Goal: Task Accomplishment & Management: Complete application form

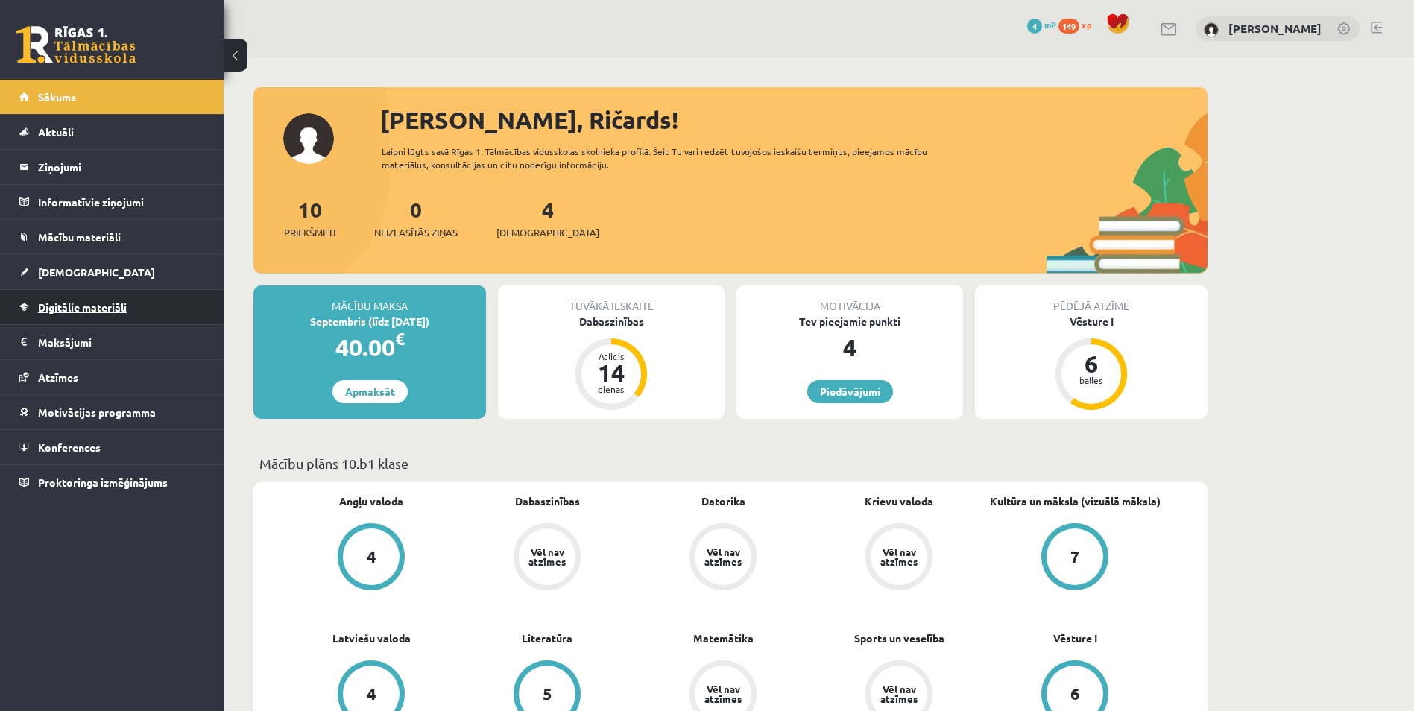
click at [116, 306] on span "Digitālie materiāli" at bounding box center [82, 306] width 89 height 13
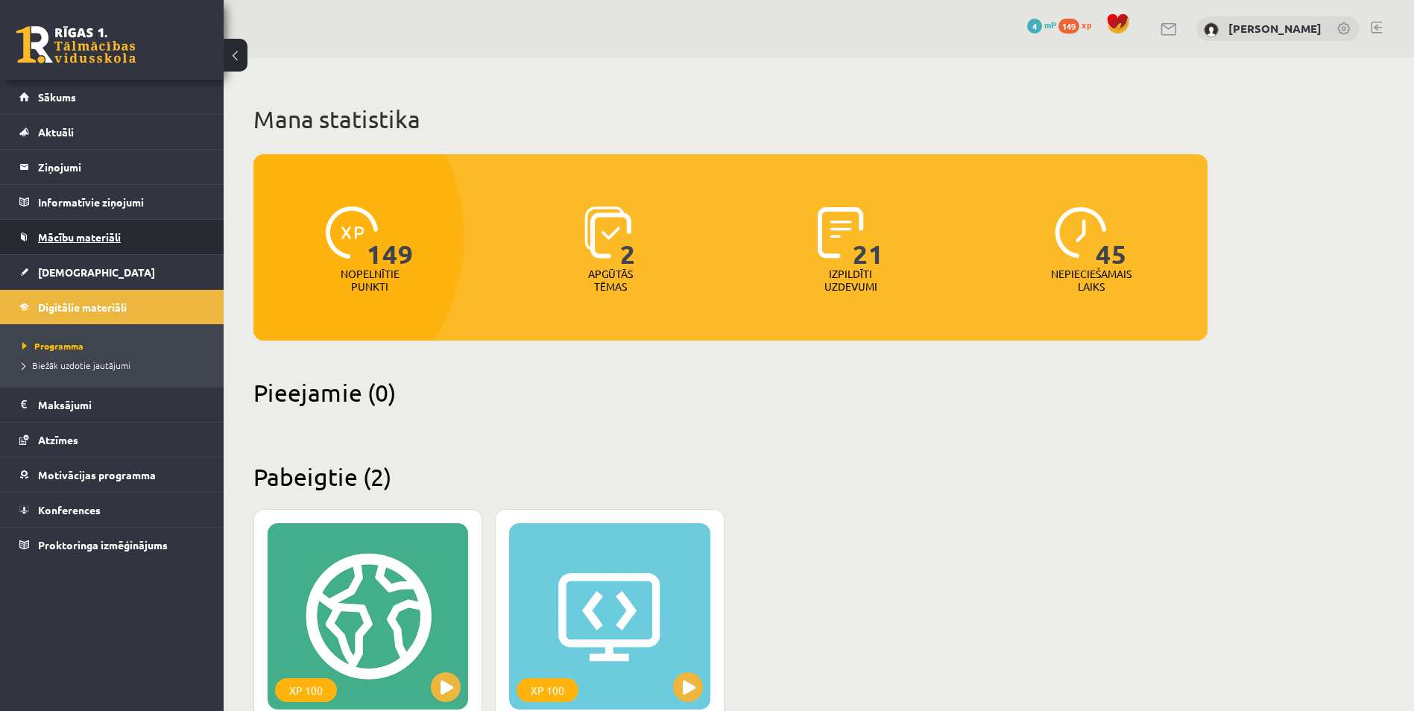
click at [86, 233] on span "Mācību materiāli" at bounding box center [79, 236] width 83 height 13
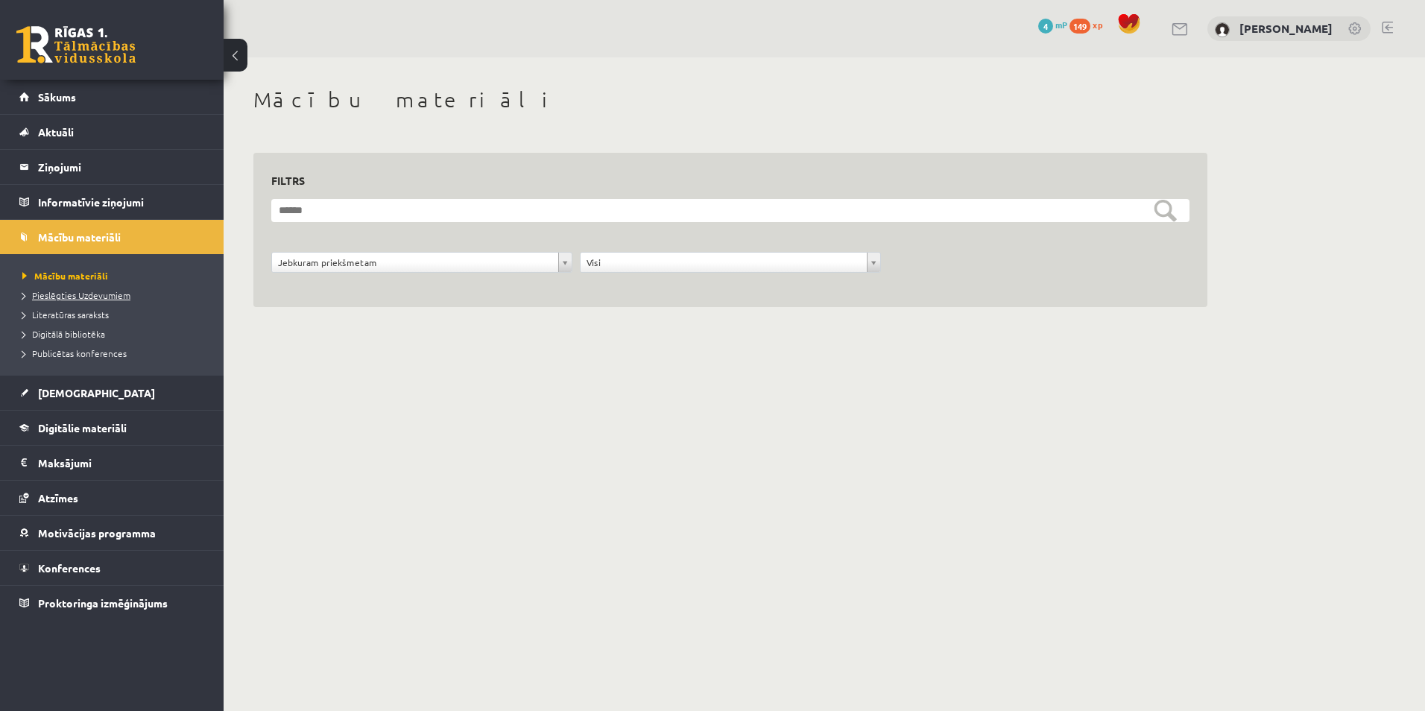
click at [69, 291] on span "Pieslēgties Uzdevumiem" at bounding box center [76, 295] width 108 height 12
click at [67, 302] on li "Pieslēgties Uzdevumiem" at bounding box center [115, 294] width 186 height 19
click at [69, 298] on span "Pieslēgties Uzdevumiem" at bounding box center [81, 295] width 118 height 12
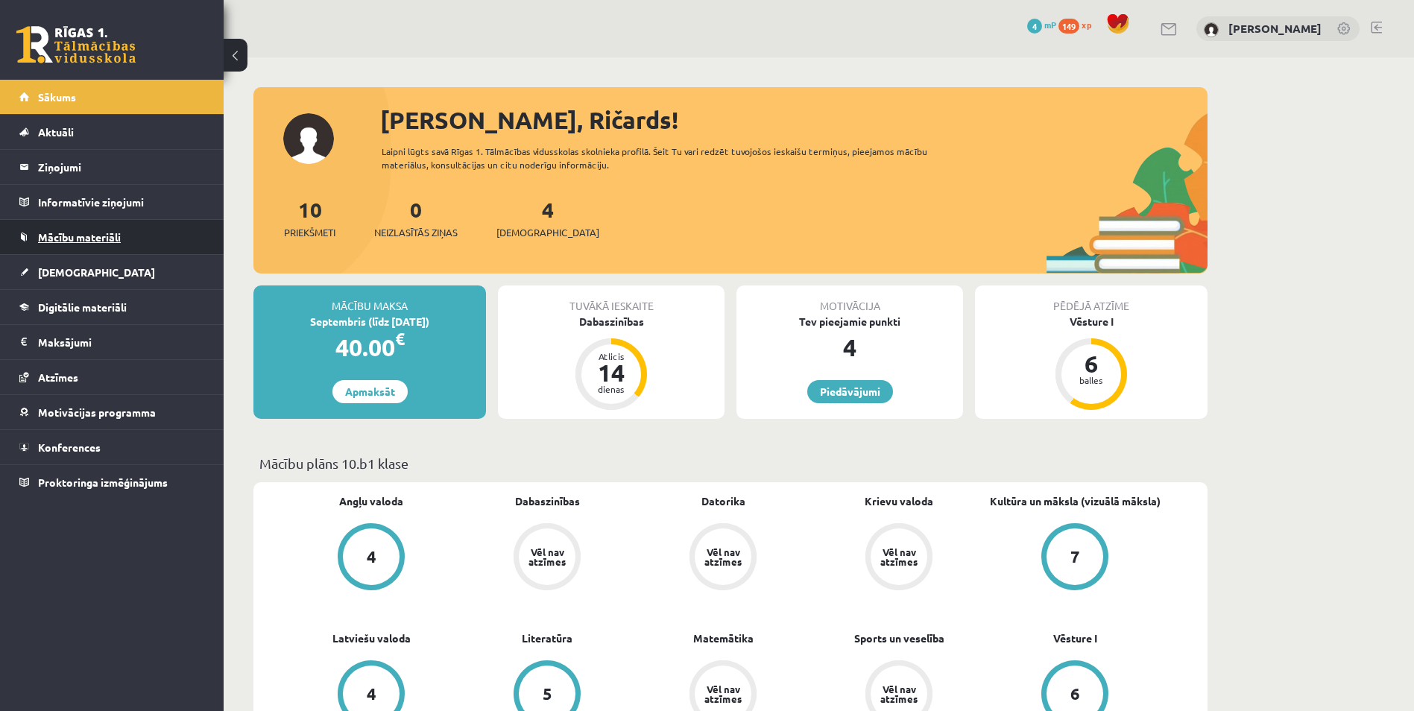
click at [63, 236] on span "Mācību materiāli" at bounding box center [79, 236] width 83 height 13
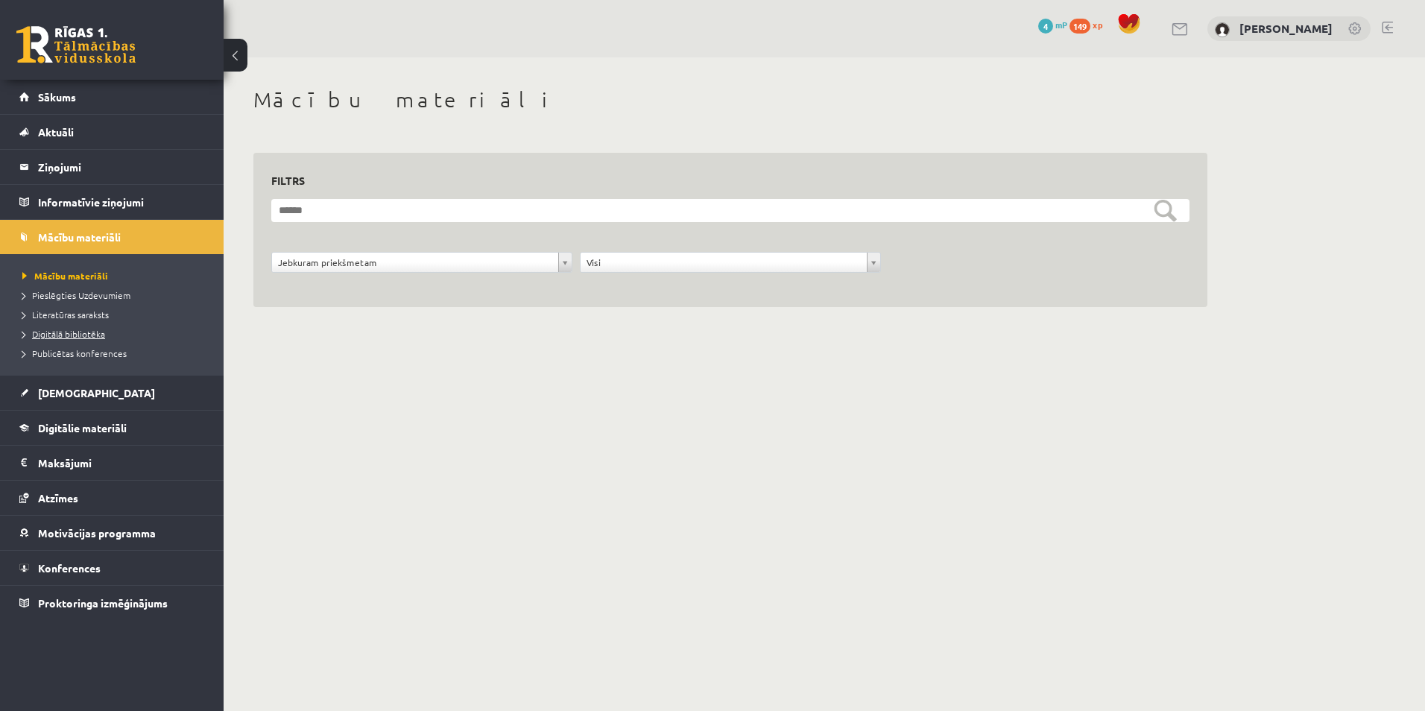
click at [76, 336] on span "Digitālā bibliotēka" at bounding box center [63, 334] width 83 height 12
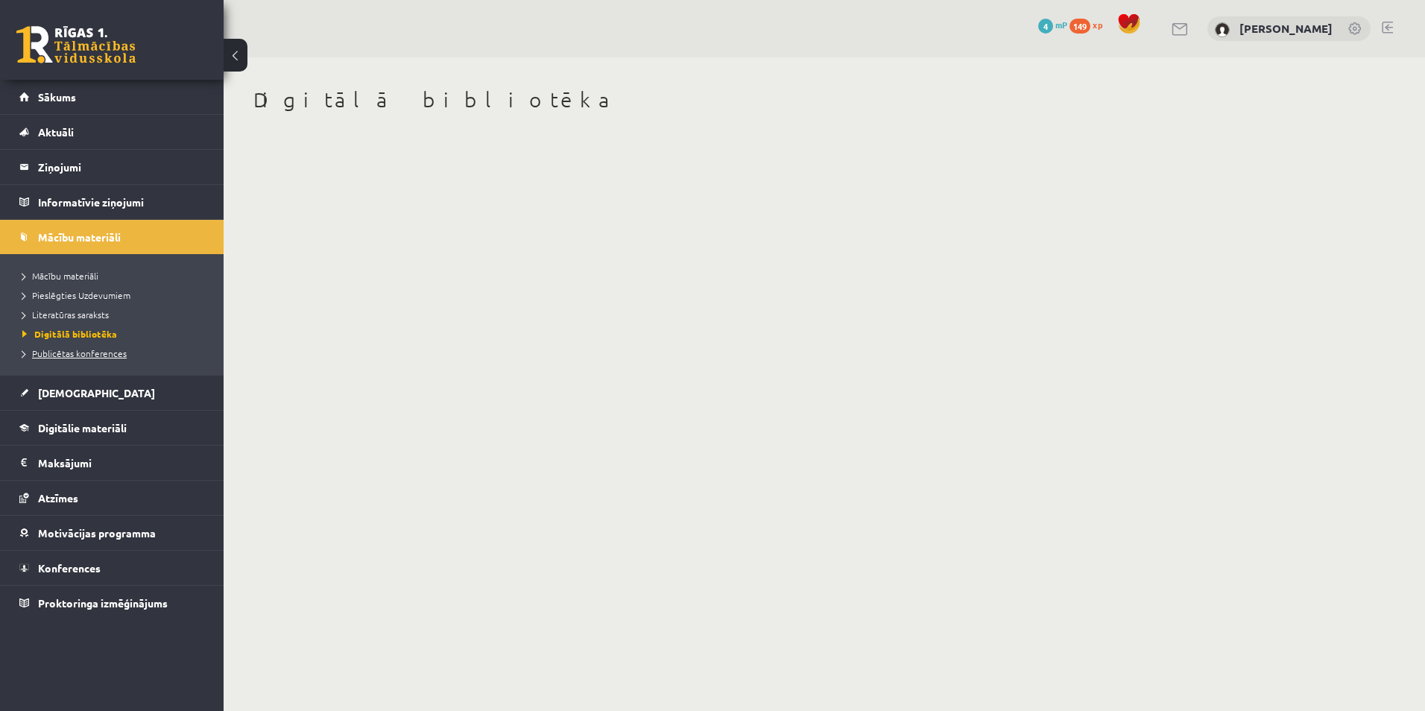
click at [83, 355] on span "Publicētas konferences" at bounding box center [74, 353] width 104 height 12
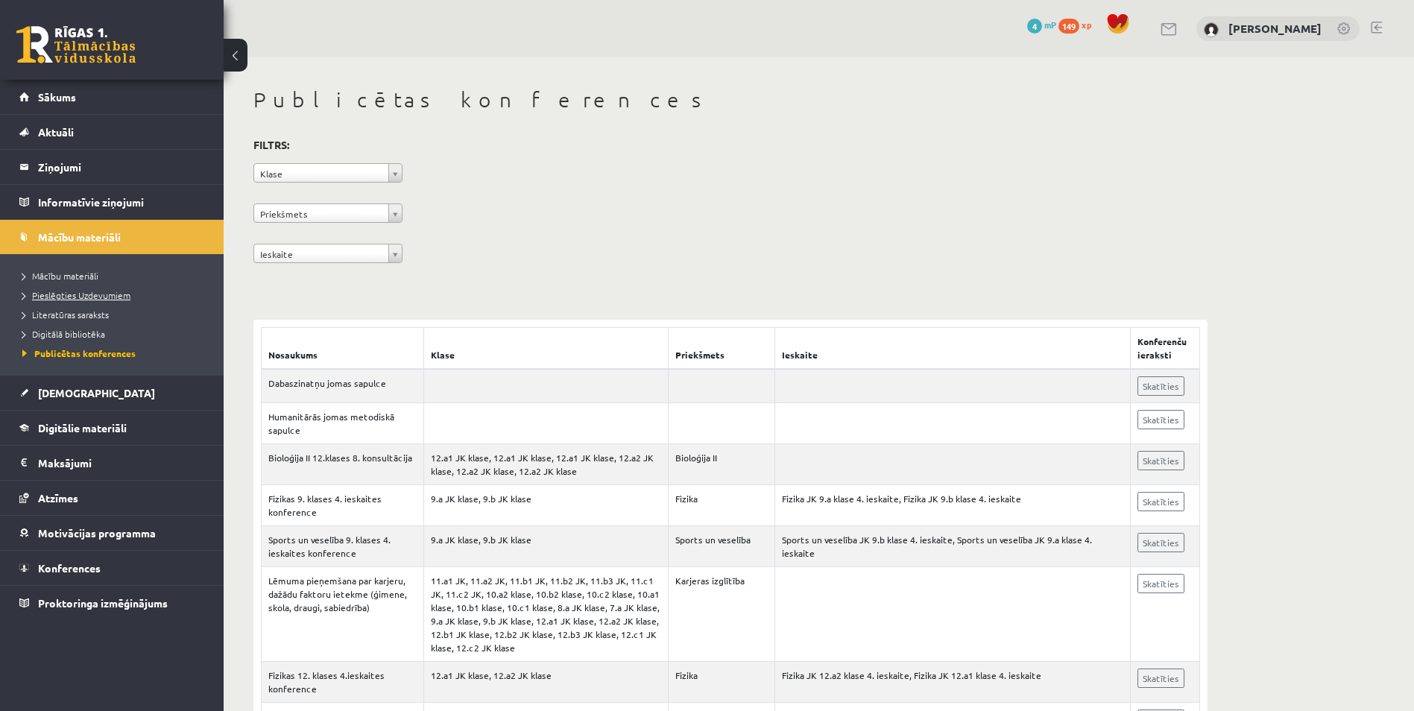
click at [43, 296] on span "Pieslēgties Uzdevumiem" at bounding box center [76, 295] width 108 height 12
click at [91, 296] on span "Pieslēgties Uzdevumiem" at bounding box center [81, 295] width 118 height 12
click at [51, 286] on li "Pieslēgties Uzdevumiem" at bounding box center [115, 294] width 186 height 19
click at [51, 292] on span "Pieslēgties Uzdevumiem" at bounding box center [81, 295] width 118 height 12
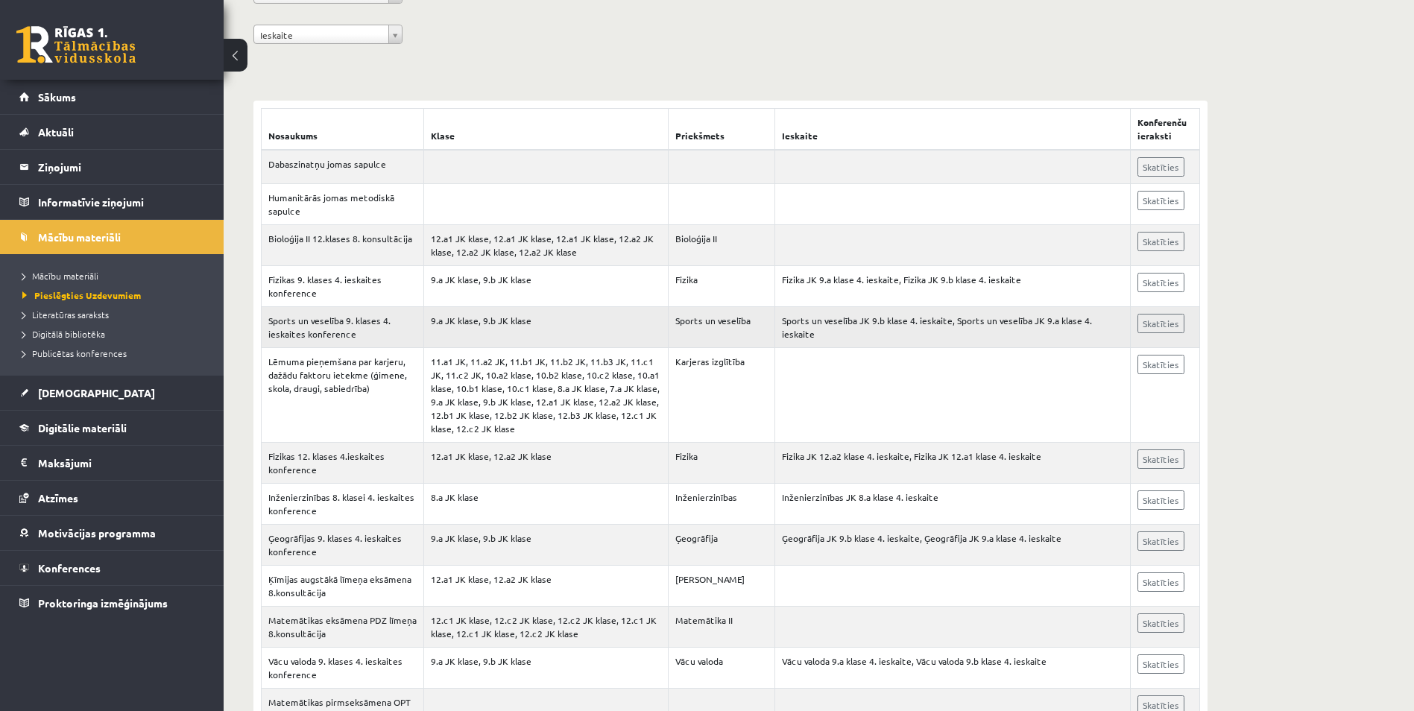
scroll to position [192, 0]
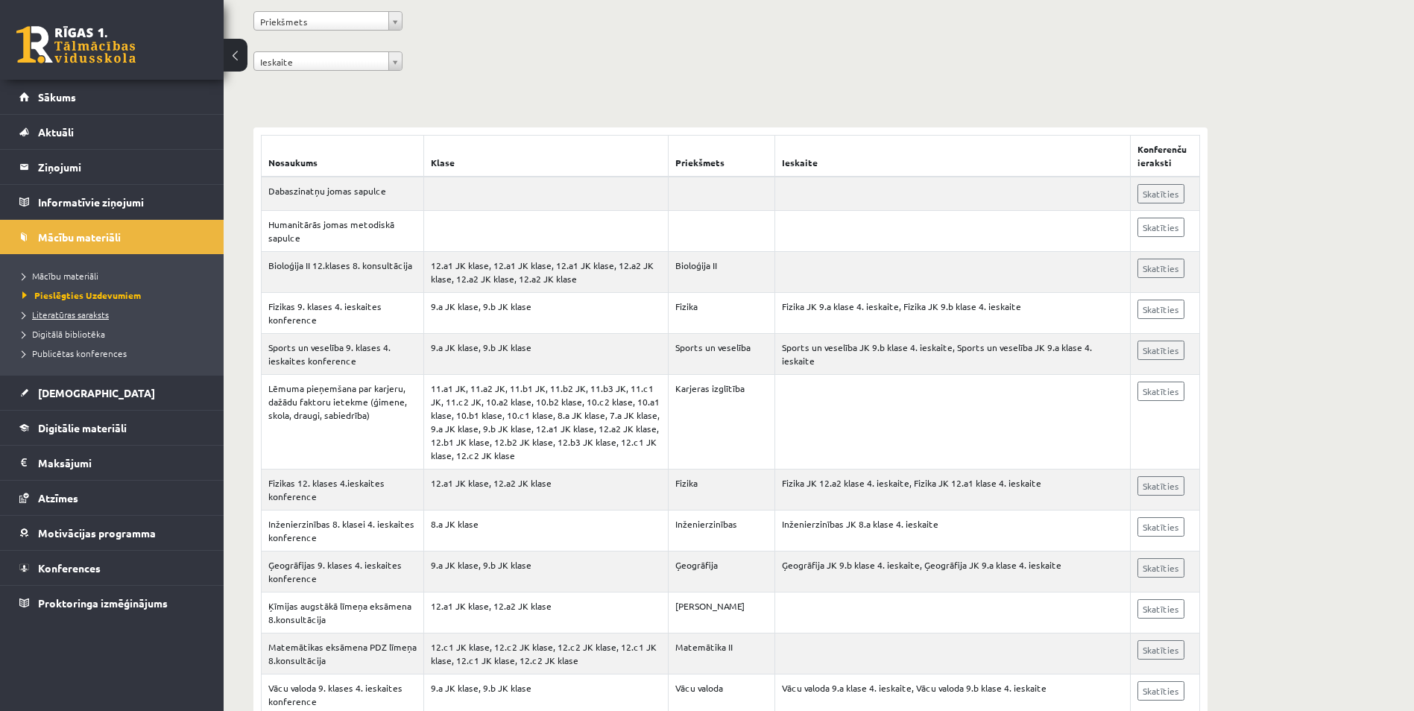
click at [66, 320] on link "Literatūras saraksts" at bounding box center [115, 314] width 186 height 13
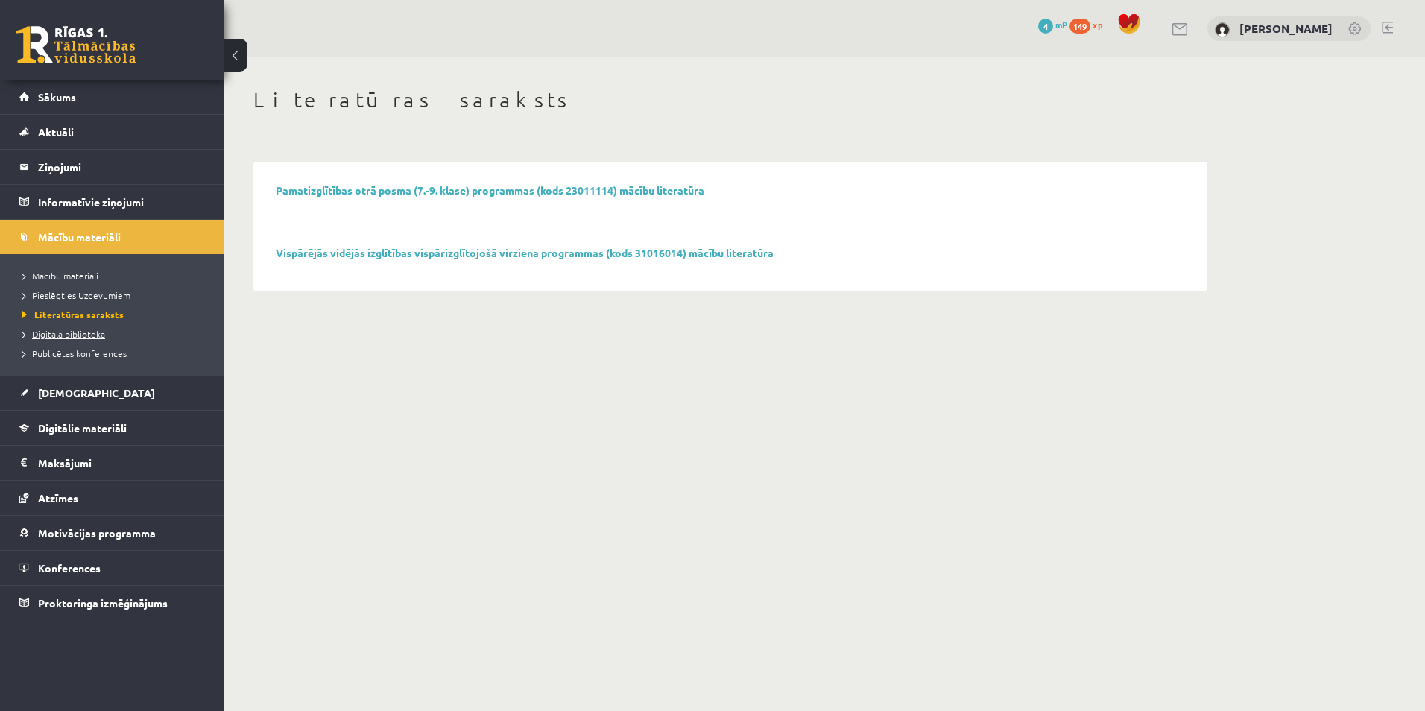
click at [65, 335] on span "Digitālā bibliotēka" at bounding box center [63, 334] width 83 height 12
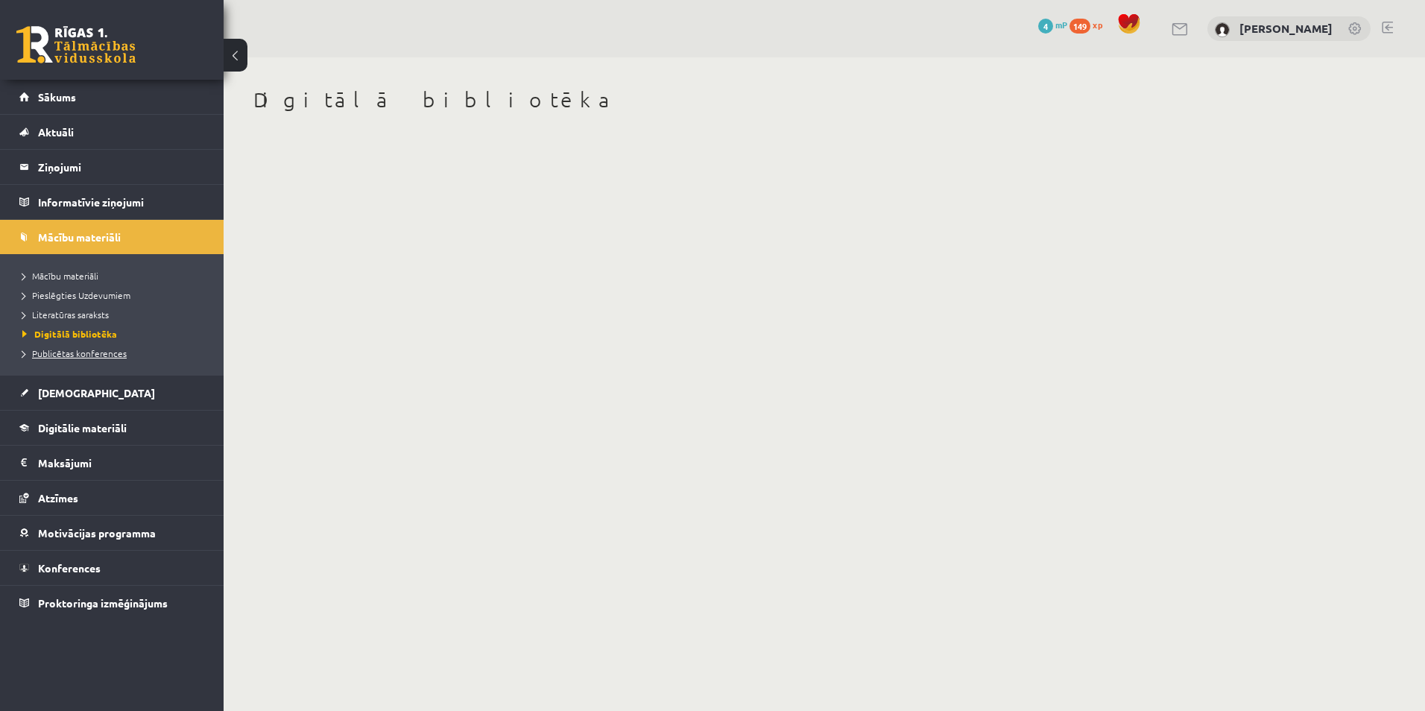
click at [65, 354] on span "Publicētas konferences" at bounding box center [74, 353] width 104 height 12
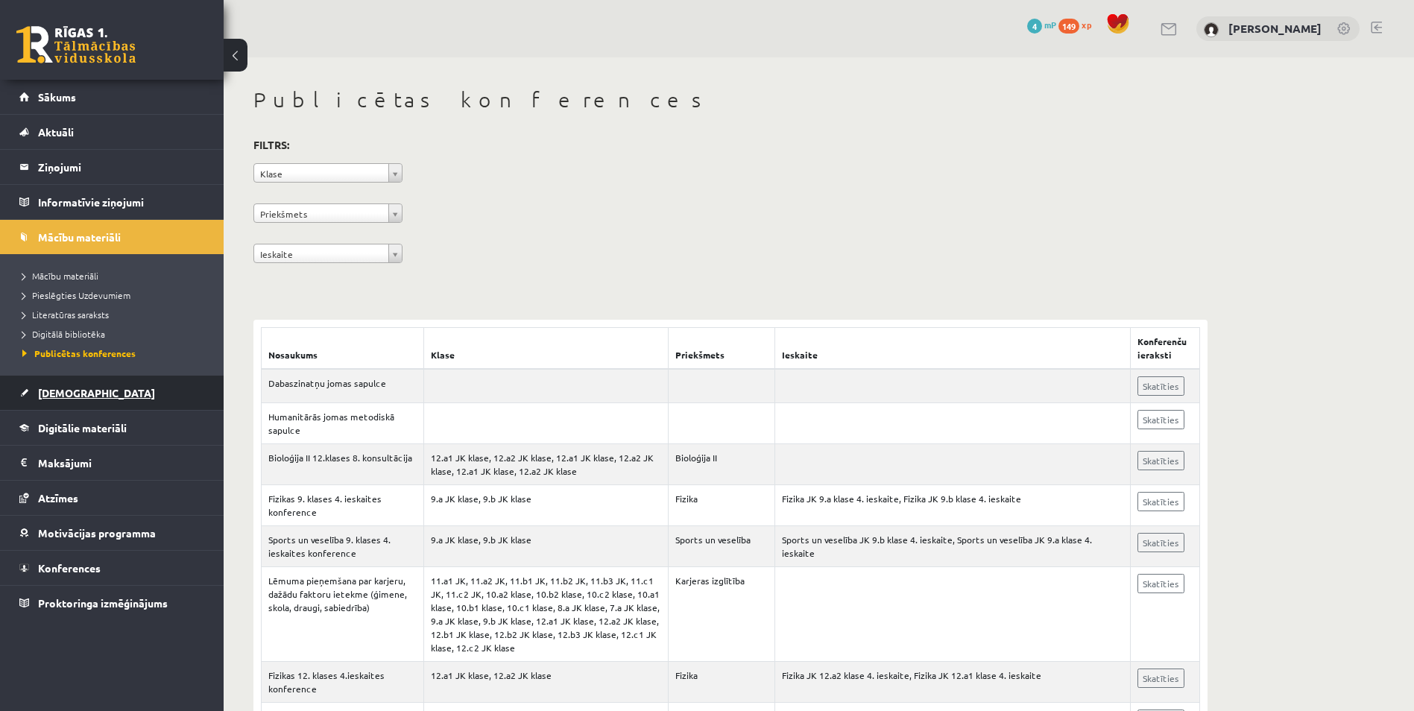
click at [62, 394] on span "[DEMOGRAPHIC_DATA]" at bounding box center [96, 392] width 117 height 13
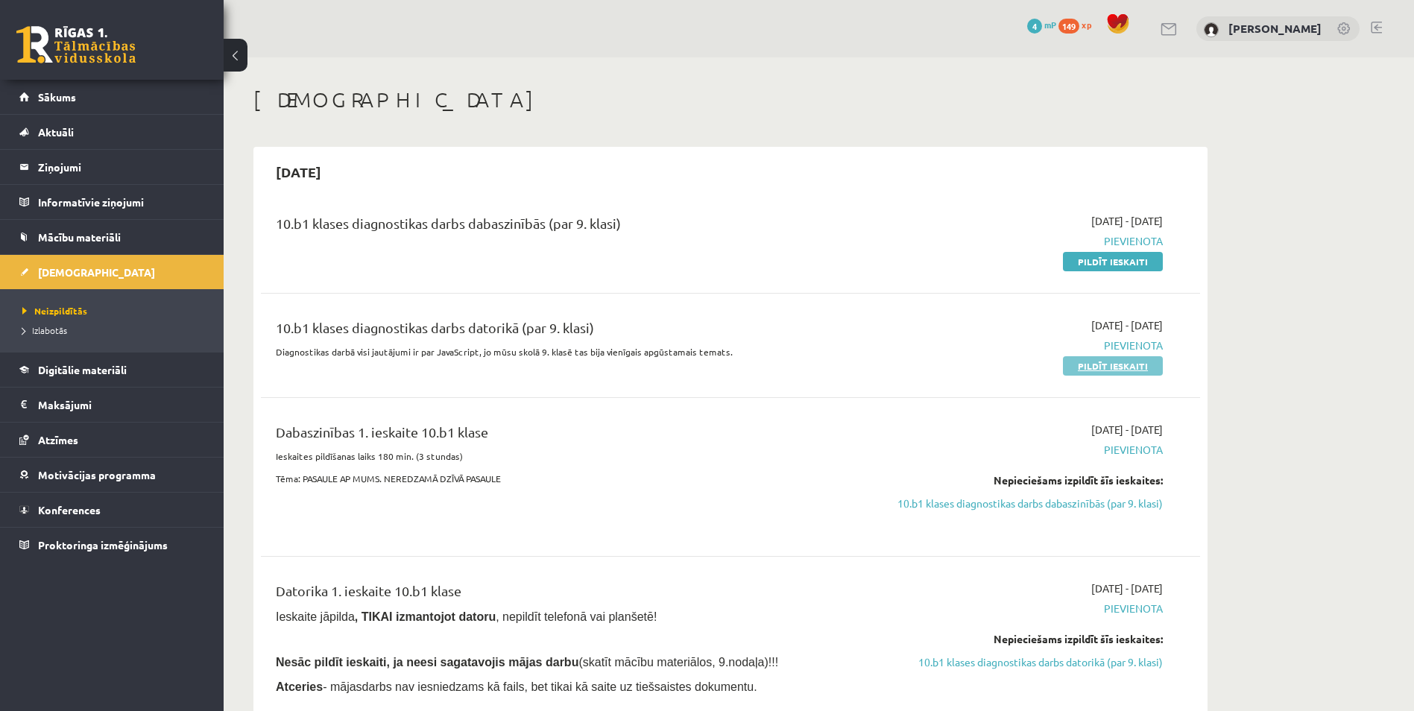
click at [1130, 358] on link "Pildīt ieskaiti" at bounding box center [1113, 365] width 100 height 19
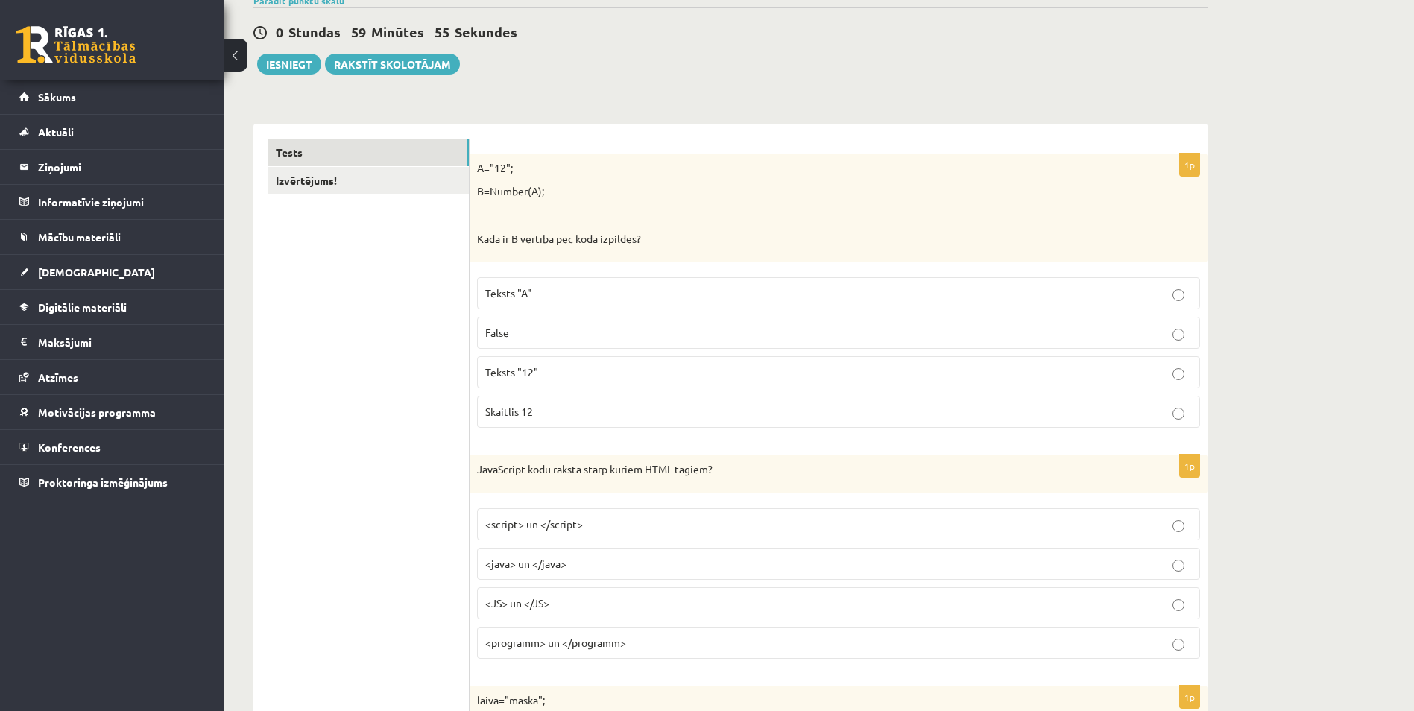
scroll to position [157, 0]
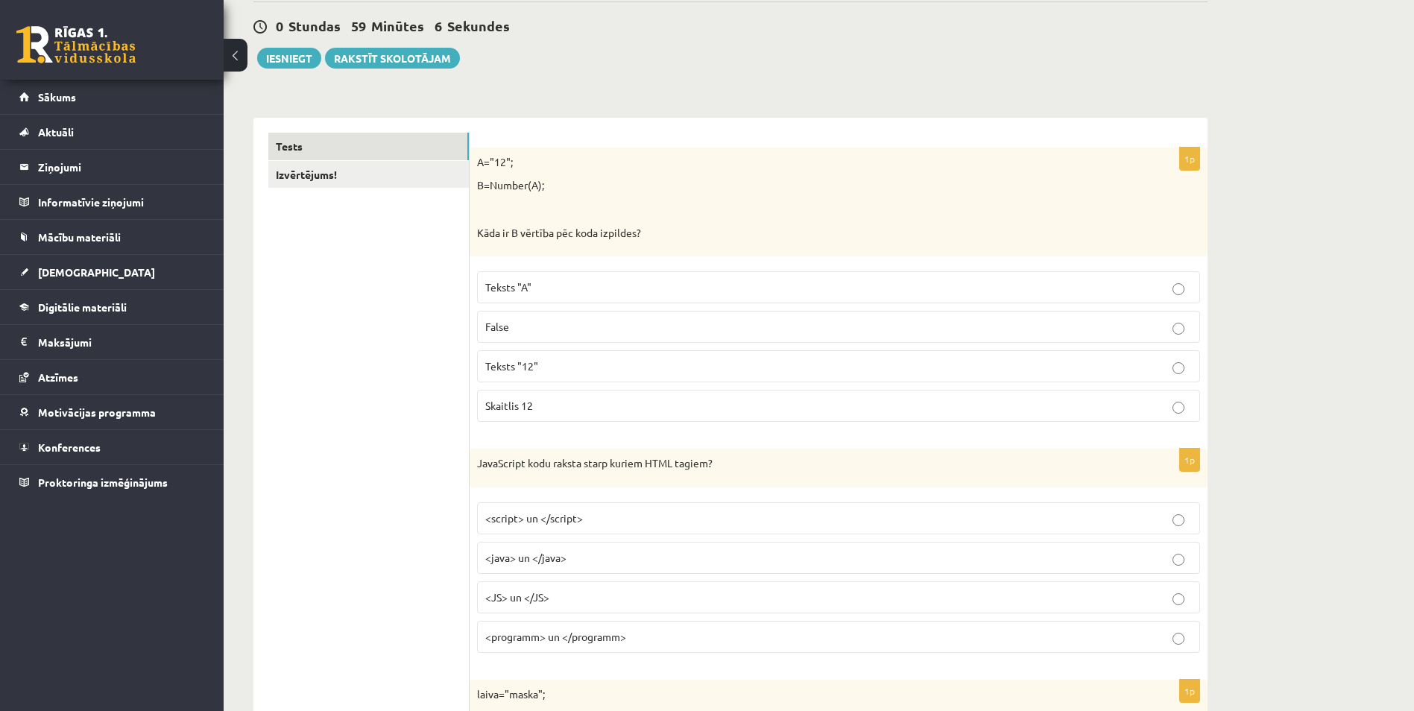
click at [647, 508] on label "<script> un </script>" at bounding box center [838, 518] width 723 height 32
click at [562, 410] on p "Skaitlis 12" at bounding box center [838, 406] width 706 height 16
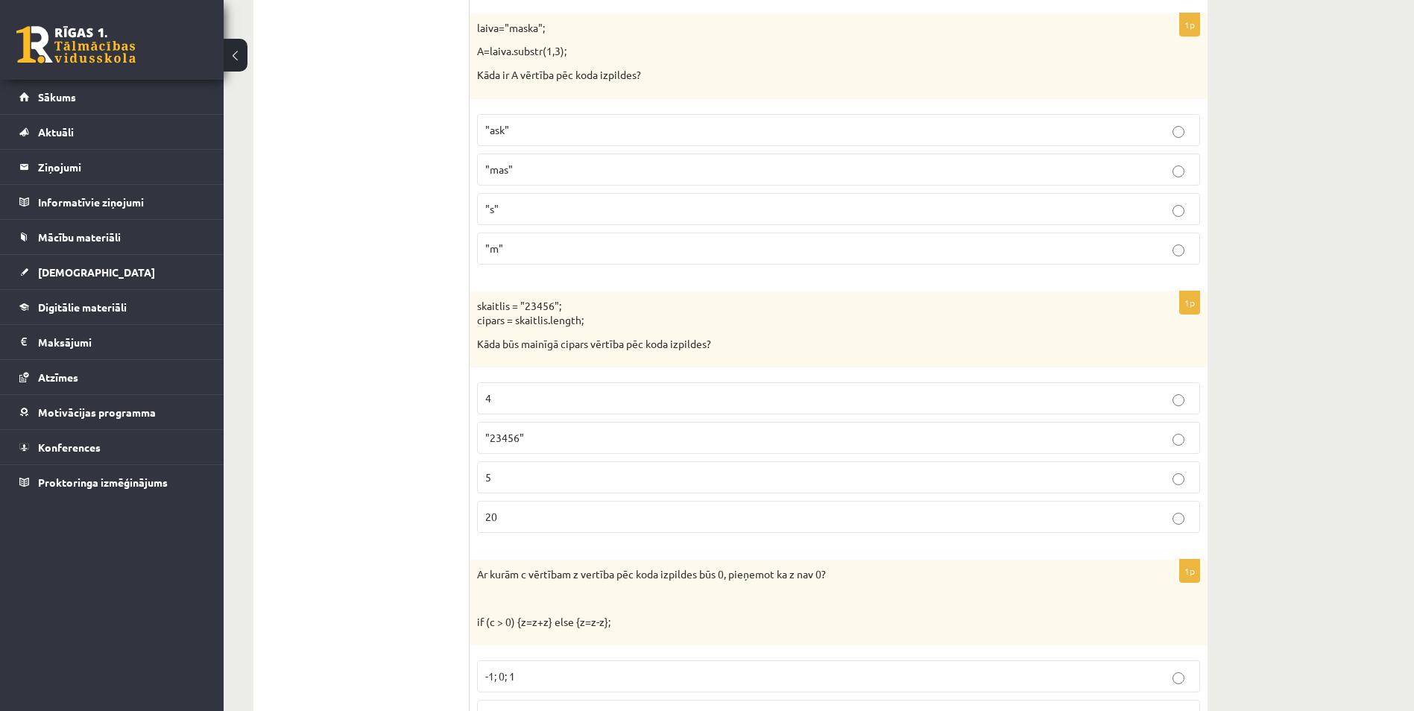
scroll to position [827, 0]
click at [667, 118] on p ""ask"" at bounding box center [838, 126] width 706 height 16
click at [561, 441] on p ""23456"" at bounding box center [838, 434] width 706 height 16
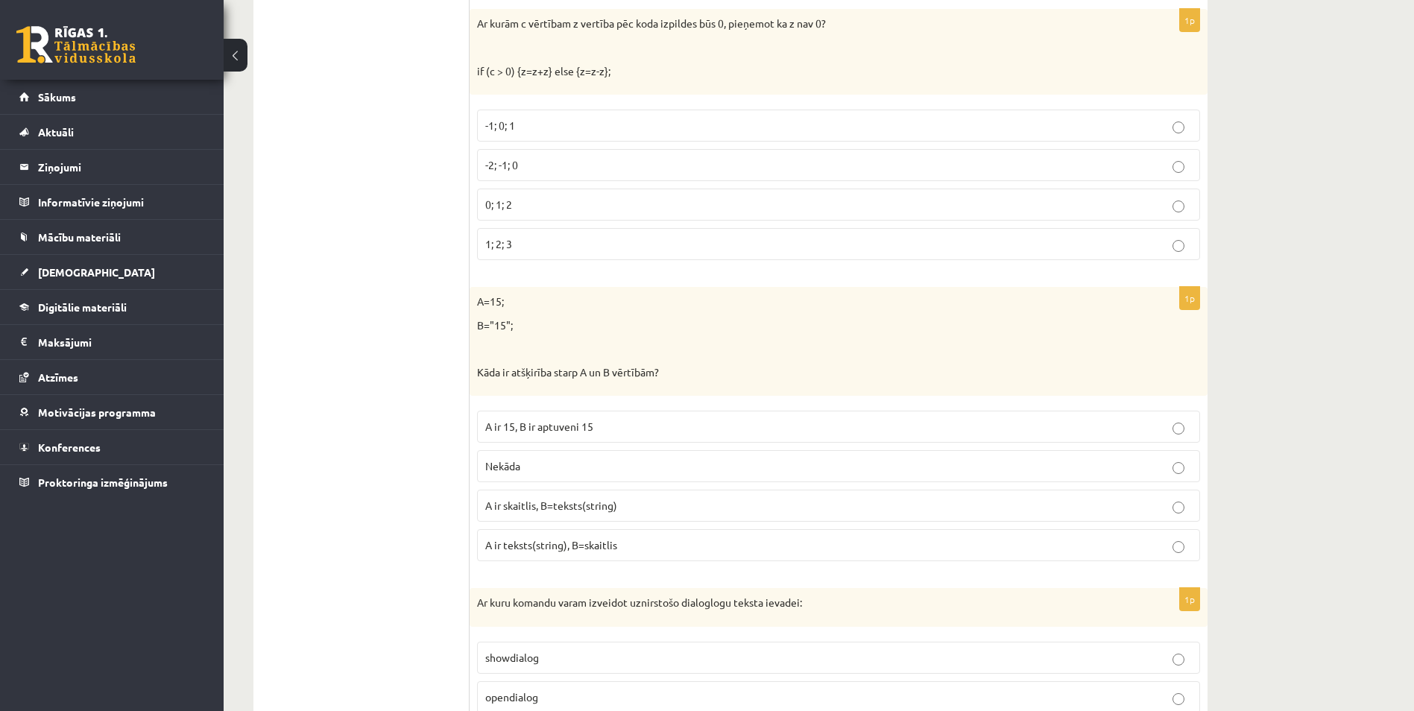
scroll to position [1368, 0]
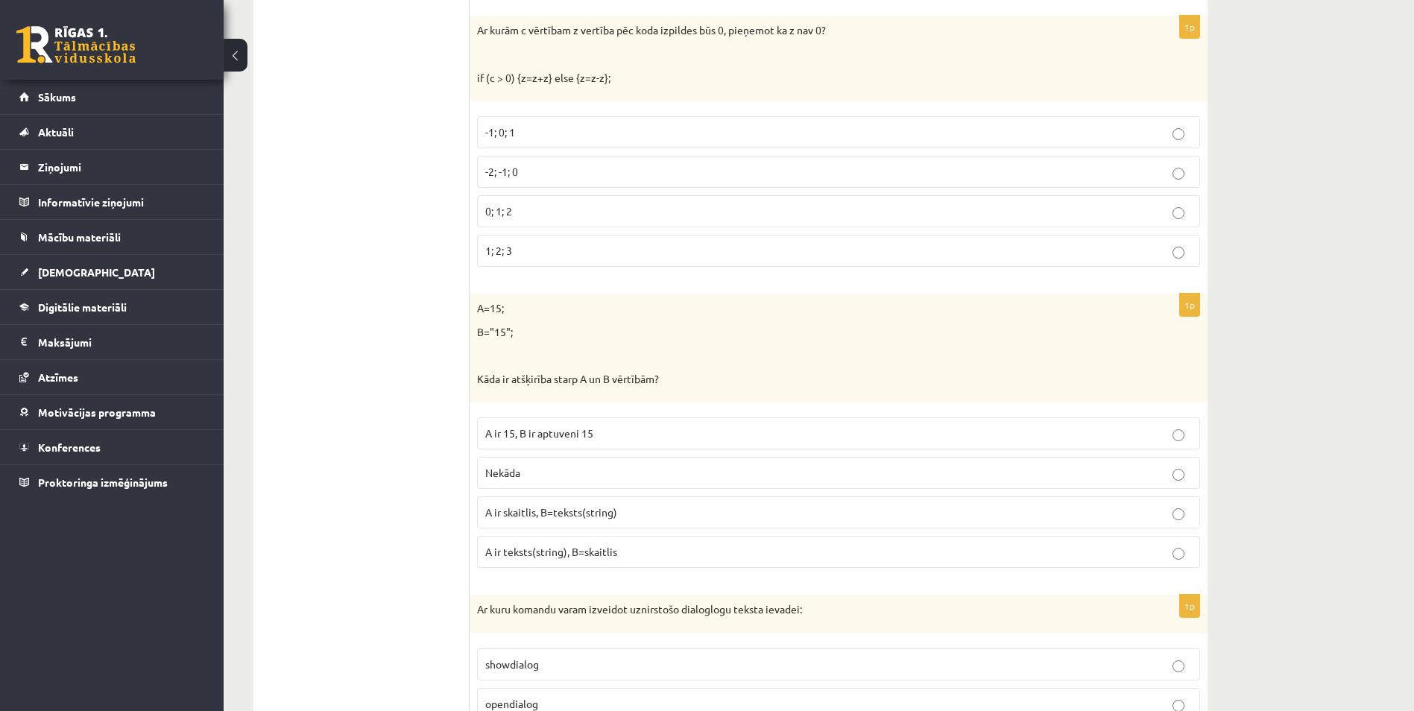
click at [571, 161] on label "-2; -1; 0" at bounding box center [838, 172] width 723 height 32
click at [527, 503] on label "A ir skaitlis, B=teksts(string)" at bounding box center [838, 512] width 723 height 32
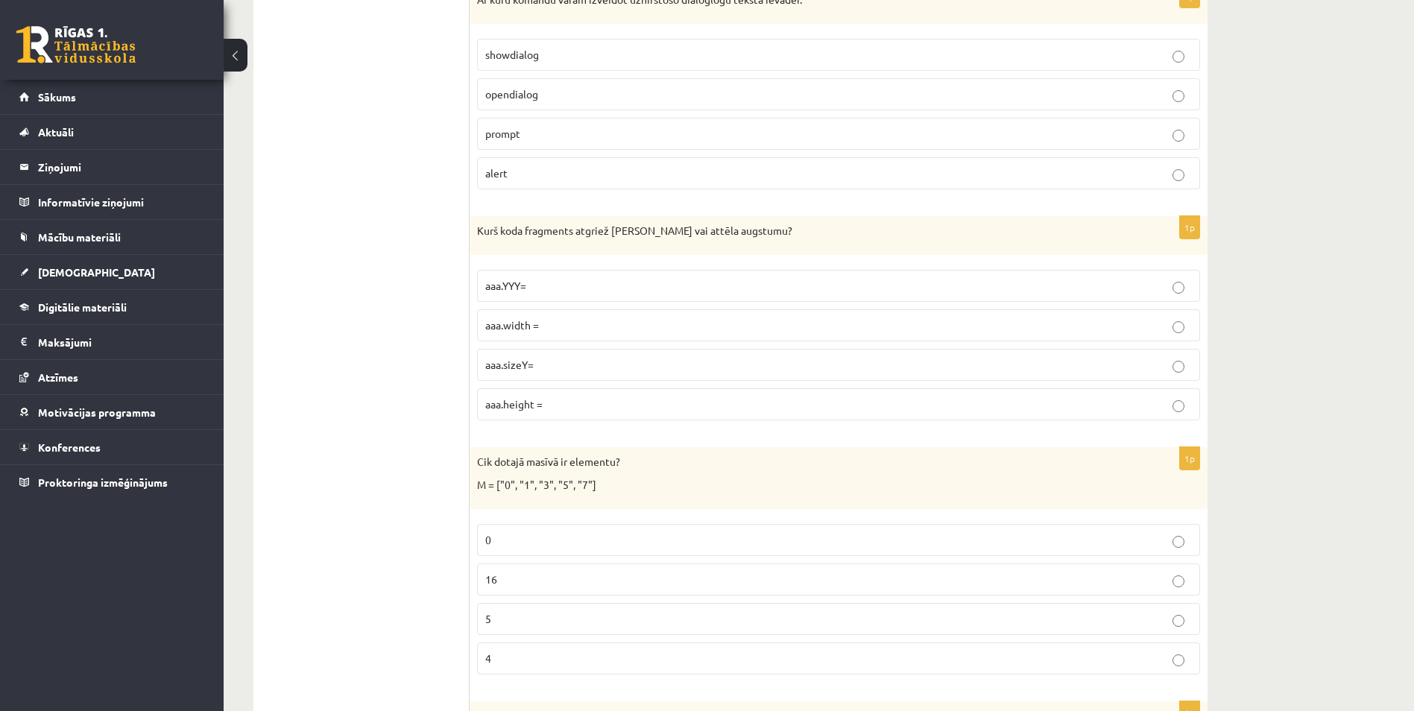
scroll to position [1959, 0]
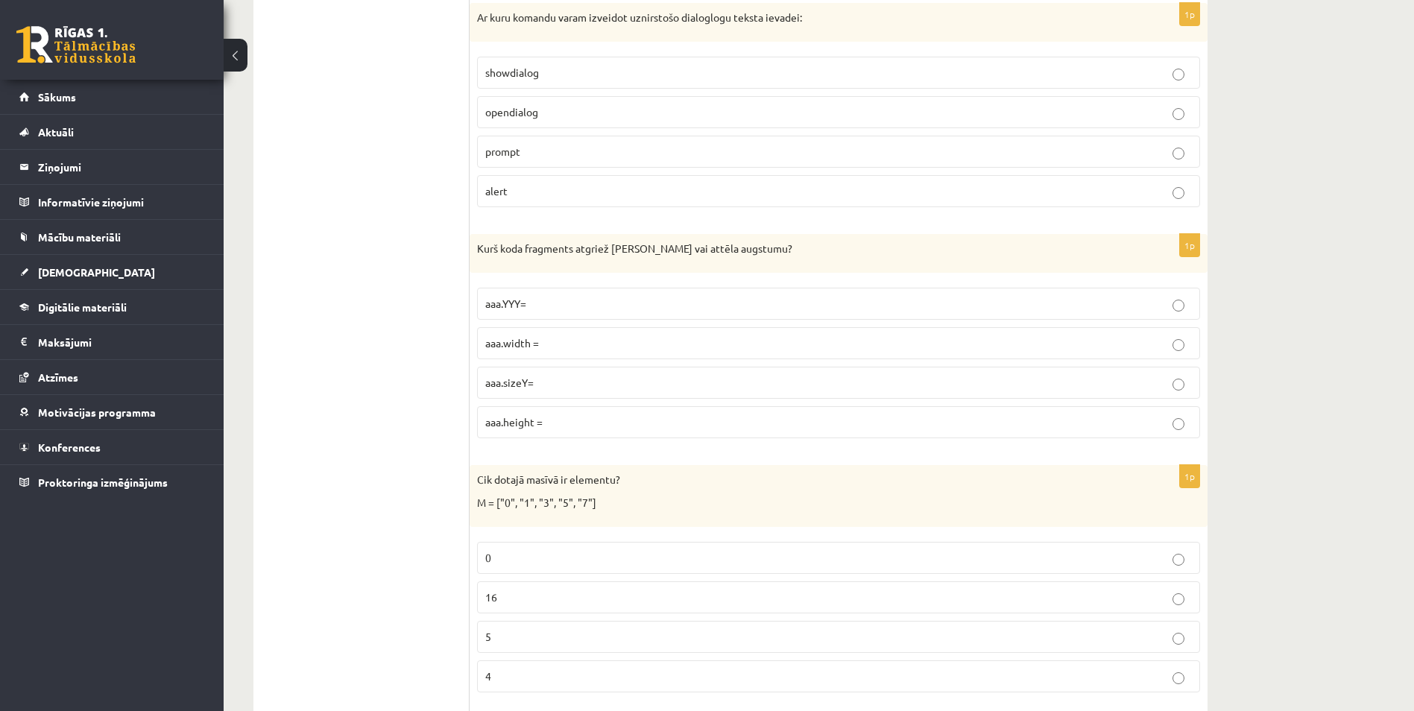
click at [683, 145] on p "prompt" at bounding box center [838, 152] width 706 height 16
click at [534, 423] on span "aaa.height =" at bounding box center [513, 421] width 57 height 13
click at [540, 395] on label "aaa.sizeY=" at bounding box center [838, 383] width 723 height 32
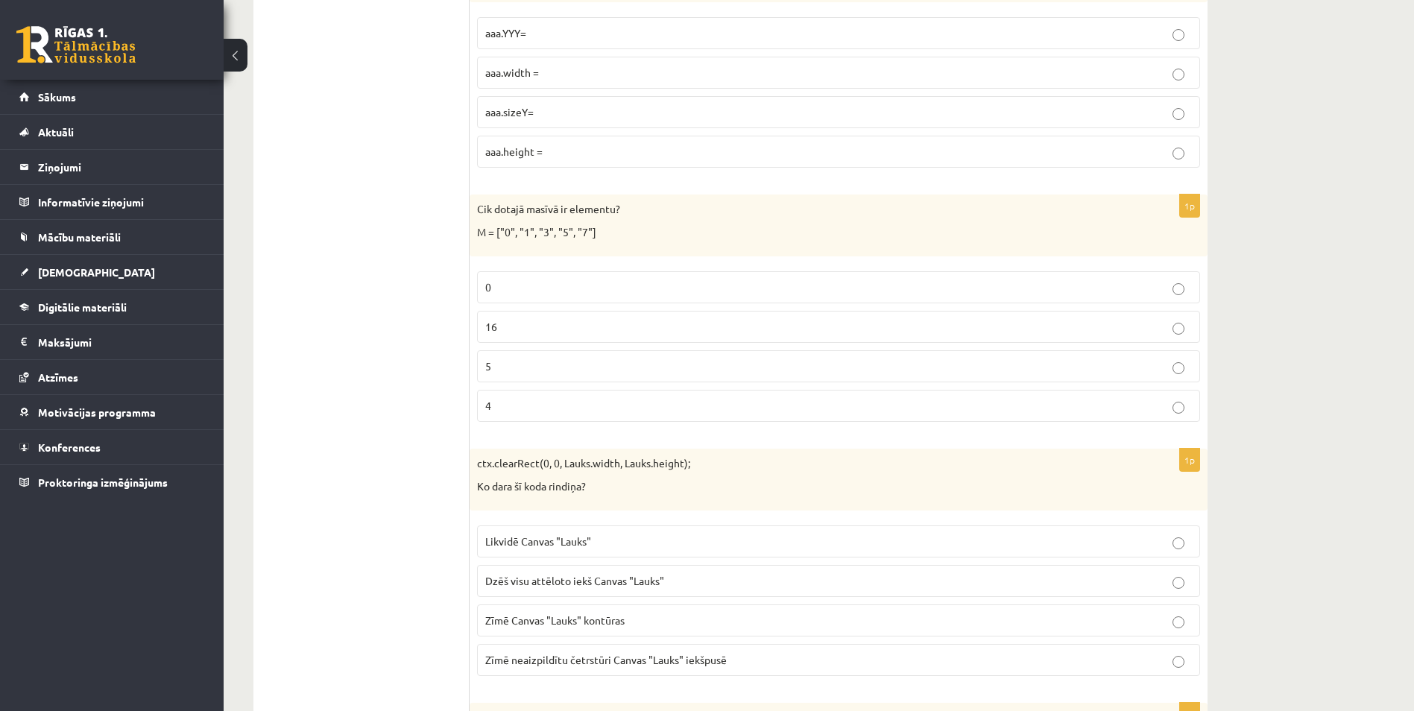
scroll to position [2232, 0]
click at [540, 379] on label "5" at bounding box center [838, 364] width 723 height 32
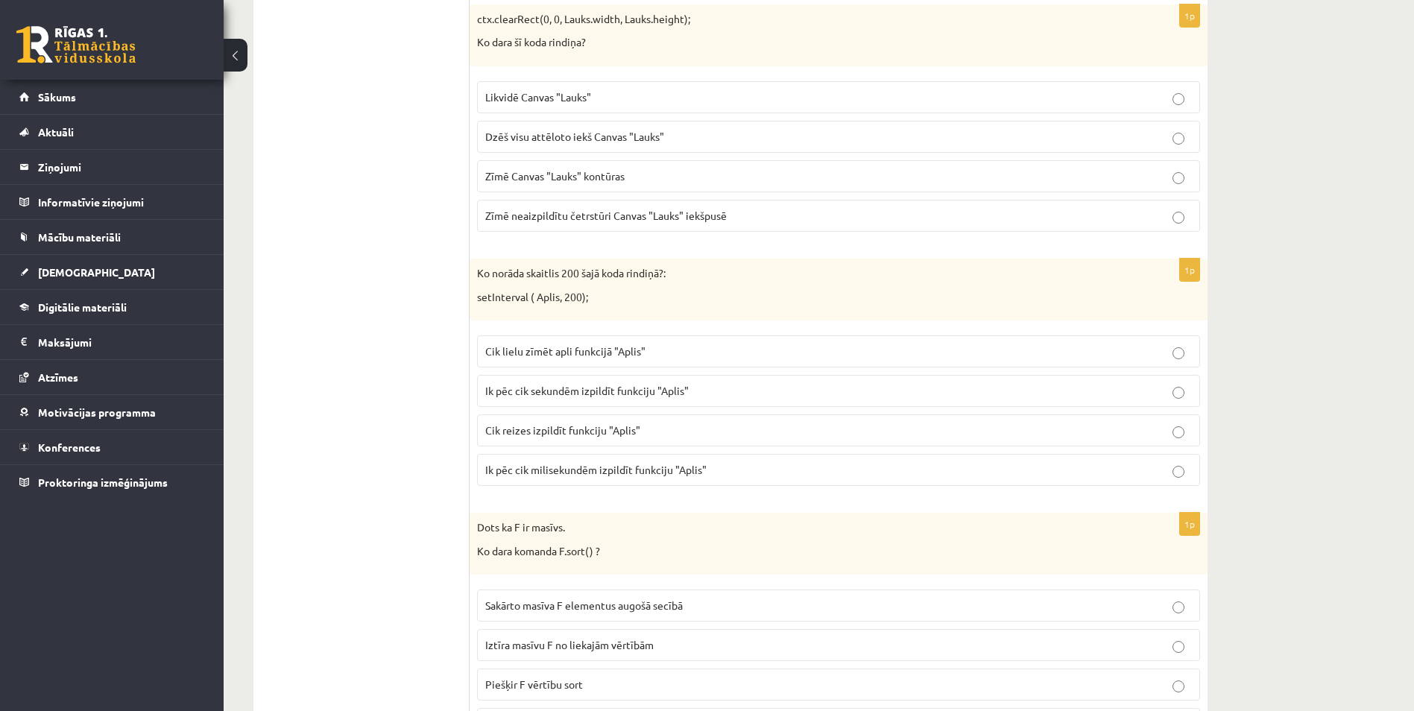
scroll to position [2675, 0]
click at [623, 128] on p "Dzēš visu attēloto iekš Canvas "Lauks"" at bounding box center [838, 135] width 706 height 16
click at [657, 461] on label "Ik pēc cik milisekundēm izpildīt funkciju "Aplis"" at bounding box center [838, 468] width 723 height 32
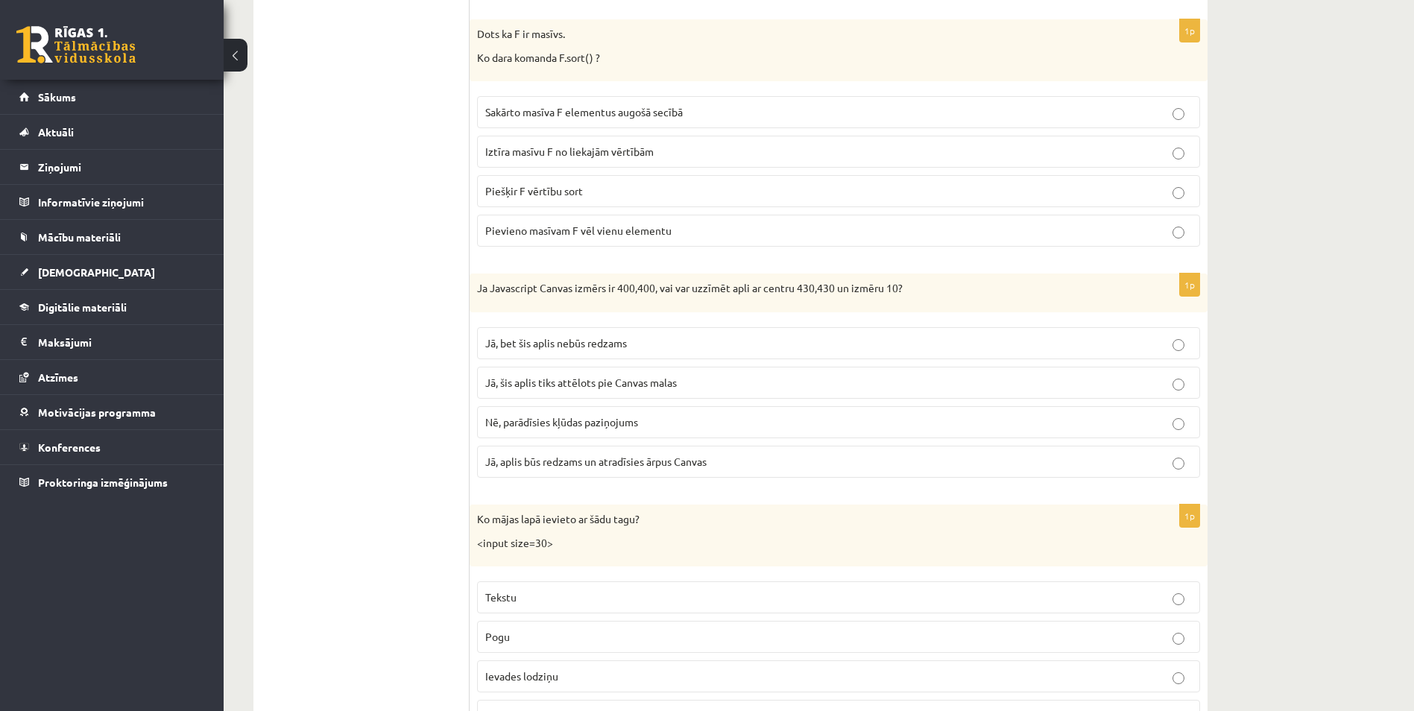
scroll to position [3173, 0]
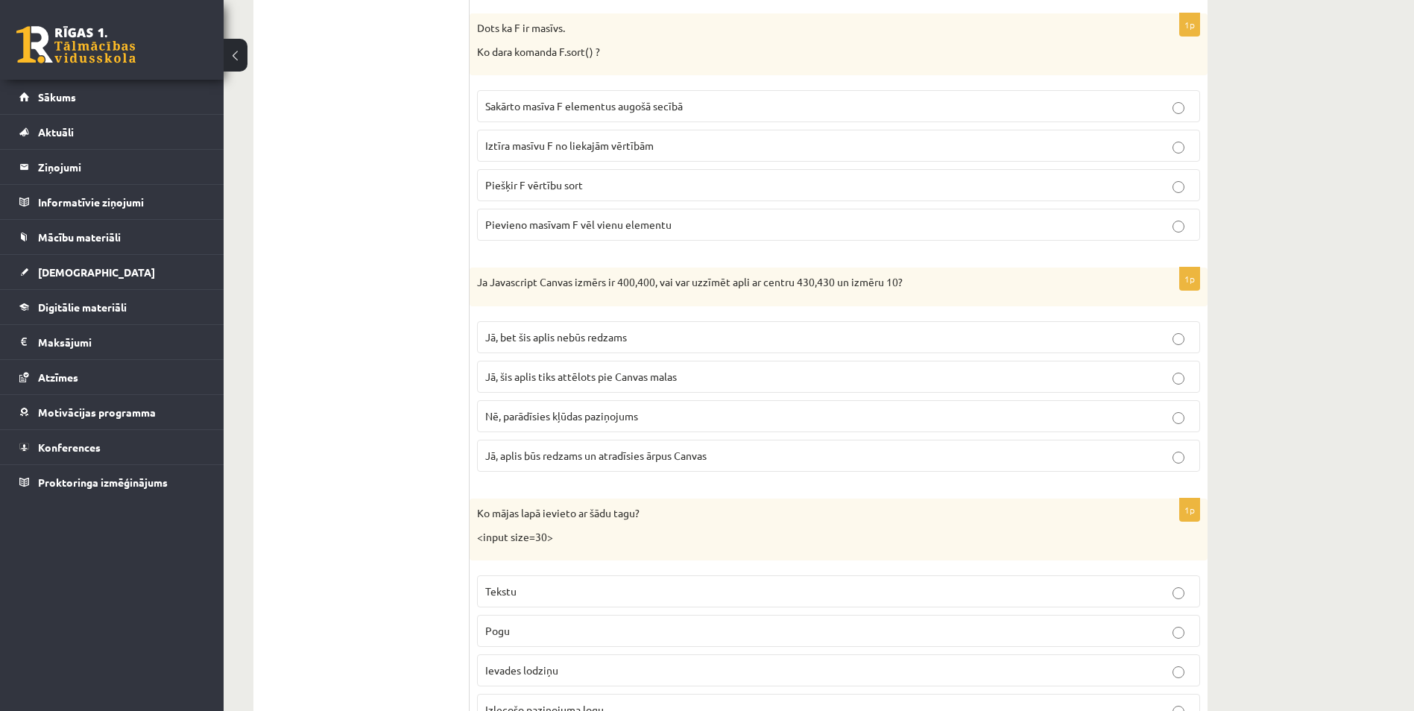
click at [594, 109] on span "Sakārto masīva F elementus augošā secībā" at bounding box center [583, 105] width 197 height 13
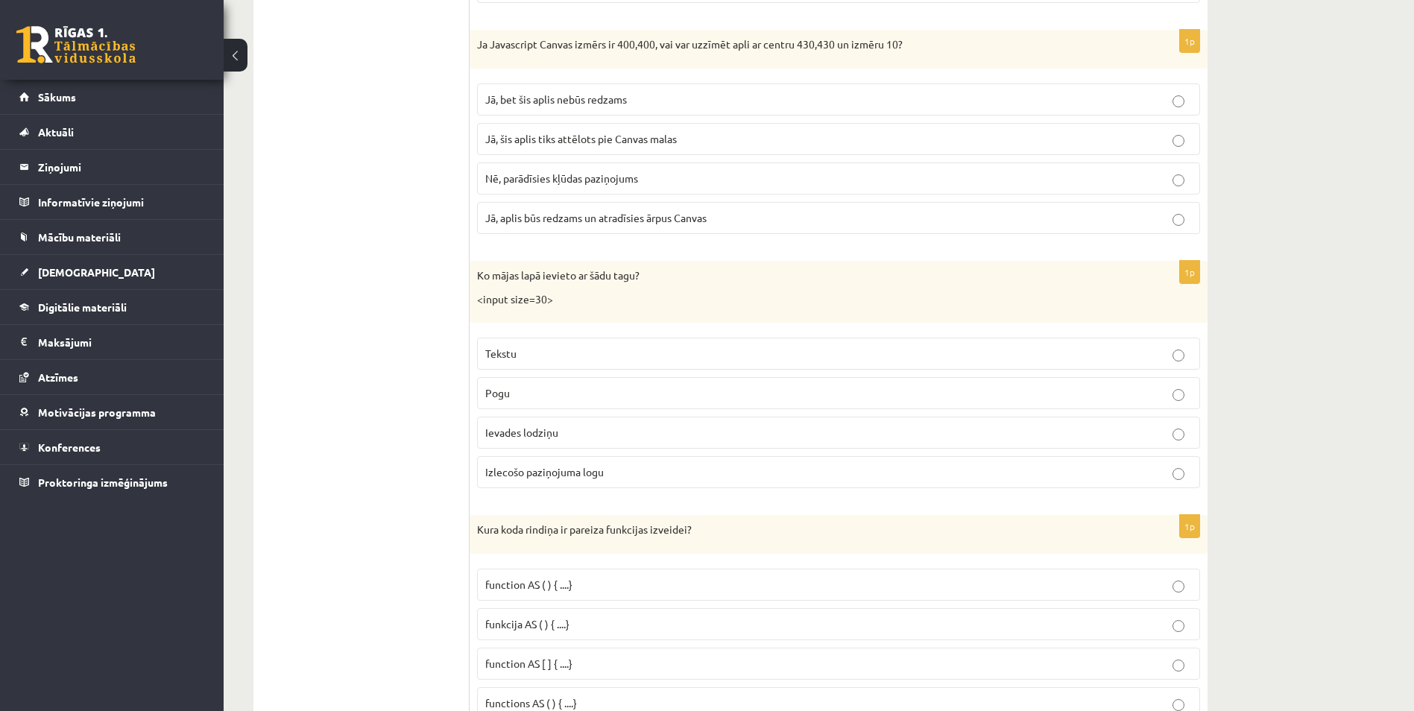
scroll to position [3413, 0]
click at [639, 138] on span "Jā, šis aplis tiks attēlots pie Canvas malas" at bounding box center [581, 136] width 192 height 13
click at [641, 184] on p "Nē, parādīsies kļūdas paziņojums" at bounding box center [838, 176] width 706 height 16
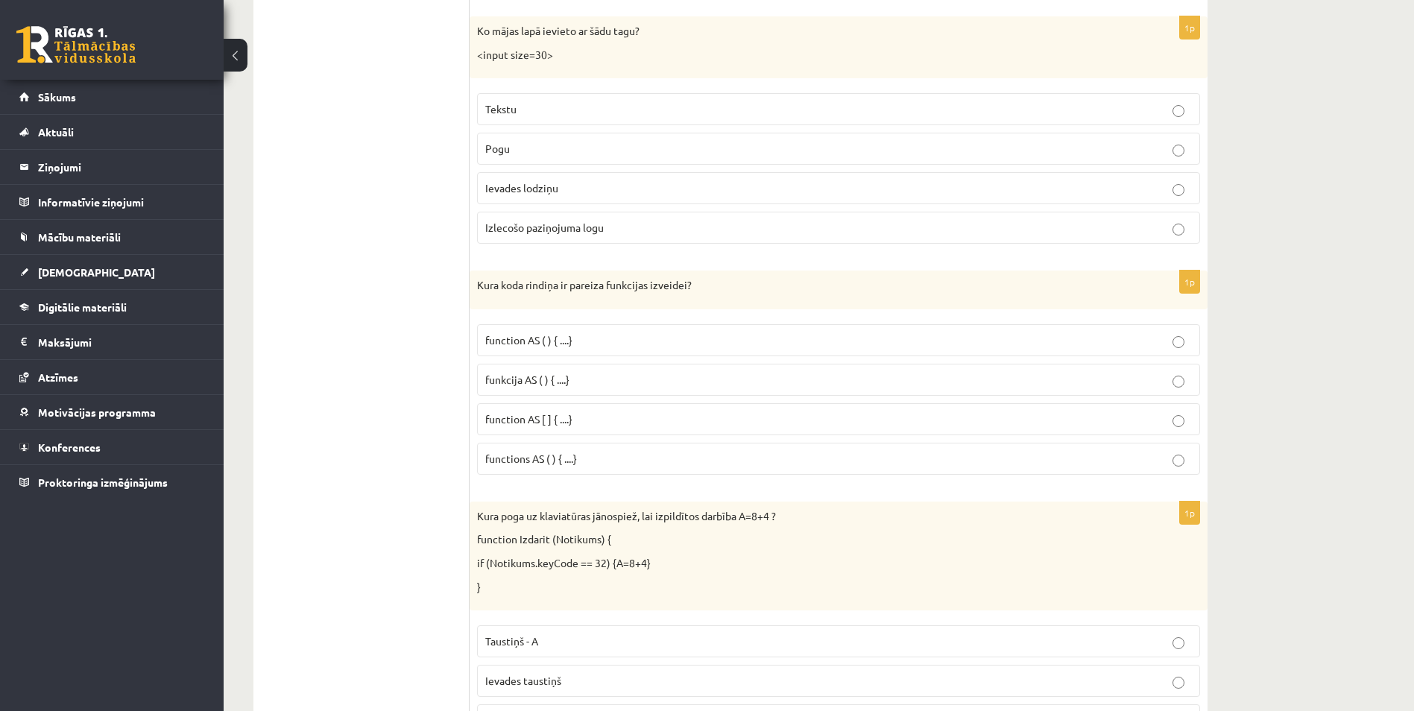
scroll to position [3656, 0]
click at [560, 195] on p "Ievades lodziņu" at bounding box center [838, 188] width 706 height 16
click at [540, 378] on span "funkcija AS ( ) { ....}" at bounding box center [527, 378] width 84 height 13
click at [543, 344] on span "function AS ( ) { ....}" at bounding box center [528, 338] width 87 height 13
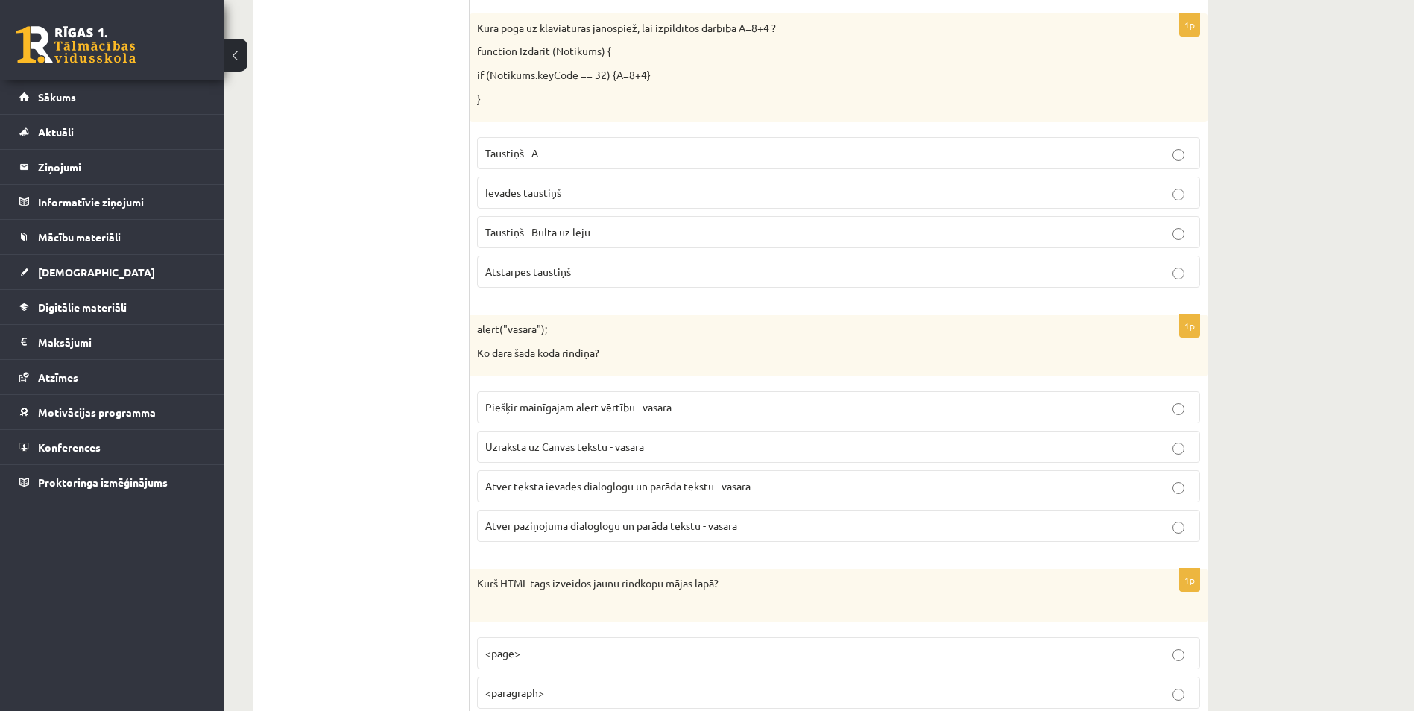
scroll to position [3994, 0]
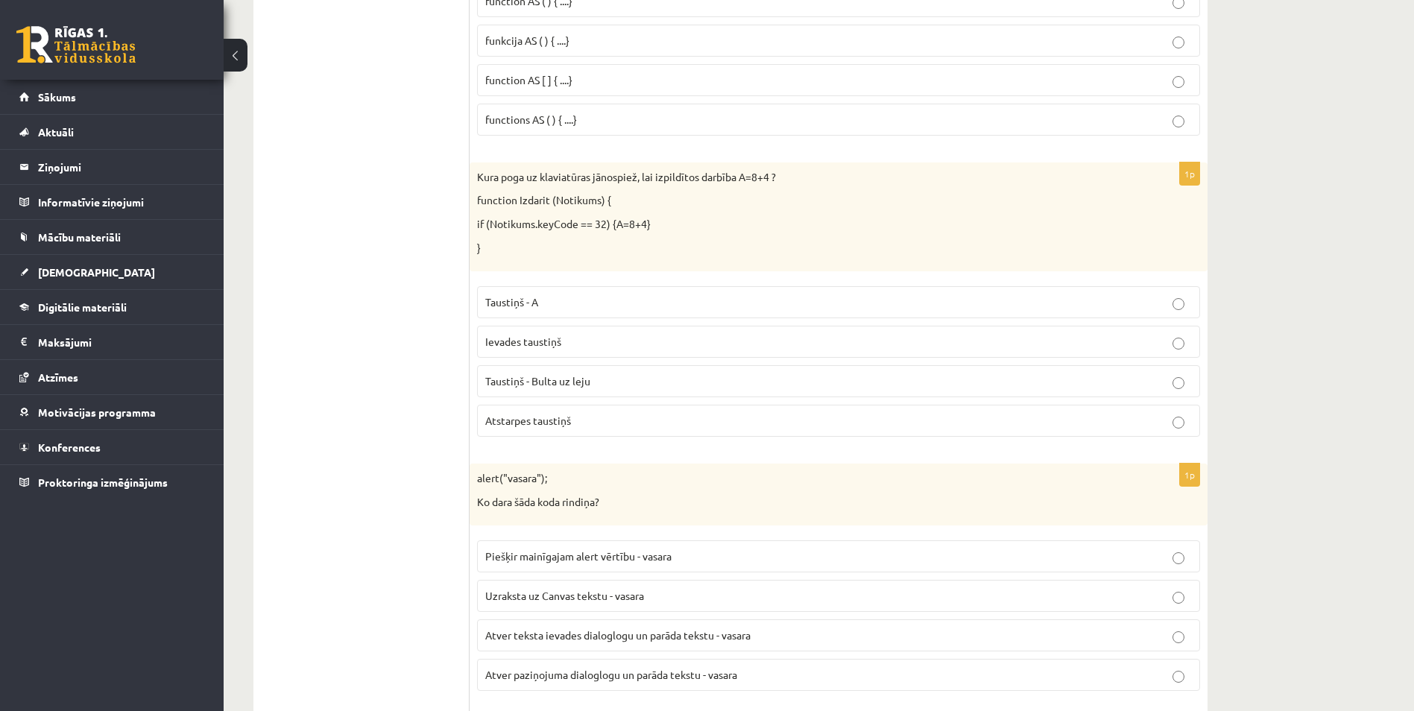
click at [552, 378] on span "Taustiņš - Bulta uz leju" at bounding box center [537, 380] width 105 height 13
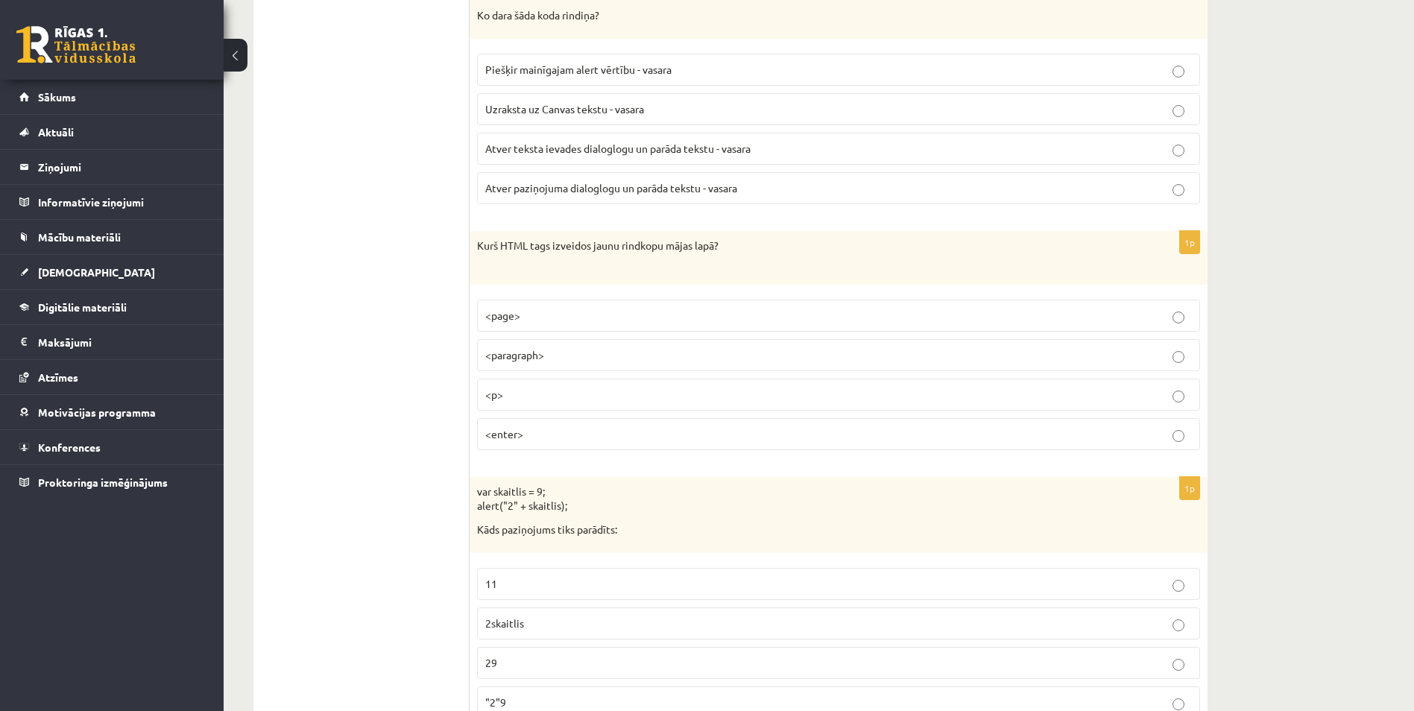
scroll to position [4463, 0]
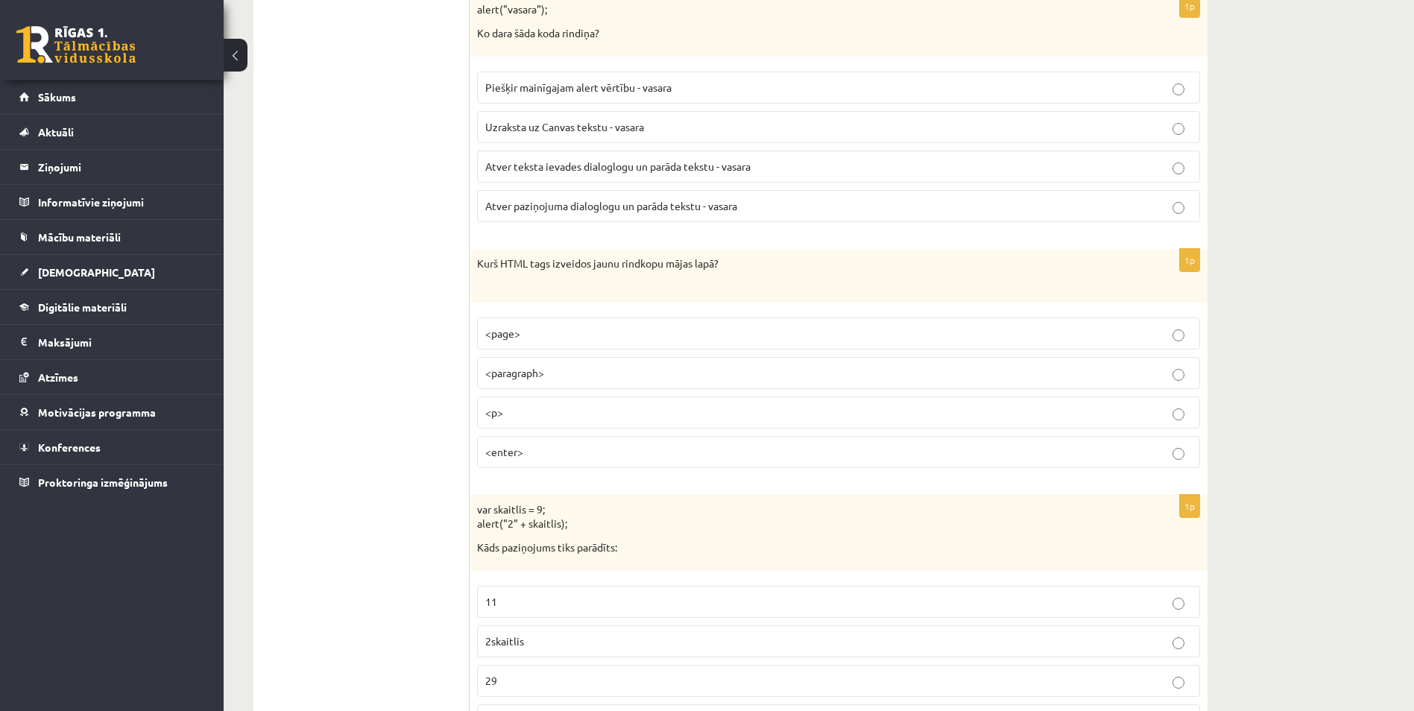
click at [528, 210] on span "Atver paziņojuma dialoglogu un parāda tekstu - vasara" at bounding box center [611, 205] width 252 height 13
click at [551, 420] on p "<p>" at bounding box center [838, 413] width 706 height 16
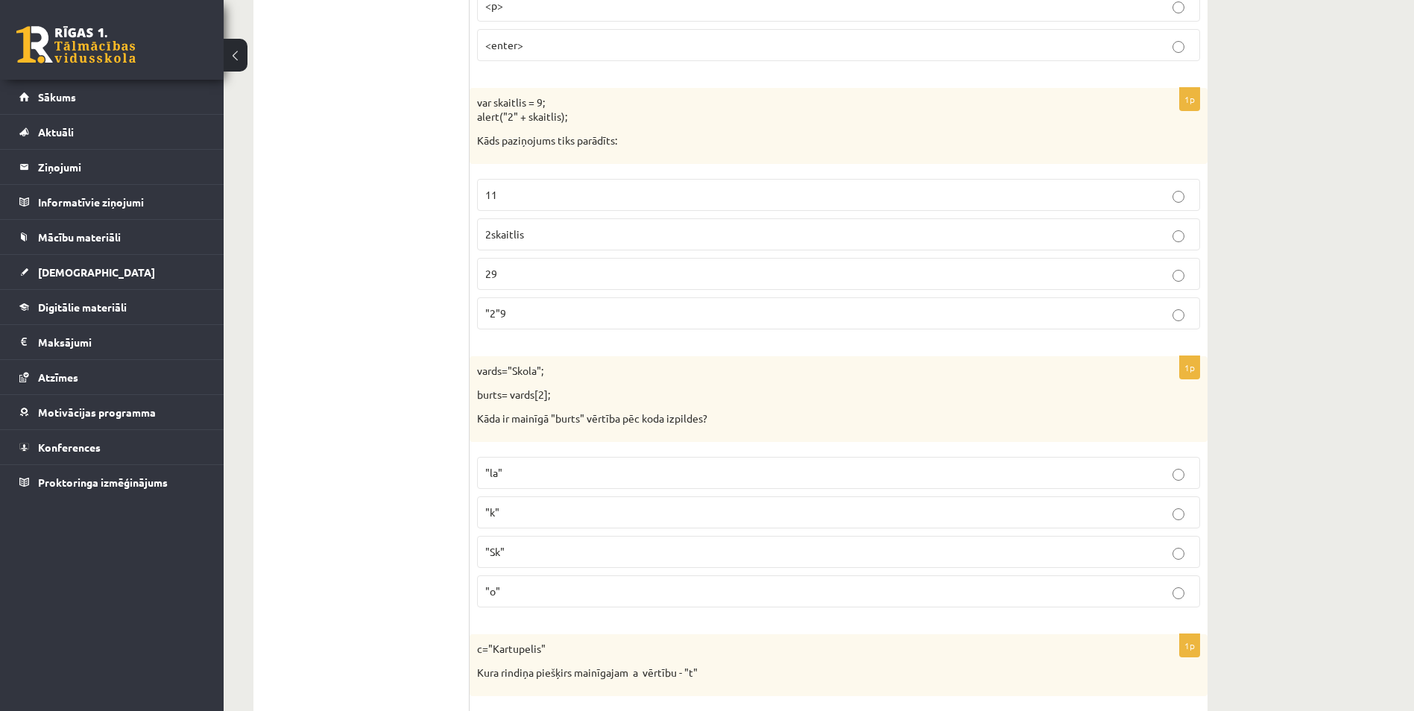
scroll to position [4878, 0]
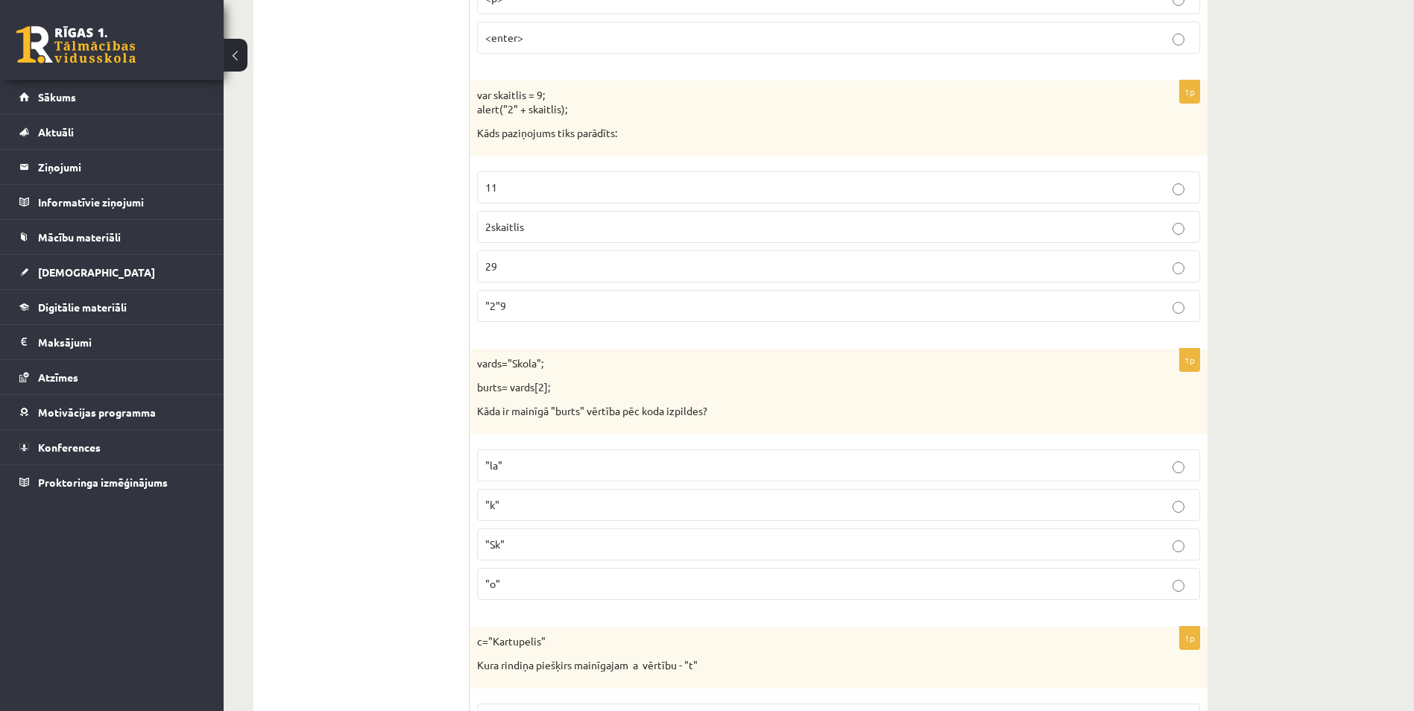
click at [508, 186] on p "11" at bounding box center [838, 188] width 706 height 16
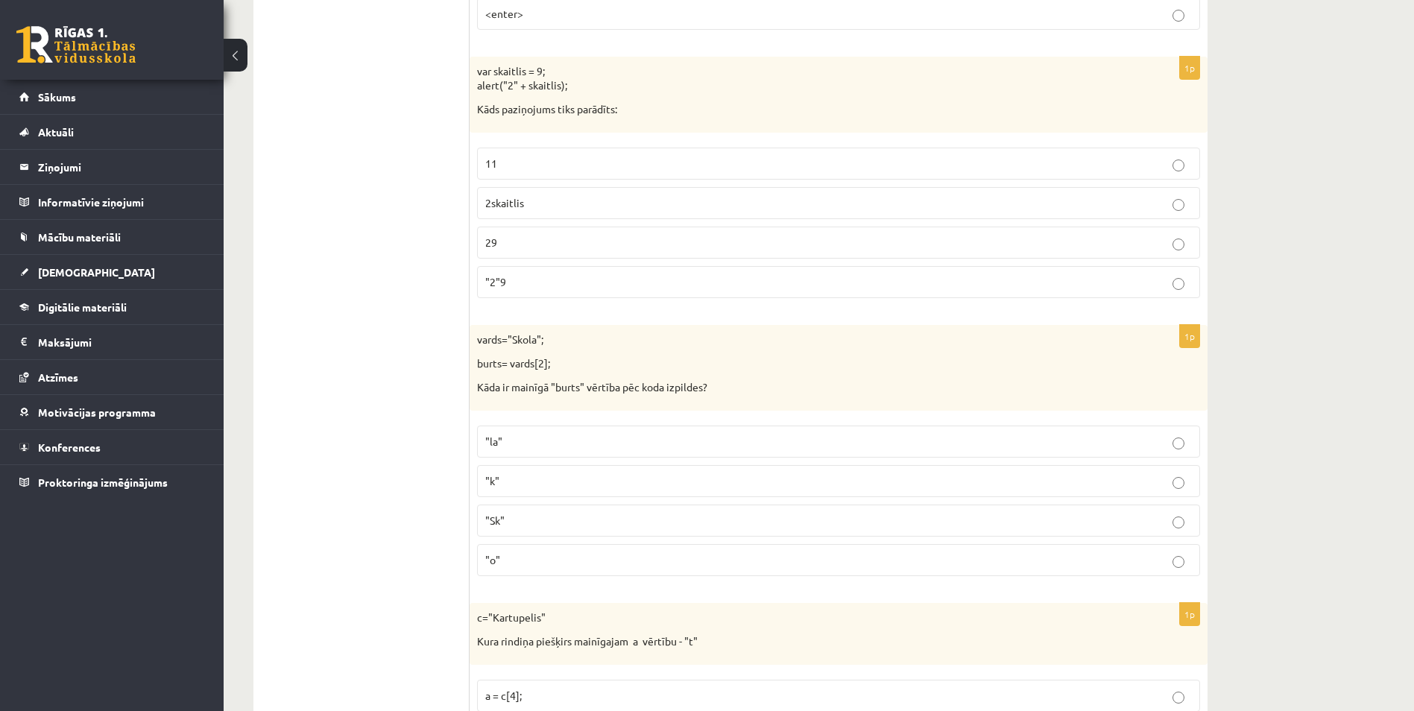
scroll to position [4869, 0]
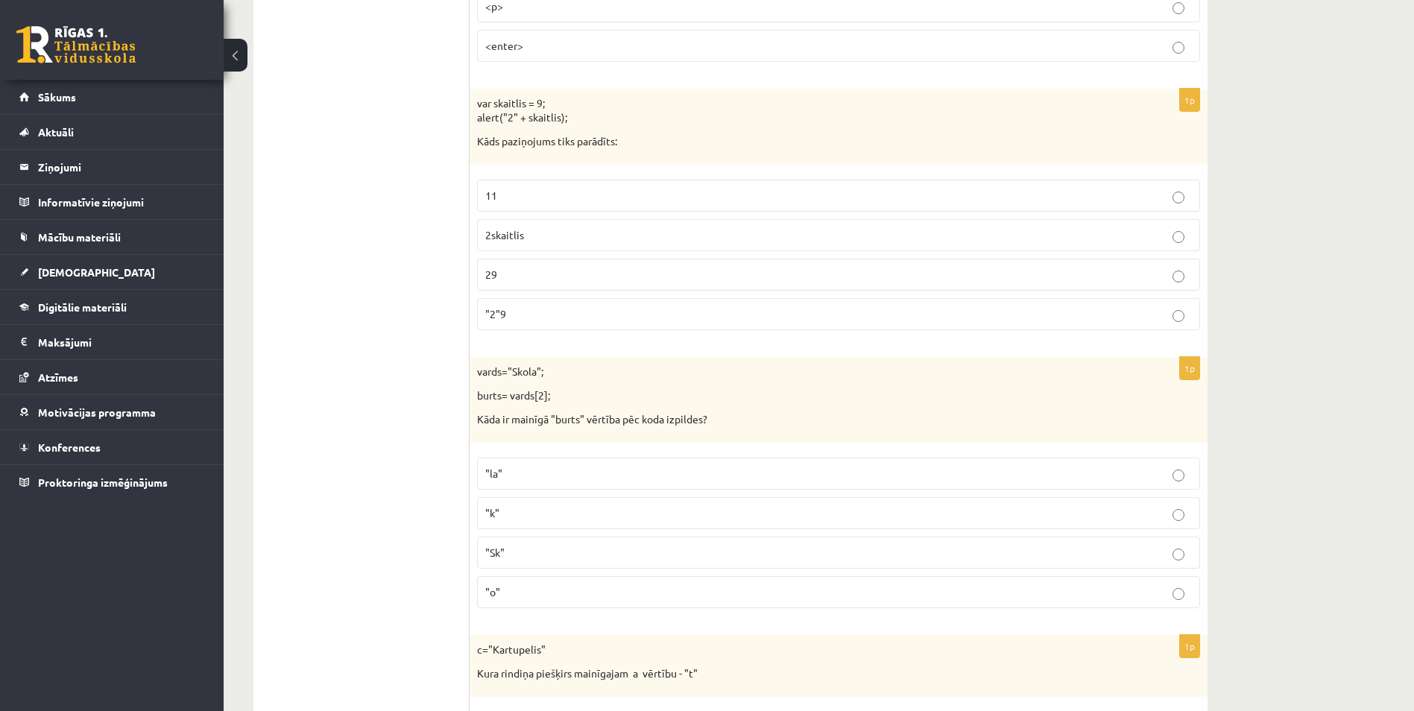
click at [522, 557] on p ""Sk"" at bounding box center [838, 553] width 706 height 16
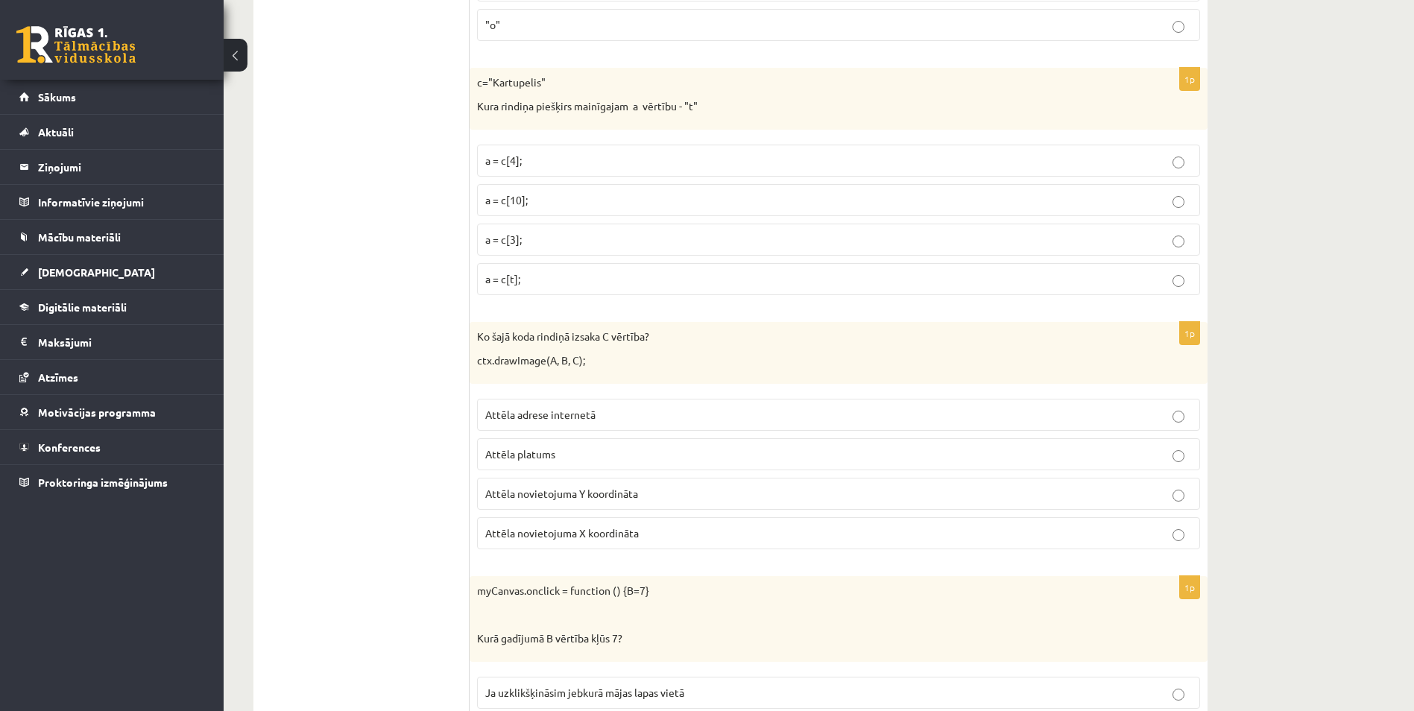
scroll to position [5441, 0]
click at [587, 280] on p "a = c[t];" at bounding box center [838, 275] width 706 height 16
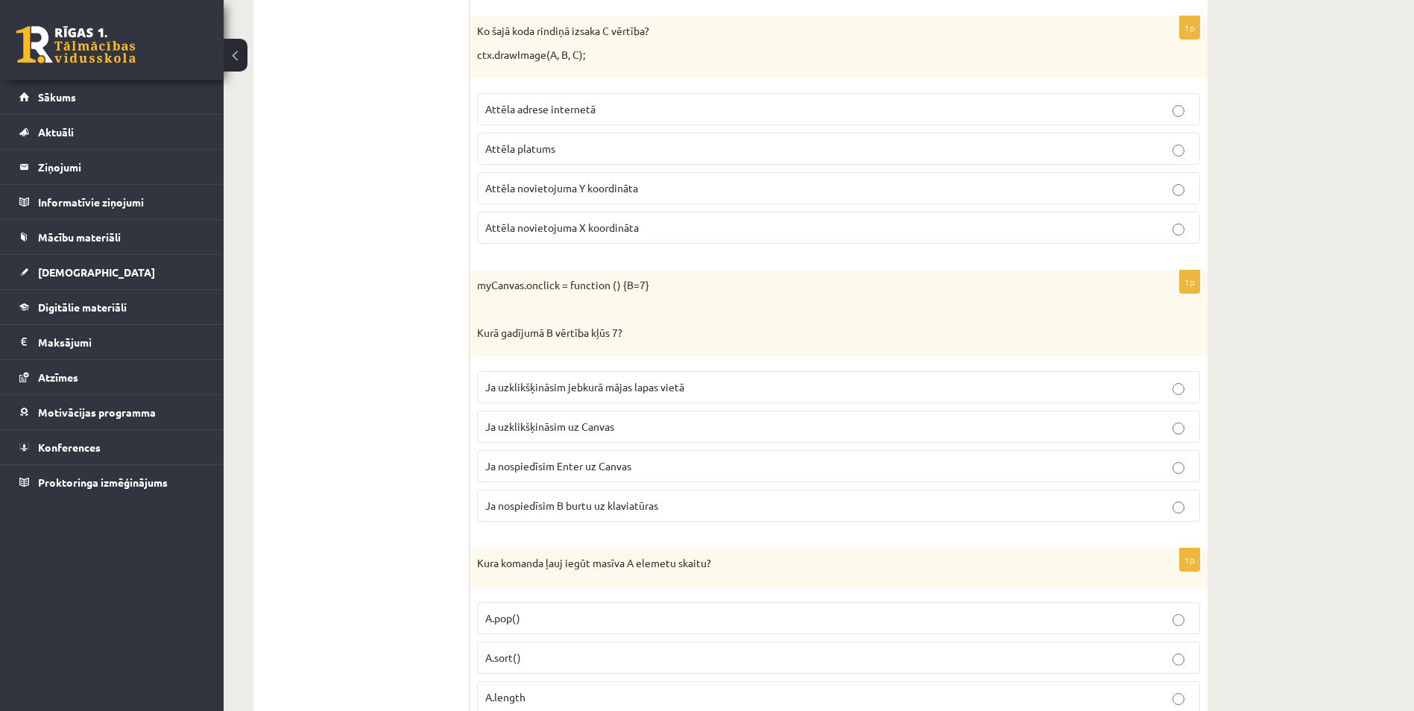
scroll to position [5744, 0]
click at [567, 136] on label "Attēla platums" at bounding box center [838, 147] width 723 height 32
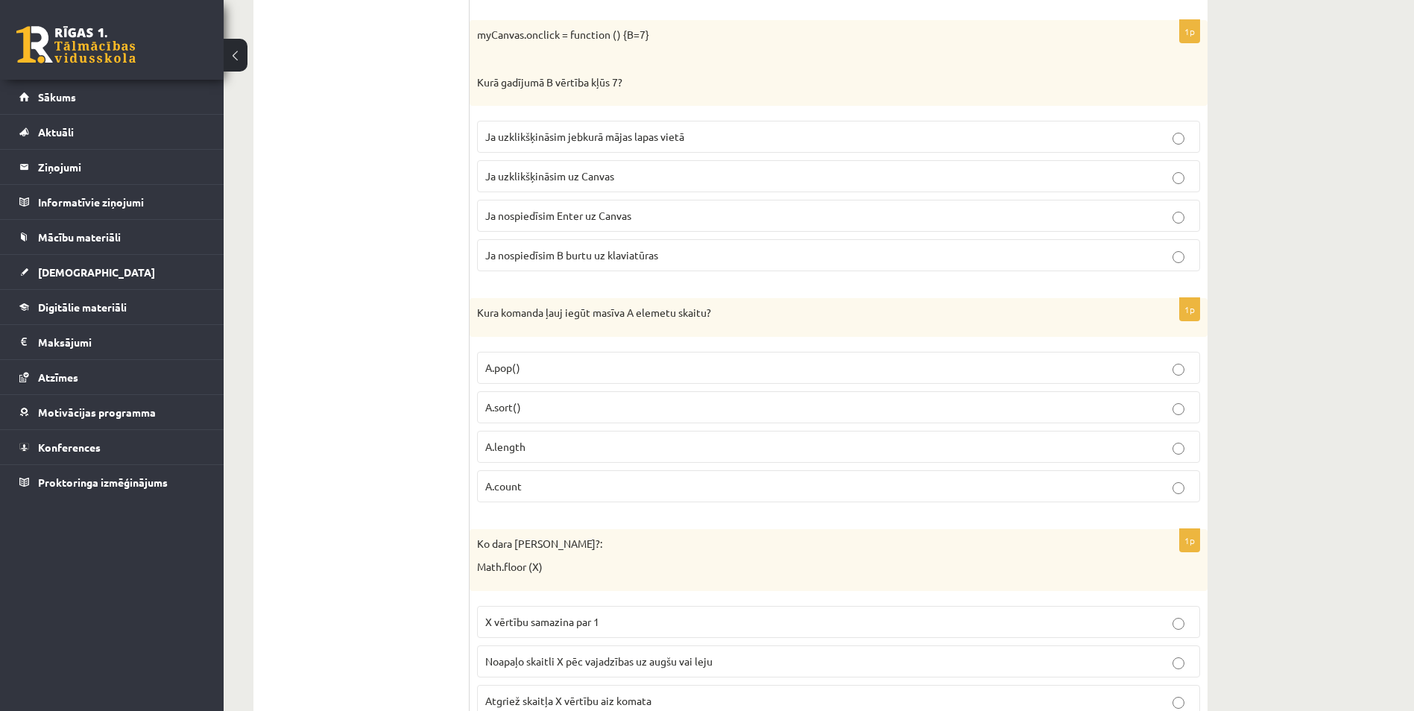
scroll to position [6015, 0]
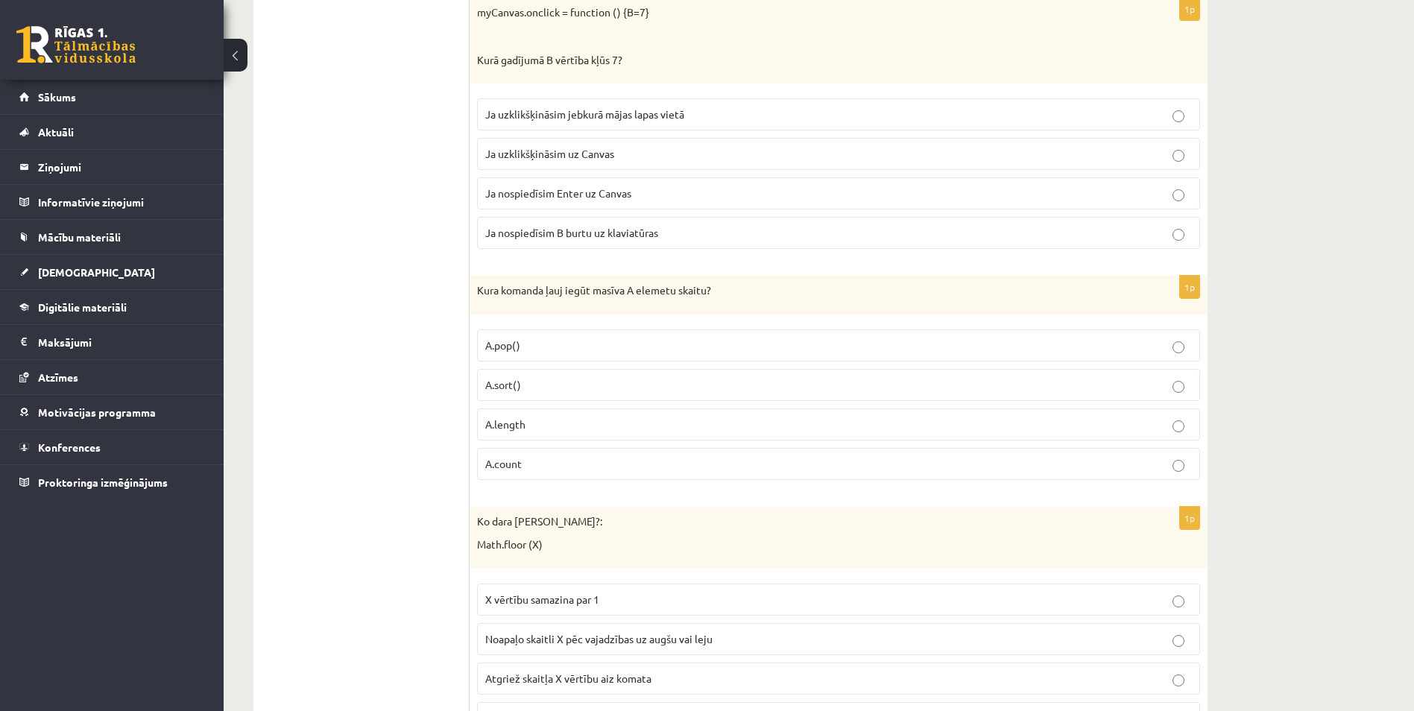
click at [516, 383] on span "A.sort()" at bounding box center [503, 384] width 36 height 13
click at [529, 218] on label "Ja nospiedīsim B burtu uz klaviatūras" at bounding box center [838, 233] width 723 height 32
click at [544, 431] on p "A.length" at bounding box center [838, 425] width 706 height 16
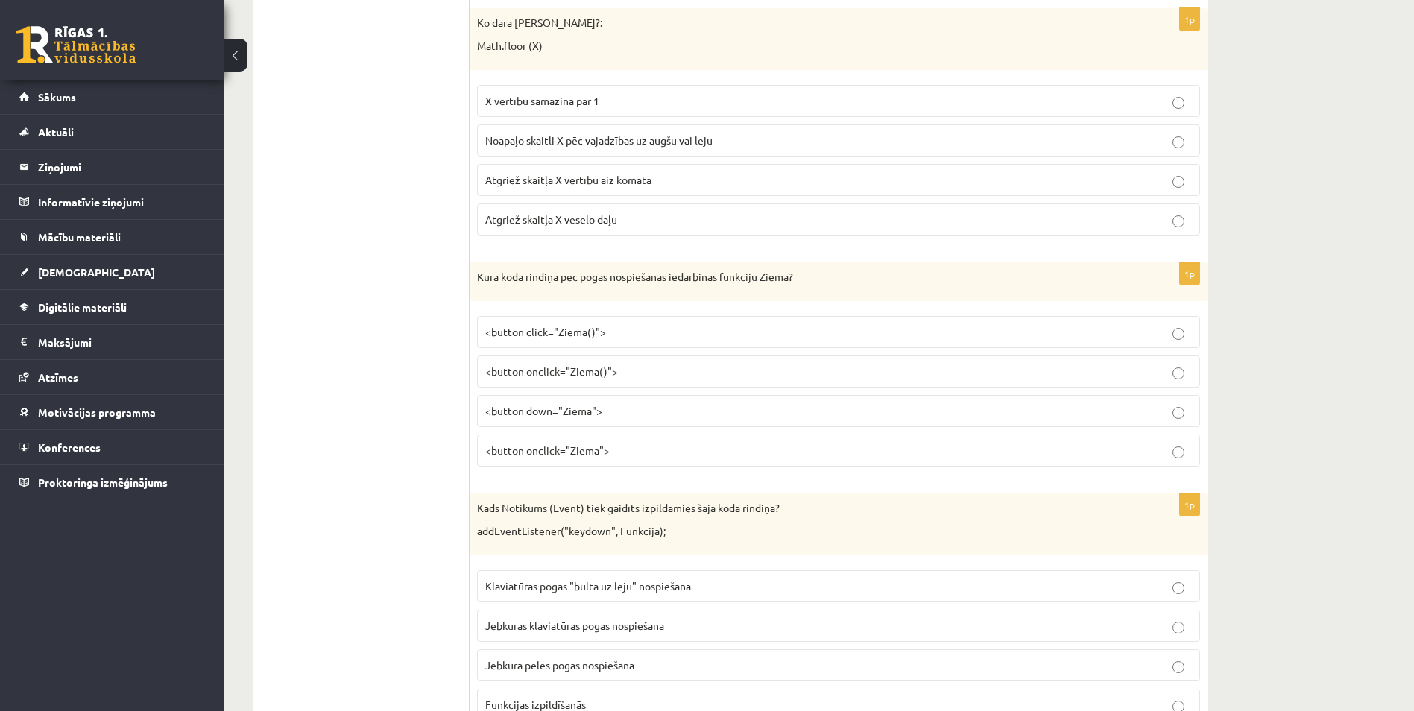
scroll to position [6517, 0]
click at [568, 141] on span "Noapaļo skaitli X pēc vajadzības uz augšu vai leju" at bounding box center [598, 136] width 227 height 13
click at [585, 415] on p "<button down="Ziema">" at bounding box center [838, 407] width 706 height 16
click at [585, 431] on label "<button onclick="Ziema">" at bounding box center [838, 447] width 723 height 32
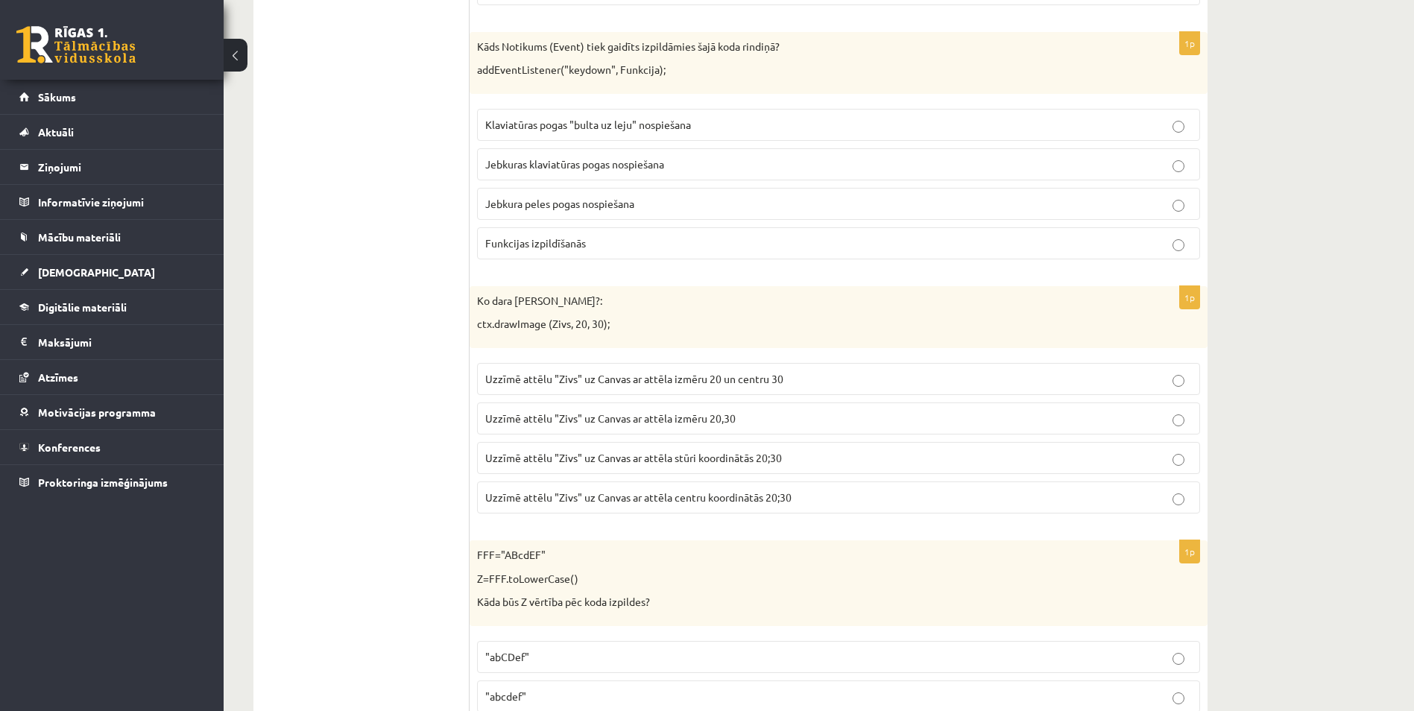
scroll to position [6993, 0]
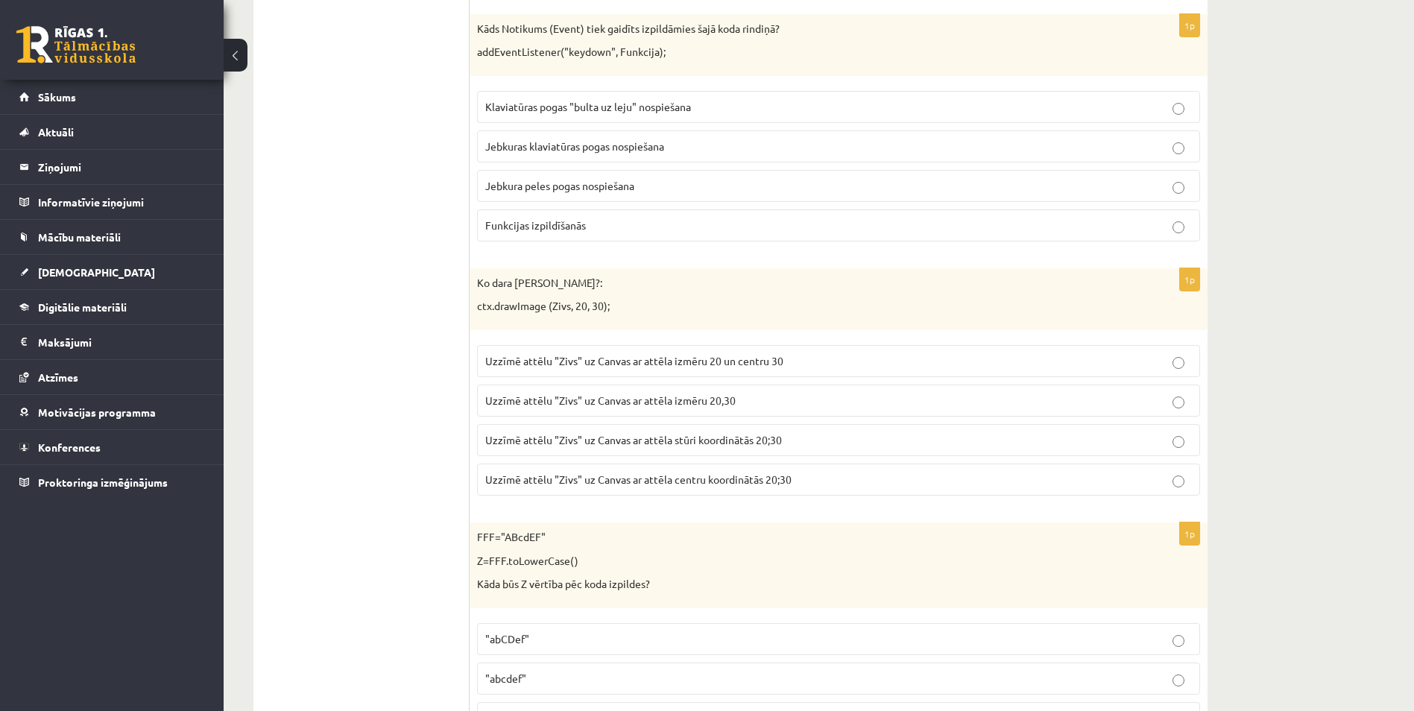
click at [531, 141] on span "Jebkuras klaviatūras pogas nospiešana" at bounding box center [574, 145] width 179 height 13
click at [540, 117] on label "Klaviatūras pogas "bulta uz leju" nospiešana" at bounding box center [838, 107] width 723 height 32
click at [604, 408] on p "Uzzīmē attēlu "Zivs" uz Canvas ar attēla izmēru 20,30" at bounding box center [838, 401] width 706 height 16
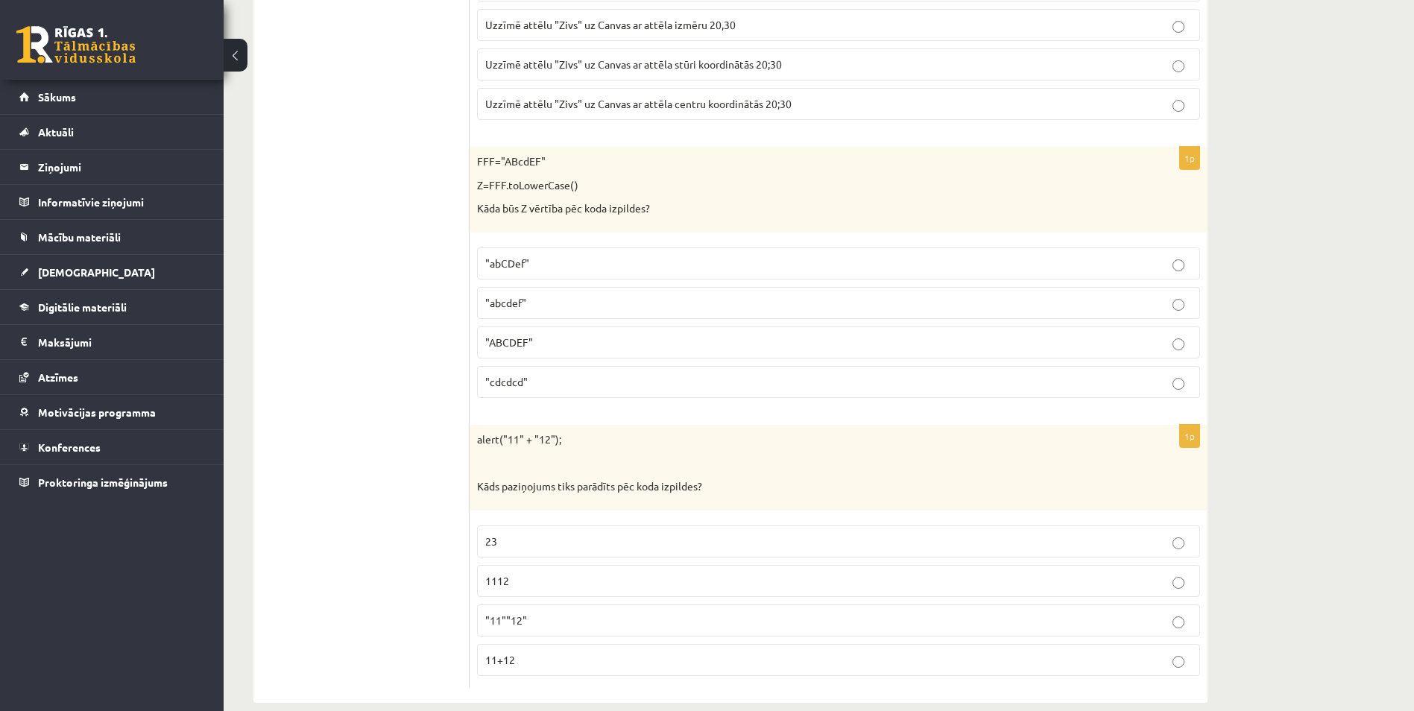
scroll to position [7390, 0]
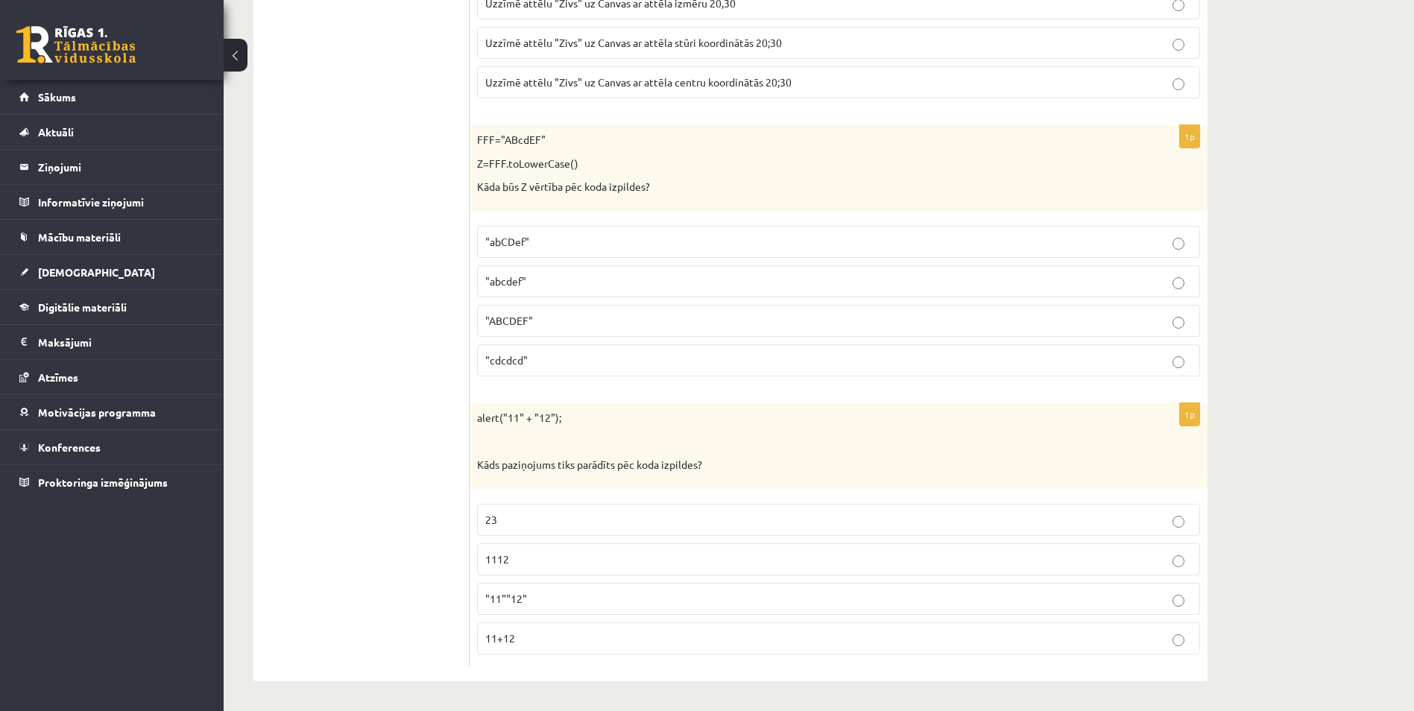
click at [544, 323] on p ""ABCDEF"" at bounding box center [838, 321] width 706 height 16
click at [503, 628] on label "11+12" at bounding box center [838, 638] width 723 height 32
click at [538, 512] on p "23" at bounding box center [838, 520] width 706 height 16
click at [608, 570] on label "1112" at bounding box center [838, 559] width 723 height 32
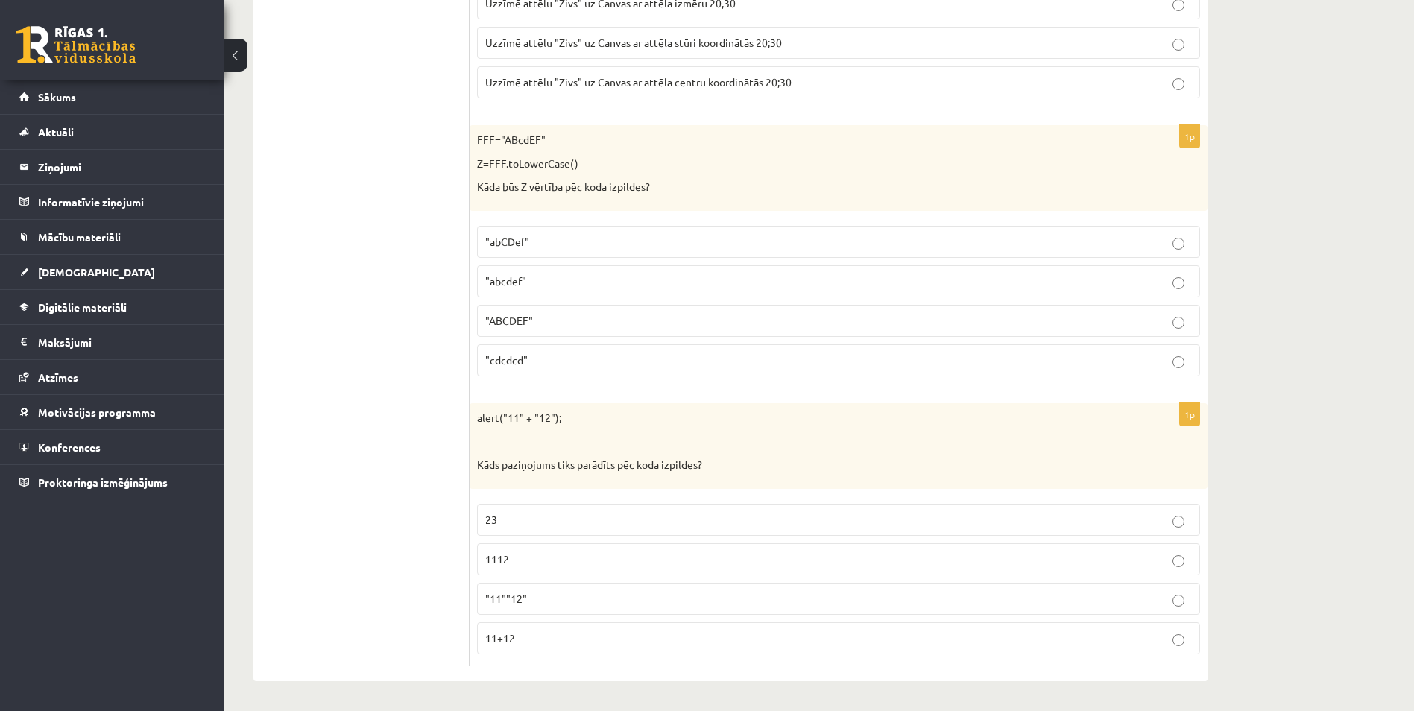
drag, startPoint x: 1225, startPoint y: 408, endPoint x: 1229, endPoint y: 425, distance: 17.5
drag, startPoint x: 1241, startPoint y: 630, endPoint x: 1243, endPoint y: 674, distance: 44.0
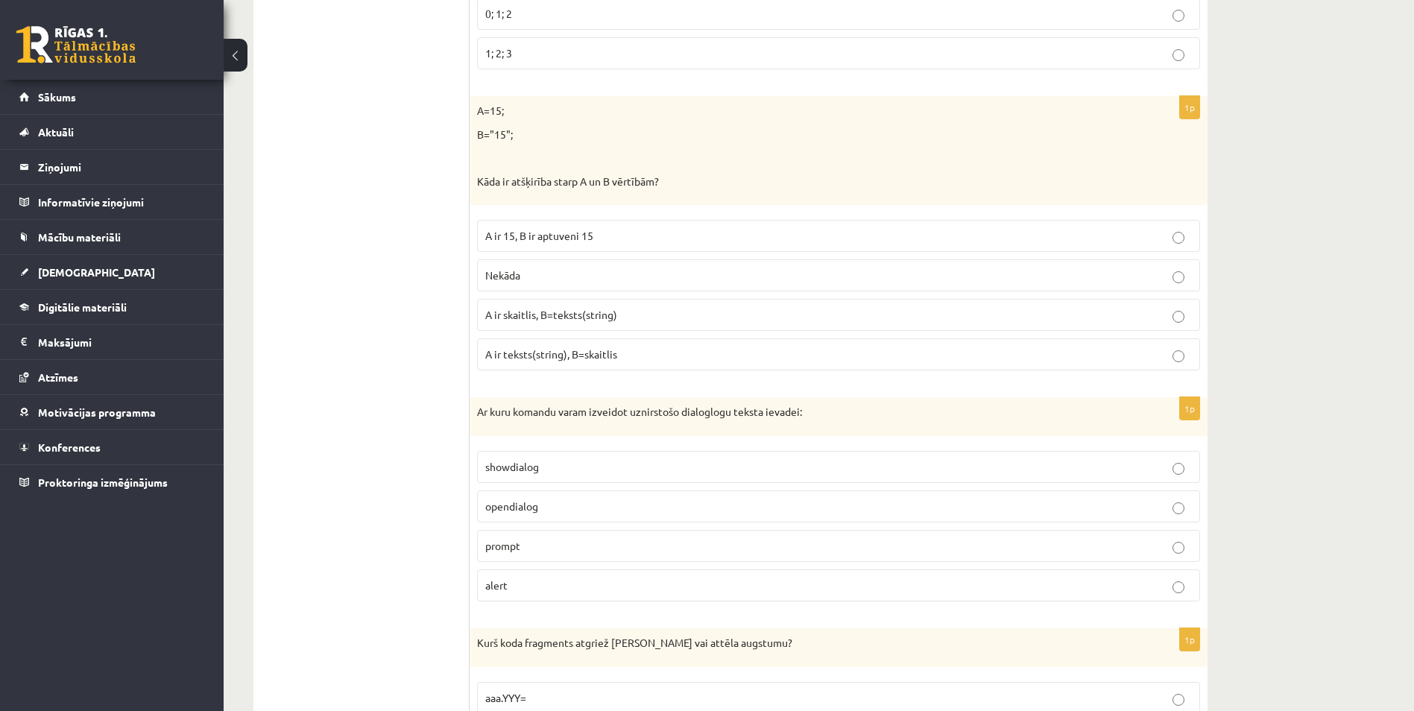
scroll to position [0, 0]
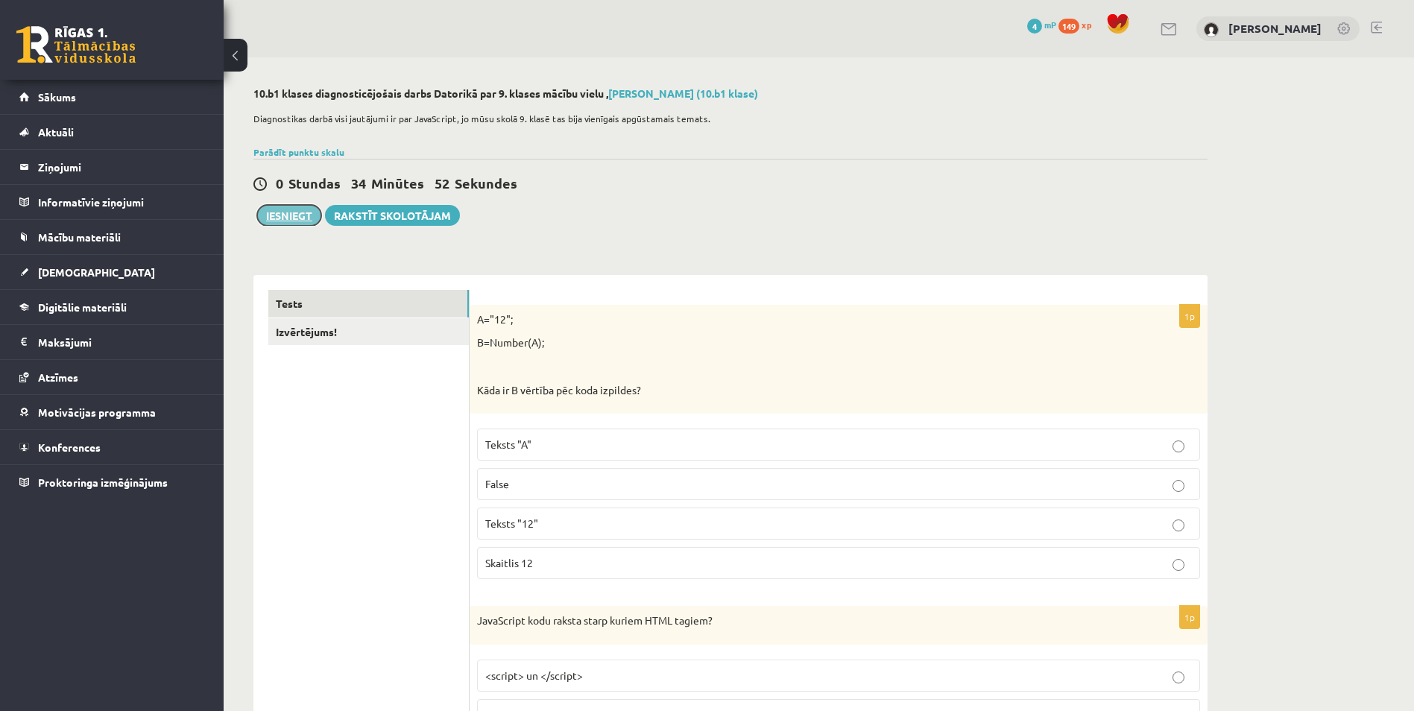
click at [286, 216] on button "Iesniegt" at bounding box center [289, 215] width 64 height 21
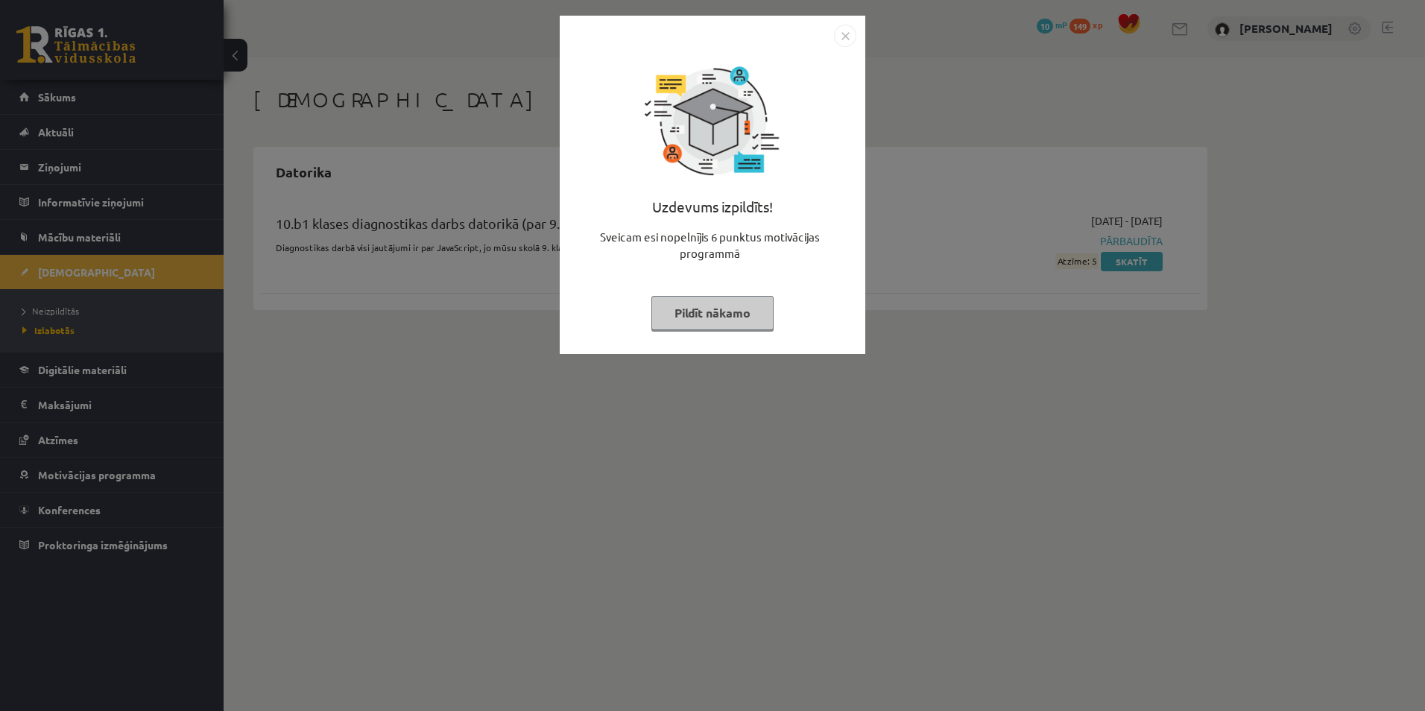
click at [717, 309] on button "Pildīt nākamo" at bounding box center [712, 313] width 122 height 34
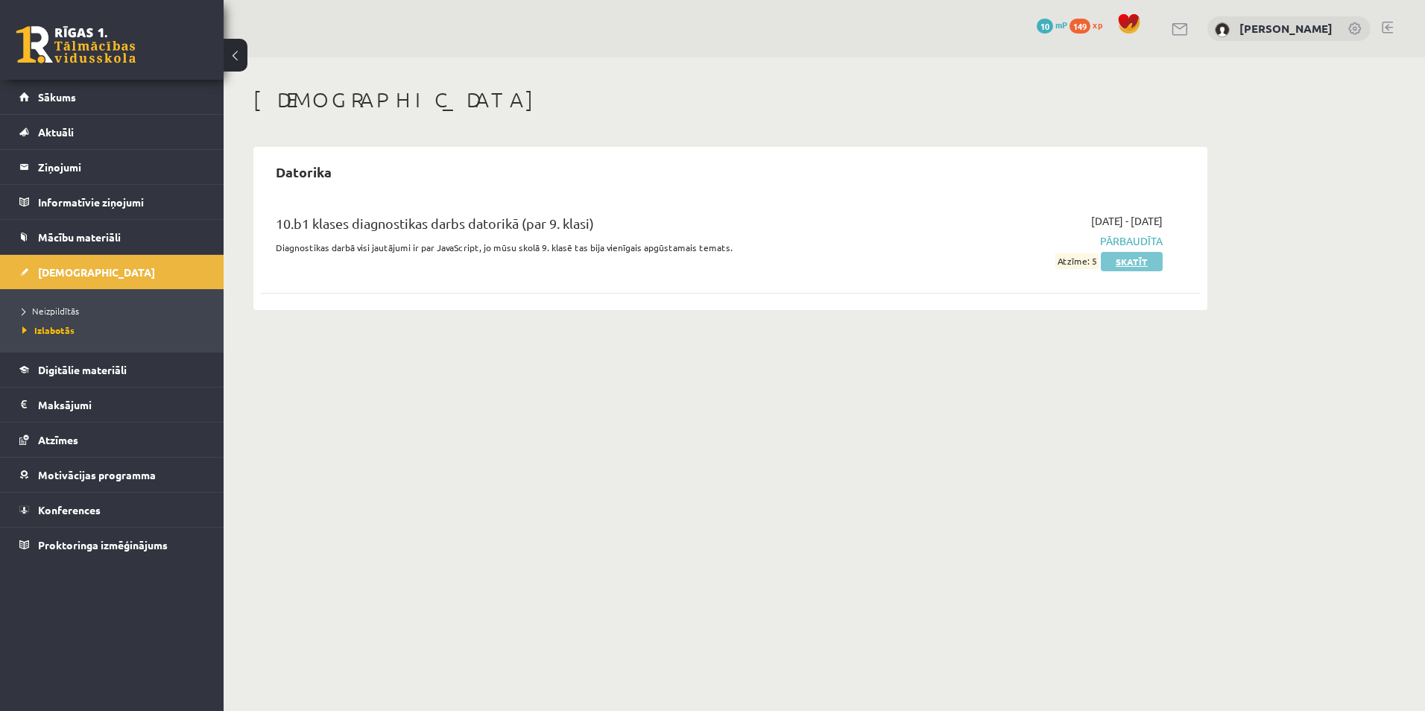
click at [1109, 268] on link "Skatīt" at bounding box center [1132, 261] width 62 height 19
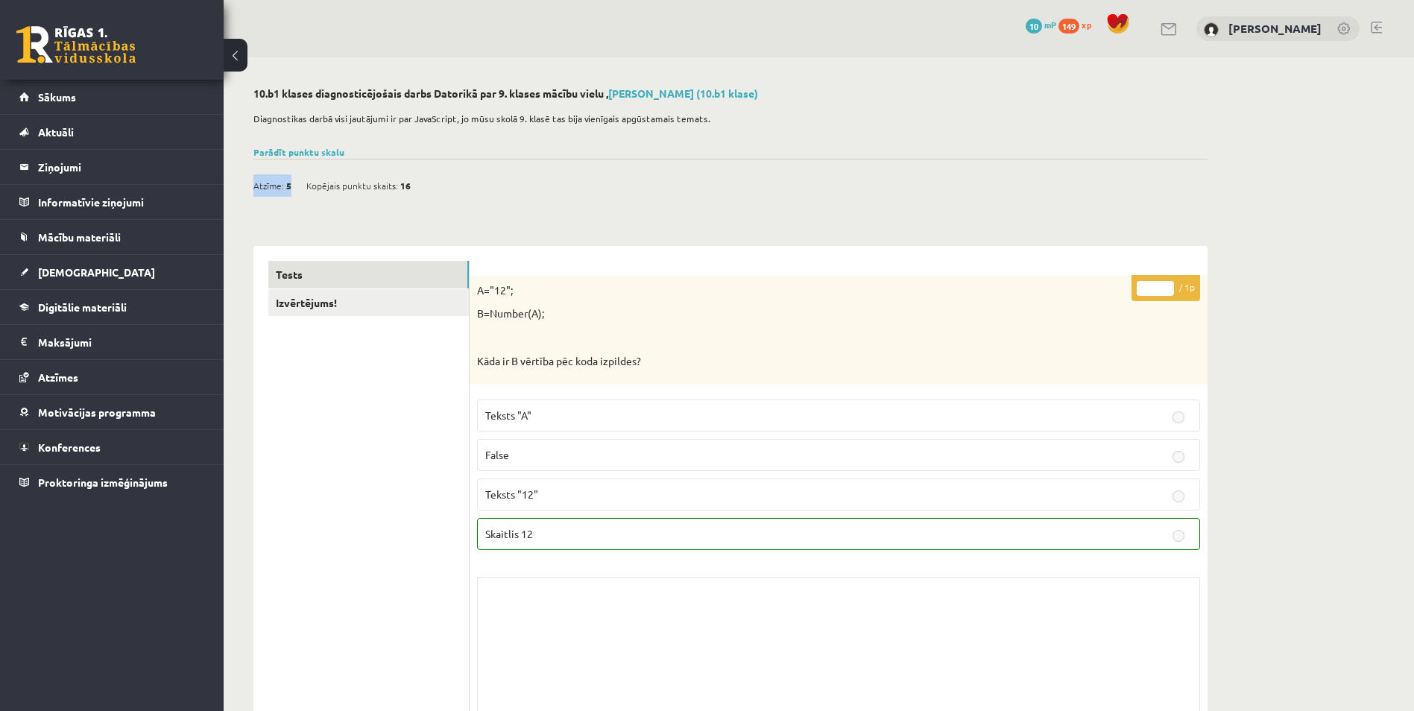
click at [290, 191] on div "Atzīme: 5 Kopējais punktu skaits: 16" at bounding box center [339, 185] width 172 height 22
click at [289, 191] on span "5" at bounding box center [288, 185] width 5 height 22
click at [84, 233] on span "Mācību materiāli" at bounding box center [79, 236] width 83 height 13
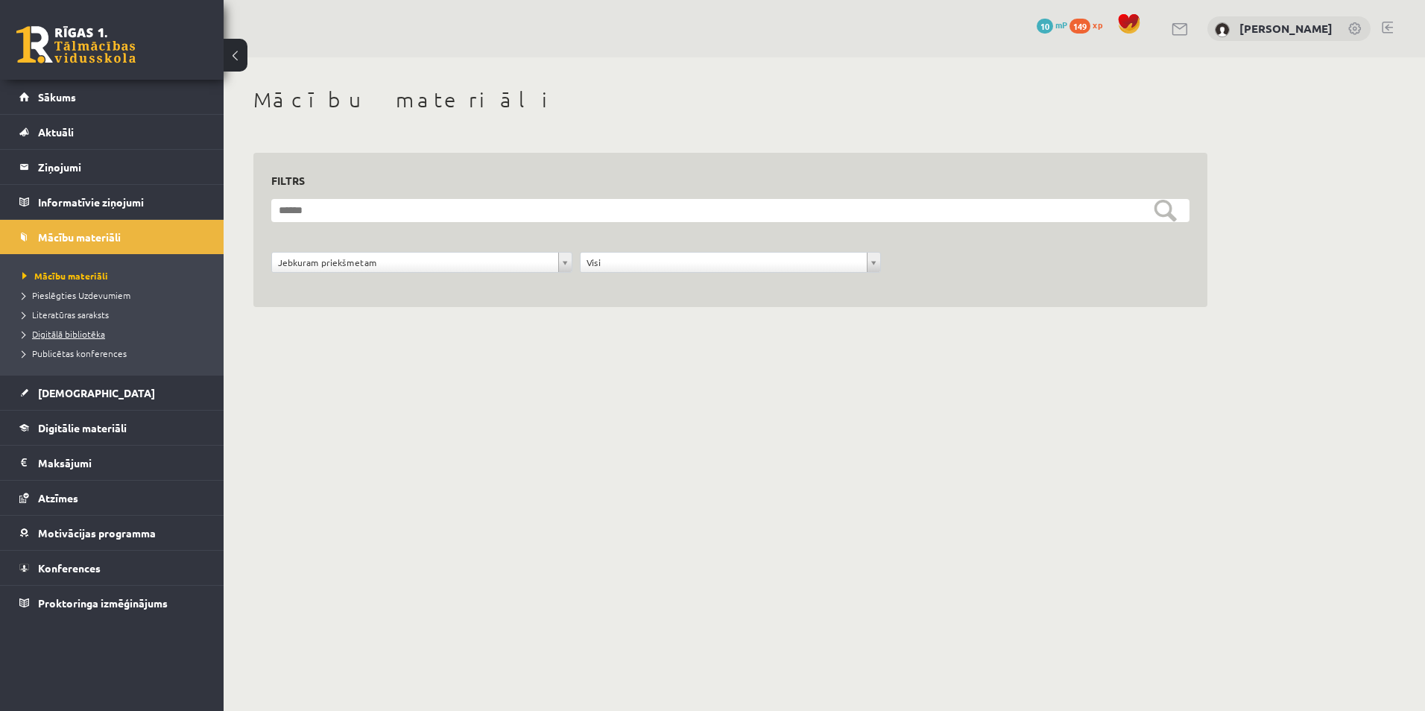
click at [52, 332] on span "Digitālā bibliotēka" at bounding box center [63, 334] width 83 height 12
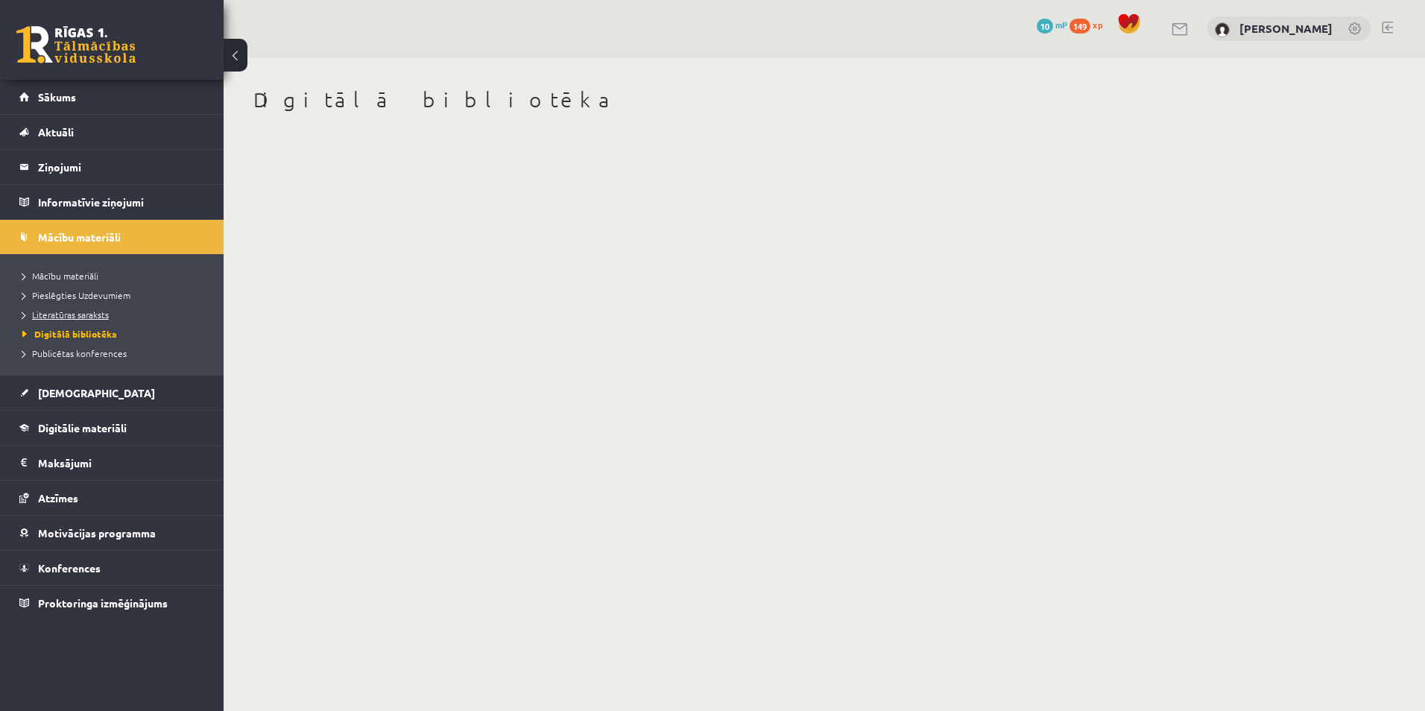
click at [48, 309] on link "Literatūras saraksts" at bounding box center [115, 314] width 186 height 13
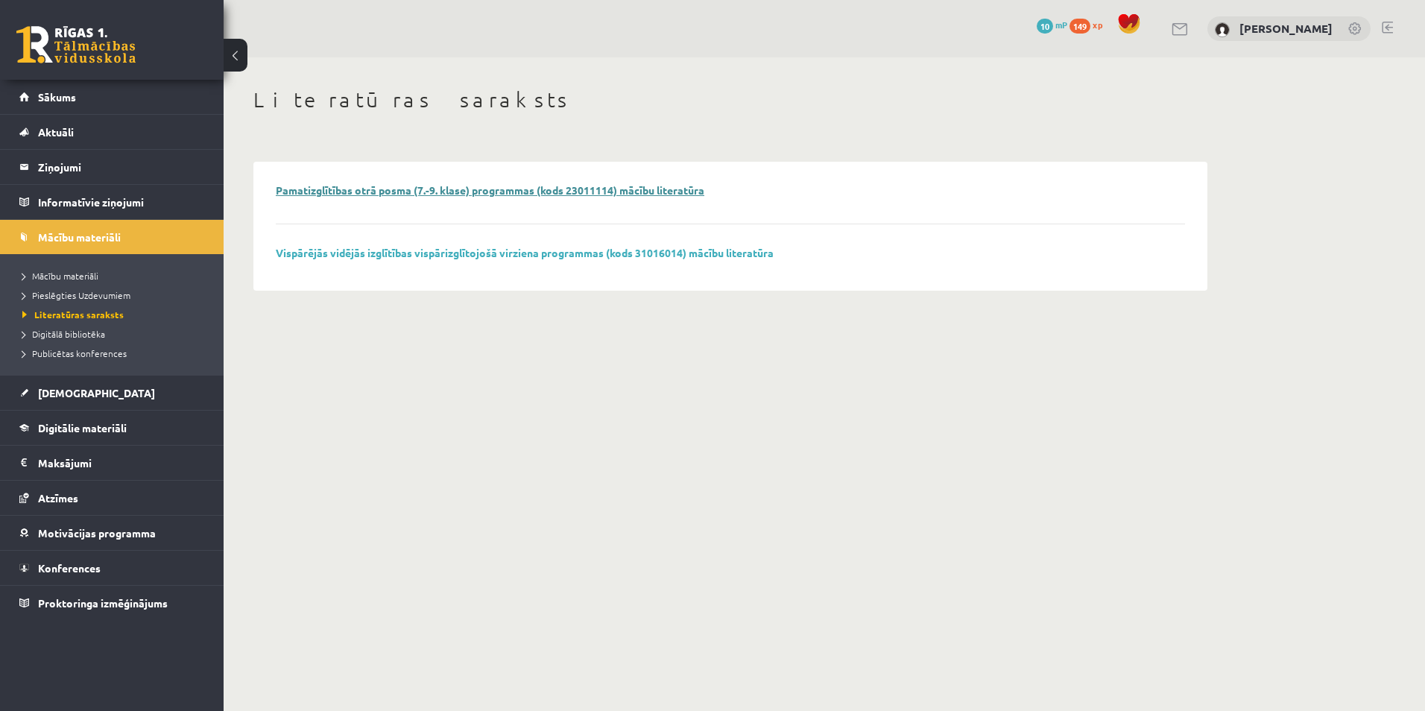
click at [367, 188] on link "Pamatizglītības otrā posma (7.-9. klase) programmas (kods 23011114) mācību lite…" at bounding box center [490, 189] width 429 height 13
click at [343, 249] on link "Vispārējās vidējās izglītības vispārizglītojošā virziena programmas (kods 31016…" at bounding box center [525, 252] width 498 height 13
click at [86, 338] on span "Digitālā bibliotēka" at bounding box center [63, 334] width 83 height 12
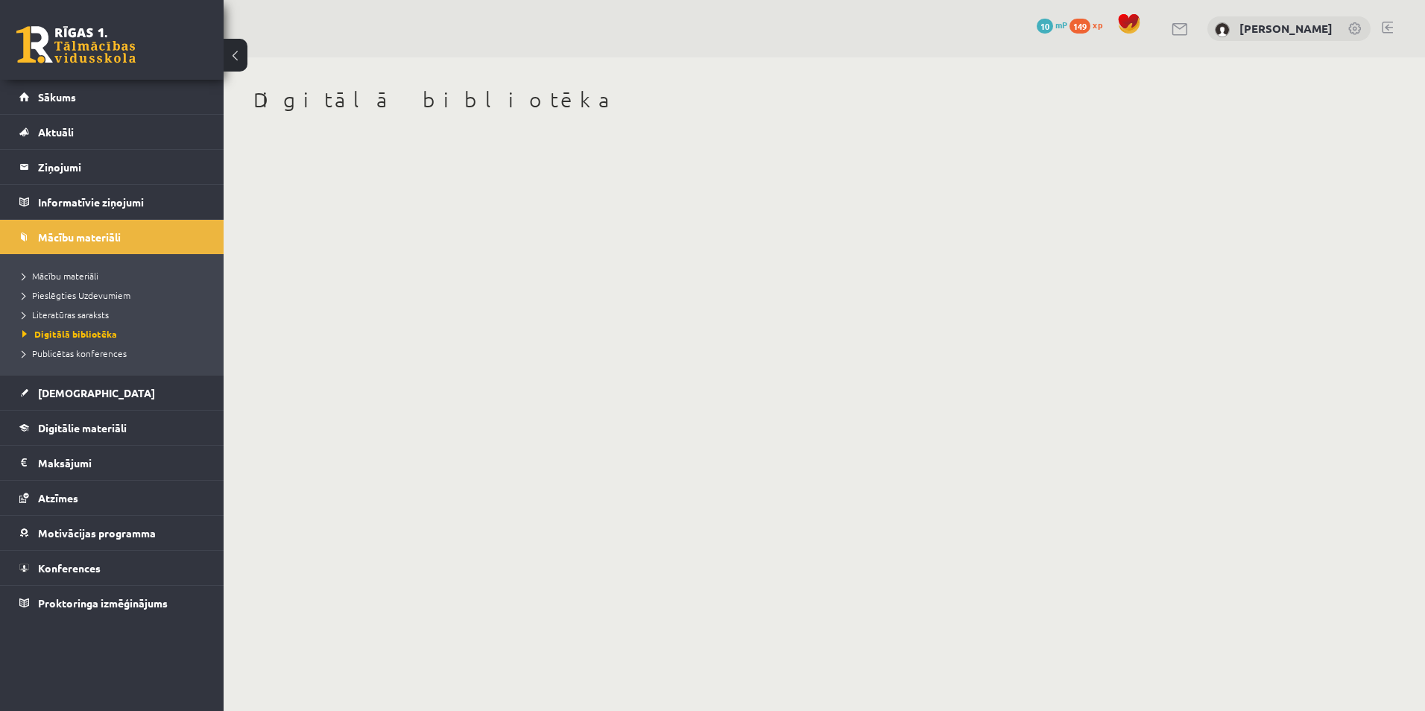
click at [87, 346] on li "Publicētas konferences" at bounding box center [115, 353] width 186 height 19
click at [86, 351] on span "Publicētas konferences" at bounding box center [78, 353] width 113 height 12
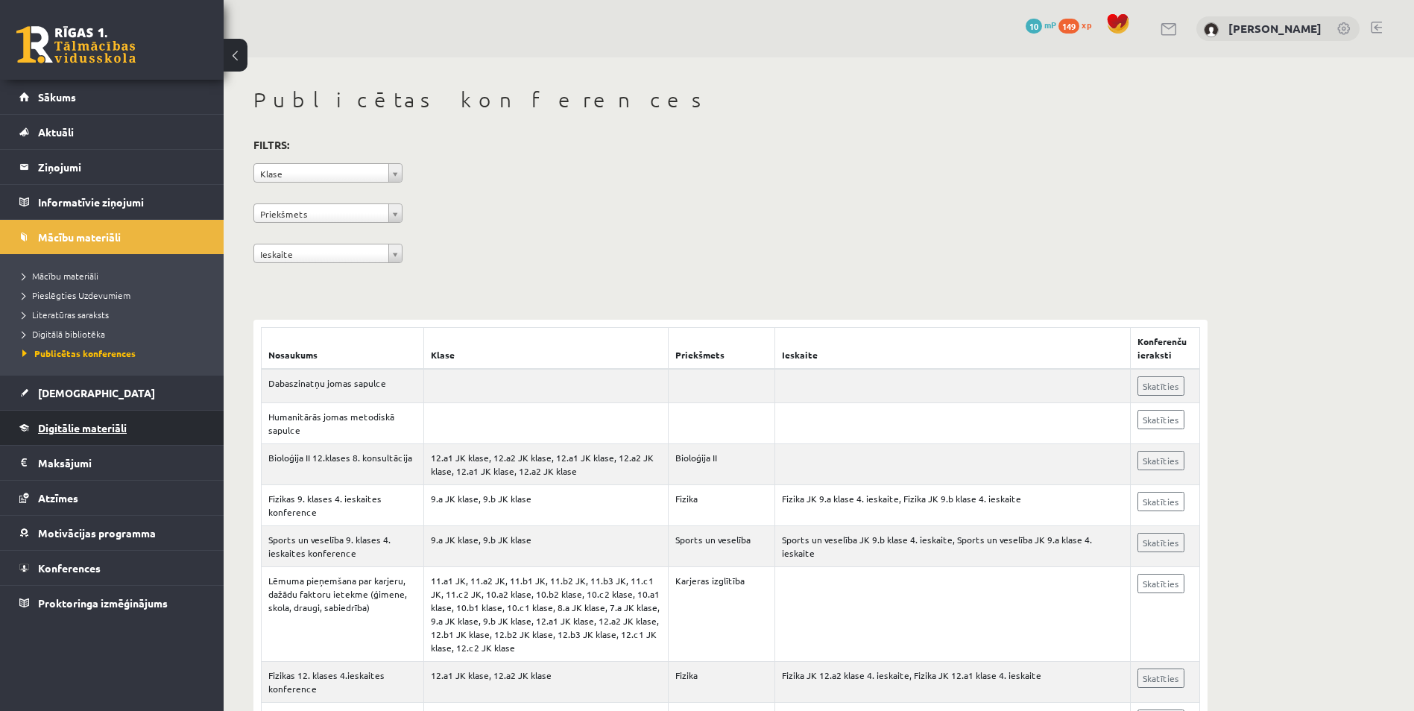
click at [75, 431] on span "Digitālie materiāli" at bounding box center [82, 427] width 89 height 13
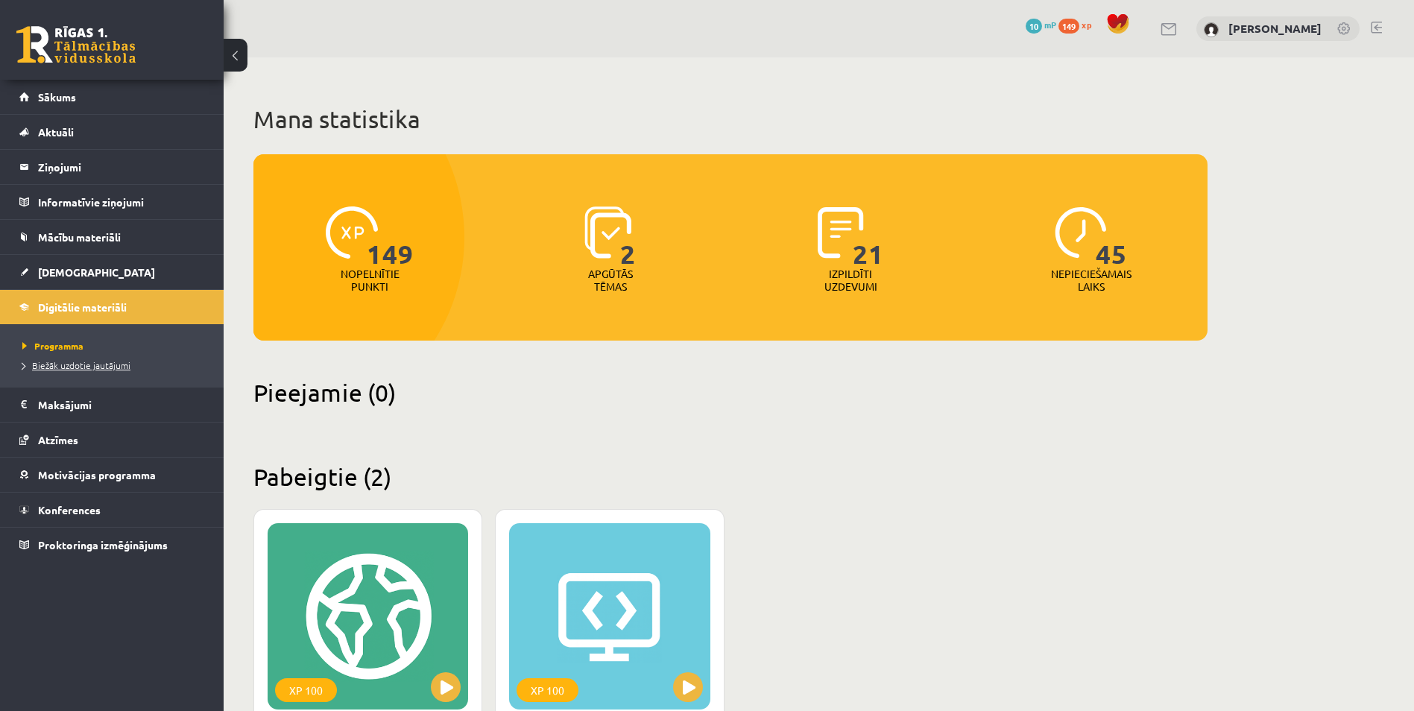
click at [57, 366] on span "Biežāk uzdotie jautājumi" at bounding box center [76, 365] width 108 height 12
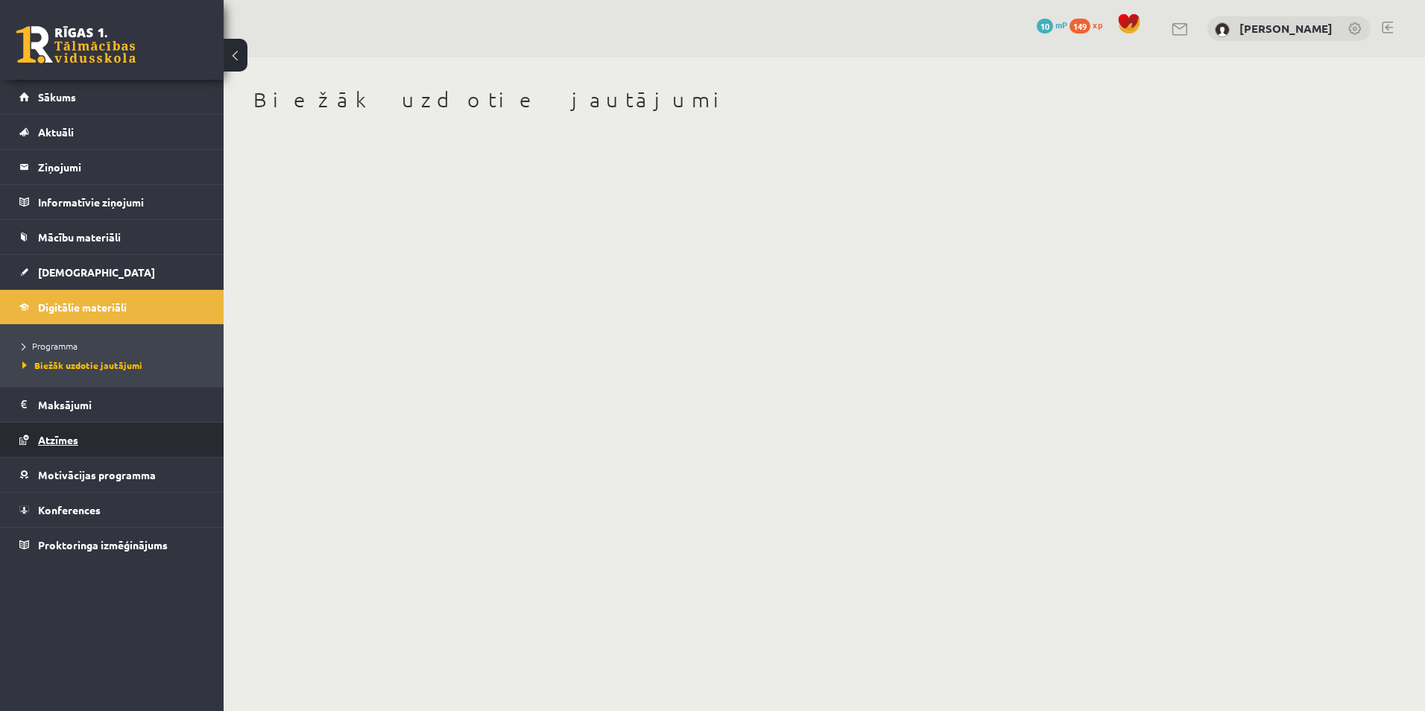
click at [57, 423] on link "Atzīmes" at bounding box center [112, 440] width 186 height 34
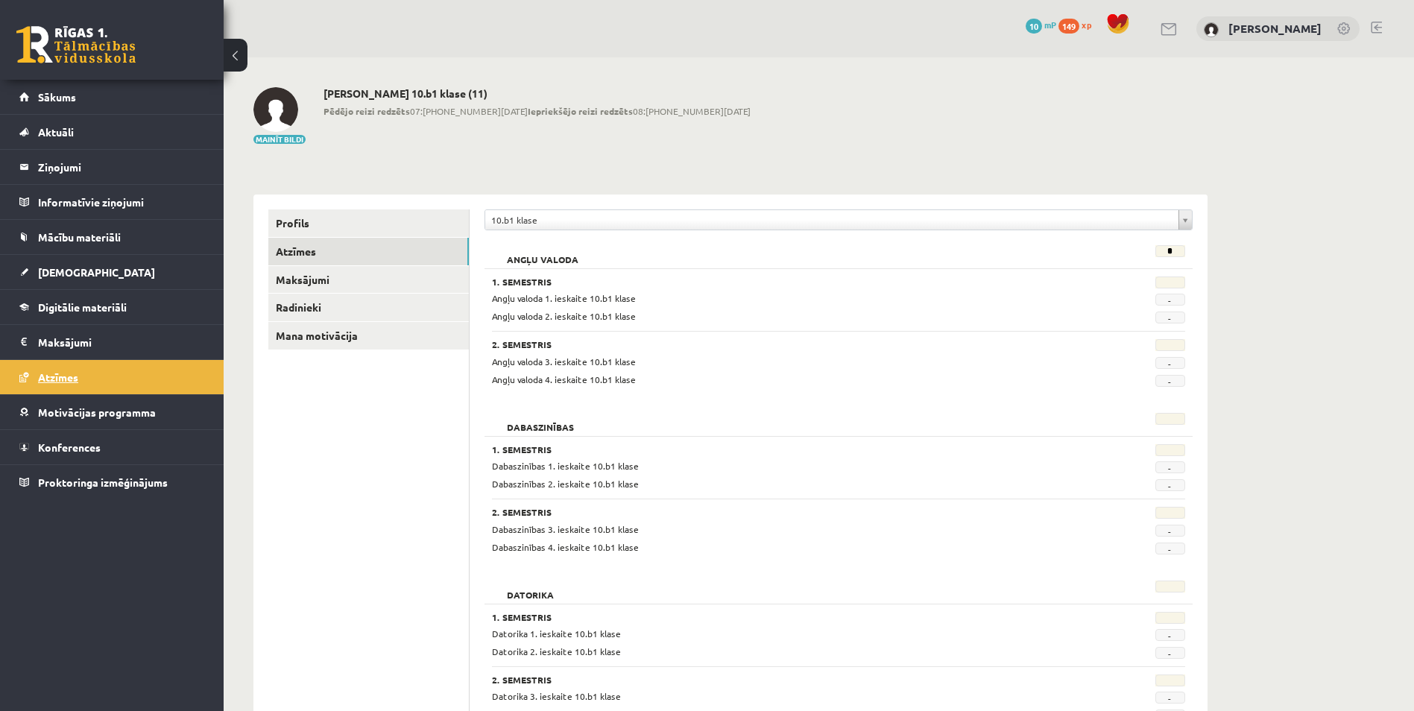
click at [66, 382] on span "Atzīmes" at bounding box center [58, 376] width 40 height 13
click at [66, 352] on legend "Maksājumi 0" at bounding box center [121, 342] width 167 height 34
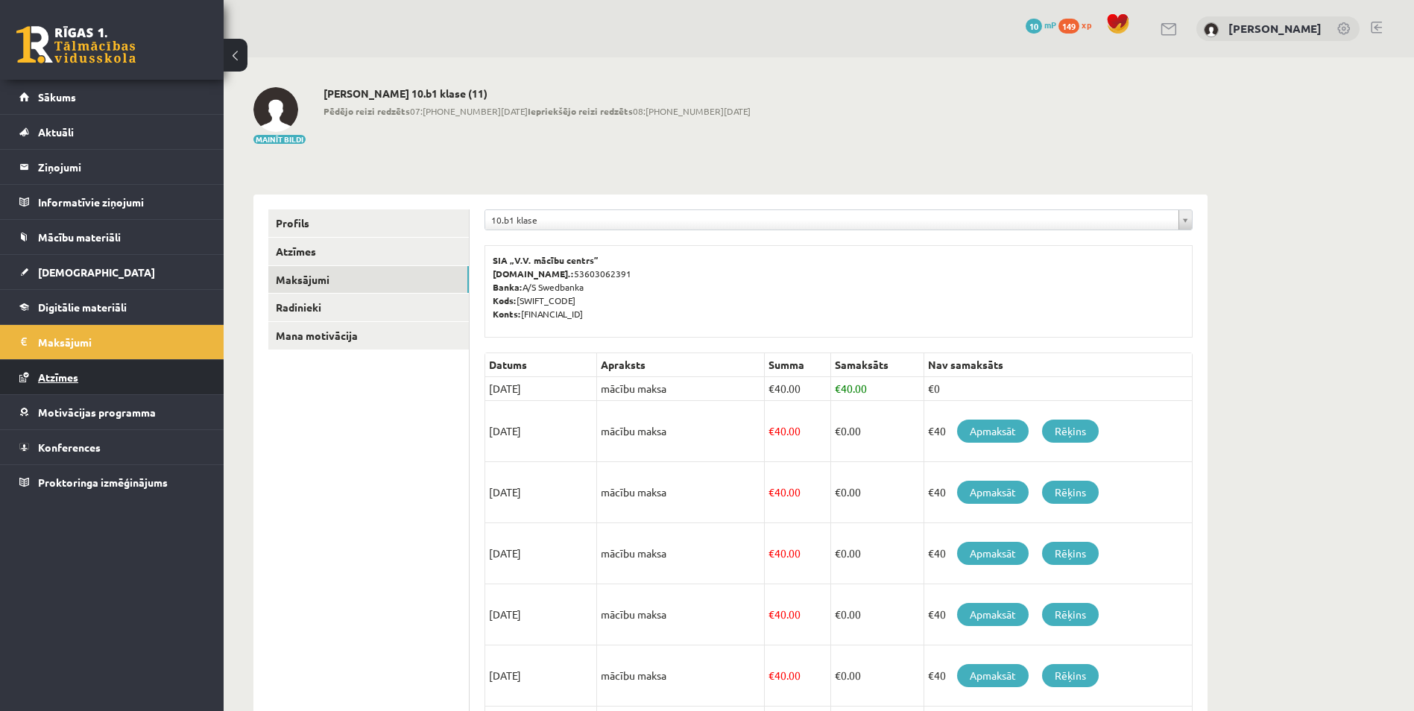
click at [80, 389] on link "Atzīmes" at bounding box center [112, 377] width 186 height 34
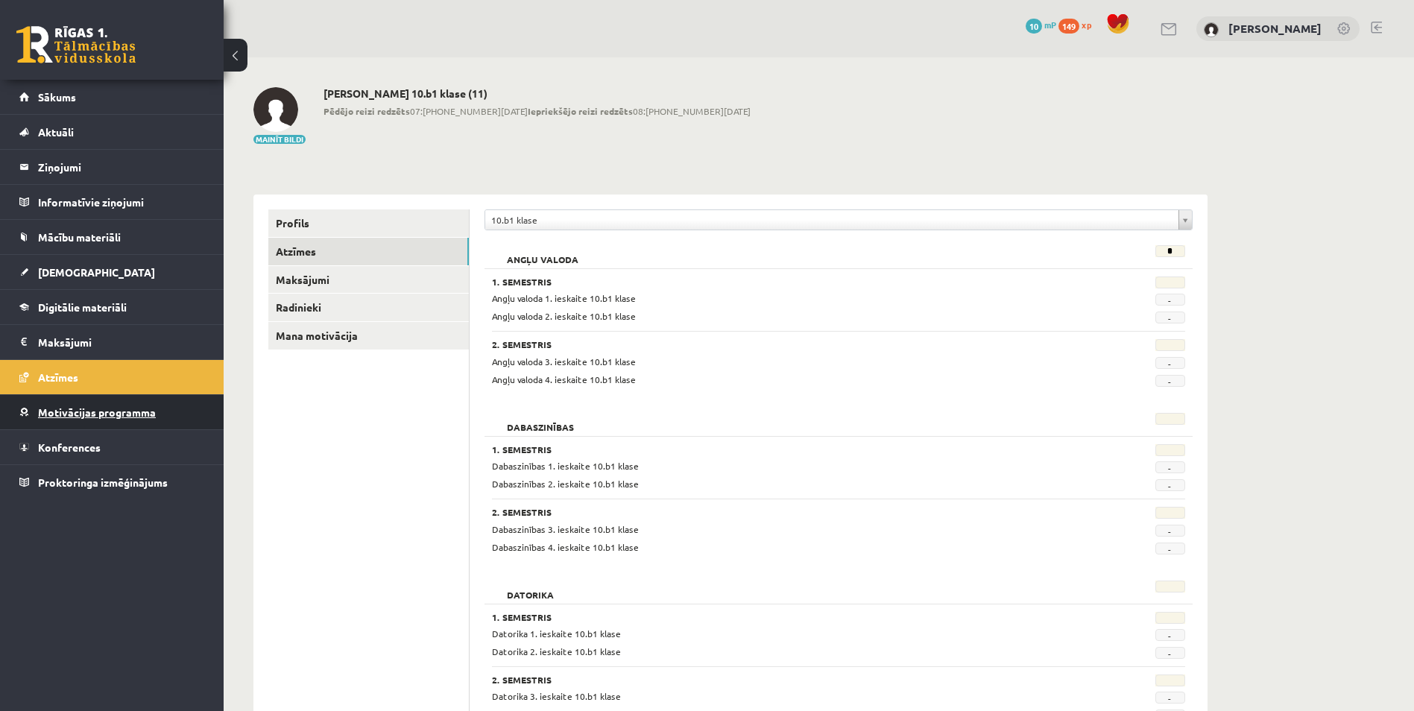
click at [83, 401] on link "Motivācijas programma" at bounding box center [112, 412] width 186 height 34
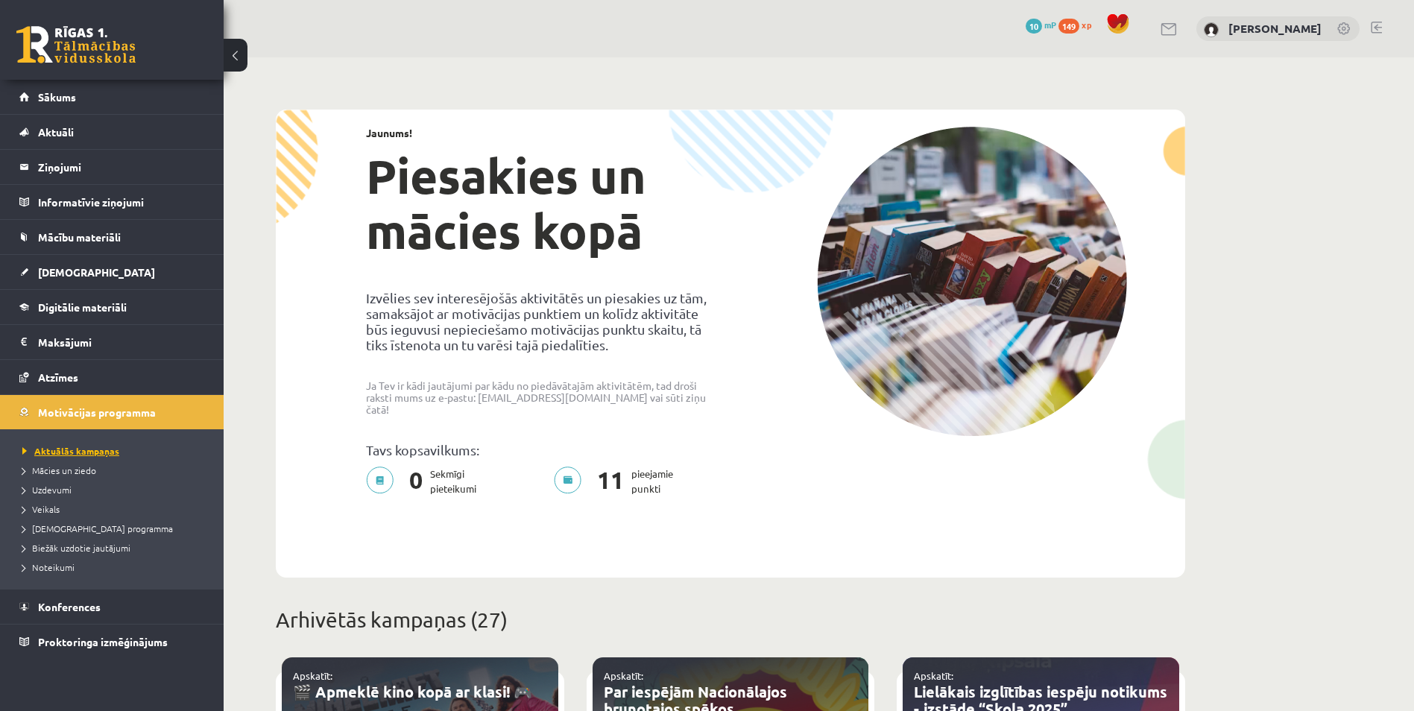
click at [78, 451] on span "Aktuālās kampaņas" at bounding box center [70, 451] width 97 height 12
click at [78, 467] on span "Mācies un ziedo" at bounding box center [59, 470] width 74 height 12
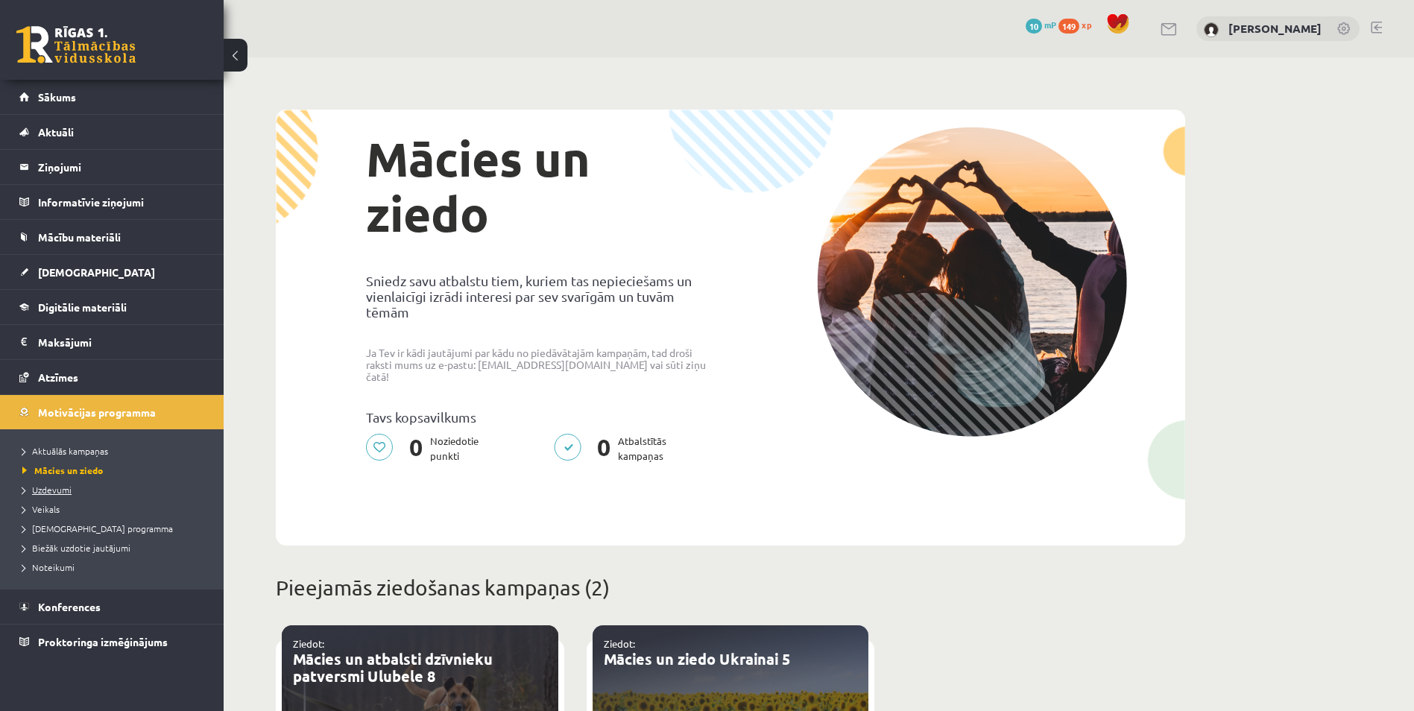
click at [45, 486] on span "Uzdevumi" at bounding box center [46, 490] width 49 height 12
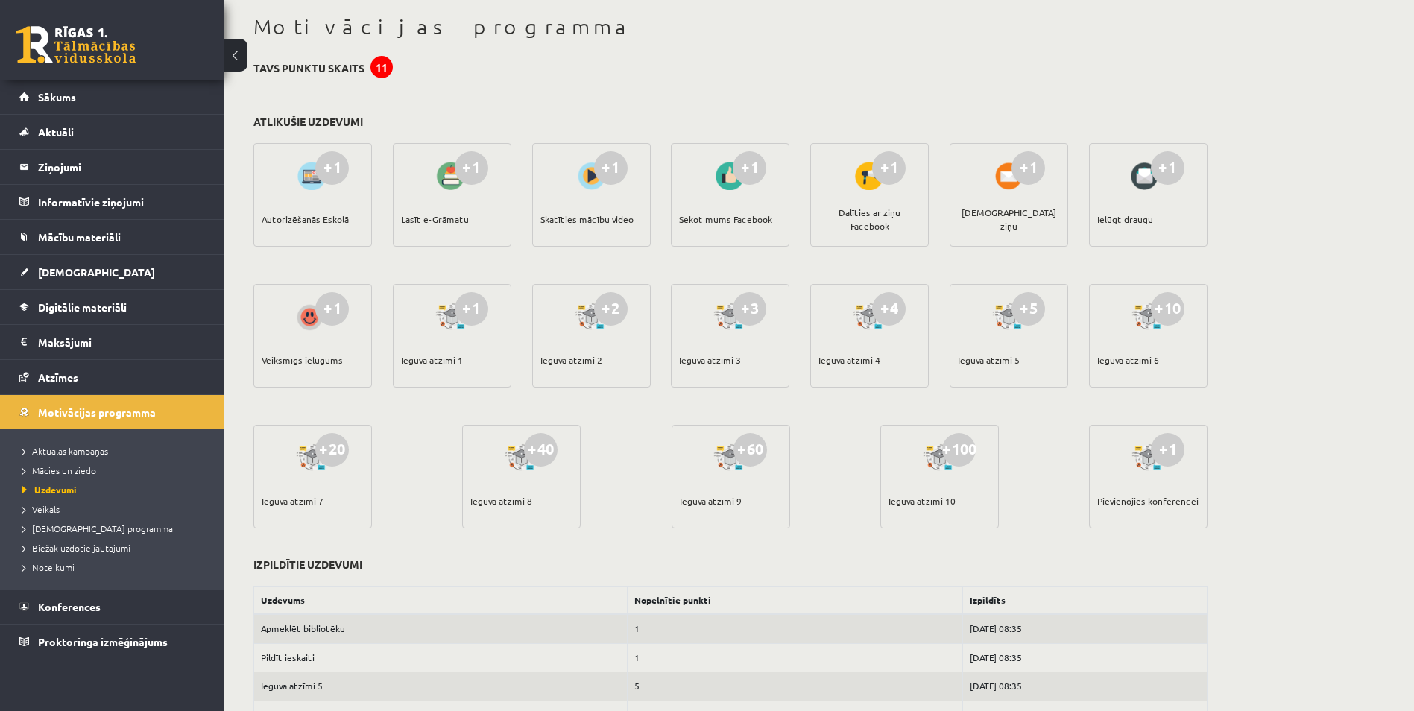
drag, startPoint x: 391, startPoint y: 335, endPoint x: 394, endPoint y: 343, distance: 9.0
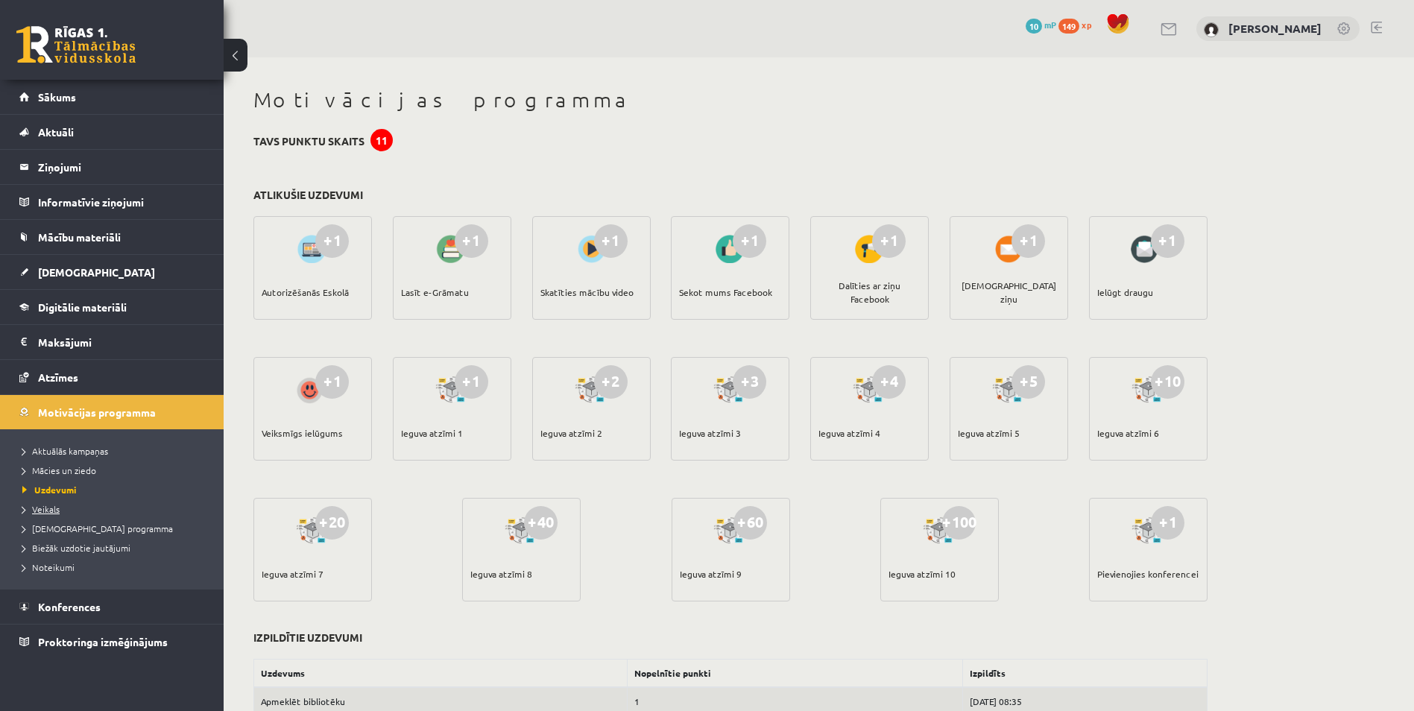
click at [42, 514] on link "Veikals" at bounding box center [115, 508] width 186 height 13
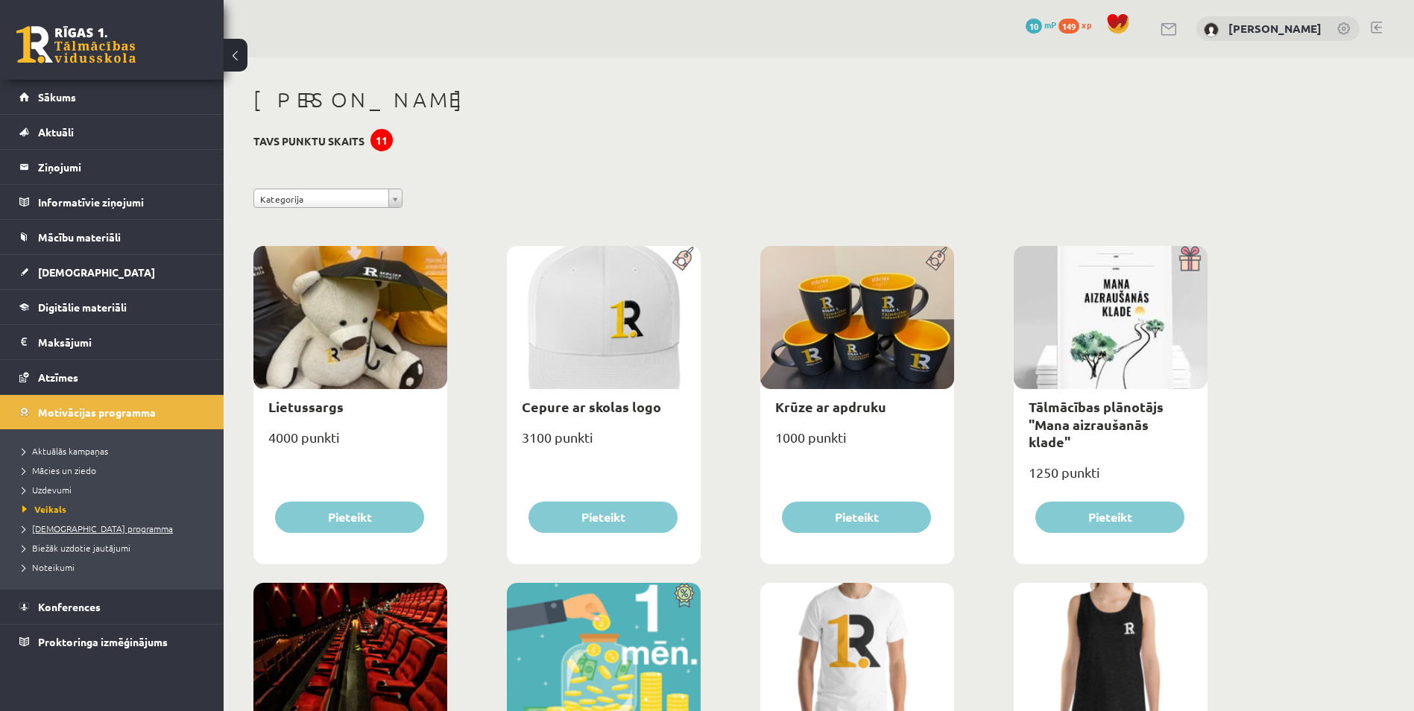
click at [48, 528] on span "[DEMOGRAPHIC_DATA] programma" at bounding box center [97, 528] width 151 height 12
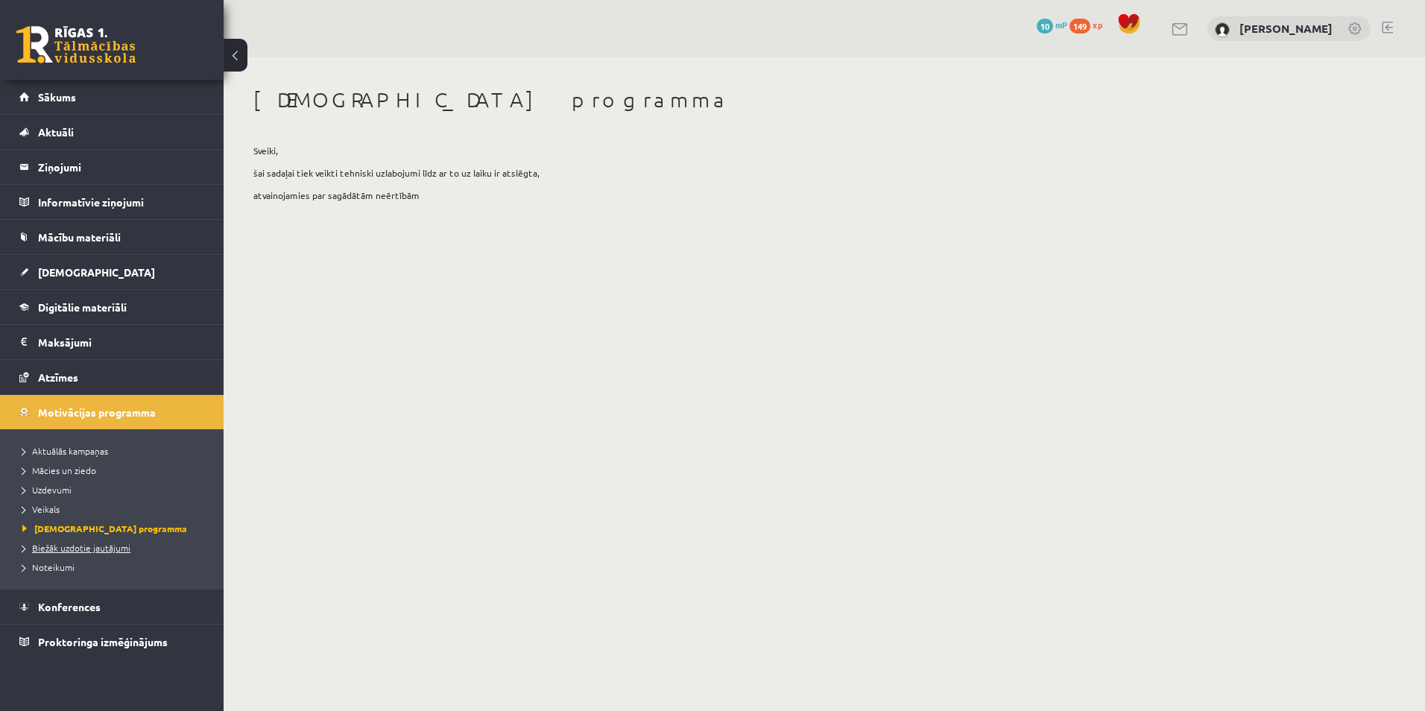
click at [28, 545] on span "Biežāk uzdotie jautājumi" at bounding box center [76, 548] width 108 height 12
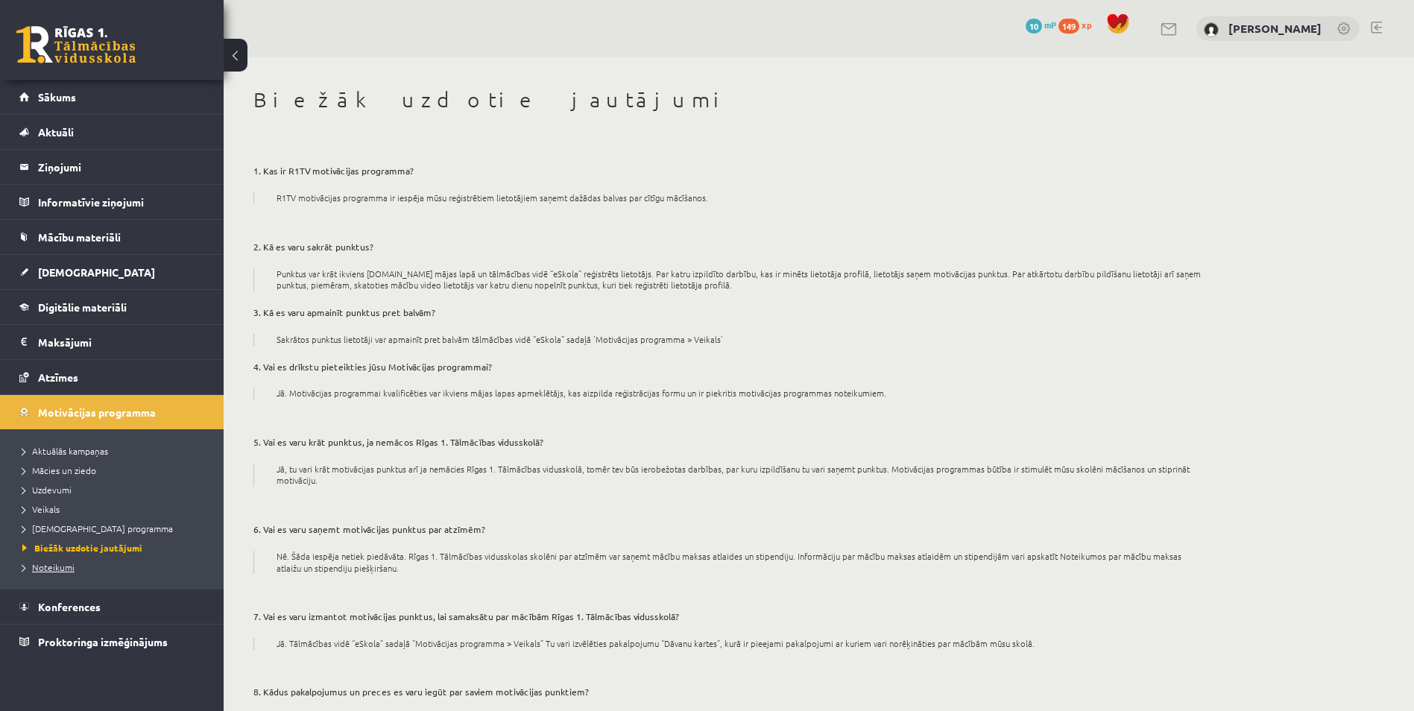
click at [48, 561] on link "Noteikumi" at bounding box center [115, 566] width 186 height 13
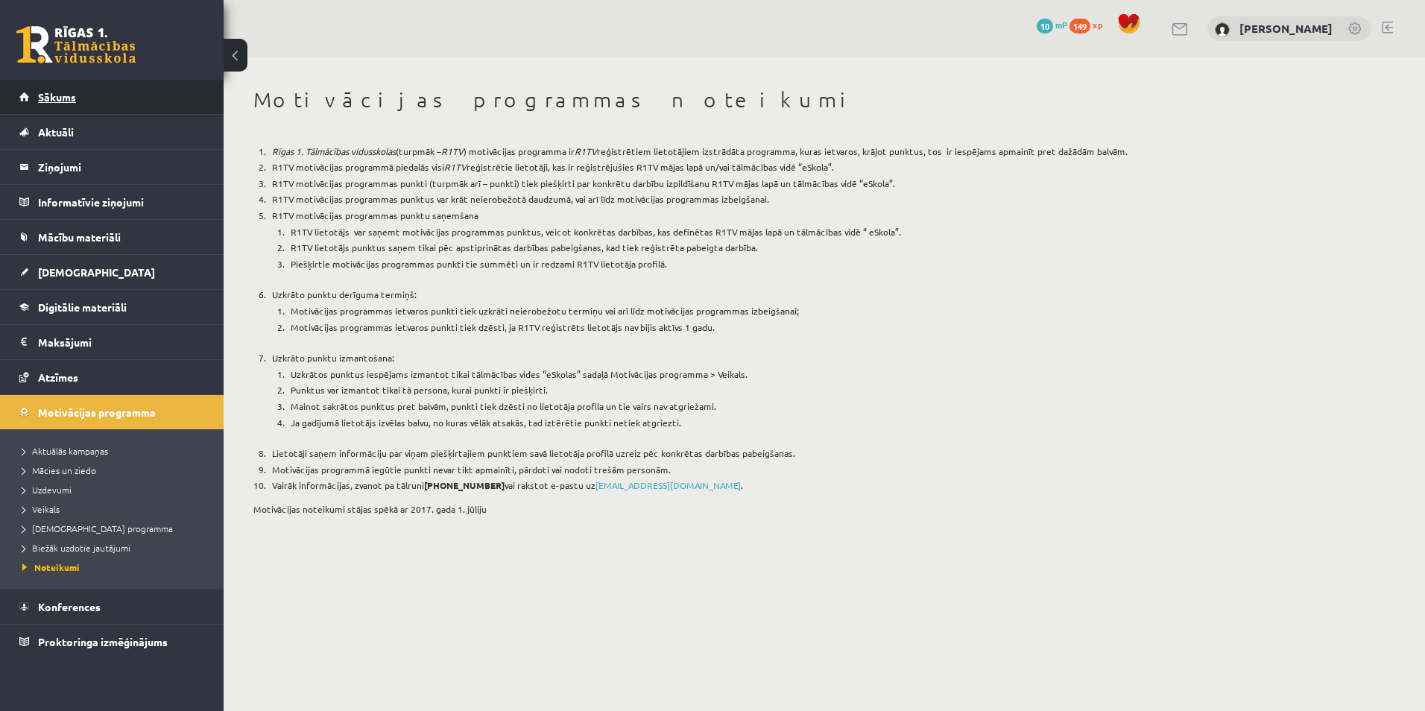
click at [51, 98] on span "Sākums" at bounding box center [57, 96] width 38 height 13
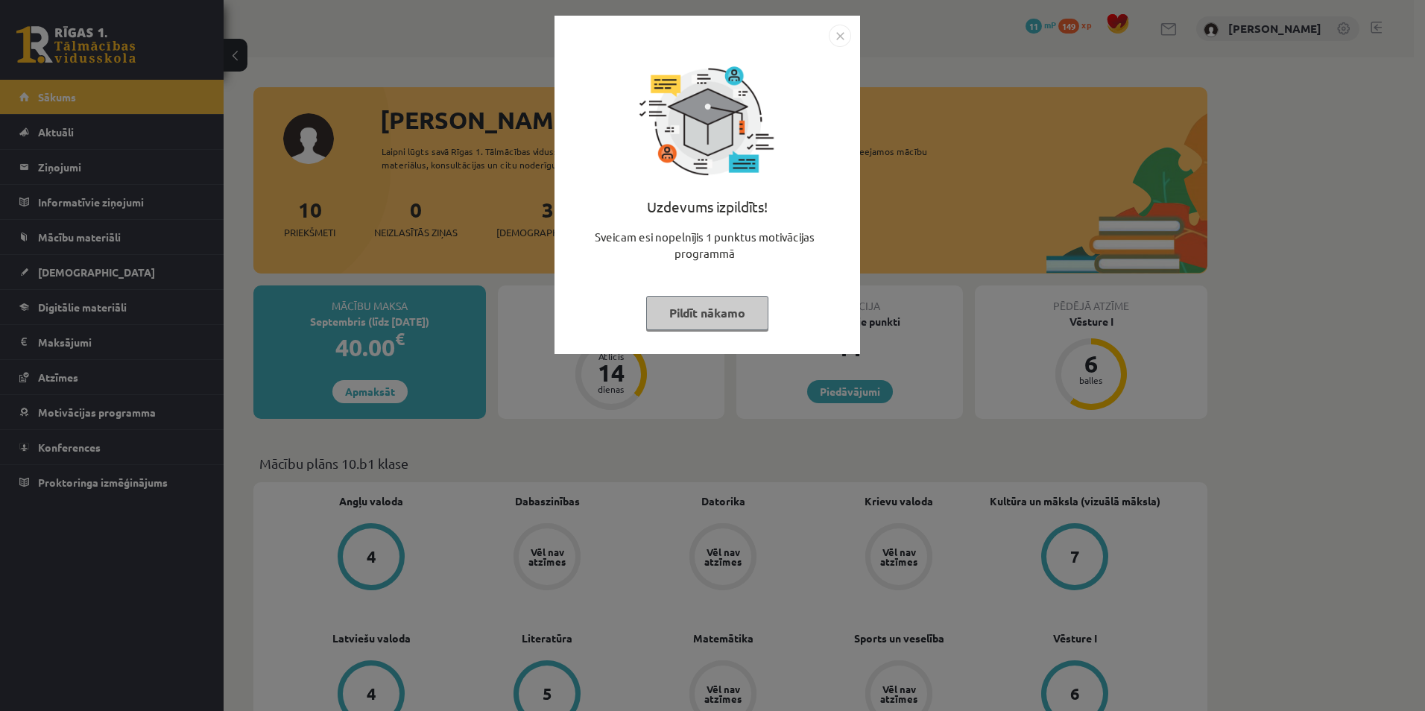
click at [711, 306] on button "Pildīt nākamo" at bounding box center [707, 313] width 122 height 34
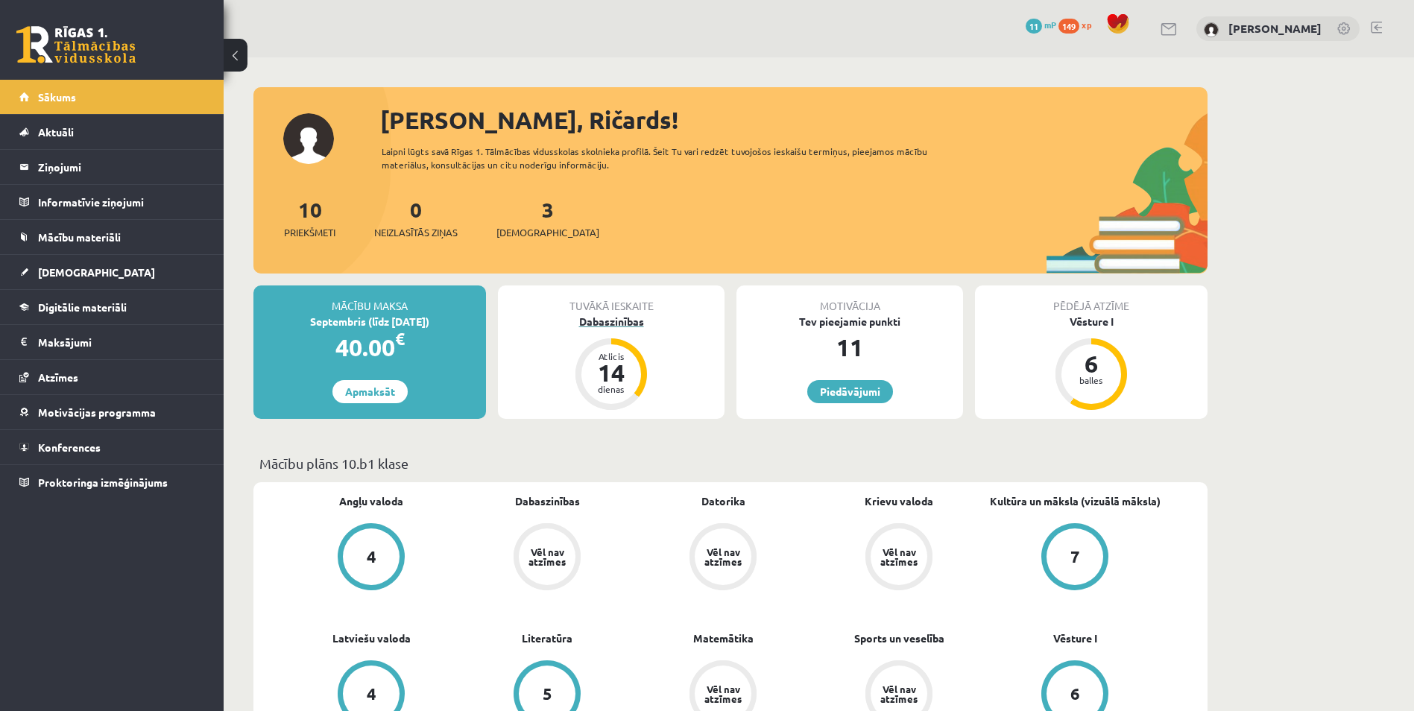
click at [602, 317] on div "Dabaszinības" at bounding box center [611, 322] width 227 height 16
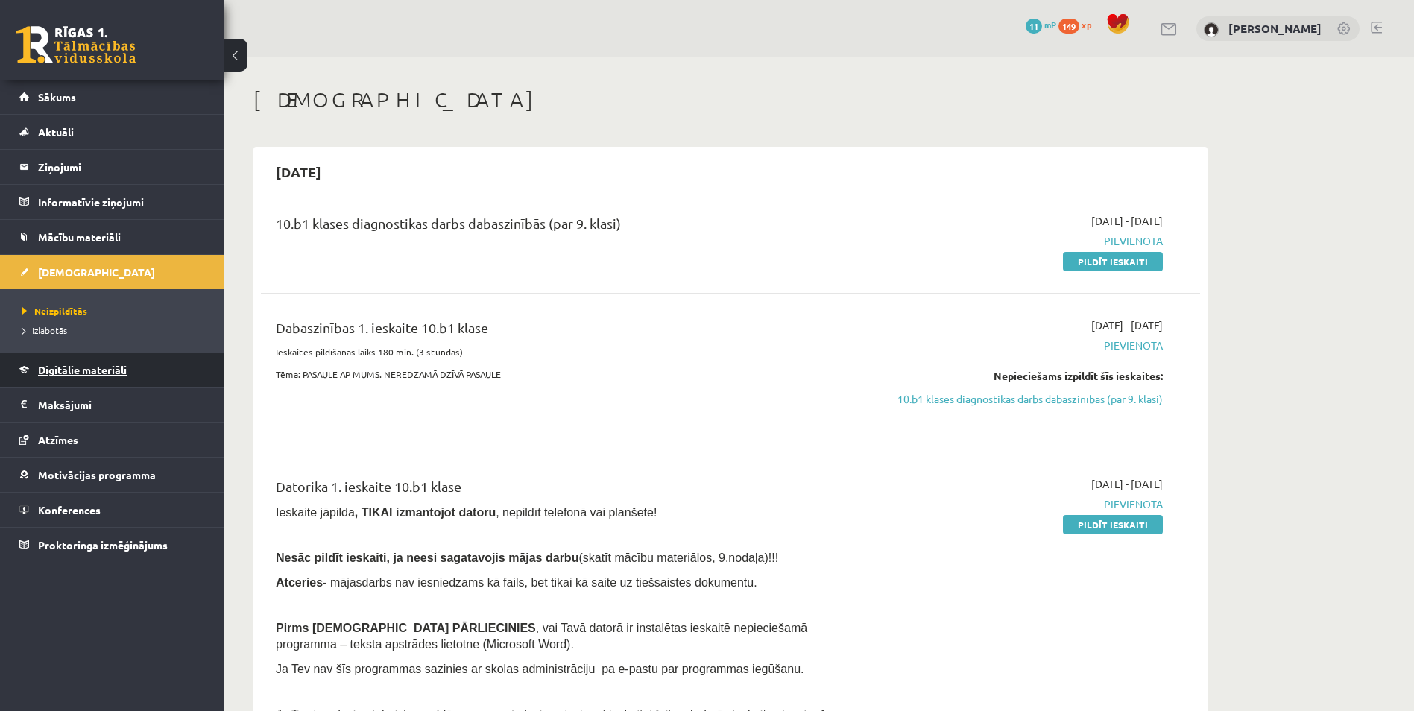
click at [80, 357] on link "Digitālie materiāli" at bounding box center [112, 369] width 186 height 34
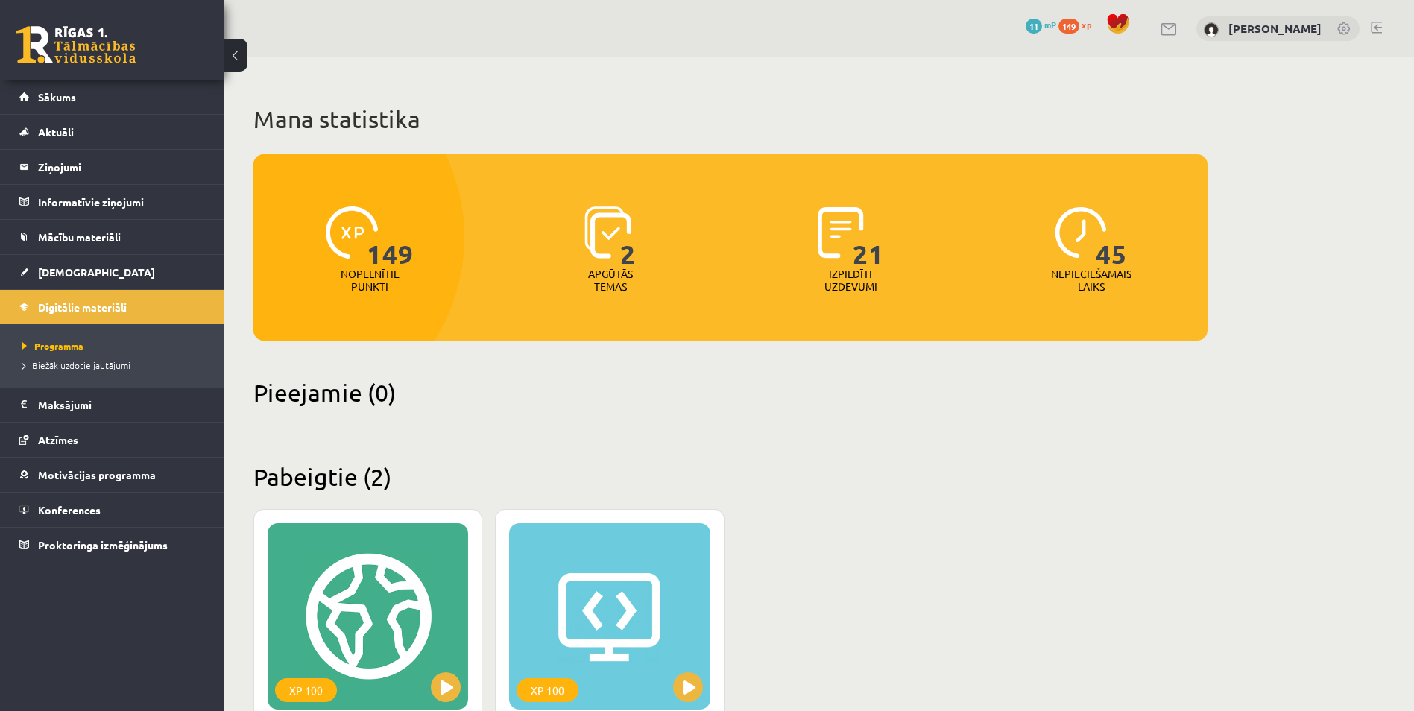
drag, startPoint x: 520, startPoint y: 484, endPoint x: 515, endPoint y: 491, distance: 8.5
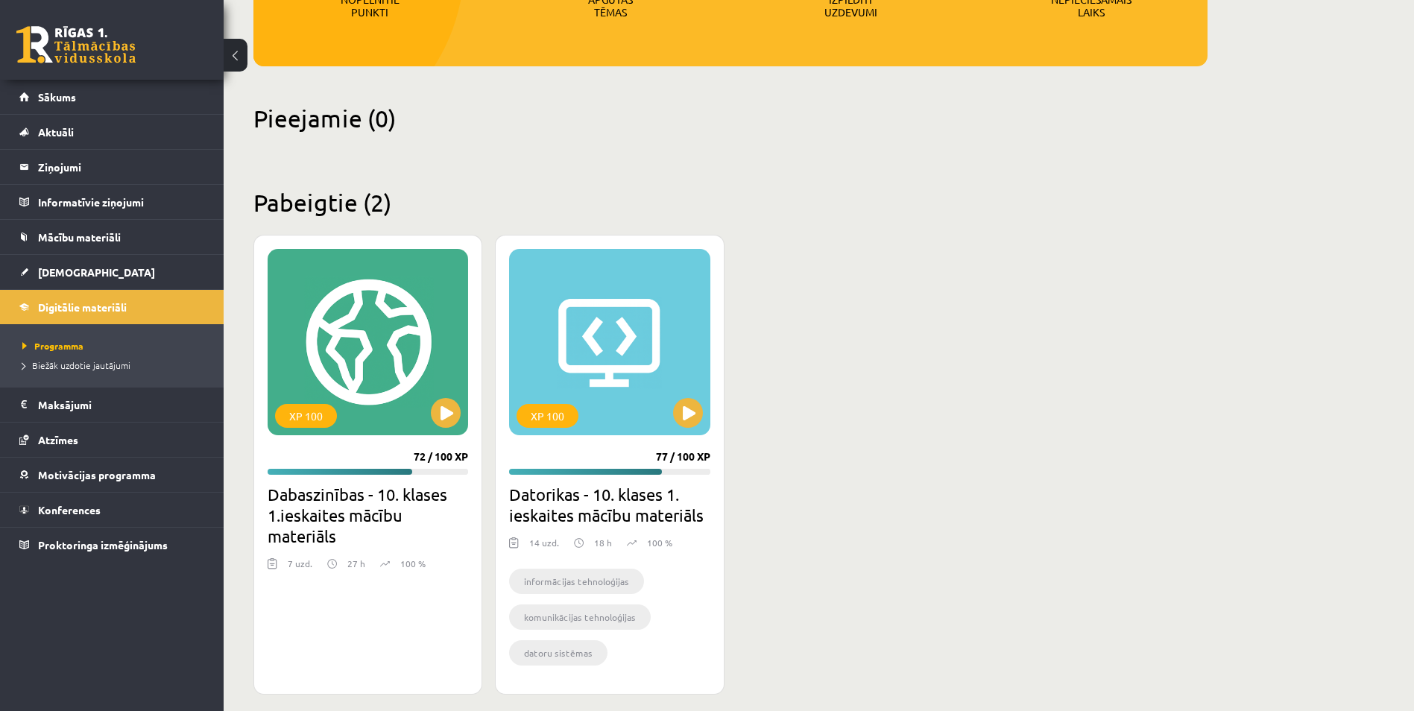
scroll to position [288, 0]
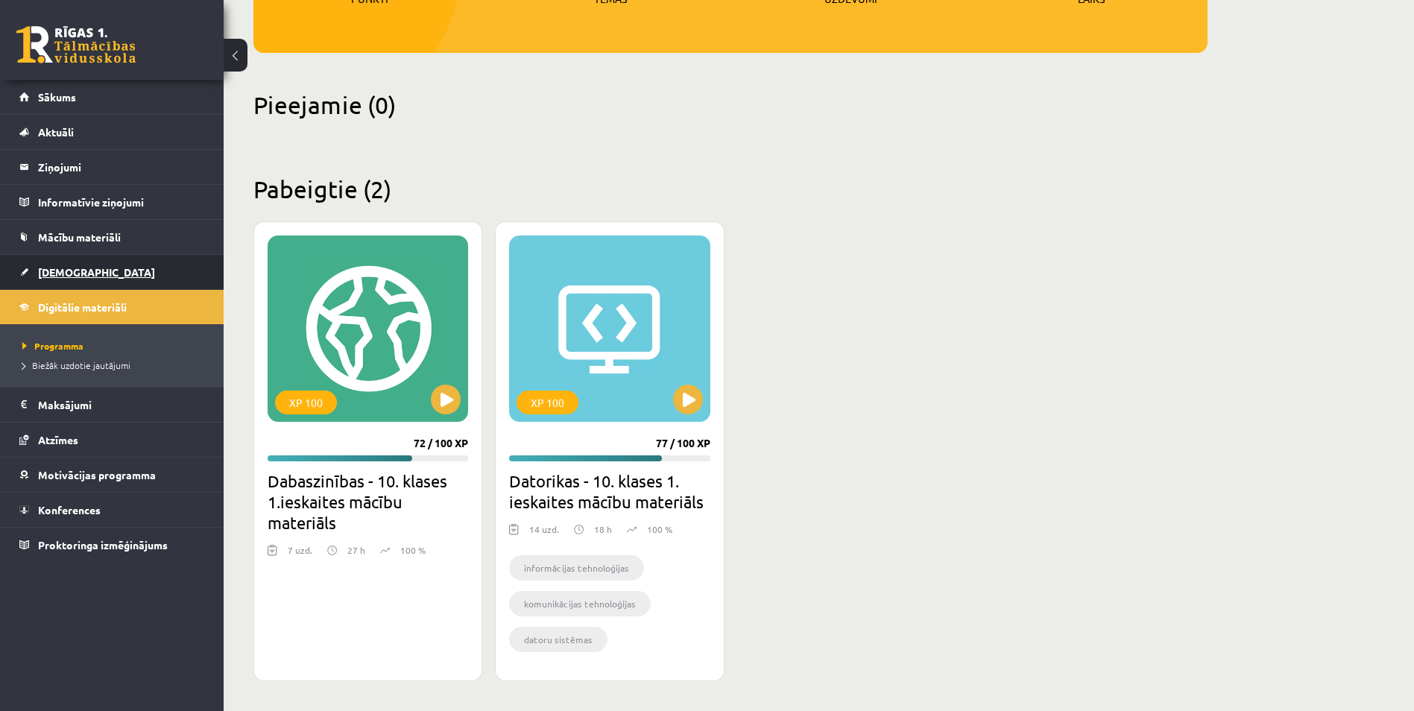
click at [71, 267] on span "[DEMOGRAPHIC_DATA]" at bounding box center [96, 271] width 117 height 13
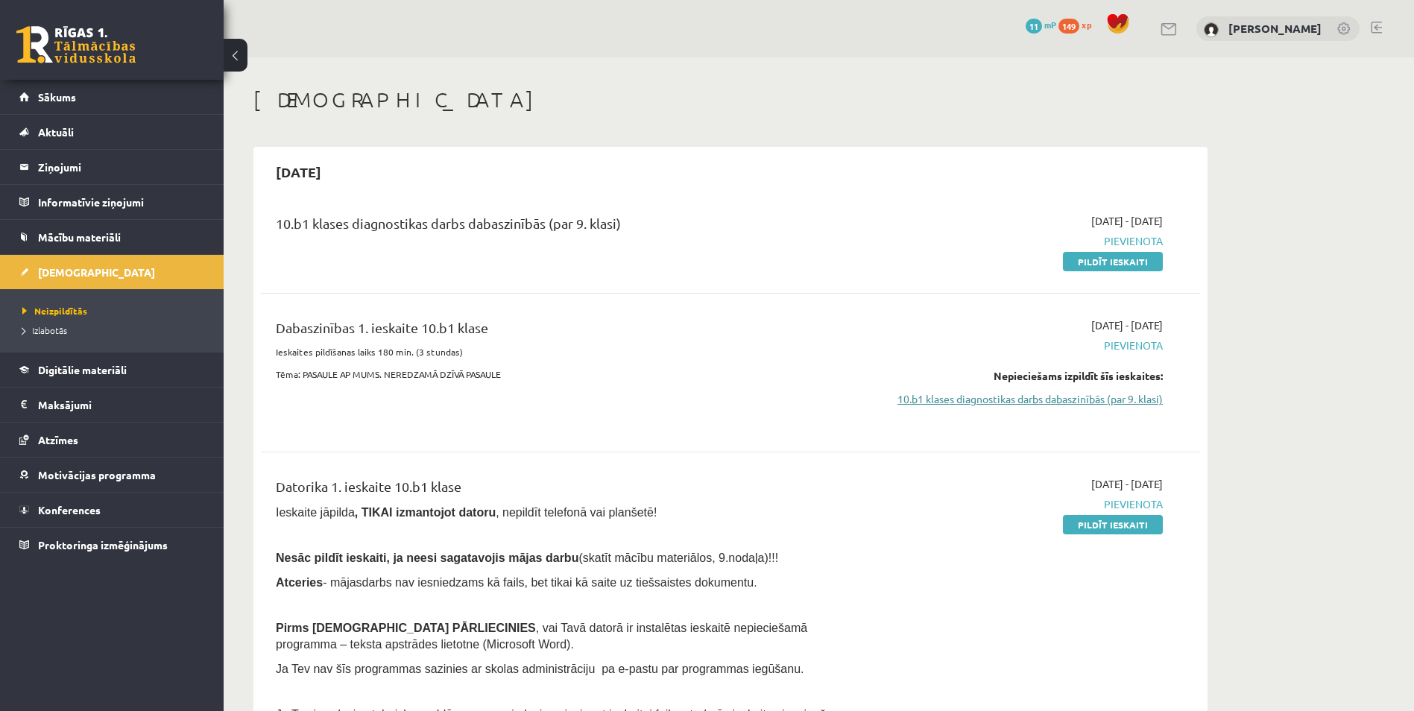
click at [968, 404] on link "10.b1 klases diagnostikas darbs dabaszinībās (par 9. klasi)" at bounding box center [1022, 399] width 281 height 16
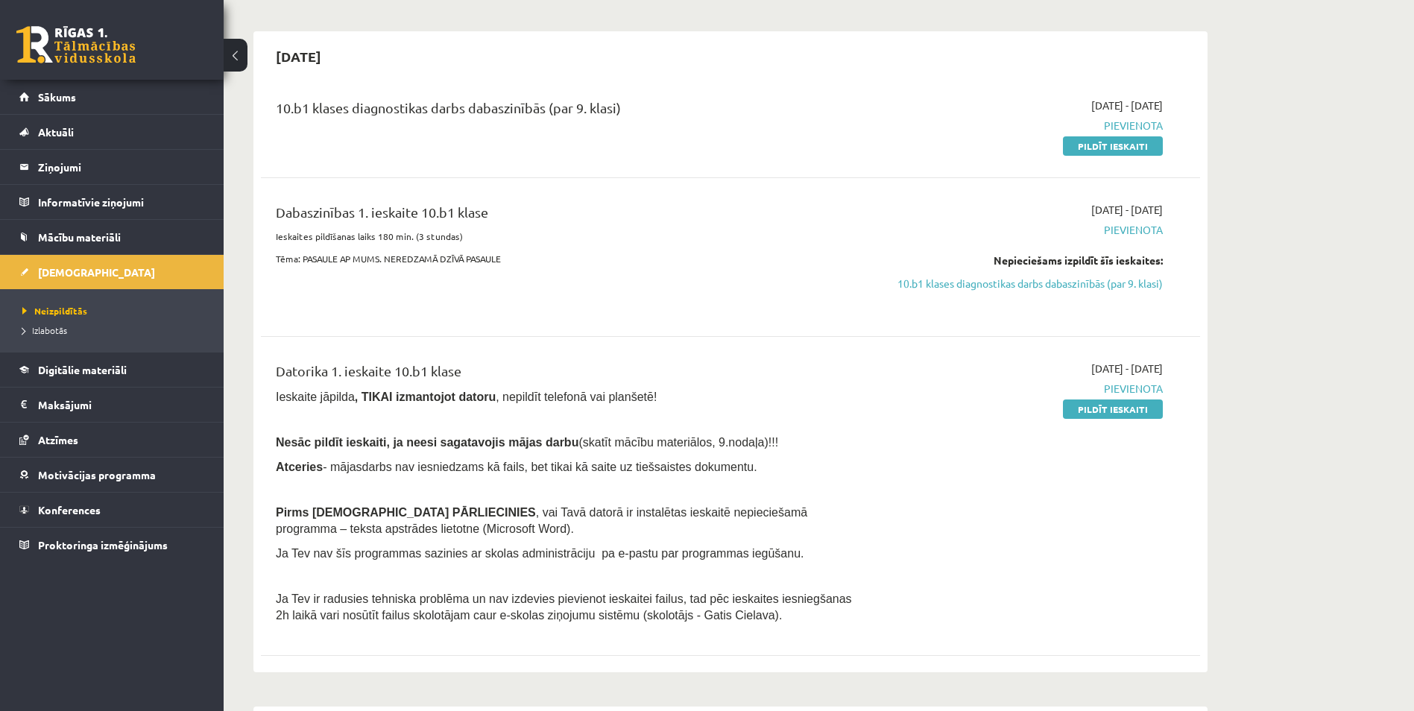
scroll to position [124, 0]
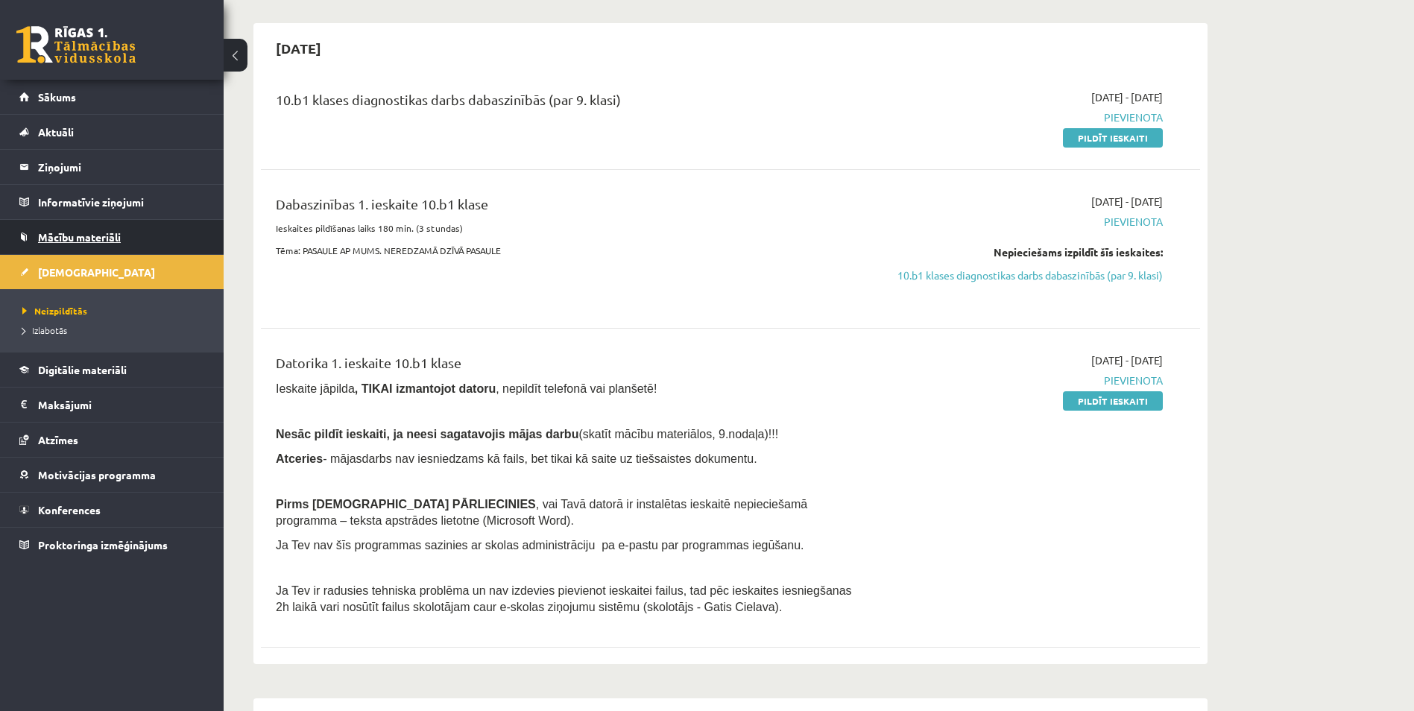
click at [89, 238] on span "Mācību materiāli" at bounding box center [79, 236] width 83 height 13
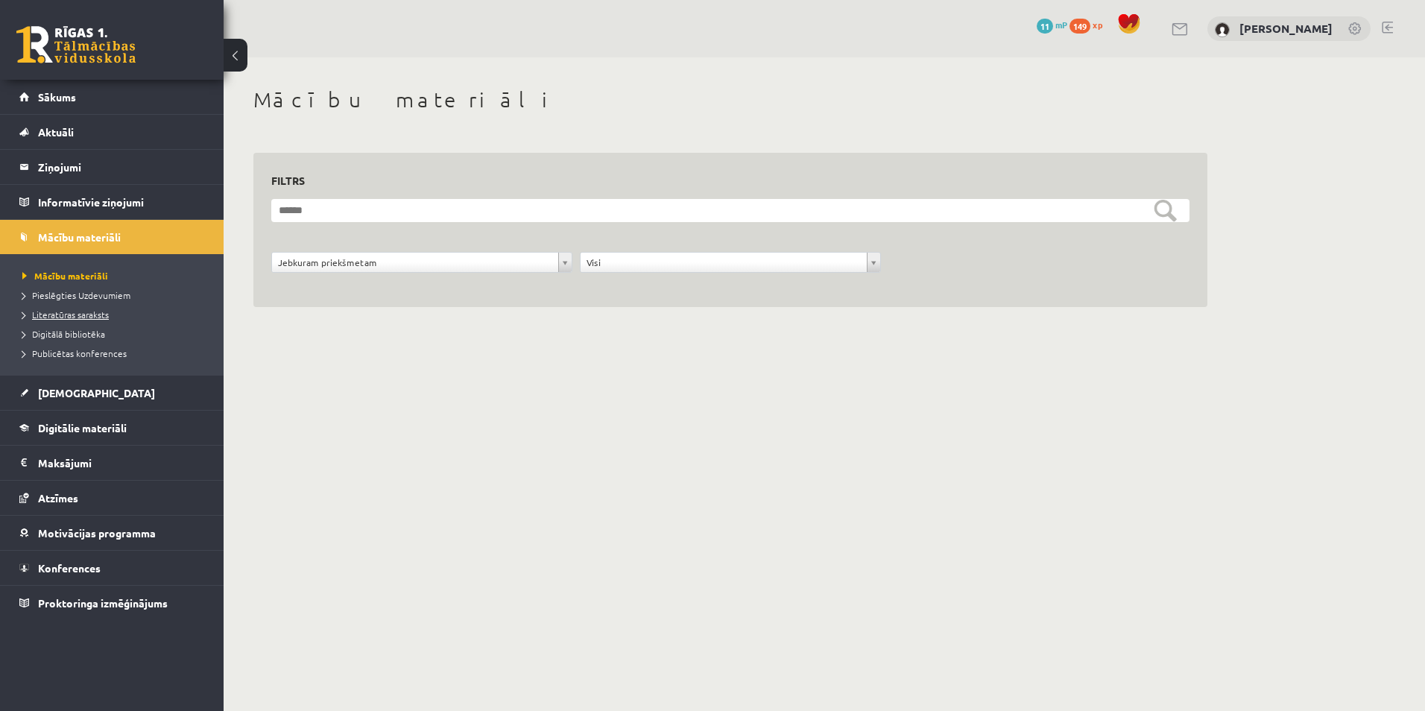
click at [57, 314] on span "Literatūras saraksts" at bounding box center [65, 315] width 86 height 12
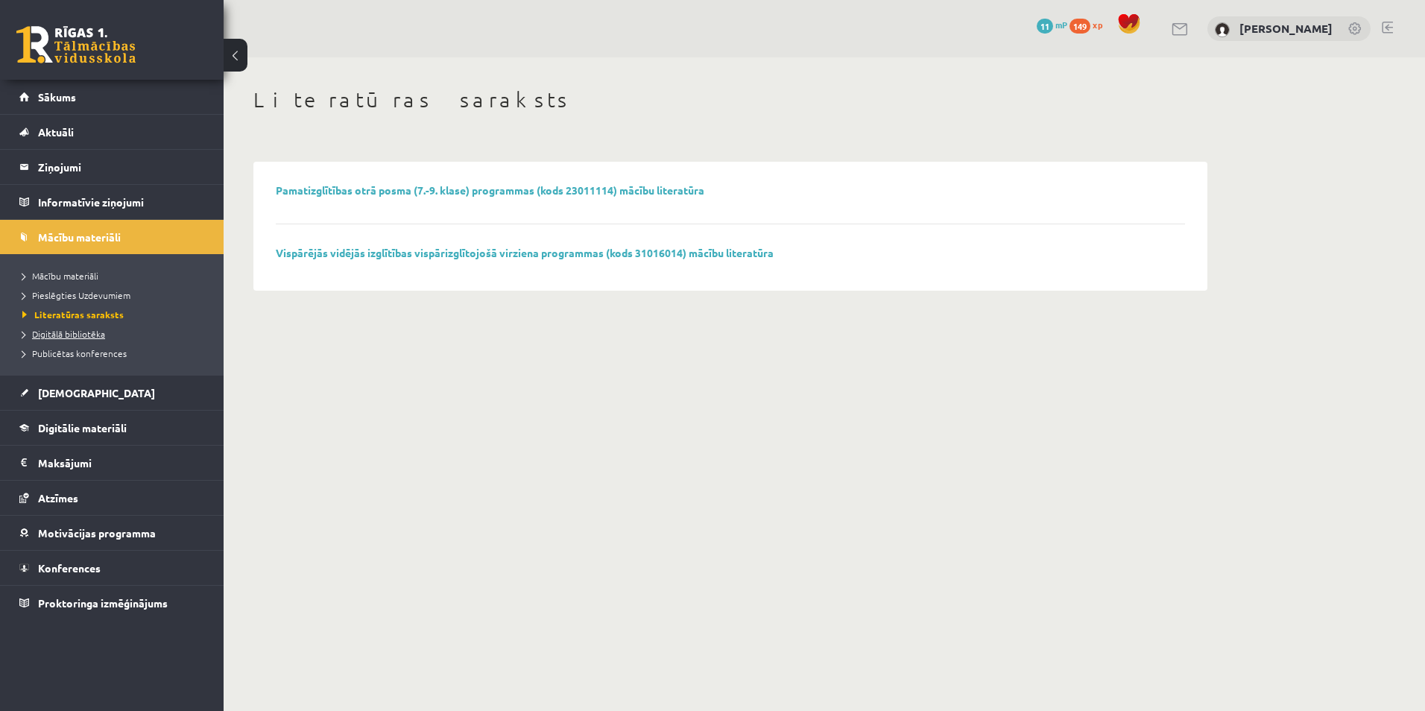
click at [59, 330] on span "Digitālā bibliotēka" at bounding box center [63, 334] width 83 height 12
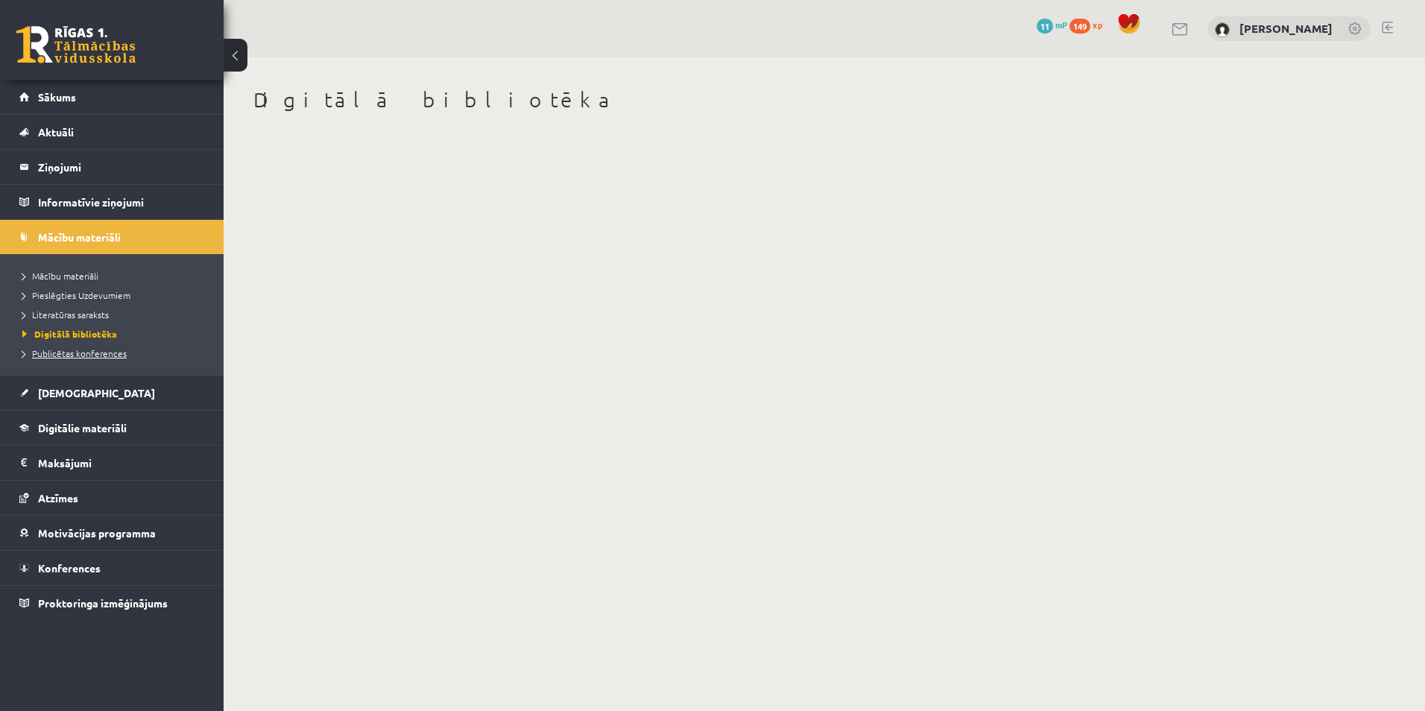
click at [51, 350] on span "Publicētas konferences" at bounding box center [74, 353] width 104 height 12
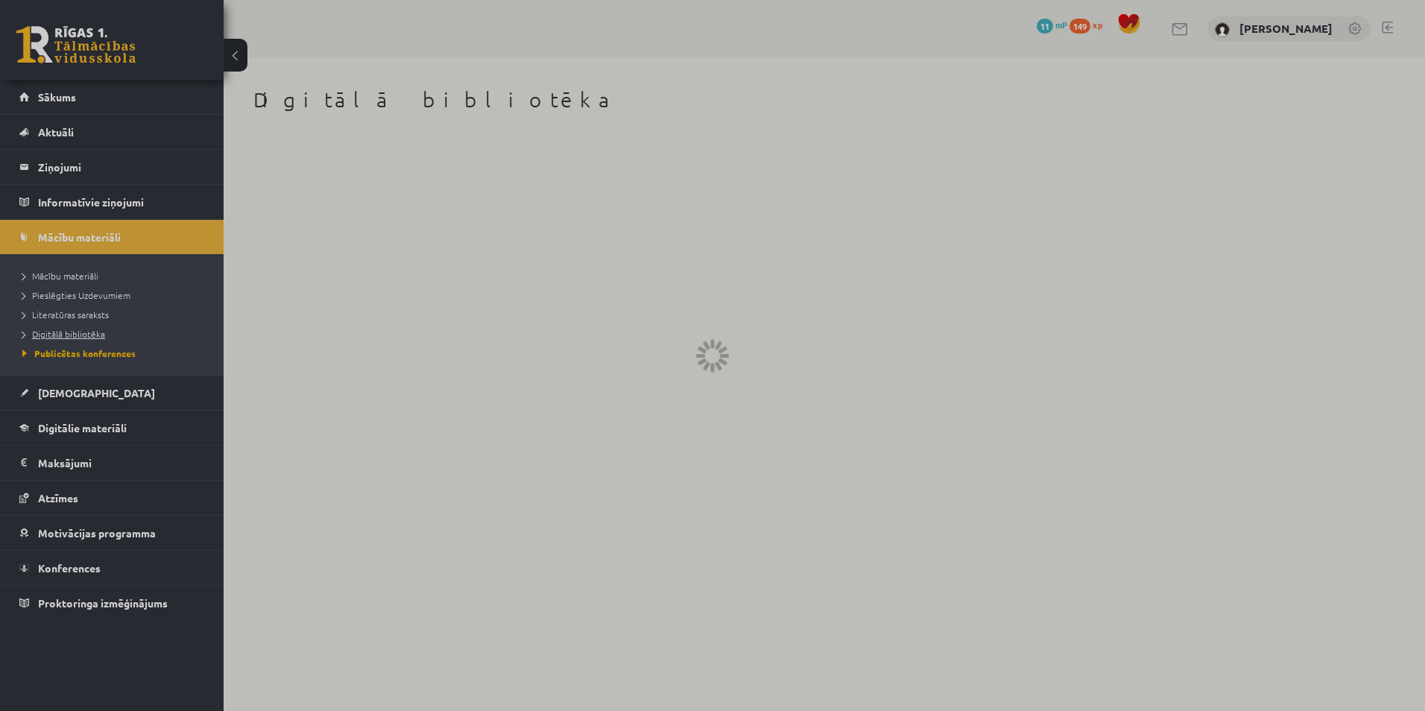
click at [62, 335] on span "Digitālā bibliotēka" at bounding box center [63, 334] width 83 height 12
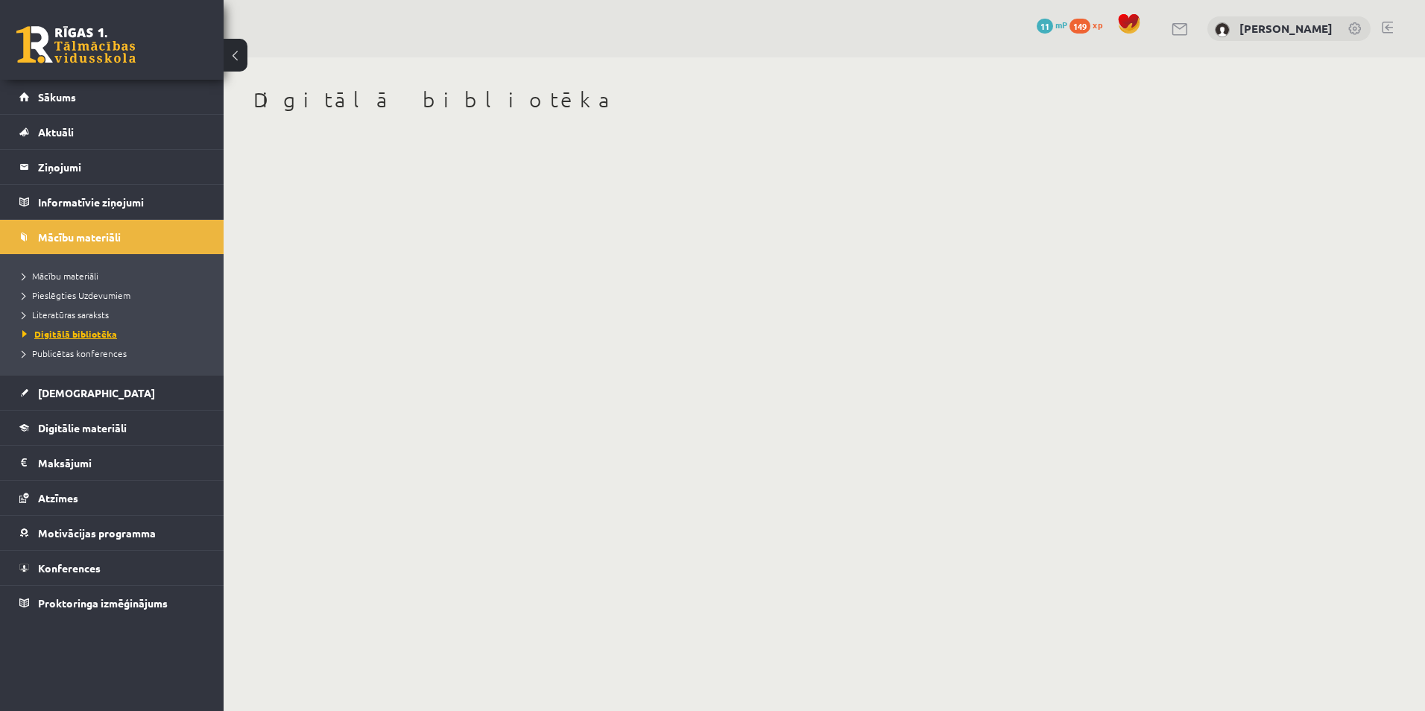
click at [62, 335] on span "Digitālā bibliotēka" at bounding box center [69, 334] width 95 height 12
click at [56, 395] on span "[DEMOGRAPHIC_DATA]" at bounding box center [96, 392] width 117 height 13
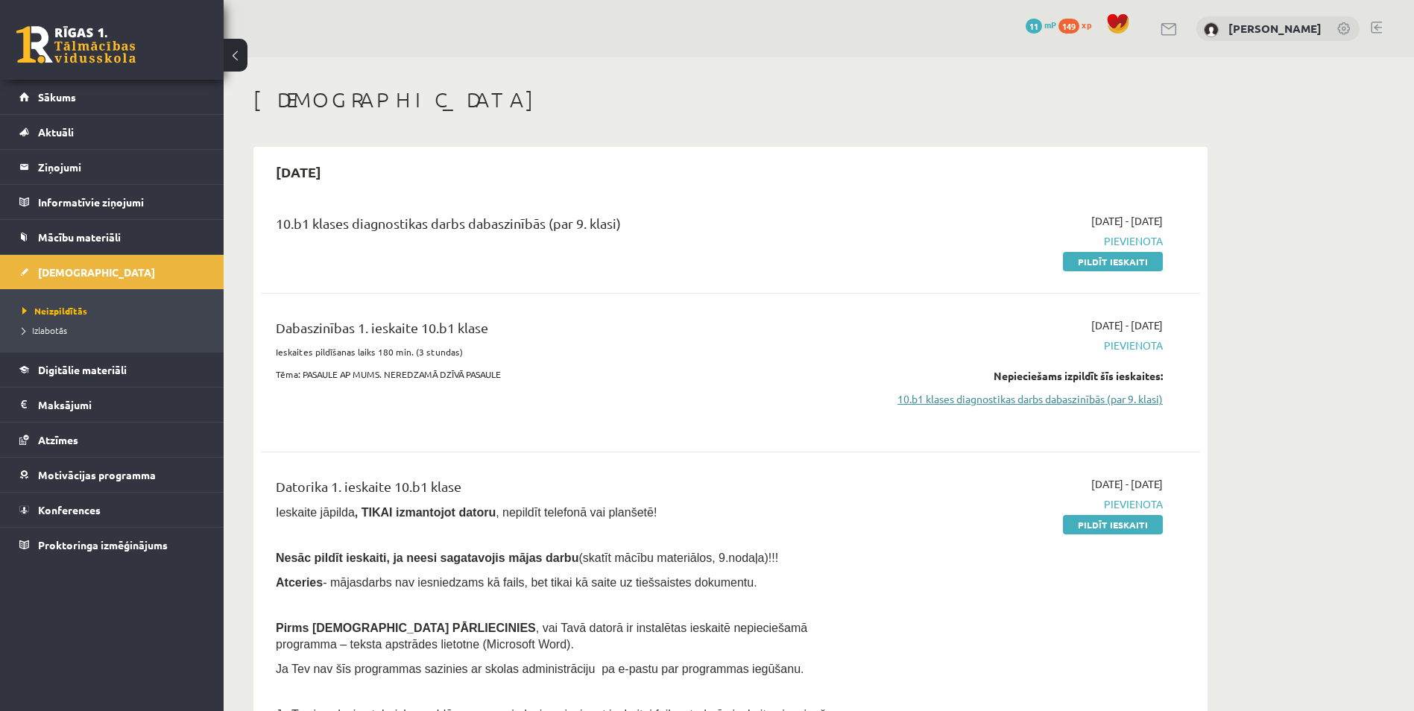
click at [1057, 396] on link "10.b1 klases diagnostikas darbs dabaszinībās (par 9. klasi)" at bounding box center [1022, 399] width 281 height 16
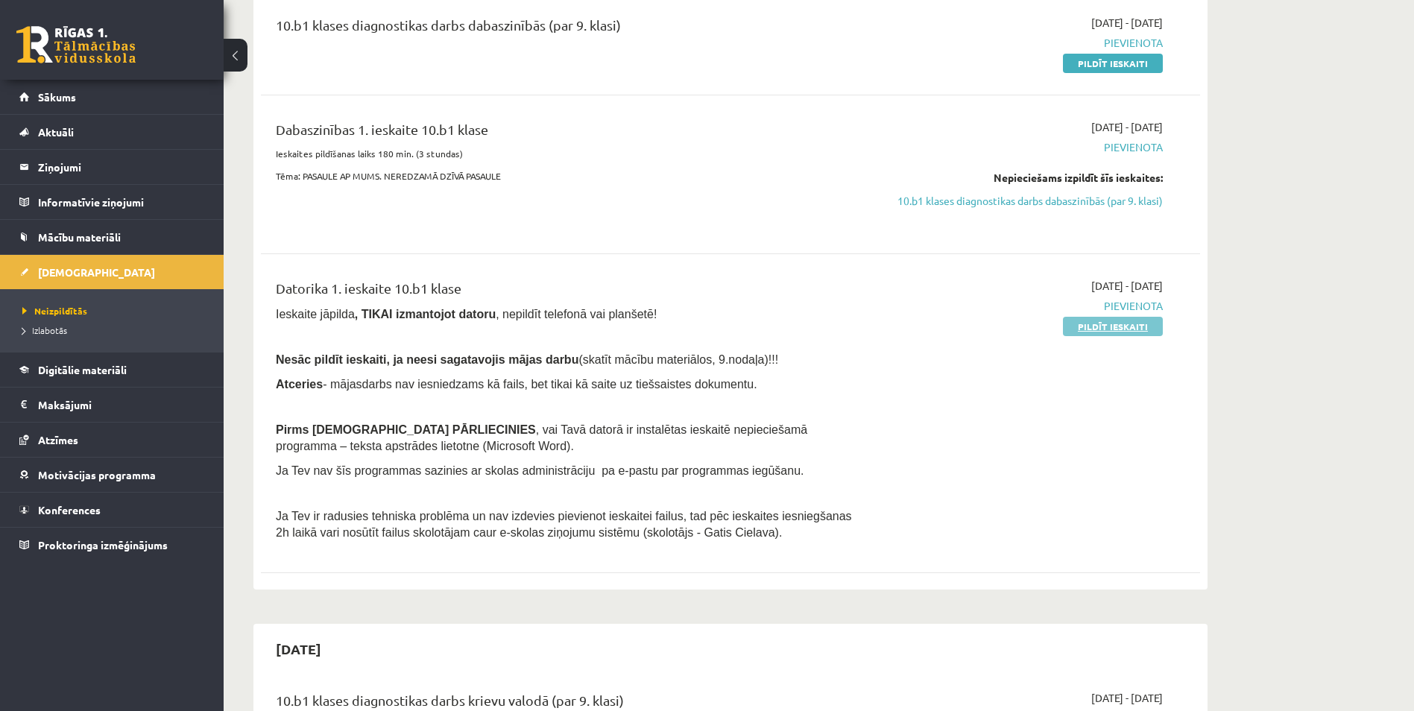
click at [1114, 330] on link "Pildīt ieskaiti" at bounding box center [1113, 326] width 100 height 19
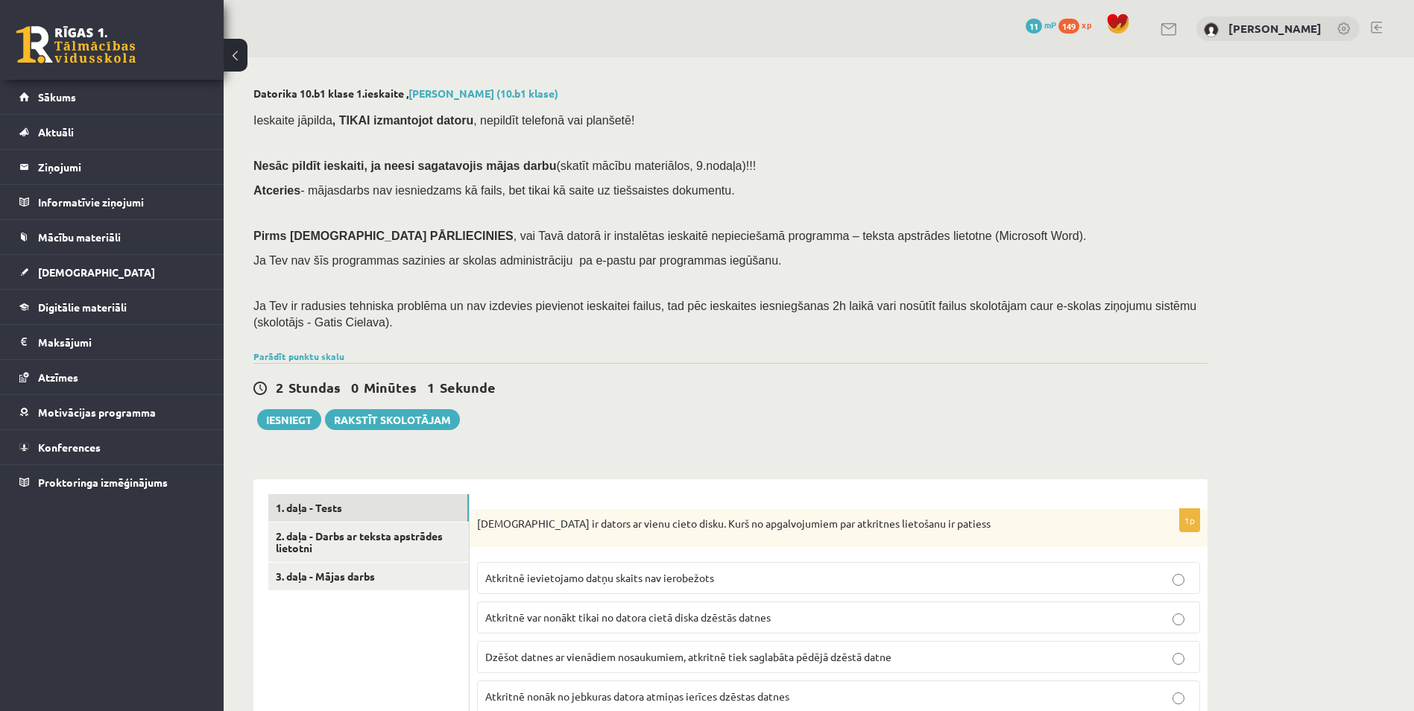
drag, startPoint x: 785, startPoint y: 199, endPoint x: 785, endPoint y: 234, distance: 35.0
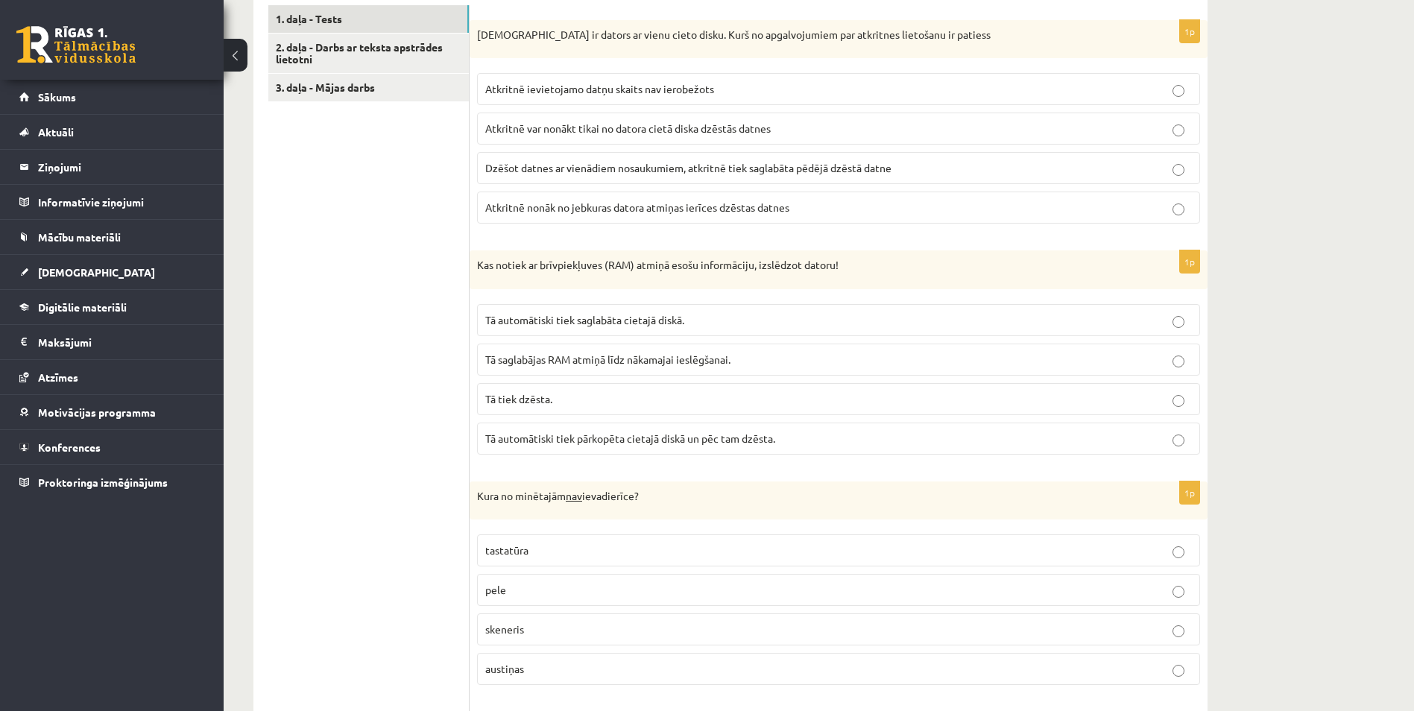
scroll to position [500, 0]
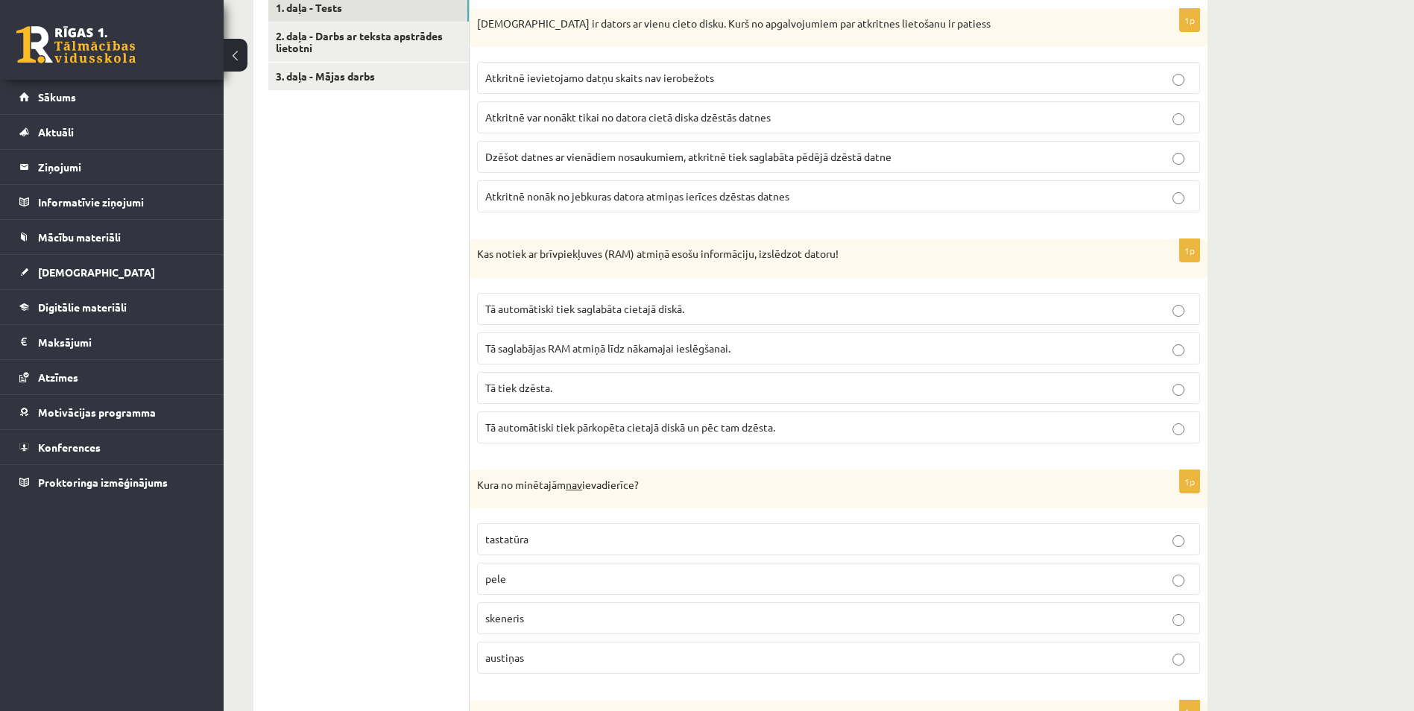
click at [731, 399] on label "Tā tiek dzēsta." at bounding box center [838, 388] width 723 height 32
click at [573, 665] on p "austiņas" at bounding box center [838, 658] width 706 height 16
click at [561, 209] on label "Atkritnē nonāk no jebkuras datora atmiņas ierīces dzēstas datnes" at bounding box center [838, 196] width 723 height 32
click at [563, 117] on span "Atkritnē var nonākt tikai no datora cietā diska dzēstās datnes" at bounding box center [627, 116] width 285 height 13
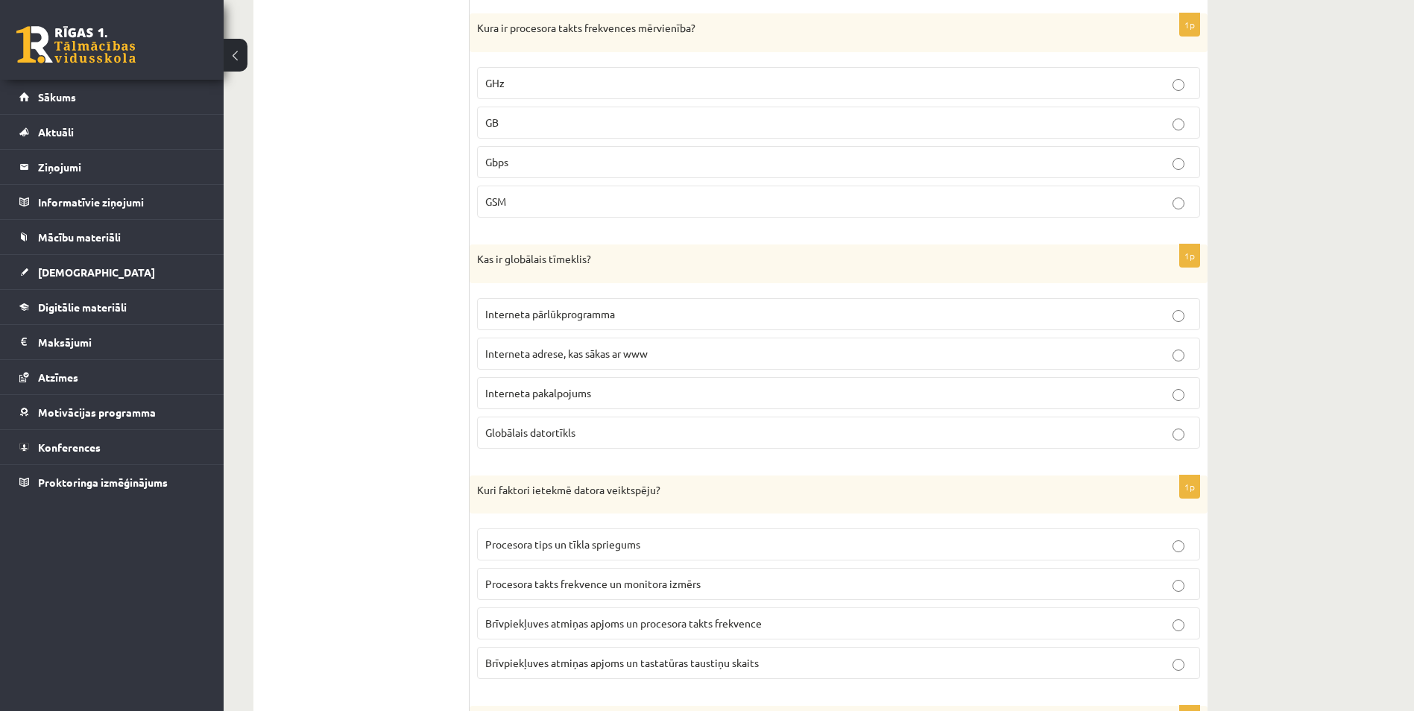
scroll to position [1198, 0]
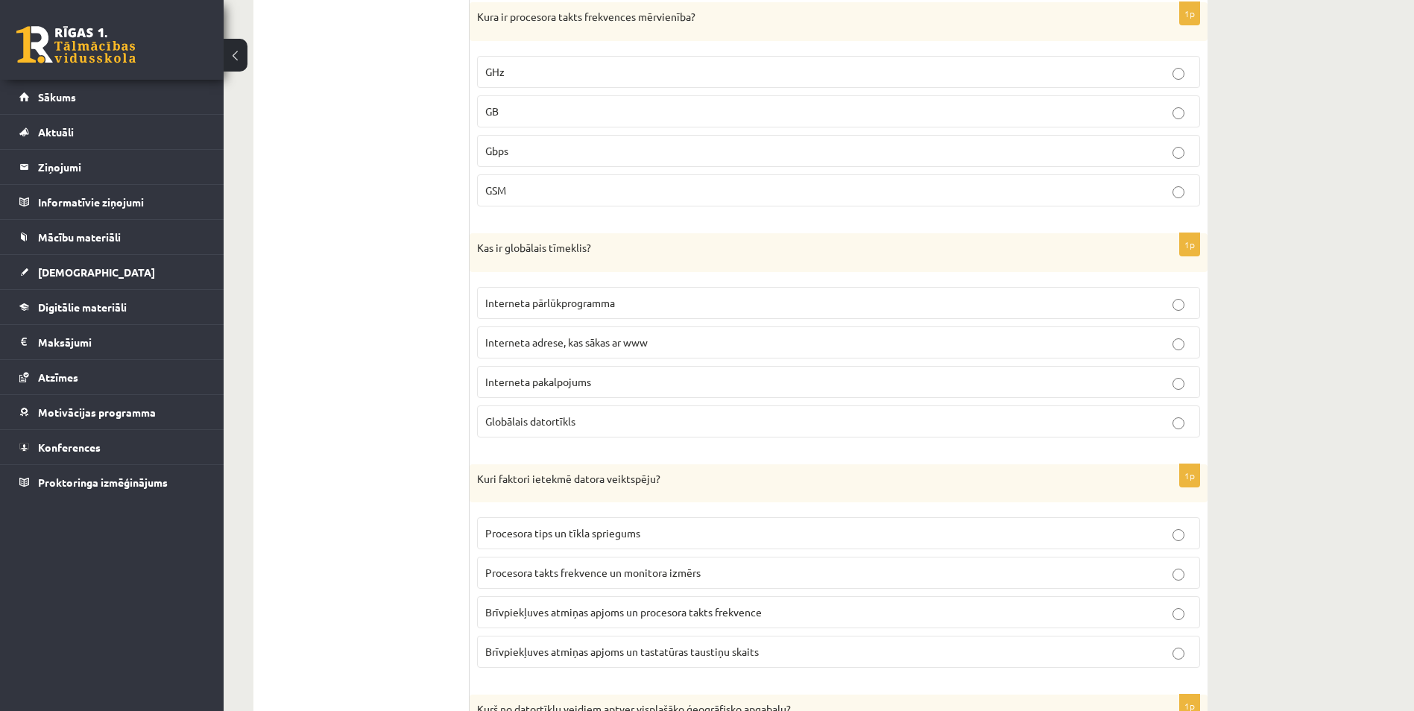
click at [690, 77] on p "GHz" at bounding box center [838, 72] width 706 height 16
click at [522, 420] on span "Globālais datortīkls" at bounding box center [530, 420] width 90 height 13
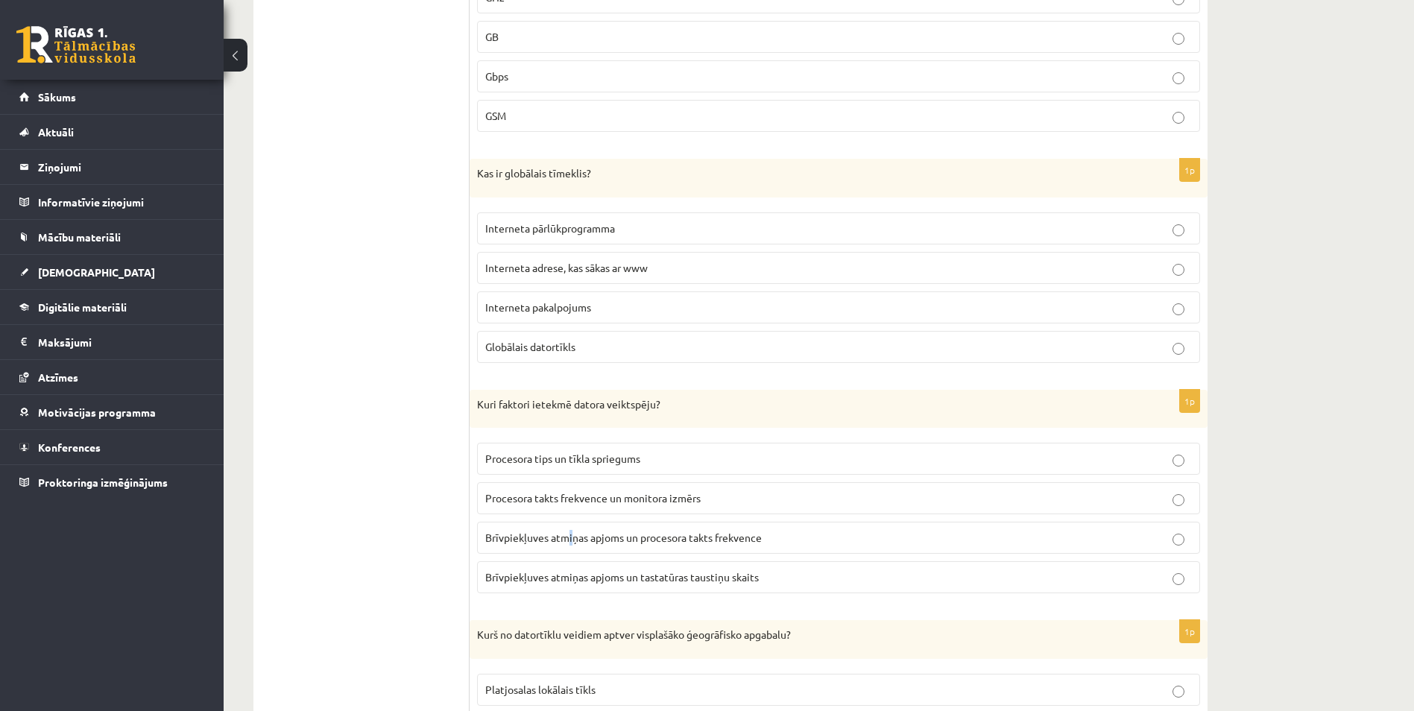
click at [571, 547] on label "Brīvpiekļuves atmiņas apjoms un procesora takts frekvence" at bounding box center [838, 538] width 723 height 32
click at [836, 548] on label "Brīvpiekļuves atmiņas apjoms un procesora takts frekvence" at bounding box center [838, 538] width 723 height 32
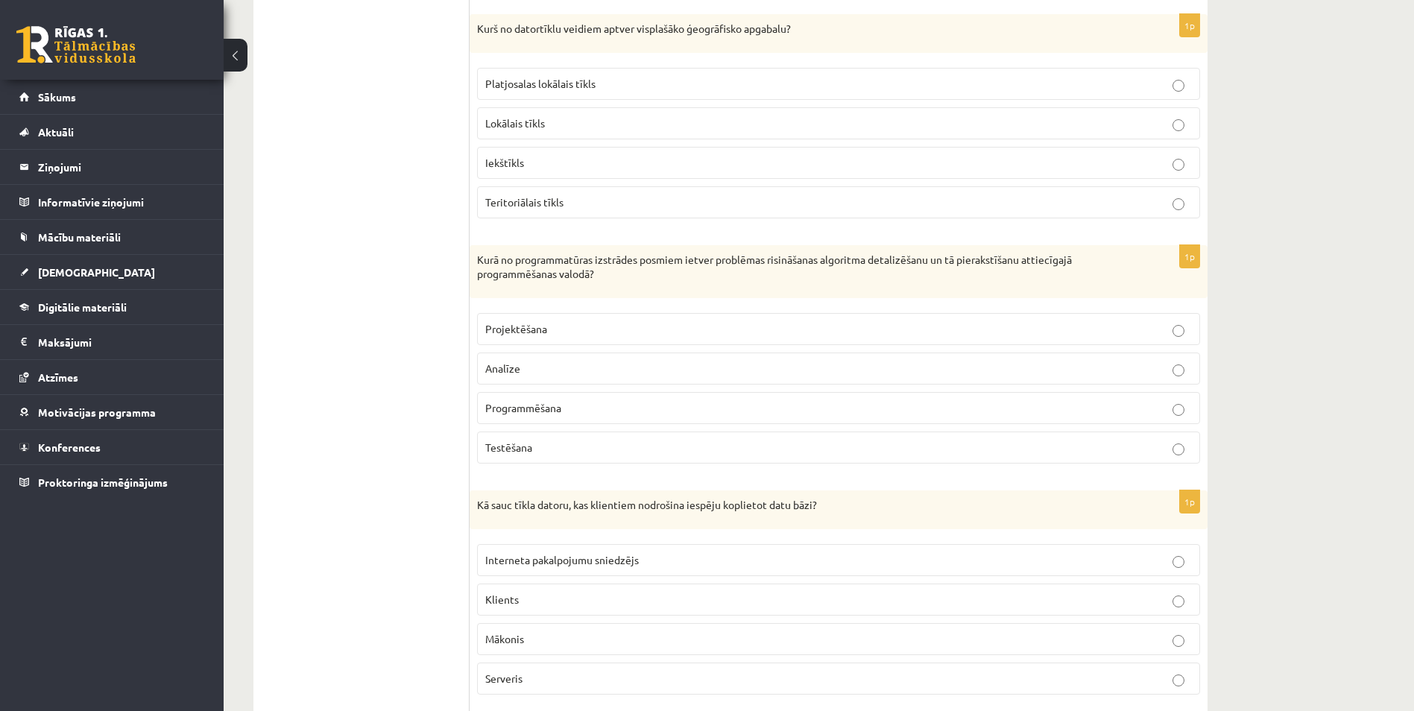
scroll to position [1884, 0]
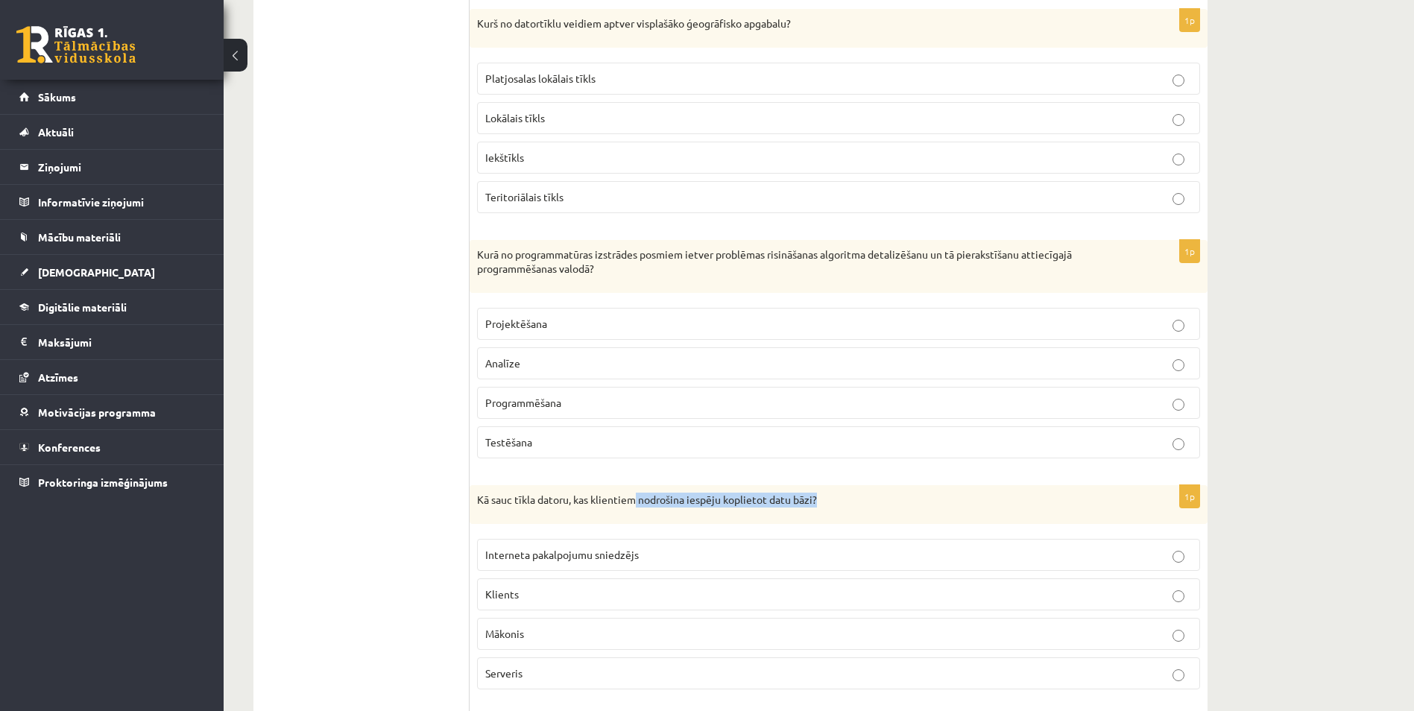
drag, startPoint x: 634, startPoint y: 499, endPoint x: 819, endPoint y: 510, distance: 185.2
click at [819, 510] on div "Kā sauc tīkla datoru, kas klientiem nodrošina iespēju koplietot datu bāzi?" at bounding box center [838, 504] width 738 height 39
click at [545, 668] on p "Serveris" at bounding box center [838, 673] width 706 height 16
drag, startPoint x: 477, startPoint y: 256, endPoint x: 585, endPoint y: 241, distance: 109.1
click at [585, 241] on div "Kurā no programmatūras izstrādes posmiem ietver problēmas risināšanas algoritma…" at bounding box center [838, 266] width 738 height 53
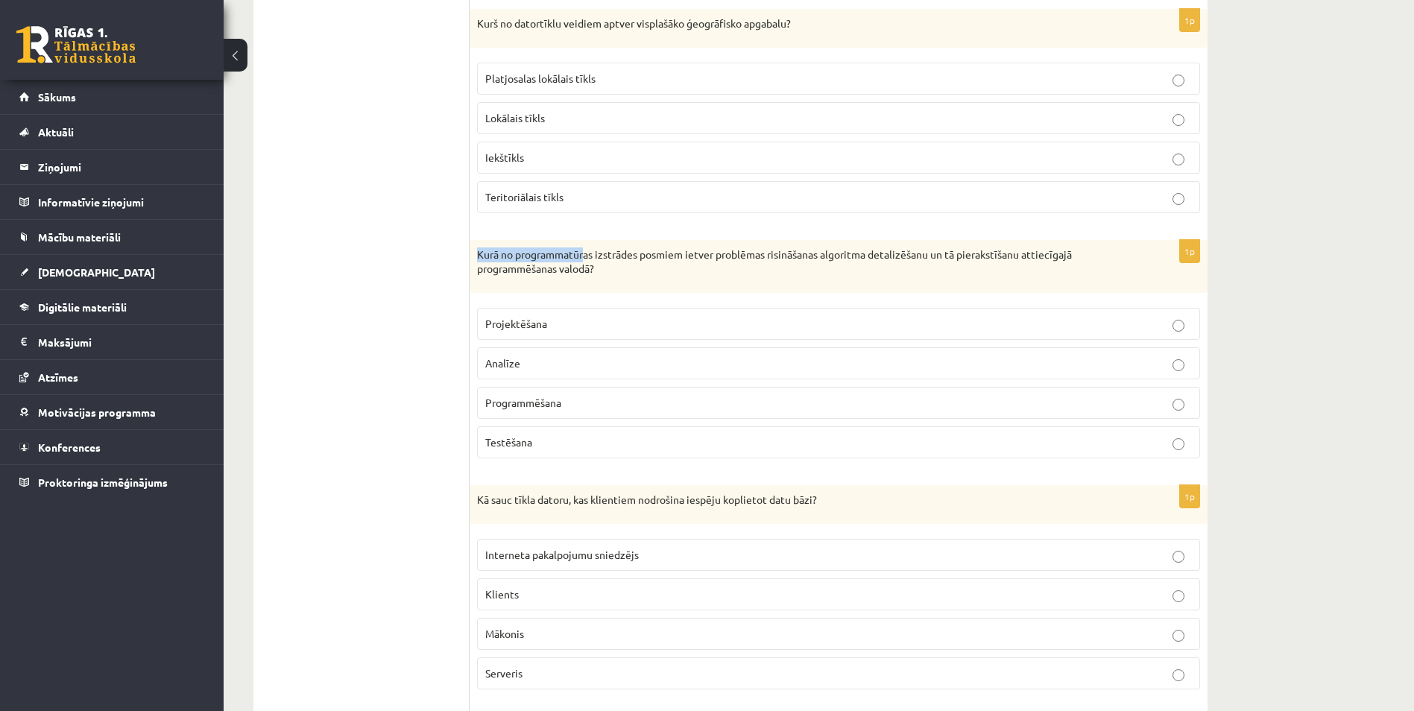
drag, startPoint x: 585, startPoint y: 241, endPoint x: 471, endPoint y: 255, distance: 114.8
click at [471, 255] on div "Kurā no programmatūras izstrādes posmiem ietver problēmas risināšanas algoritma…" at bounding box center [838, 266] width 738 height 53
click at [484, 252] on p "Kurā no programmatūras izstrādes posmiem ietver problēmas risināšanas algoritma…" at bounding box center [801, 261] width 648 height 29
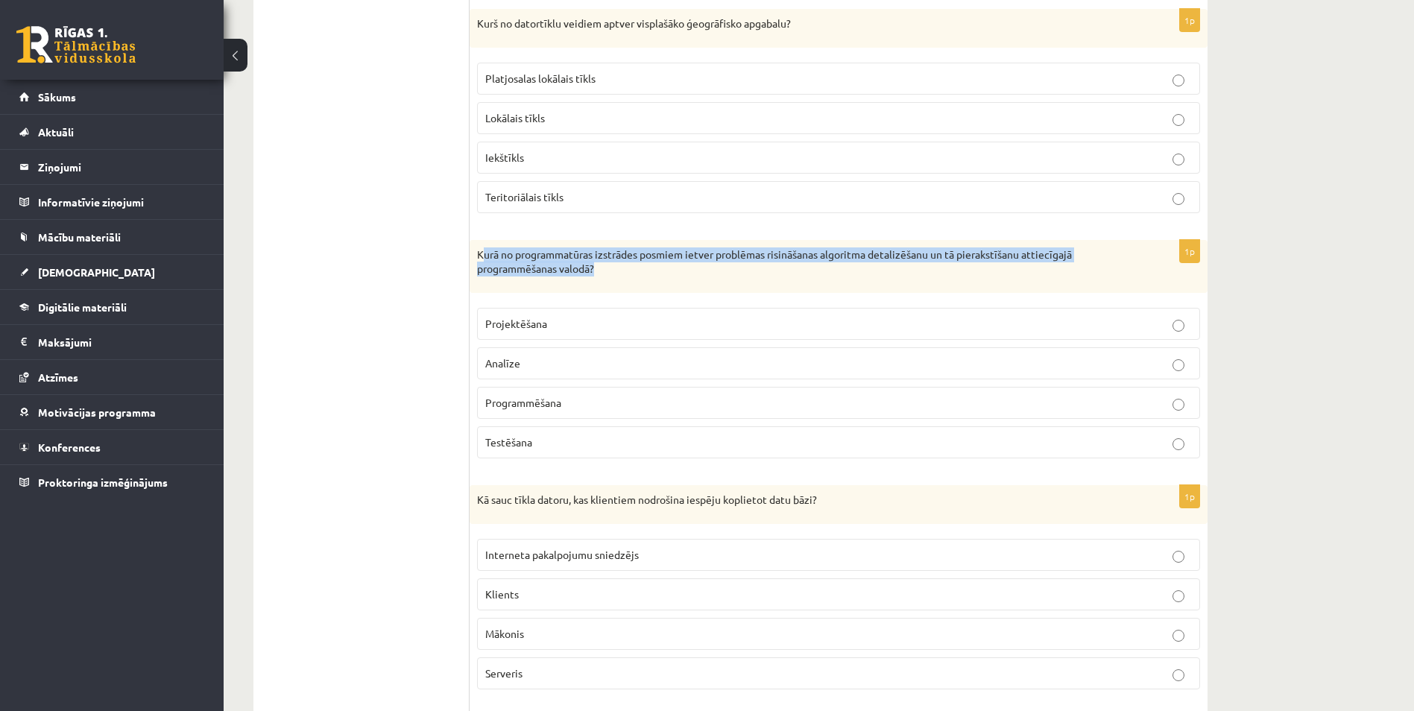
drag, startPoint x: 486, startPoint y: 256, endPoint x: 1073, endPoint y: 265, distance: 587.3
click at [1073, 265] on p "Kurā no programmatūras izstrādes posmiem ietver problēmas risināšanas algoritma…" at bounding box center [801, 261] width 648 height 29
click at [823, 267] on p "Kurā no programmatūras izstrādes posmiem ietver problēmas risināšanas algoritma…" at bounding box center [801, 261] width 648 height 29
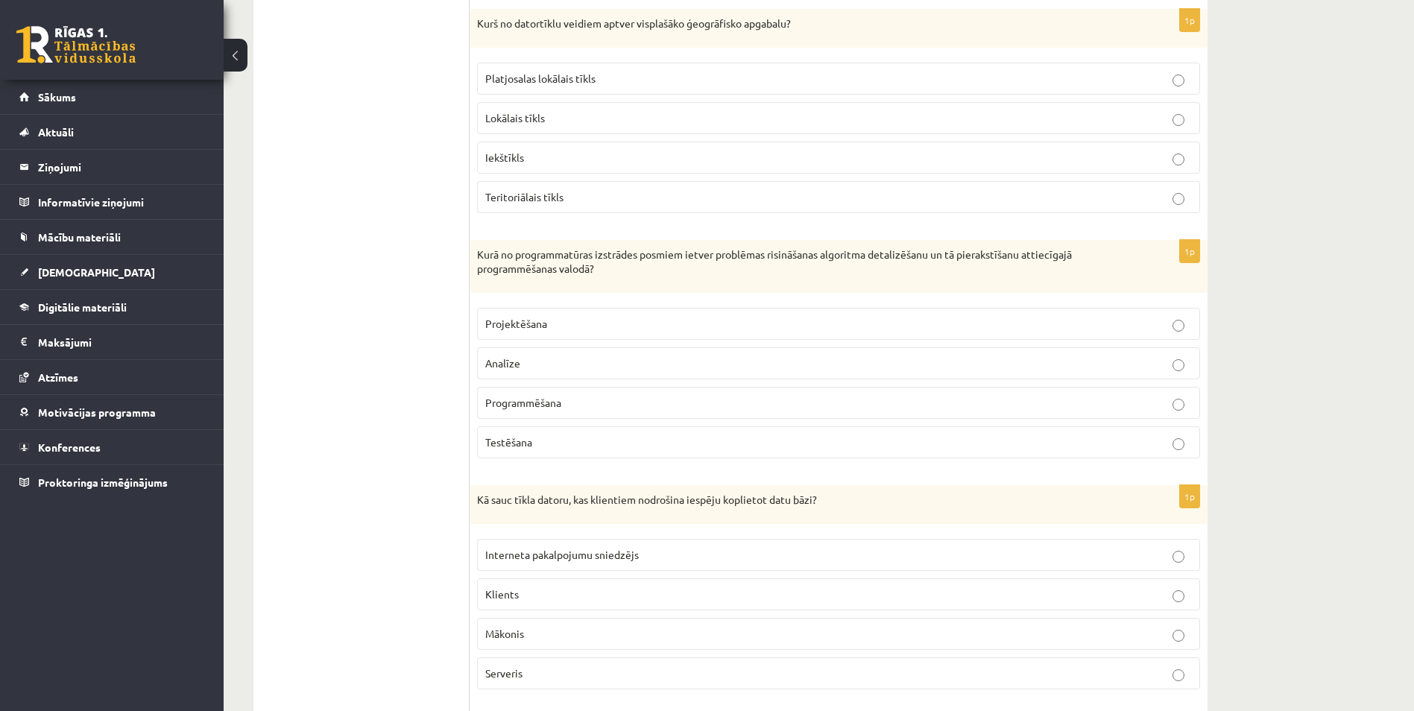
click at [641, 338] on label "Projektēšana" at bounding box center [838, 324] width 723 height 32
click at [602, 412] on label "Programmēšana" at bounding box center [838, 403] width 723 height 32
click at [607, 304] on fieldset "Projektēšana Analīze Programmēšana Testēšana" at bounding box center [838, 381] width 723 height 162
click at [620, 301] on div "1p Kurā no programmatūras izstrādes posmiem ietver problēmas risināšanas algori…" at bounding box center [838, 355] width 738 height 230
click at [621, 314] on label "Projektēšana" at bounding box center [838, 324] width 723 height 32
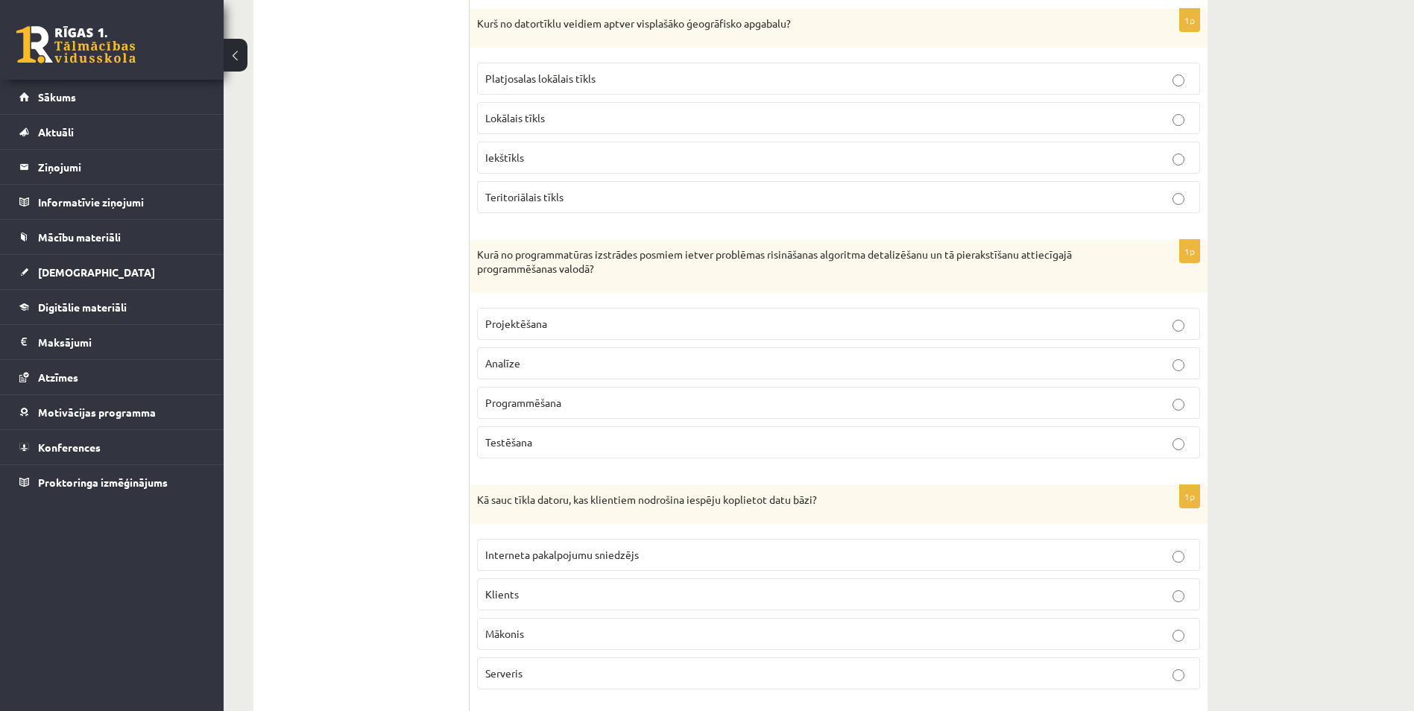
click at [572, 406] on p "Programmēšana" at bounding box center [838, 403] width 706 height 16
click at [616, 123] on p "Lokālais tīkls" at bounding box center [838, 118] width 706 height 16
click at [570, 192] on p "Teritoriālais tīkls" at bounding box center [838, 197] width 706 height 16
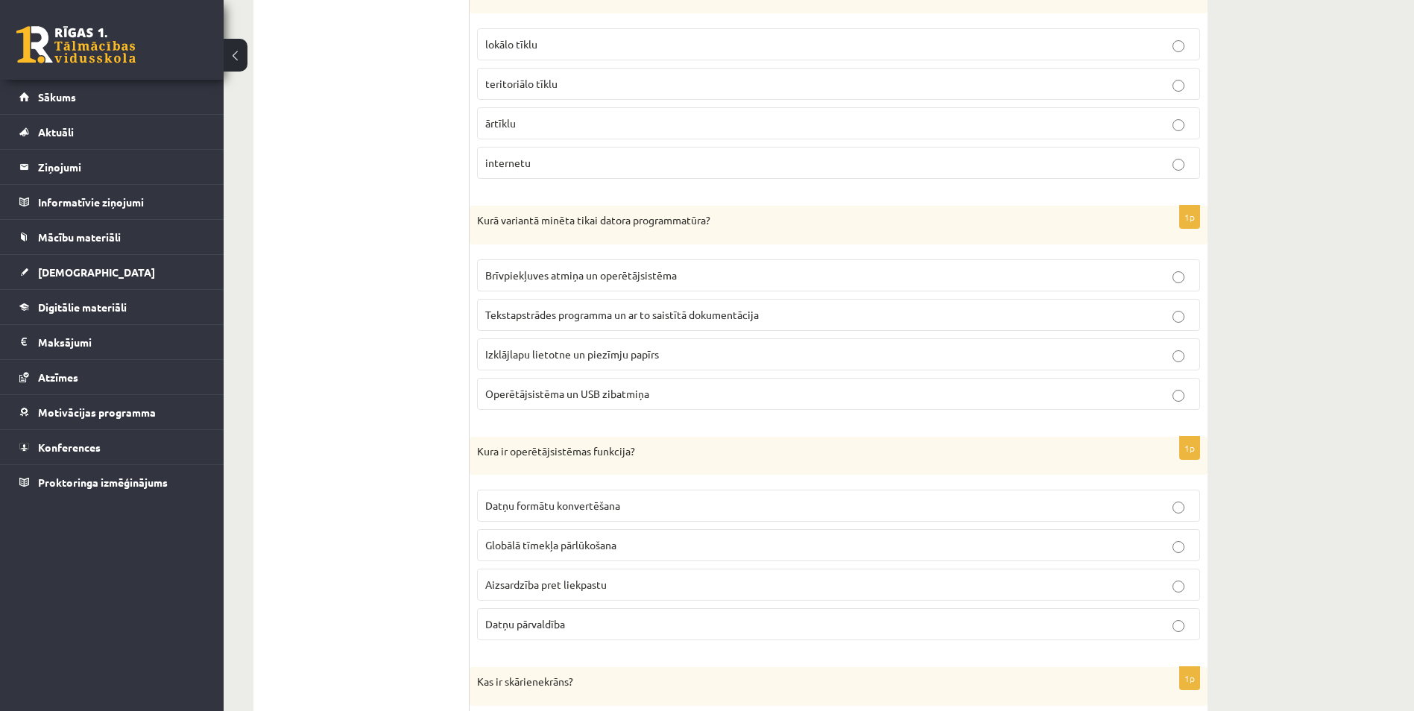
scroll to position [2592, 0]
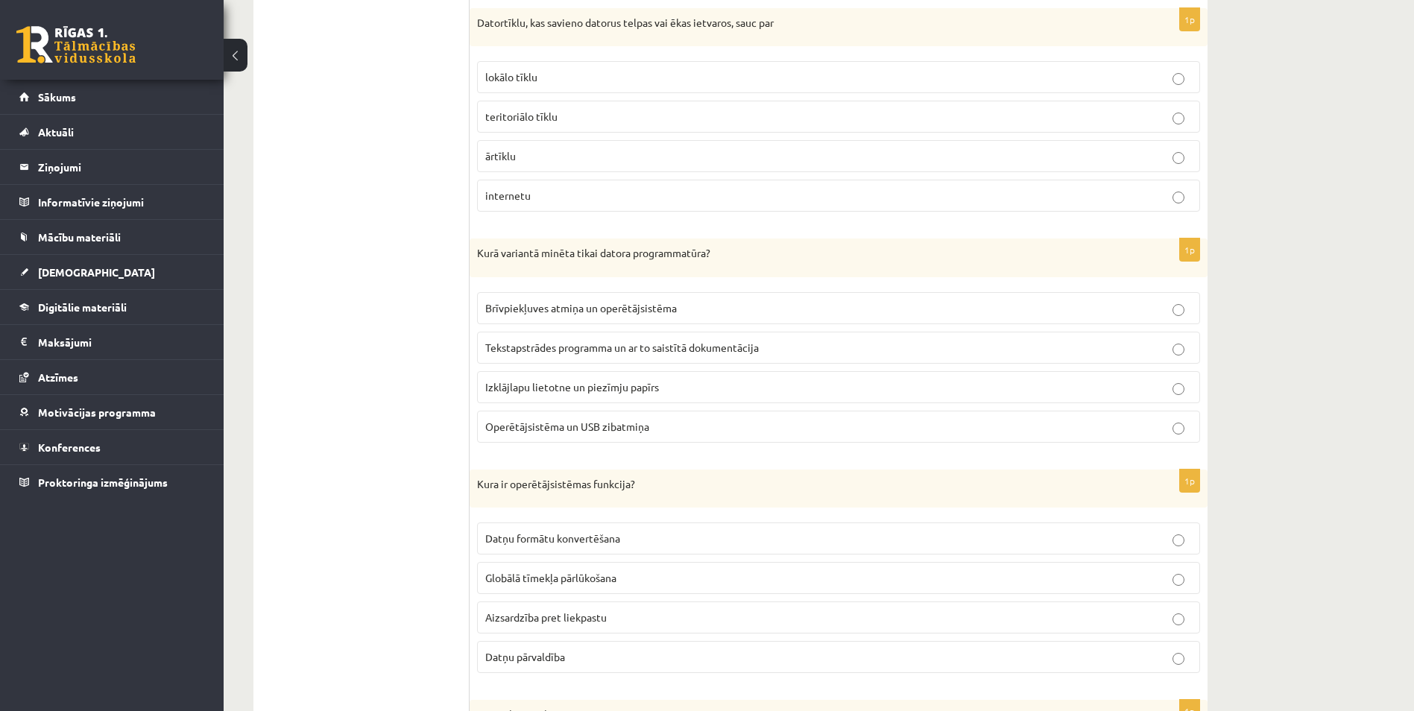
click at [625, 77] on p "lokālo tīklu" at bounding box center [838, 77] width 706 height 16
click at [659, 344] on span "Tekstapstrādes programma un ar to saistītā dokumentācija" at bounding box center [622, 347] width 274 height 13
click at [630, 441] on label "Operētājsistēma un USB zibatmiņa" at bounding box center [838, 427] width 723 height 32
click at [633, 399] on label "Izklājlapu lietotne un piezīmju papīrs" at bounding box center [838, 387] width 723 height 32
click at [654, 357] on label "Tekstapstrādes programma un ar to saistītā dokumentācija" at bounding box center [838, 348] width 723 height 32
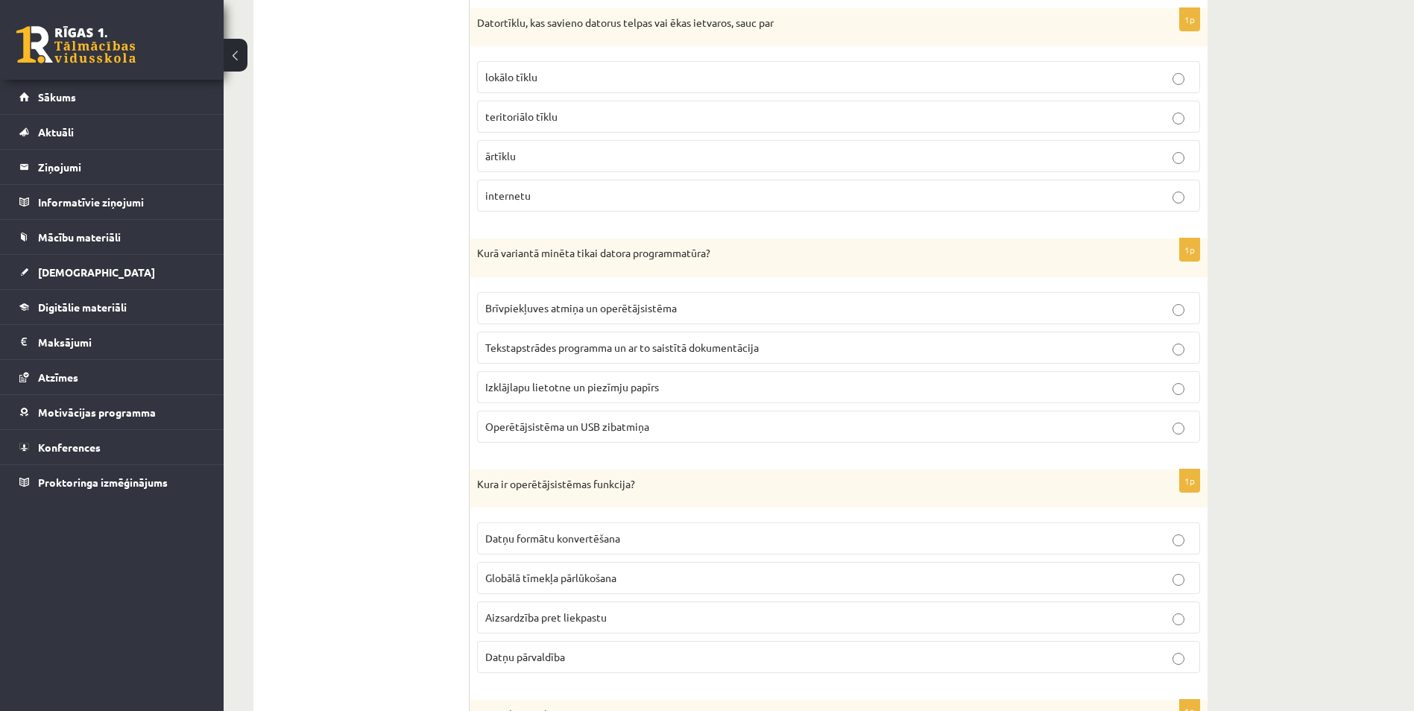
click at [579, 285] on fieldset "Brīvpiekļuves atmiņa un operētājsistēma Tekstapstrādes programma un ar to saist…" at bounding box center [838, 366] width 723 height 162
click at [572, 296] on label "Brīvpiekļuves atmiņa un operētājsistēma" at bounding box center [838, 308] width 723 height 32
click at [589, 345] on span "Tekstapstrādes programma un ar to saistītā dokumentācija" at bounding box center [622, 347] width 274 height 13
click at [589, 305] on span "Brīvpiekļuves atmiņa un operētājsistēma" at bounding box center [581, 307] width 192 height 13
click at [598, 348] on span "Tekstapstrādes programma un ar to saistītā dokumentācija" at bounding box center [622, 347] width 274 height 13
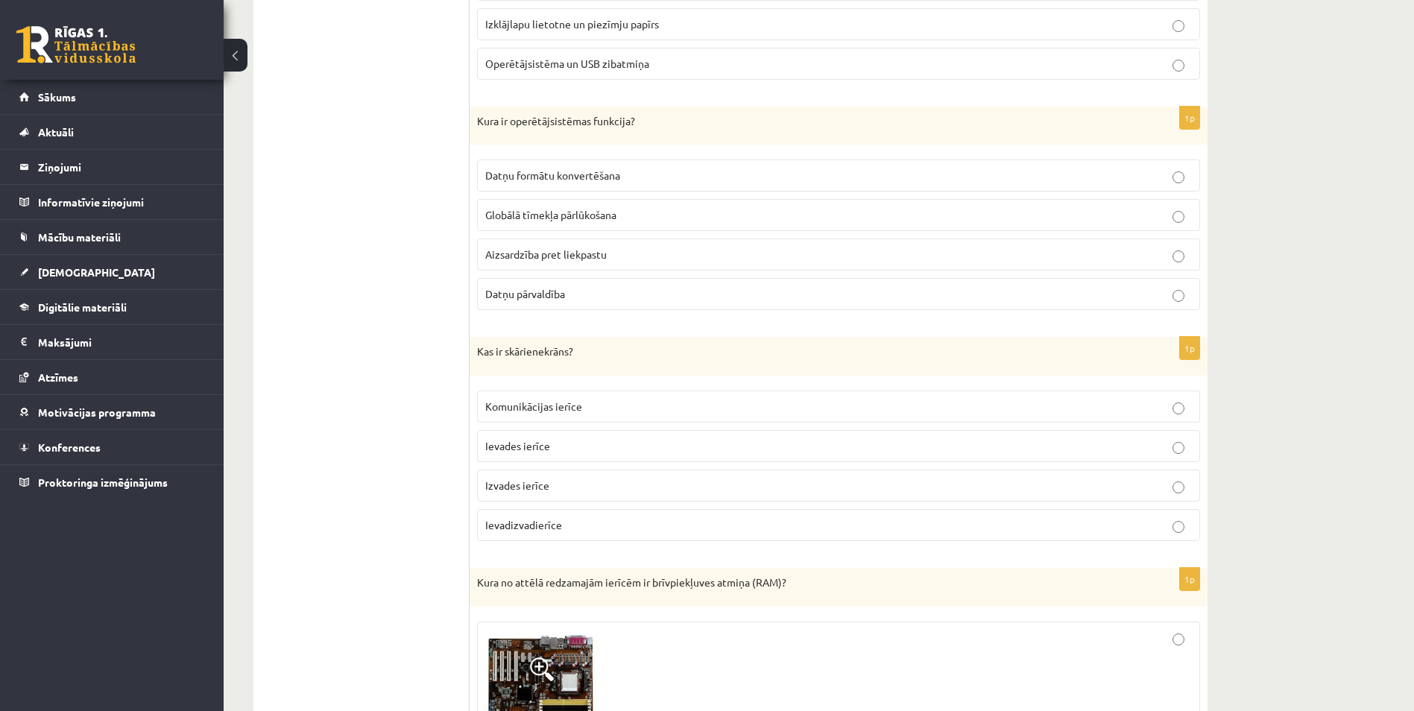
scroll to position [2964, 0]
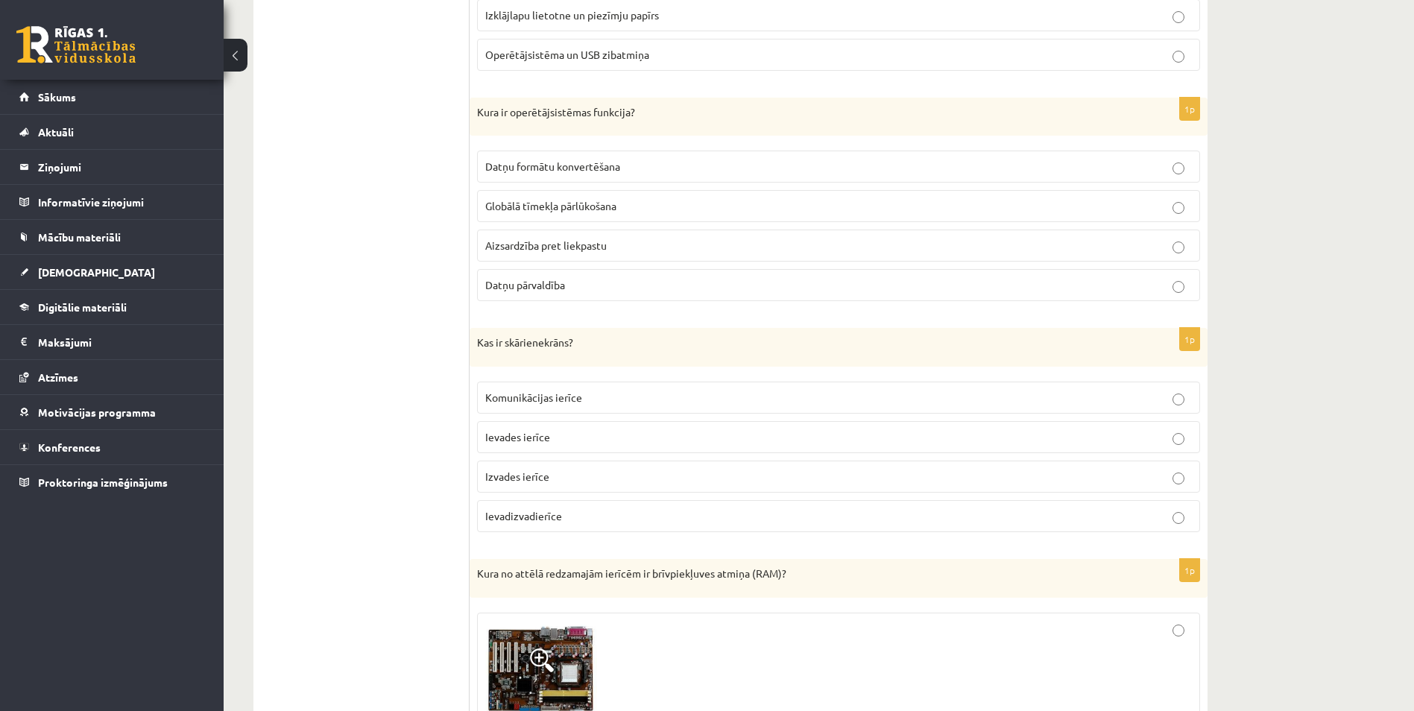
click at [562, 213] on p "Globālā tīmekļa pārlūkošana" at bounding box center [838, 206] width 706 height 16
drag, startPoint x: 491, startPoint y: 342, endPoint x: 497, endPoint y: 350, distance: 9.5
click at [497, 350] on div "Kas ir skārienekrāns?" at bounding box center [838, 347] width 738 height 39
drag, startPoint x: 497, startPoint y: 350, endPoint x: 488, endPoint y: 320, distance: 30.4
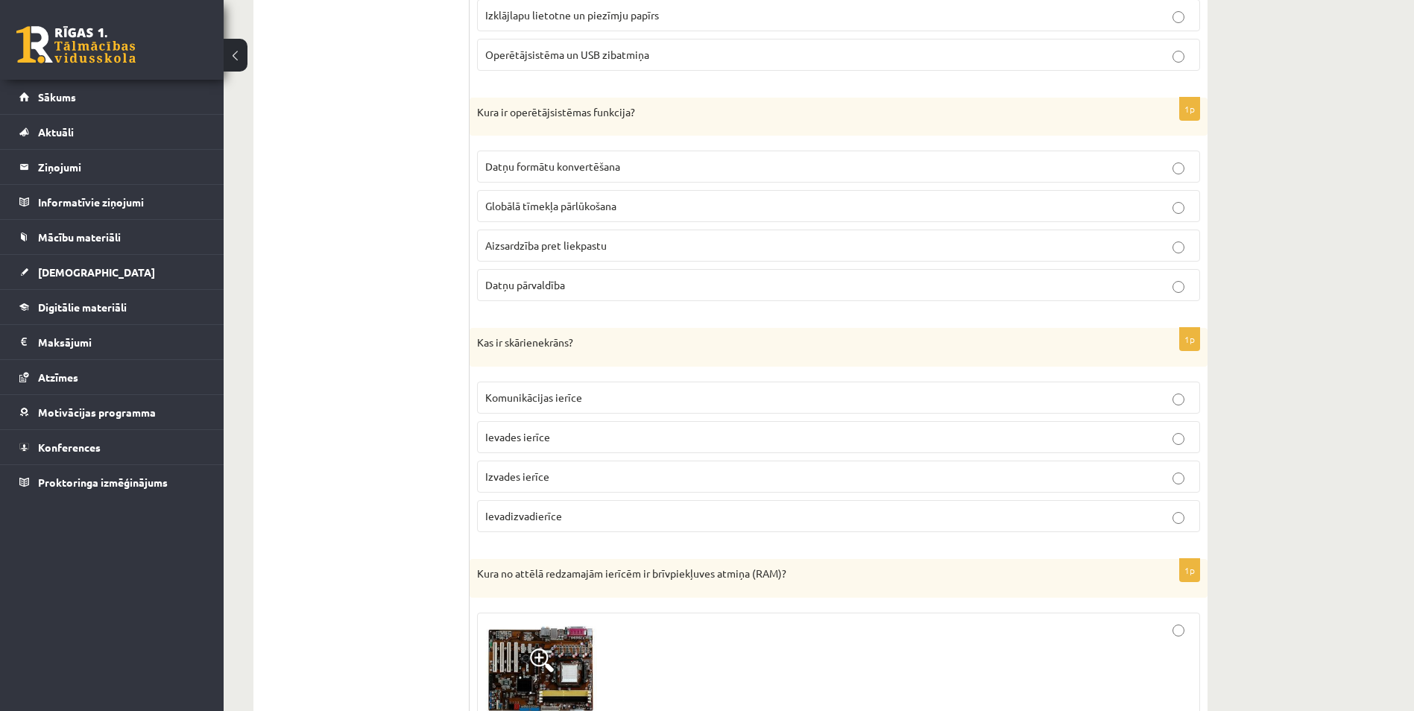
click at [554, 274] on label "Datņu pārvaldība" at bounding box center [838, 285] width 723 height 32
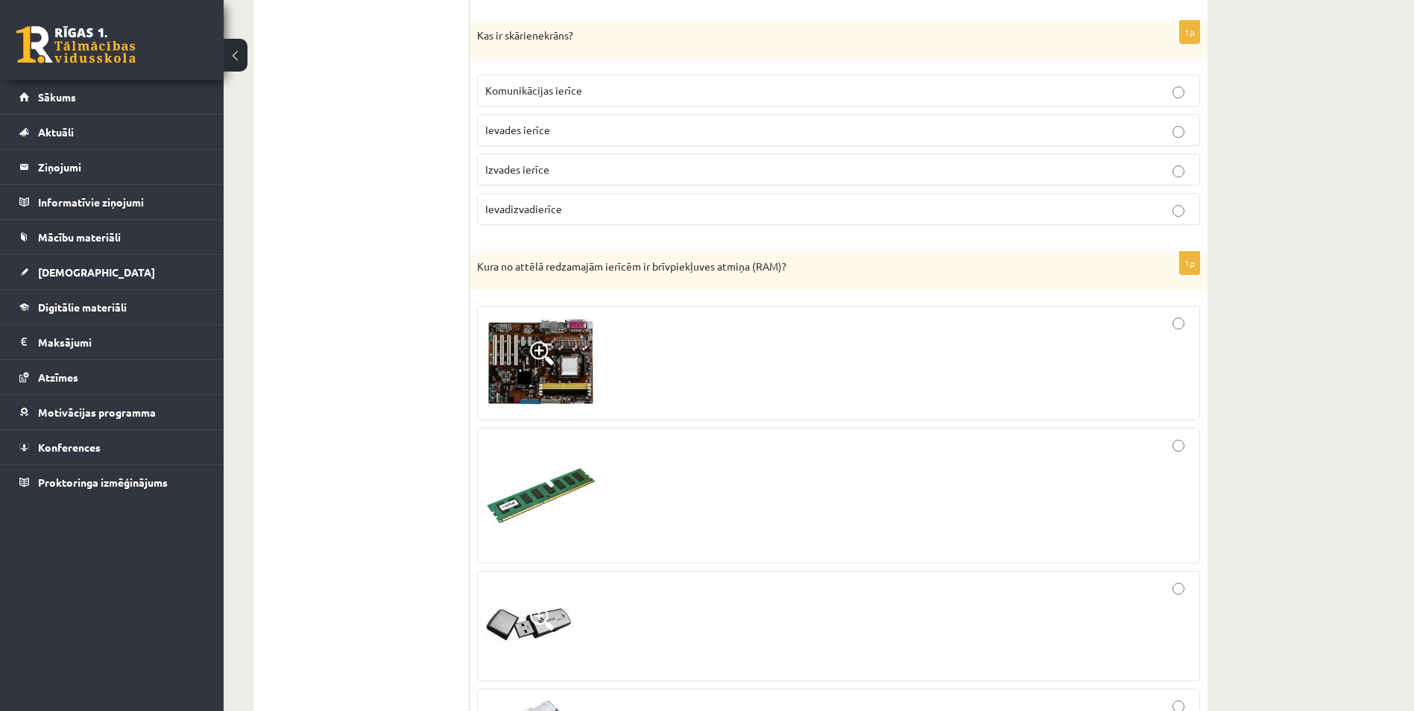
scroll to position [3287, 0]
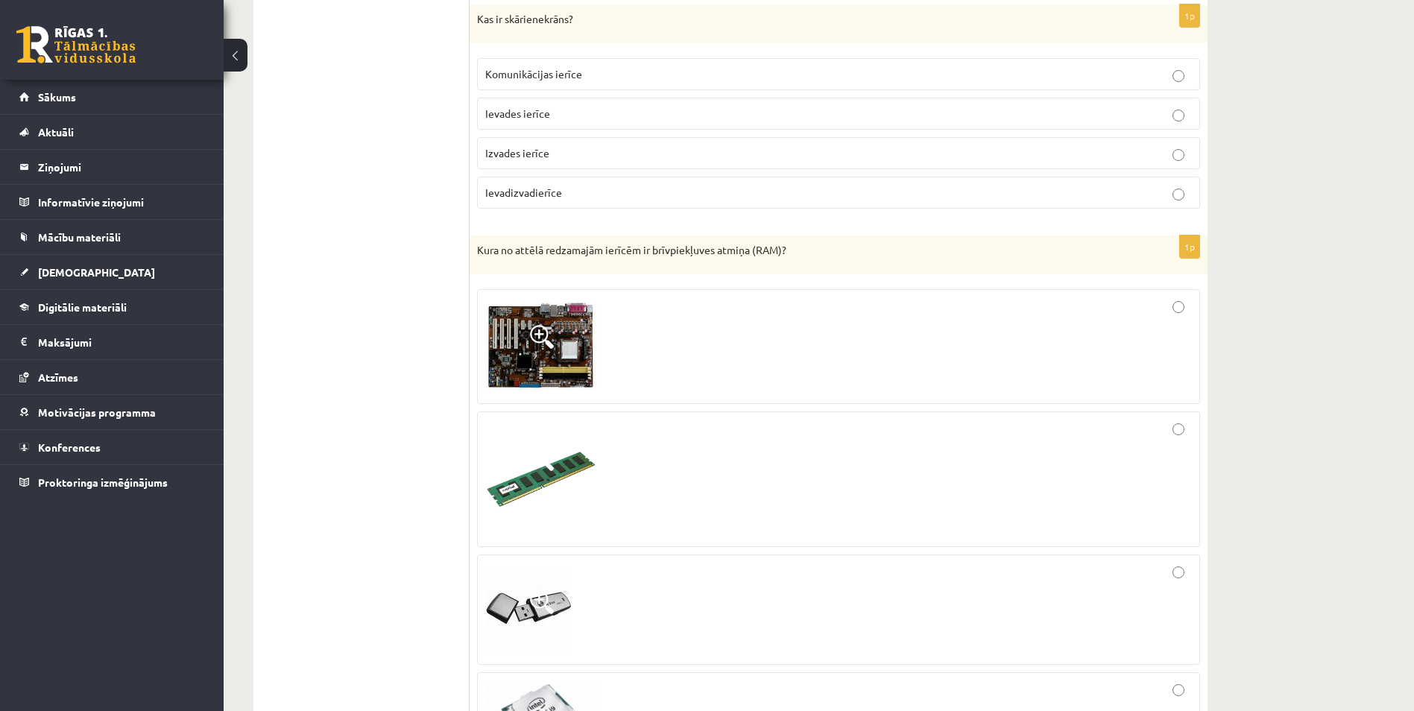
click at [523, 113] on span "Ievades ierīce" at bounding box center [517, 113] width 65 height 13
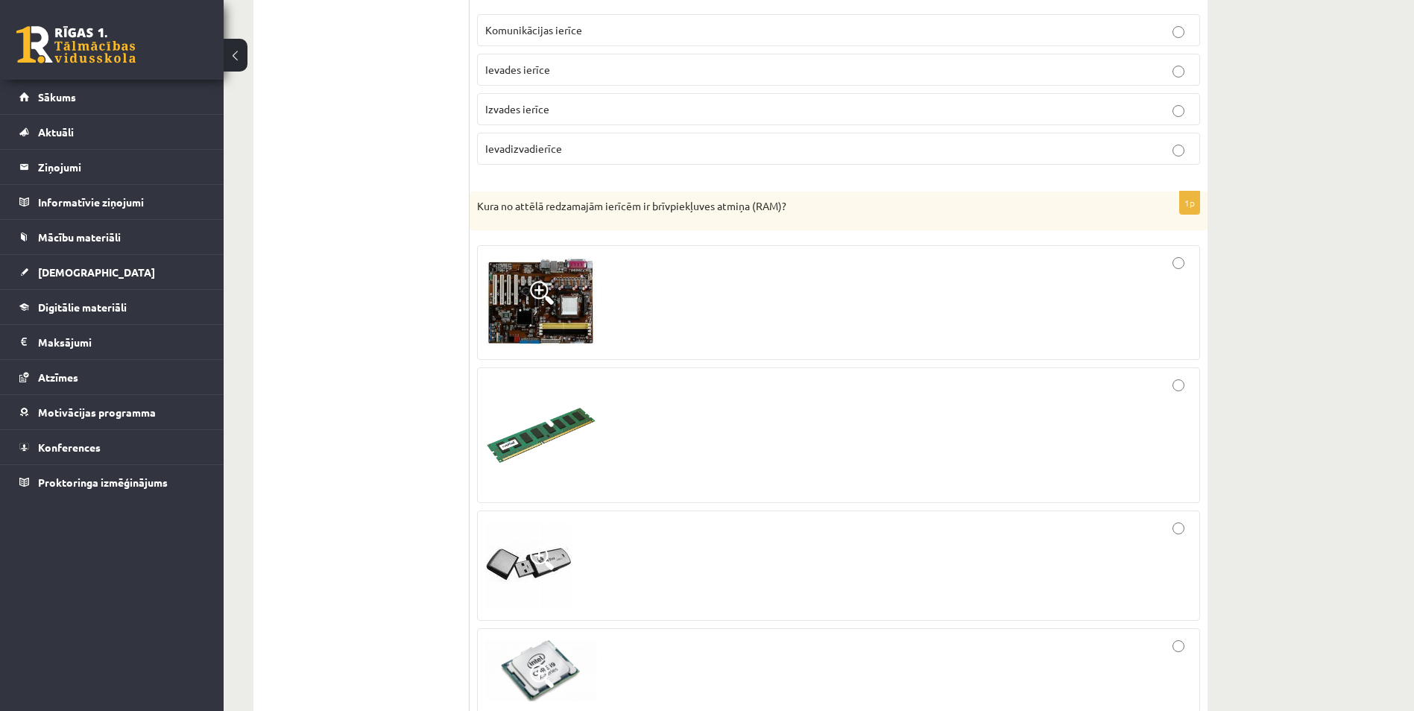
scroll to position [3276, 0]
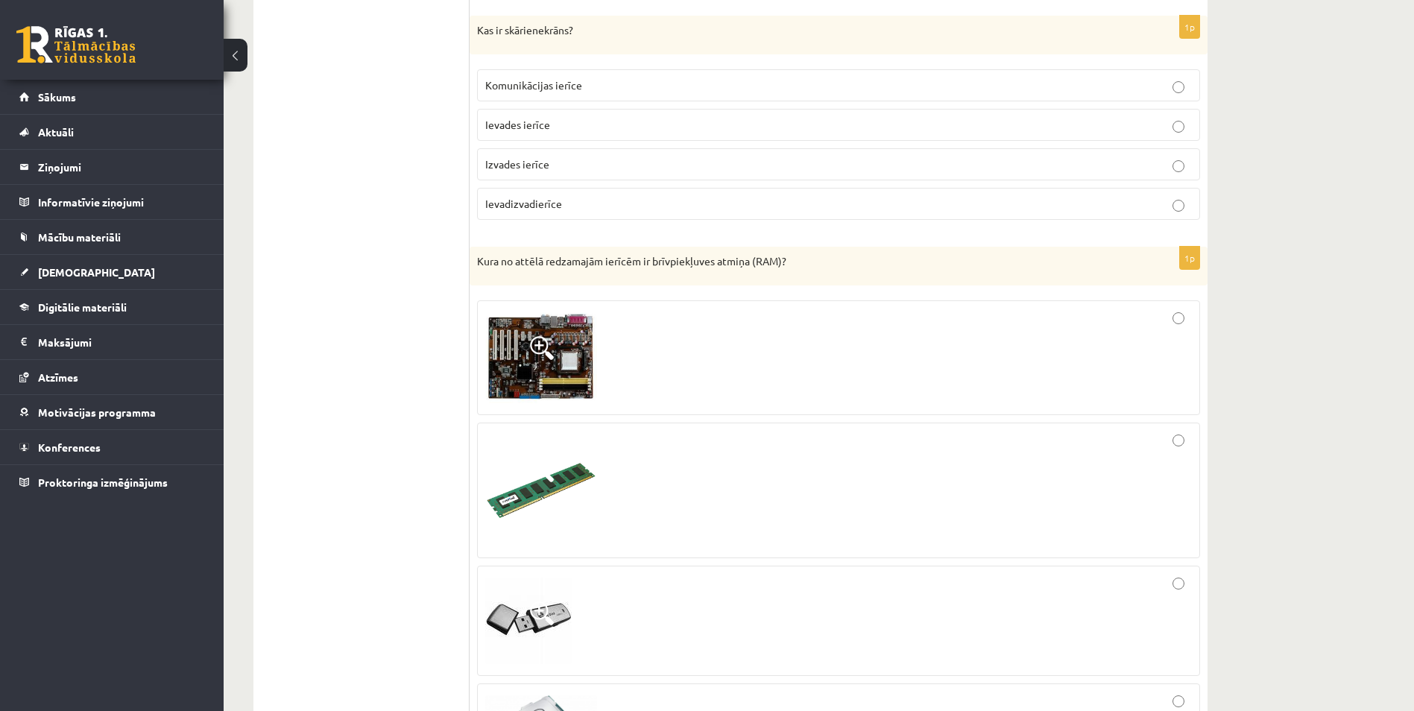
click at [790, 207] on p "Ievadizvadierīce" at bounding box center [838, 204] width 706 height 16
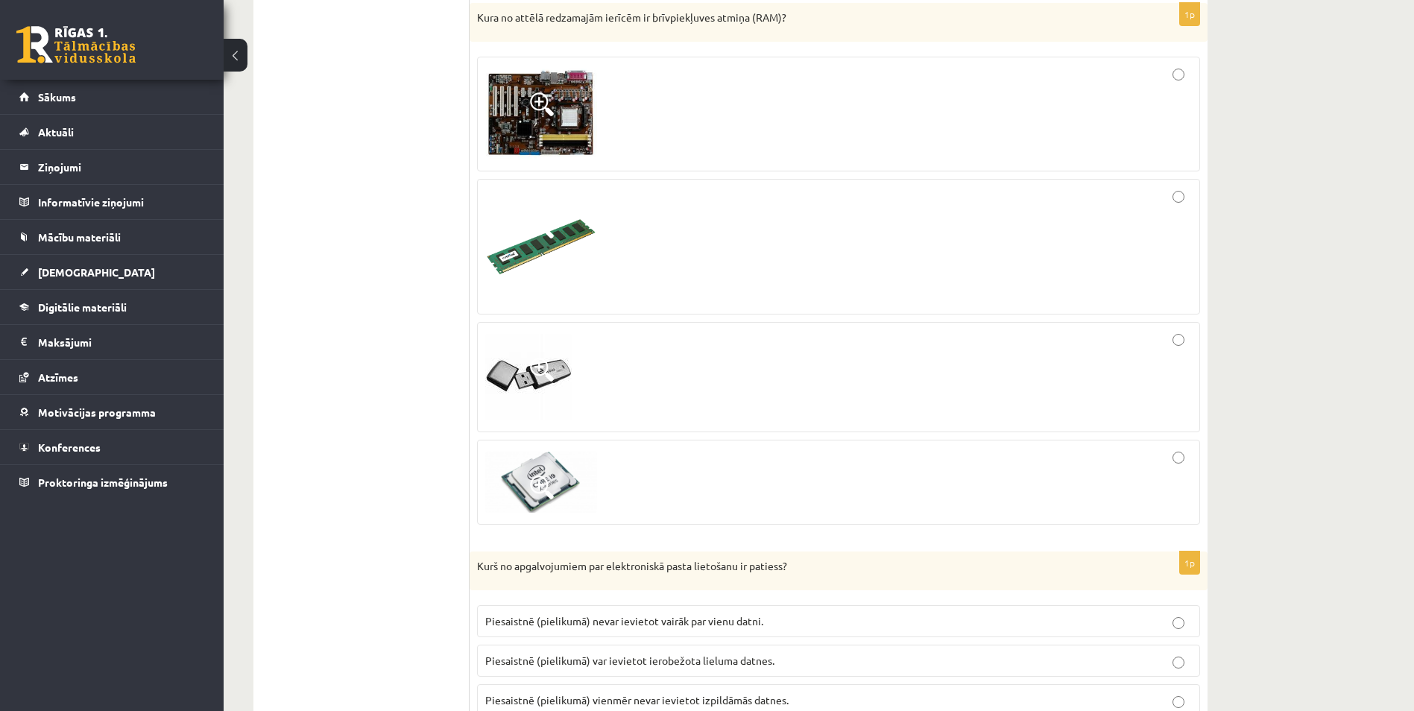
scroll to position [3525, 0]
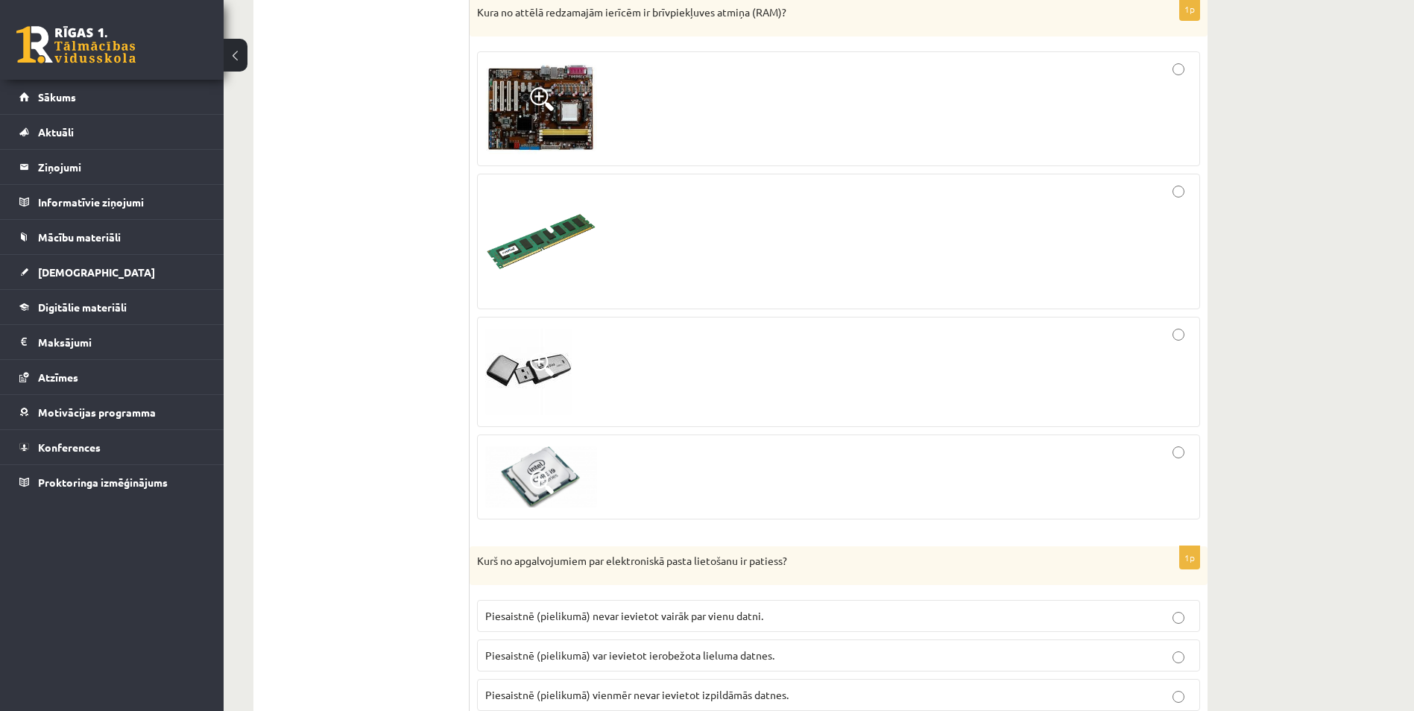
click at [1186, 82] on div at bounding box center [838, 109] width 706 height 98
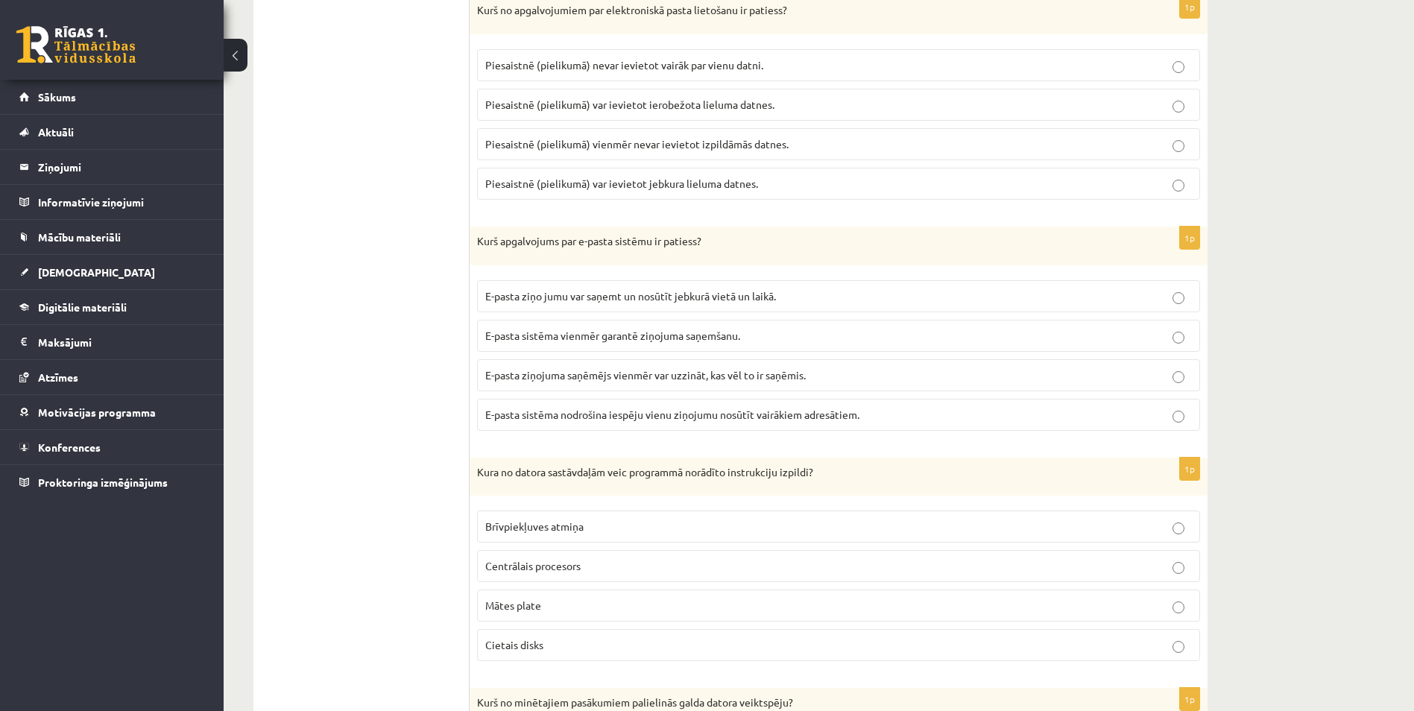
scroll to position [4070, 0]
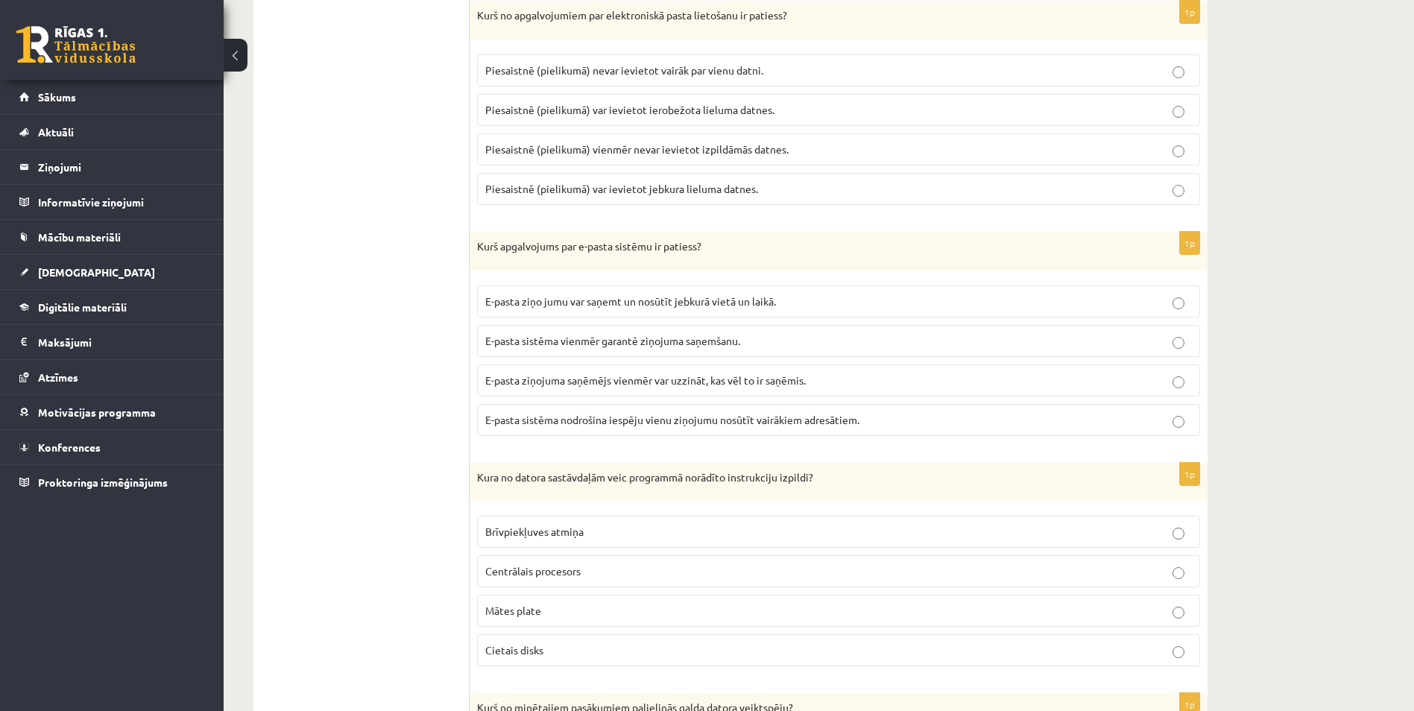
click at [663, 114] on span "Piesaistnē (pielikumā) var ievietot ierobežota lieluma datnes." at bounding box center [629, 109] width 289 height 13
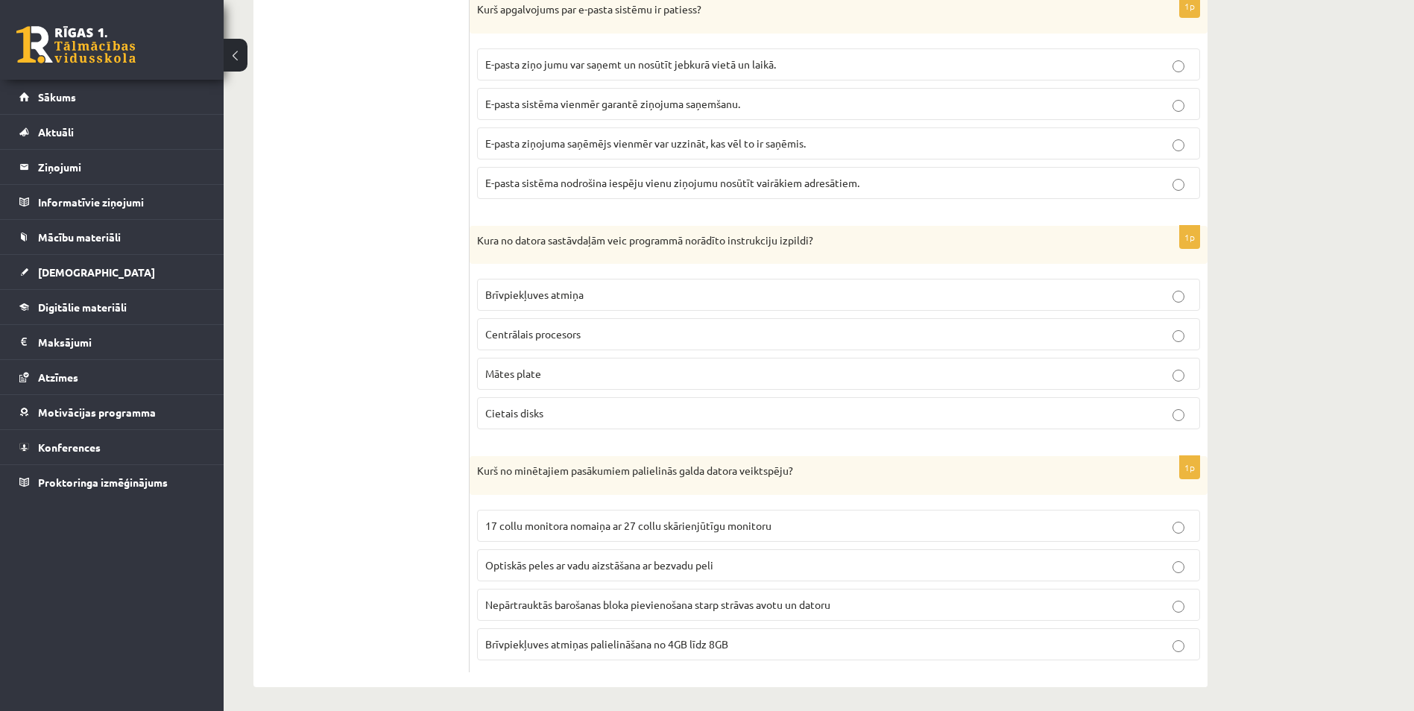
scroll to position [4314, 0]
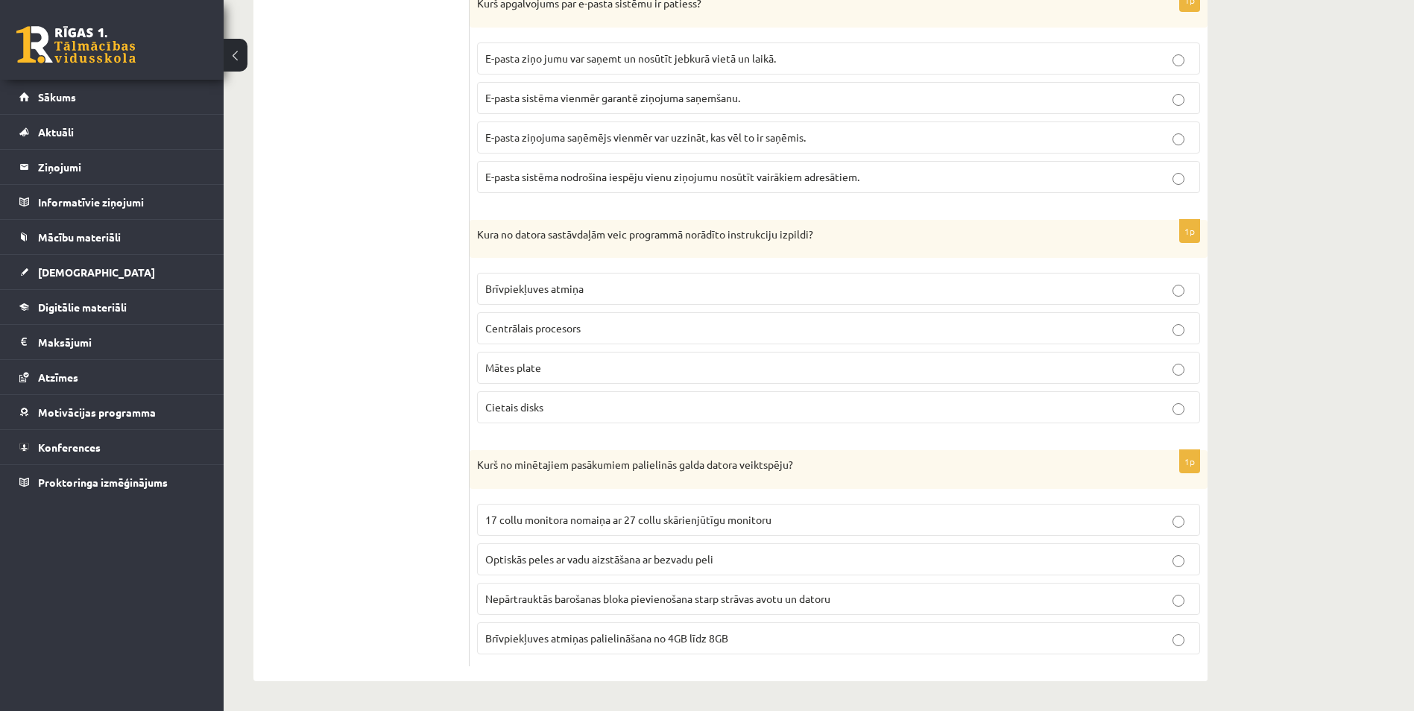
click at [614, 340] on label "Centrālais procesors" at bounding box center [838, 328] width 723 height 32
click at [592, 126] on label "E-pasta ziņojuma saņēmējs vienmēr var uzzināt, kas vēl to ir saņēmis." at bounding box center [838, 137] width 723 height 32
click at [645, 186] on label "E-pasta sistēma nodrošina iespēju vienu ziņojumu nosūtīt vairākiem adresātiem." at bounding box center [838, 177] width 723 height 32
click at [806, 602] on span "Nepārtrauktās barošanas bloka pievienošana starp strāvas avotu un datoru" at bounding box center [657, 598] width 345 height 13
click at [1065, 533] on label "17 collu monitora nomaiņa ar 27 collu skārienjūtīgu monitoru" at bounding box center [838, 520] width 723 height 32
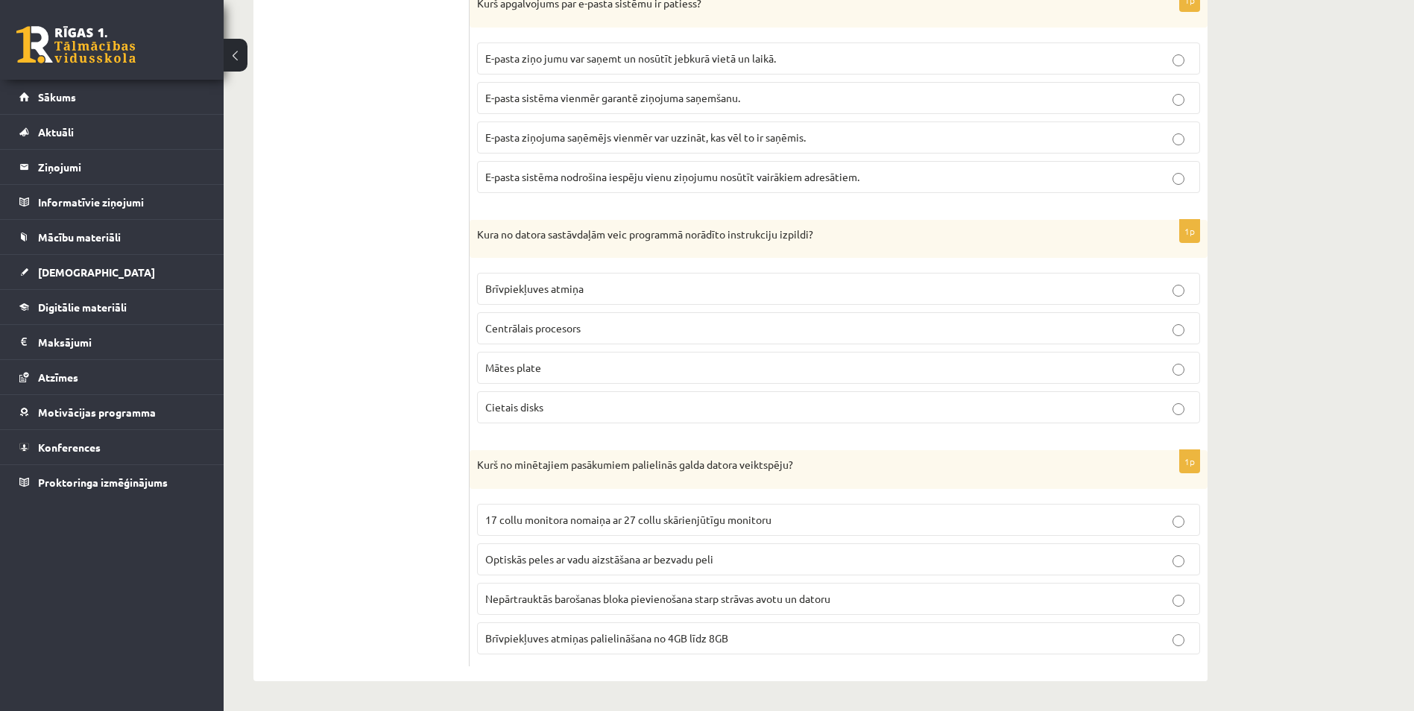
click at [1099, 578] on fieldset "17 collu monitora nomaiņa ar 27 collu skārienjūtīgu monitoru Optiskās peles ar …" at bounding box center [838, 577] width 723 height 162
click at [1098, 569] on label "Optiskās peles ar vadu aizstāšana ar bezvadu peli" at bounding box center [838, 559] width 723 height 32
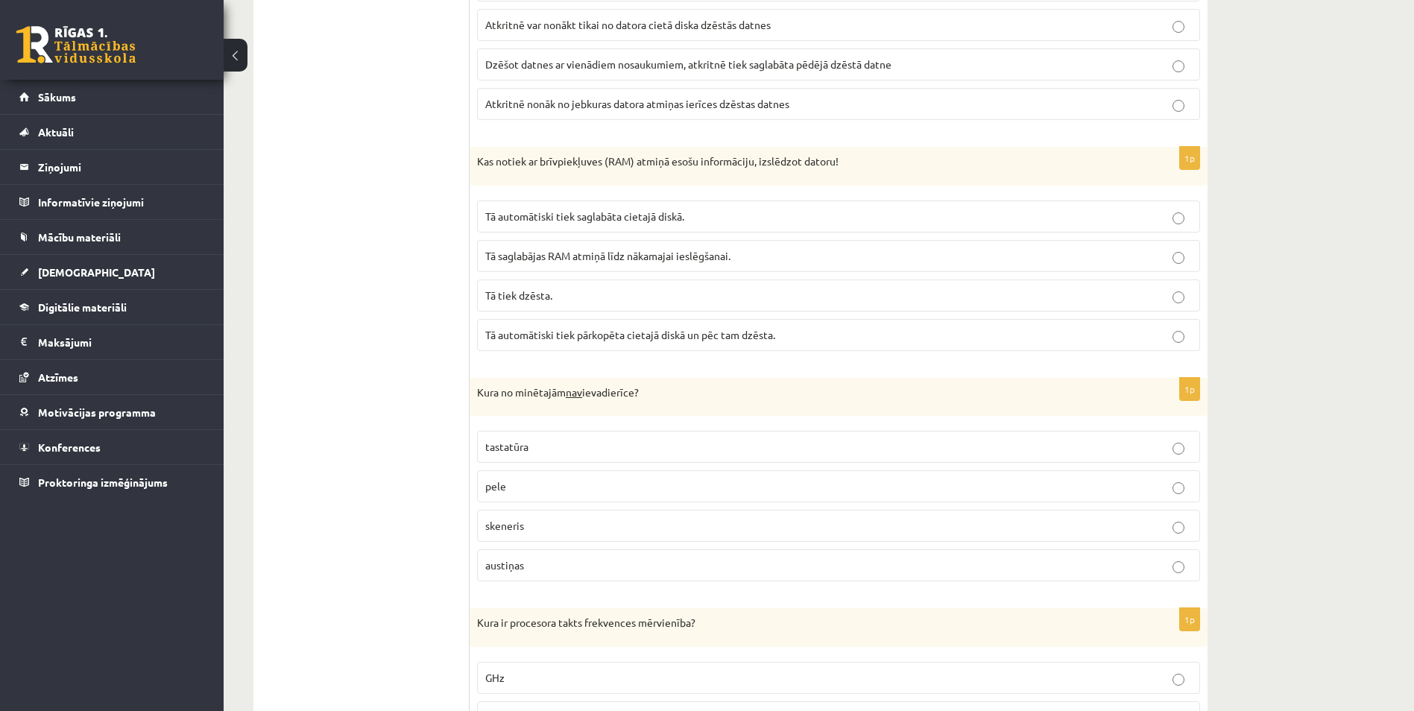
scroll to position [0, 0]
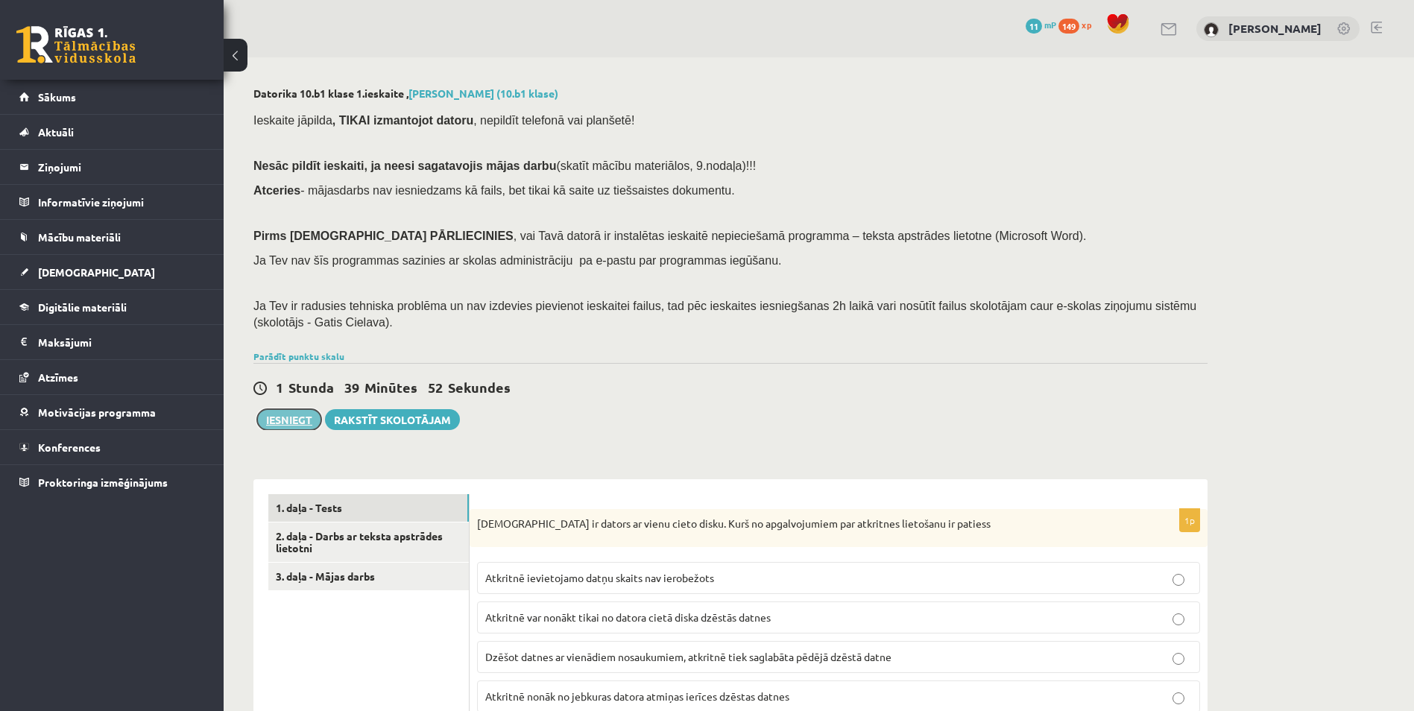
click at [302, 426] on button "Iesniegt" at bounding box center [289, 419] width 64 height 21
click at [352, 546] on link "2. daļa - Darbs ar teksta apstrādes lietotni" at bounding box center [368, 542] width 200 height 40
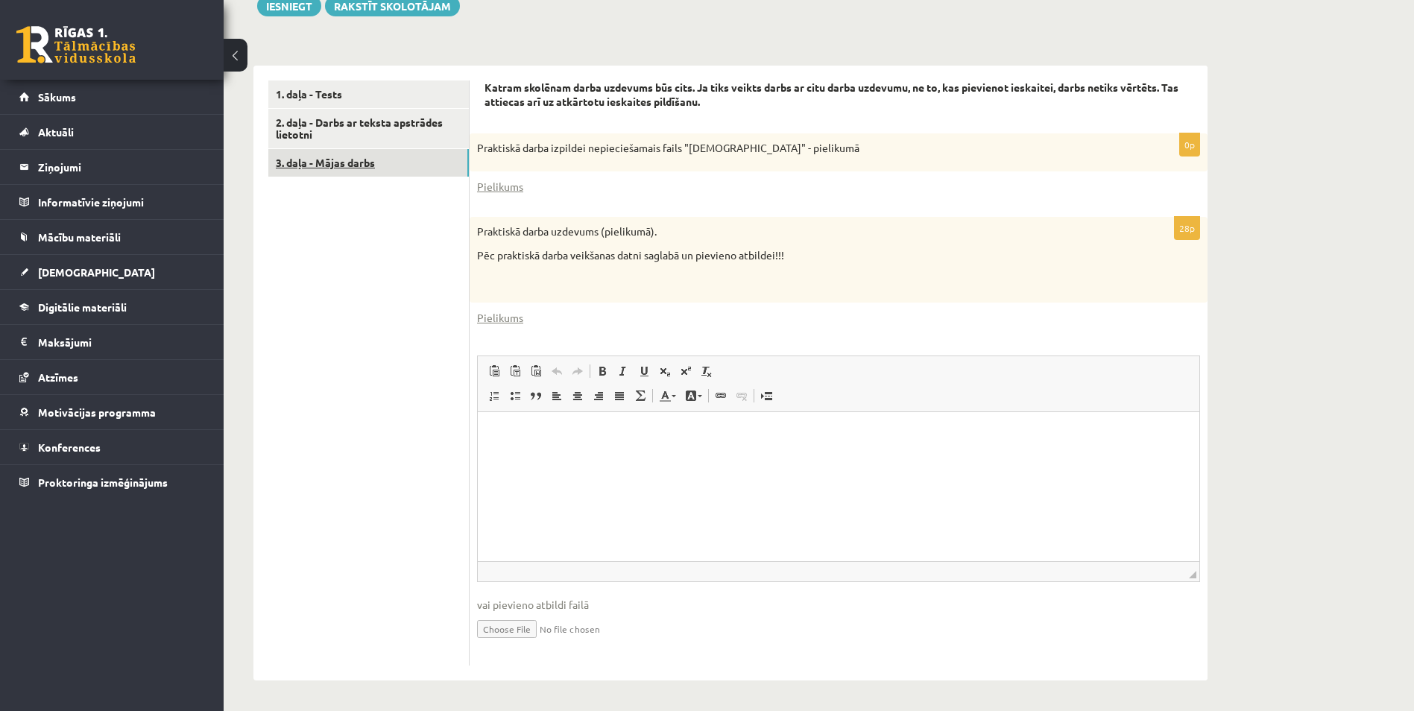
click at [370, 169] on link "3. daļa - Mājas darbs" at bounding box center [368, 163] width 200 height 28
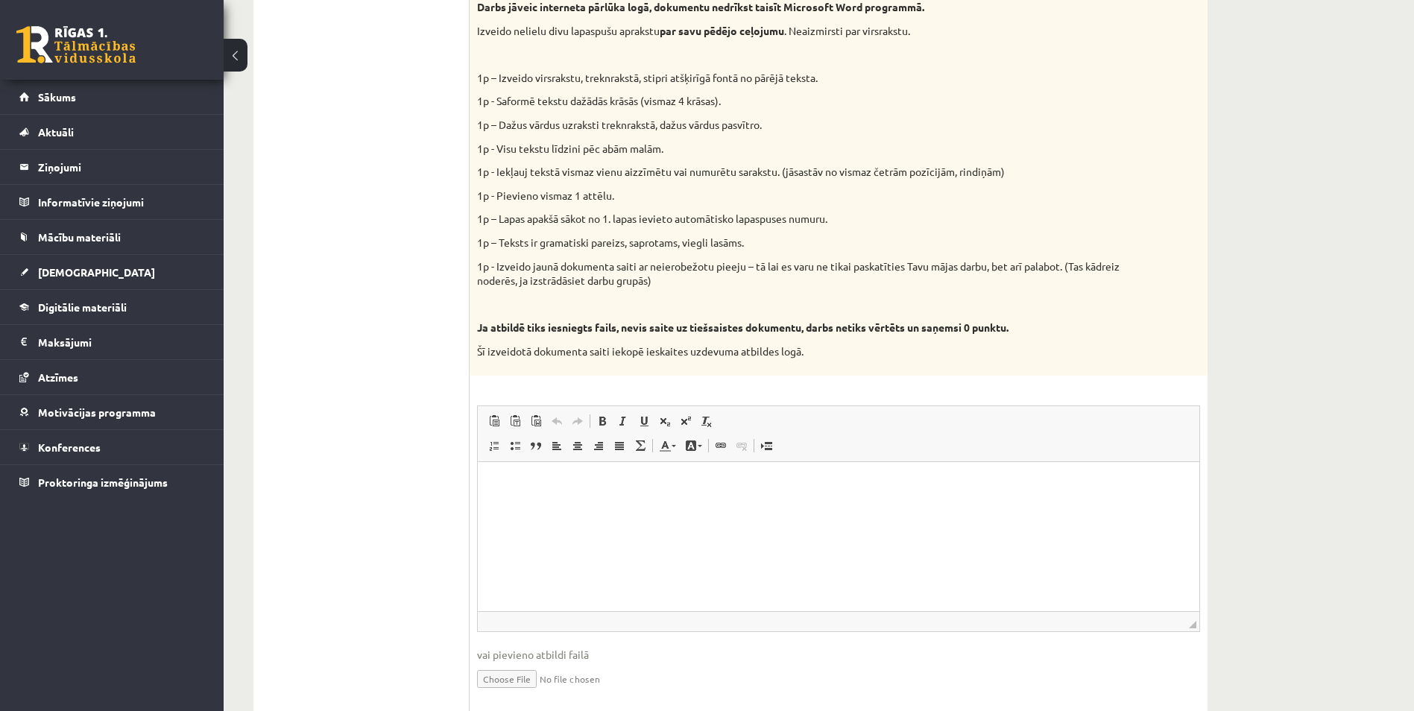
scroll to position [661, 0]
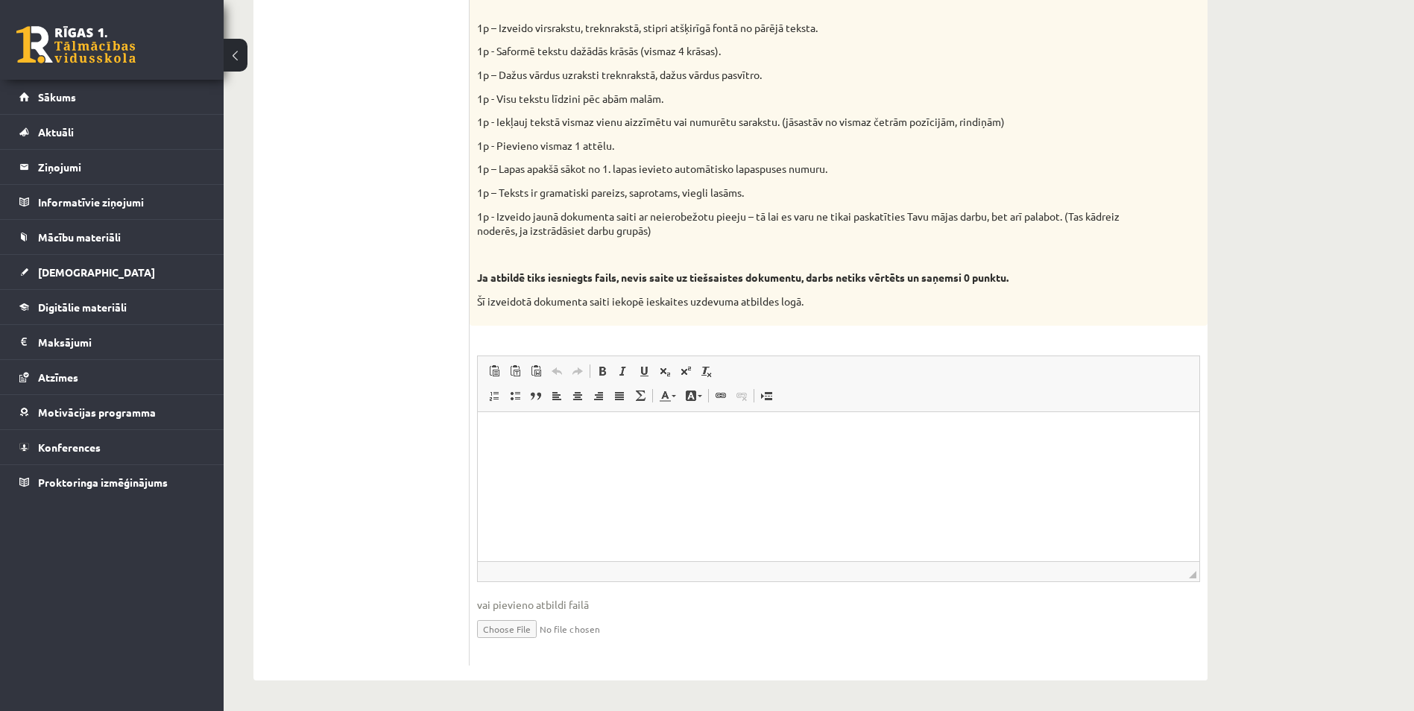
click at [613, 457] on html at bounding box center [838, 433] width 721 height 45
click at [672, 433] on p "**********" at bounding box center [839, 434] width 692 height 16
click at [956, 347] on div "9p Vidusskolas 1.ieskaites mācību materiālos punktā 3.26 bija norādīts ka būs j…" at bounding box center [838, 257] width 738 height 817
click at [485, 375] on link "Paste Keyboard shortcut Ctrl+V" at bounding box center [494, 370] width 21 height 19
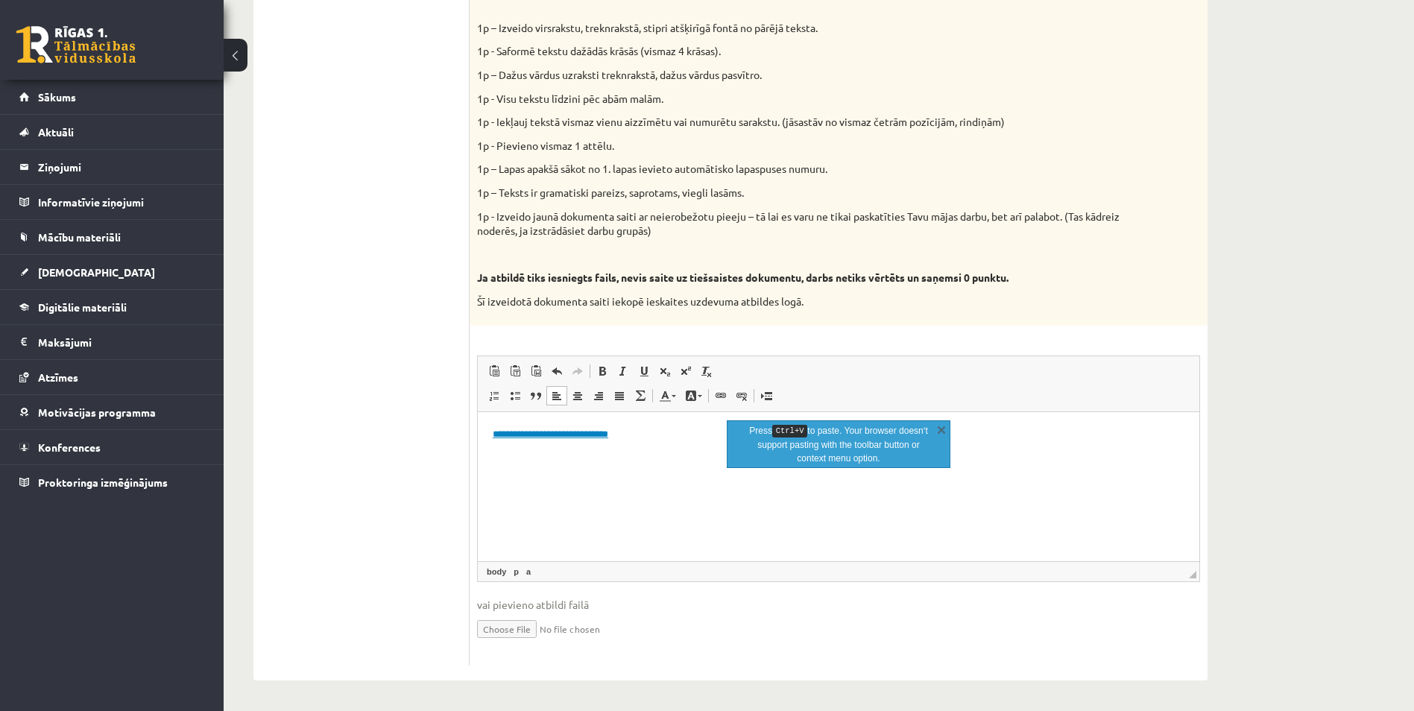
click at [470, 390] on div "9p Vidusskolas 1.ieskaites mācību materiālos punktā 3.26 bija norādīts ka būs j…" at bounding box center [838, 257] width 738 height 817
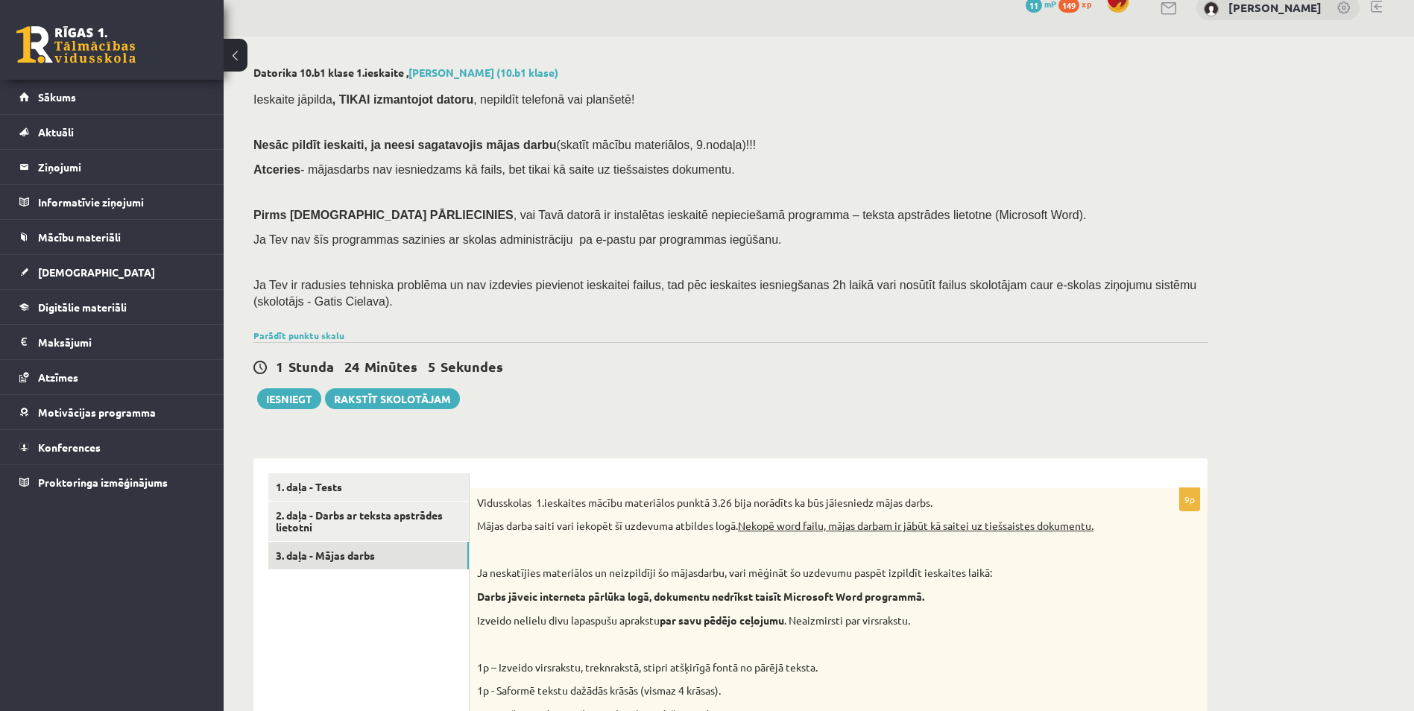
scroll to position [0, 0]
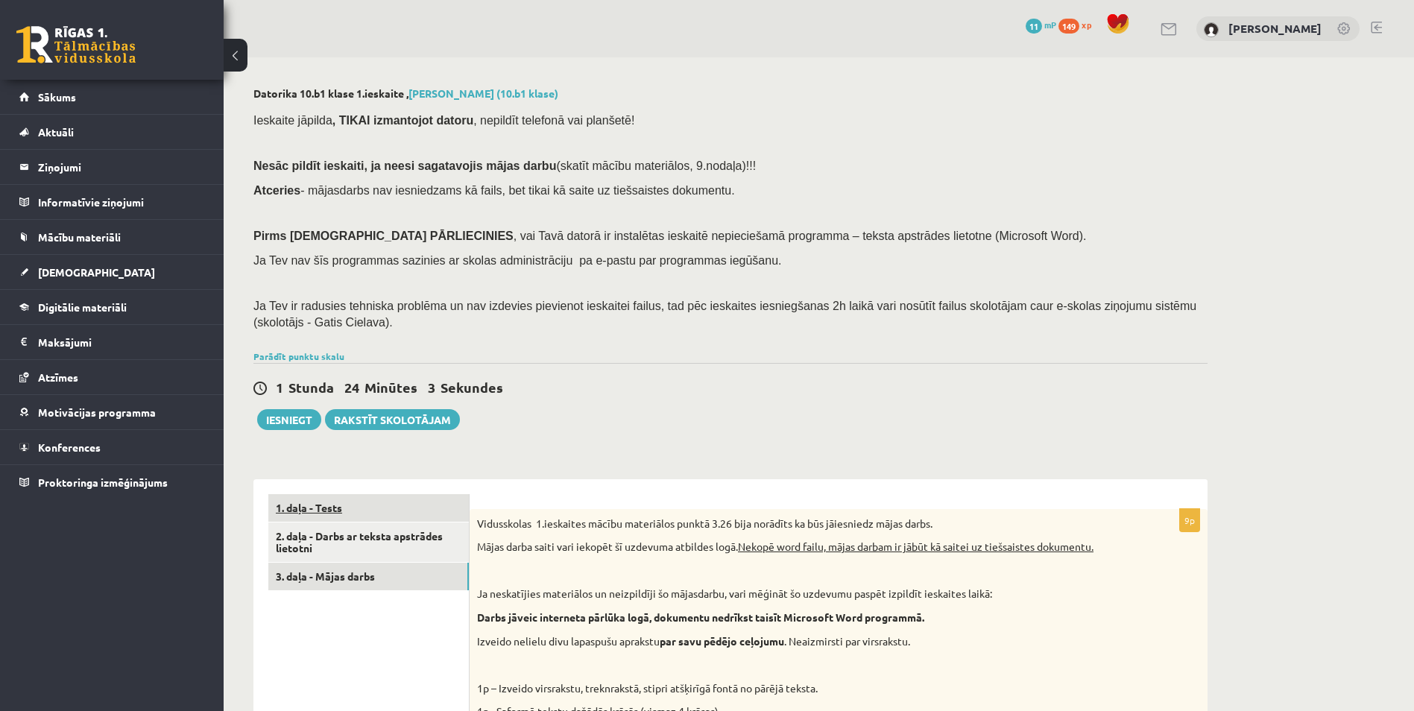
click at [320, 509] on link "1. daļa - Tests" at bounding box center [368, 508] width 200 height 28
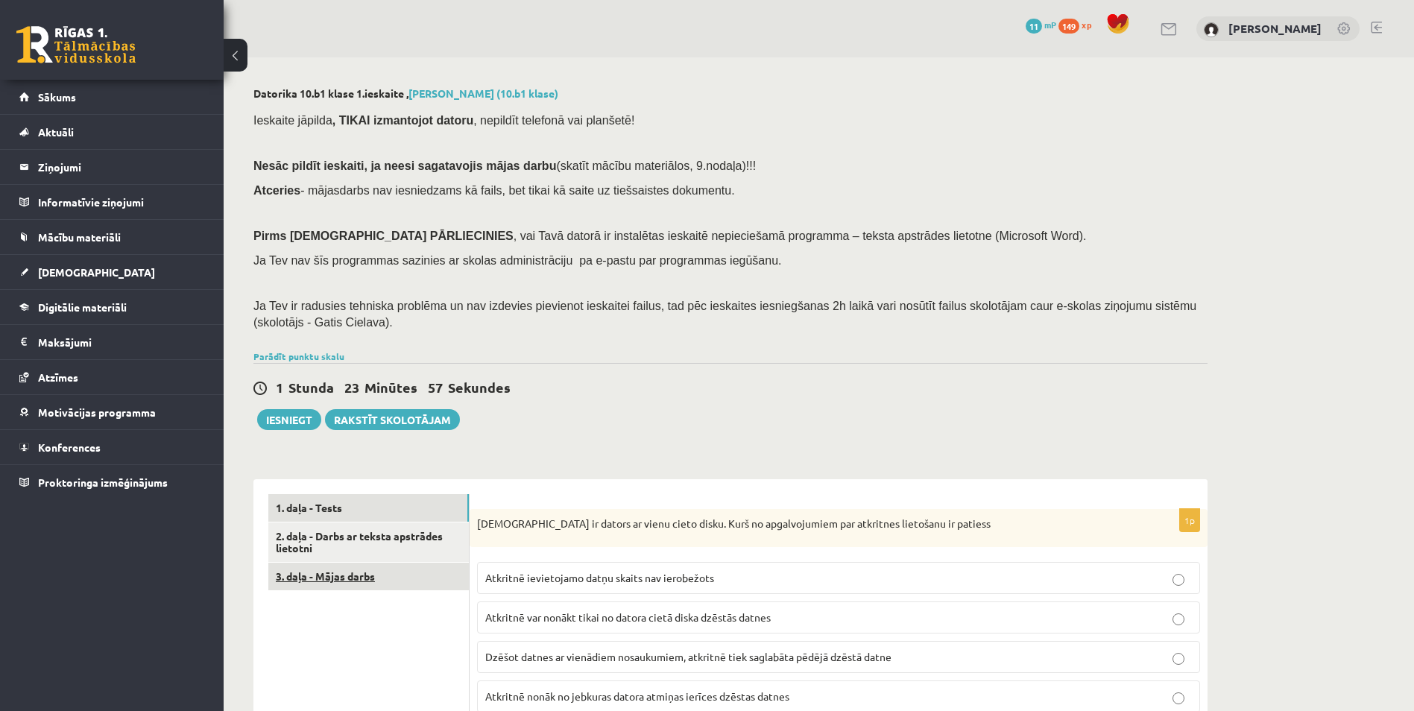
click at [393, 571] on link "3. daļa - Mājas darbs" at bounding box center [368, 577] width 200 height 28
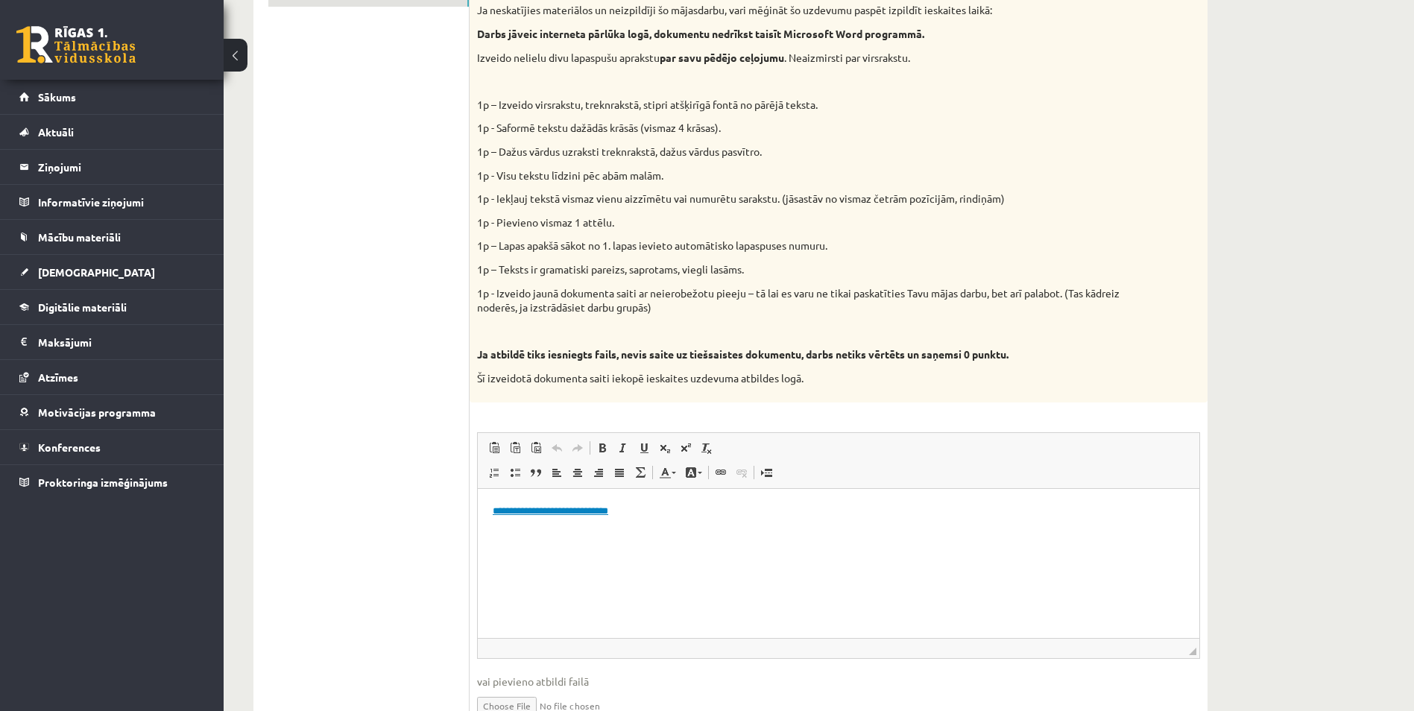
scroll to position [587, 0]
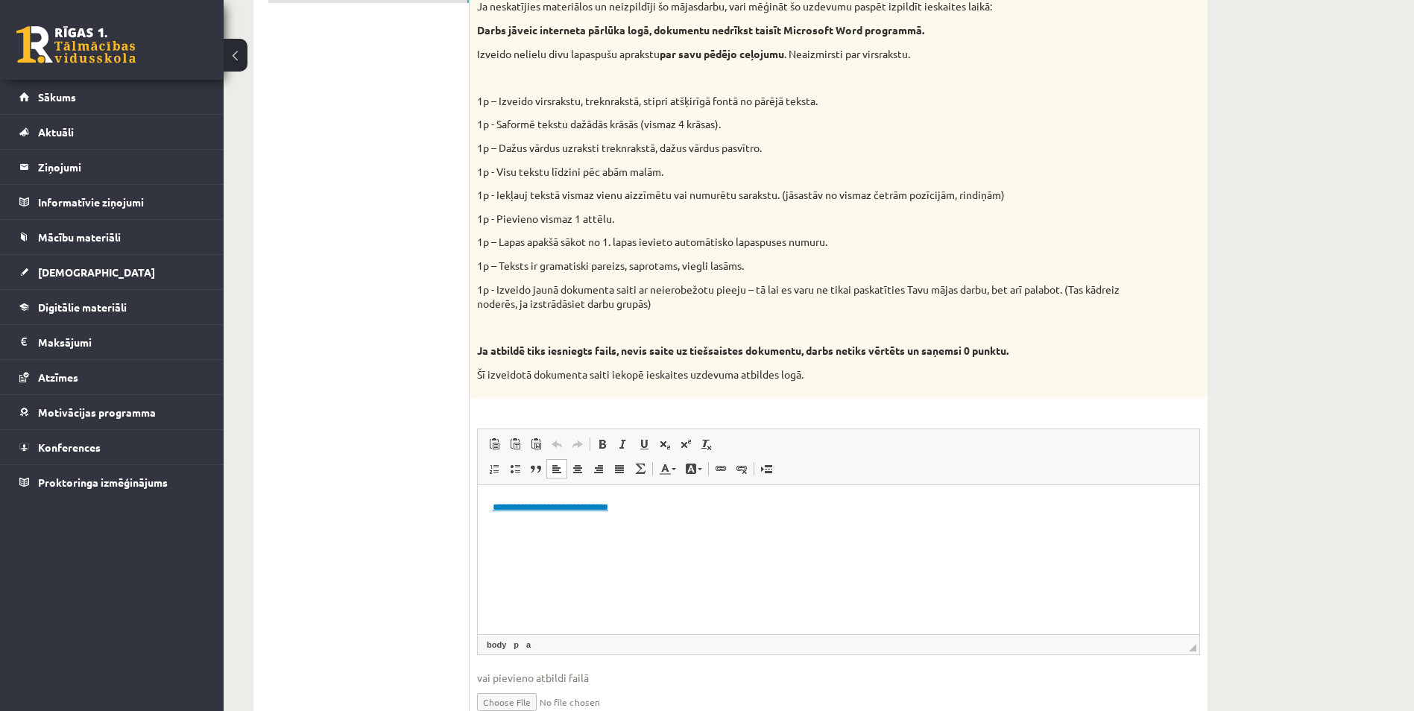
click at [642, 510] on p "**********" at bounding box center [839, 507] width 692 height 16
drag, startPoint x: 642, startPoint y: 510, endPoint x: 484, endPoint y: 497, distance: 157.8
click at [484, 497] on html "**********" at bounding box center [838, 506] width 721 height 45
copy link "**********"
click at [1136, 530] on html "**********" at bounding box center [838, 506] width 721 height 45
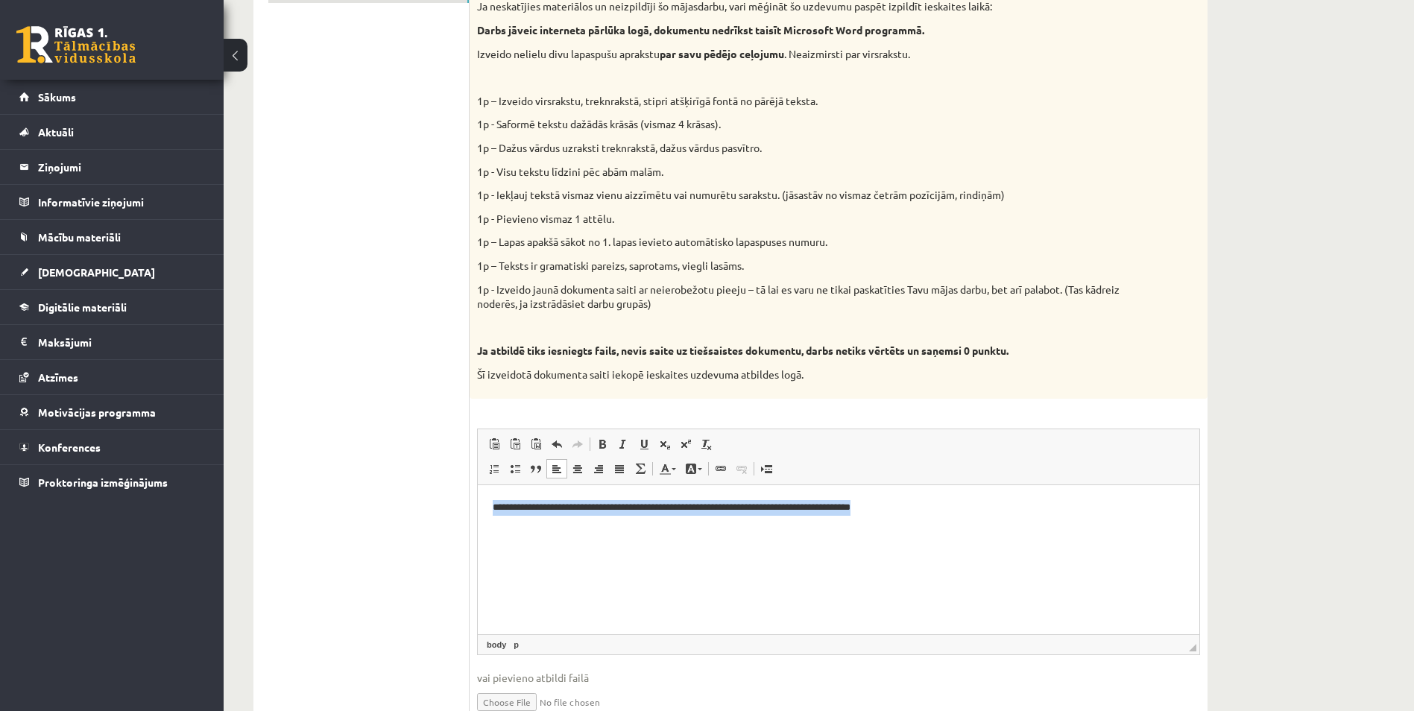
drag, startPoint x: 1027, startPoint y: 524, endPoint x: 471, endPoint y: 531, distance: 556.0
click at [478, 530] on html "**********" at bounding box center [838, 506] width 721 height 45
copy p "**********"
click at [929, 426] on div "9p Vidusskolas 1.ieskaites mācību materiālos punktā 3.26 bija norādīts ka būs j…" at bounding box center [838, 330] width 738 height 817
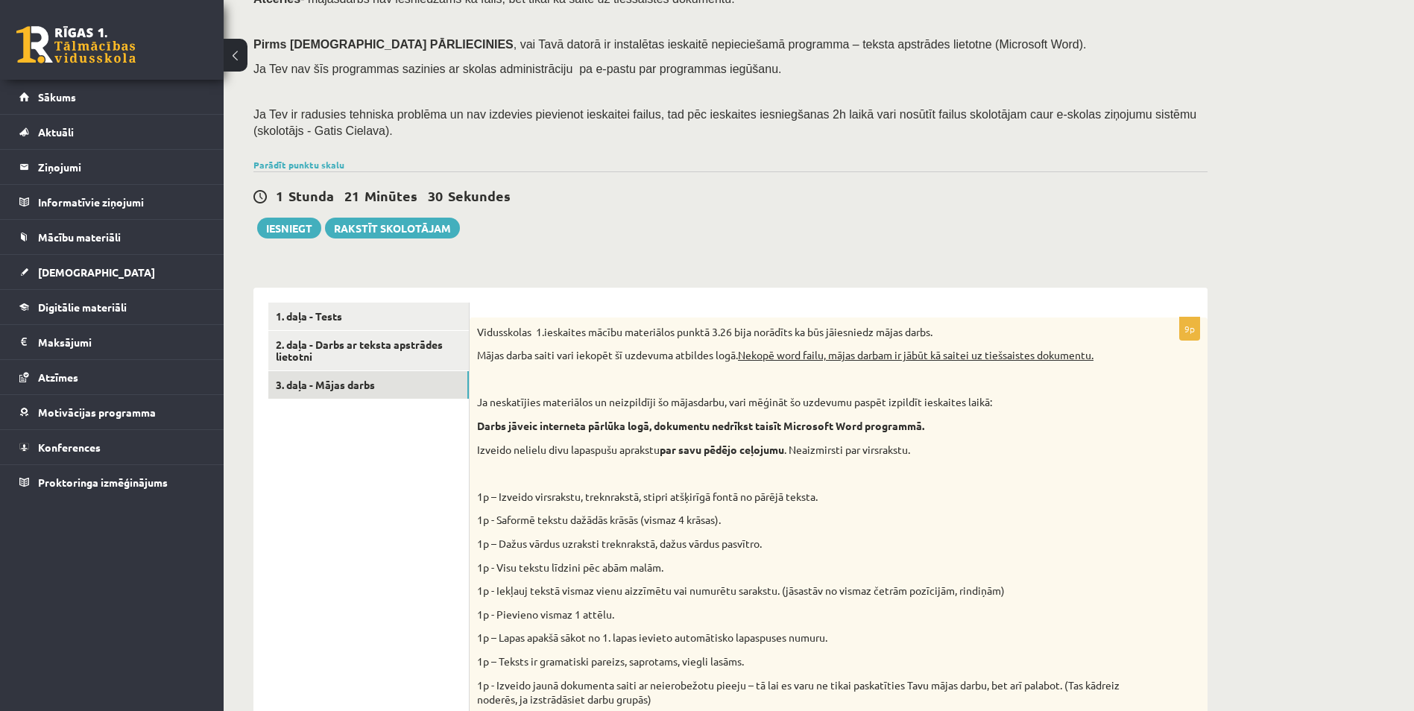
scroll to position [0, 0]
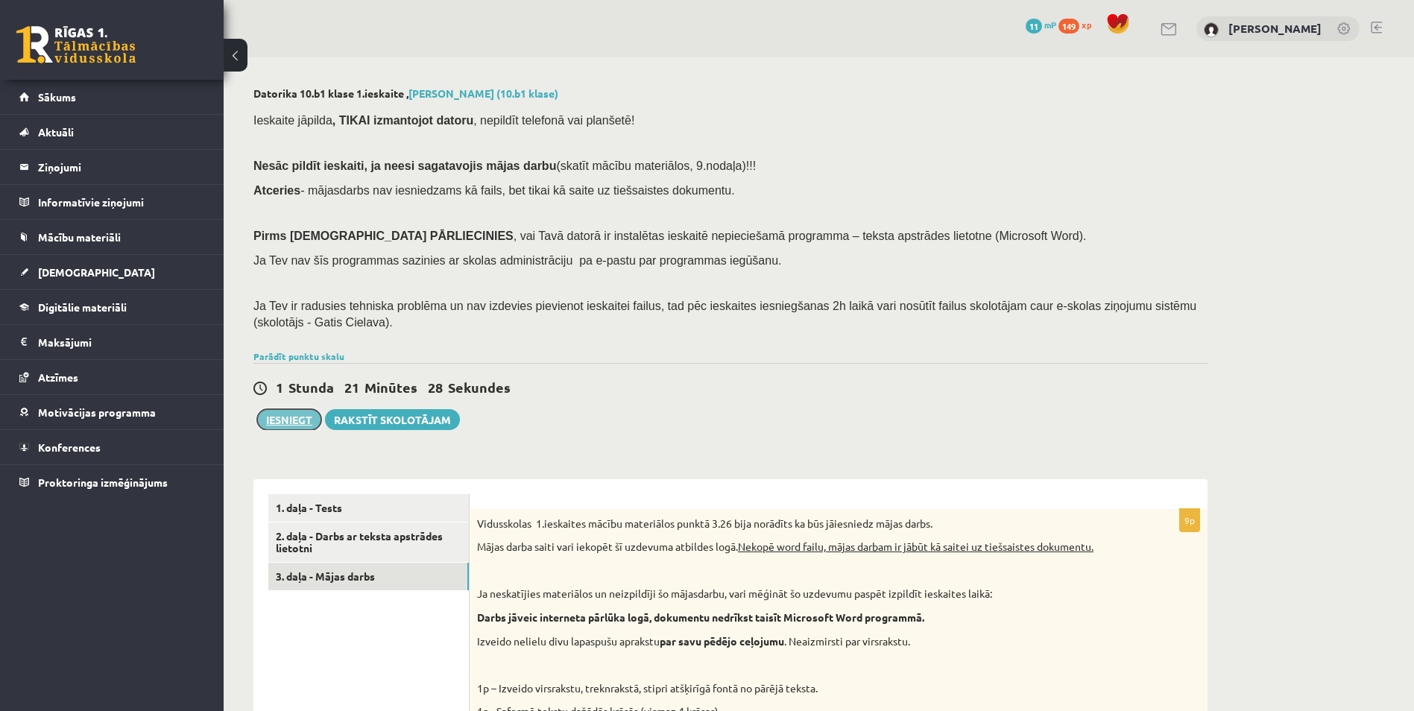
click at [281, 415] on button "Iesniegt" at bounding box center [289, 419] width 64 height 21
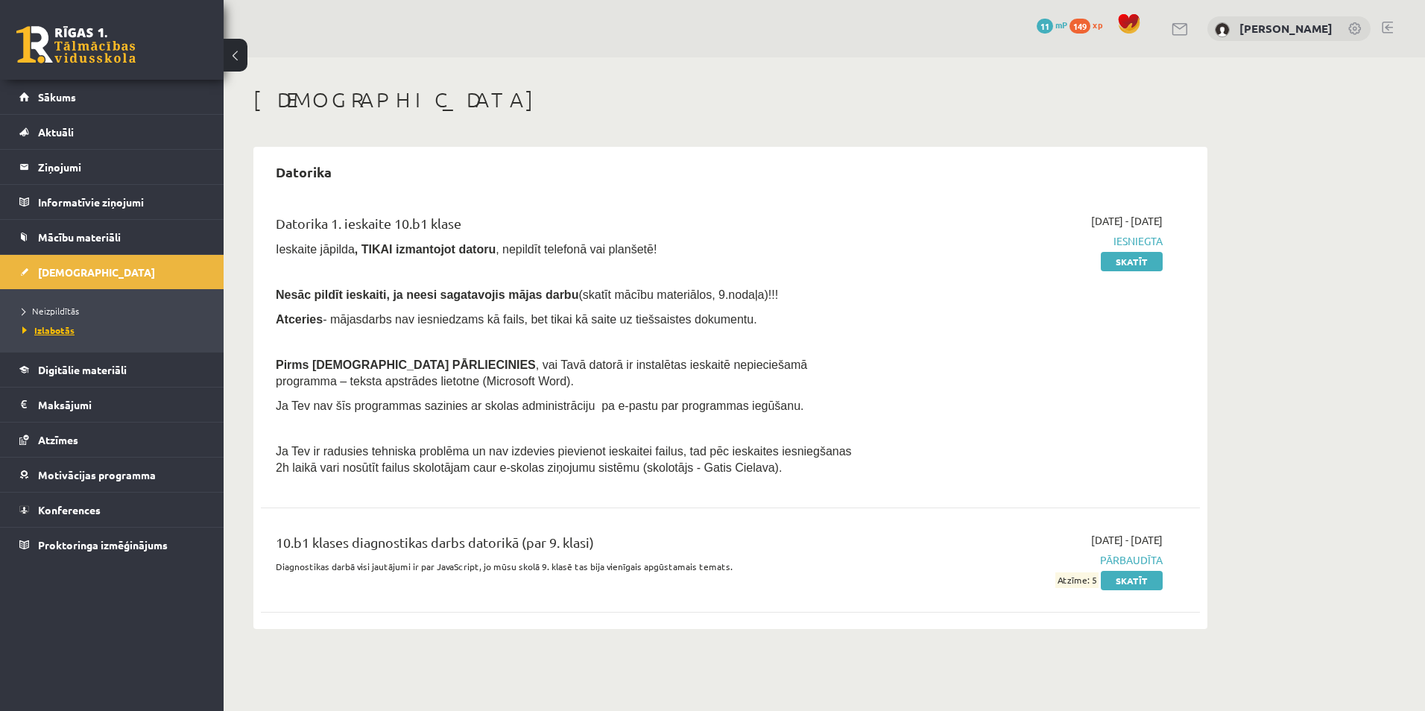
click at [63, 329] on span "Izlabotās" at bounding box center [48, 330] width 52 height 12
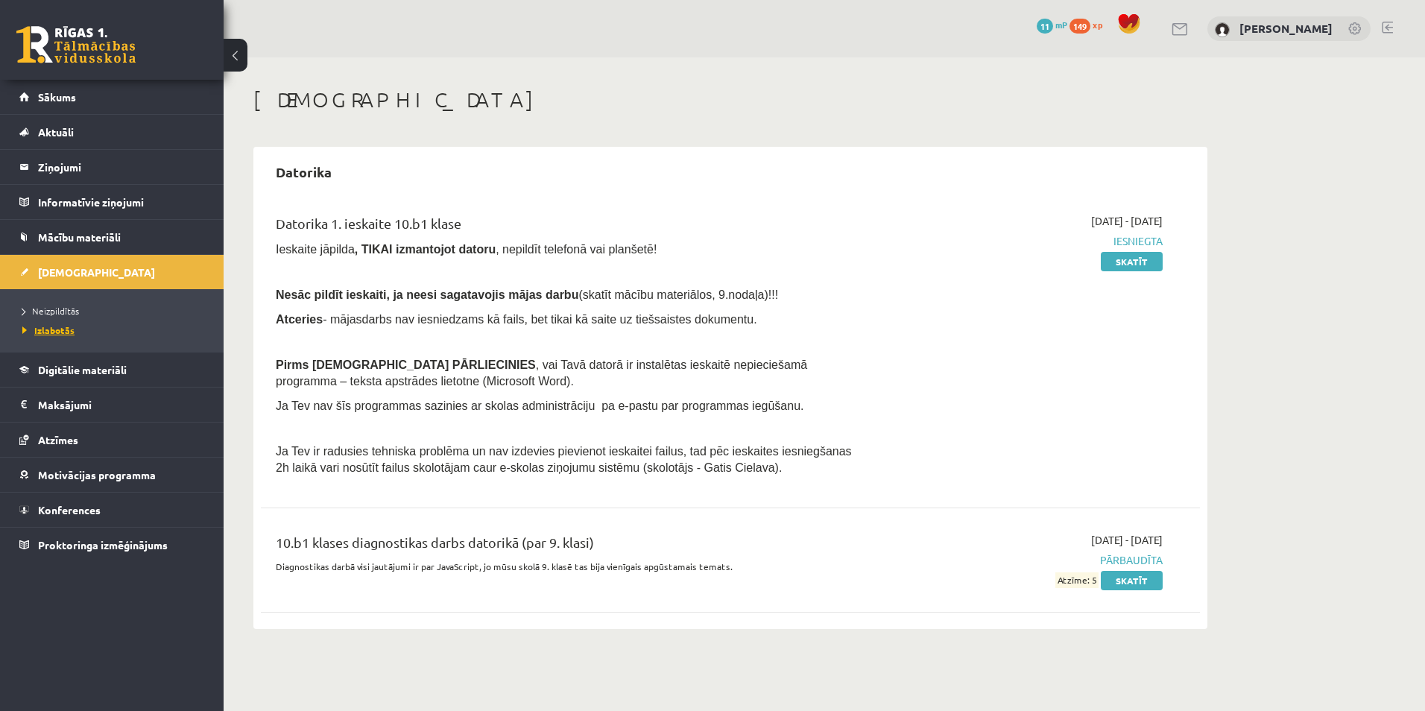
click at [63, 329] on span "Izlabotās" at bounding box center [48, 330] width 52 height 12
click at [63, 310] on span "Neizpildītās" at bounding box center [50, 311] width 57 height 12
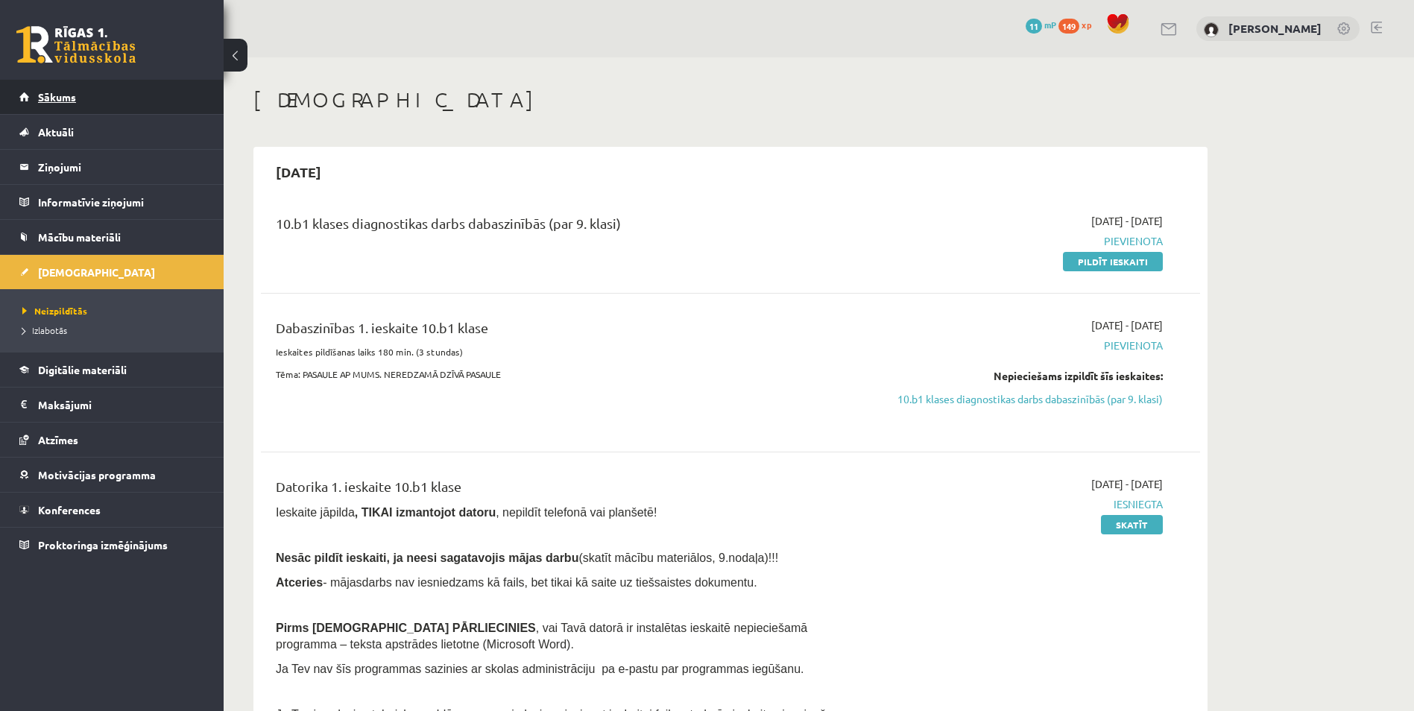
click at [74, 104] on link "Sākums" at bounding box center [112, 97] width 186 height 34
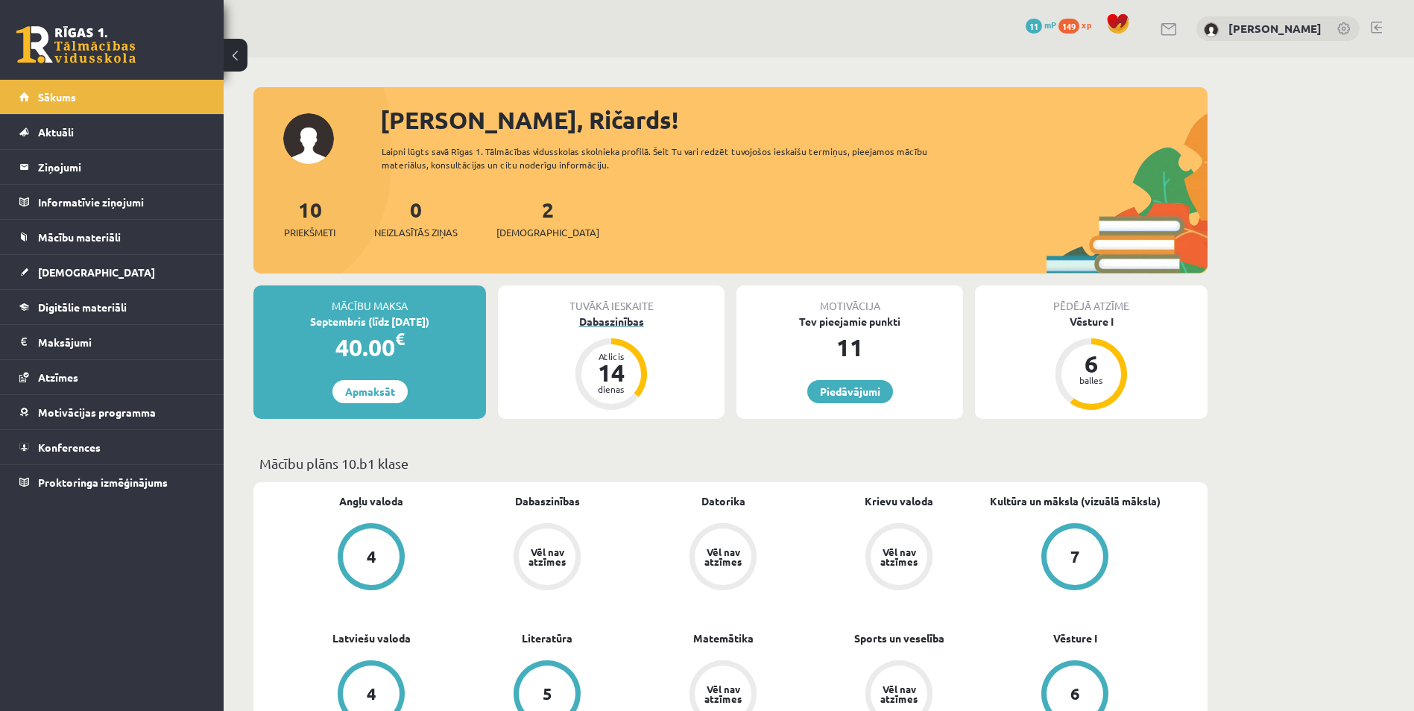
click at [632, 318] on div "Dabaszinības" at bounding box center [611, 322] width 227 height 16
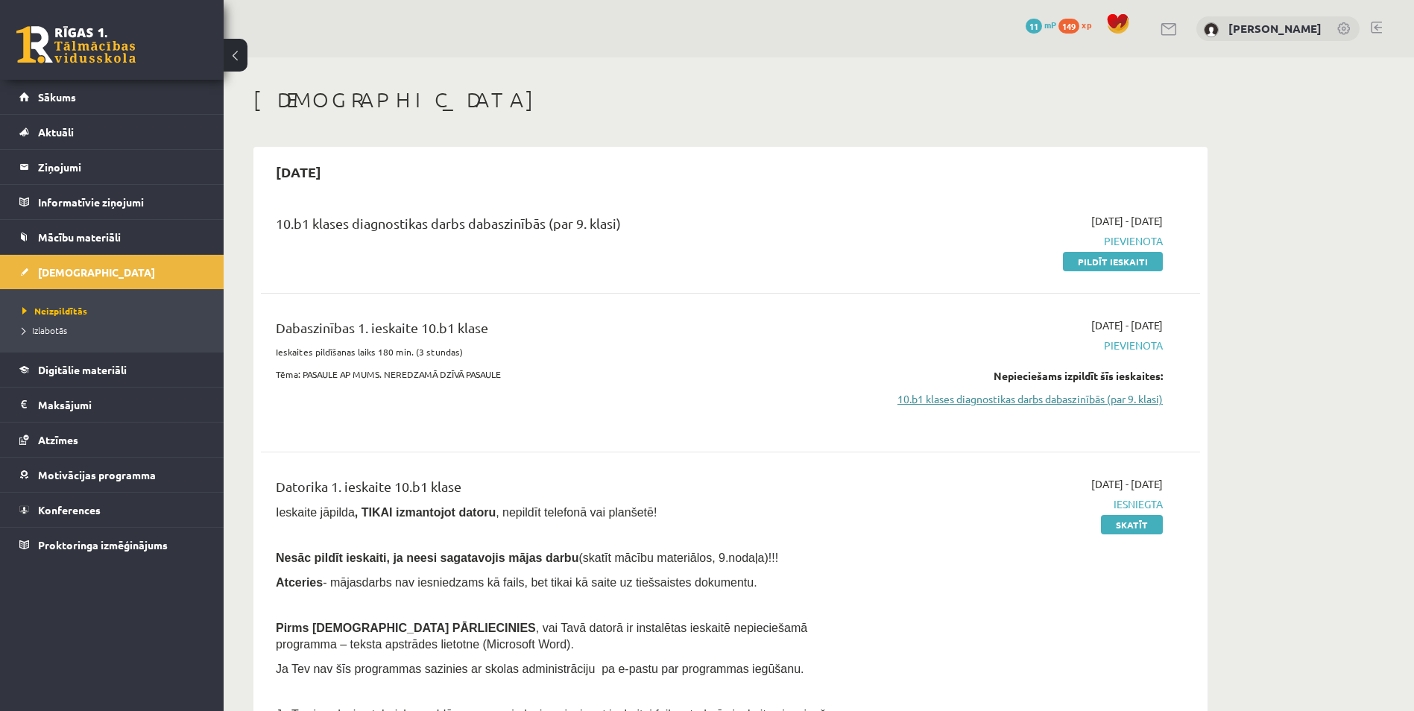
click at [1096, 392] on link "10.b1 klases diagnostikas darbs dabaszinībās (par 9. klasi)" at bounding box center [1022, 399] width 281 height 16
drag, startPoint x: 1094, startPoint y: 264, endPoint x: 762, endPoint y: 63, distance: 388.5
click at [1094, 264] on link "Pildīt ieskaiti" at bounding box center [1113, 261] width 100 height 19
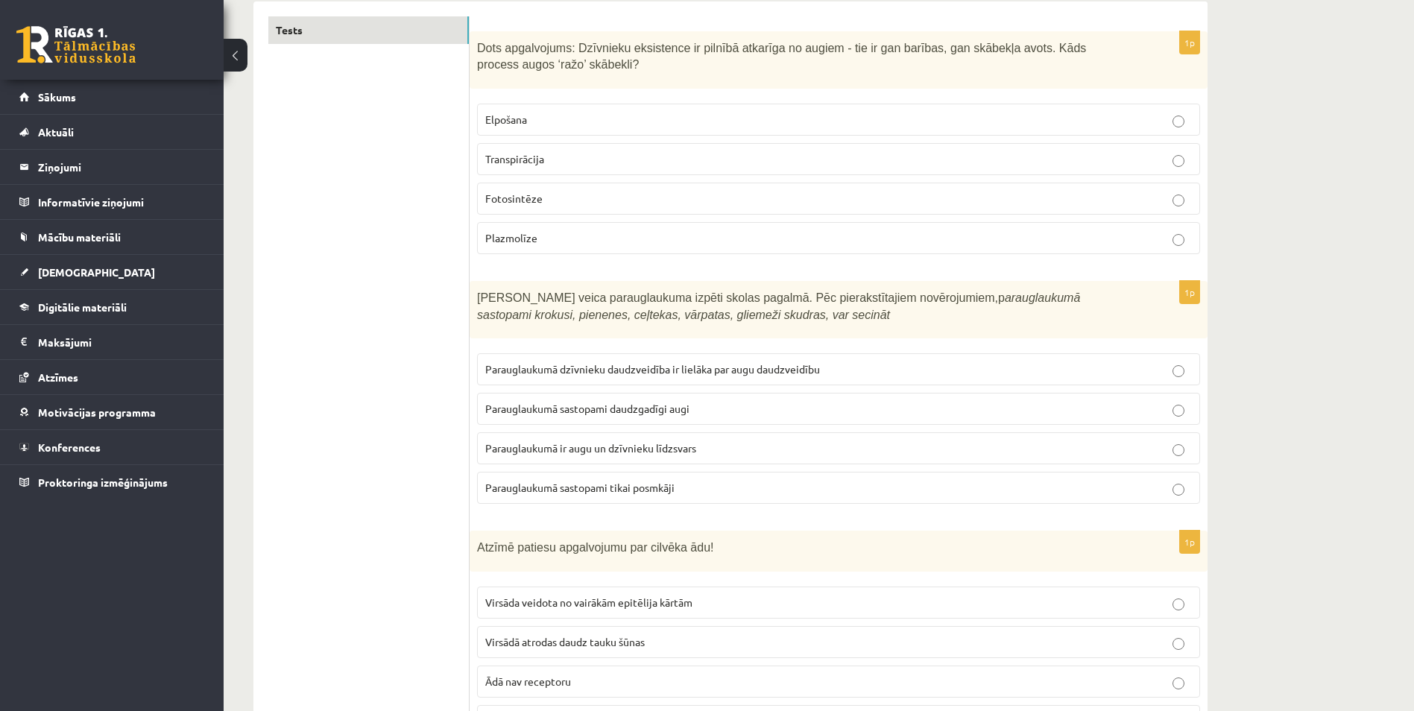
scroll to position [253, 0]
click at [616, 200] on p "Fotosintēze" at bounding box center [838, 197] width 706 height 16
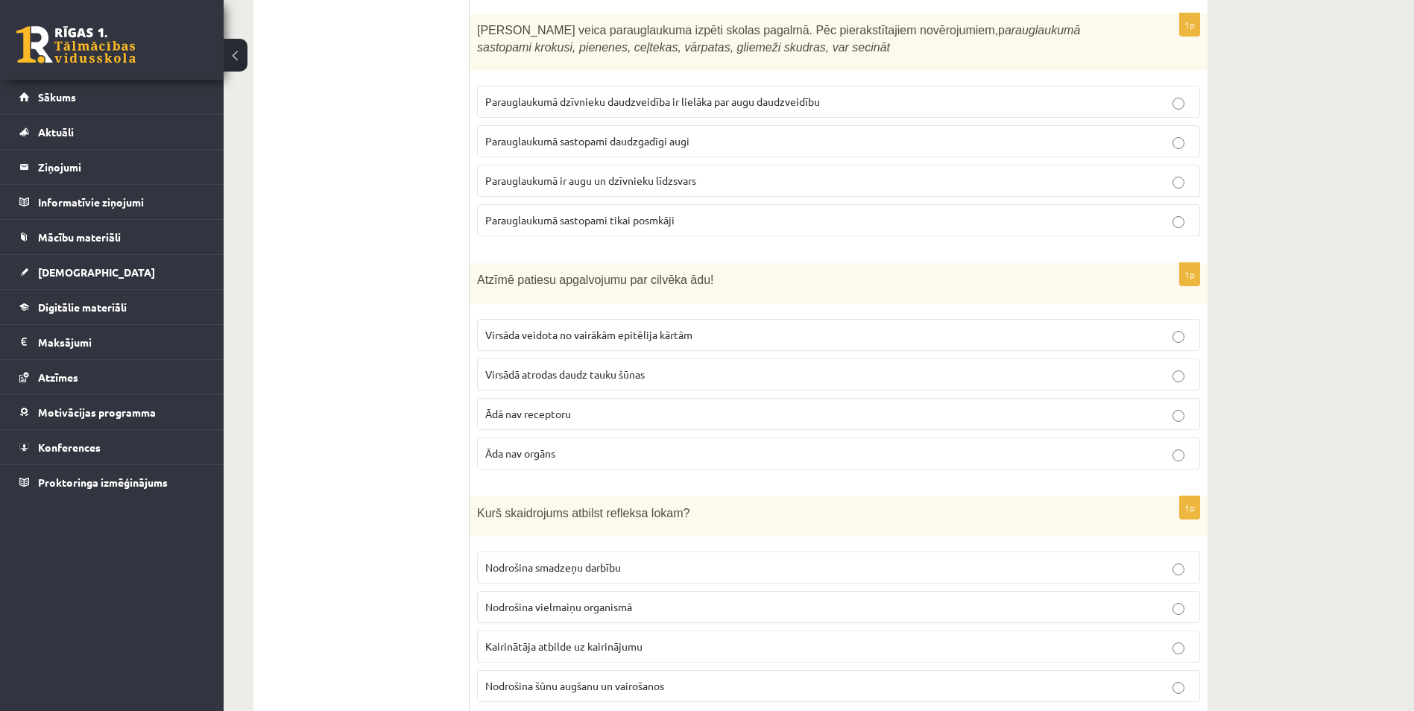
scroll to position [536, 0]
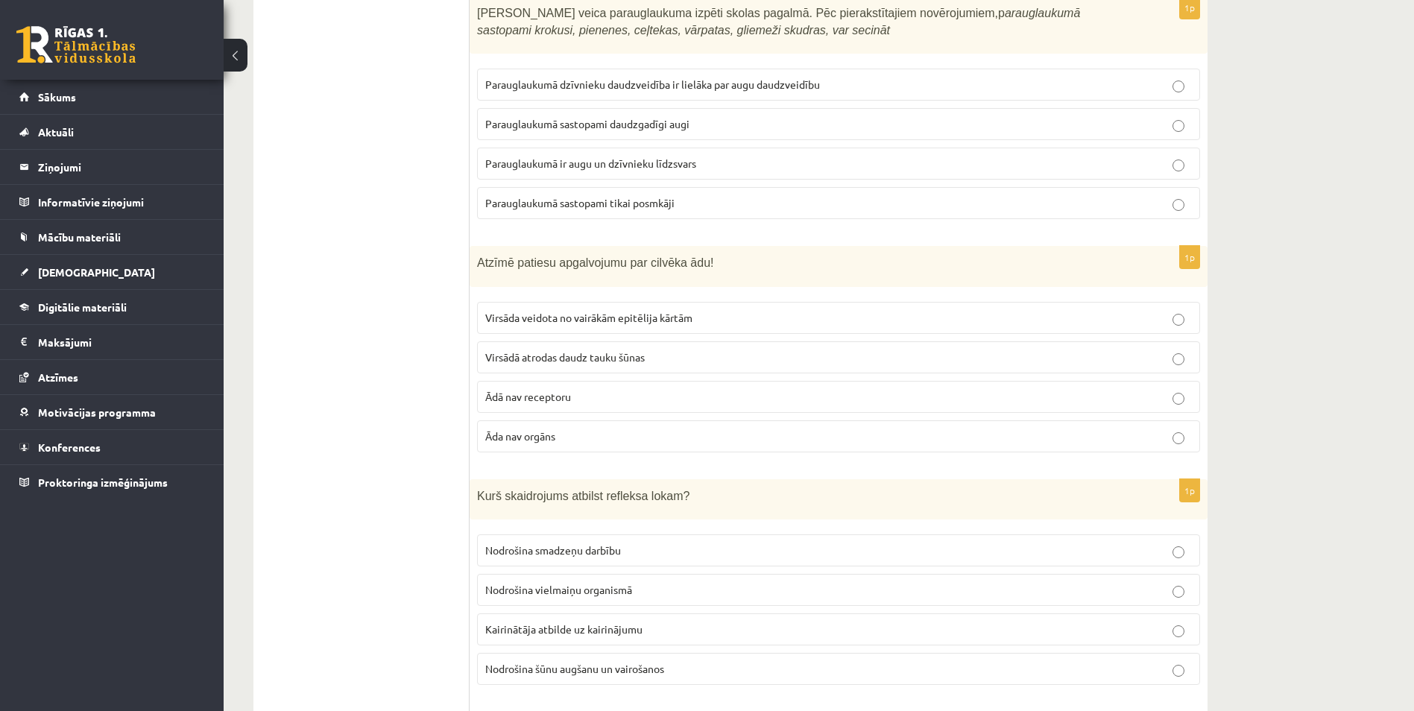
click at [715, 149] on label "Parauglaukumā ir augu un dzīvnieku līdzsvars" at bounding box center [838, 164] width 723 height 32
click at [623, 327] on label "Virsāda veidota no vairākām epitēlija kārtām" at bounding box center [838, 318] width 723 height 32
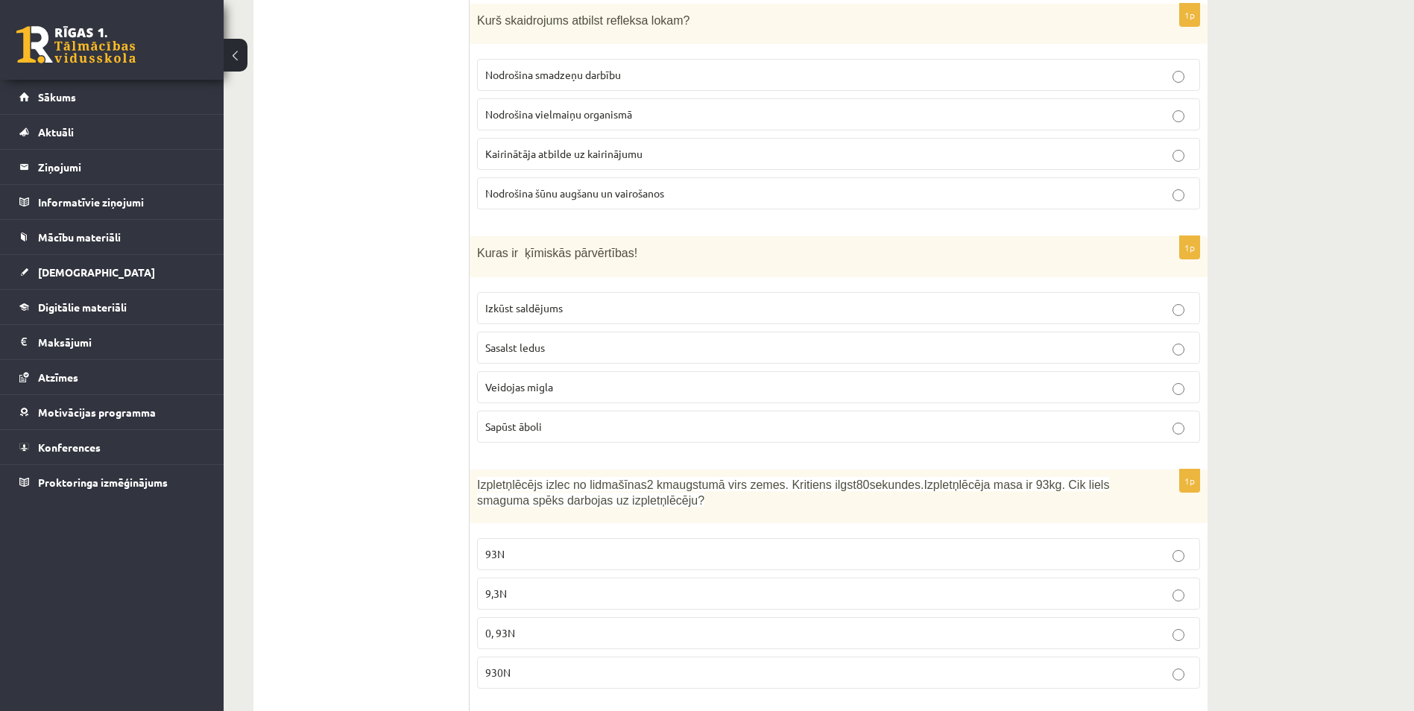
scroll to position [978, 0]
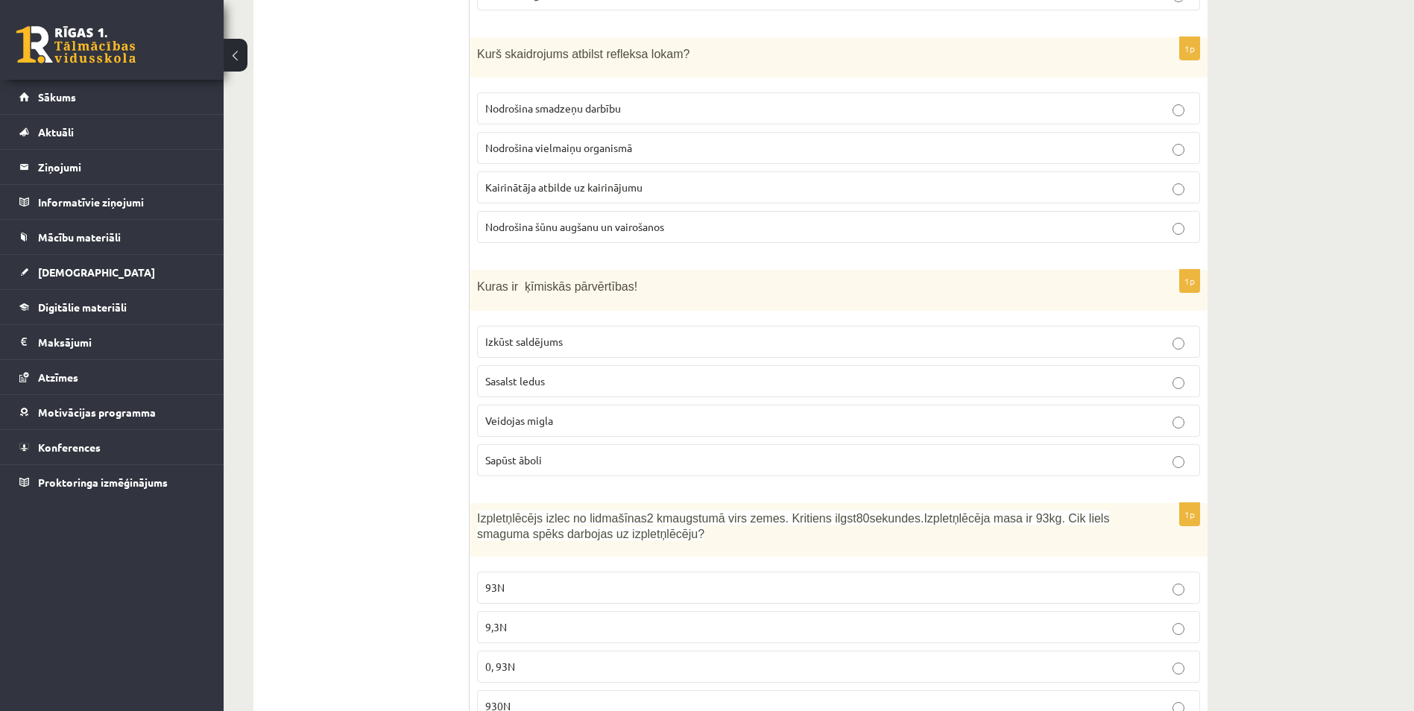
click at [579, 183] on span "Kairinātāja atbilde uz kairinājumu" at bounding box center [563, 186] width 157 height 13
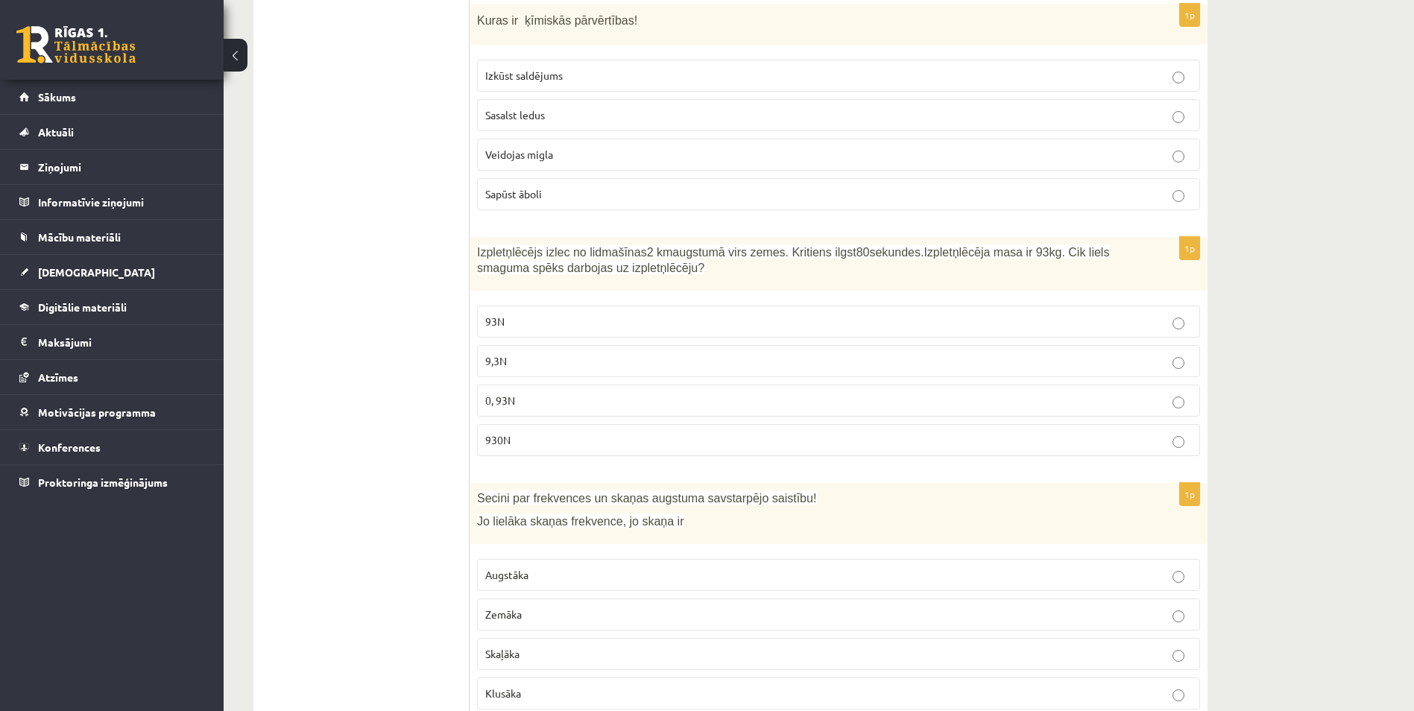
scroll to position [1252, 0]
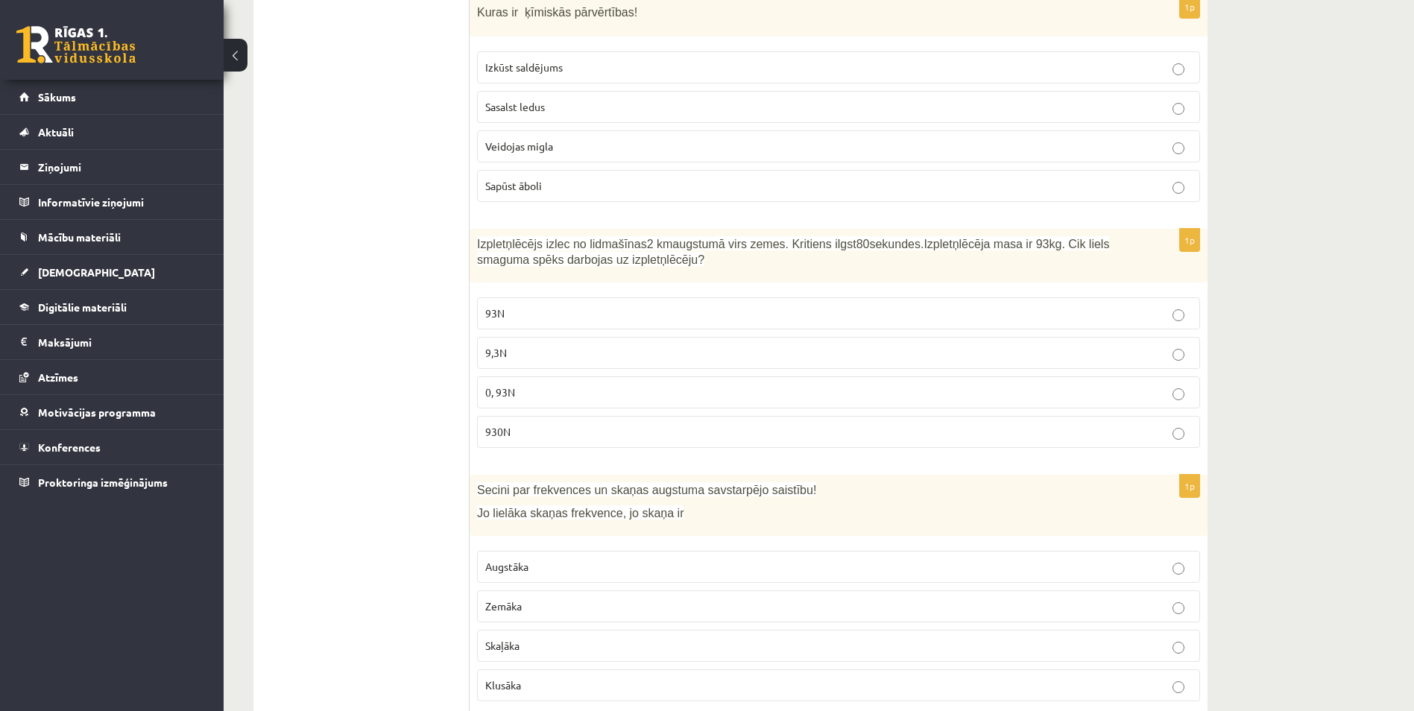
click at [1053, 207] on div "1p Kuras ir ķīmiskās pārvērtības! Izkūst saldējums Sasalst ledus Veidojas migla…" at bounding box center [838, 105] width 738 height 218
click at [1060, 203] on fieldset "Izkūst saldējums Sasalst ledus Veidojas migla Sapūst āboli" at bounding box center [838, 125] width 723 height 162
click at [1064, 188] on p "Sapūst āboli" at bounding box center [838, 186] width 706 height 16
click at [555, 431] on p "930N" at bounding box center [838, 432] width 706 height 16
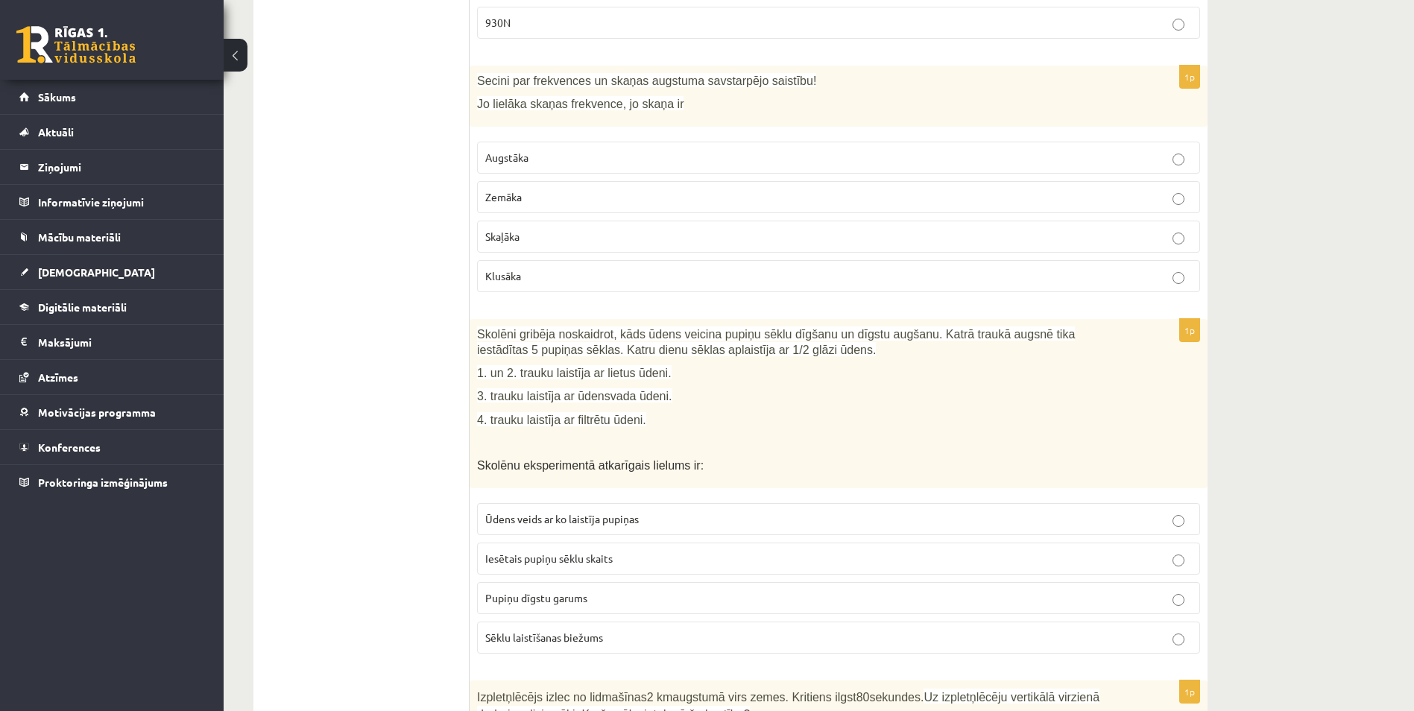
scroll to position [1698, 0]
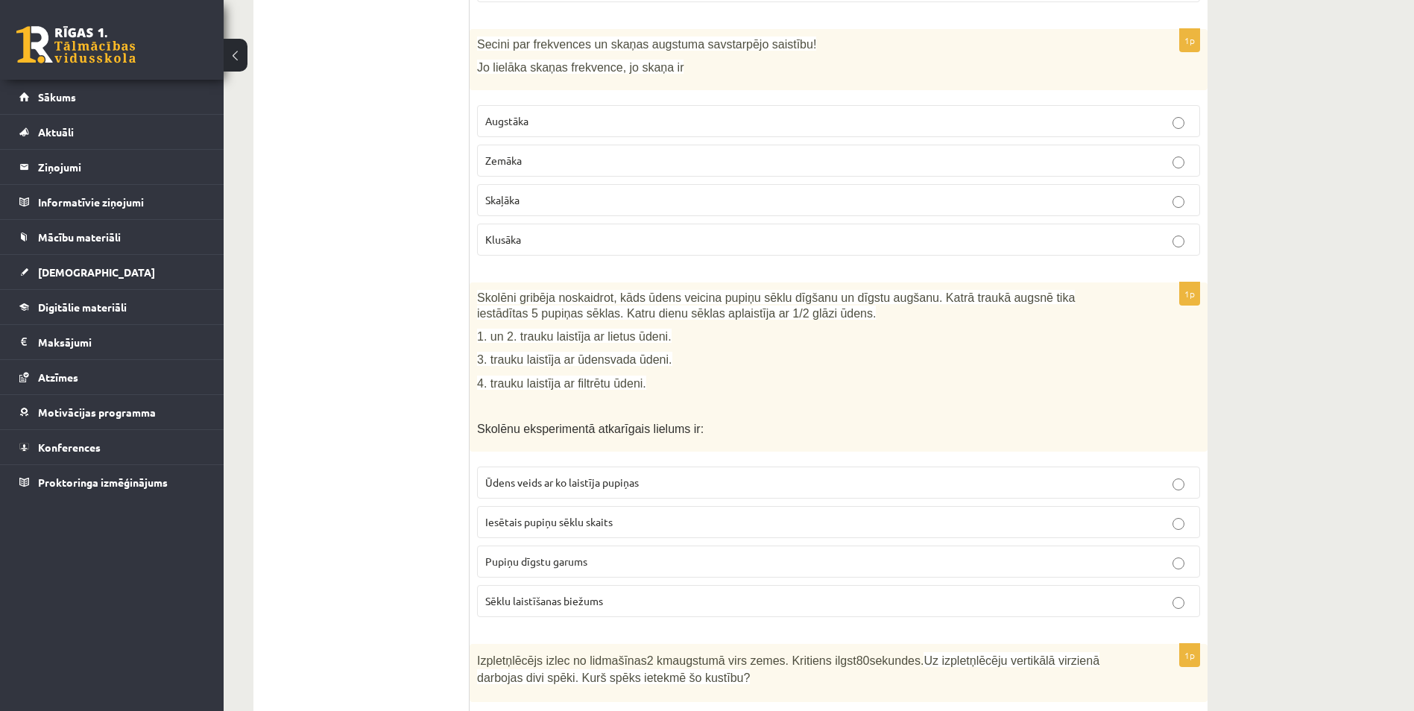
click at [587, 123] on p "Augstāka" at bounding box center [838, 121] width 706 height 16
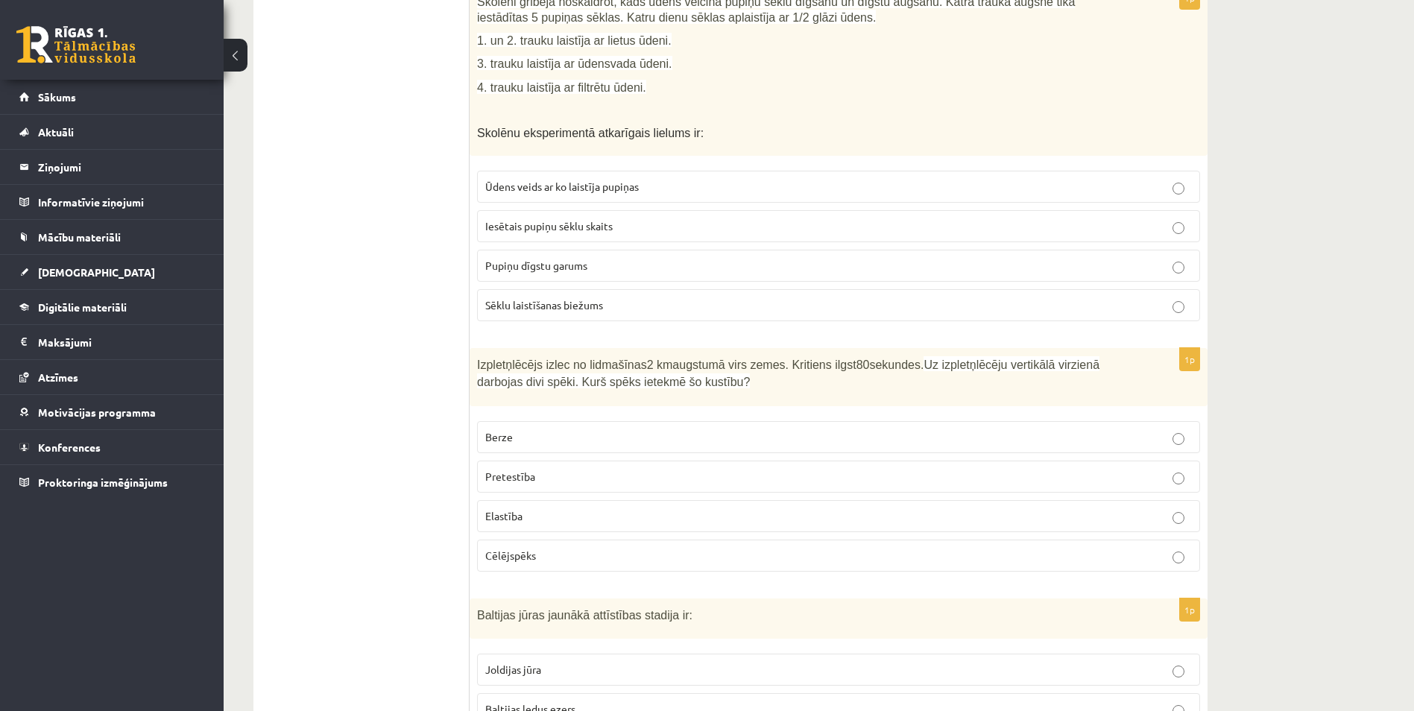
scroll to position [1985, 0]
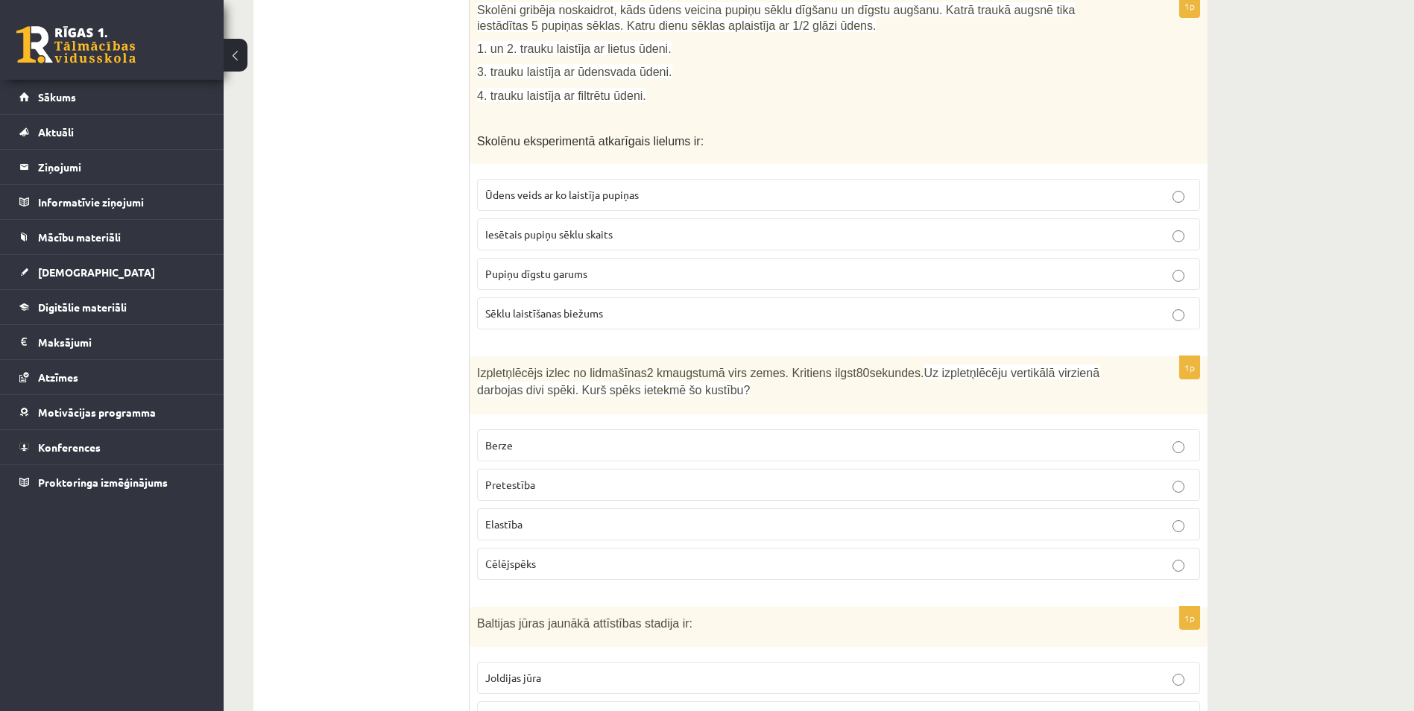
click at [618, 273] on p "Pupiņu dīgstu garums" at bounding box center [838, 274] width 706 height 16
click at [549, 525] on p "Elastība" at bounding box center [838, 524] width 706 height 16
click at [499, 471] on label "Pretestība" at bounding box center [838, 485] width 723 height 32
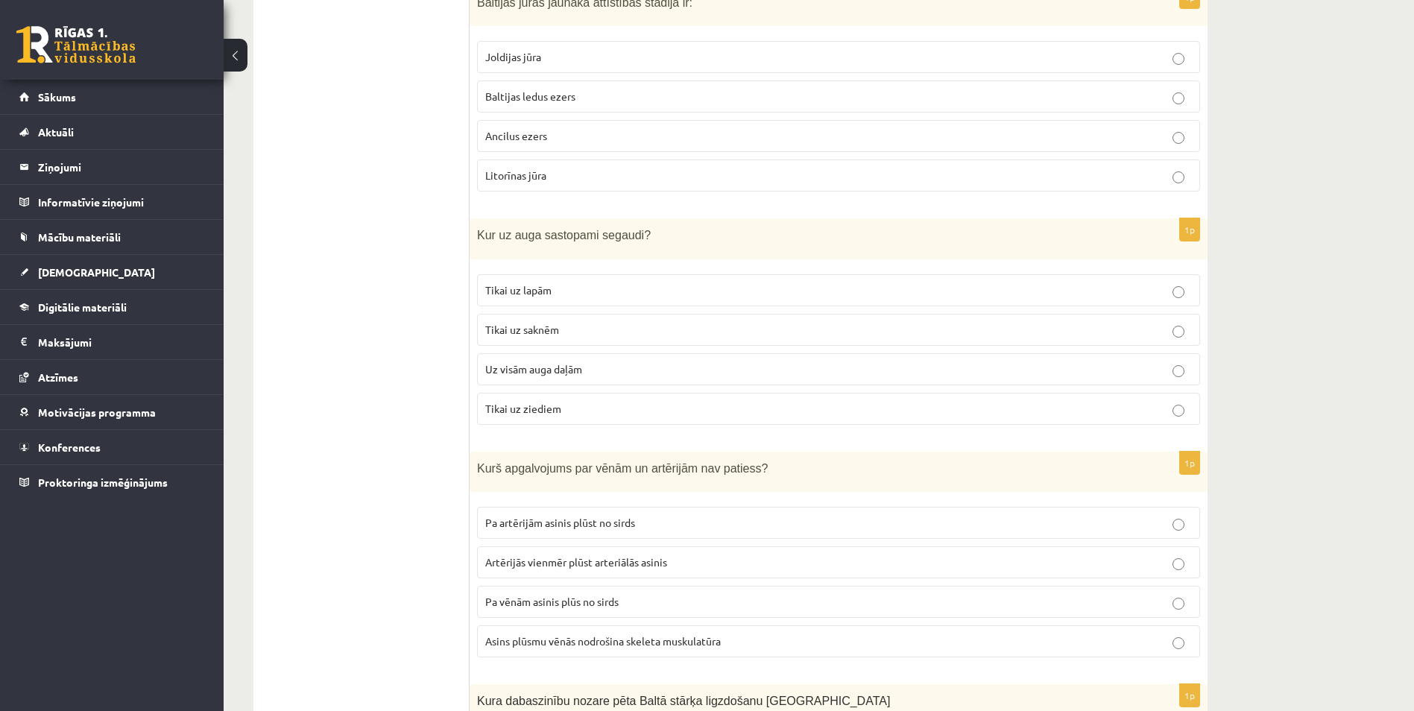
scroll to position [2598, 0]
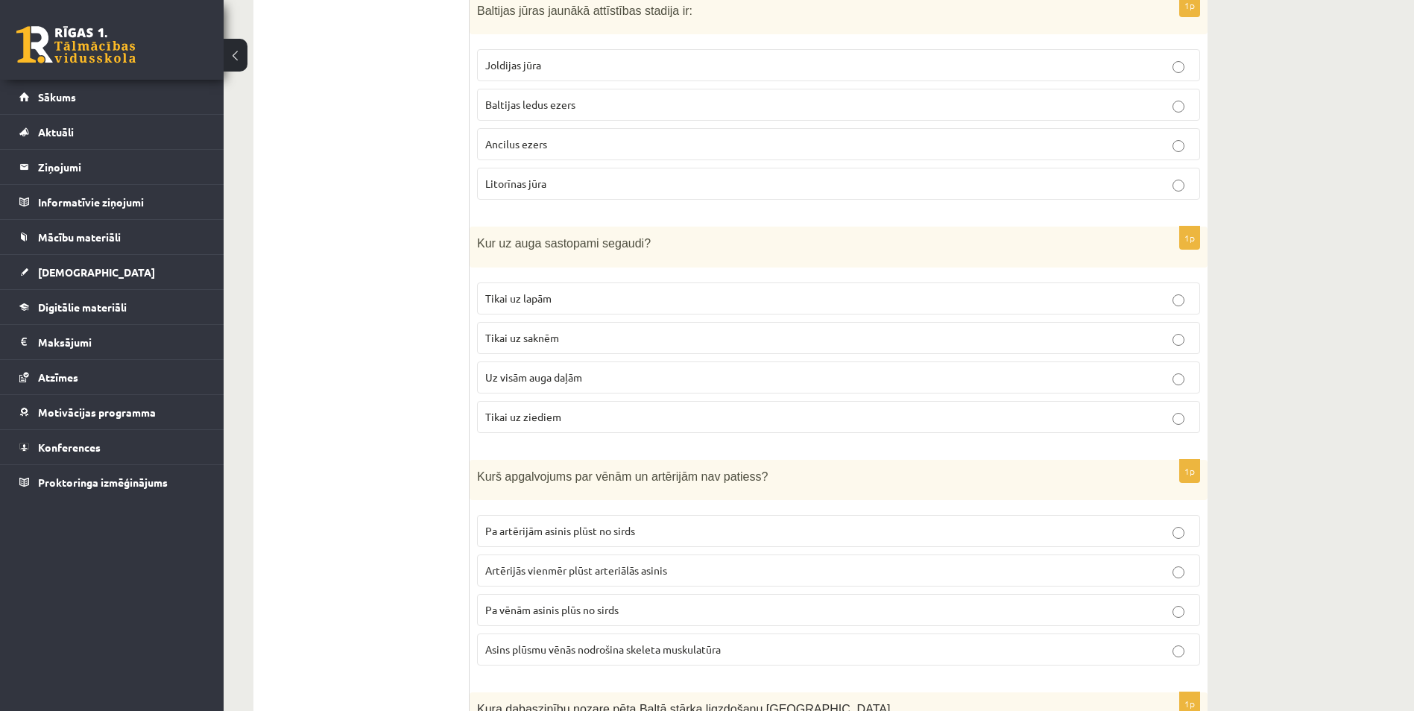
click at [592, 183] on p "Litorīnas jūra" at bounding box center [838, 184] width 706 height 16
click at [548, 338] on span "Tikai uz saknēm" at bounding box center [522, 337] width 74 height 13
click at [557, 378] on span "Uz visām auga daļām" at bounding box center [533, 376] width 97 height 13
click at [557, 347] on label "Tikai uz saknēm" at bounding box center [838, 338] width 723 height 32
click at [560, 368] on label "Uz visām auga daļām" at bounding box center [838, 377] width 723 height 32
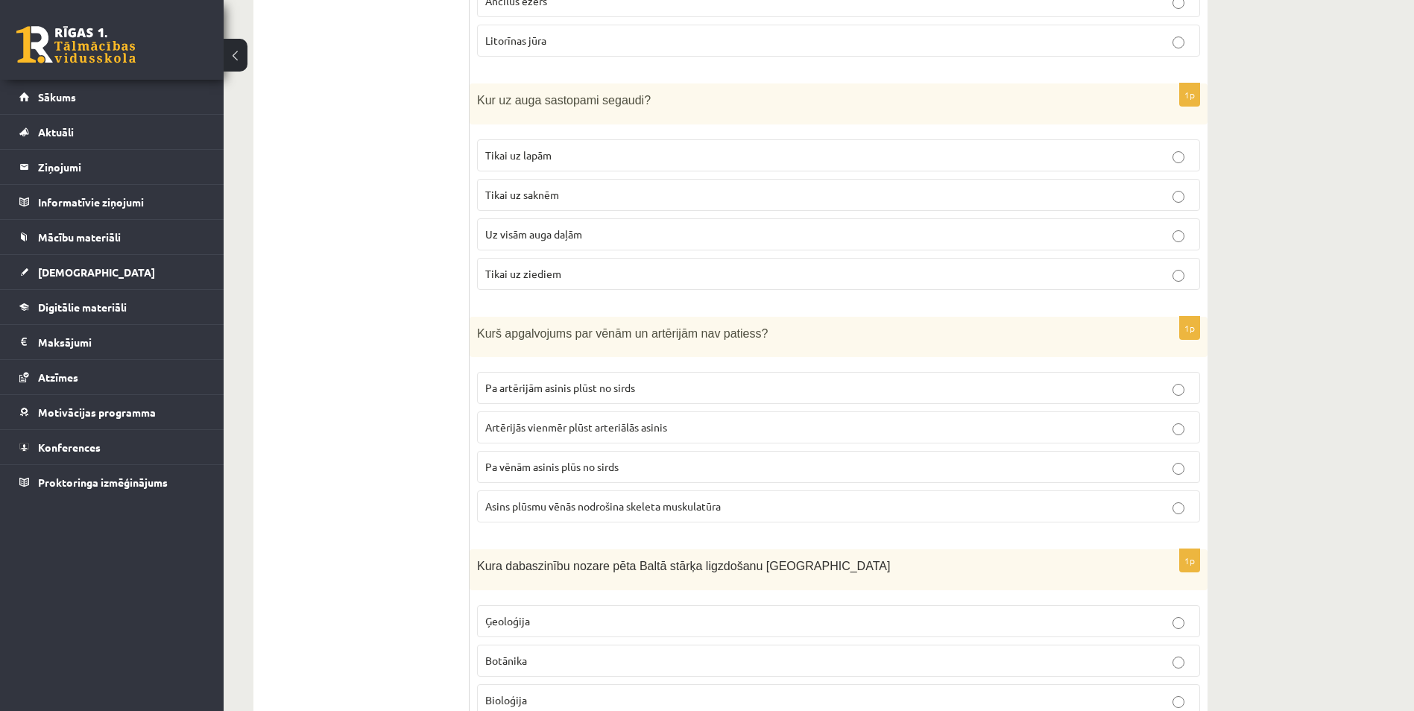
scroll to position [2746, 0]
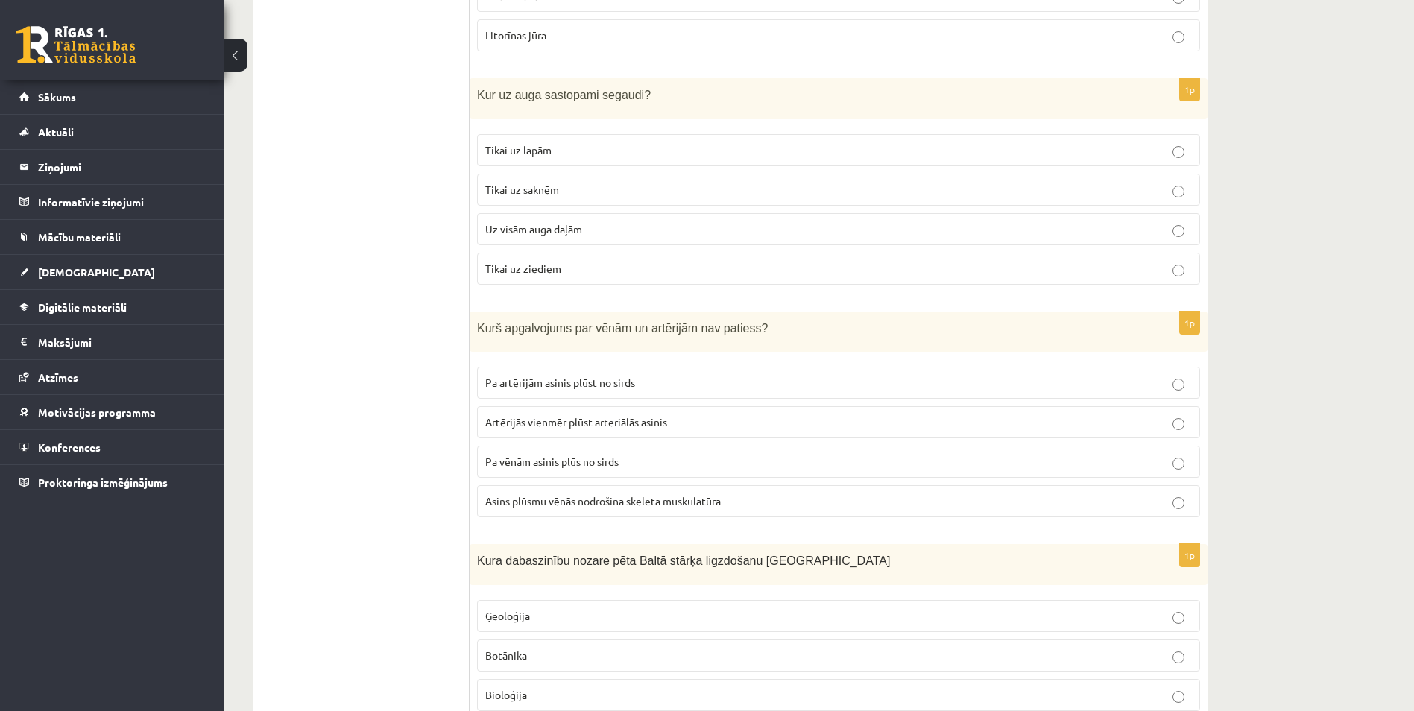
click at [562, 461] on span "Pa vēnām asinis plūs no sirds" at bounding box center [551, 461] width 133 height 13
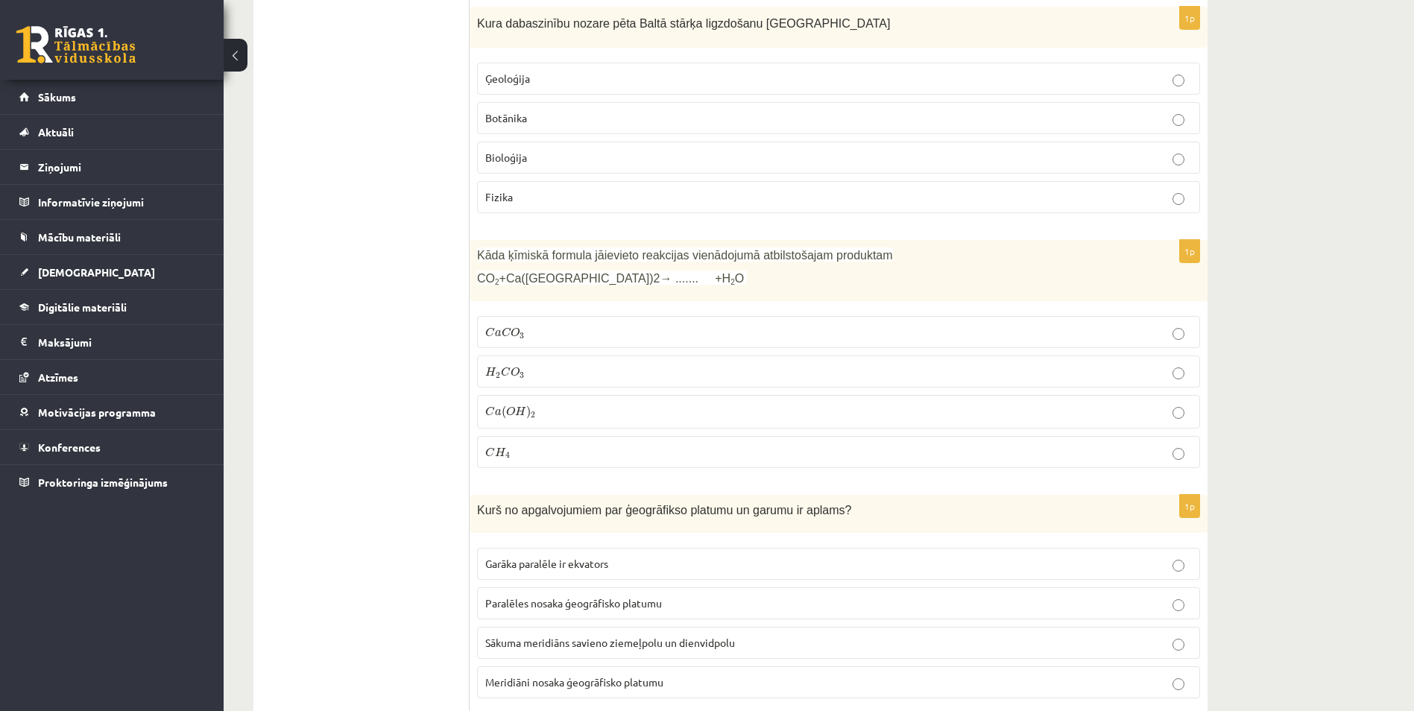
scroll to position [3292, 0]
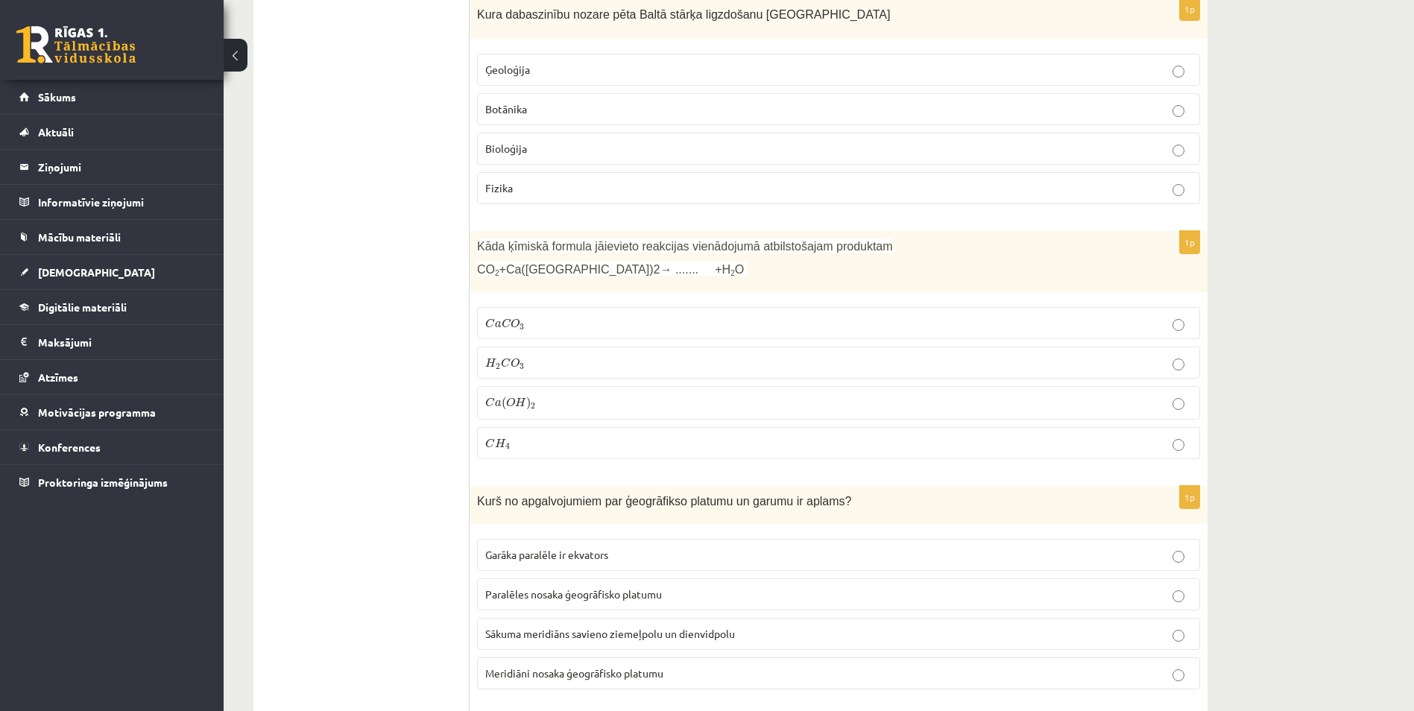
click at [511, 328] on span "O" at bounding box center [514, 323] width 9 height 10
click at [561, 361] on p "H 2 C O 3 H 2 C O 3" at bounding box center [838, 363] width 706 height 16
click at [604, 328] on p "C a C O 3 C a C O 3" at bounding box center [838, 323] width 706 height 16
click at [540, 146] on p "Bioloģija" at bounding box center [838, 149] width 706 height 16
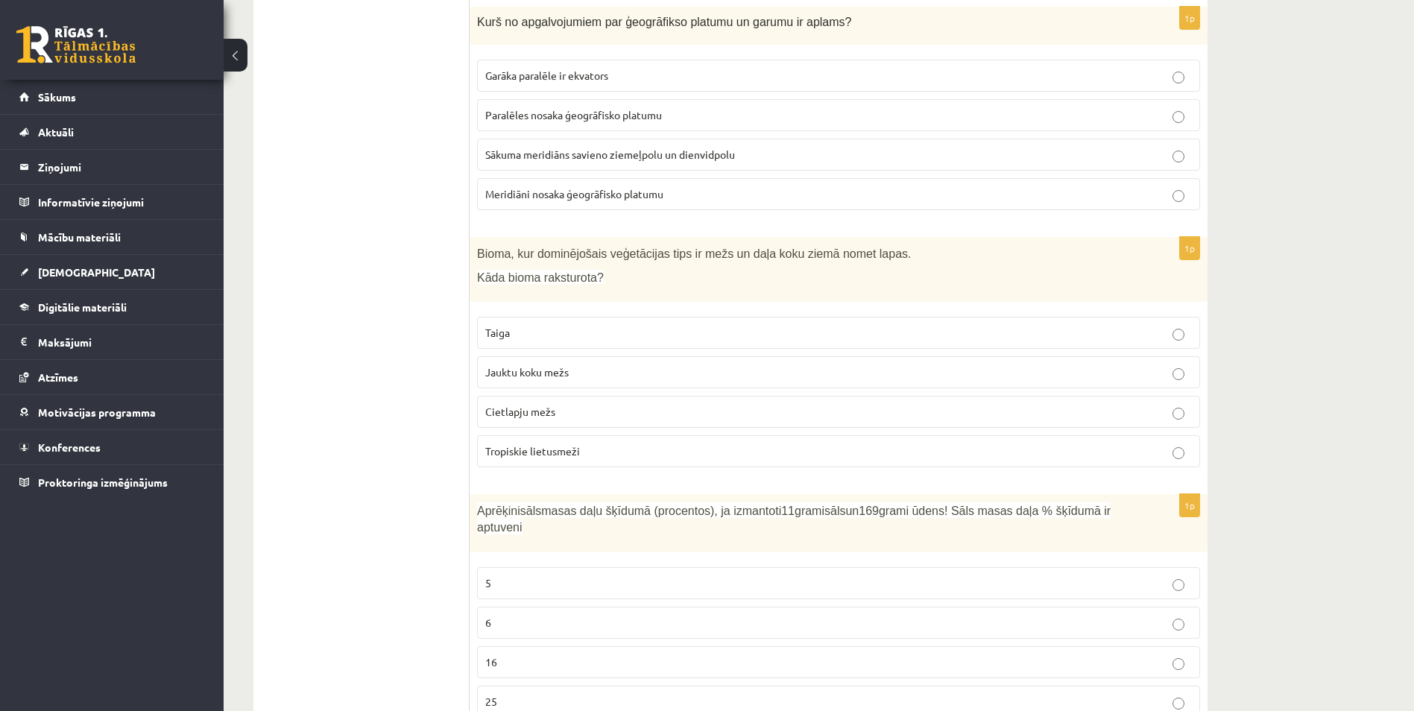
scroll to position [3780, 0]
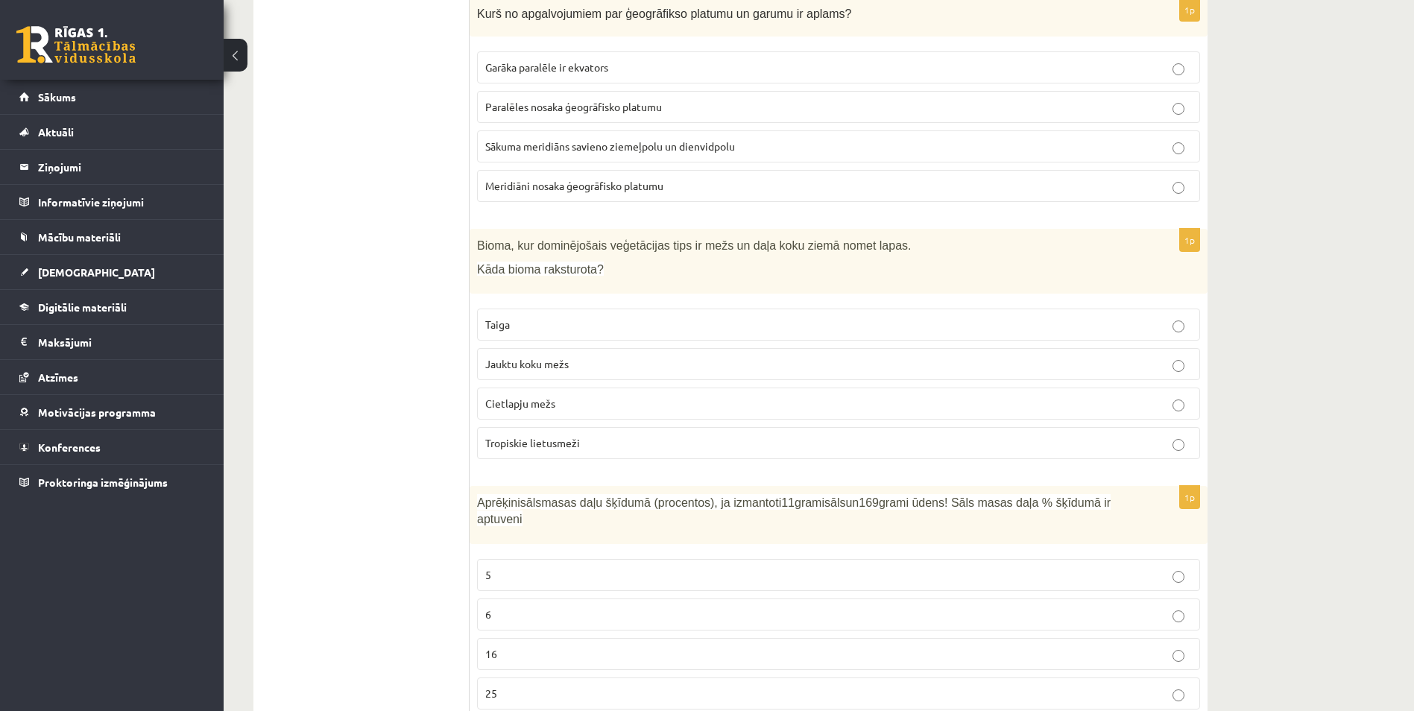
click at [642, 182] on span "Meridiāni nosaka ģeogrāfisko platumu" at bounding box center [574, 185] width 178 height 13
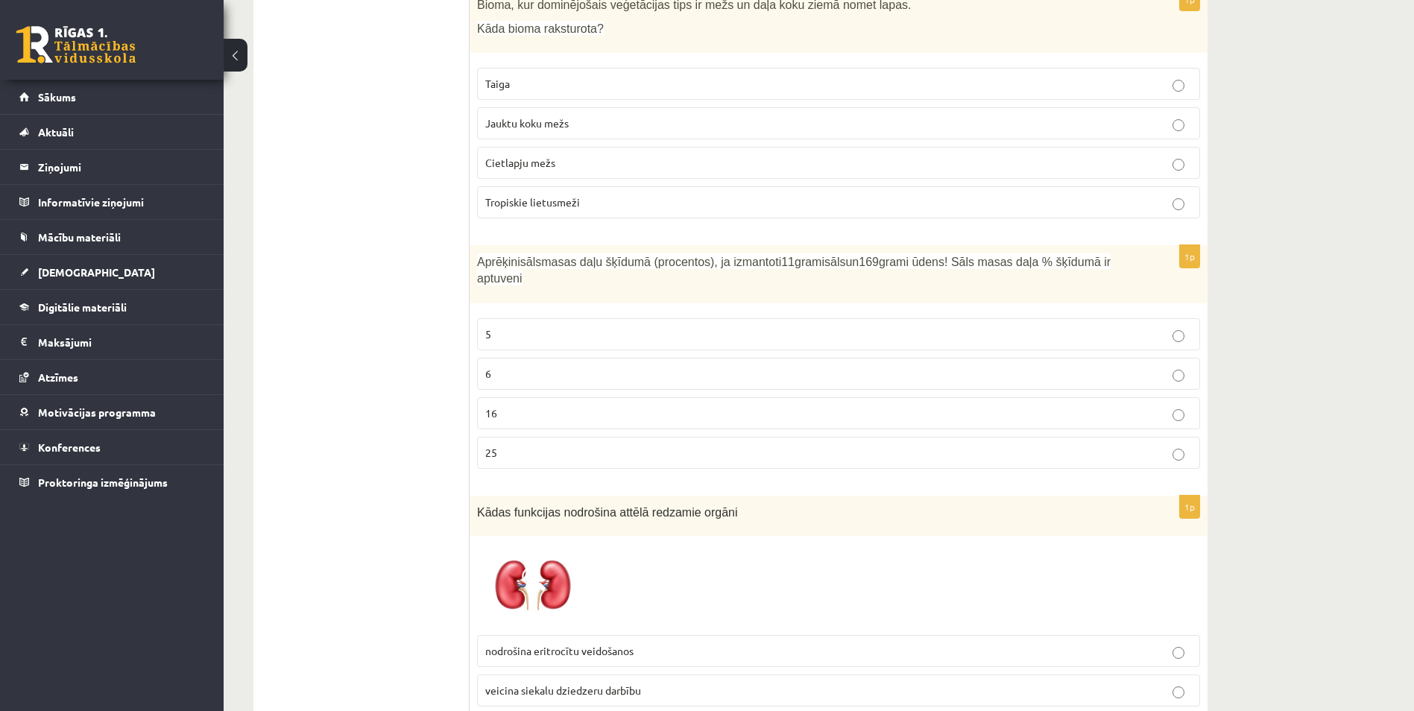
scroll to position [4012, 0]
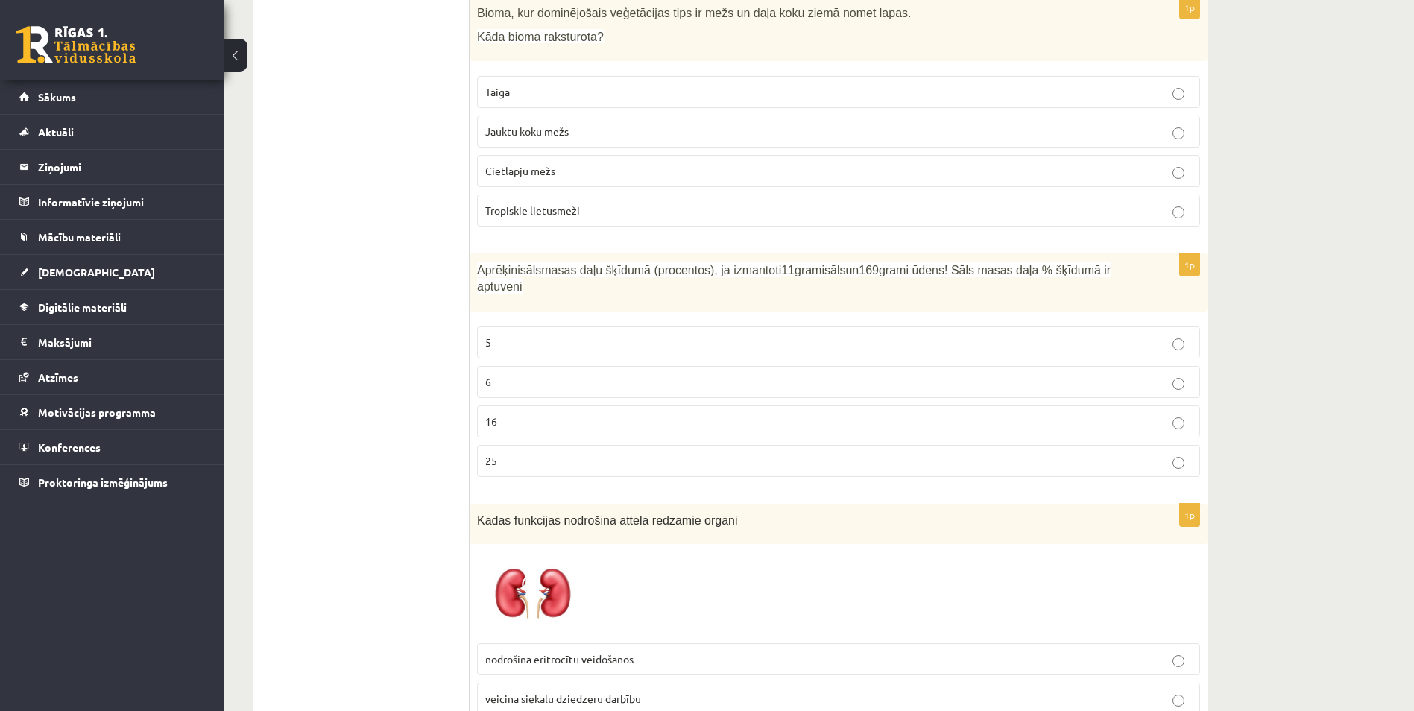
click at [507, 374] on p "6" at bounding box center [838, 382] width 706 height 16
click at [525, 130] on span "Jauktu koku mežs" at bounding box center [526, 130] width 83 height 13
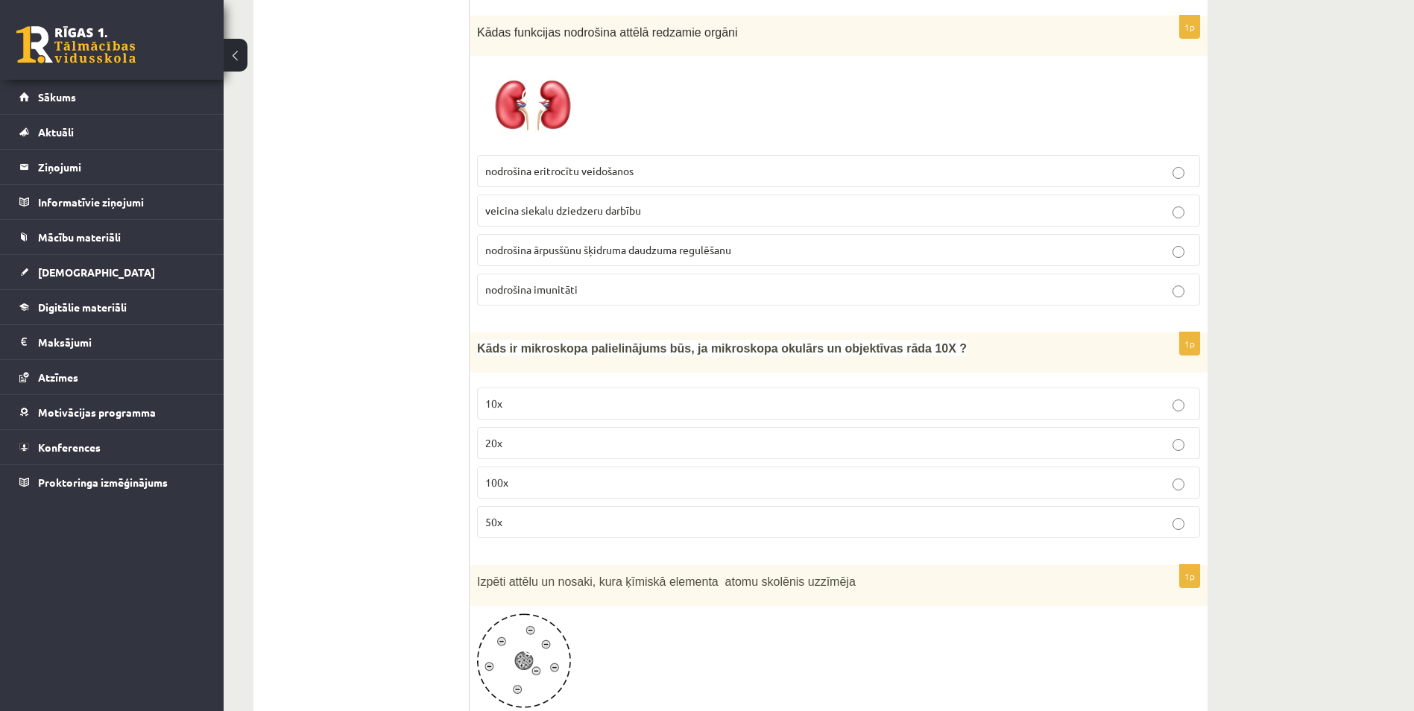
scroll to position [4492, 0]
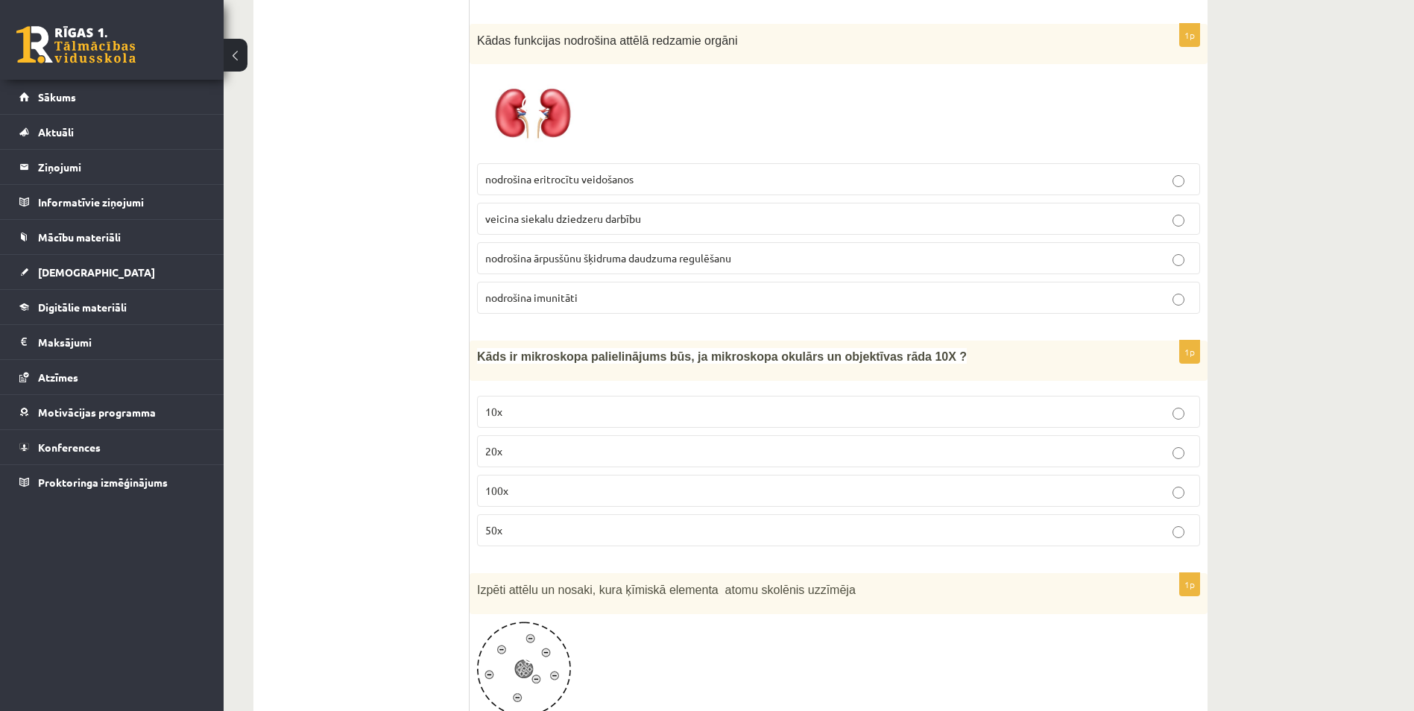
click at [665, 173] on label "nodrošina eritrocītu veidošanos" at bounding box center [838, 179] width 723 height 32
click at [601, 483] on p "100x" at bounding box center [838, 491] width 706 height 16
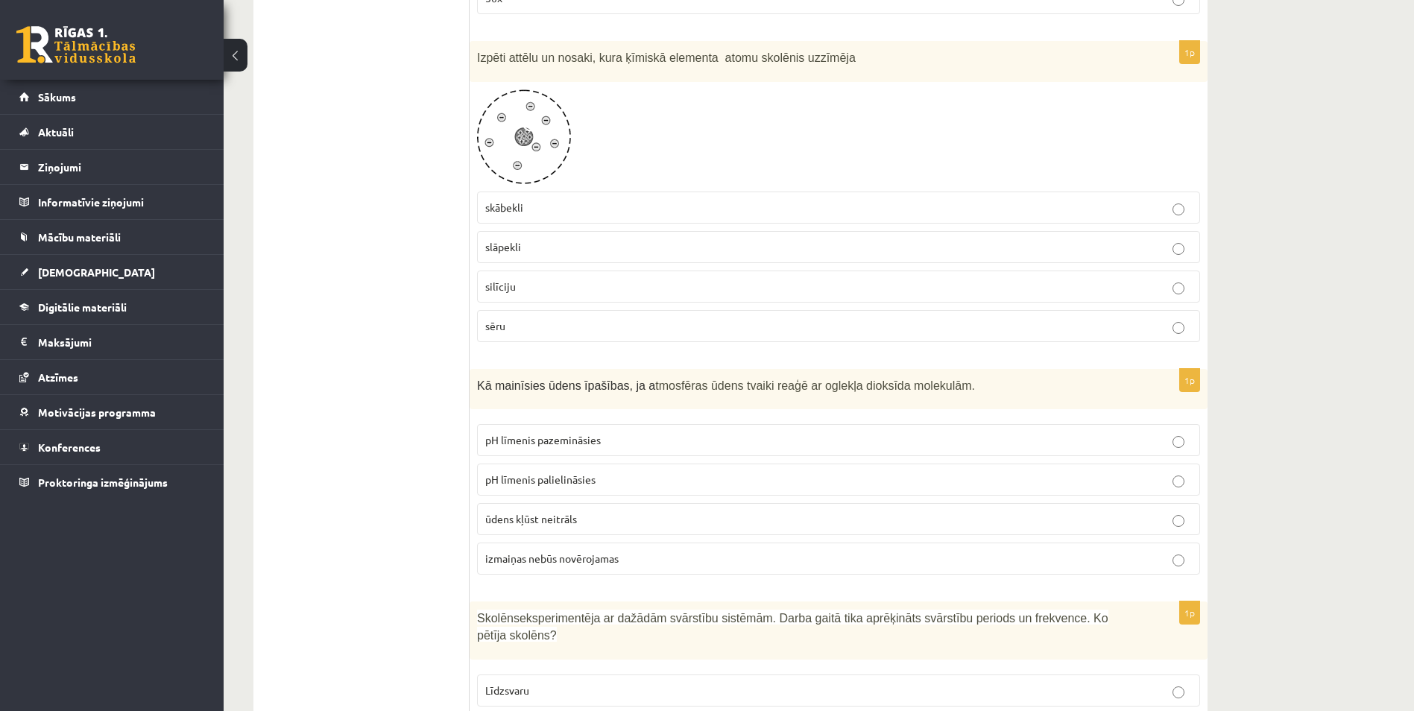
scroll to position [5033, 0]
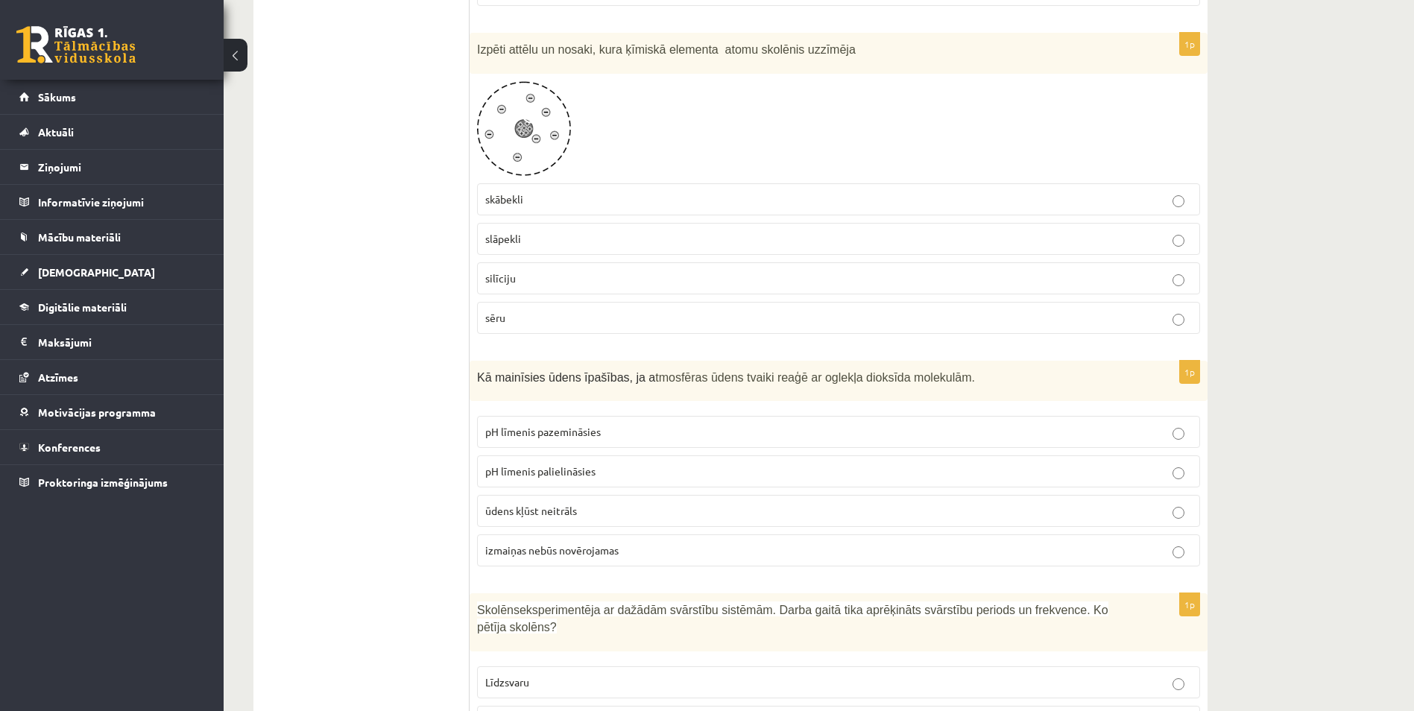
click at [534, 231] on p "slāpekli" at bounding box center [838, 239] width 706 height 16
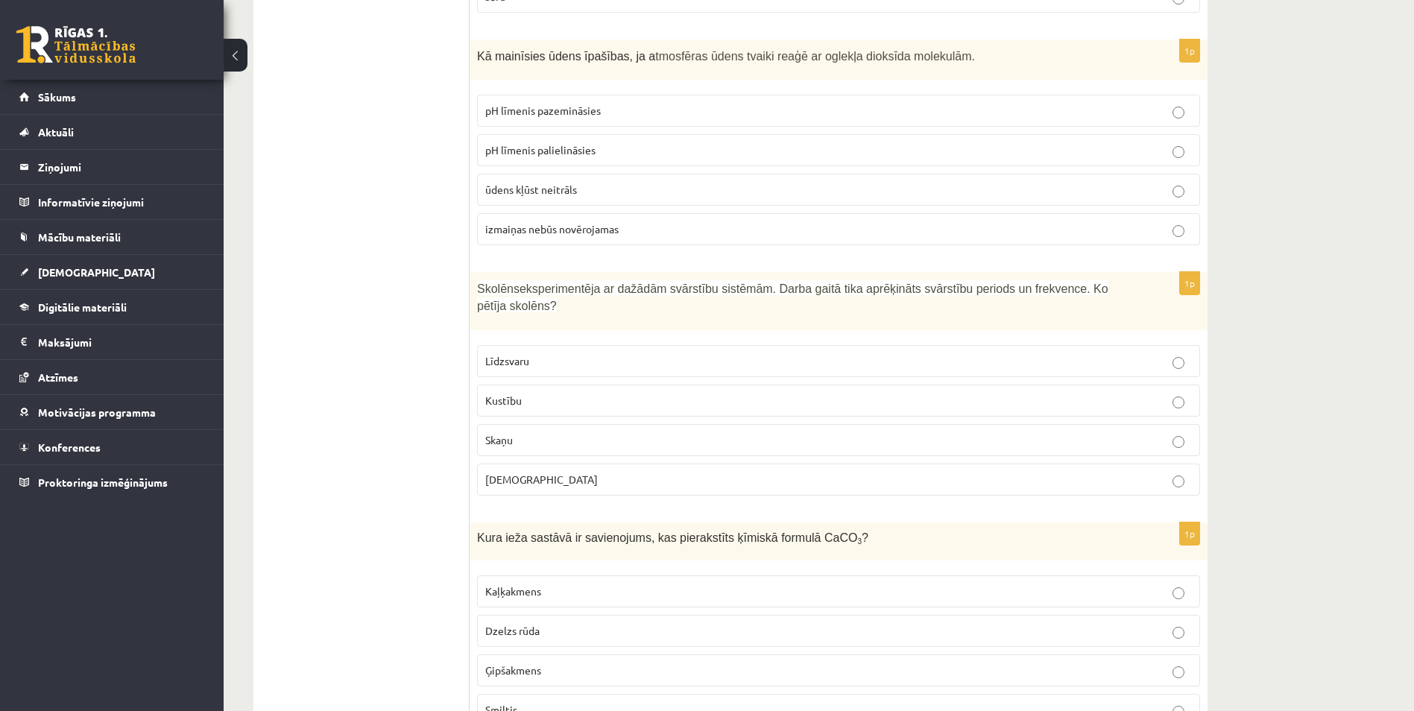
scroll to position [5370, 0]
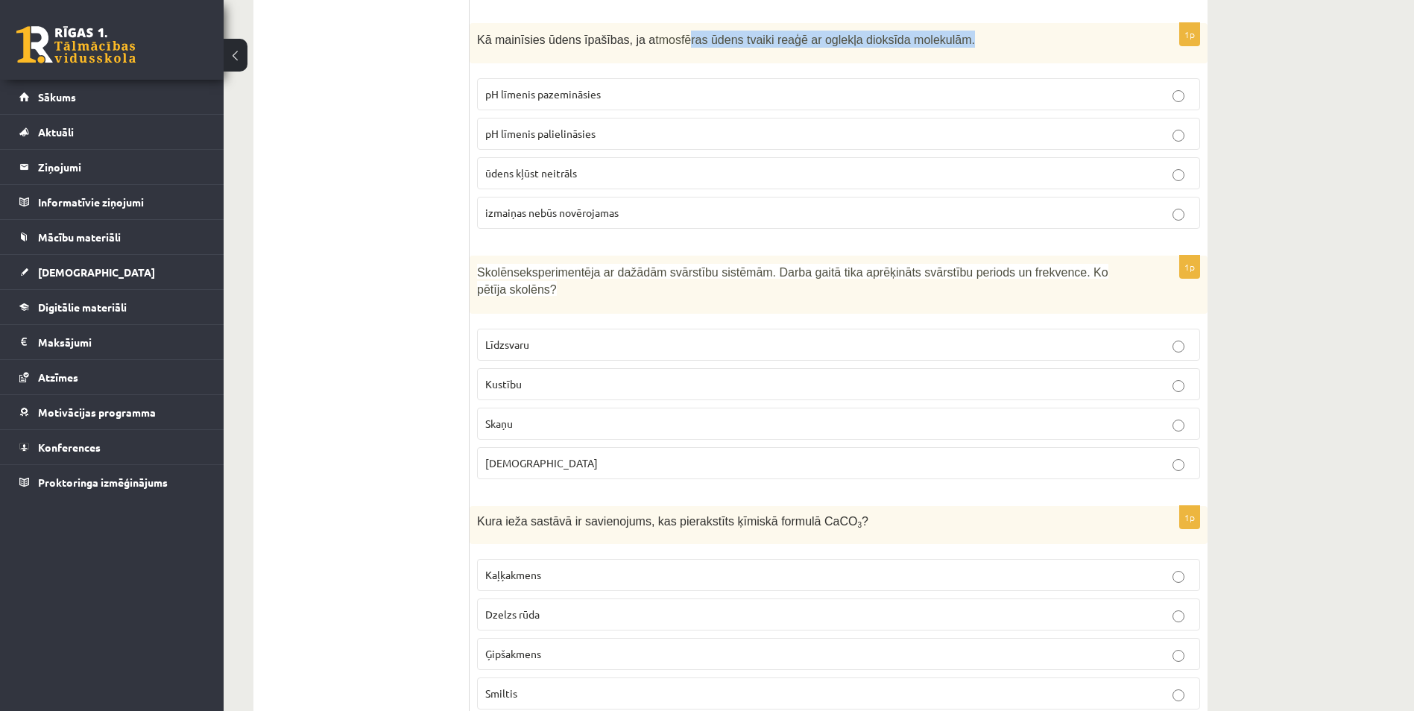
drag, startPoint x: 665, startPoint y: 25, endPoint x: 922, endPoint y: 28, distance: 256.4
click at [922, 34] on span "tmosfēras ūdens tvaiki reaģē ar oglekļa dioksīda molekulām." at bounding box center [815, 40] width 320 height 13
click at [735, 34] on span "tmosfēras ūdens tvaiki reaģē ar oglekļa dioksīda molekulām." at bounding box center [815, 40] width 320 height 13
click at [613, 126] on p "pH līmenis palielināsies" at bounding box center [838, 134] width 706 height 16
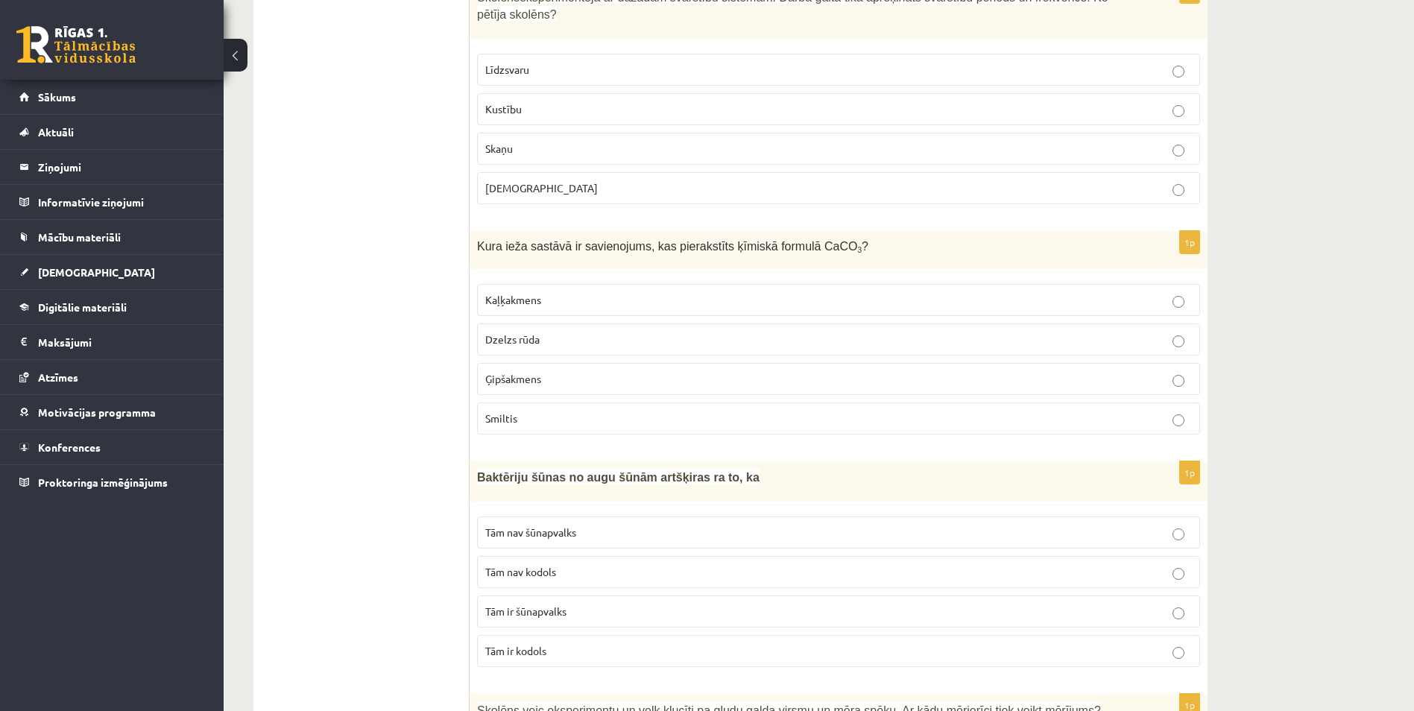
scroll to position [5586, 0]
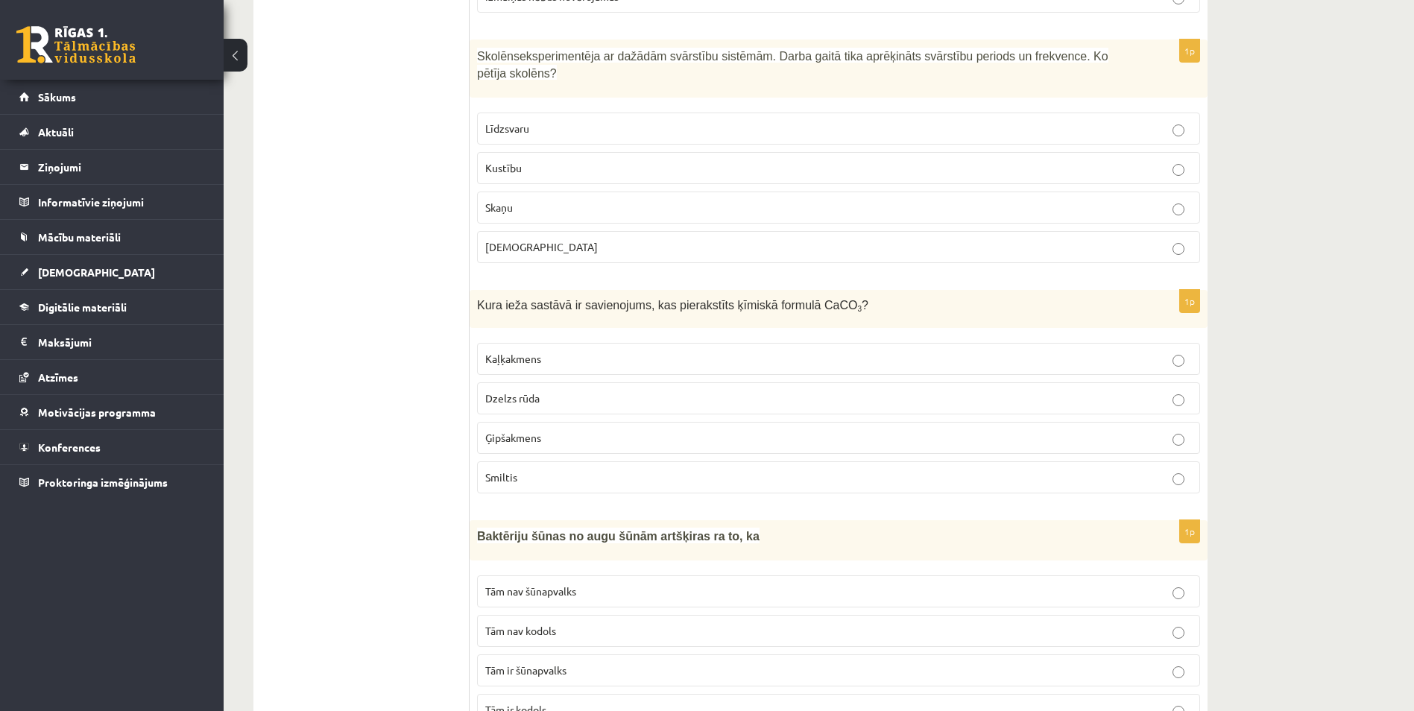
click at [601, 121] on p "Līdzsvaru" at bounding box center [838, 129] width 706 height 16
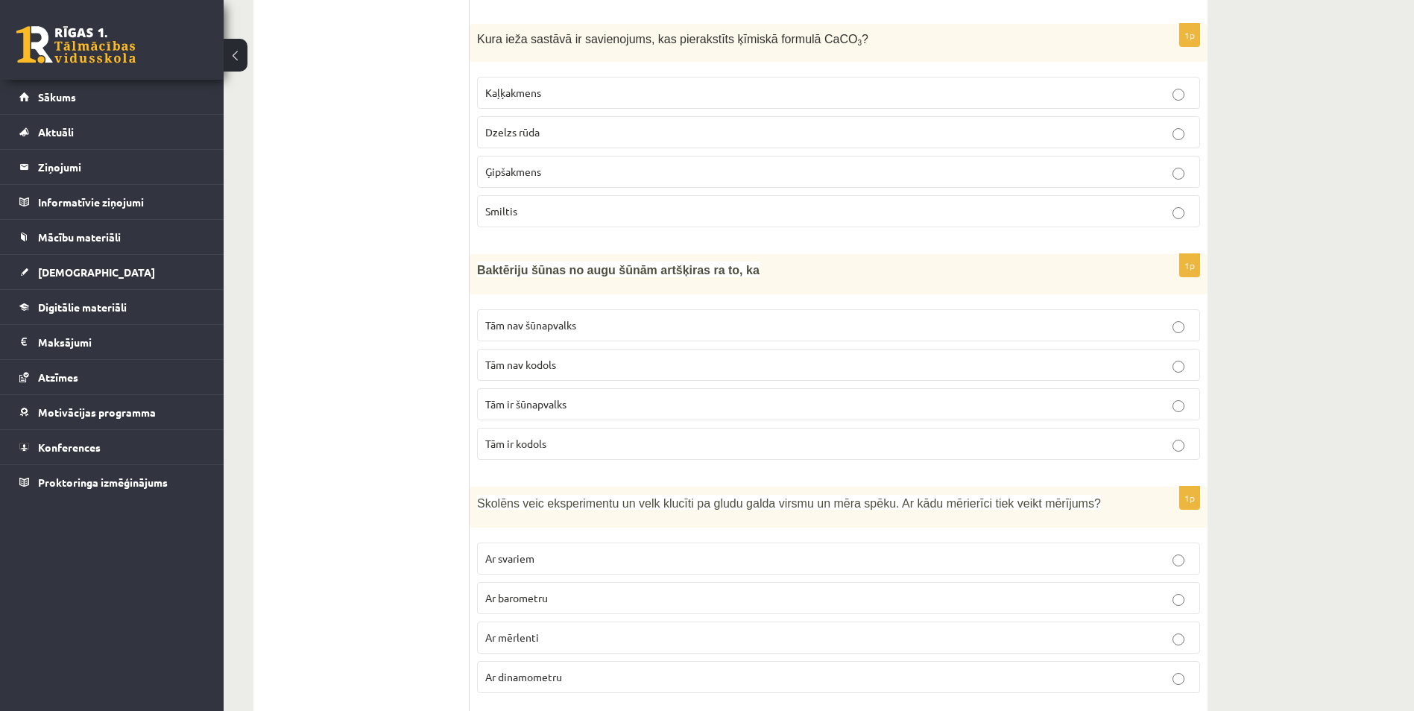
scroll to position [5844, 0]
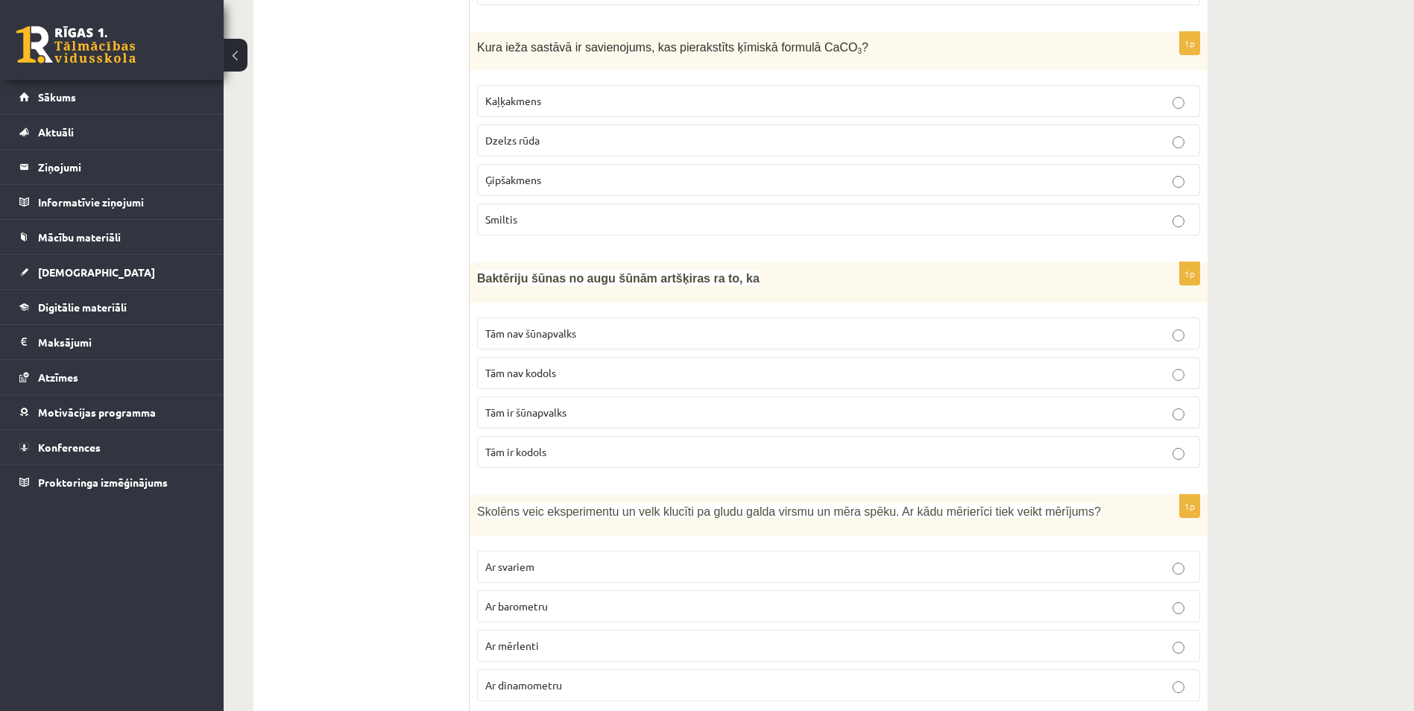
click at [643, 133] on p "Dzelzs rūda" at bounding box center [838, 141] width 706 height 16
click at [540, 85] on label "Kaļķakmens" at bounding box center [838, 101] width 723 height 32
click at [560, 365] on p "Tām nav kodols" at bounding box center [838, 373] width 706 height 16
click at [532, 560] on span "Ar svariem" at bounding box center [509, 566] width 49 height 13
click at [519, 599] on span "Ar barometru" at bounding box center [516, 605] width 63 height 13
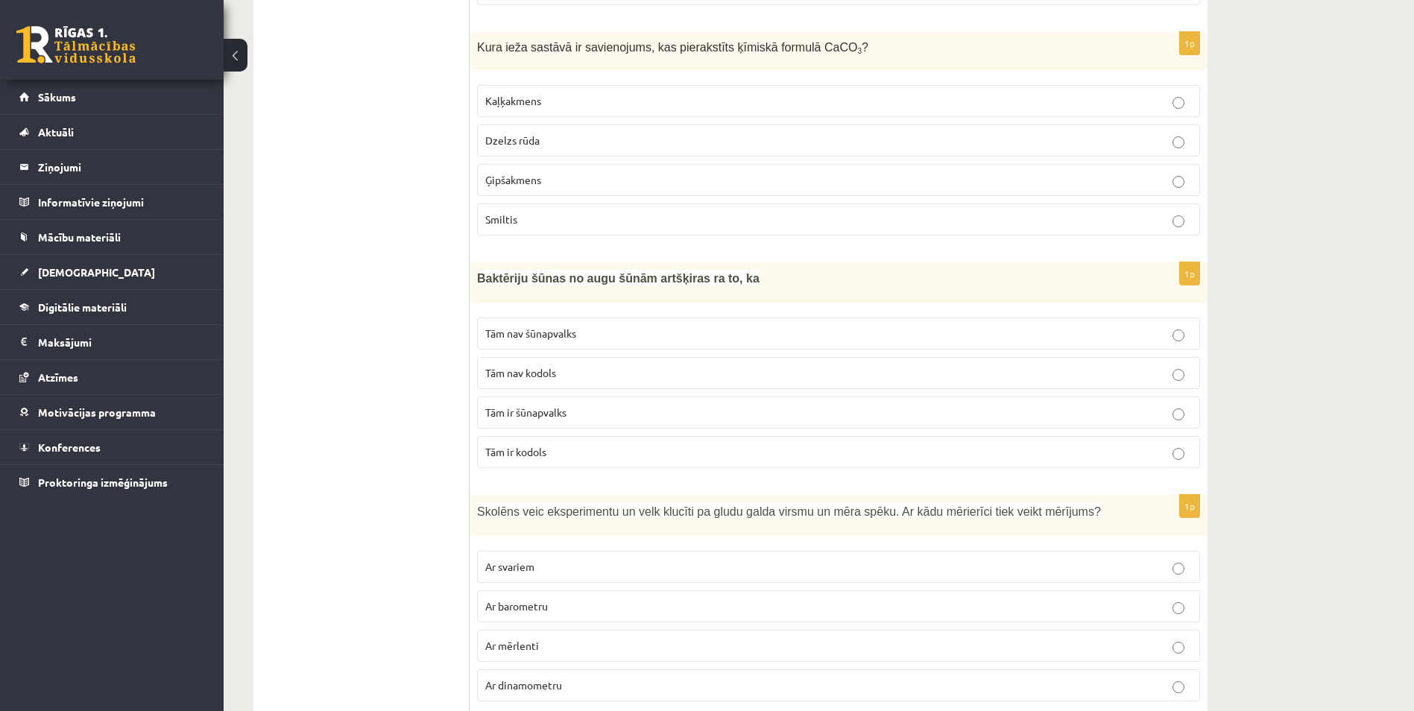
click at [519, 638] on p "Ar mērlenti" at bounding box center [838, 646] width 706 height 16
click at [589, 551] on label "Ar svariem" at bounding box center [838, 567] width 723 height 32
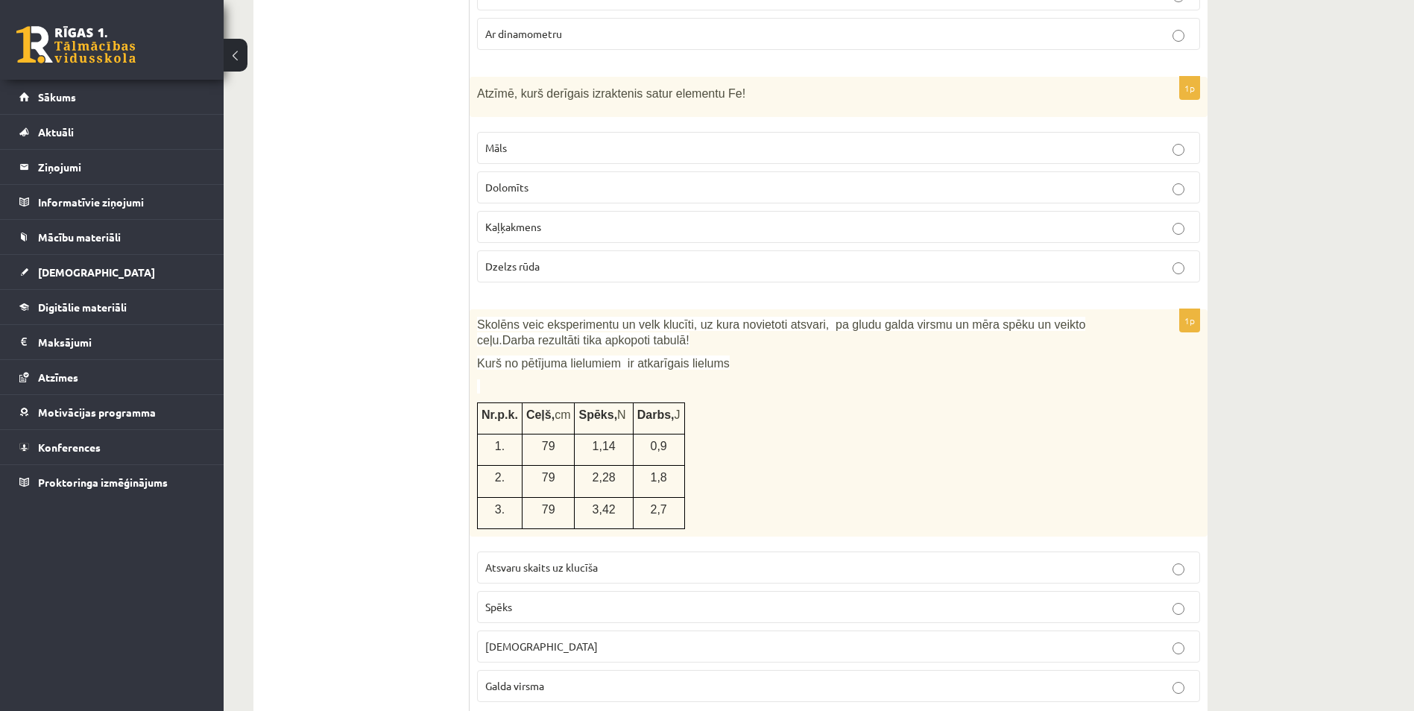
scroll to position [6513, 0]
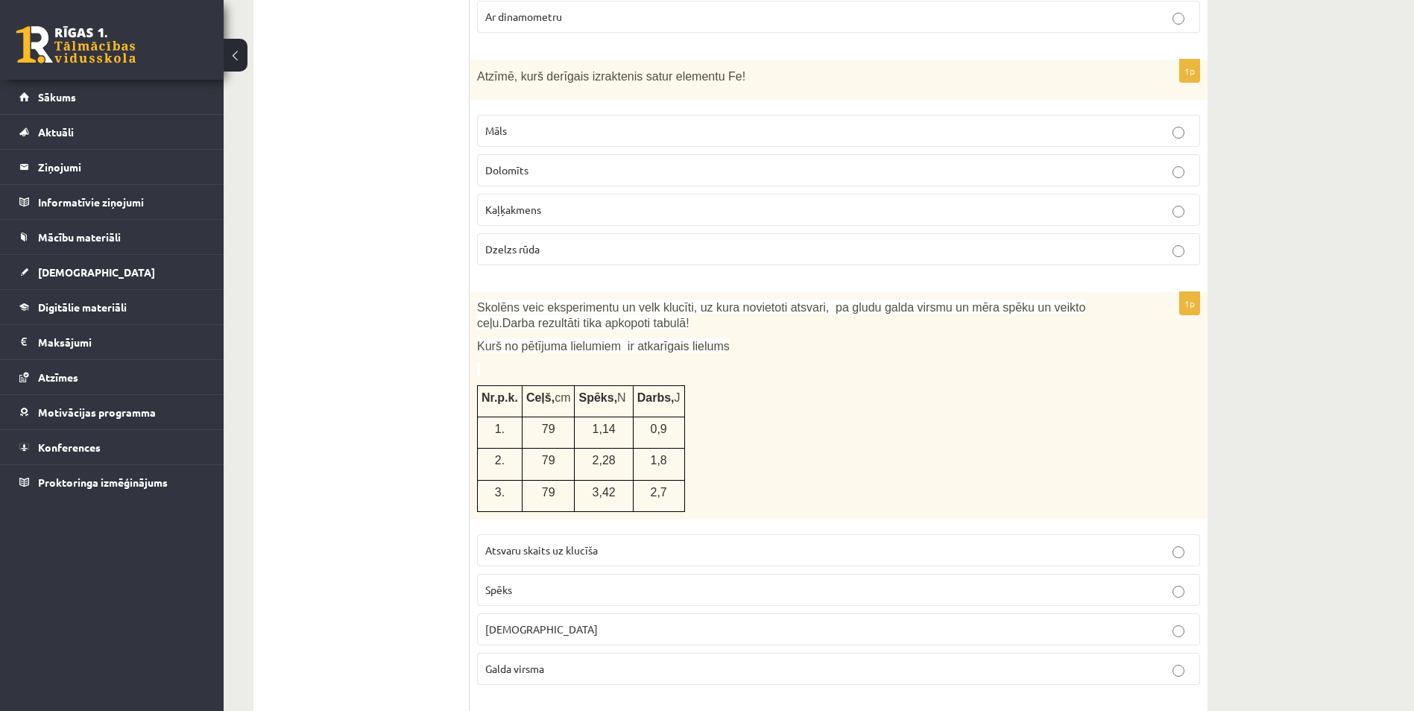
click at [631, 241] on p "Dzelzs rūda" at bounding box center [838, 249] width 706 height 16
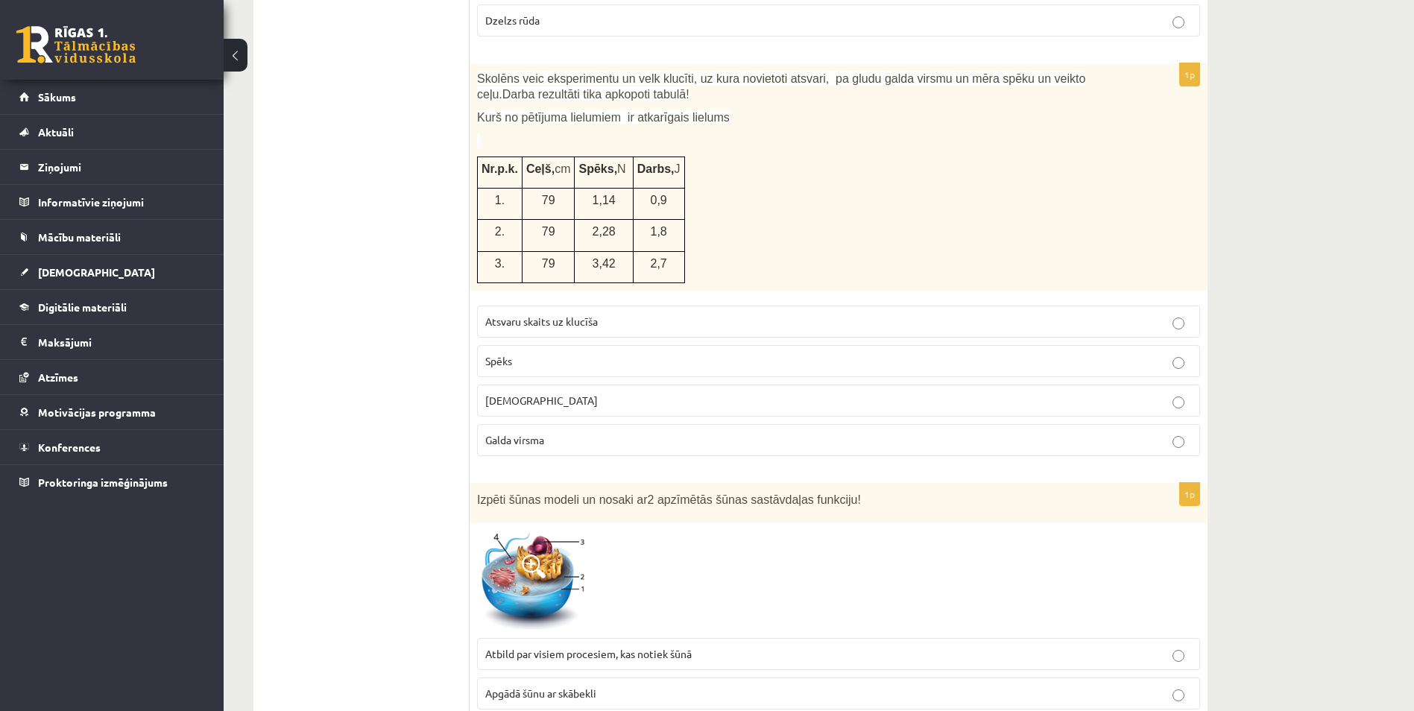
scroll to position [6667, 0]
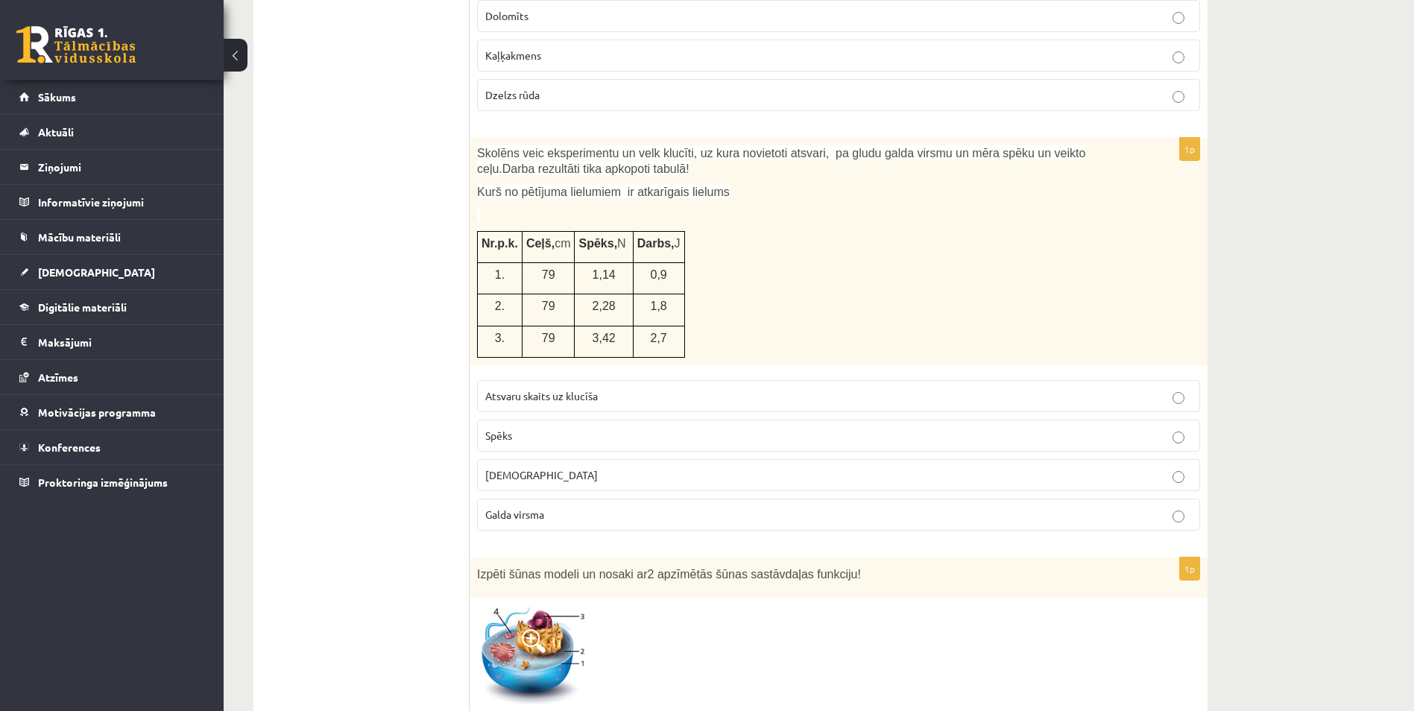
click at [510, 428] on p "Spēks" at bounding box center [838, 436] width 706 height 16
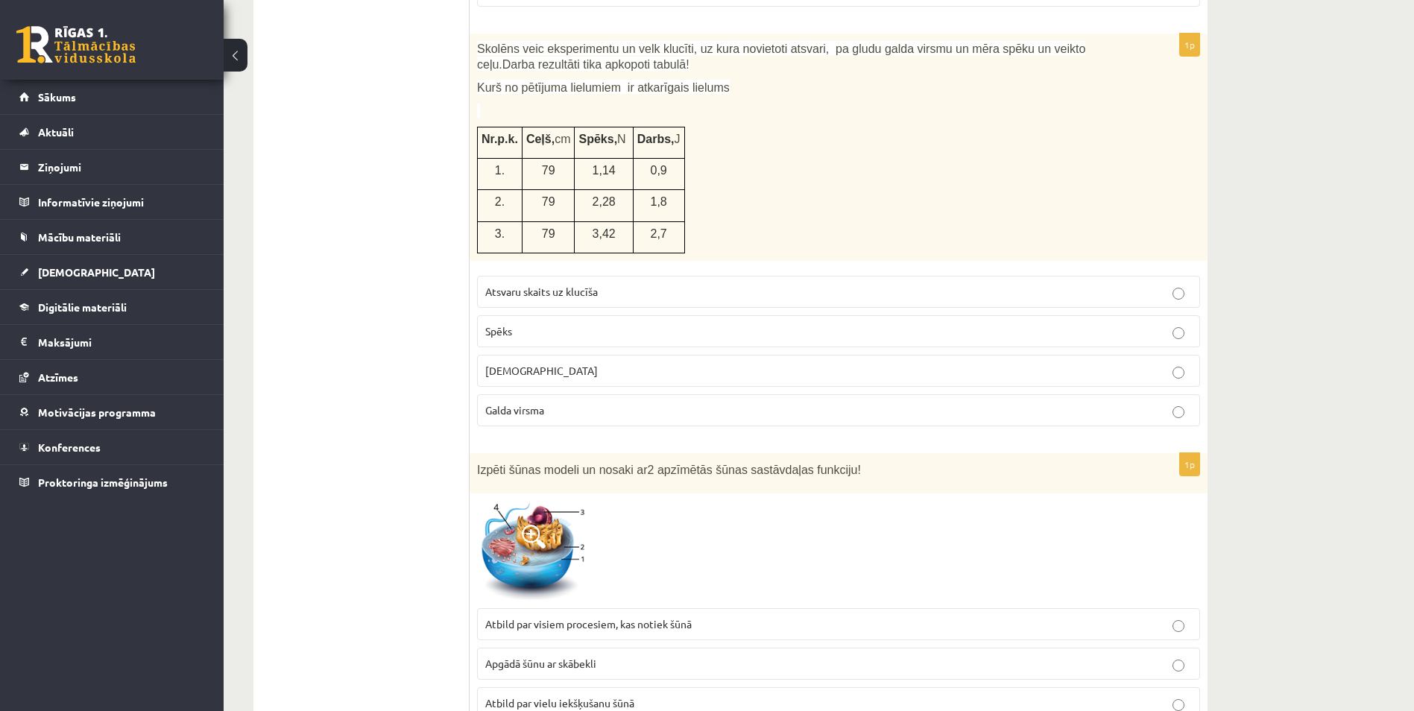
scroll to position [6841, 0]
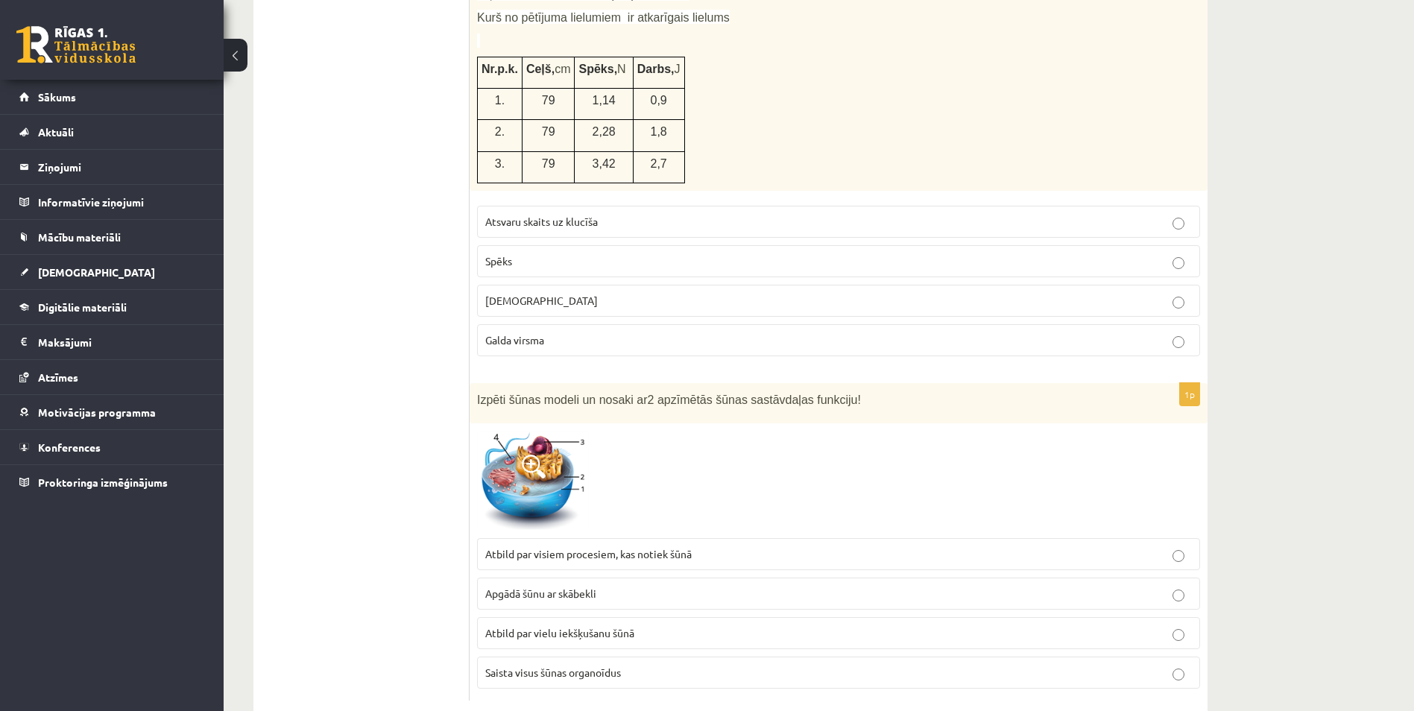
click at [603, 617] on label "Atbild par vielu iekšķušanu šūnā" at bounding box center [838, 633] width 723 height 32
click at [577, 587] on span "Apgādā šūnu ar skābekli" at bounding box center [540, 593] width 111 height 13
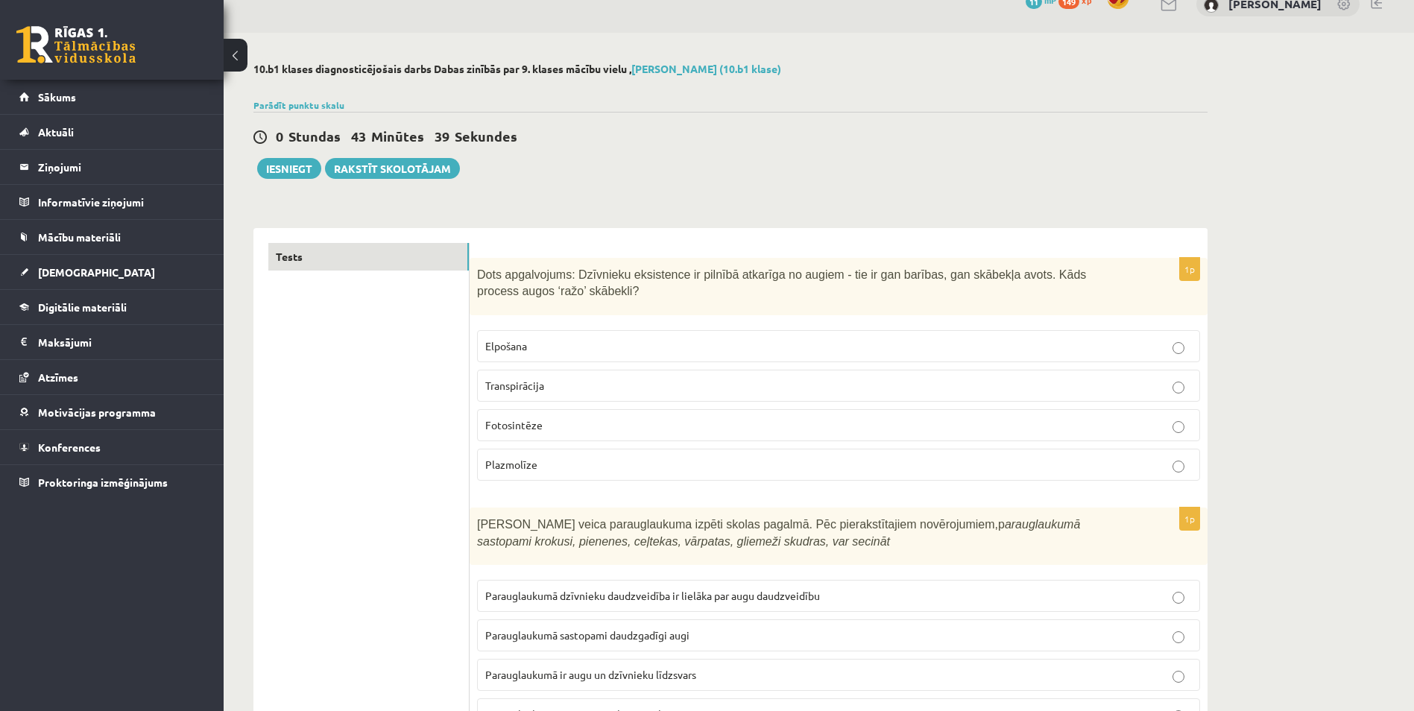
scroll to position [0, 0]
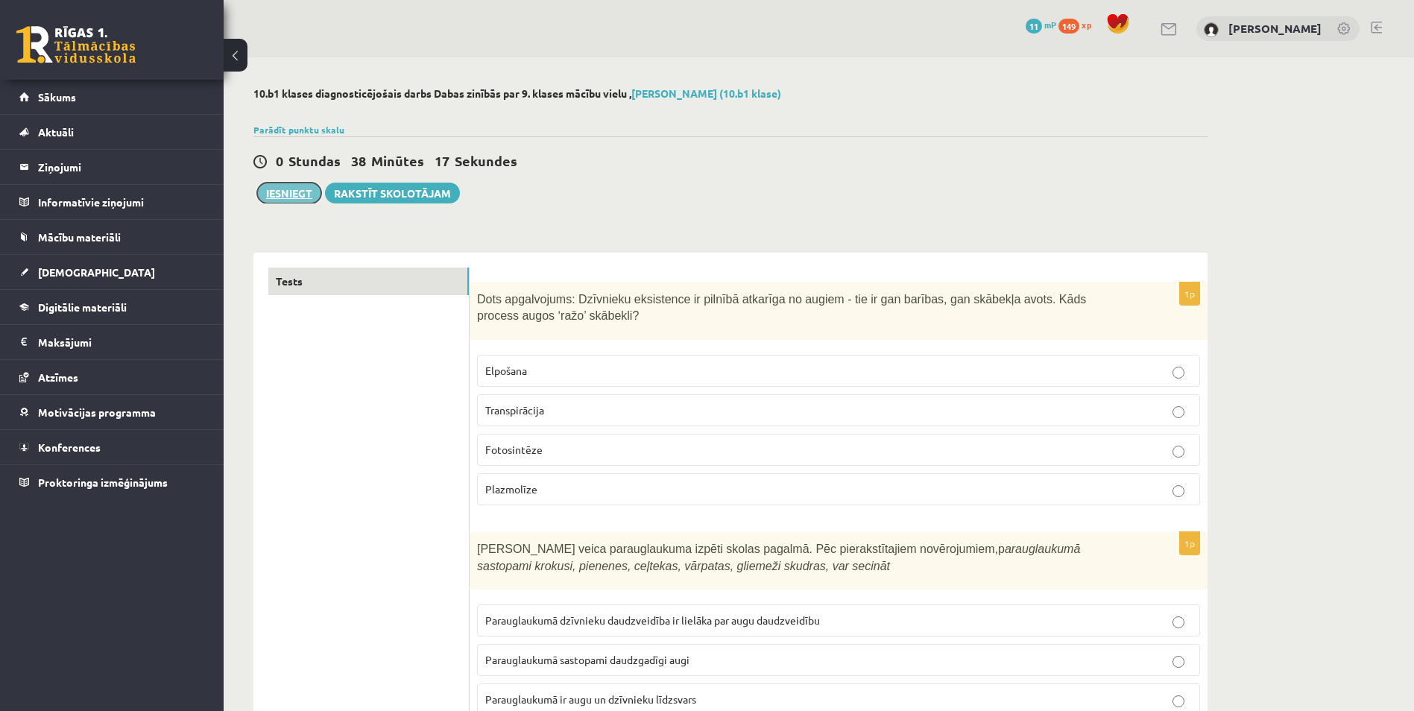
click at [306, 191] on button "Iesniegt" at bounding box center [289, 193] width 64 height 21
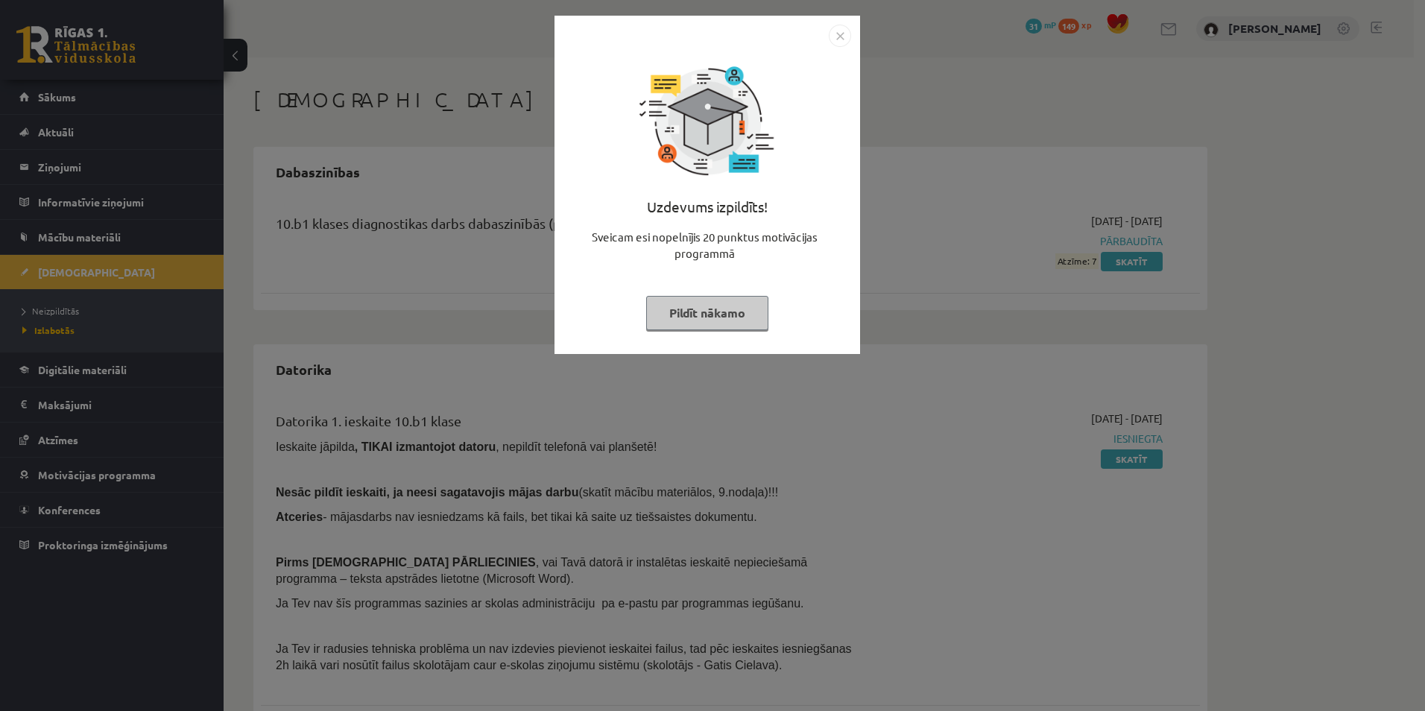
click at [714, 314] on button "Pildīt nākamo" at bounding box center [707, 313] width 122 height 34
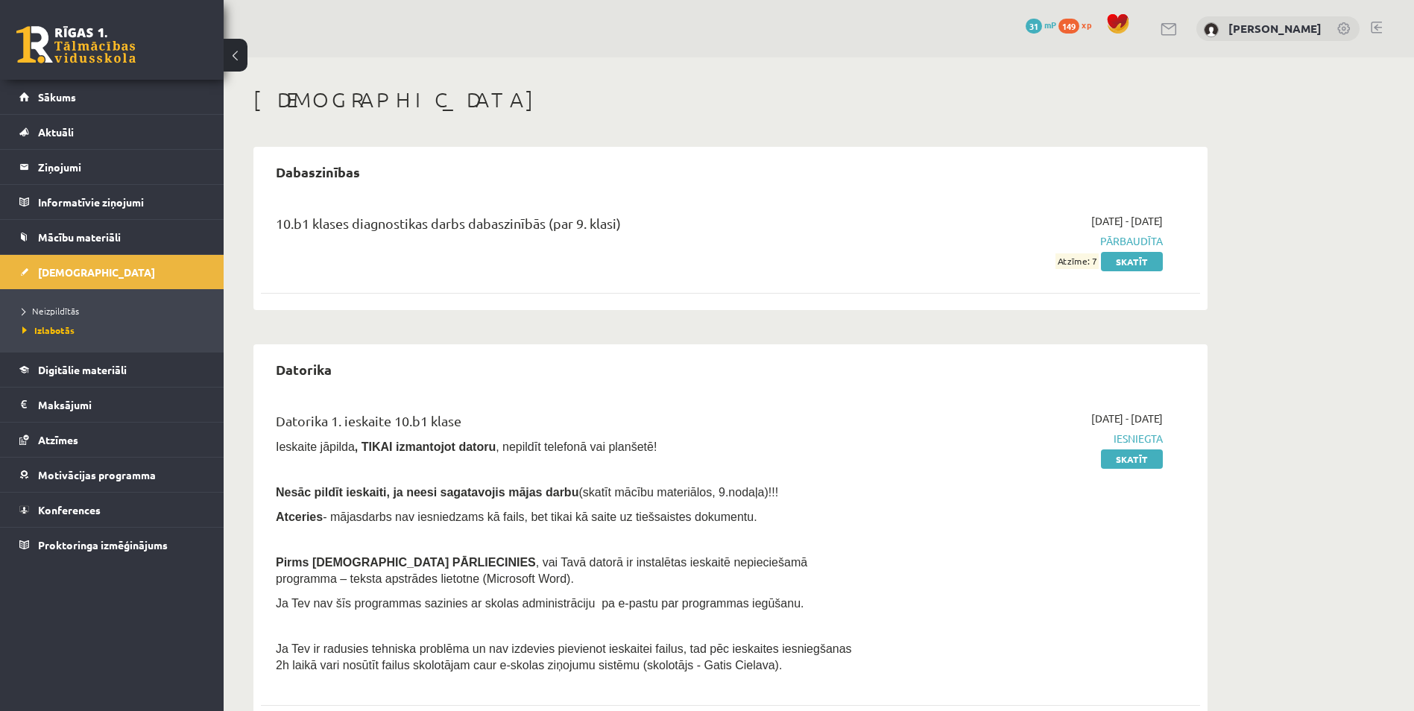
click at [1131, 272] on div "10.b1 klases diagnostikas darbs dabaszinībās (par 9. klasi) [DATE] - [DATE] Pār…" at bounding box center [730, 241] width 939 height 86
click at [1131, 267] on link "Skatīt" at bounding box center [1132, 261] width 62 height 19
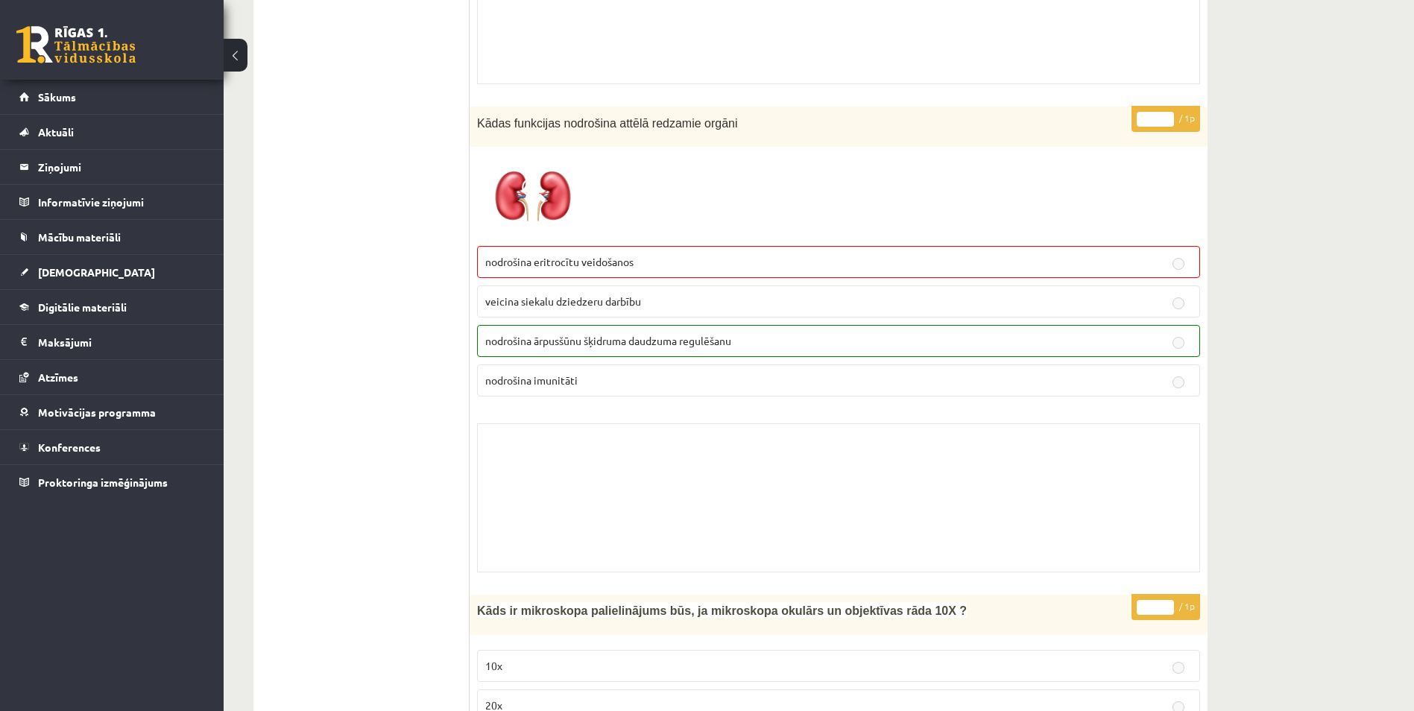
scroll to position [7230, 0]
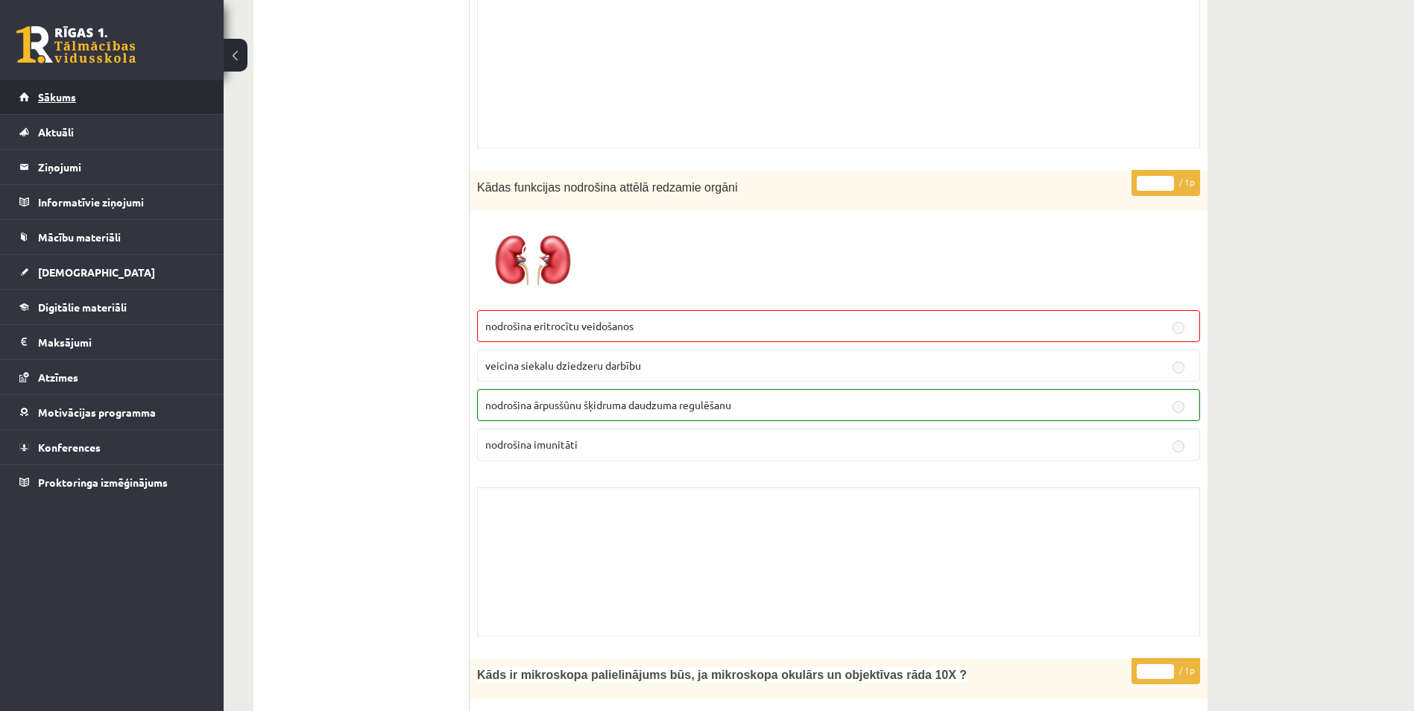
click at [80, 89] on link "Sākums" at bounding box center [112, 97] width 186 height 34
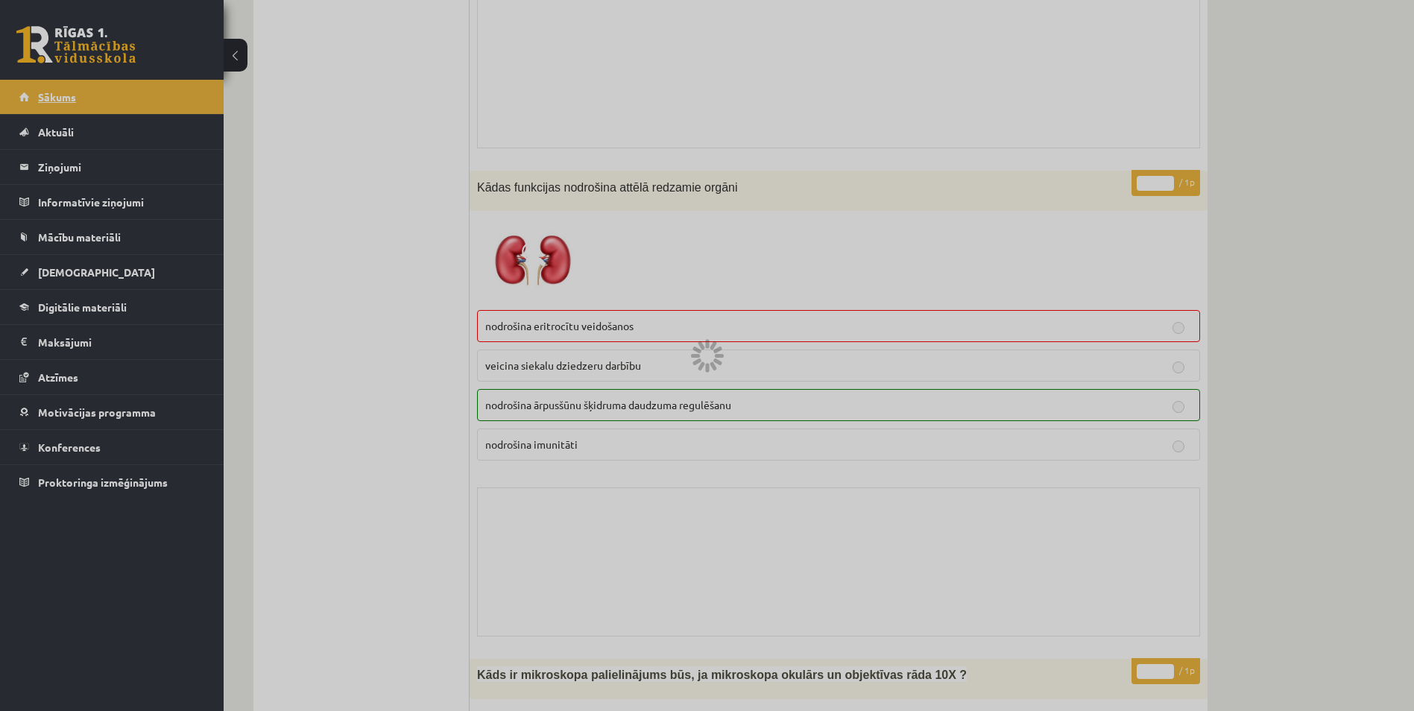
scroll to position [1365, 0]
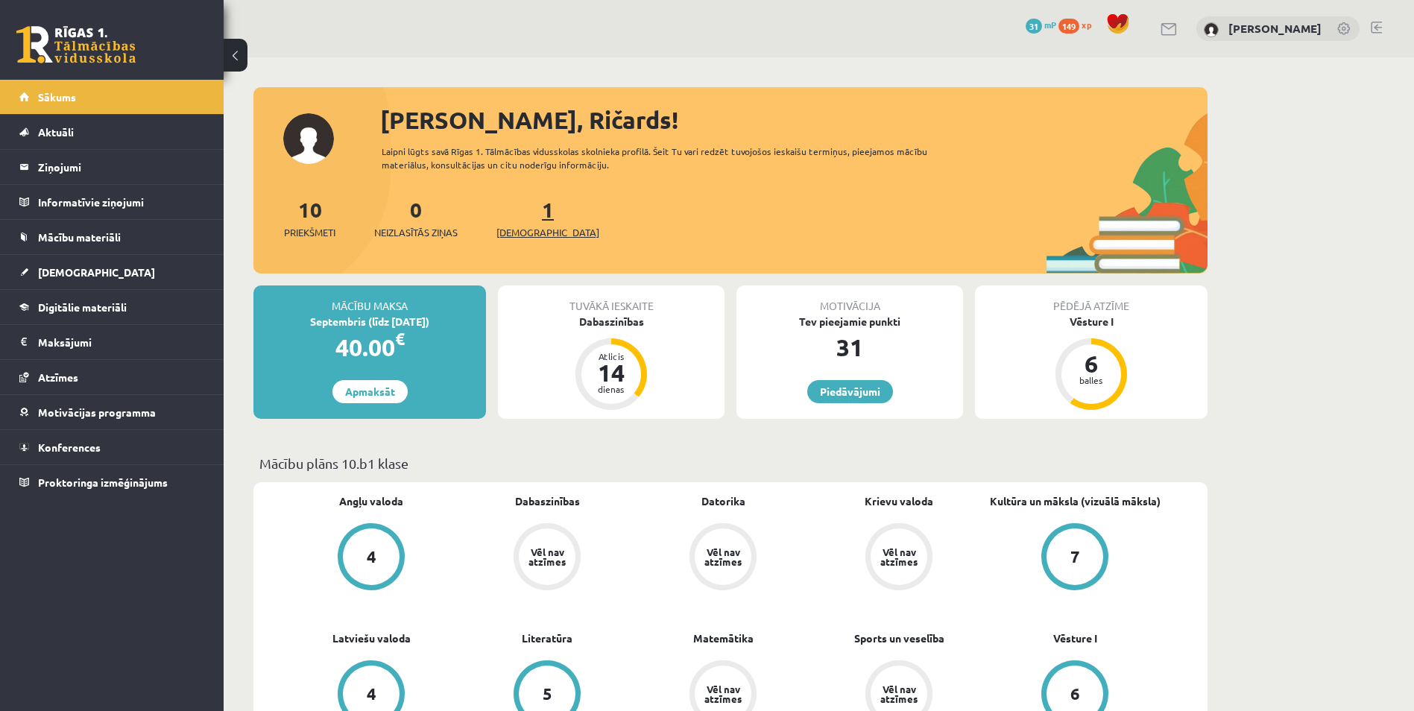
click at [526, 234] on span "[DEMOGRAPHIC_DATA]" at bounding box center [547, 232] width 103 height 15
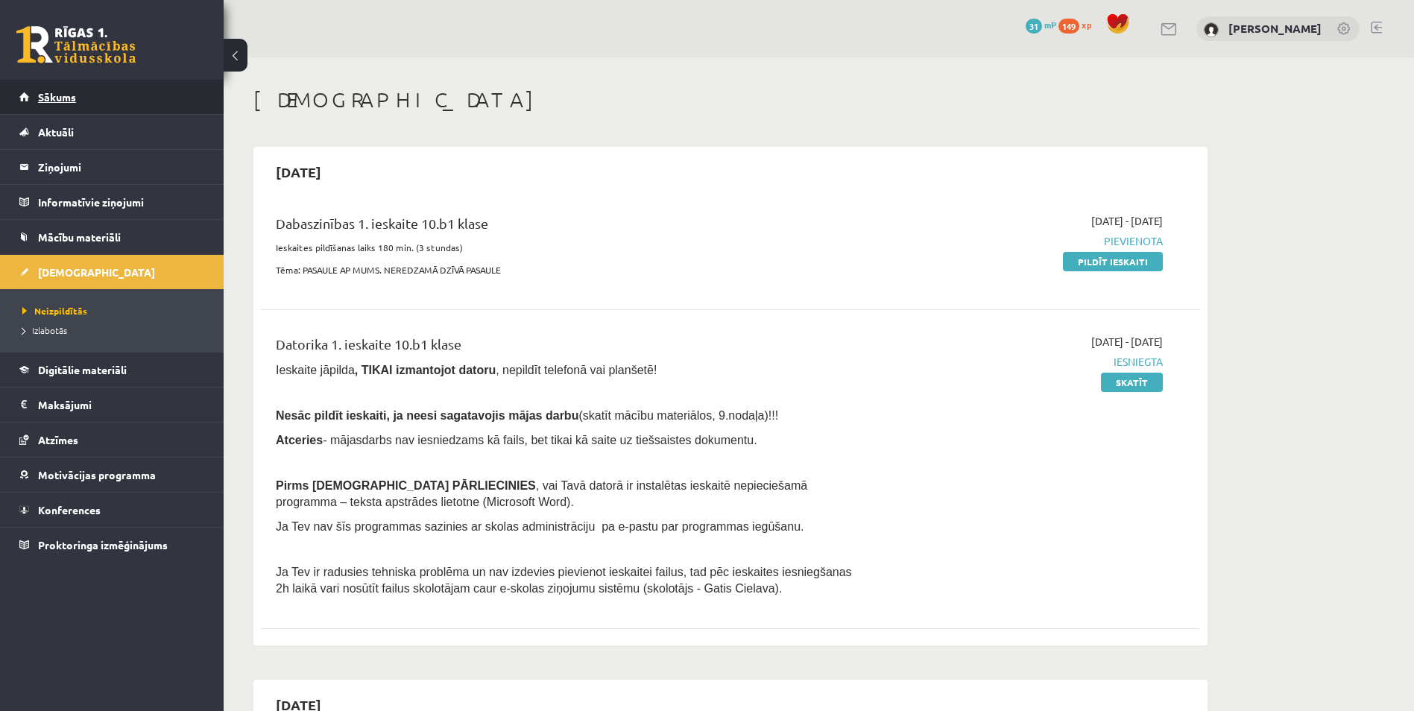
click at [26, 92] on link "Sākums" at bounding box center [112, 97] width 186 height 34
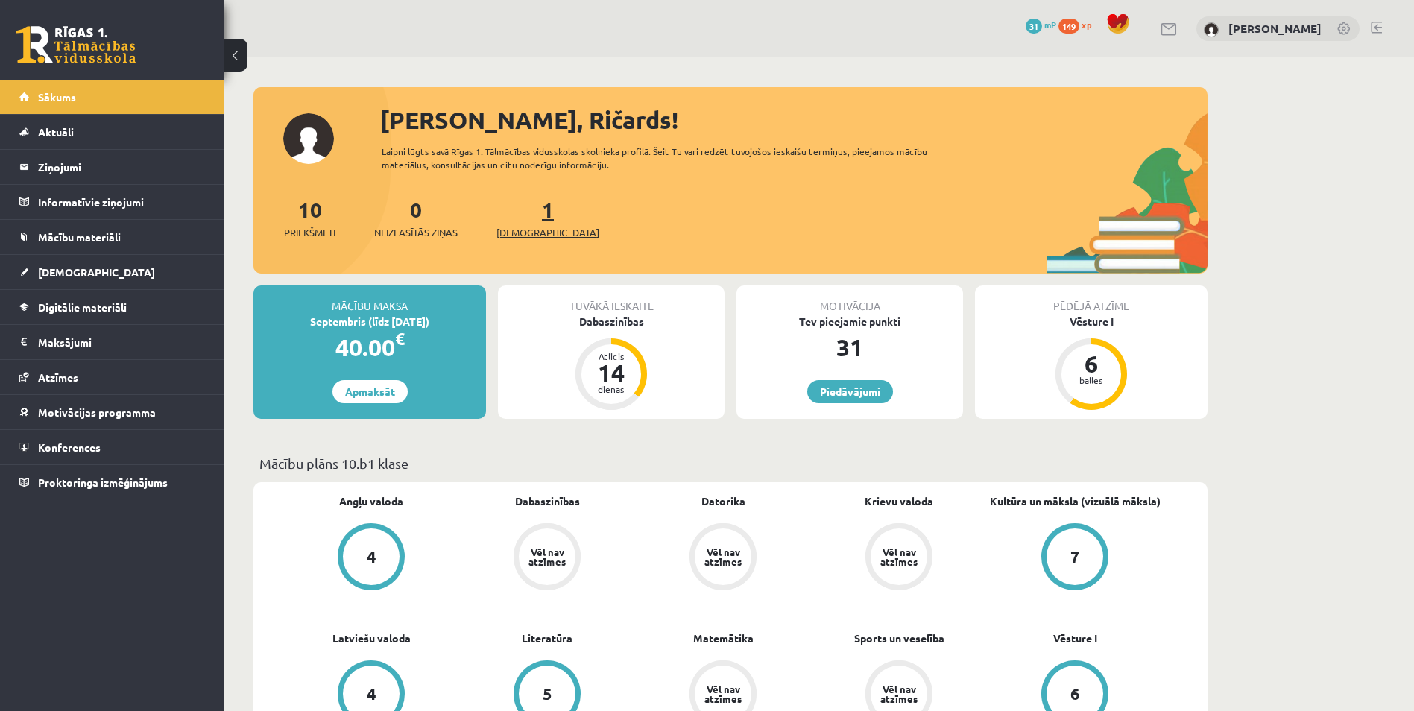
click at [521, 238] on span "[DEMOGRAPHIC_DATA]" at bounding box center [547, 232] width 103 height 15
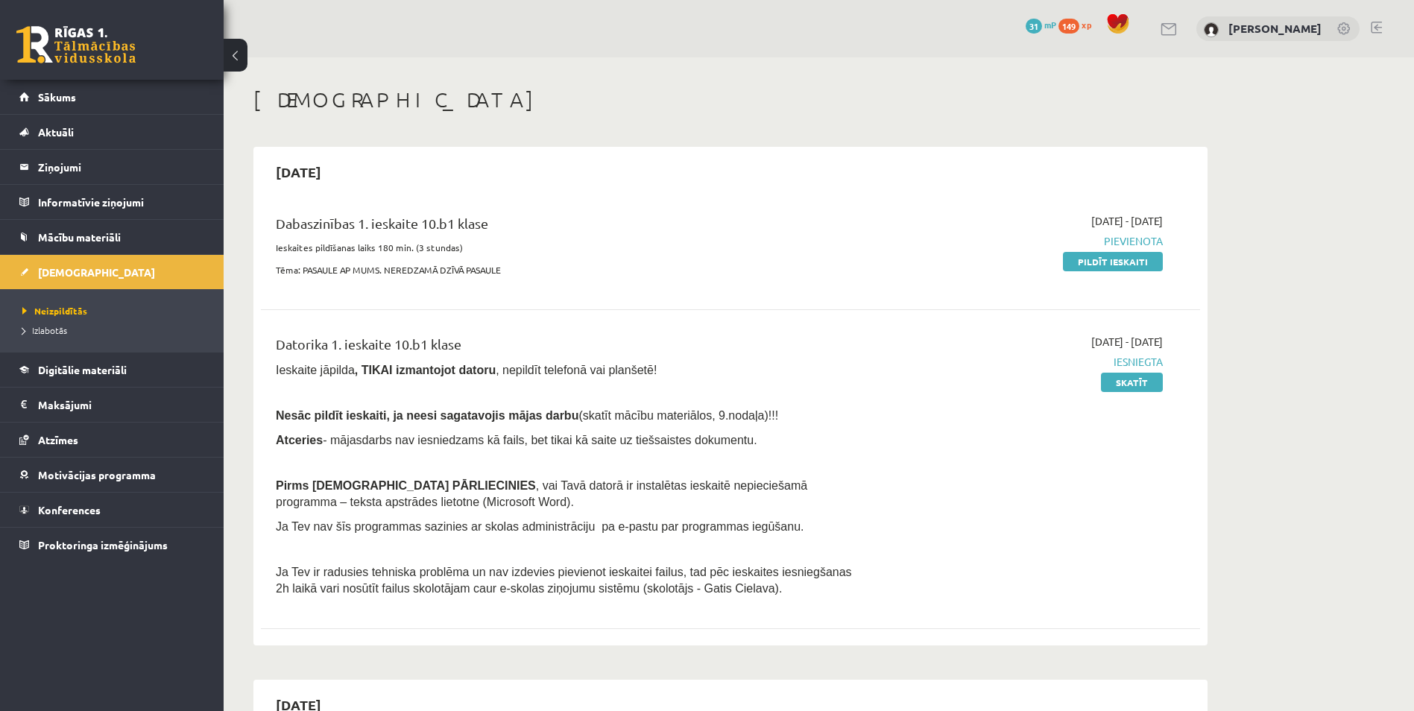
click at [1081, 271] on div "[DATE] - [DATE] [GEOGRAPHIC_DATA] Pildīt ieskaiti" at bounding box center [1021, 249] width 303 height 72
click at [1085, 258] on link "Pildīt ieskaiti" at bounding box center [1113, 261] width 100 height 19
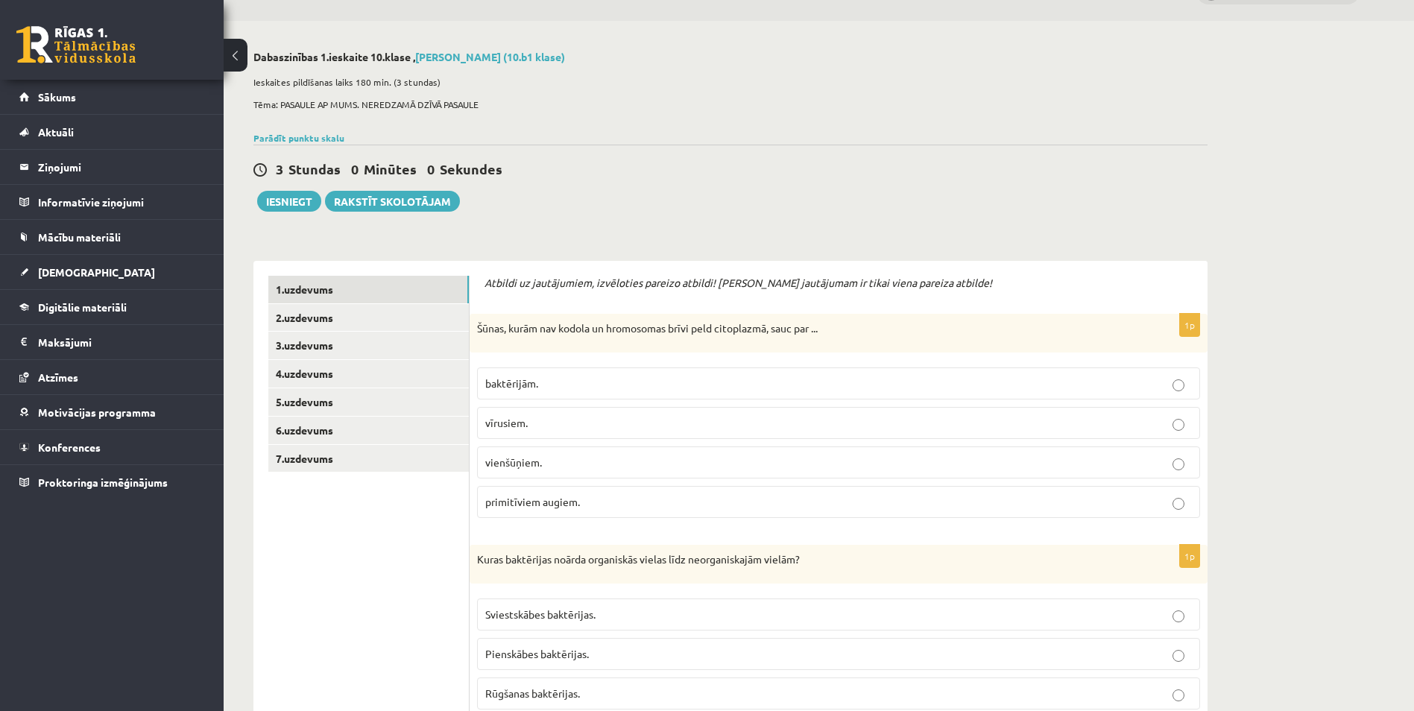
scroll to position [37, 0]
click at [332, 317] on link "2.uzdevums" at bounding box center [368, 317] width 200 height 28
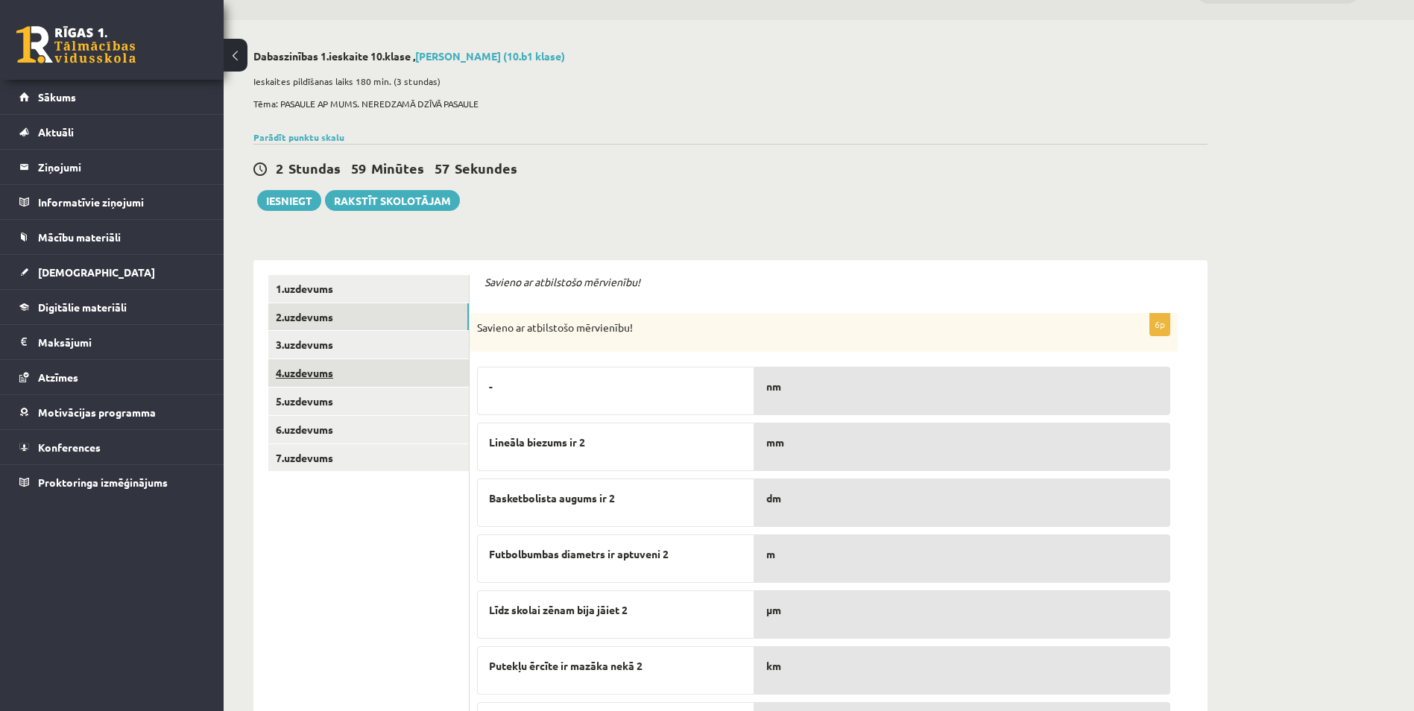
click at [340, 362] on link "4.uzdevums" at bounding box center [368, 373] width 200 height 28
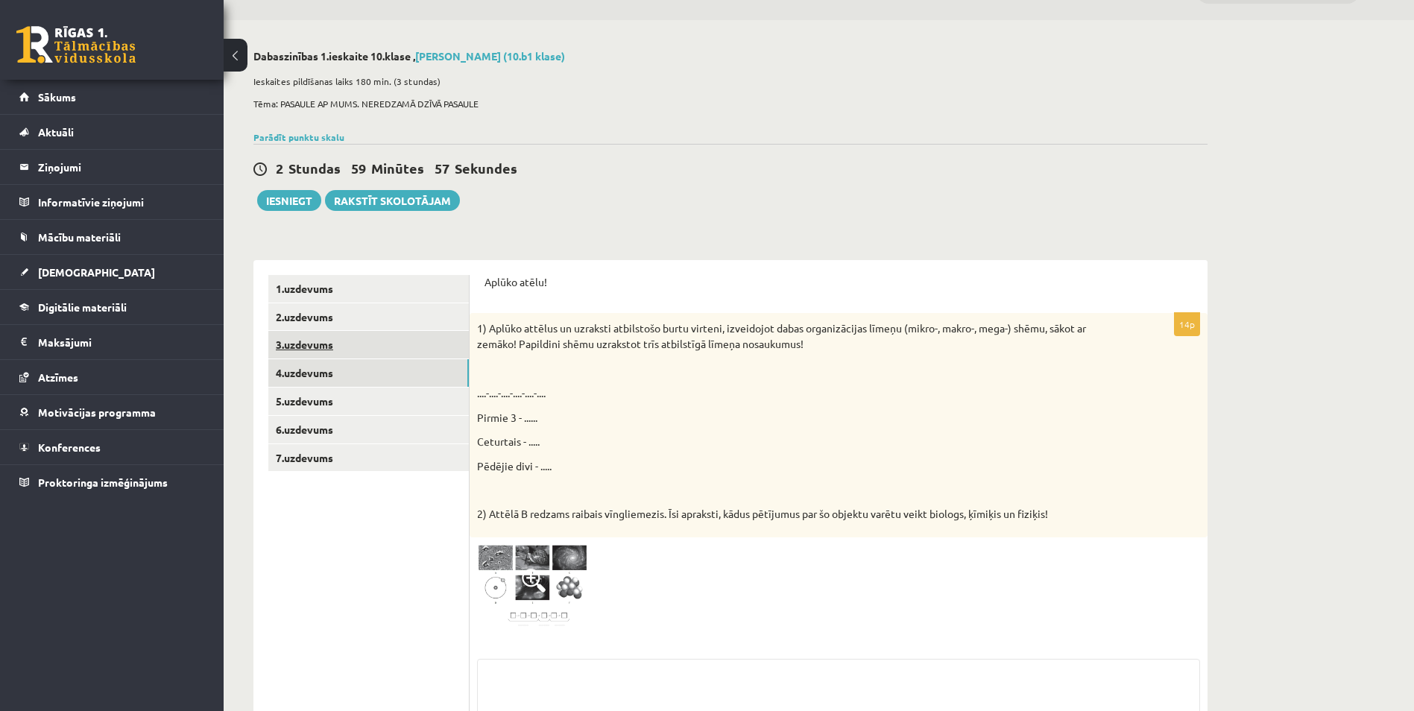
click at [341, 340] on link "3.uzdevums" at bounding box center [368, 345] width 200 height 28
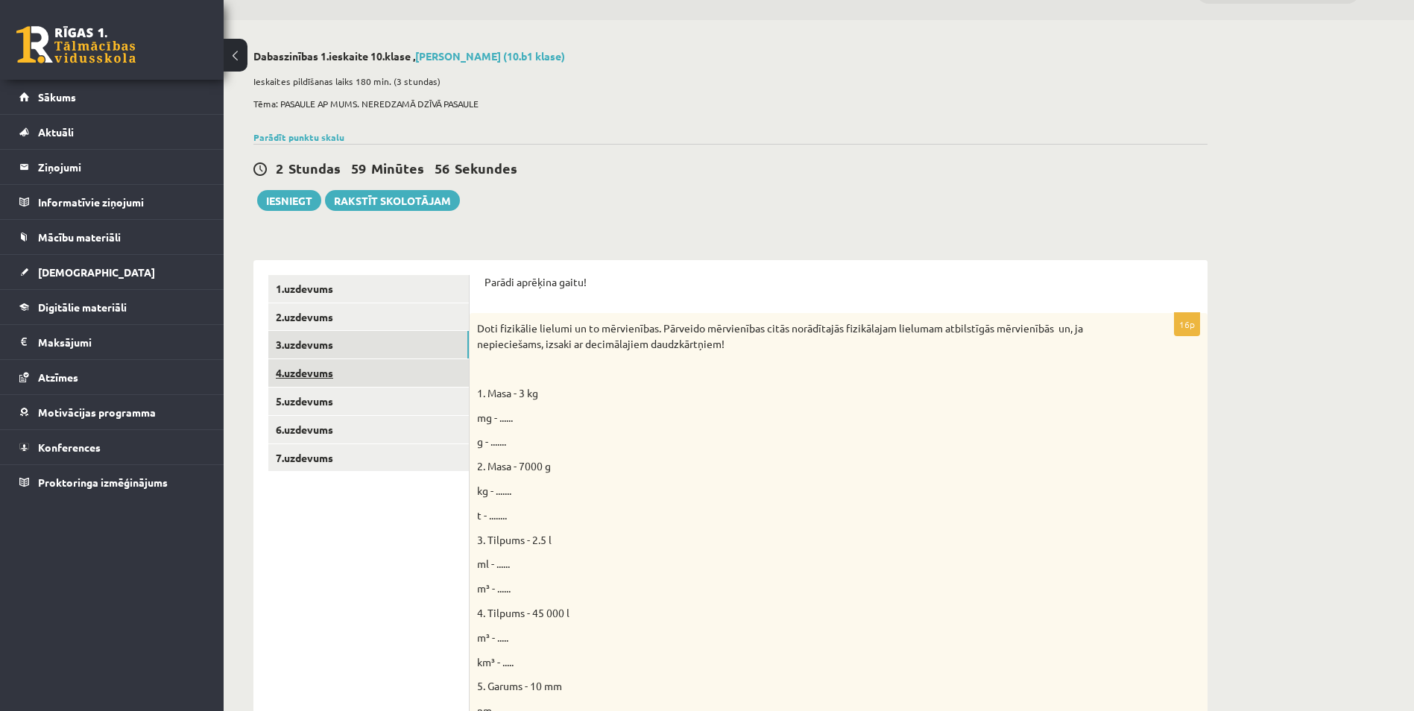
click at [341, 382] on link "4.uzdevums" at bounding box center [368, 373] width 200 height 28
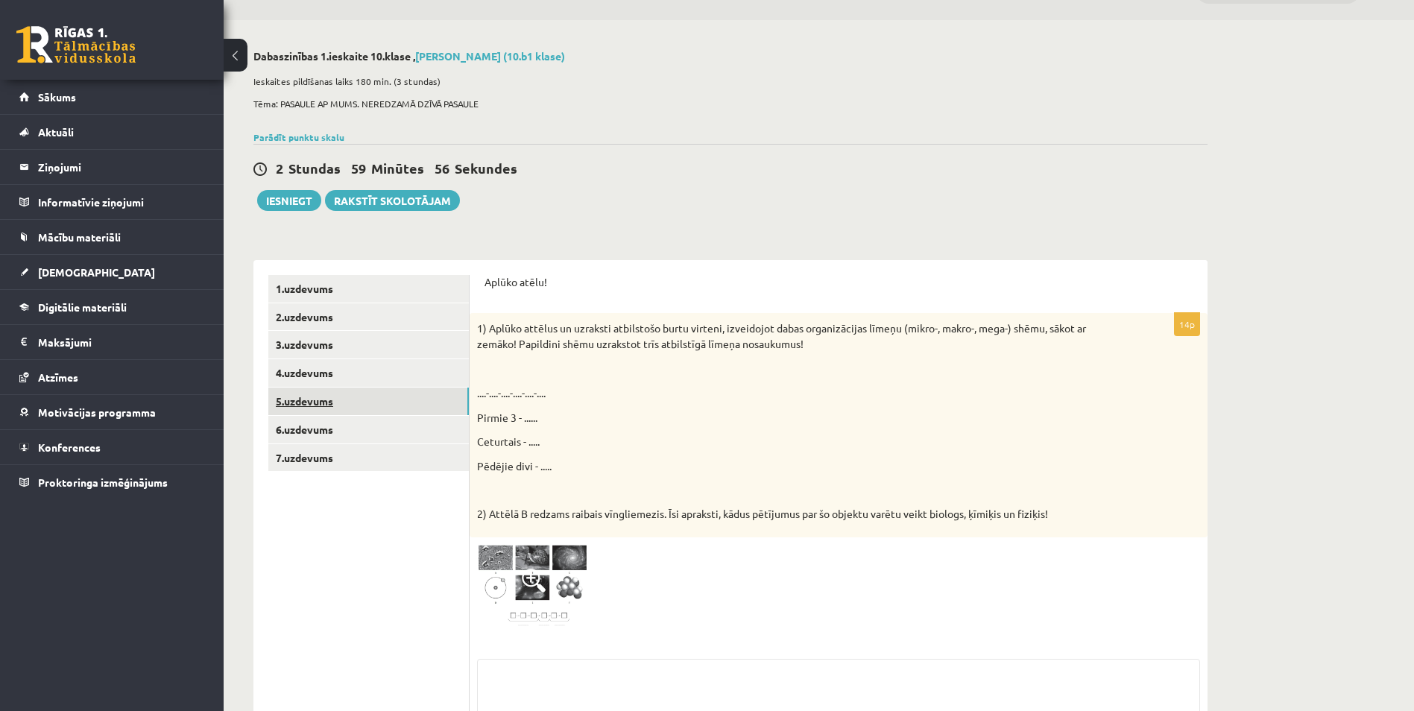
click at [344, 414] on link "5.uzdevums" at bounding box center [368, 402] width 200 height 28
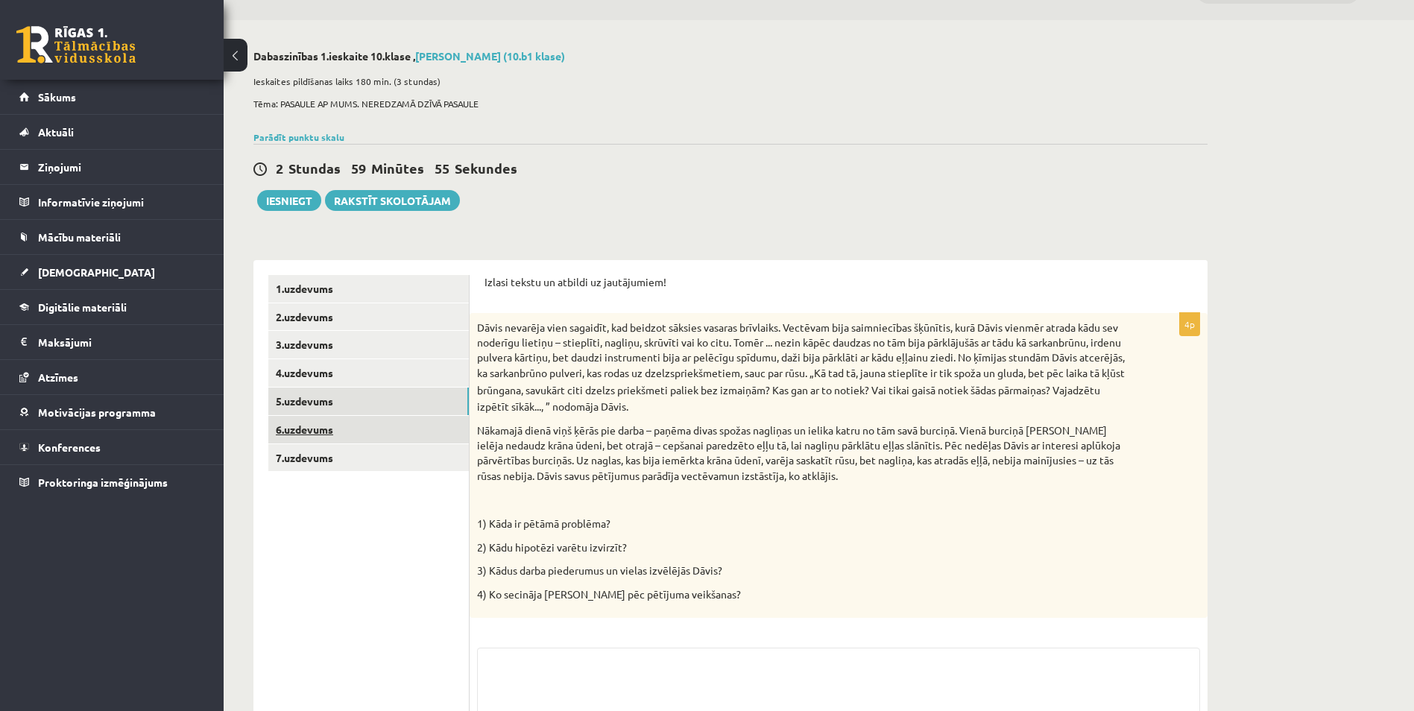
click at [346, 442] on link "6.uzdevums" at bounding box center [368, 430] width 200 height 28
click at [346, 464] on link "7.uzdevums" at bounding box center [368, 458] width 200 height 28
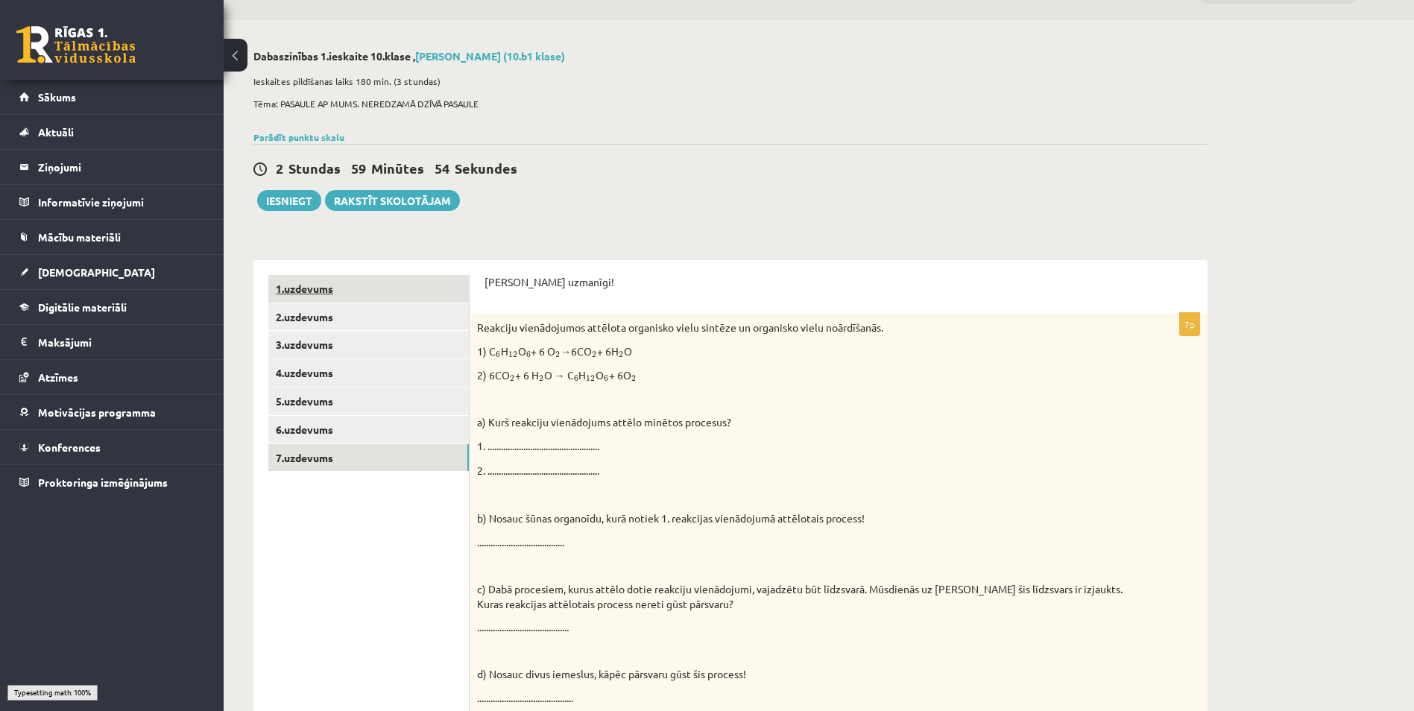
click at [343, 292] on link "1.uzdevums" at bounding box center [368, 289] width 200 height 28
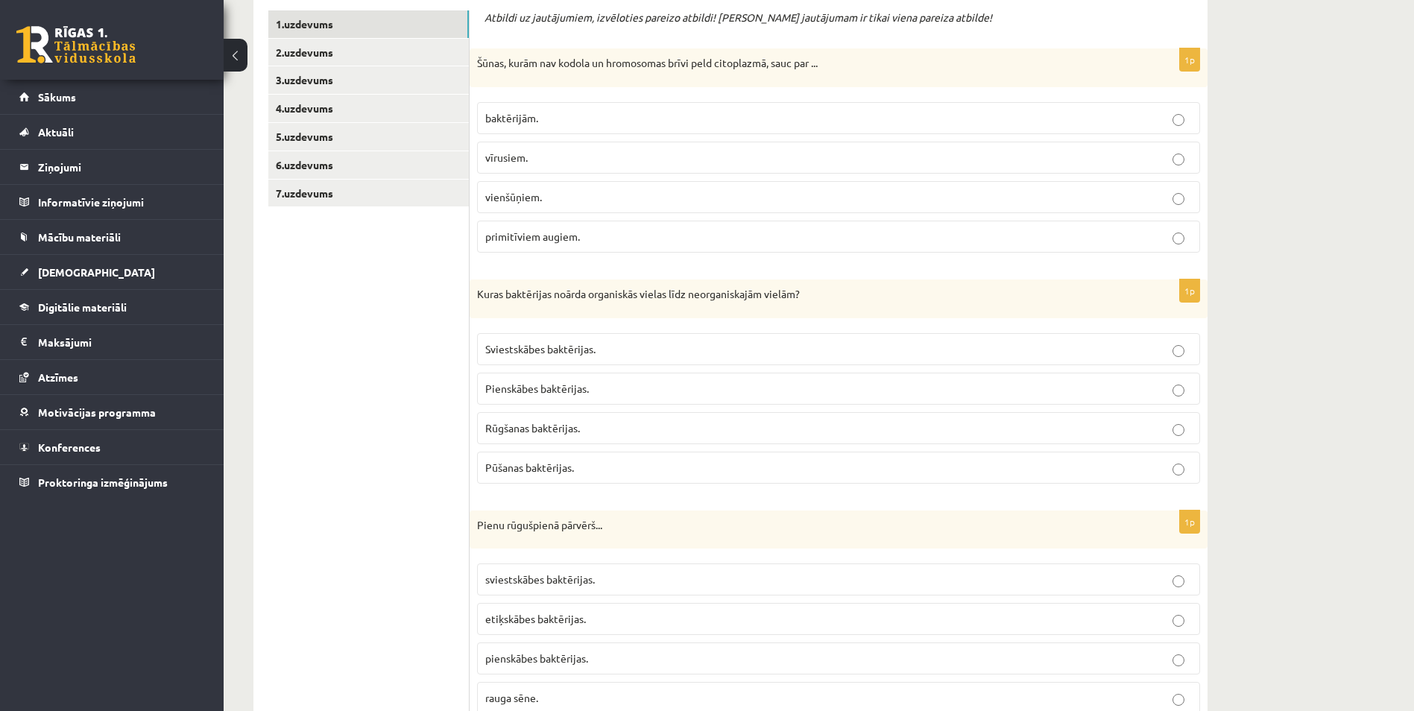
scroll to position [307, 0]
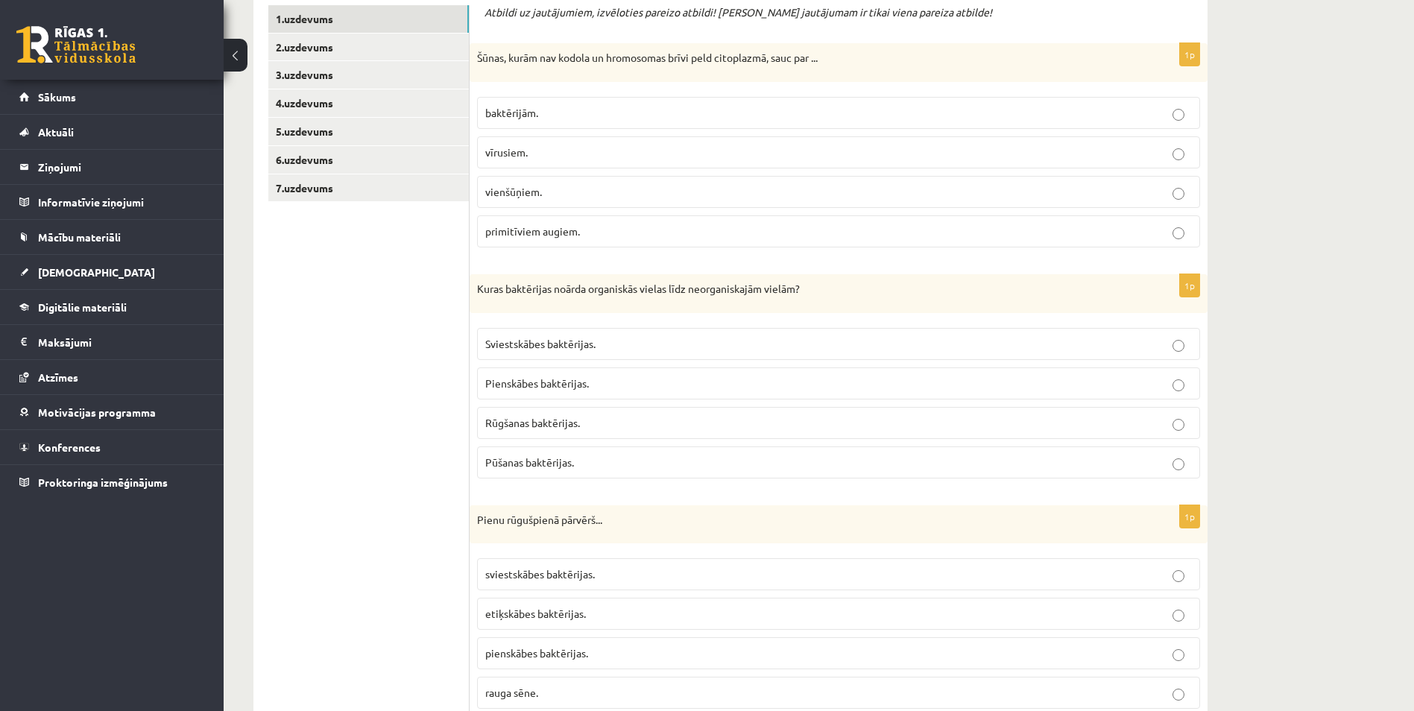
click at [547, 114] on p "baktērijām." at bounding box center [838, 113] width 706 height 16
click at [537, 468] on span "Pūšanas baktērijas." at bounding box center [529, 461] width 89 height 13
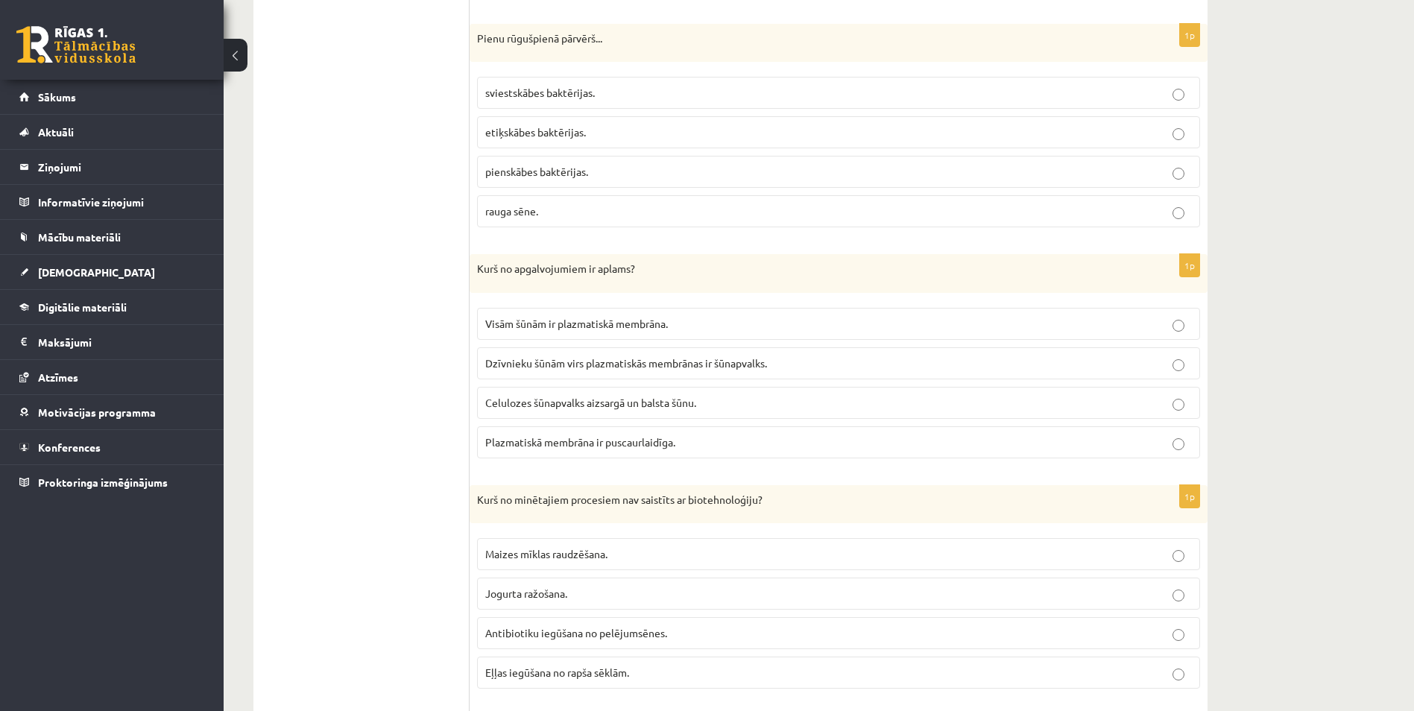
scroll to position [811, 0]
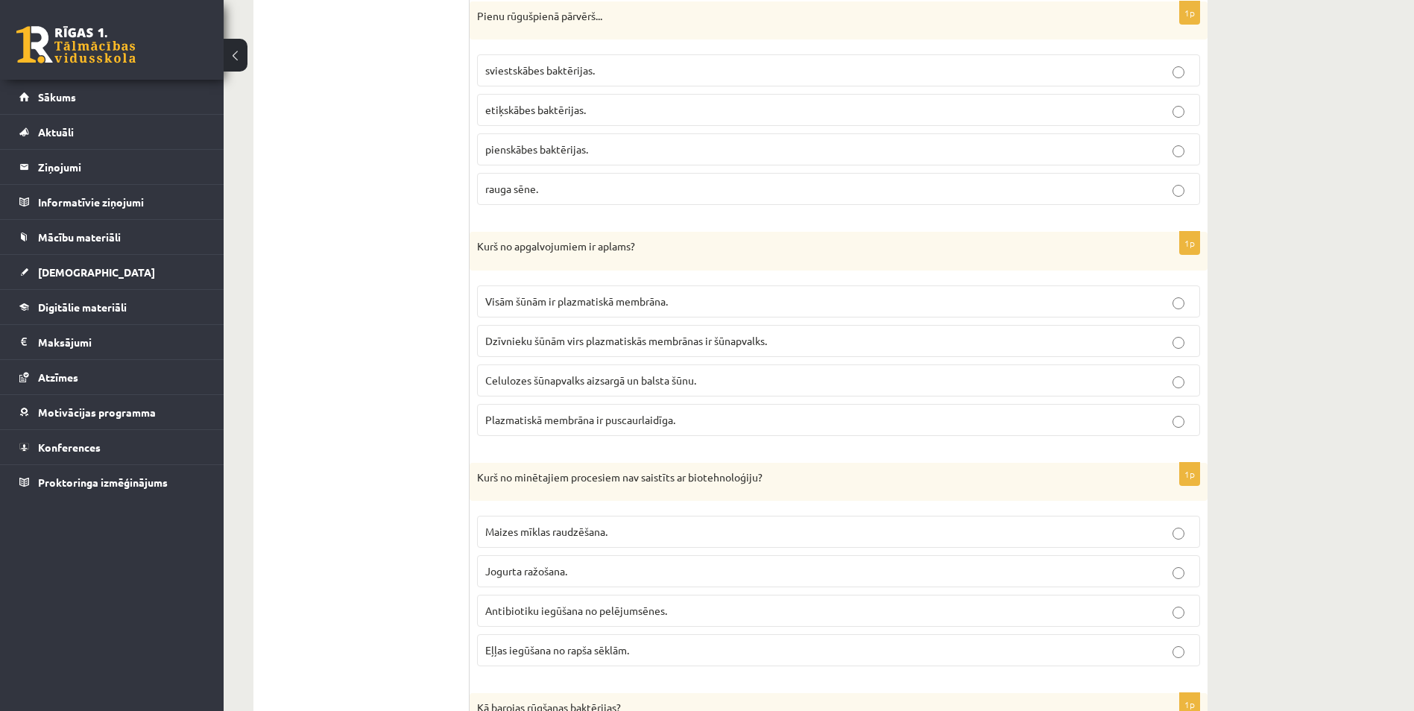
click at [654, 150] on p "pienskābes baktērijas." at bounding box center [838, 150] width 706 height 16
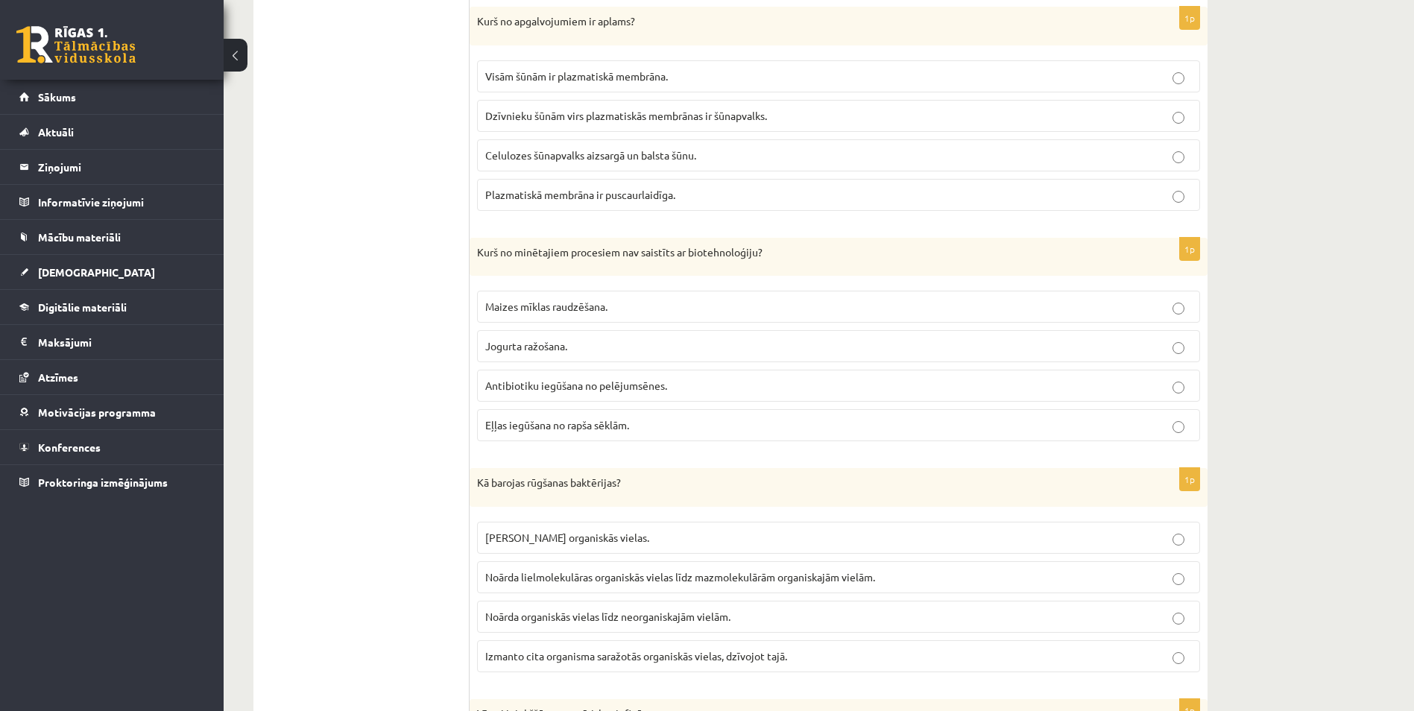
scroll to position [1042, 0]
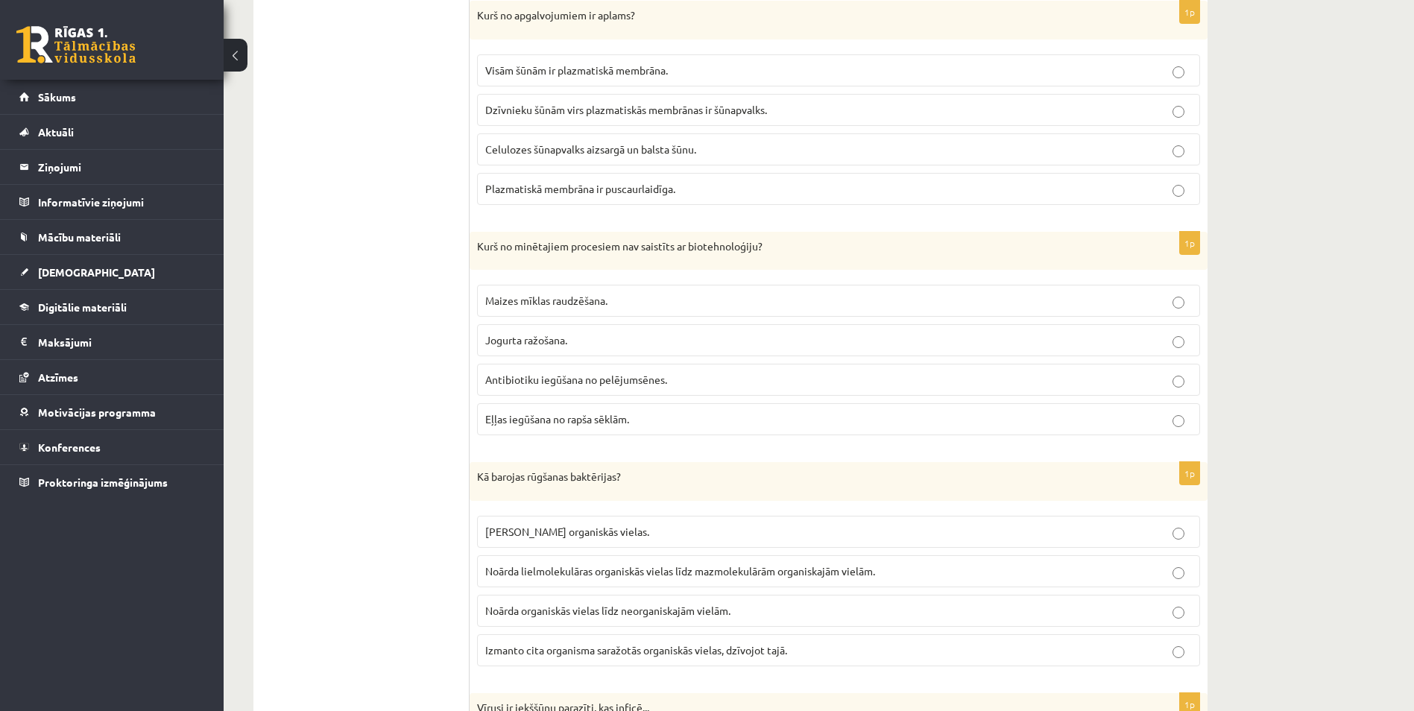
click at [607, 113] on span "Dzīvnieku šūnām virs plazmatiskās membrānas ir šūnapvalks." at bounding box center [626, 109] width 282 height 13
drag, startPoint x: 479, startPoint y: 244, endPoint x: 782, endPoint y: 244, distance: 302.6
click at [782, 244] on p "Kurš no minētajiem procesiem nav saistīts ar biotehnoloģiju?" at bounding box center [801, 246] width 648 height 15
drag, startPoint x: 782, startPoint y: 244, endPoint x: 707, endPoint y: 253, distance: 75.1
click at [707, 253] on p "Kurš no minētajiem procesiem nav saistīts ar biotehnoloģiju?" at bounding box center [801, 246] width 648 height 15
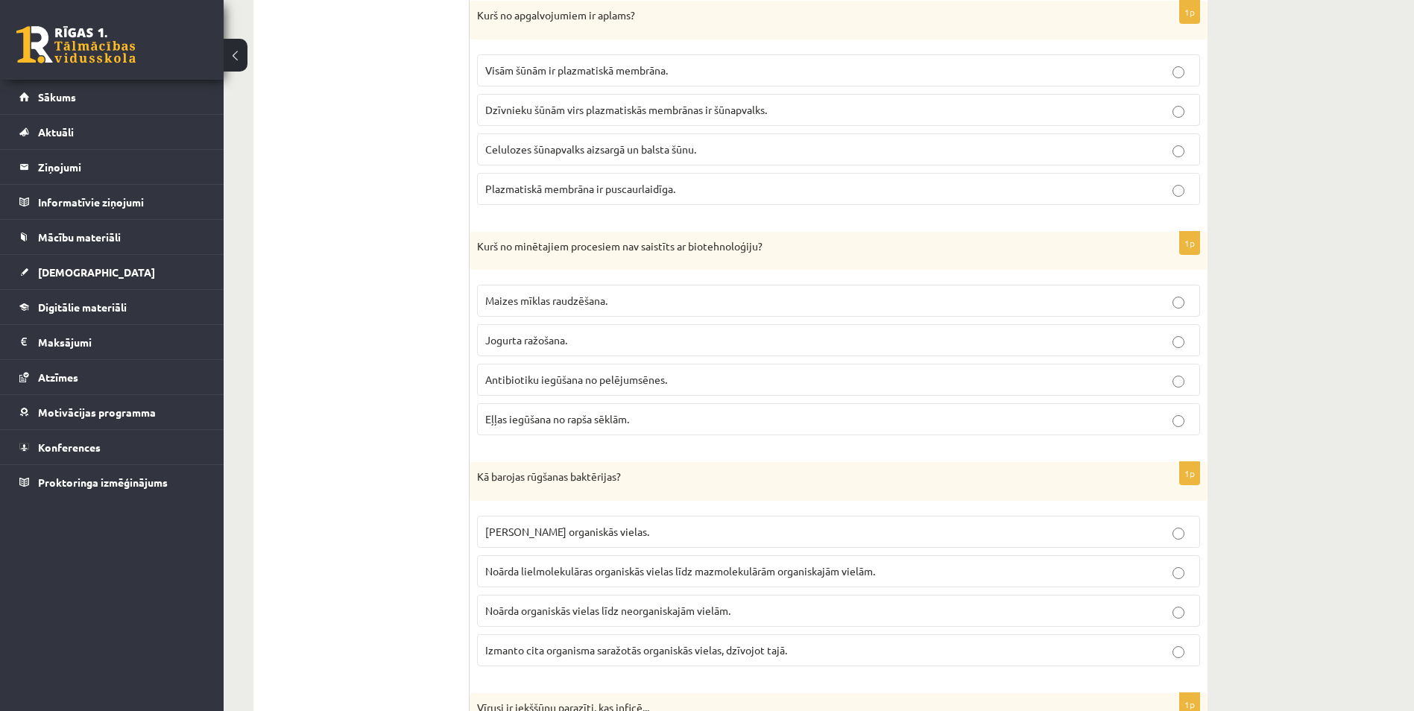
click at [532, 432] on label "Eļļas iegūšana no rapša sēklām." at bounding box center [838, 419] width 723 height 32
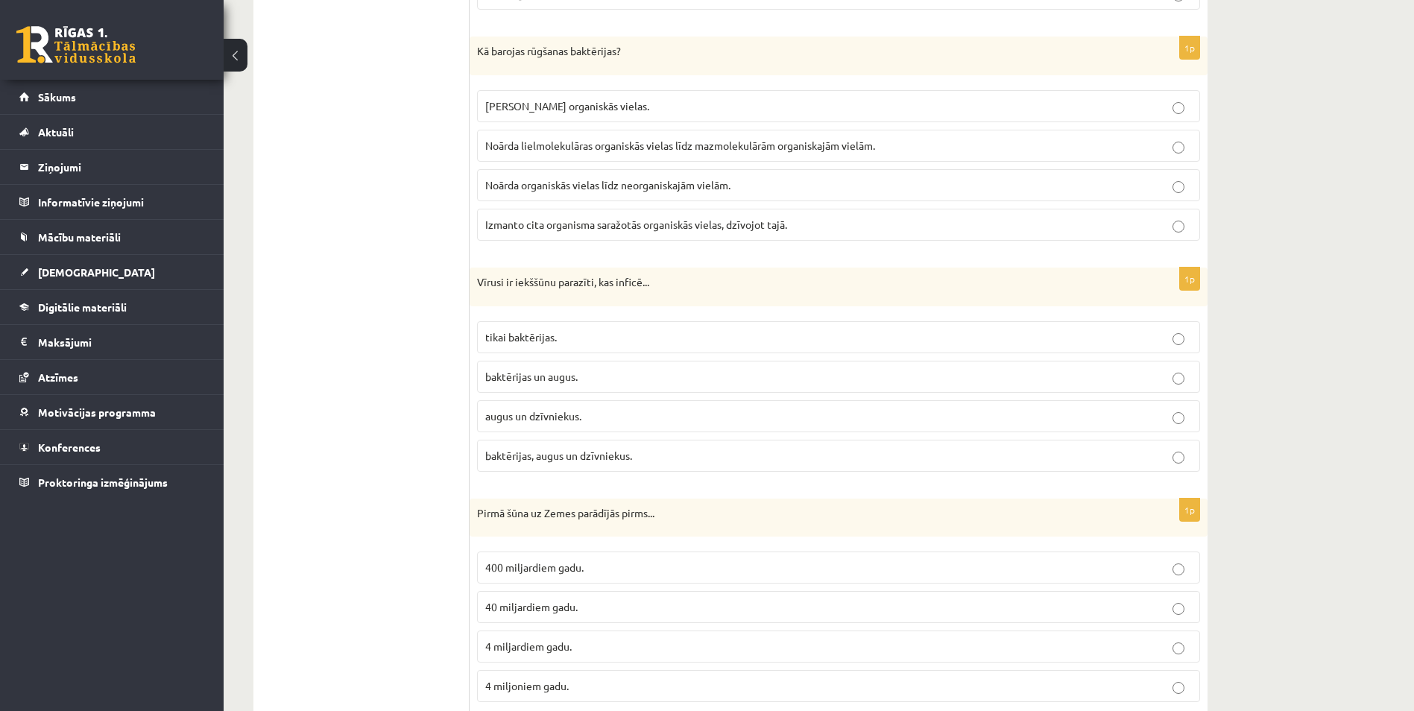
scroll to position [1472, 0]
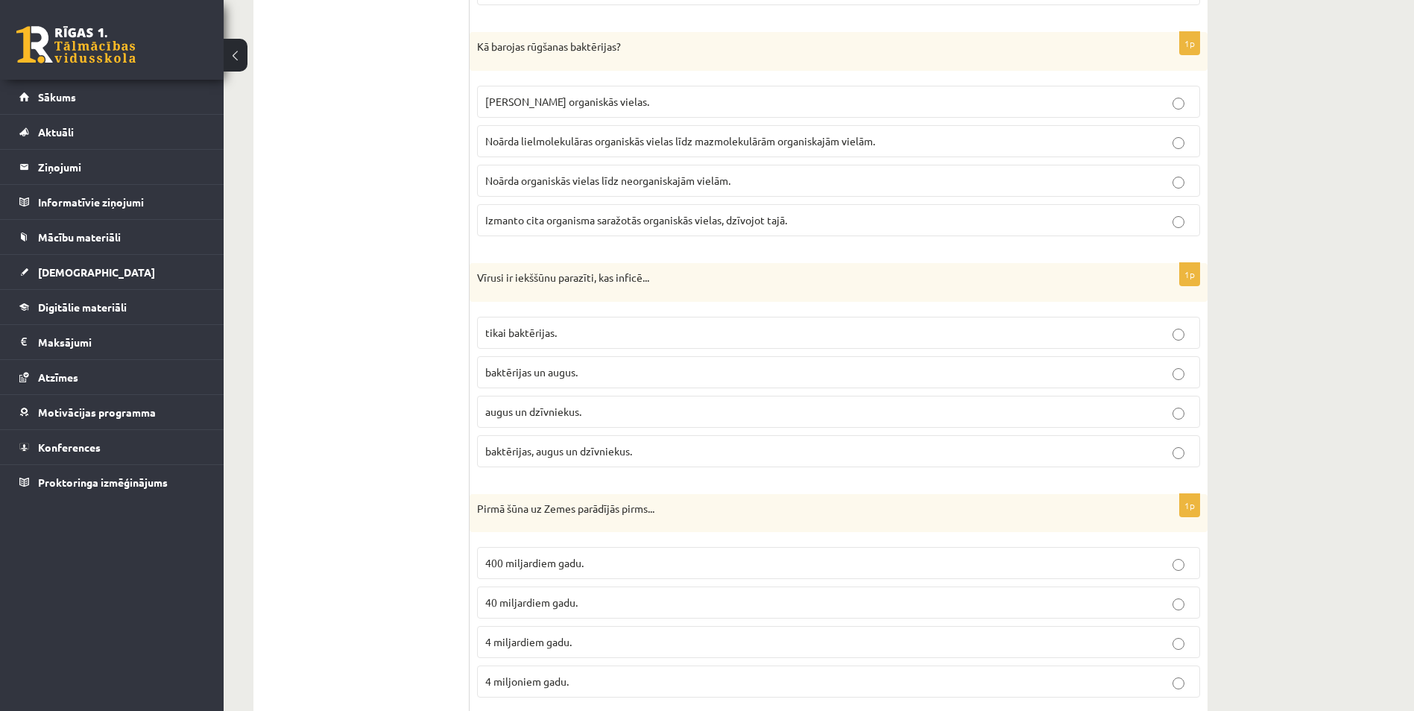
click at [565, 144] on span "Noārda lielmolekulāras organiskās vielas līdz mazmolekulārām organiskajām vielā…" at bounding box center [680, 140] width 390 height 13
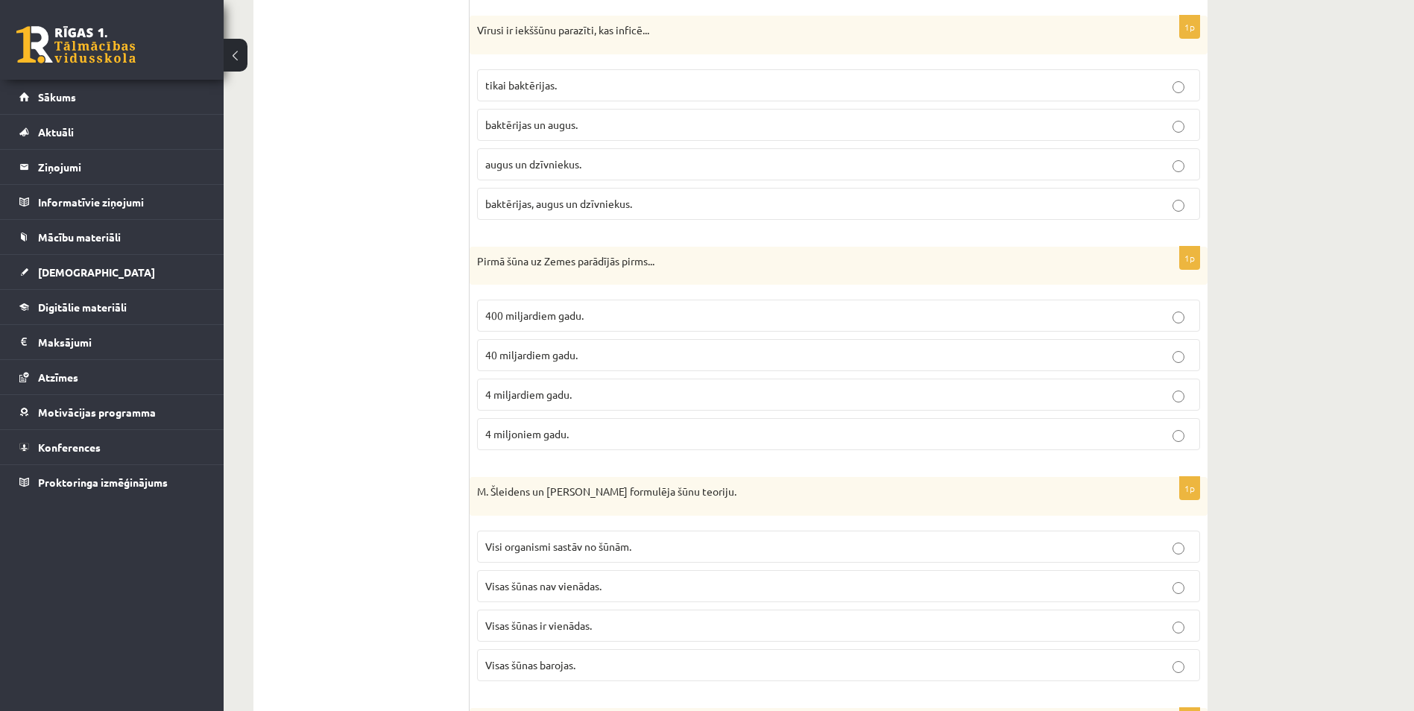
scroll to position [1730, 0]
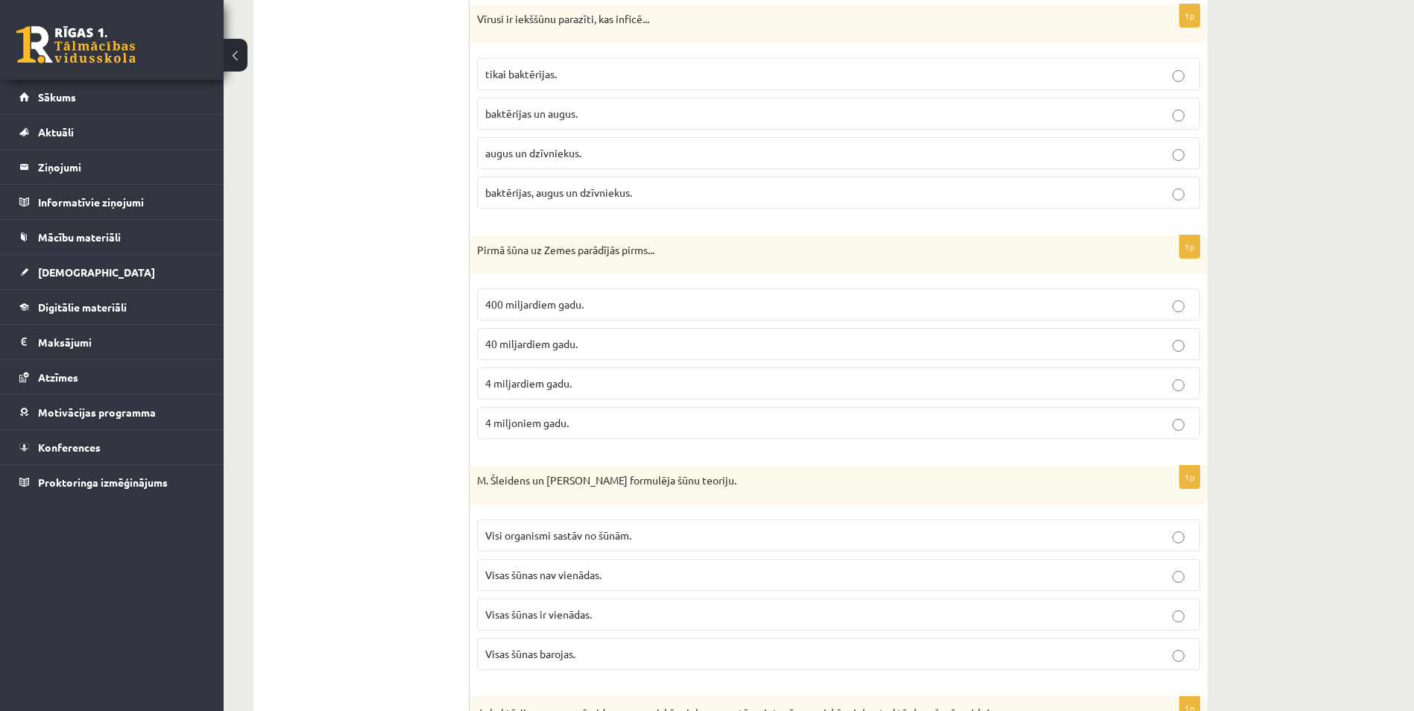
click at [535, 151] on span "augus un dzīvniekus." at bounding box center [533, 152] width 96 height 13
click at [537, 202] on label "baktērijas, augus un dzīvniekus." at bounding box center [838, 193] width 723 height 32
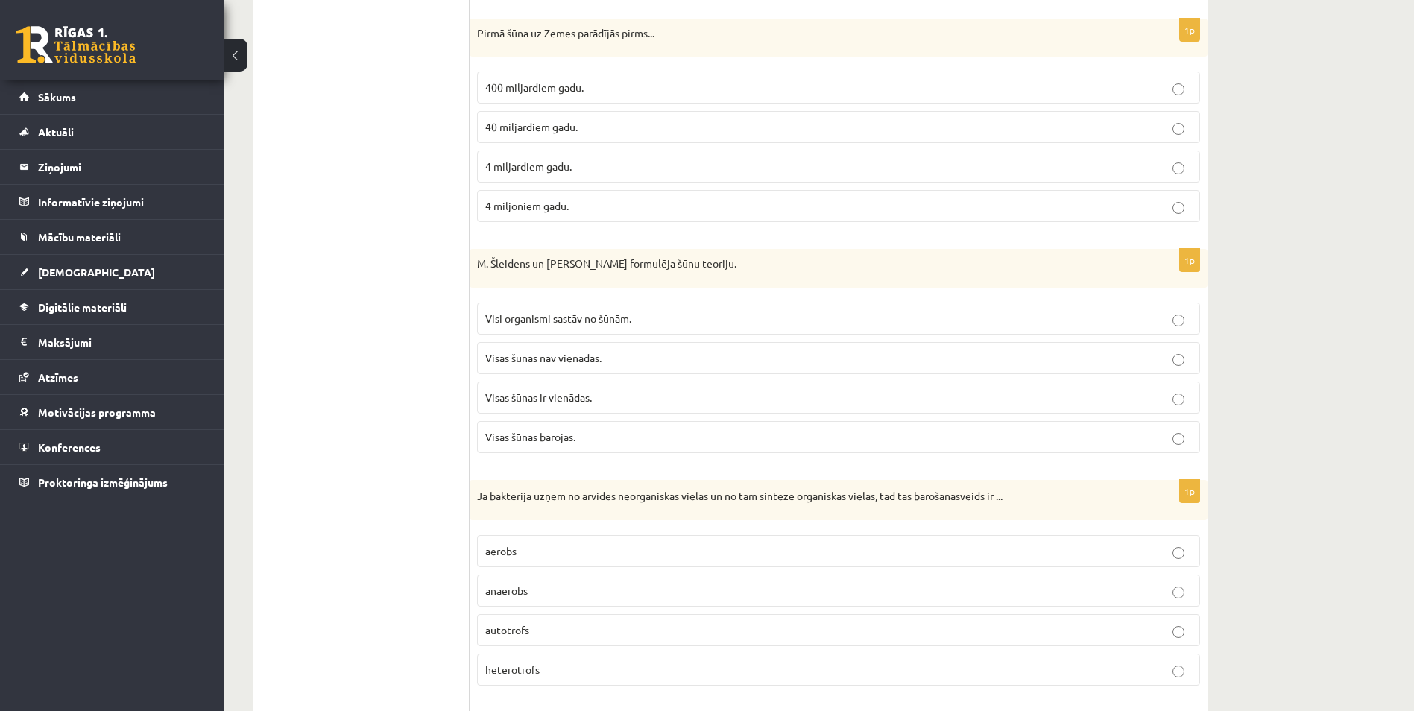
scroll to position [1955, 0]
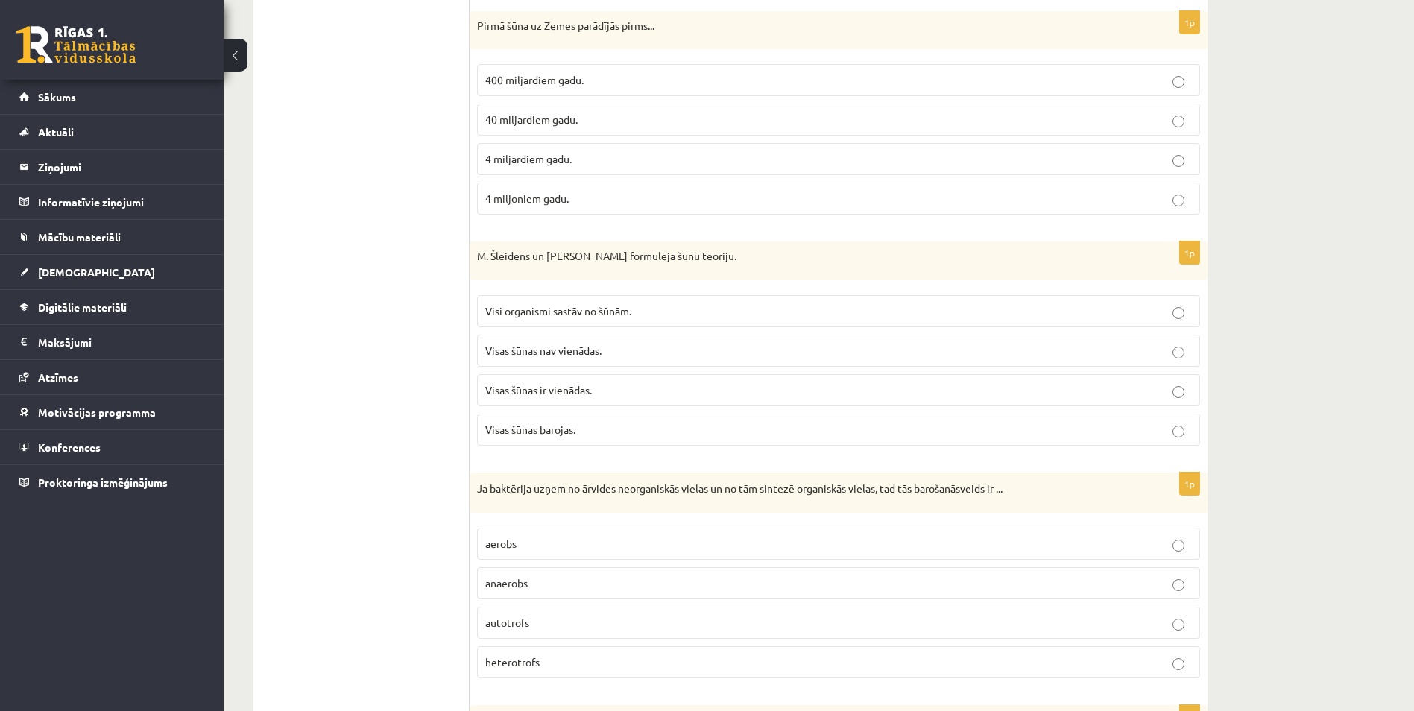
click at [513, 154] on p "4 miljardiem gadu." at bounding box center [838, 159] width 706 height 16
click at [568, 315] on span "Visi organismi sastāv no šūnām." at bounding box center [558, 310] width 146 height 13
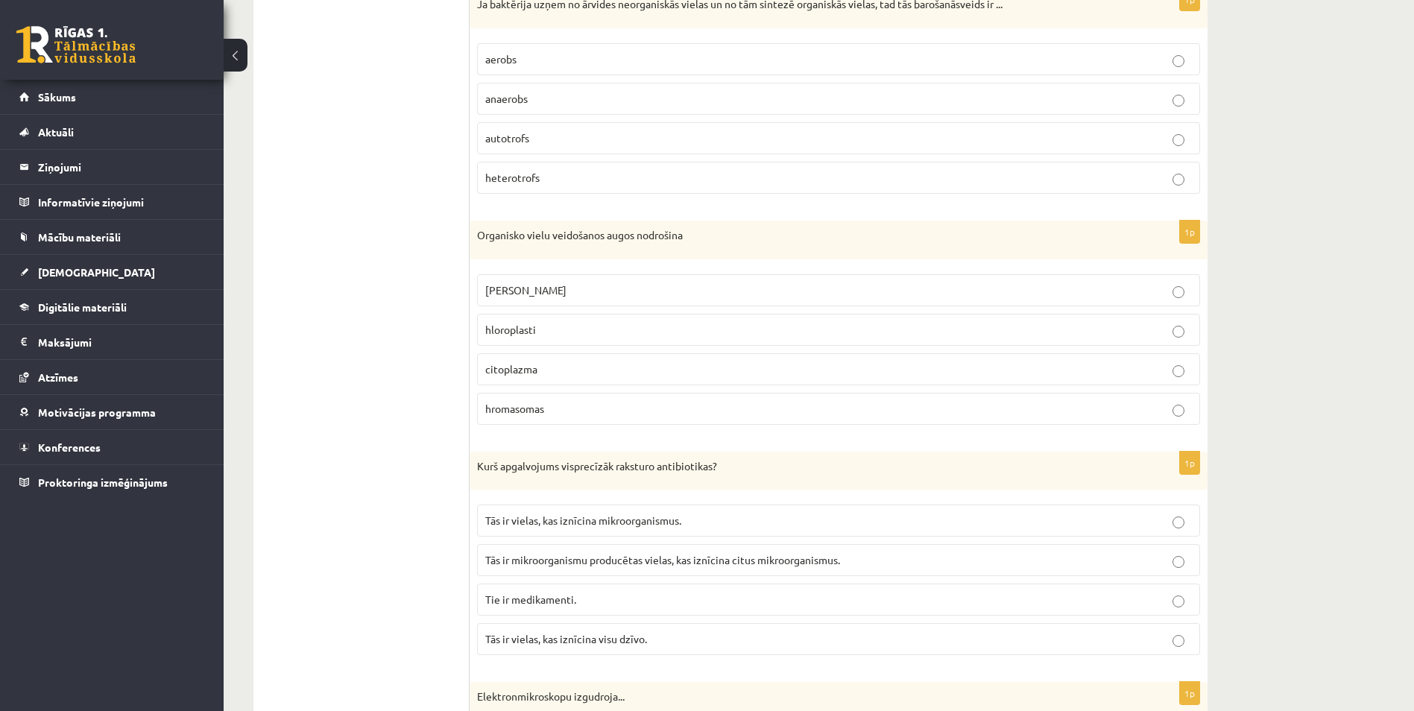
scroll to position [2428, 0]
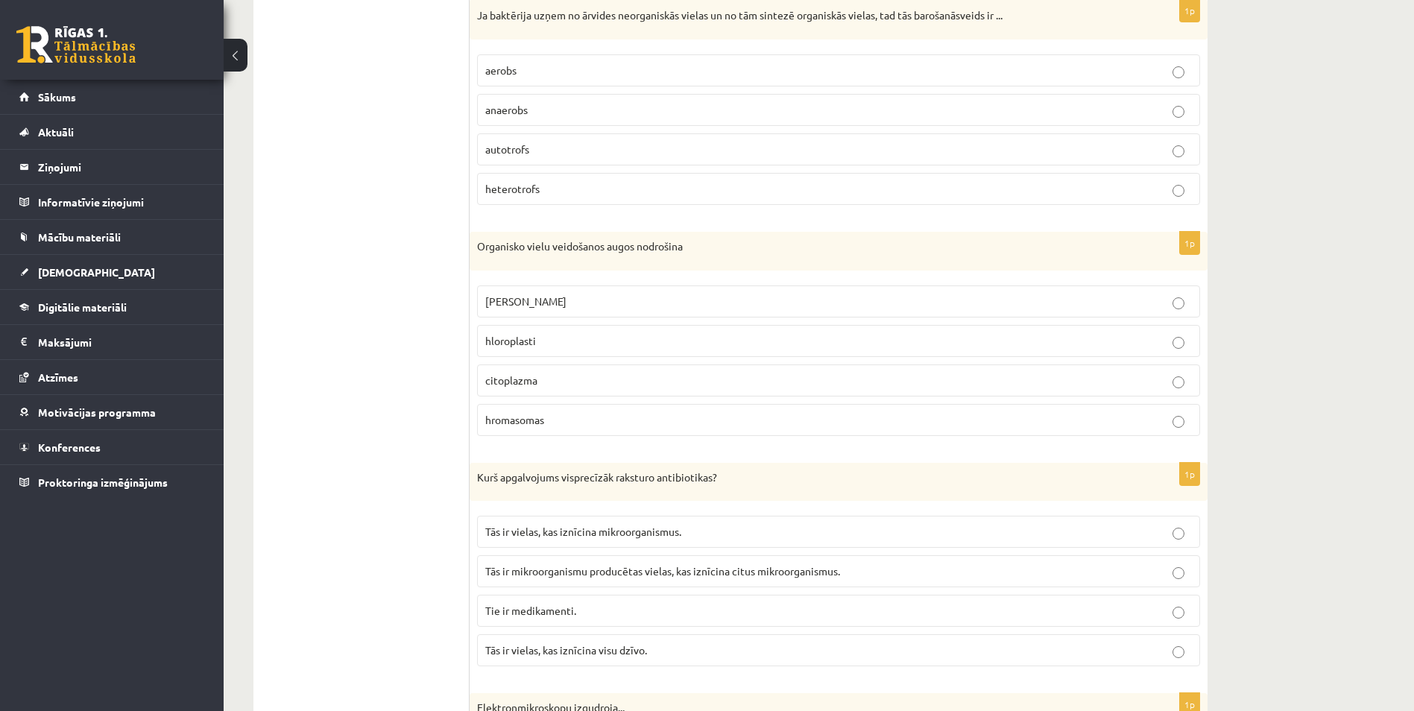
click at [542, 114] on p "anaerobs" at bounding box center [838, 110] width 706 height 16
click at [525, 154] on span "autotrofs" at bounding box center [507, 148] width 44 height 13
click at [521, 174] on label "heterotrofs" at bounding box center [838, 189] width 723 height 32
click at [531, 345] on span "hloroplasti" at bounding box center [510, 340] width 51 height 13
click at [554, 576] on span "Tās ir mikroorganismu producētas vielas, kas iznīcina citus mikroorganismus." at bounding box center [662, 570] width 355 height 13
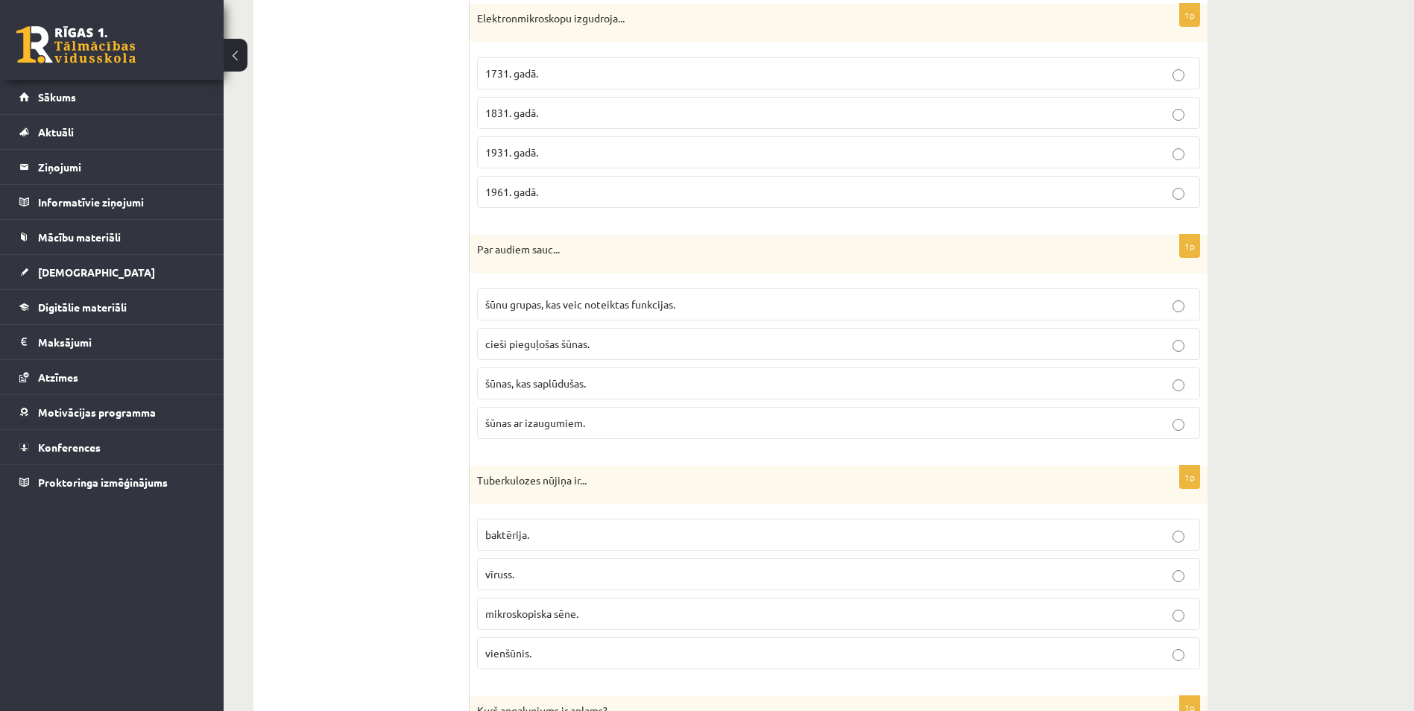
scroll to position [3118, 0]
click at [1185, 146] on p "1931. gadā." at bounding box center [838, 152] width 706 height 16
click at [529, 300] on span "šūnu grupas, kas veic noteiktas funkcijas." at bounding box center [580, 303] width 190 height 13
click at [569, 544] on label "baktērija." at bounding box center [838, 534] width 723 height 32
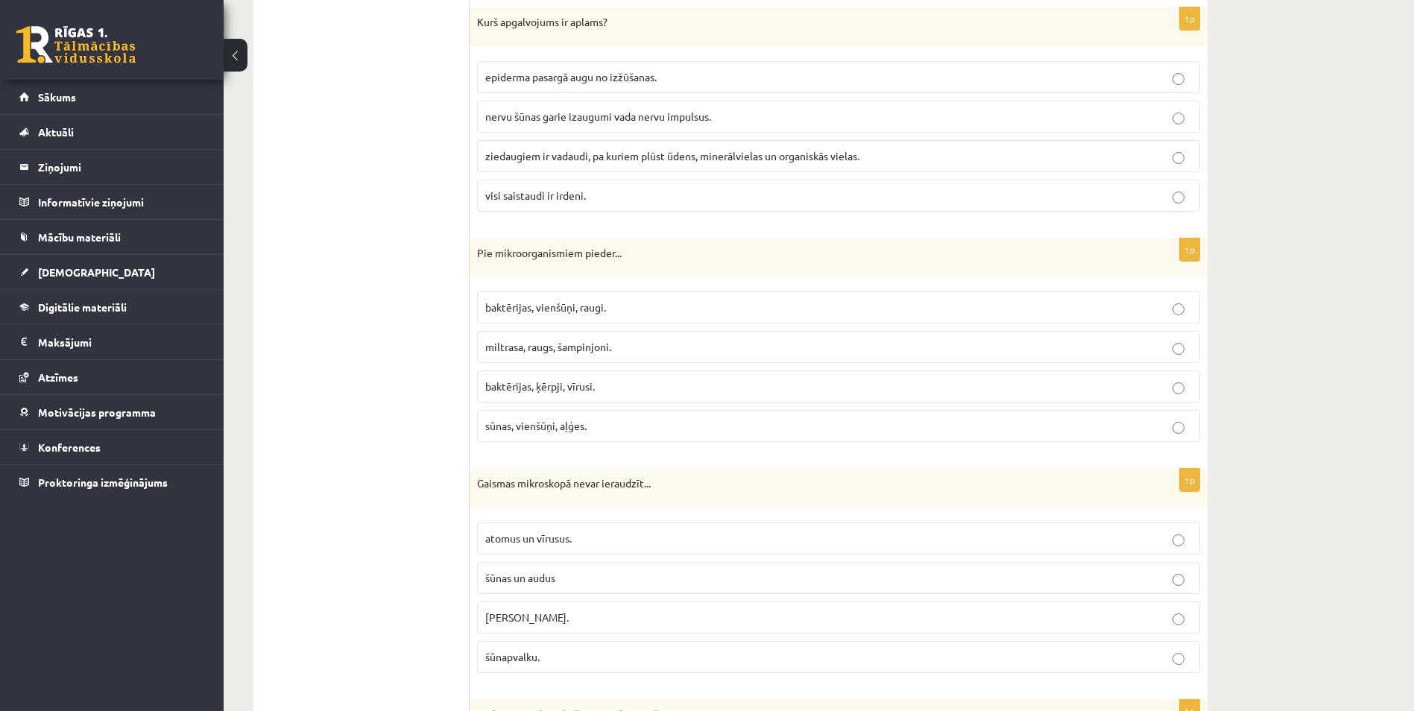
scroll to position [3812, 0]
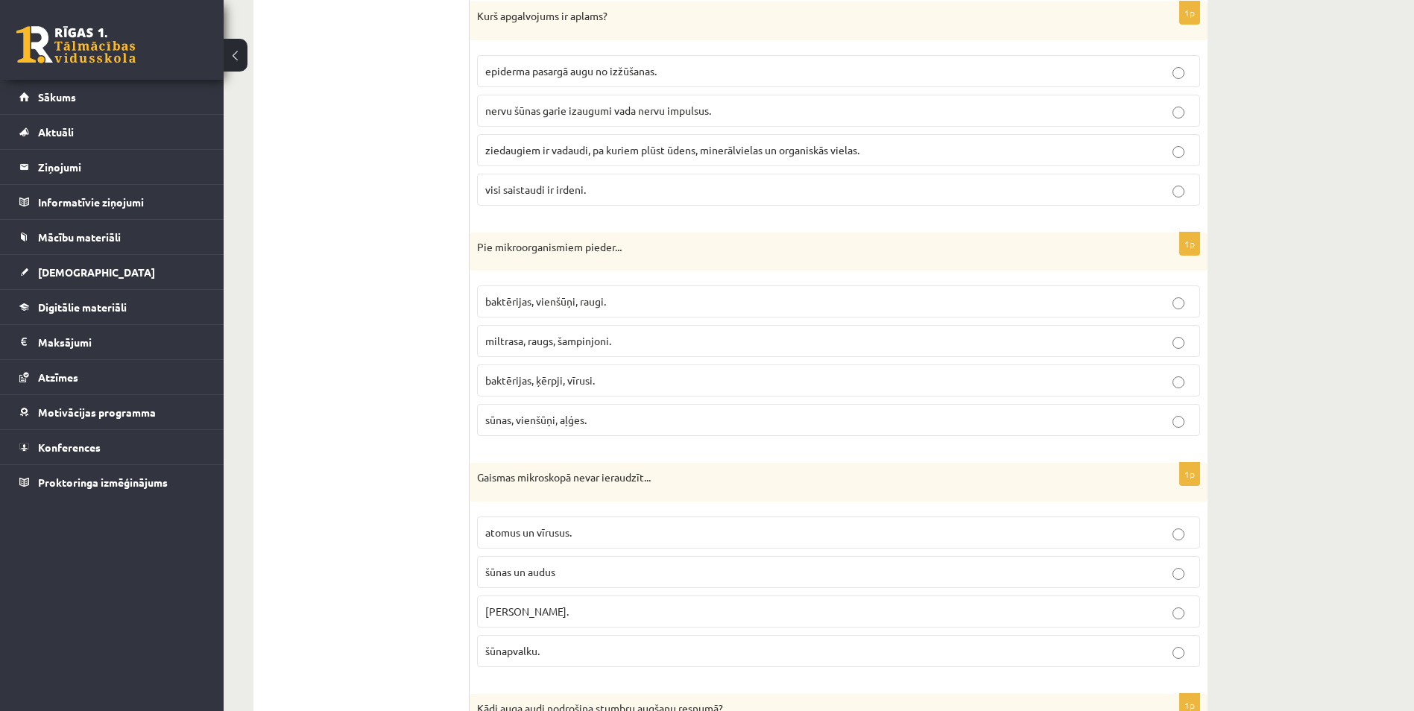
click at [571, 180] on label "visi saistaudi ir irdeni." at bounding box center [838, 190] width 723 height 32
click at [536, 299] on span "baktērijas, vienšūņi, raugi." at bounding box center [545, 300] width 121 height 13
click at [552, 393] on label "baktērijas, ķērpji, vīrusi." at bounding box center [838, 380] width 723 height 32
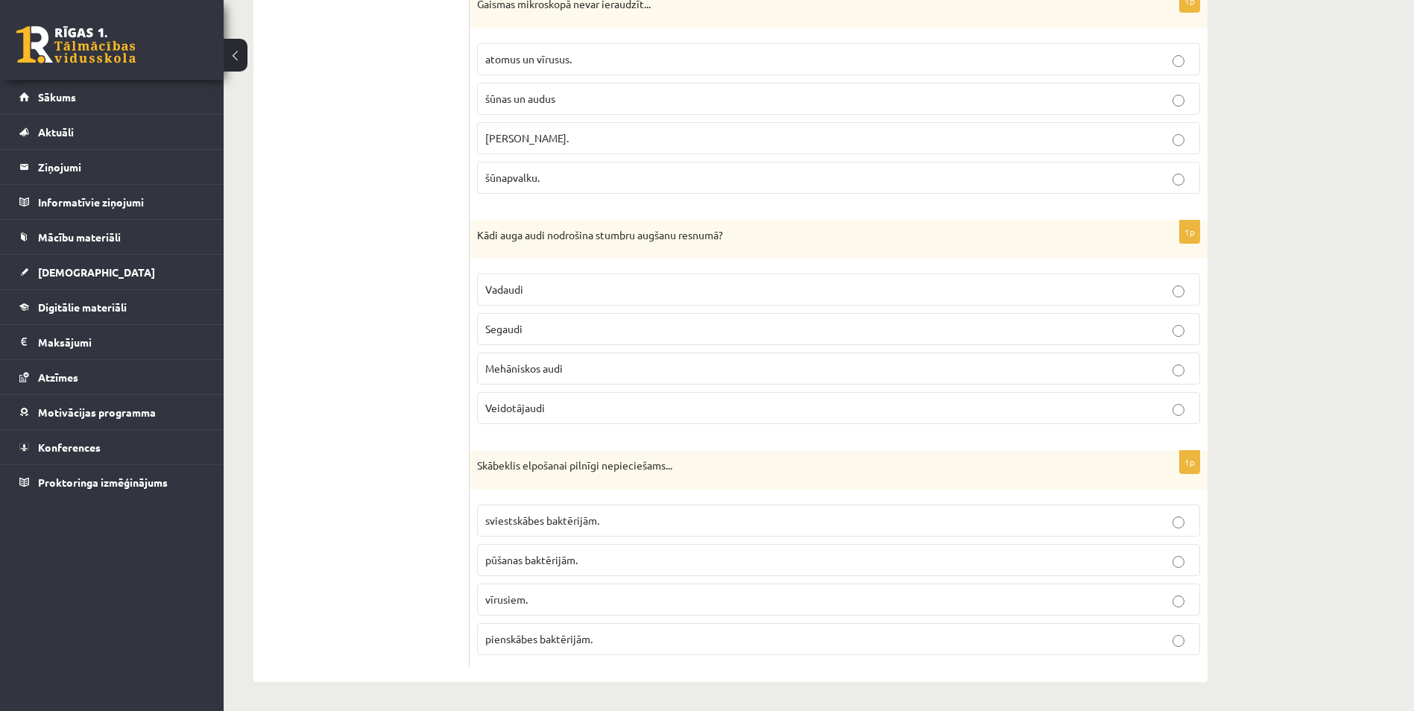
scroll to position [4274, 0]
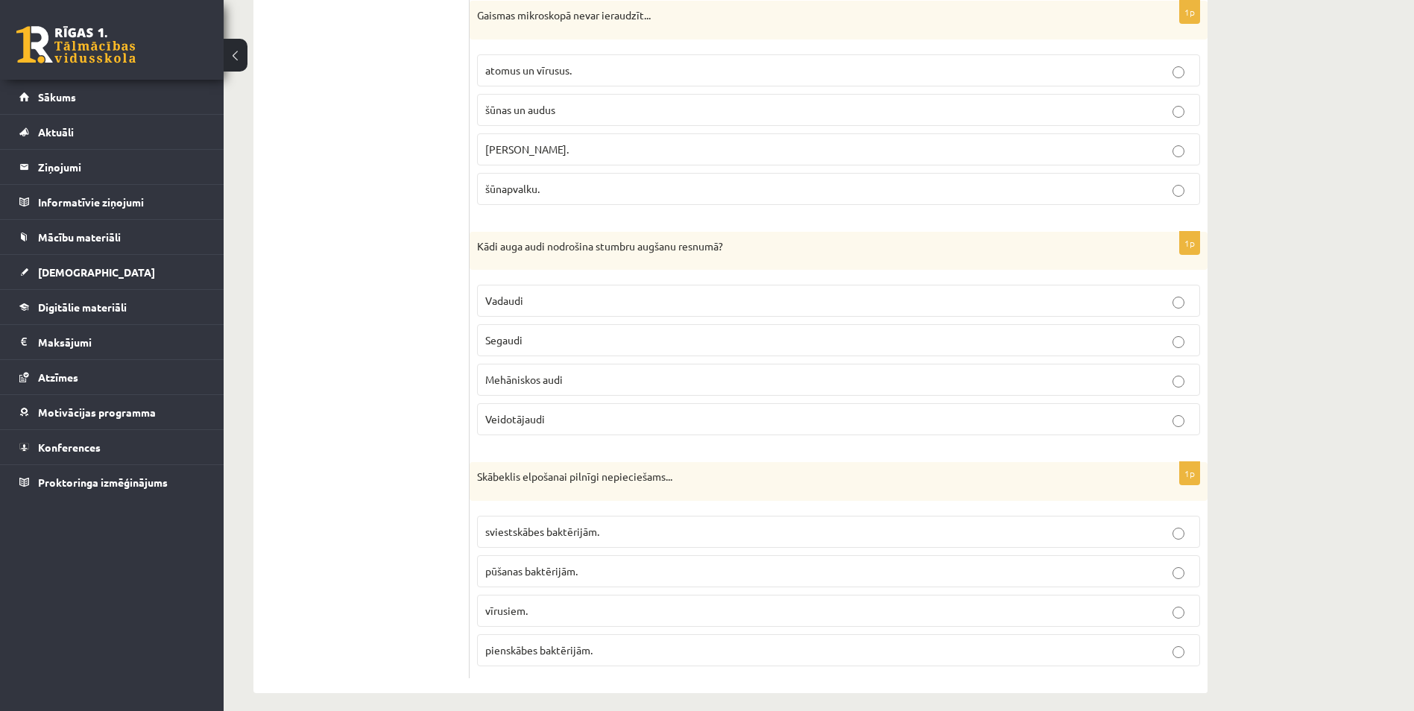
click at [503, 79] on label "atomus un vīrusus." at bounding box center [838, 70] width 723 height 32
click at [510, 352] on label "Segaudi" at bounding box center [838, 340] width 723 height 32
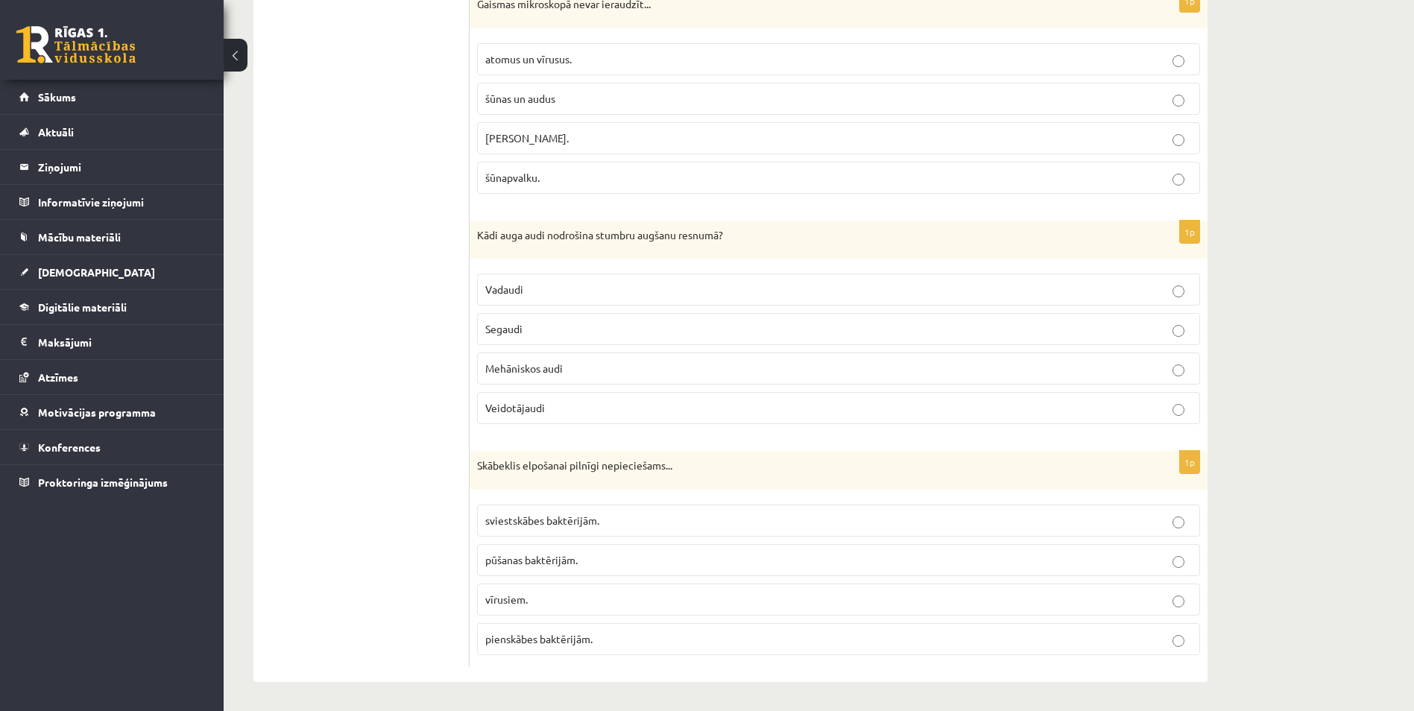
scroll to position [4287, 0]
click at [546, 568] on label "pūšanas baktērijām." at bounding box center [838, 559] width 723 height 32
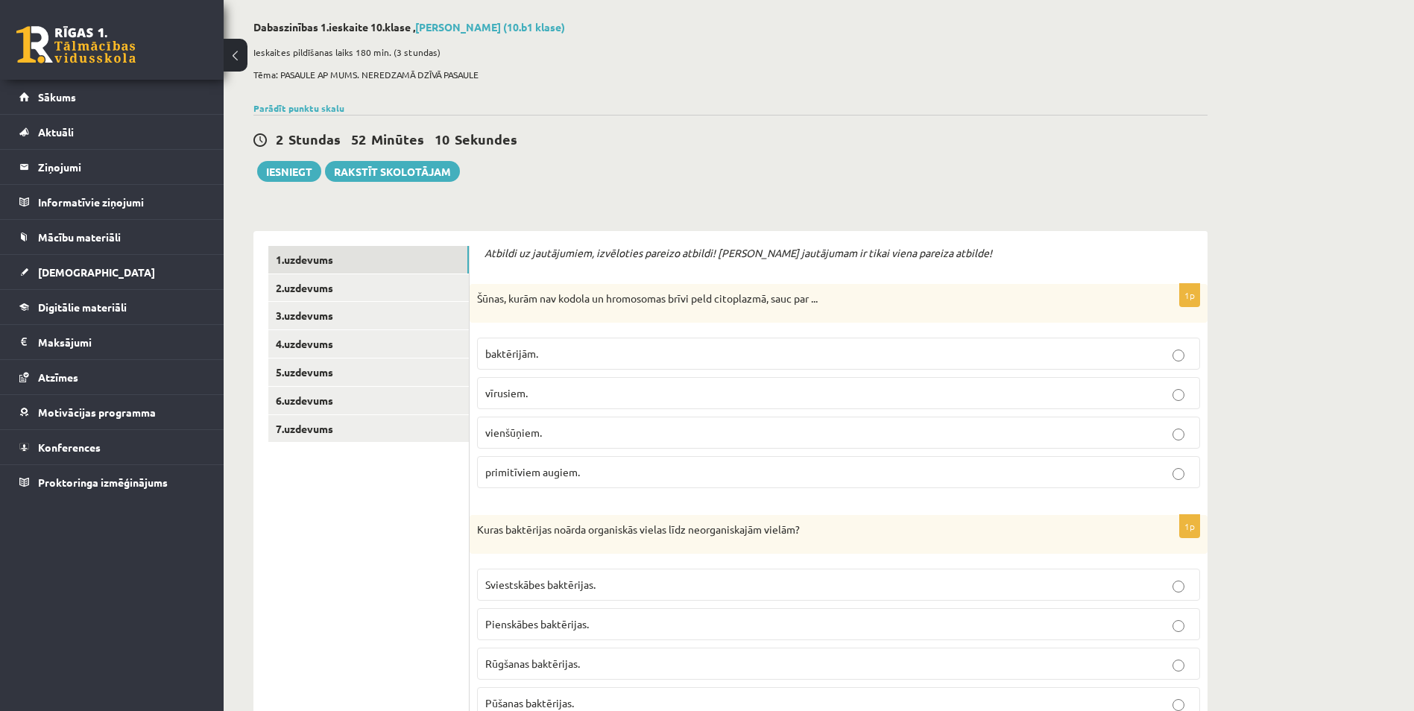
scroll to position [0, 0]
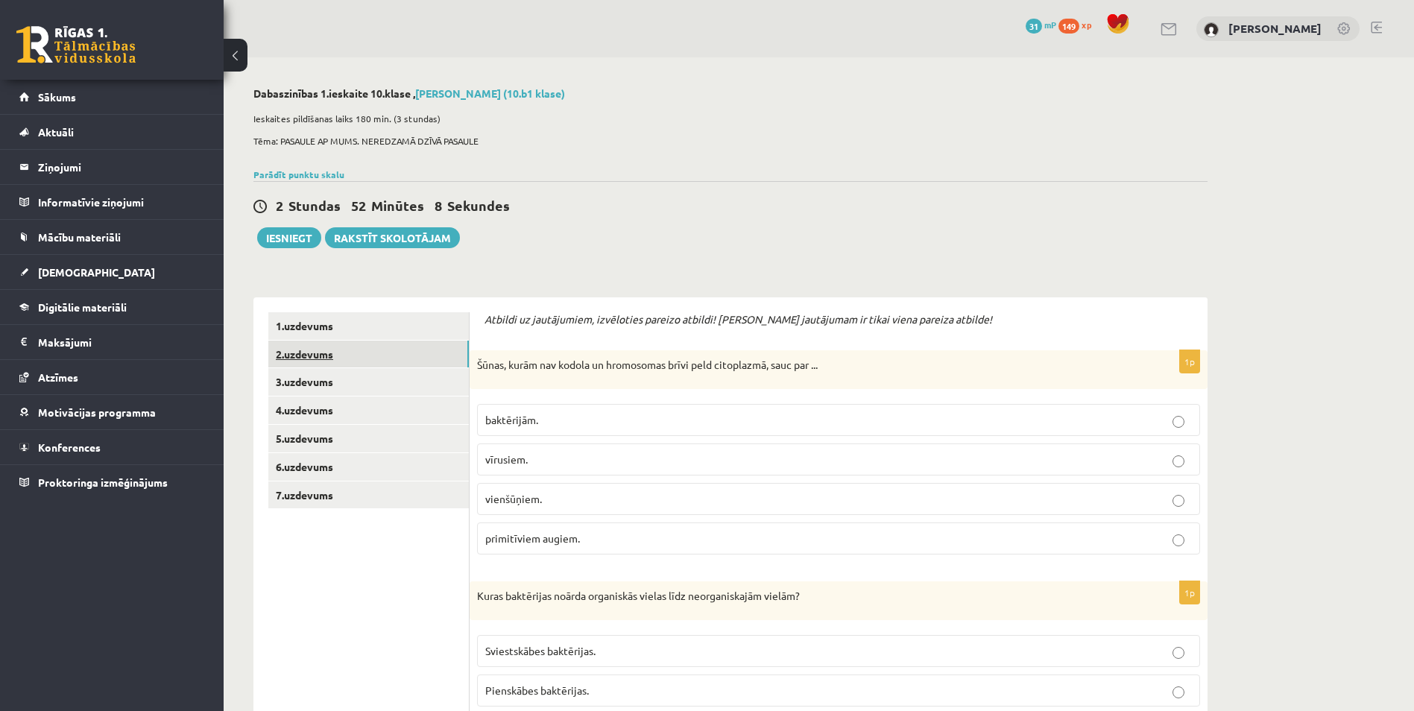
click at [312, 358] on link "2.uzdevums" at bounding box center [368, 355] width 200 height 28
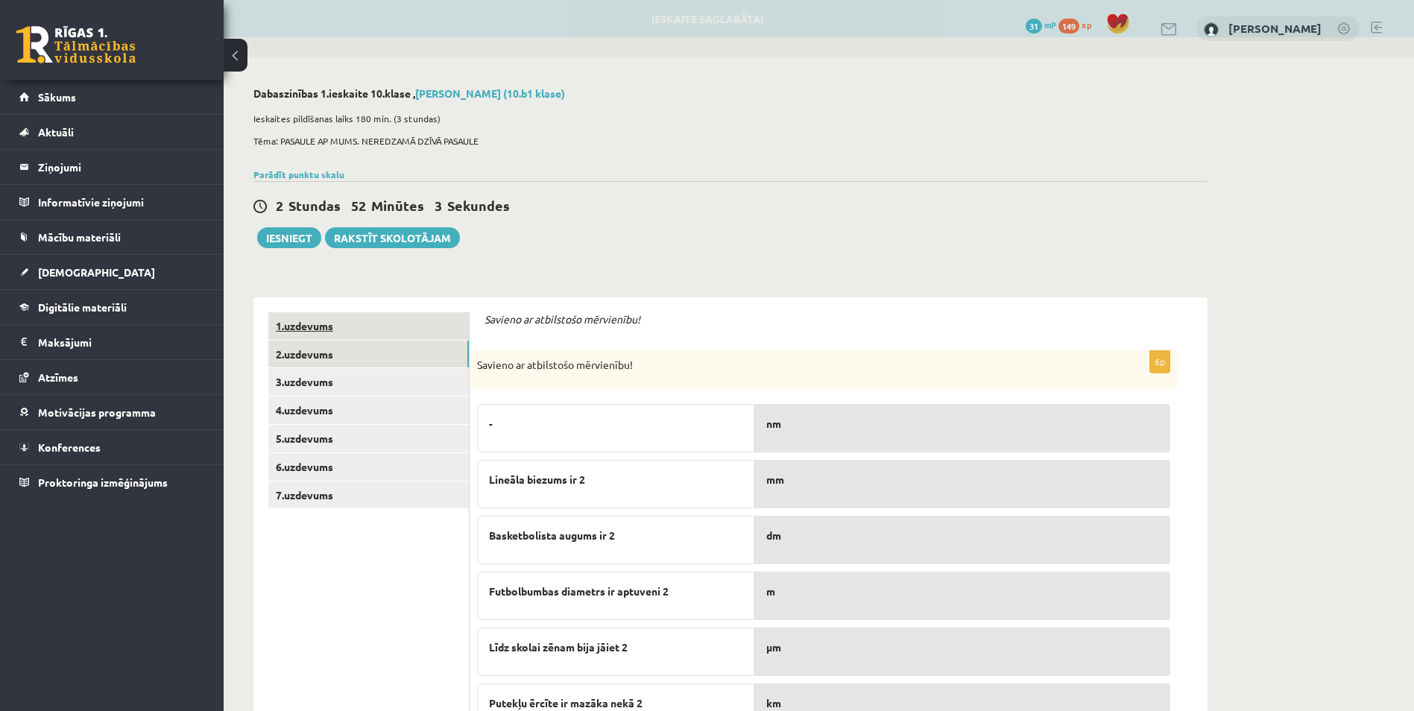
click at [333, 329] on link "1.uzdevums" at bounding box center [368, 326] width 200 height 28
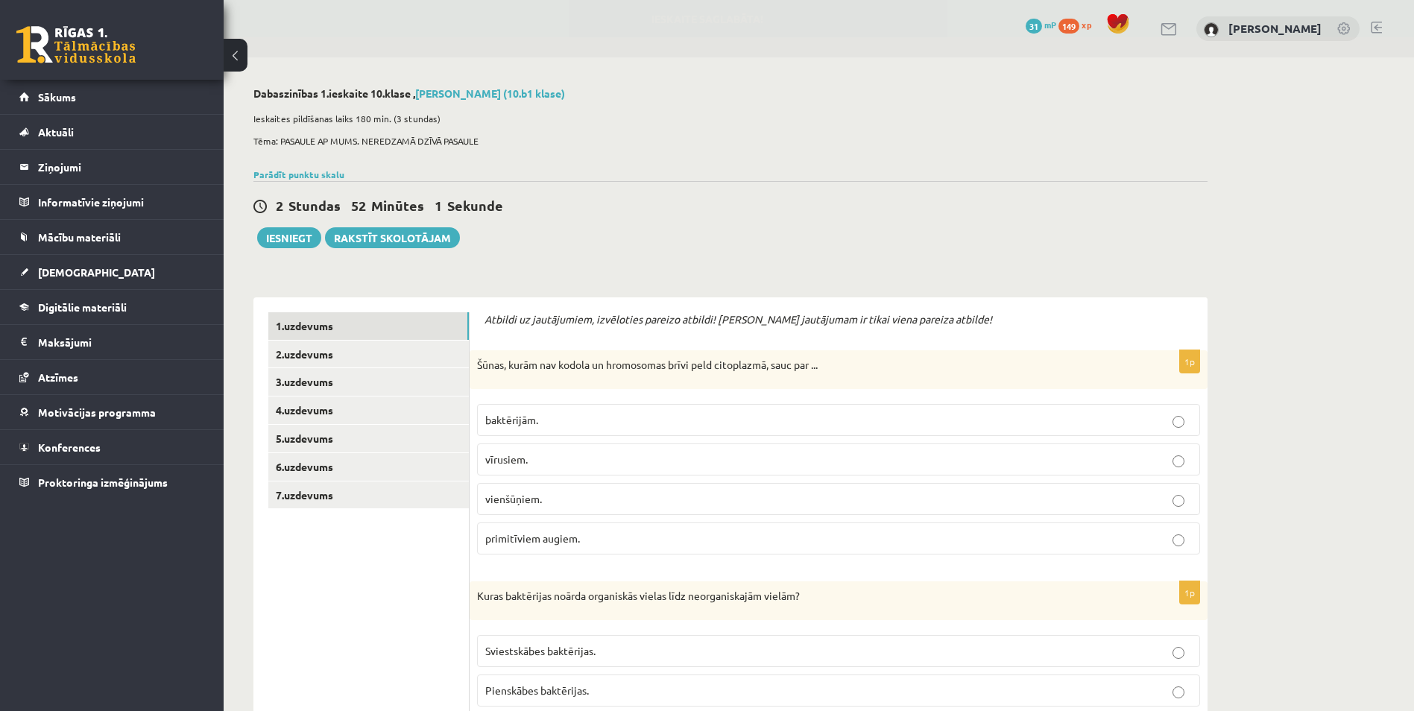
drag, startPoint x: 1200, startPoint y: 410, endPoint x: 1210, endPoint y: 420, distance: 14.2
click at [343, 360] on link "2.uzdevums" at bounding box center [368, 355] width 200 height 28
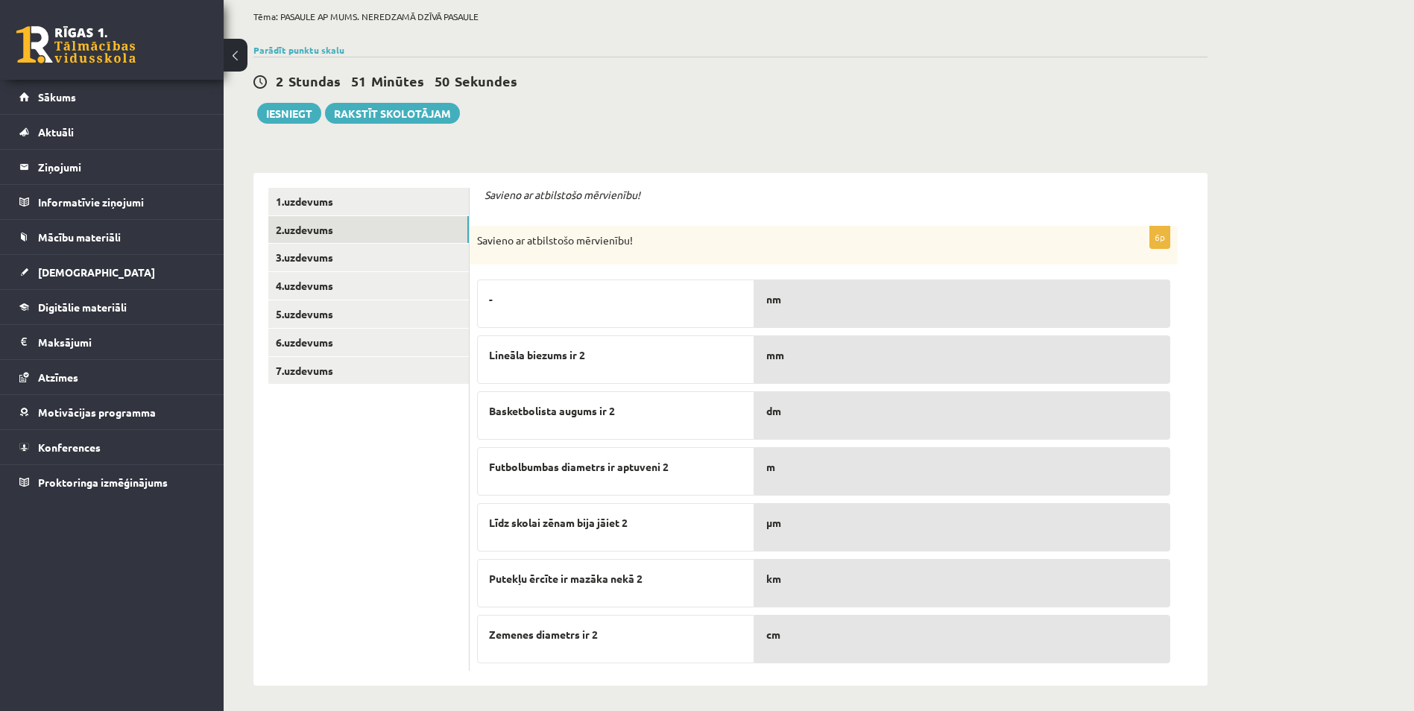
scroll to position [130, 0]
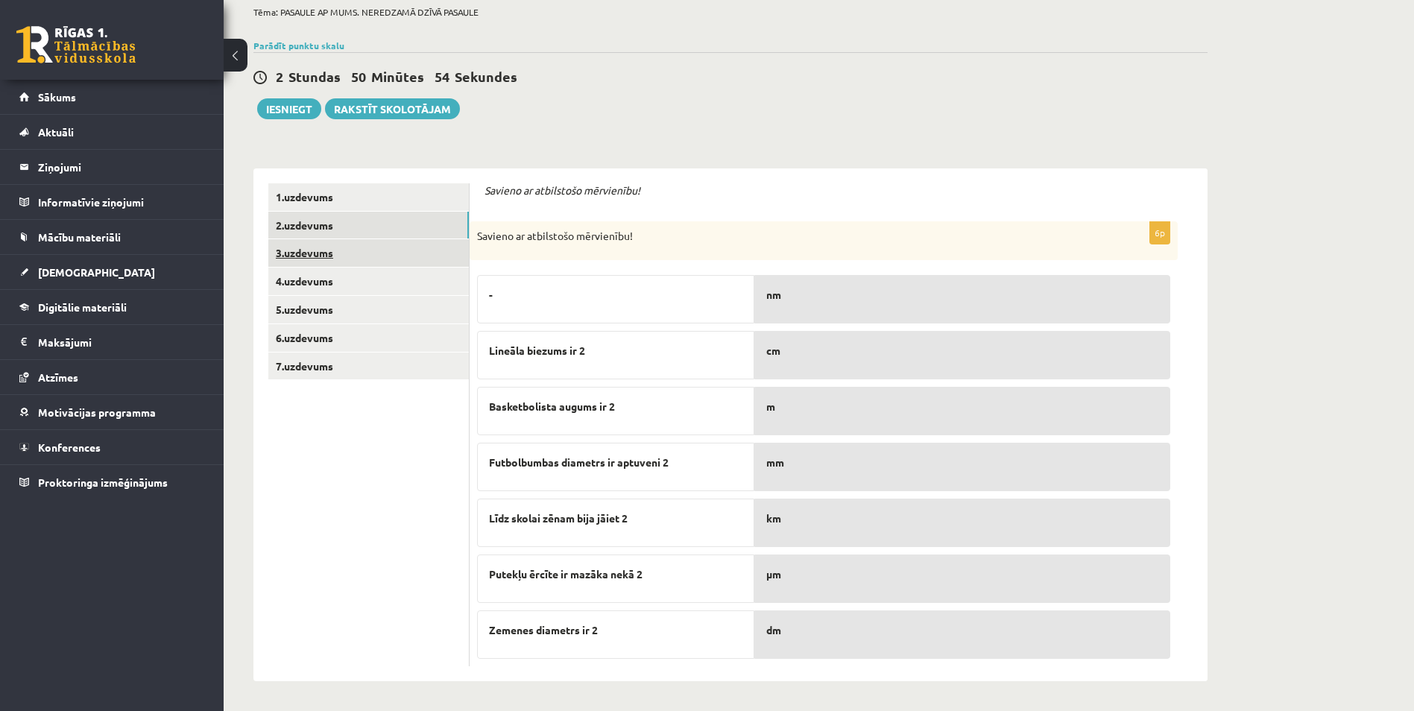
click at [344, 251] on link "3.uzdevums" at bounding box center [368, 253] width 200 height 28
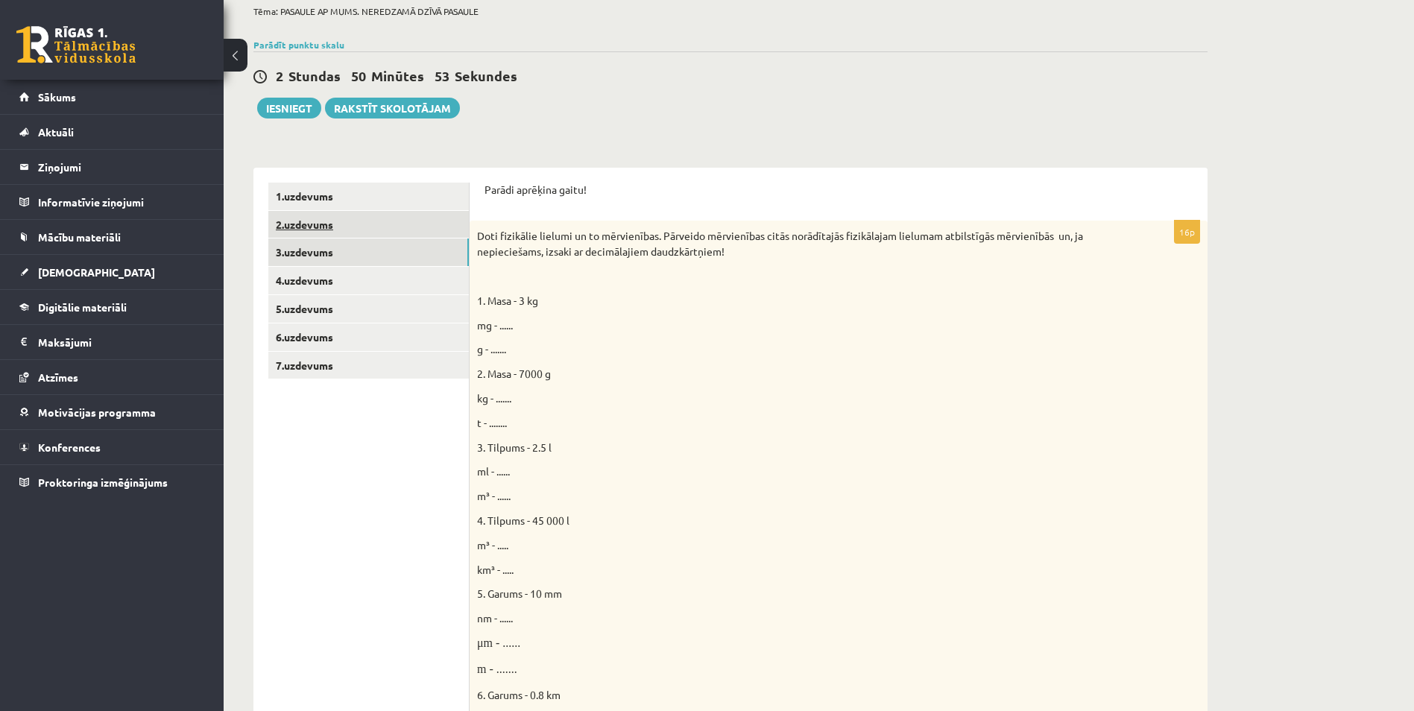
click at [344, 222] on link "2.uzdevums" at bounding box center [368, 225] width 200 height 28
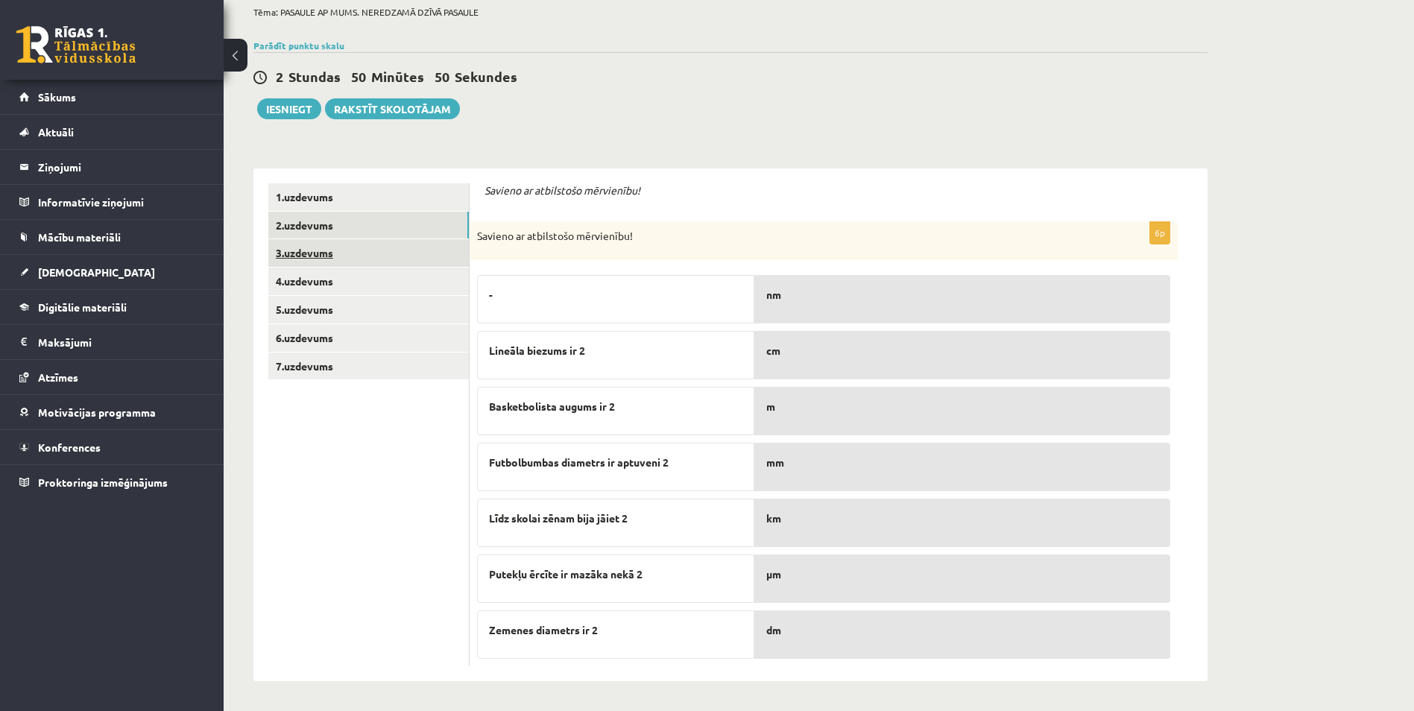
click at [351, 259] on link "3.uzdevums" at bounding box center [368, 253] width 200 height 28
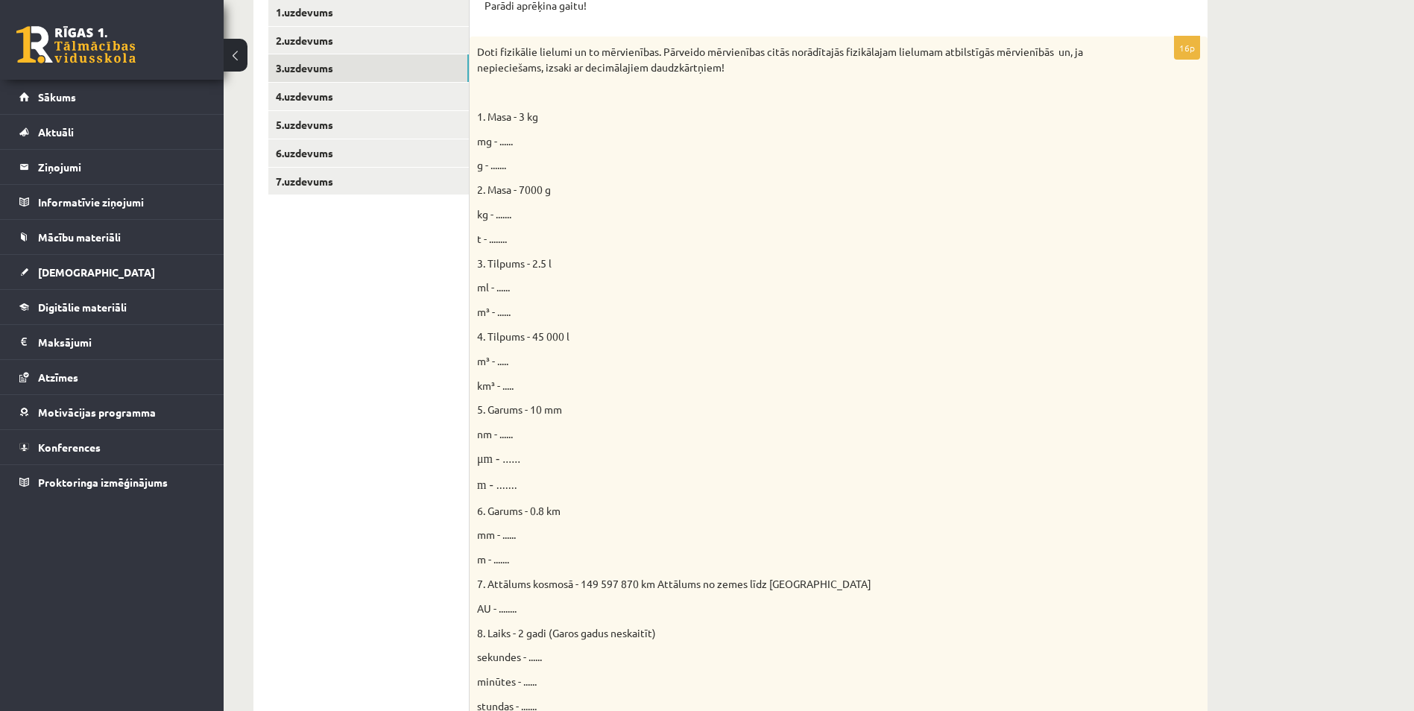
scroll to position [317, 0]
click at [507, 139] on span "mg - ......" at bounding box center [495, 137] width 36 height 13
drag, startPoint x: 519, startPoint y: 142, endPoint x: 499, endPoint y: 141, distance: 20.2
click at [499, 141] on p "mg - ......" at bounding box center [801, 138] width 648 height 16
click at [505, 145] on p "mg - ......" at bounding box center [801, 138] width 648 height 16
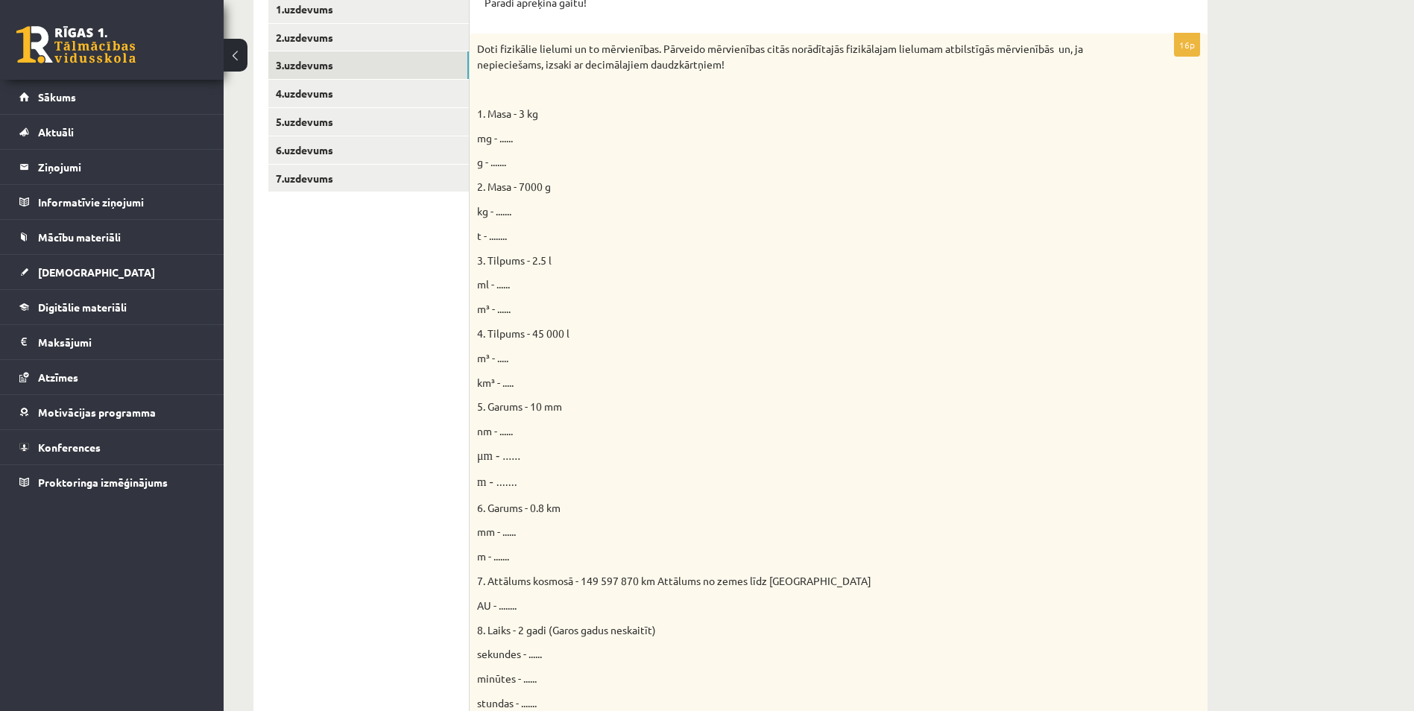
click at [501, 138] on span "mg - ......" at bounding box center [495, 137] width 36 height 13
click at [504, 138] on span "mg - ......" at bounding box center [495, 137] width 36 height 13
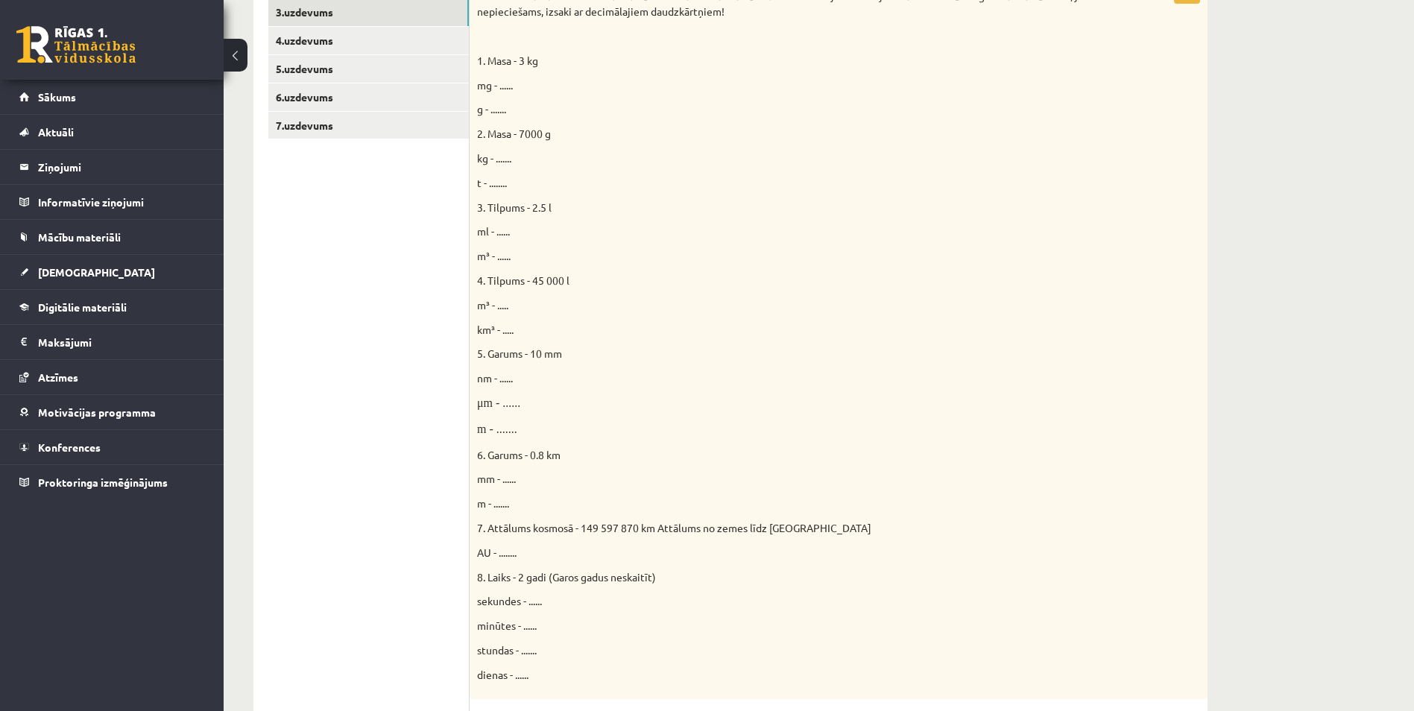
scroll to position [355, 0]
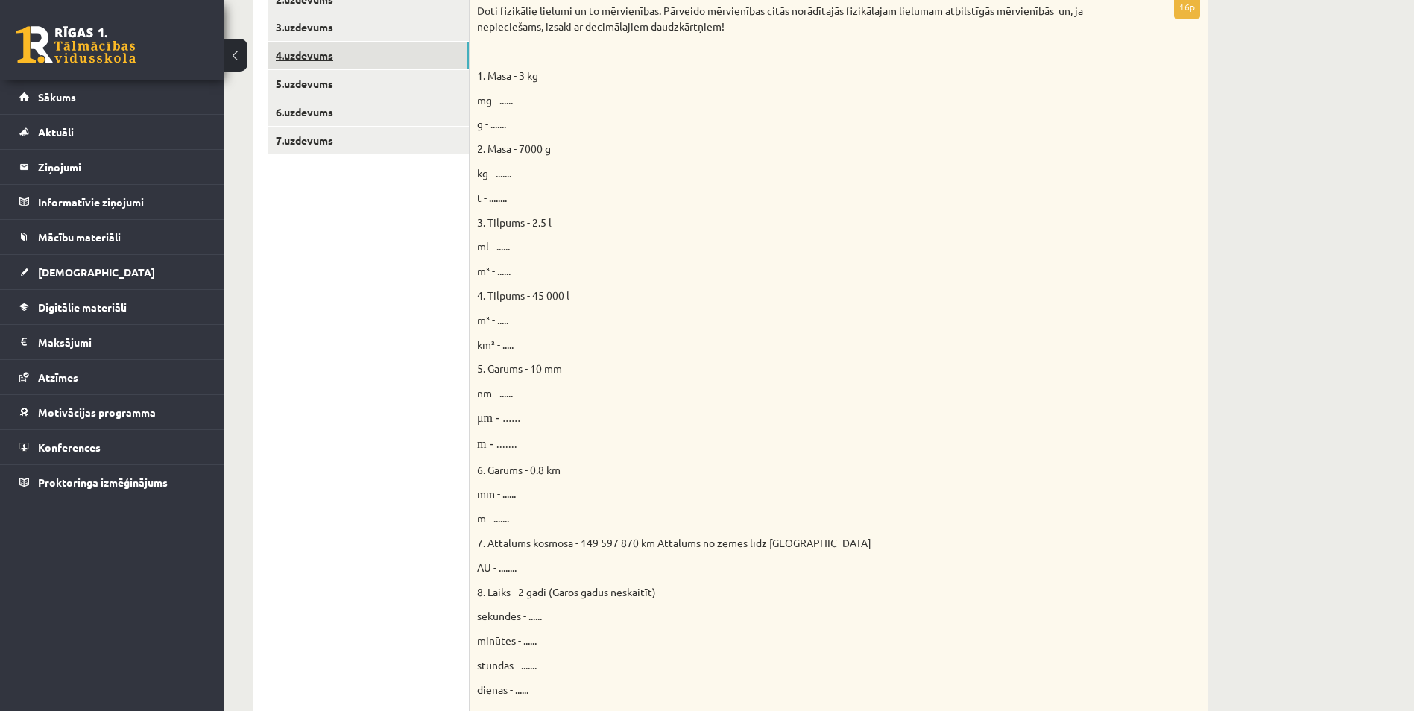
click at [355, 62] on link "4.uzdevums" at bounding box center [368, 56] width 200 height 28
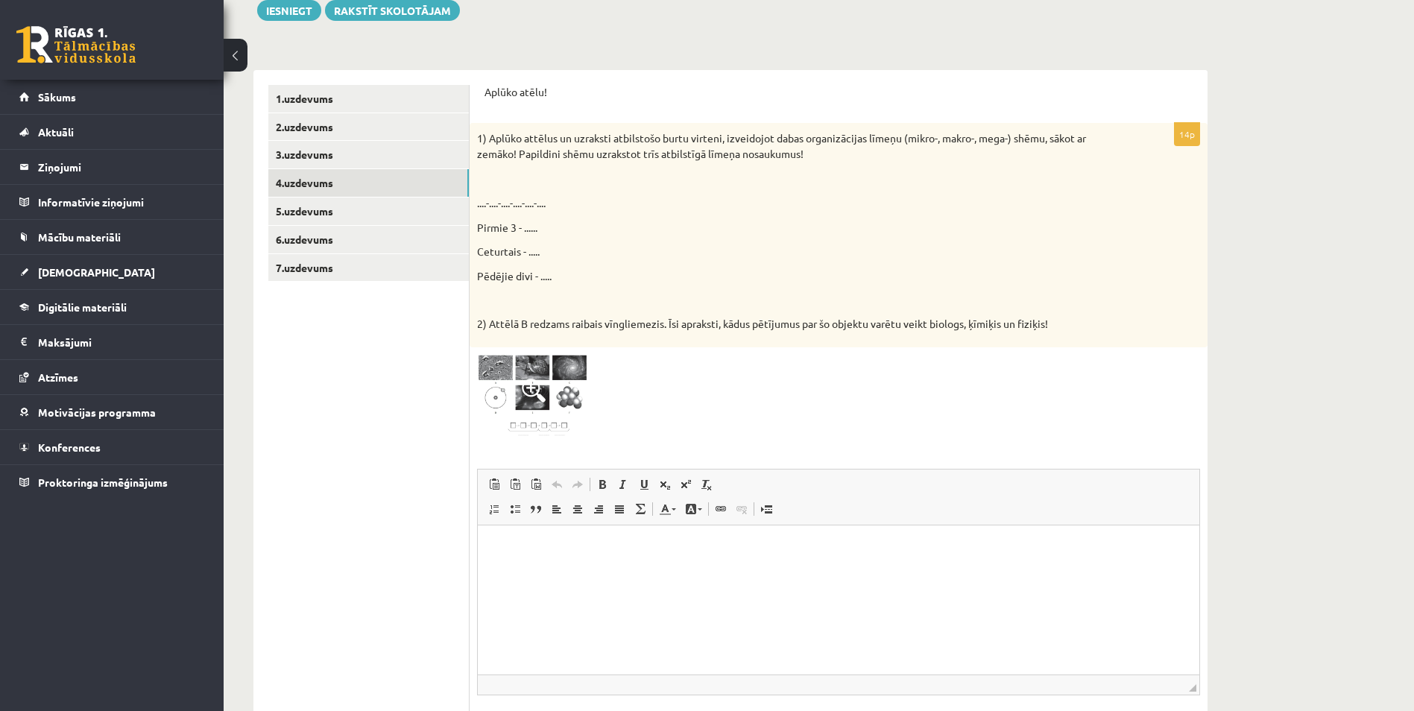
scroll to position [302, 0]
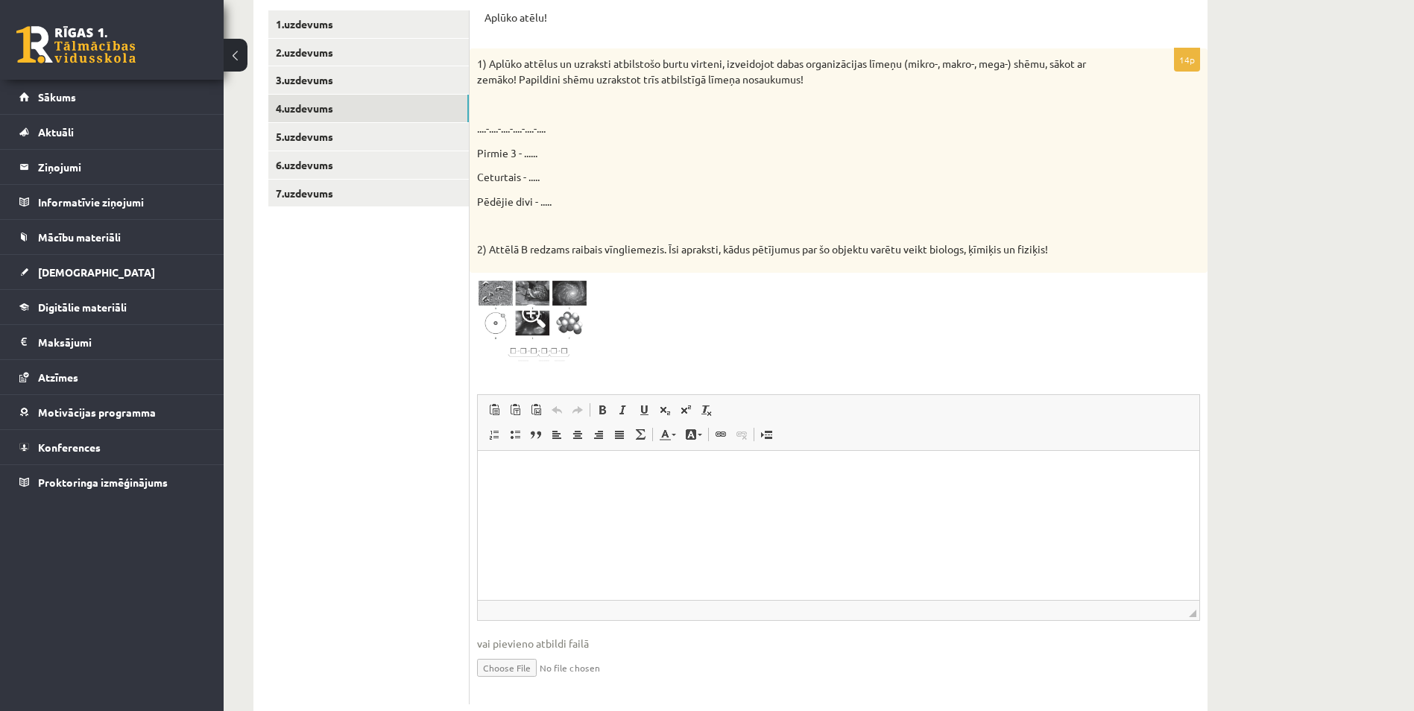
click at [485, 126] on p "....-....-....-....-....-...." at bounding box center [801, 129] width 648 height 16
drag, startPoint x: 484, startPoint y: 124, endPoint x: 475, endPoint y: 126, distance: 9.9
click at [475, 126] on div "1) Aplūko attēlus un uzraksti atbilstošo burtu virteni, izveidojot dabas organi…" at bounding box center [838, 160] width 738 height 224
drag, startPoint x: 475, startPoint y: 126, endPoint x: 559, endPoint y: 162, distance: 91.5
click at [559, 162] on div "1) Aplūko attēlus un uzraksti atbilstošo burtu virteni, izveidojot dabas organi…" at bounding box center [838, 160] width 738 height 224
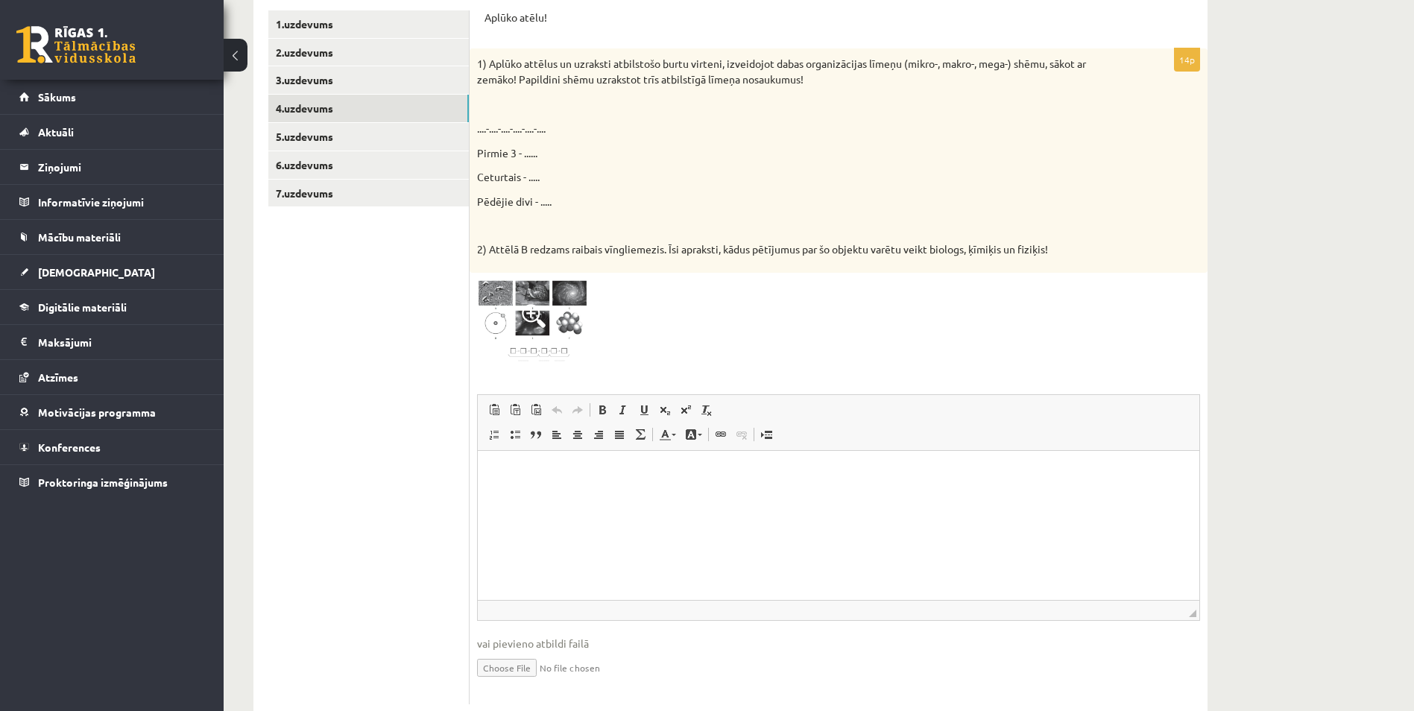
click at [564, 496] on html at bounding box center [838, 472] width 721 height 45
click at [392, 145] on link "5.uzdevums" at bounding box center [368, 137] width 200 height 28
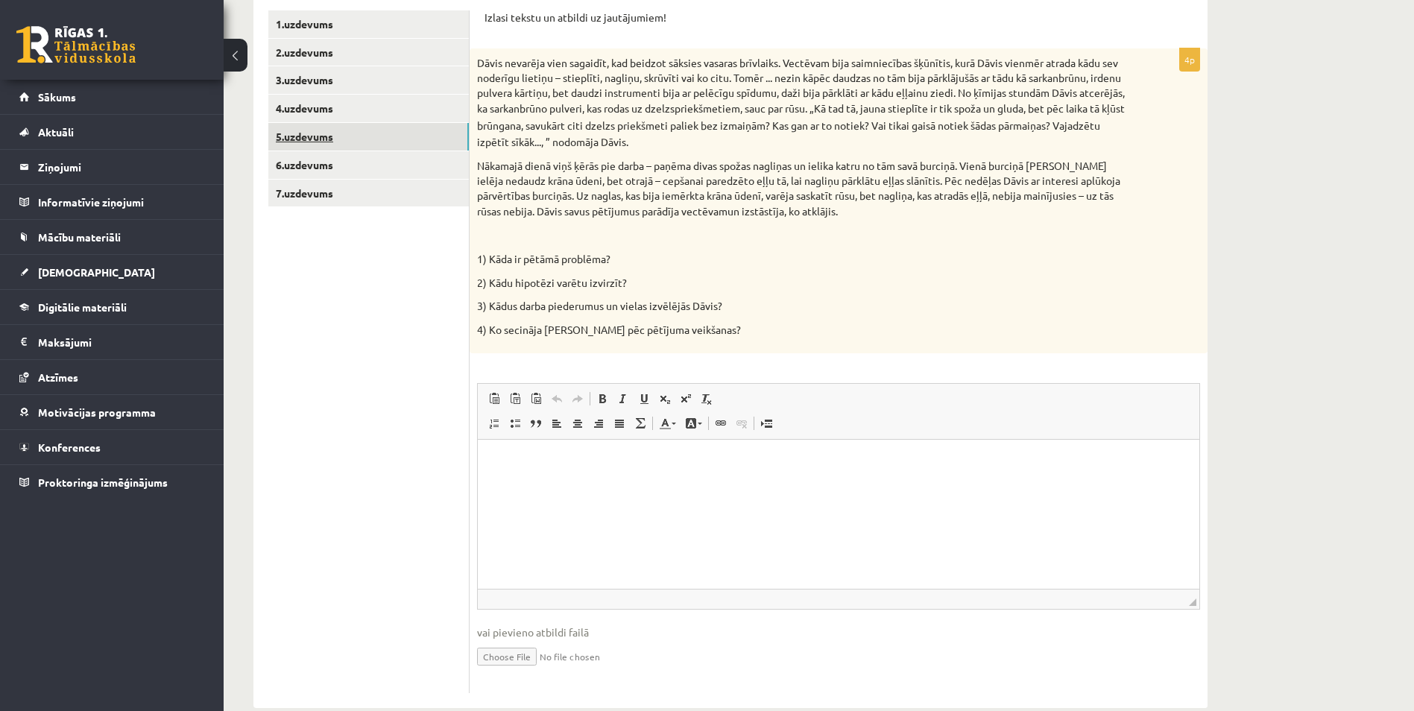
scroll to position [0, 0]
click at [1080, 474] on html at bounding box center [838, 462] width 721 height 45
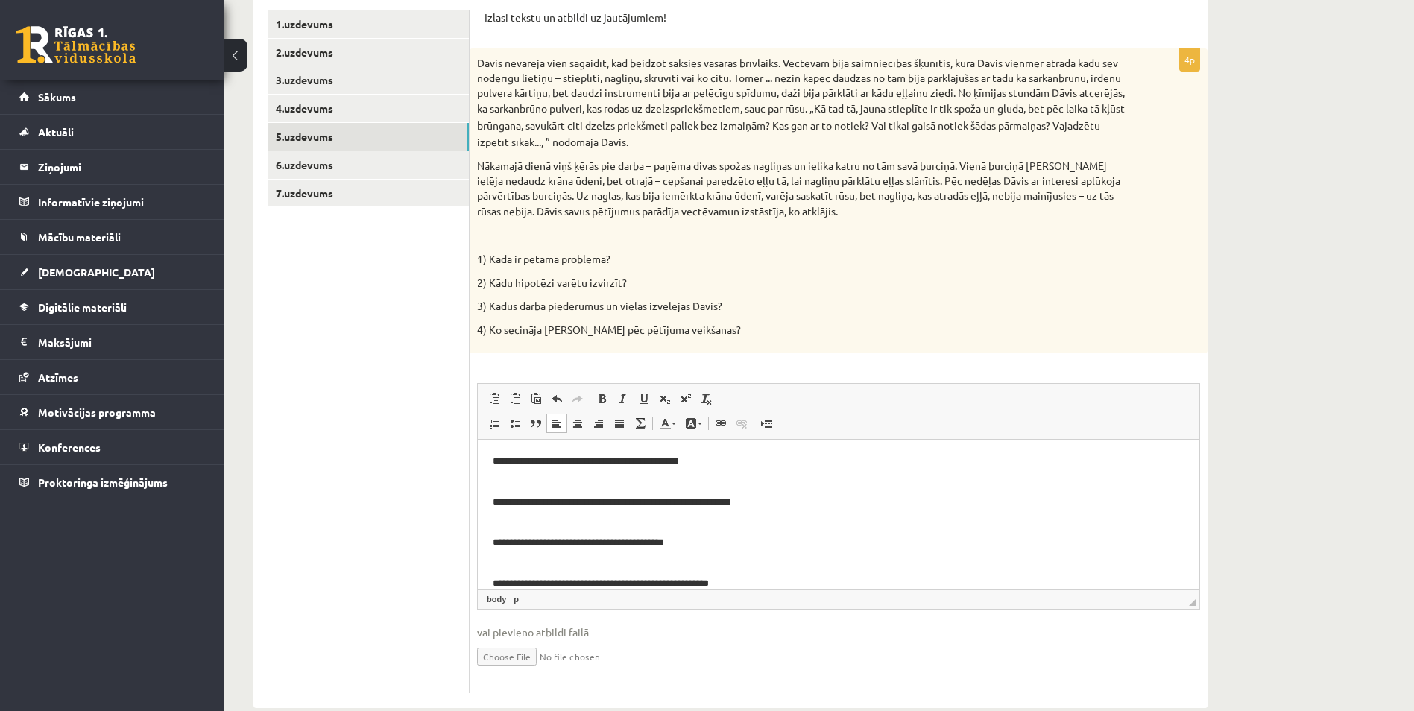
scroll to position [19, 0]
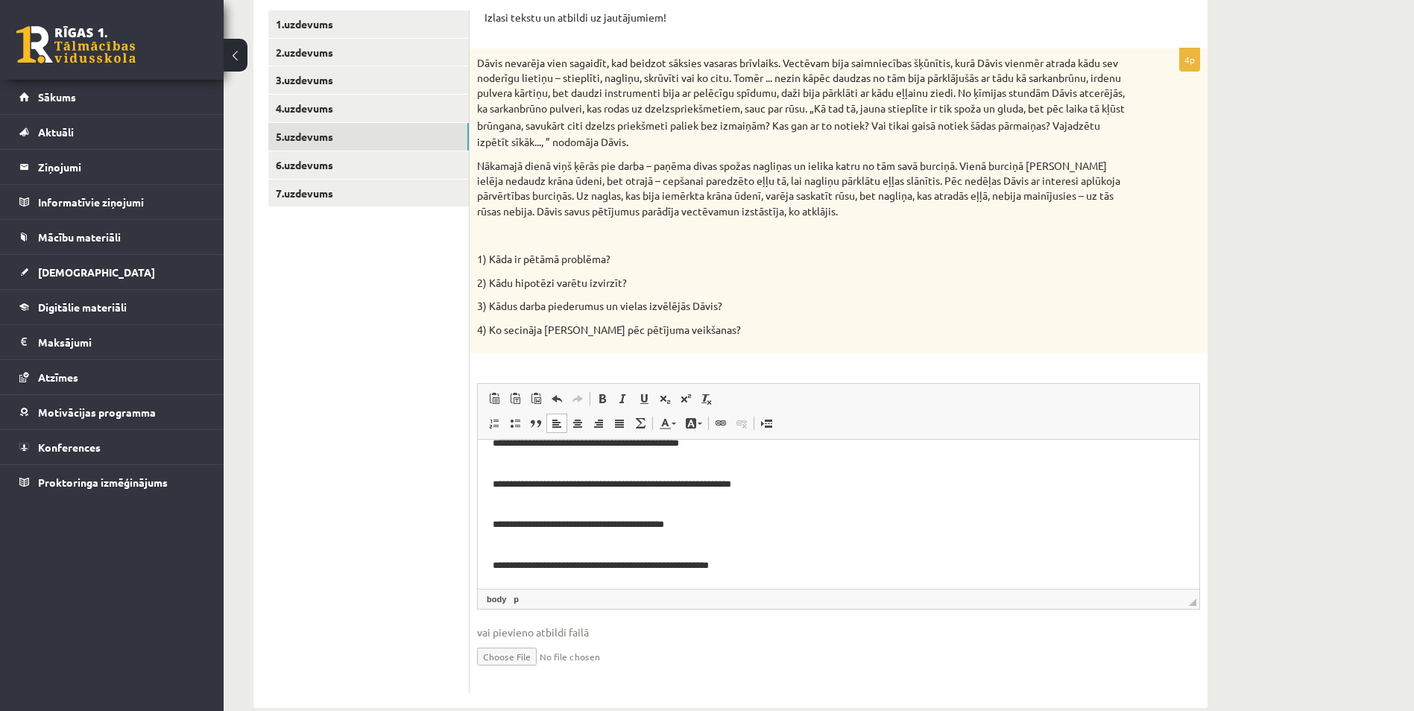
drag, startPoint x: 1196, startPoint y: 496, endPoint x: 1686, endPoint y: 945, distance: 665.1
click at [1258, 484] on div "Dabaszinības 1.ieskaite 10.klase , Ričards Jēgers (10.b1 klase) Ieskaites pildī…" at bounding box center [819, 247] width 1190 height 982
click at [335, 167] on link "6.uzdevums" at bounding box center [368, 165] width 200 height 28
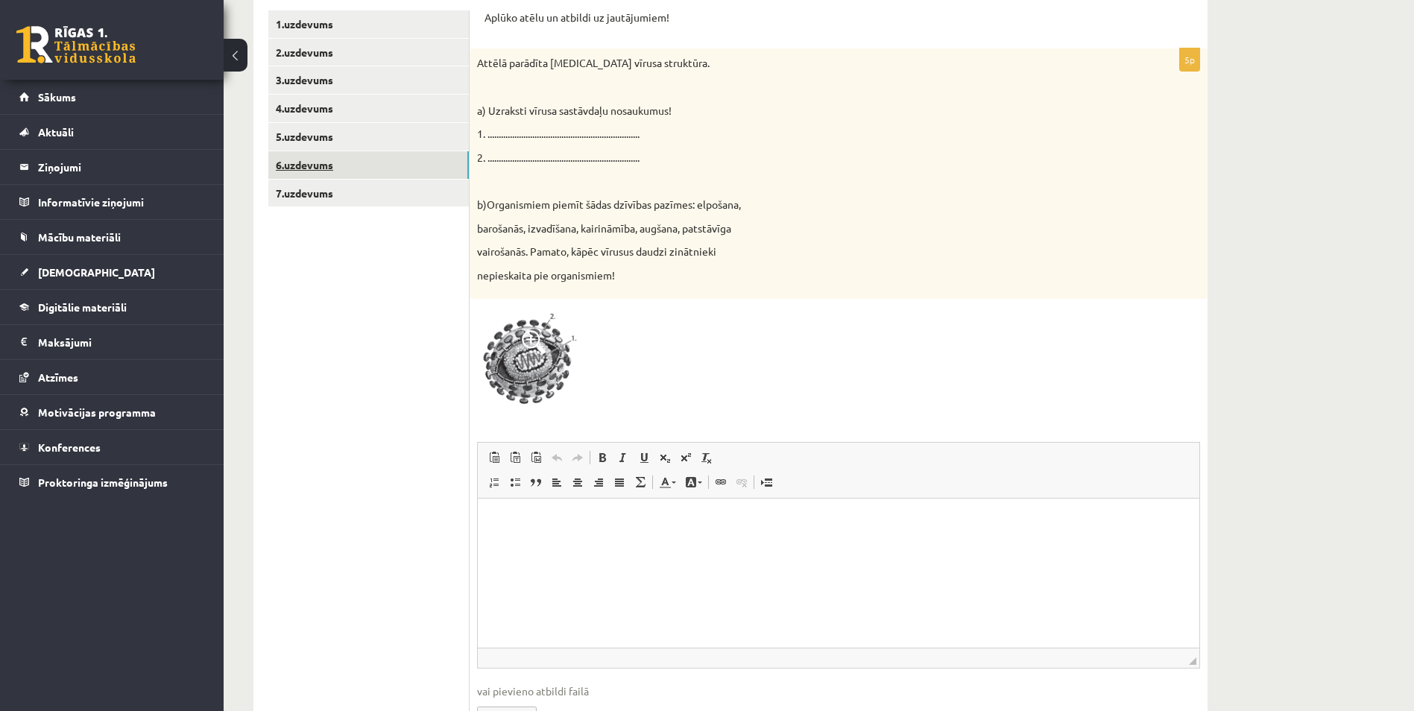
scroll to position [0, 0]
click at [556, 513] on p "Editor, wiswyg-editor-user-answer-47363699203540" at bounding box center [839, 521] width 692 height 16
click at [540, 560] on p "**********" at bounding box center [839, 544] width 692 height 62
click at [537, 553] on p "**********" at bounding box center [839, 544] width 692 height 62
click at [531, 585] on p "**********" at bounding box center [839, 552] width 692 height 78
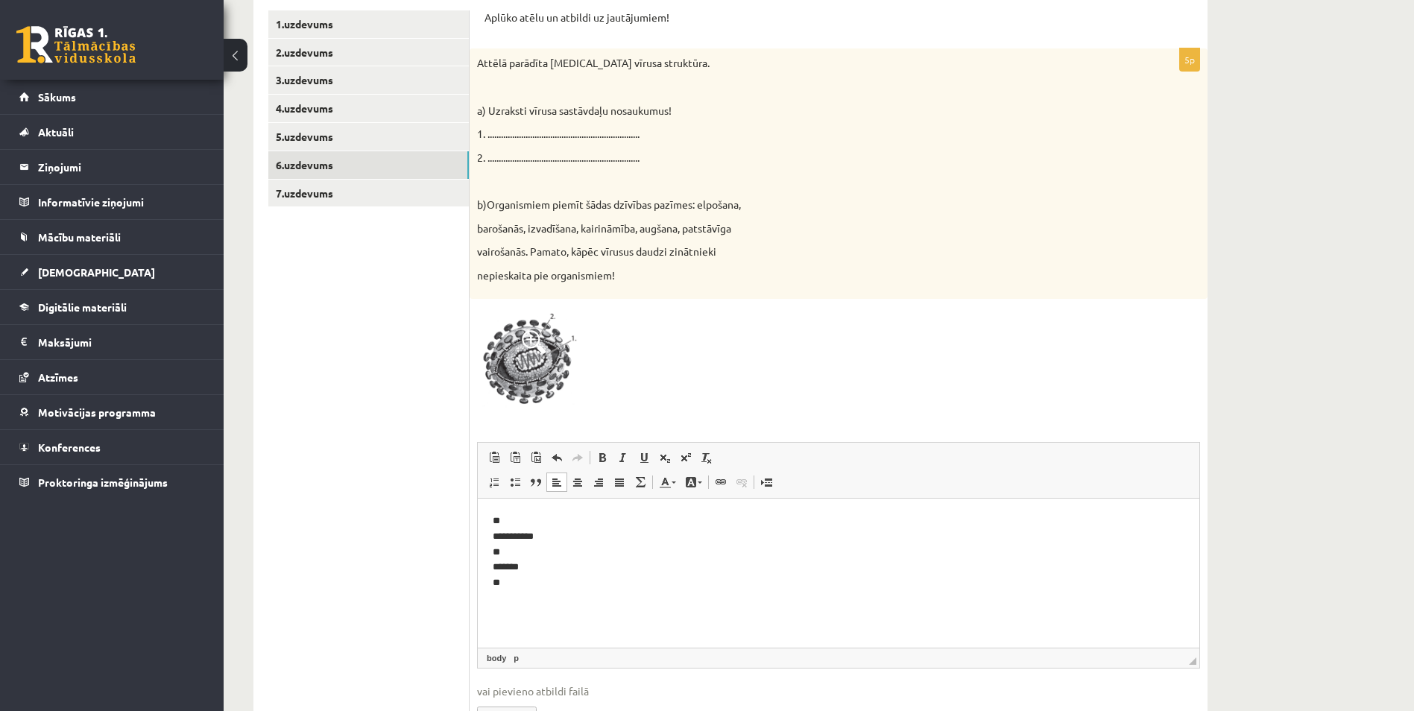
click at [1066, 531] on p "**********" at bounding box center [839, 552] width 692 height 78
click at [627, 566] on p "**********" at bounding box center [839, 552] width 692 height 78
click at [616, 600] on html "**********" at bounding box center [838, 551] width 721 height 107
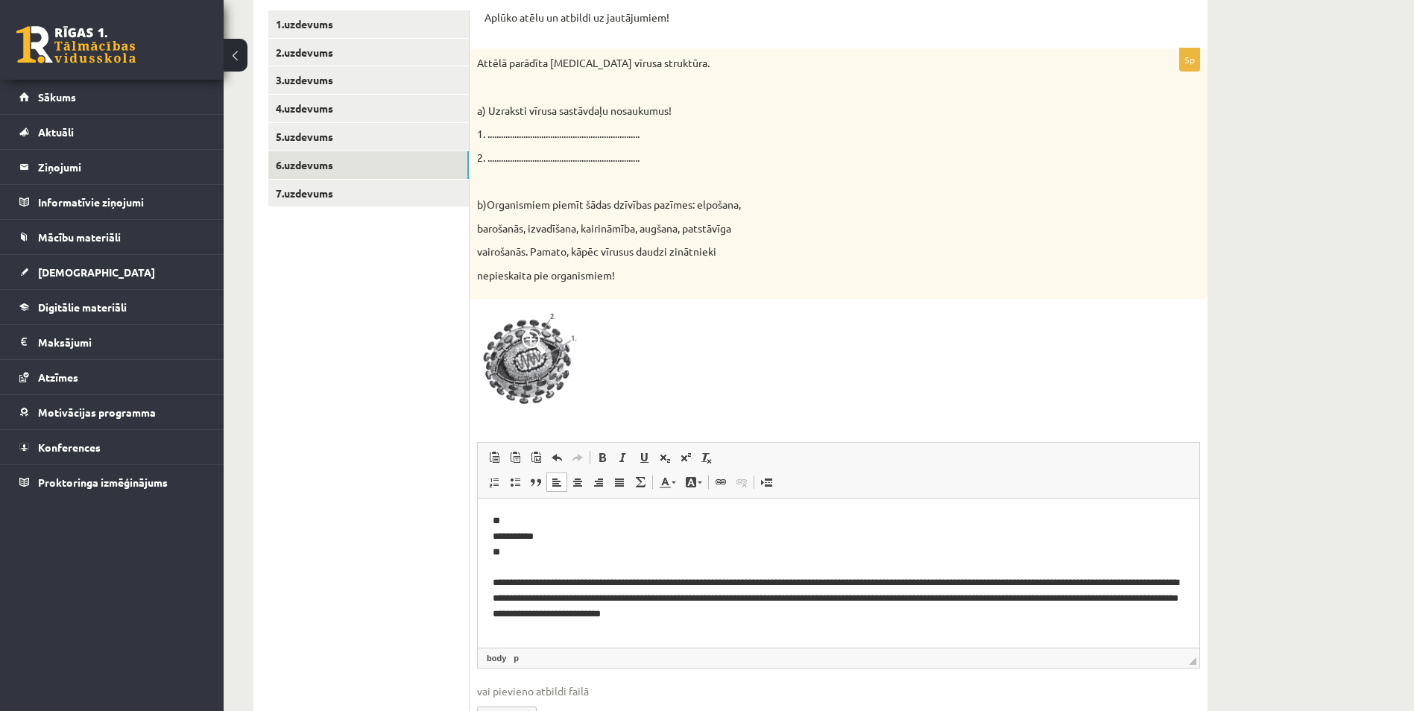
click at [867, 617] on p "**********" at bounding box center [839, 567] width 692 height 109
click at [866, 617] on p "**********" at bounding box center [839, 567] width 692 height 109
click at [332, 196] on link "7.uzdevums" at bounding box center [368, 194] width 200 height 28
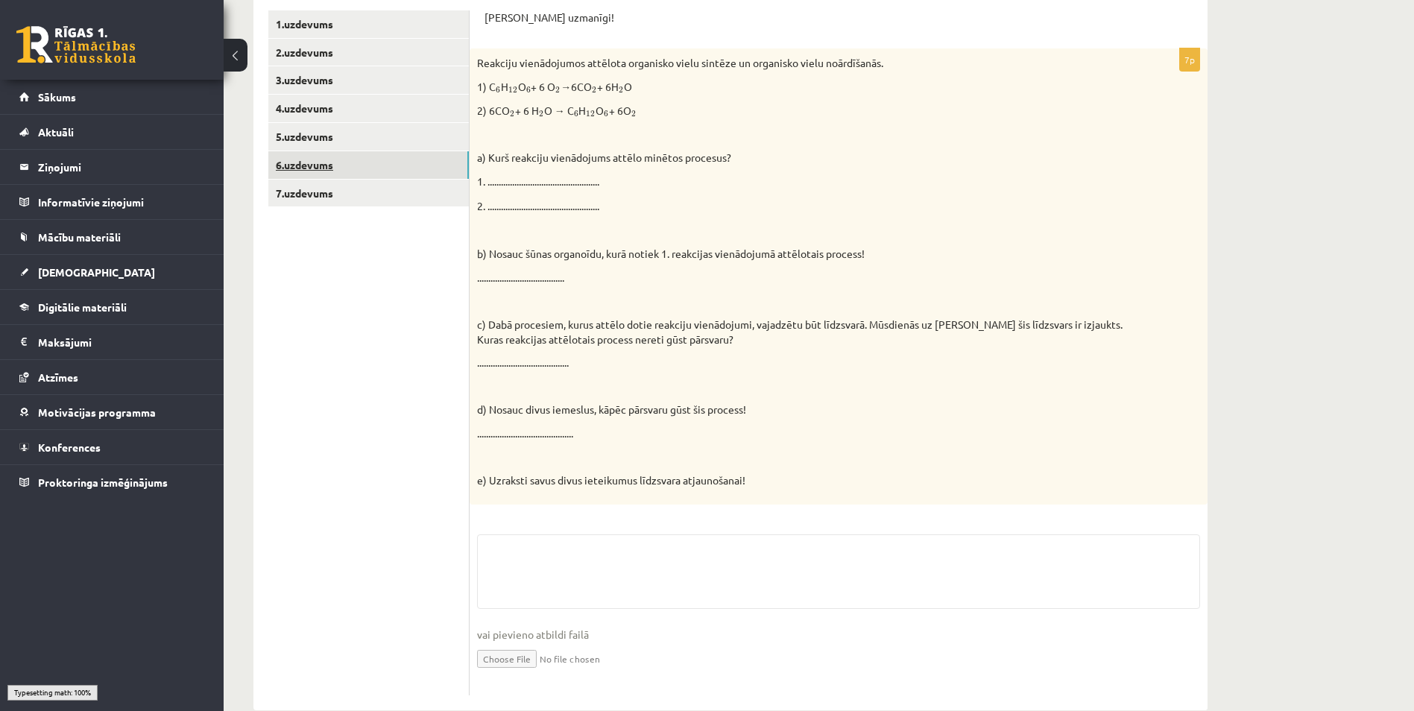
click at [331, 168] on link "6.uzdevums" at bounding box center [368, 165] width 200 height 28
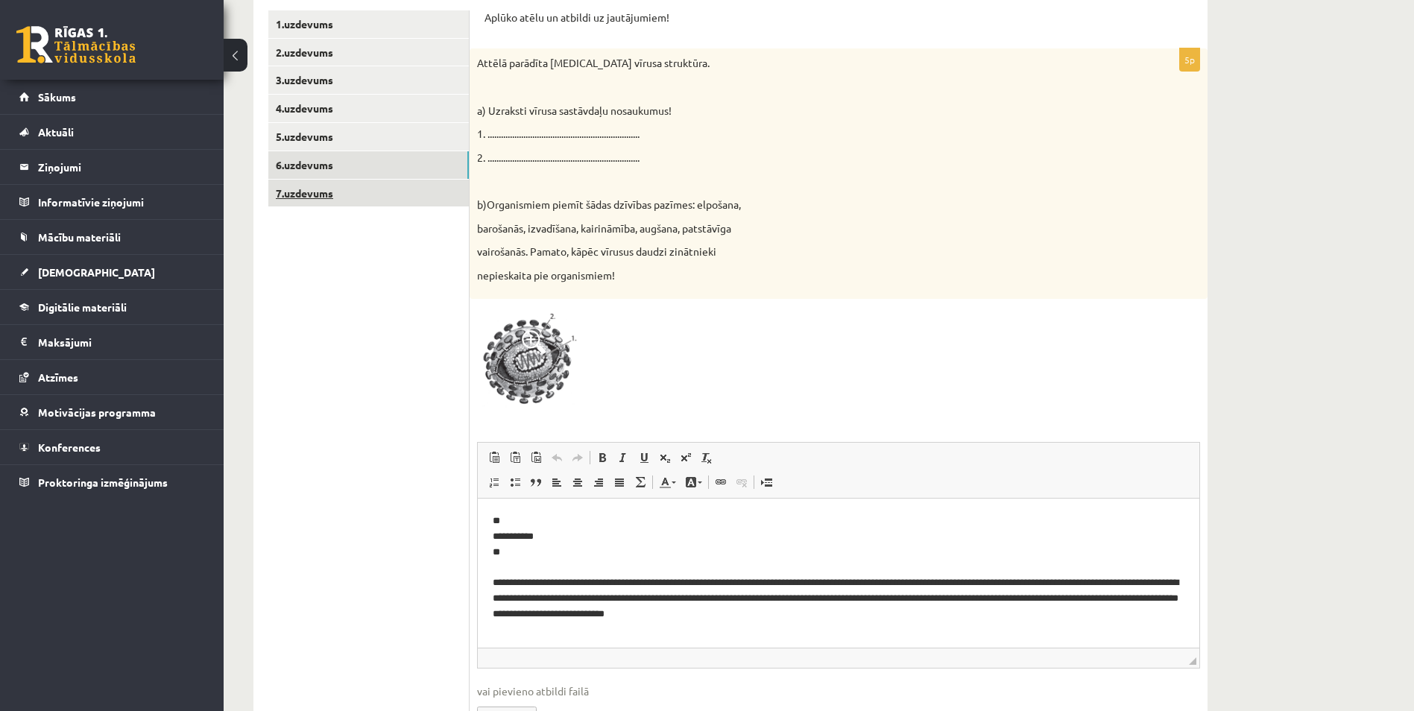
click at [332, 196] on link "7.uzdevums" at bounding box center [368, 194] width 200 height 28
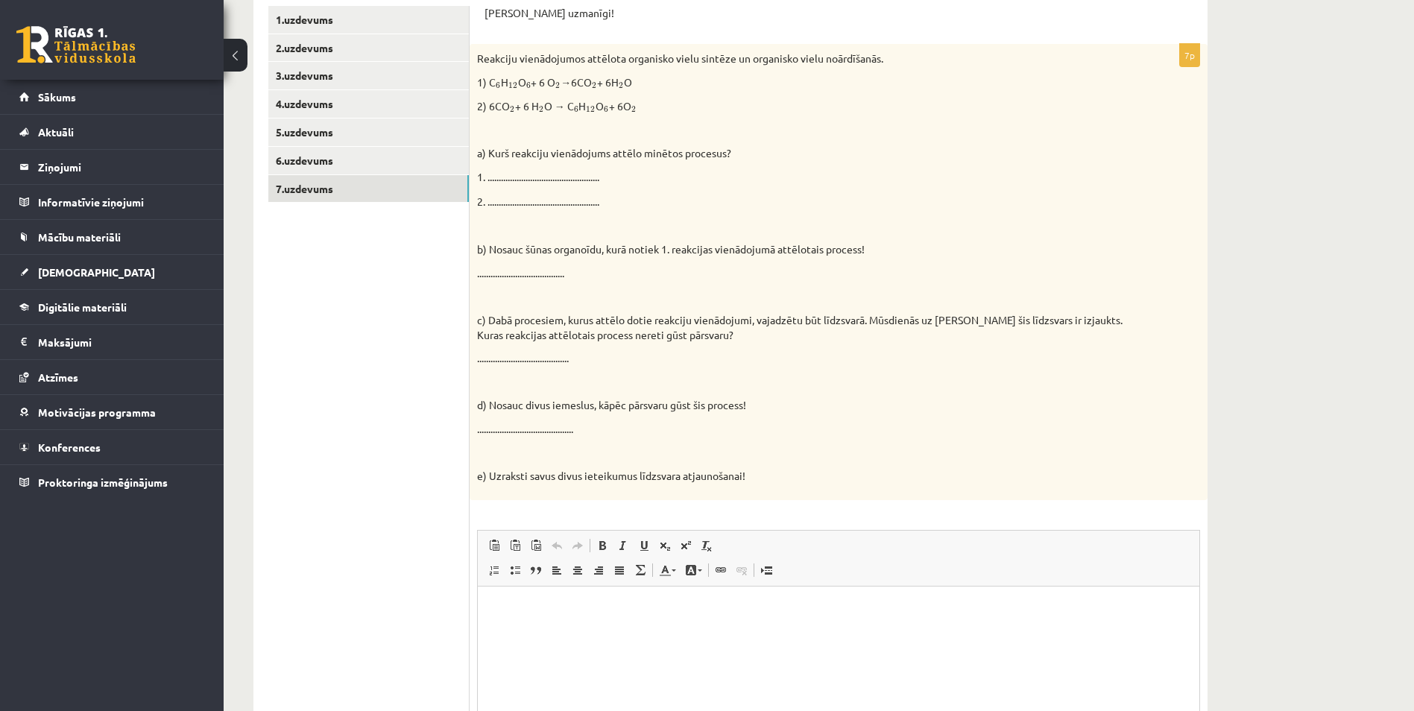
scroll to position [481, 0]
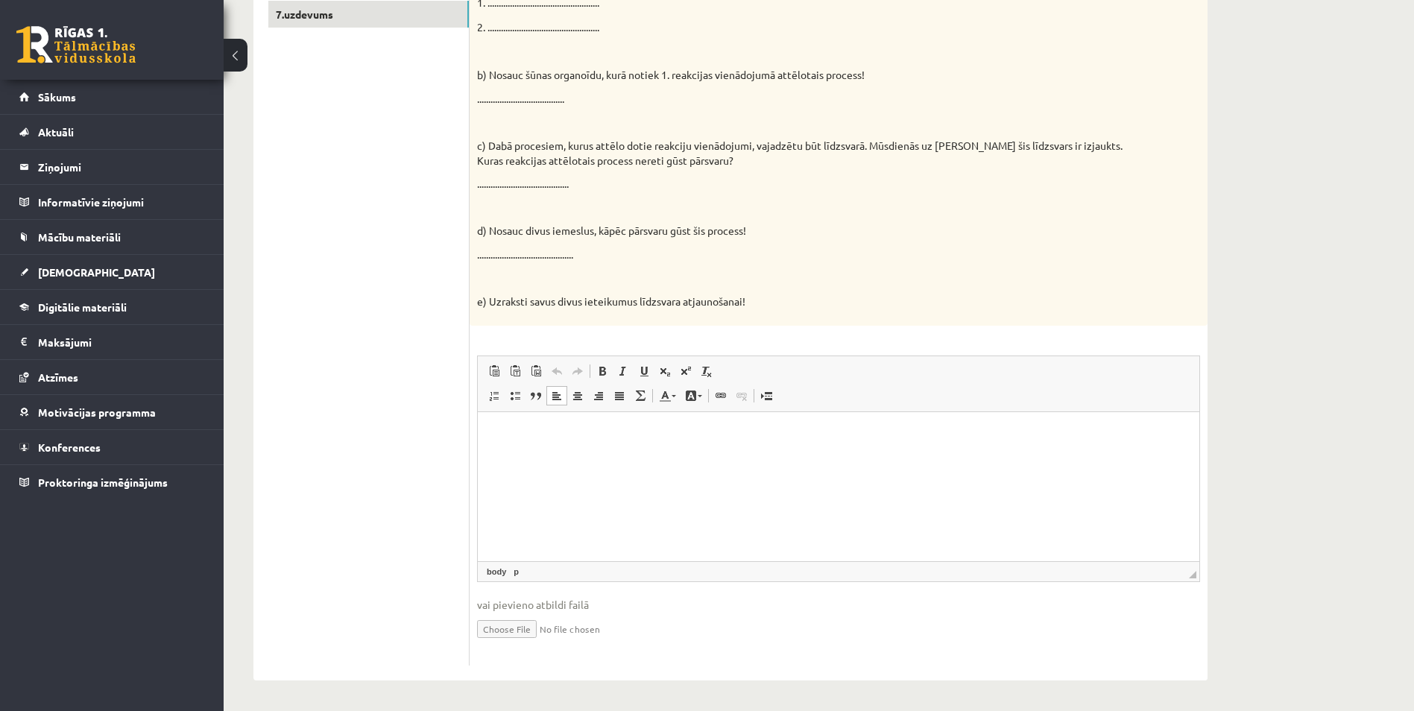
click at [722, 431] on p "Editor, wiswyg-editor-user-answer-47363952703260" at bounding box center [839, 434] width 692 height 16
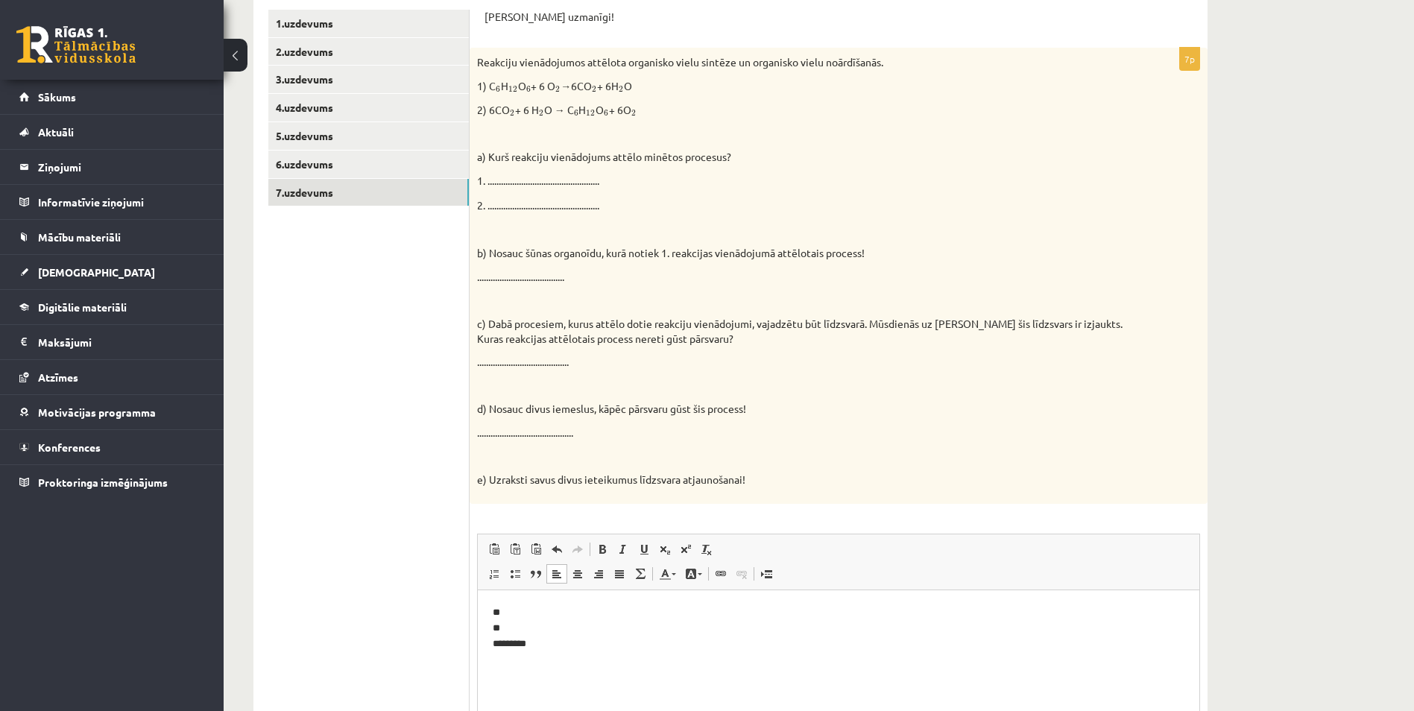
scroll to position [314, 0]
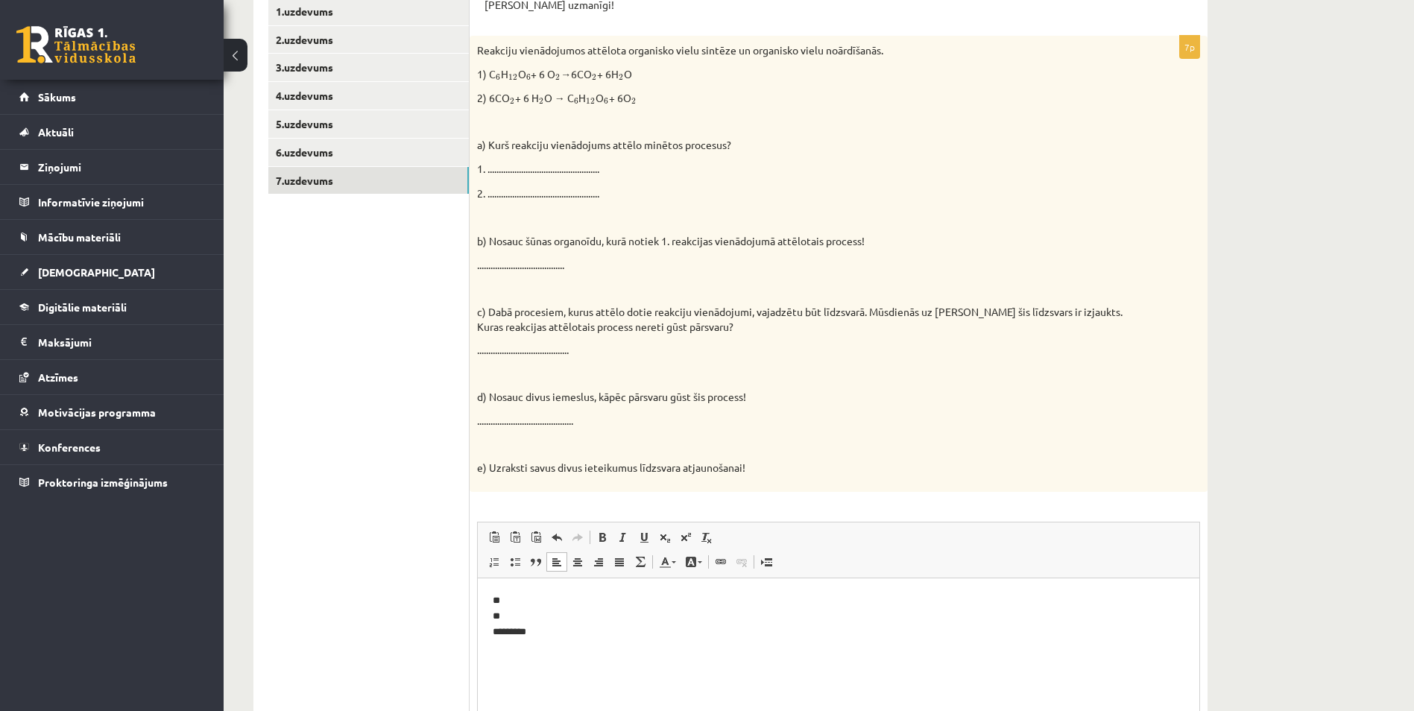
click at [521, 615] on p "** ** *********" at bounding box center [839, 615] width 692 height 46
click at [521, 630] on p "**********" at bounding box center [839, 615] width 692 height 46
click at [535, 668] on html "**********" at bounding box center [838, 624] width 721 height 92
click at [506, 644] on p "**********" at bounding box center [839, 623] width 692 height 62
click at [870, 634] on p "**********" at bounding box center [839, 623] width 692 height 62
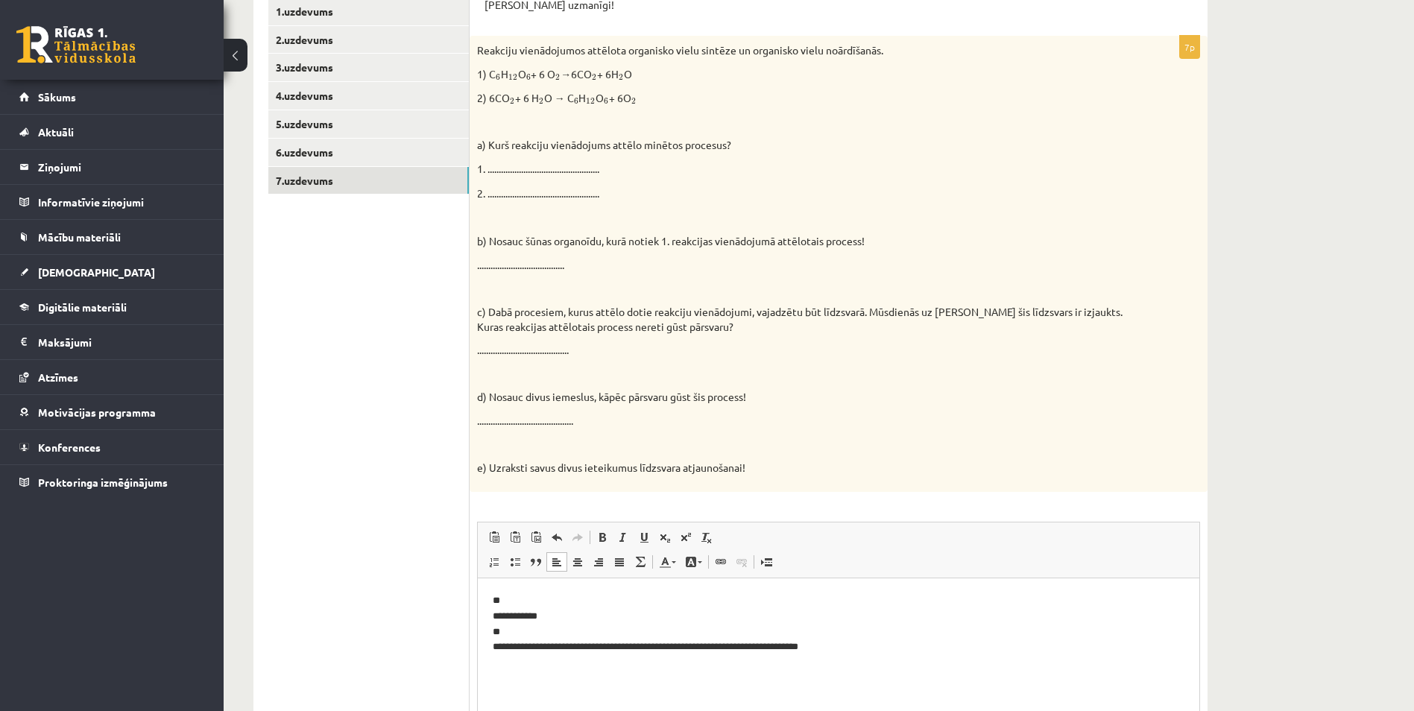
click at [873, 634] on p "**********" at bounding box center [839, 623] width 692 height 62
click at [862, 645] on p "**********" at bounding box center [839, 623] width 692 height 62
drag, startPoint x: 1077, startPoint y: 443, endPoint x: 1067, endPoint y: 443, distance: 9.7
click at [1077, 443] on p at bounding box center [801, 444] width 648 height 15
click at [540, 658] on p "**********" at bounding box center [839, 631] width 692 height 78
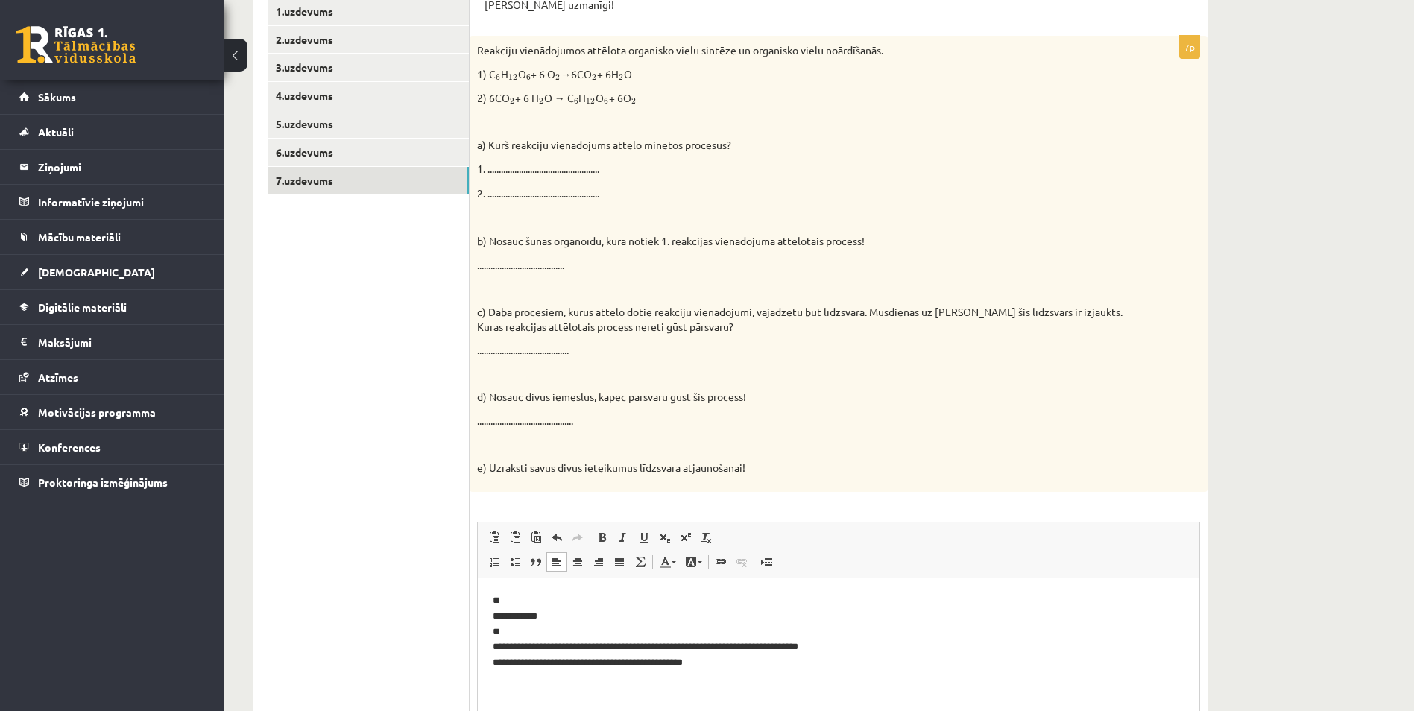
click at [512, 665] on p "**********" at bounding box center [839, 631] width 692 height 78
click at [509, 665] on p "**********" at bounding box center [839, 631] width 692 height 78
click at [820, 685] on html "**********" at bounding box center [838, 631] width 721 height 107
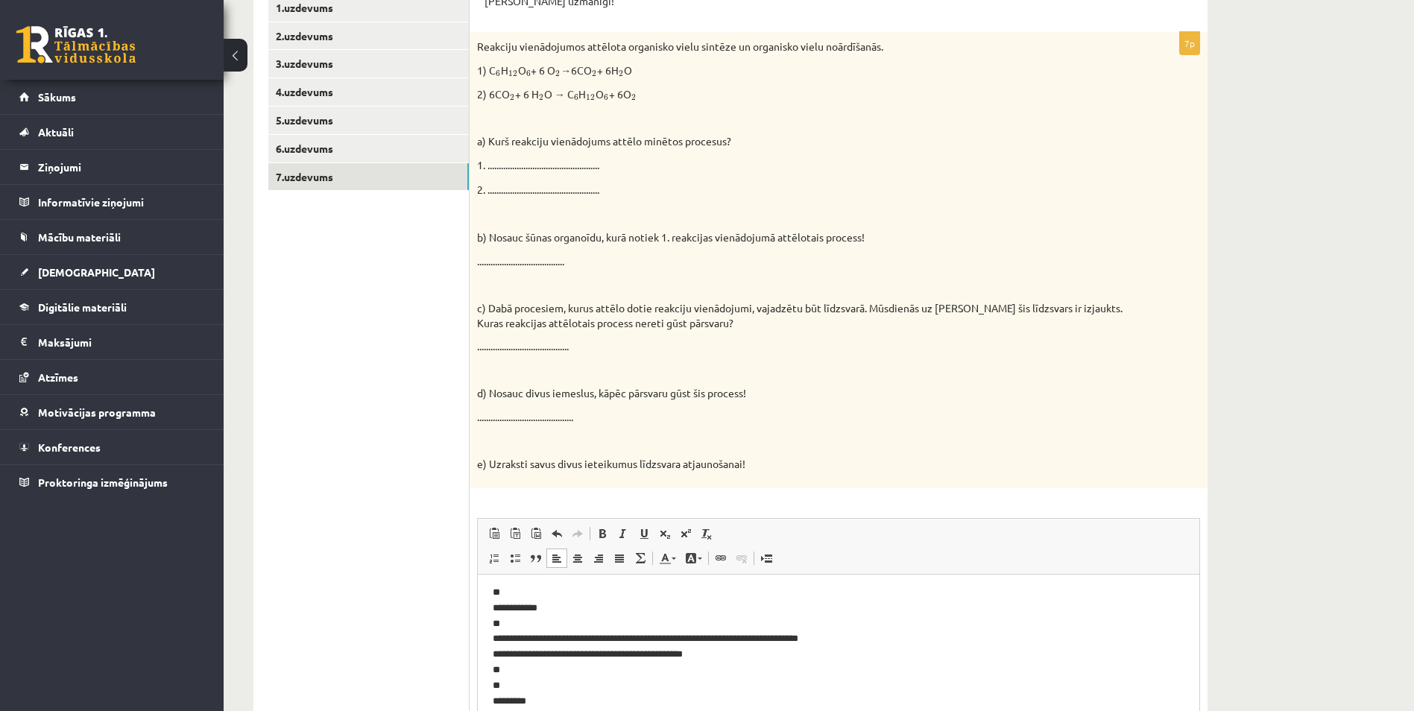
scroll to position [481, 0]
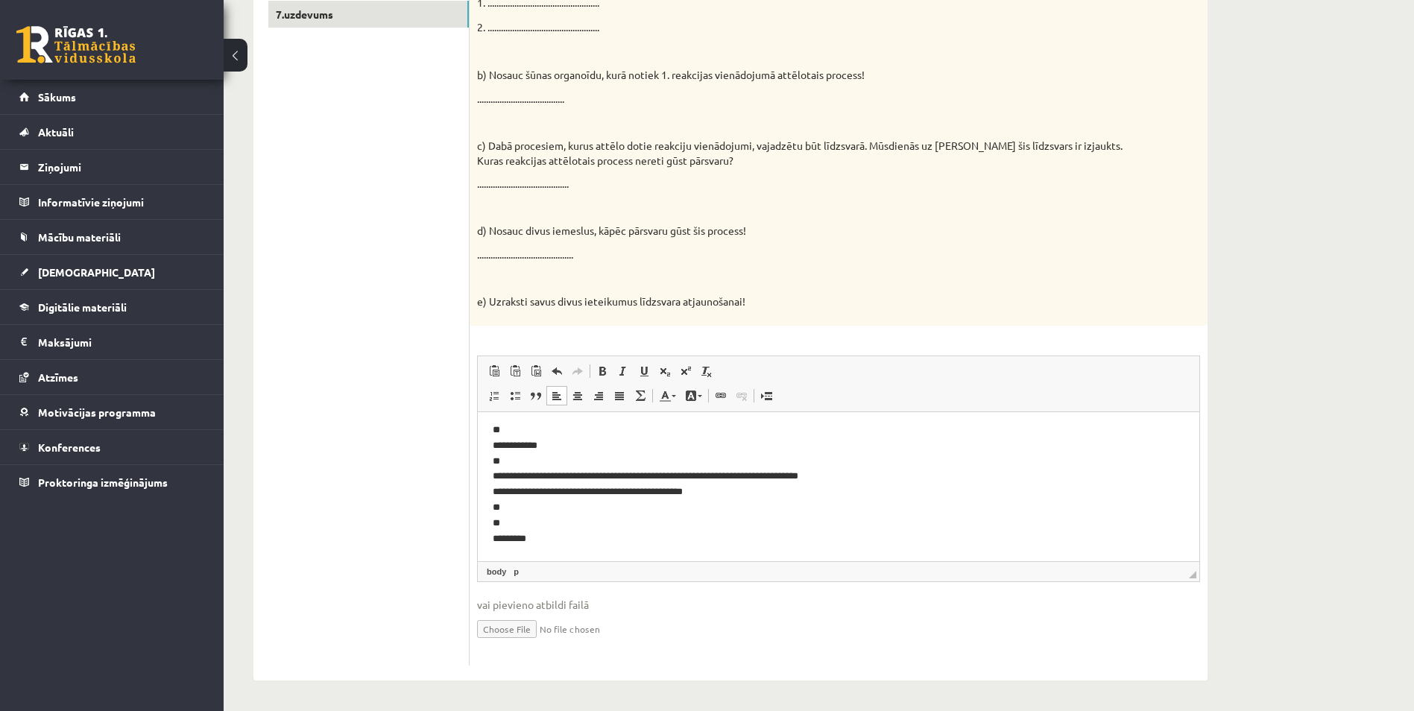
click at [611, 508] on p "**********" at bounding box center [833, 484] width 680 height 124
click at [603, 512] on p "**********" at bounding box center [833, 484] width 680 height 124
click at [603, 517] on p "**********" at bounding box center [833, 484] width 680 height 124
click at [621, 598] on span "vai pievieno atbildi failā" at bounding box center [838, 605] width 723 height 16
click at [543, 523] on p "**********" at bounding box center [833, 484] width 680 height 124
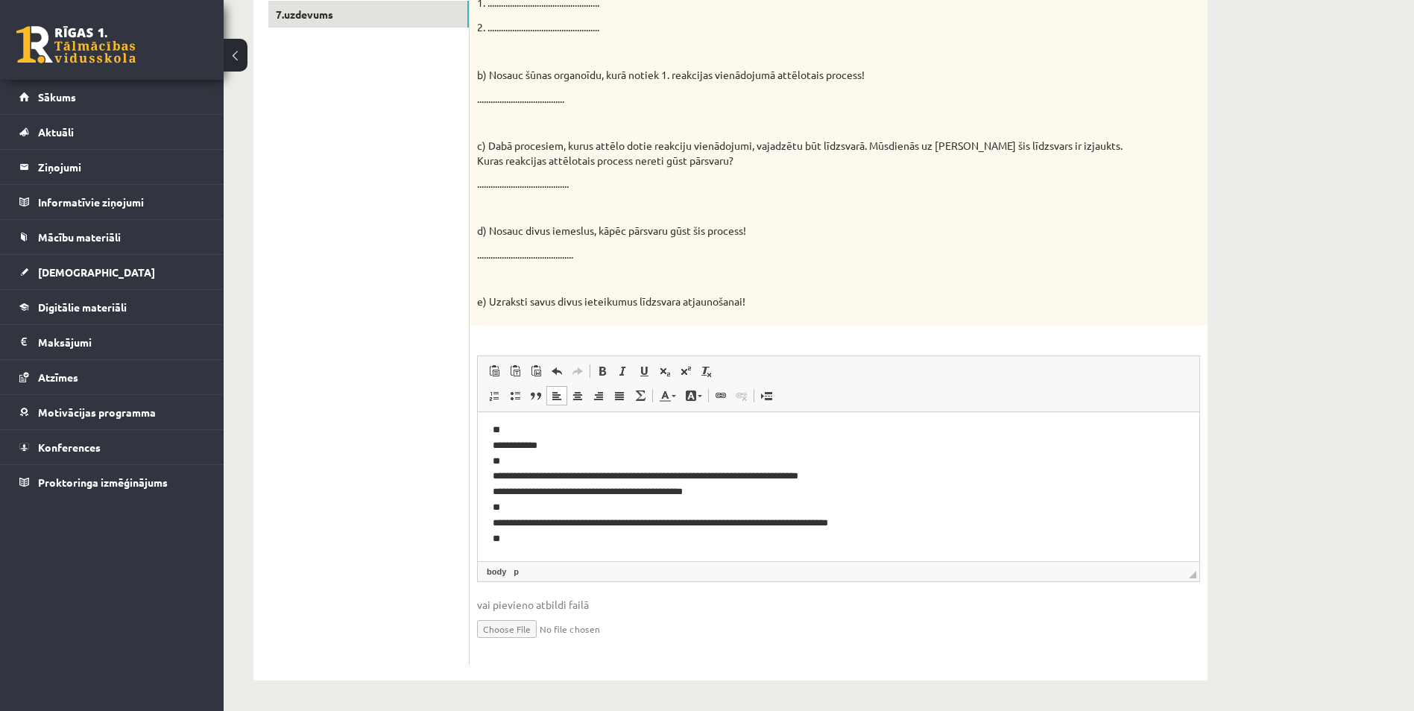
click at [573, 536] on p "**********" at bounding box center [833, 484] width 680 height 124
click at [1064, 523] on p "**********" at bounding box center [833, 491] width 680 height 139
click at [606, 541] on p "**********" at bounding box center [833, 491] width 680 height 139
click at [604, 558] on p "**********" at bounding box center [833, 491] width 680 height 139
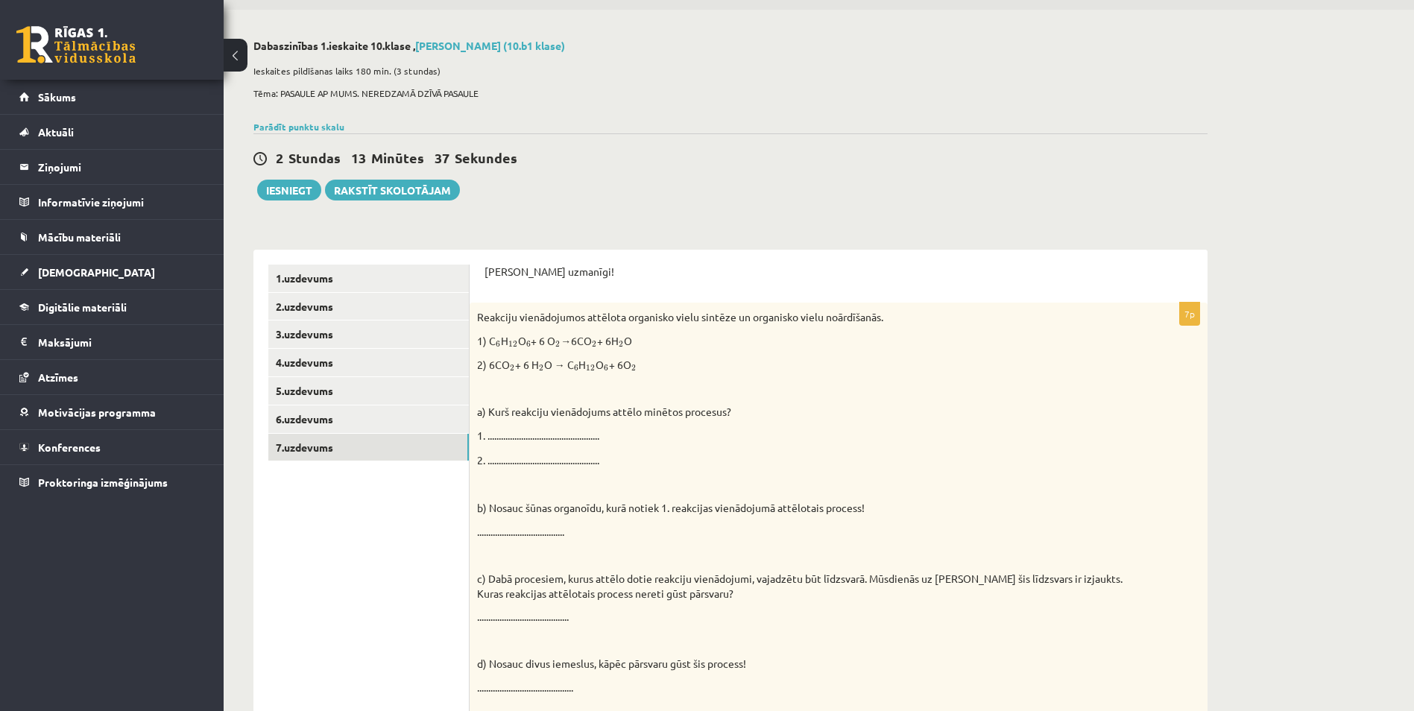
scroll to position [0, 0]
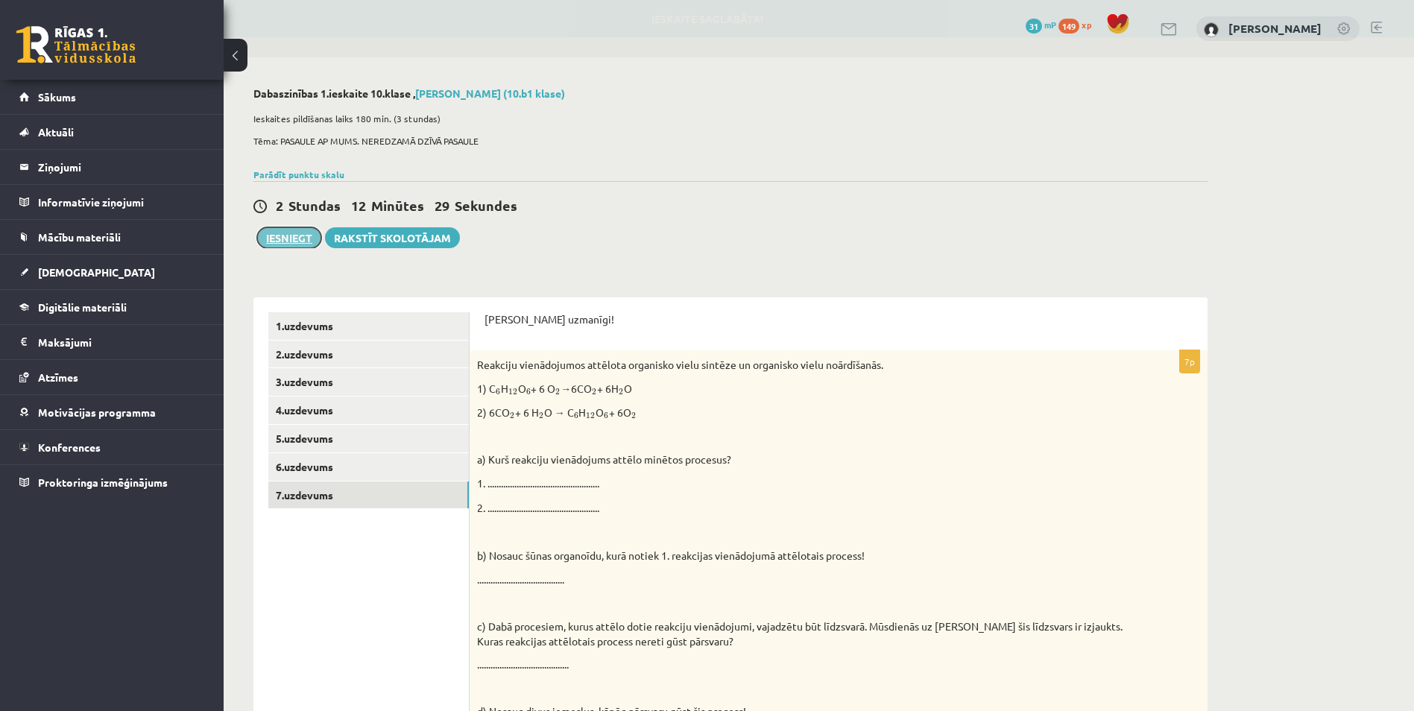
click at [295, 227] on button "Iesniegt" at bounding box center [289, 237] width 64 height 21
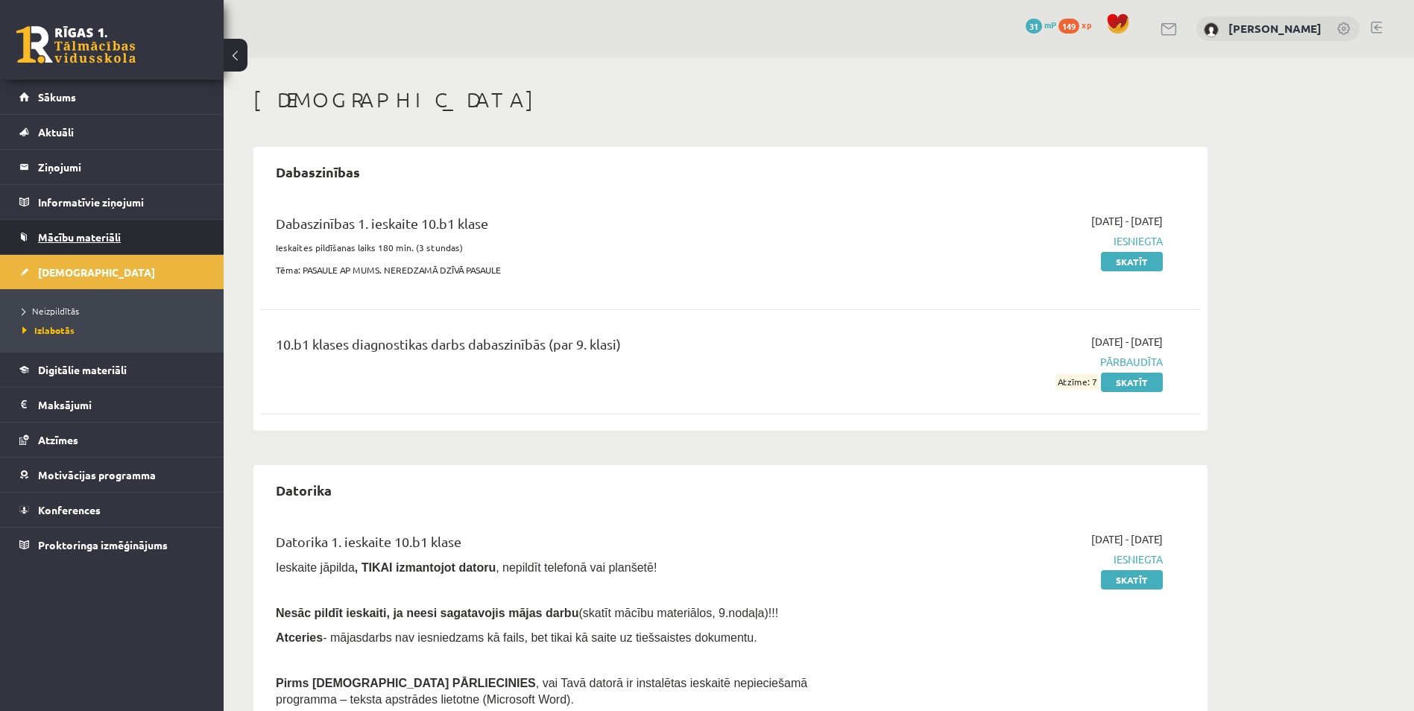
click at [79, 239] on span "Mācību materiāli" at bounding box center [79, 236] width 83 height 13
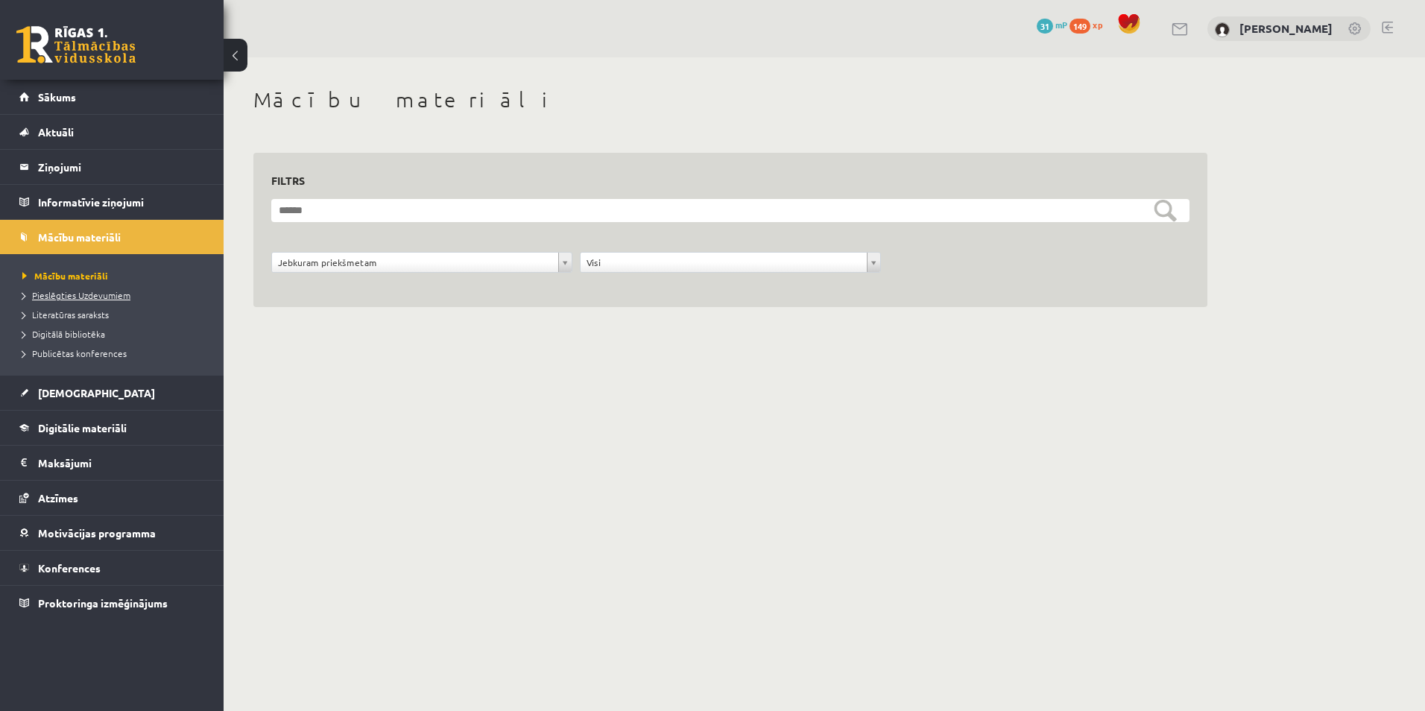
click at [74, 297] on span "Pieslēgties Uzdevumiem" at bounding box center [76, 295] width 108 height 12
click at [114, 303] on li "Pieslēgties Uzdevumiem" at bounding box center [115, 294] width 186 height 19
click at [114, 299] on span "Pieslēgties Uzdevumiem" at bounding box center [81, 295] width 118 height 12
click at [73, 391] on span "[DEMOGRAPHIC_DATA]" at bounding box center [96, 392] width 117 height 13
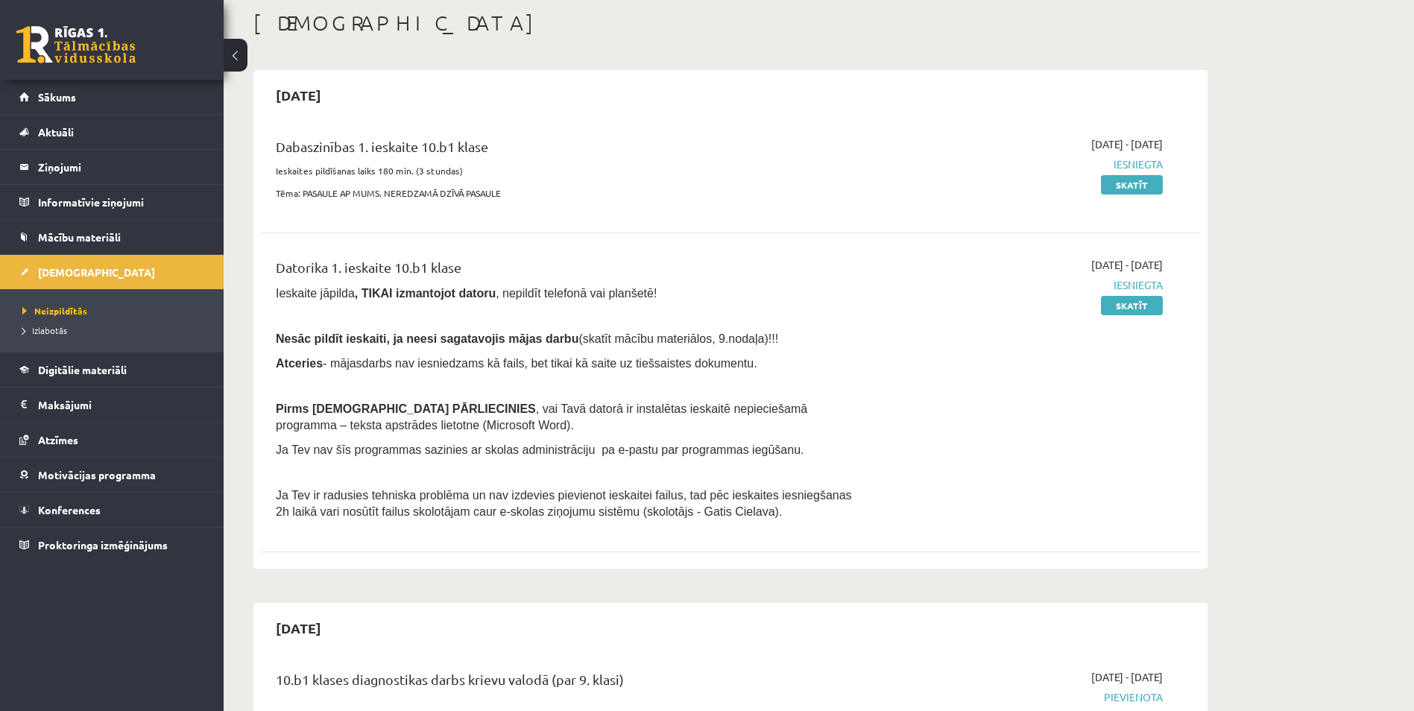
scroll to position [149, 0]
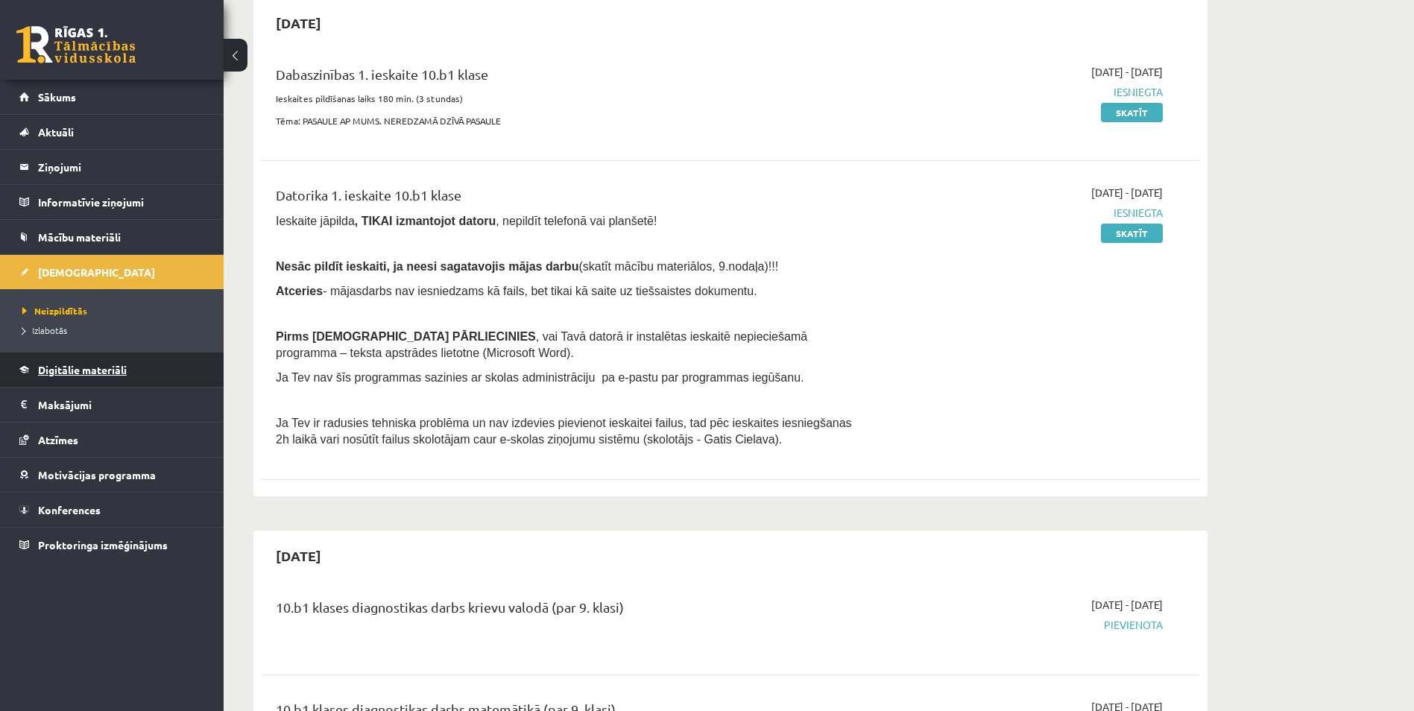
click at [87, 382] on link "Digitālie materiāli" at bounding box center [112, 369] width 186 height 34
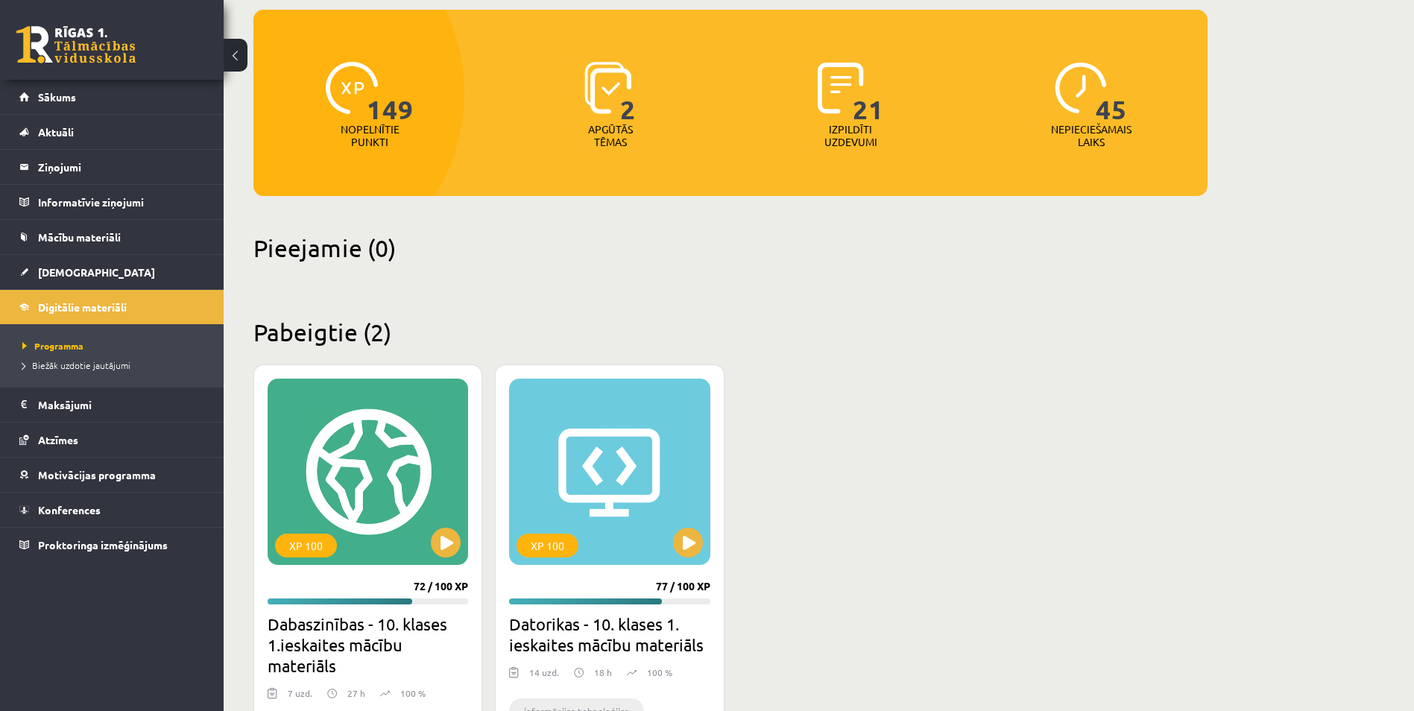
scroll to position [149, 0]
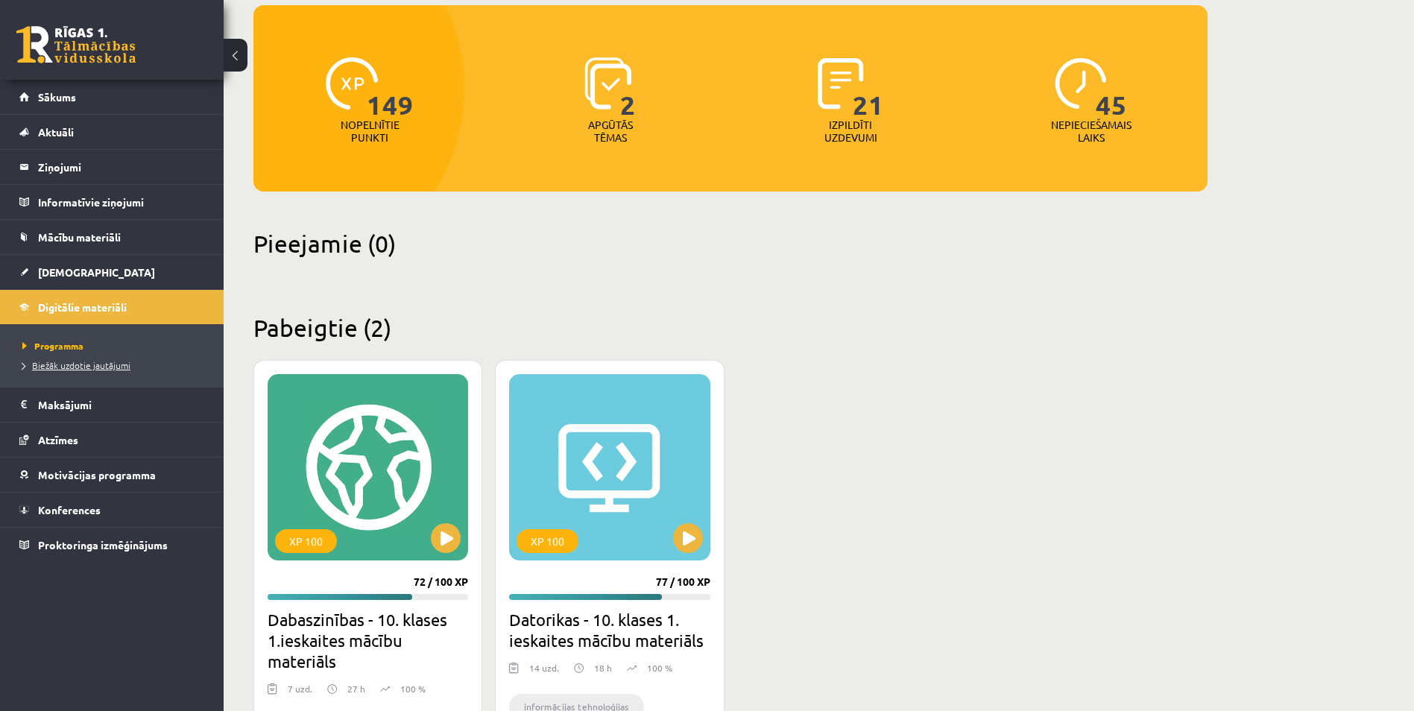
click at [69, 361] on span "Biežāk uzdotie jautājumi" at bounding box center [76, 365] width 108 height 12
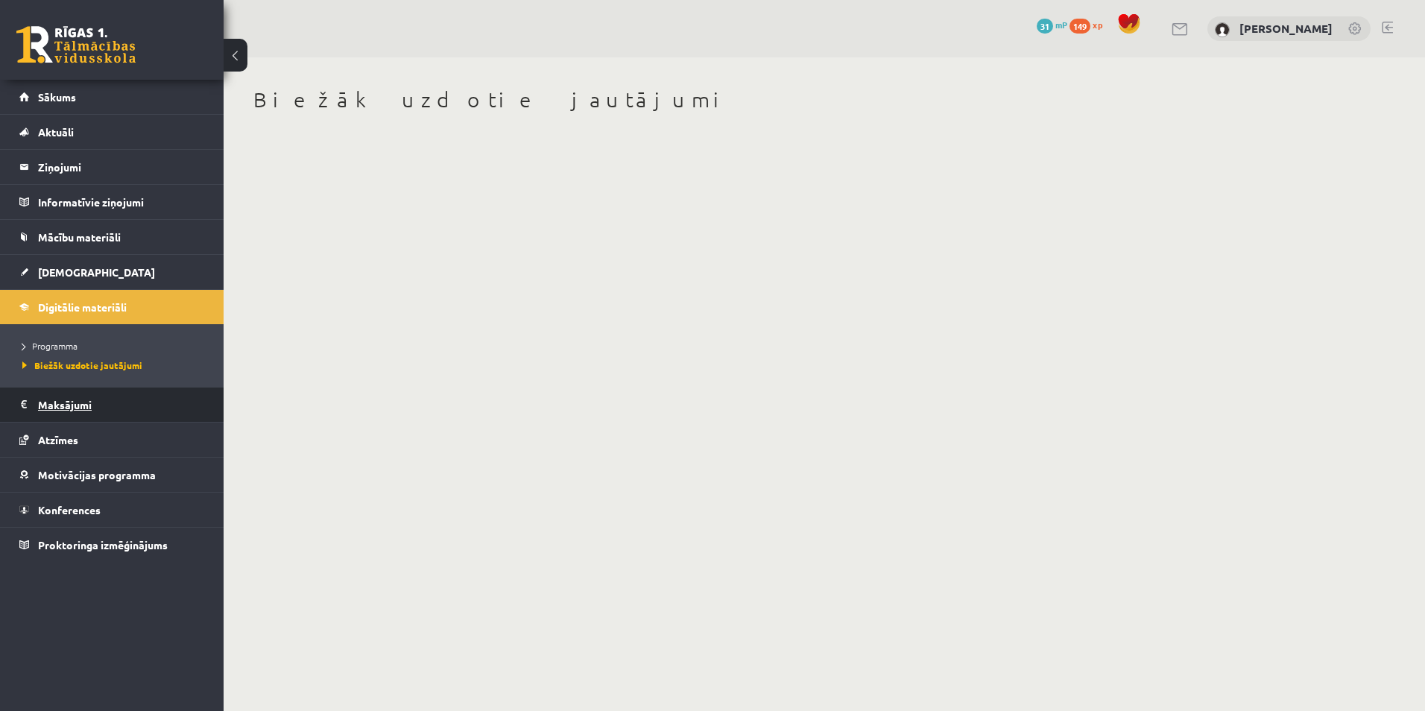
click at [68, 405] on legend "Maksājumi 0" at bounding box center [121, 405] width 167 height 34
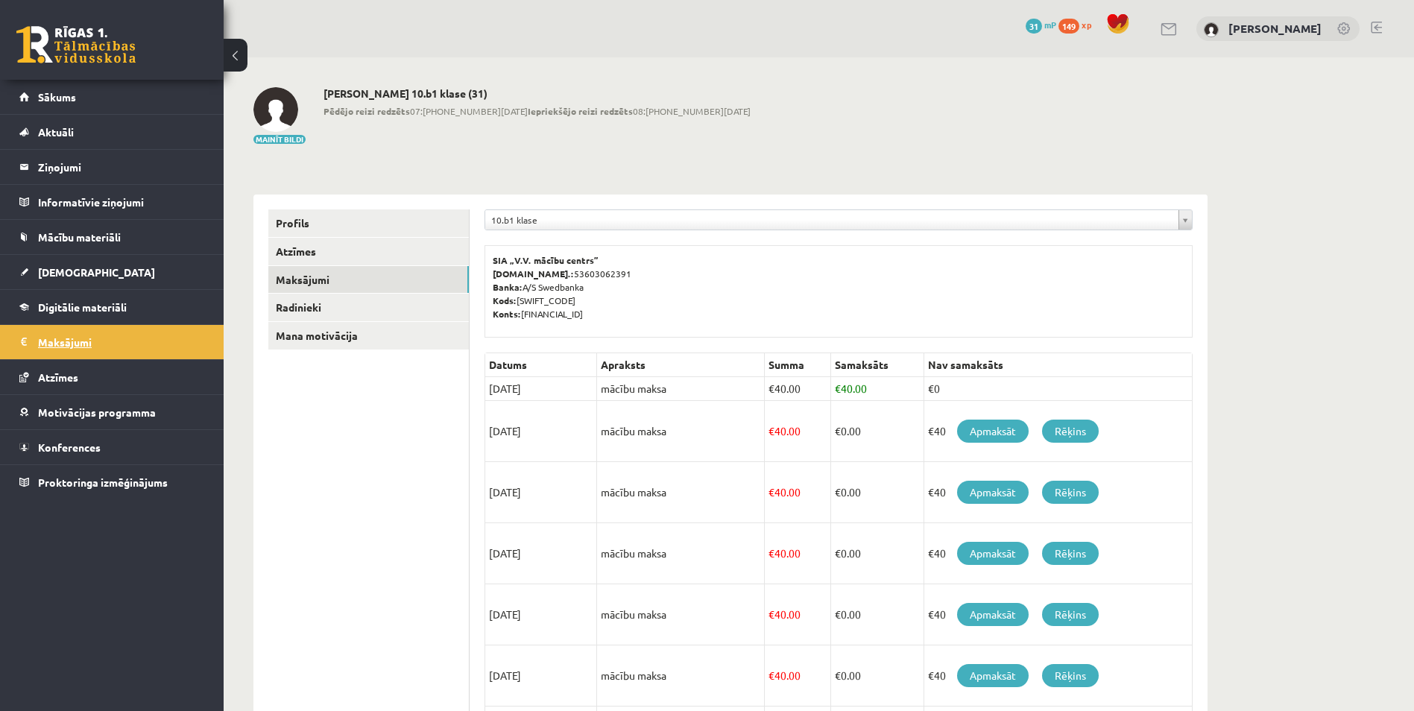
click at [68, 405] on link "Motivācijas programma" at bounding box center [112, 412] width 186 height 34
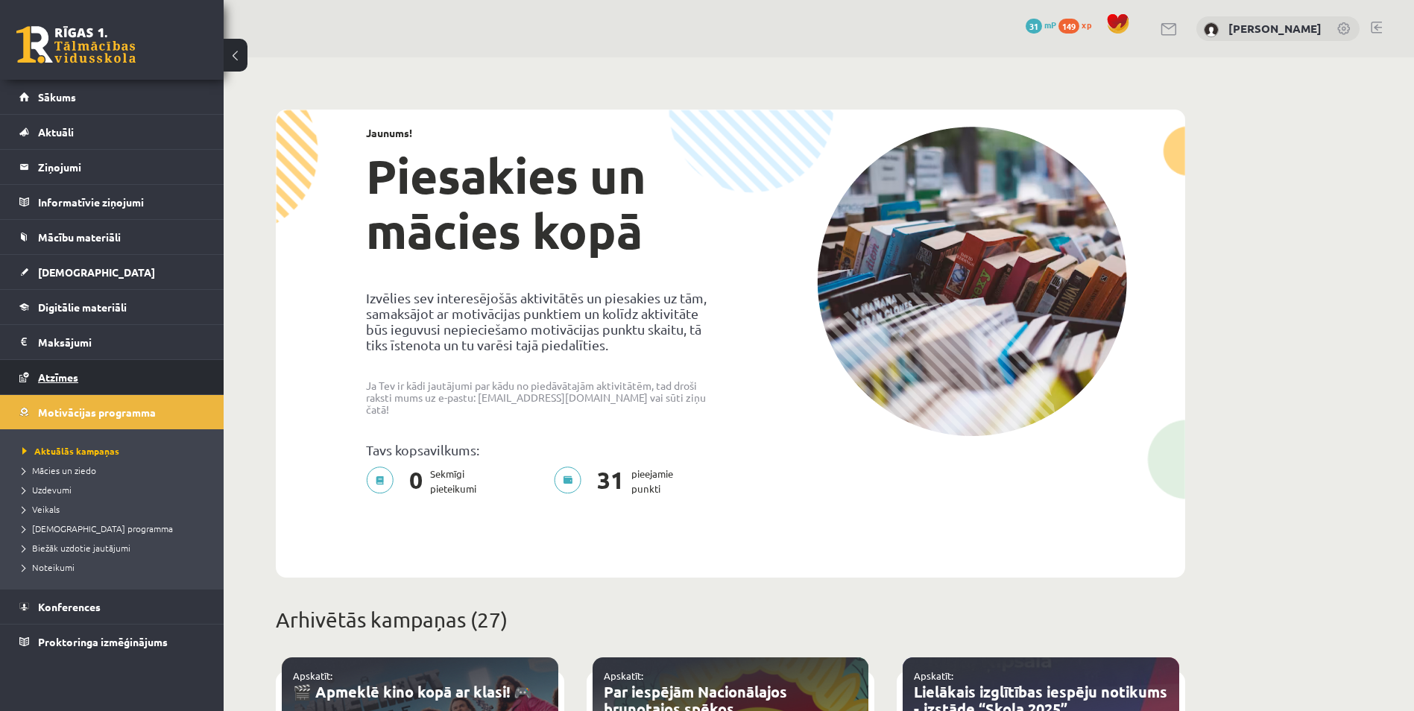
click at [67, 376] on span "Atzīmes" at bounding box center [58, 376] width 40 height 13
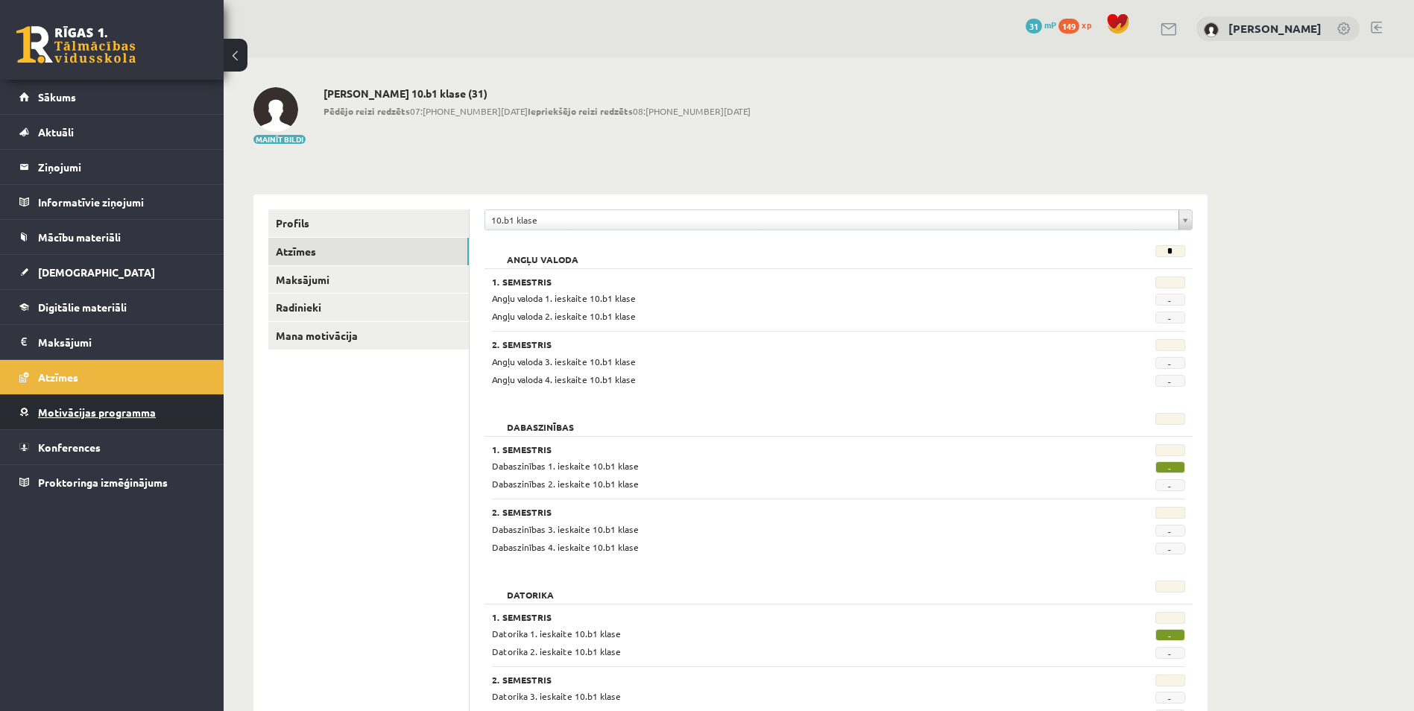
click at [72, 423] on link "Motivācijas programma" at bounding box center [112, 412] width 186 height 34
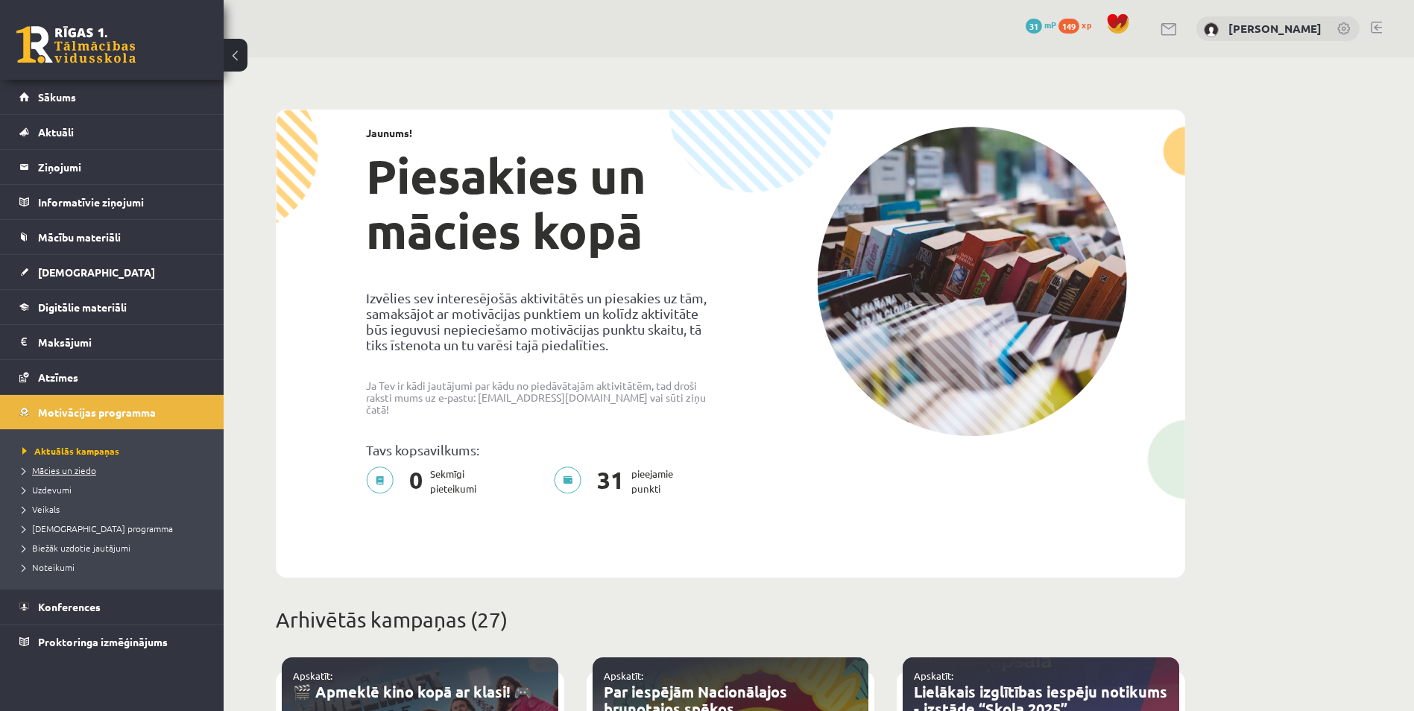
click at [72, 471] on span "Mācies un ziedo" at bounding box center [59, 470] width 74 height 12
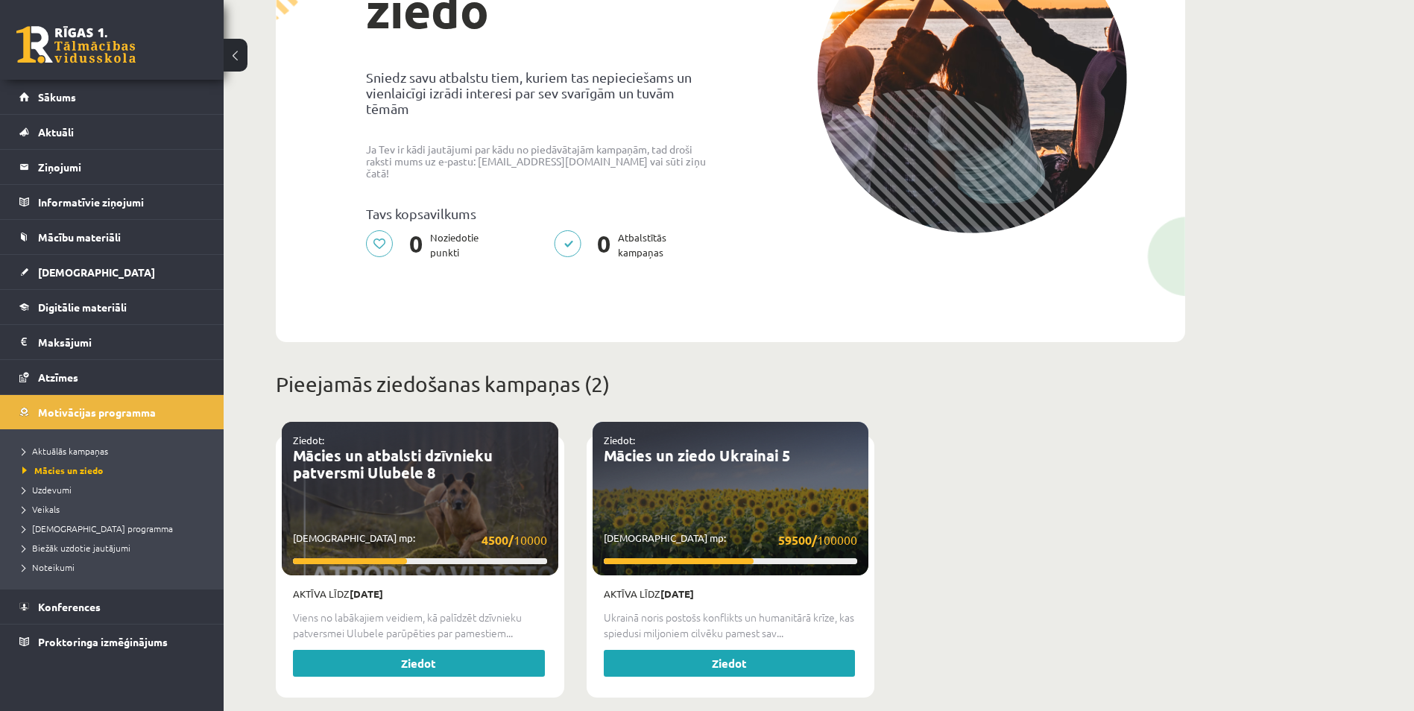
scroll to position [230, 0]
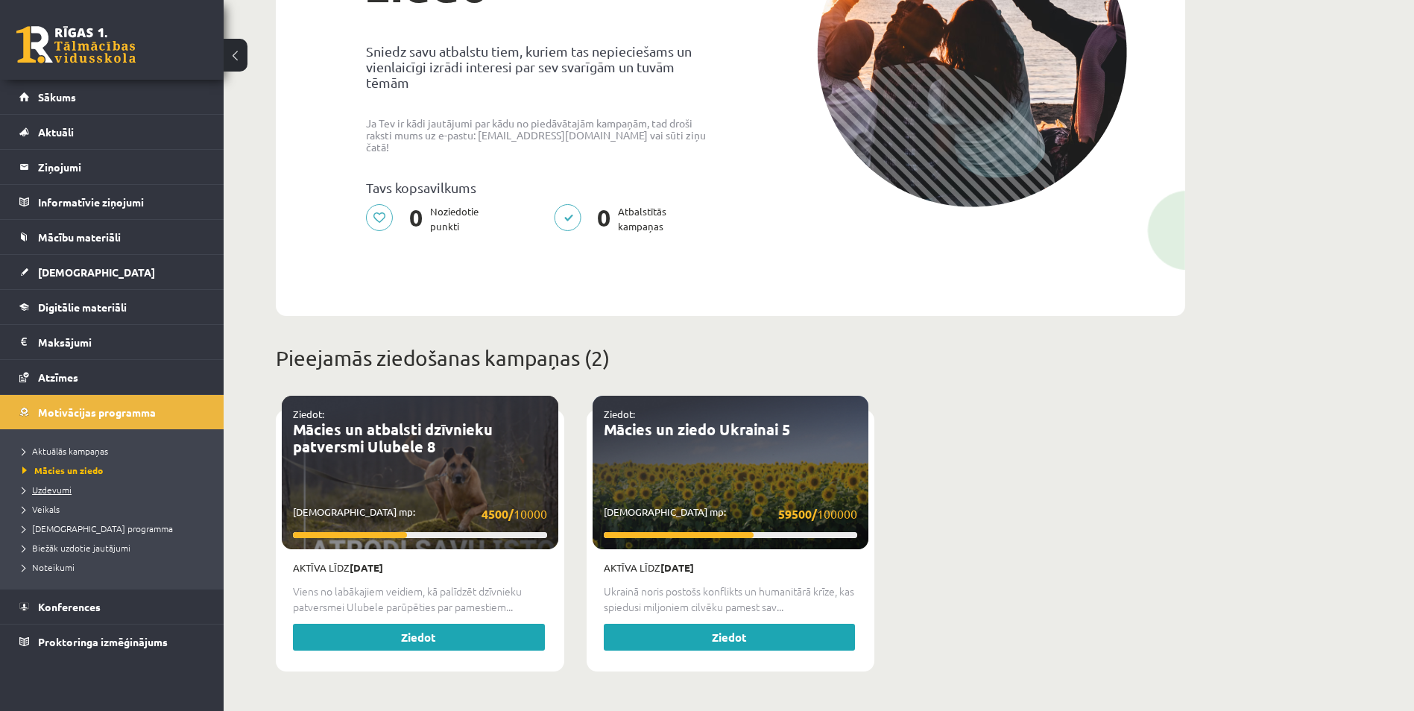
click at [49, 487] on span "Uzdevumi" at bounding box center [46, 490] width 49 height 12
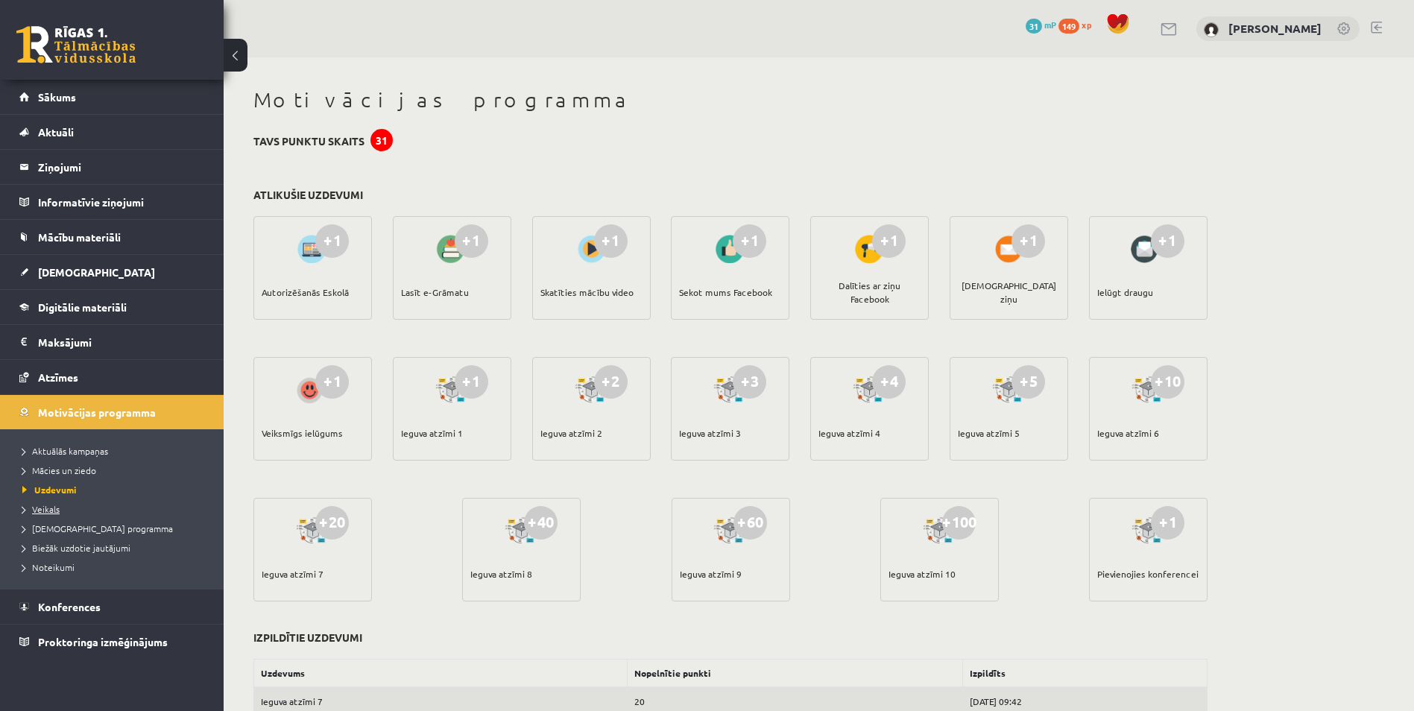
click at [51, 505] on span "Veikals" at bounding box center [40, 509] width 37 height 12
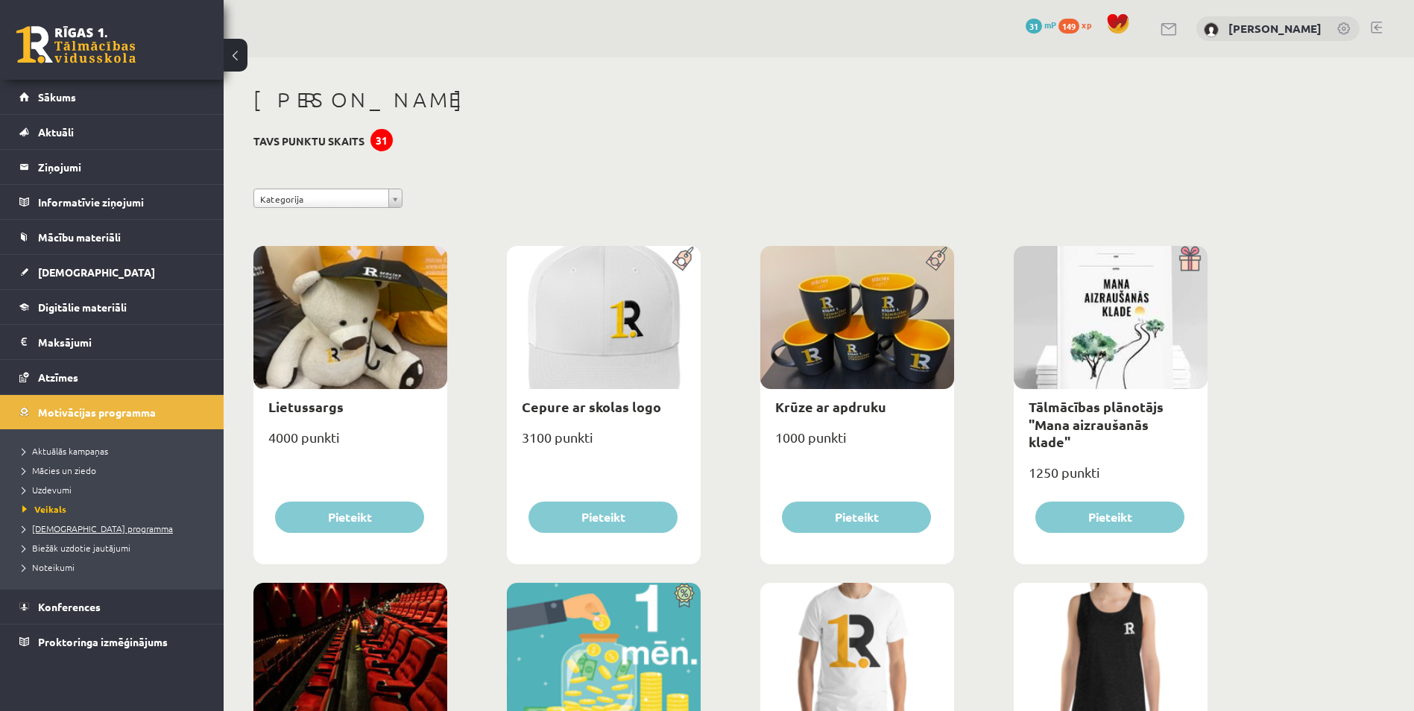
click at [57, 528] on span "[DEMOGRAPHIC_DATA] programma" at bounding box center [97, 528] width 151 height 12
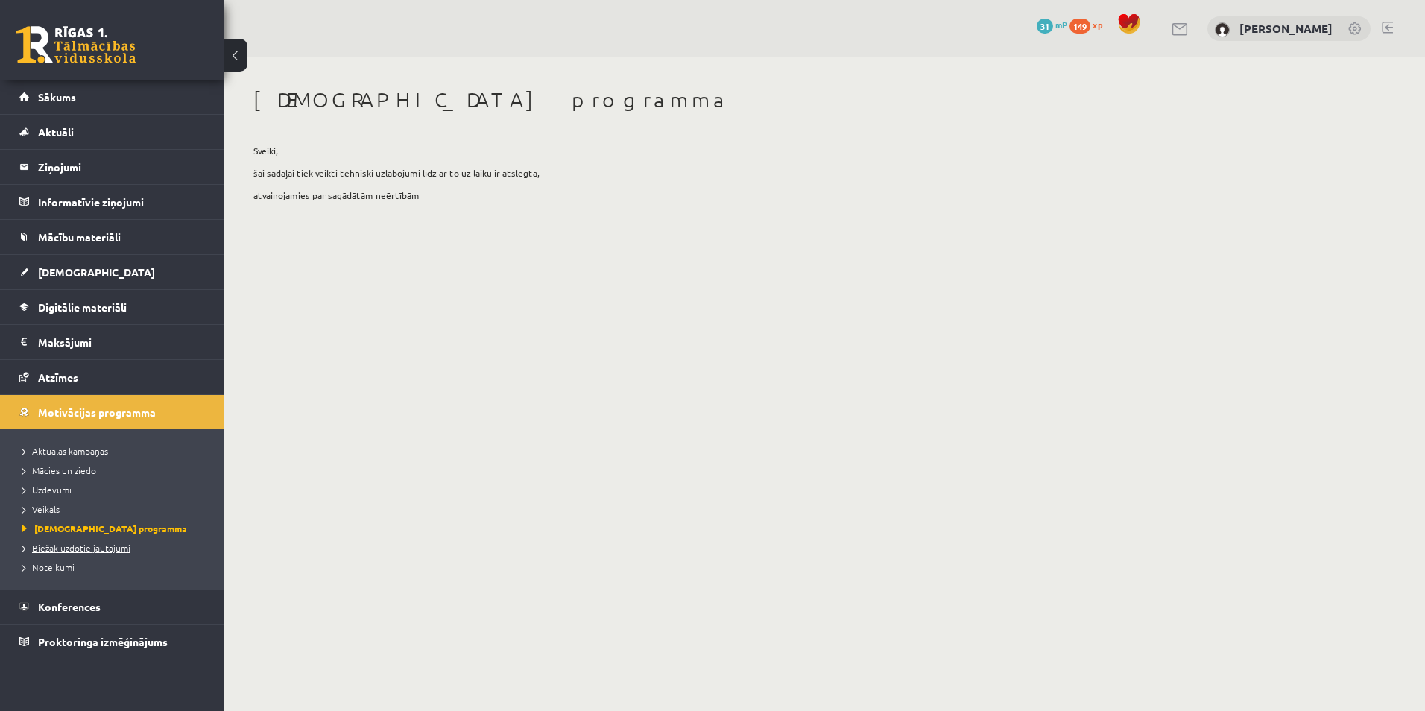
click at [63, 542] on link "Biežāk uzdotie jautājumi" at bounding box center [115, 547] width 186 height 13
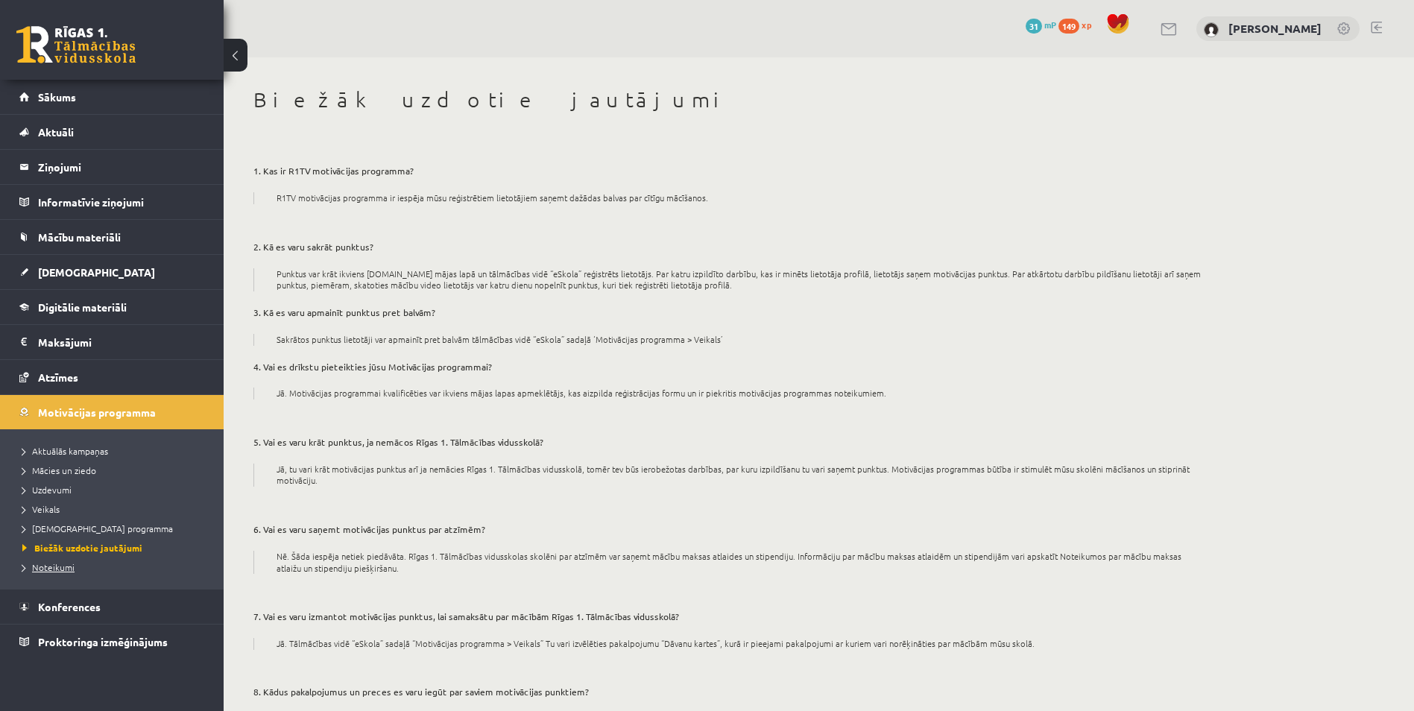
click at [54, 563] on span "Noteikumi" at bounding box center [48, 567] width 52 height 12
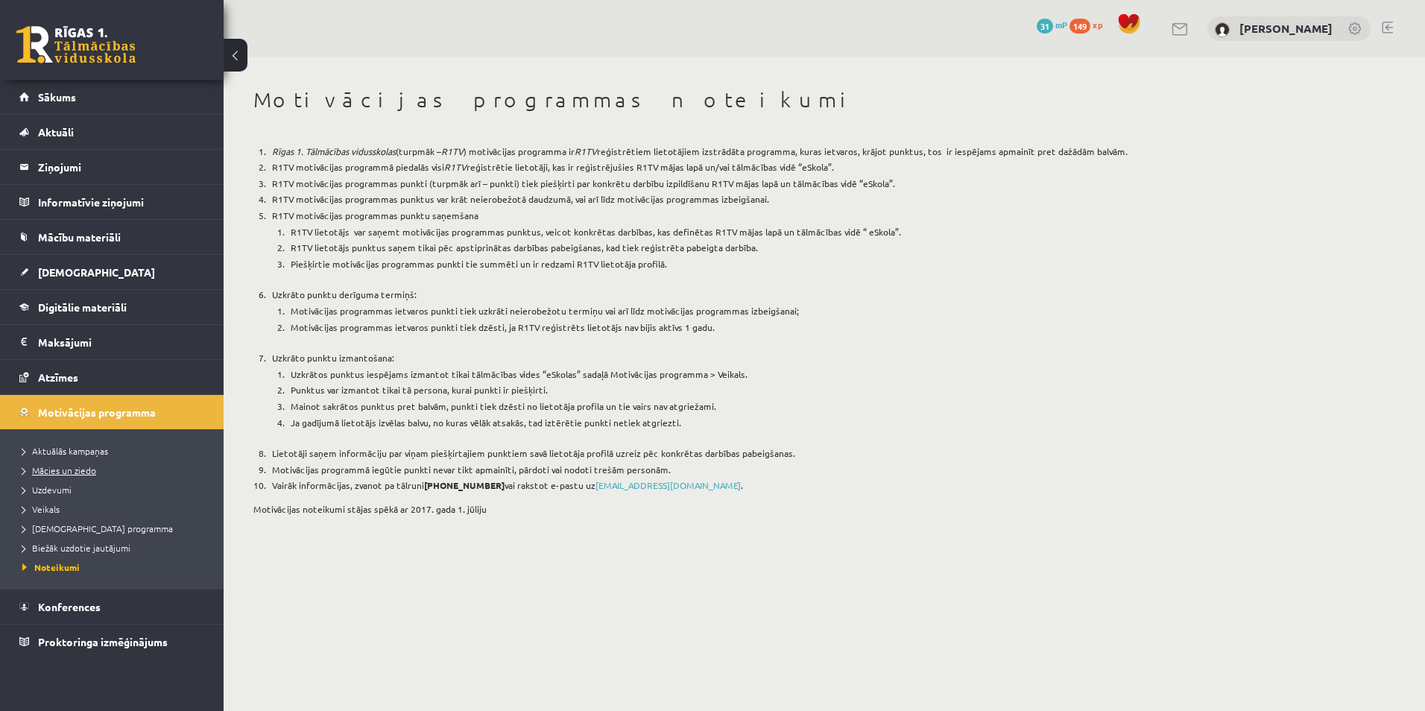
click at [49, 474] on span "Mācies un ziedo" at bounding box center [59, 470] width 74 height 12
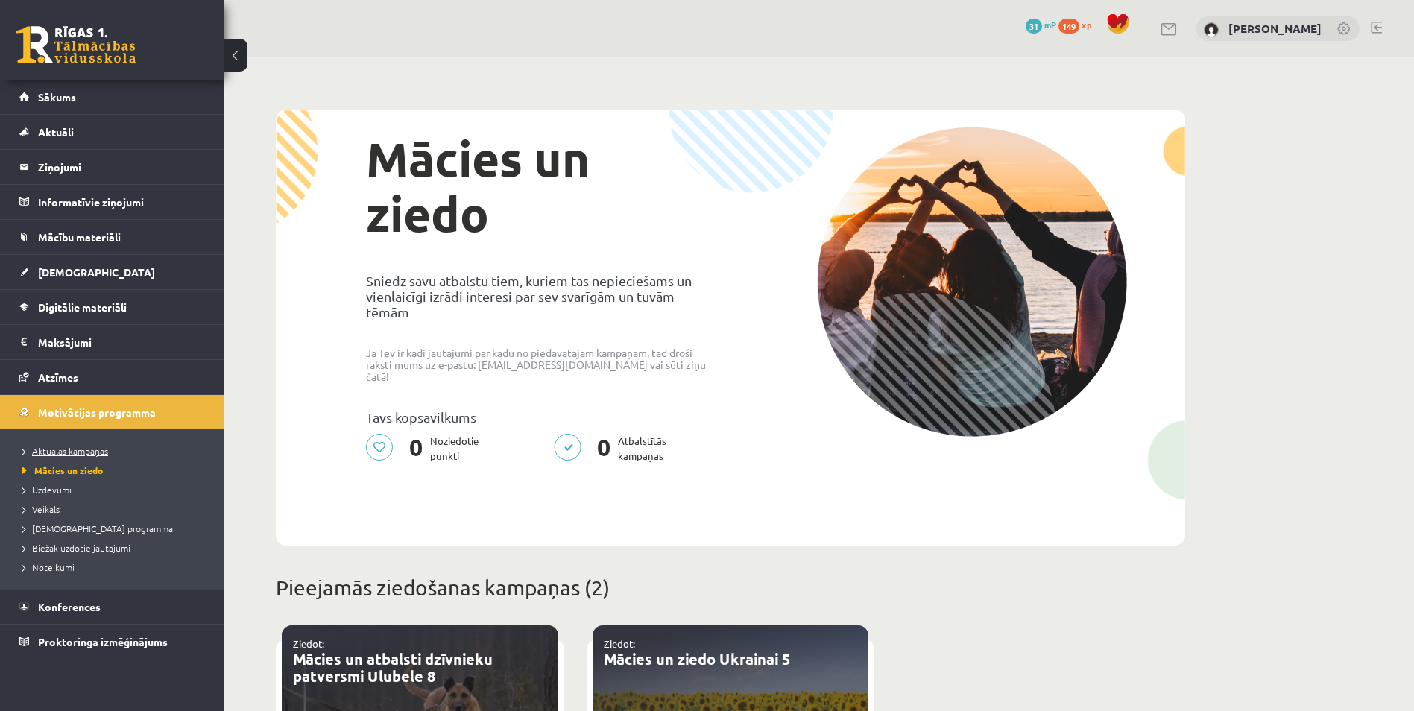
click at [57, 446] on span "Aktuālās kampaņas" at bounding box center [65, 451] width 86 height 12
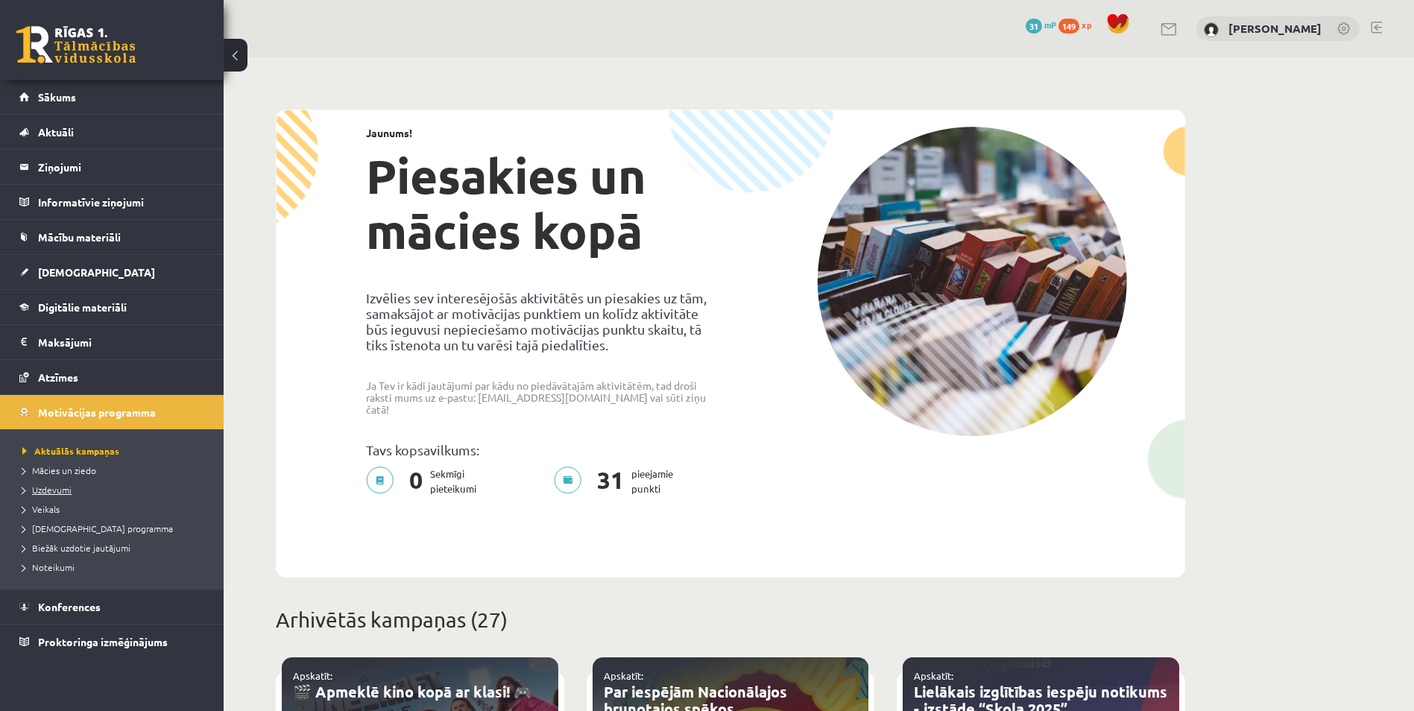
click at [52, 490] on span "Uzdevumi" at bounding box center [46, 490] width 49 height 12
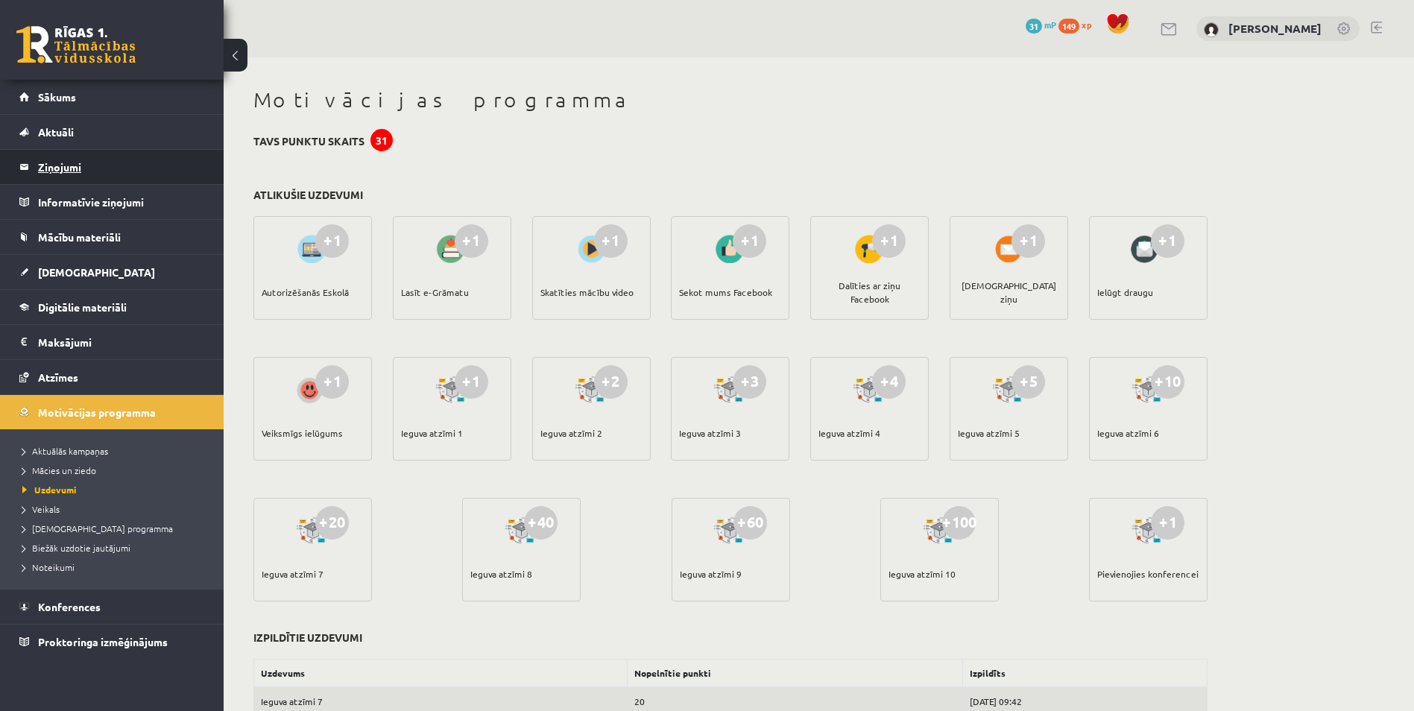
click at [72, 162] on legend "Ziņojumi 0" at bounding box center [121, 167] width 167 height 34
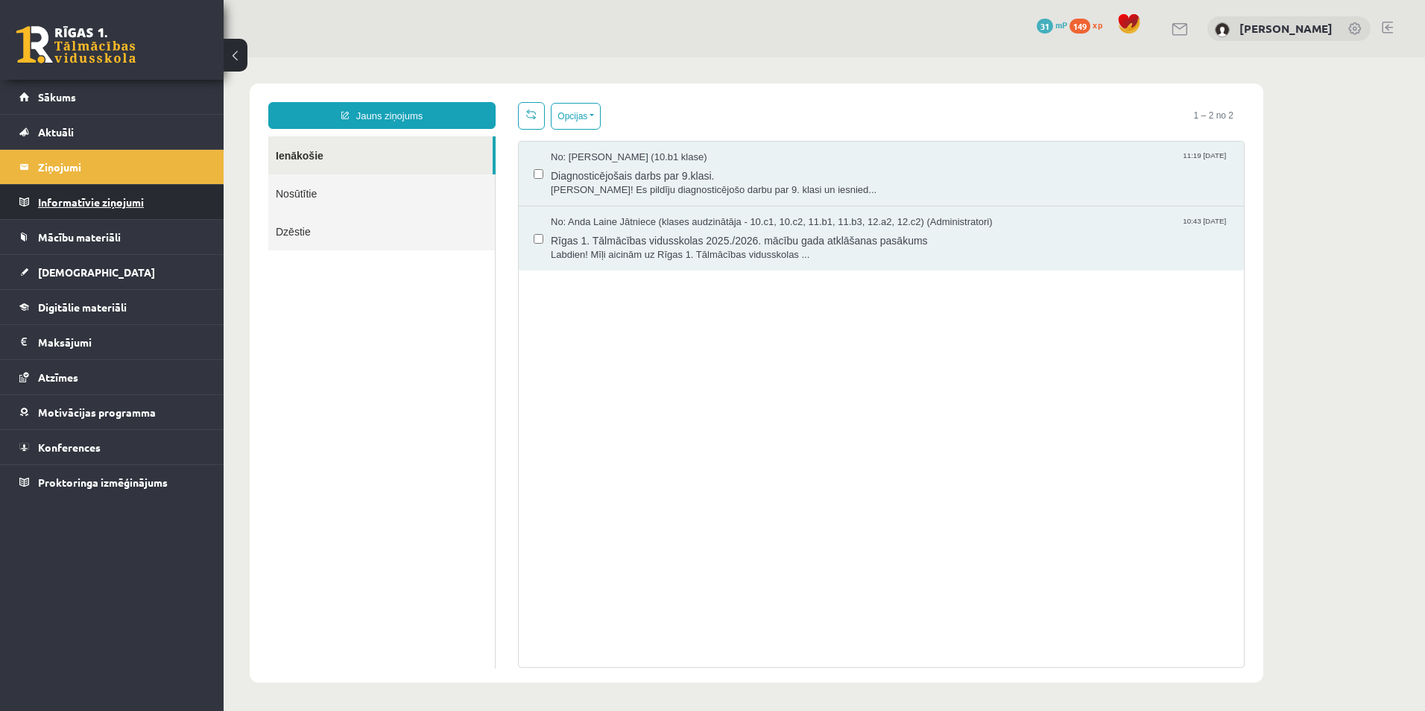
click at [65, 196] on legend "Informatīvie ziņojumi 0" at bounding box center [121, 202] width 167 height 34
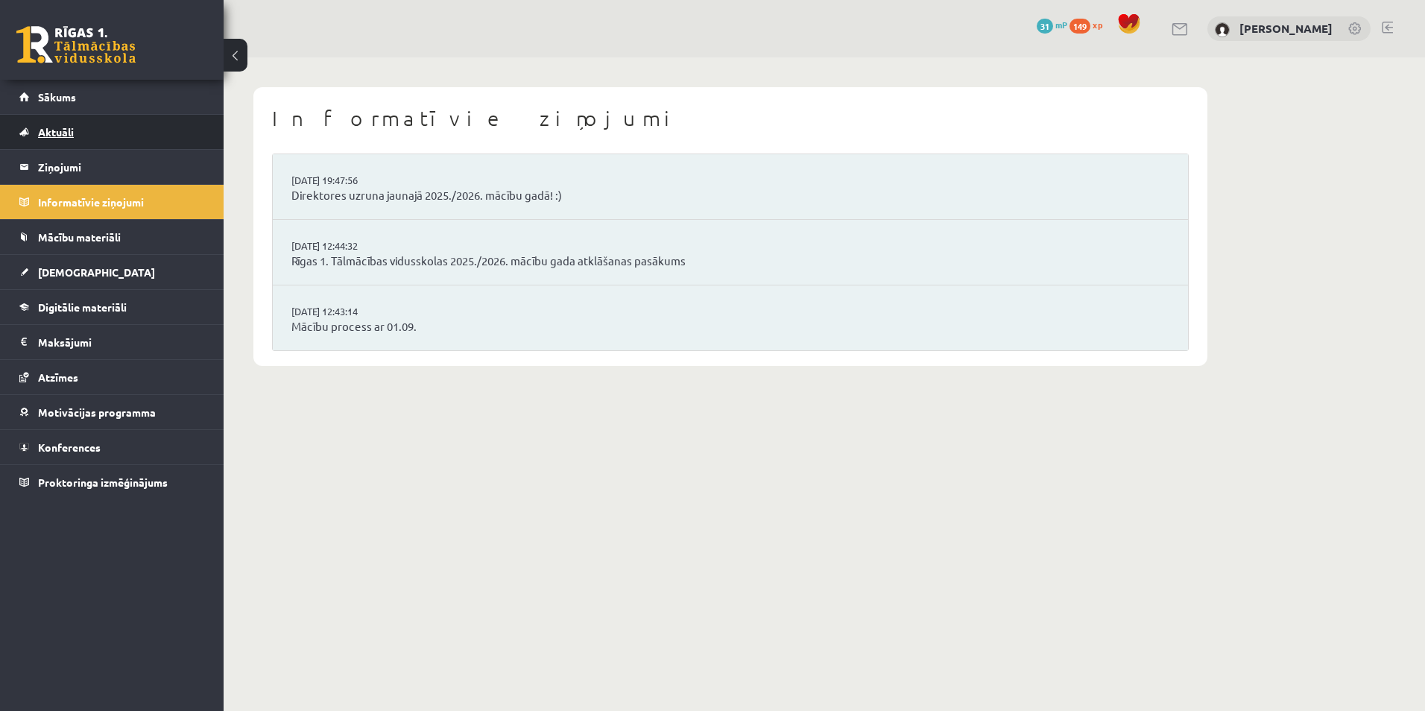
click at [67, 121] on link "Aktuāli" at bounding box center [112, 132] width 186 height 34
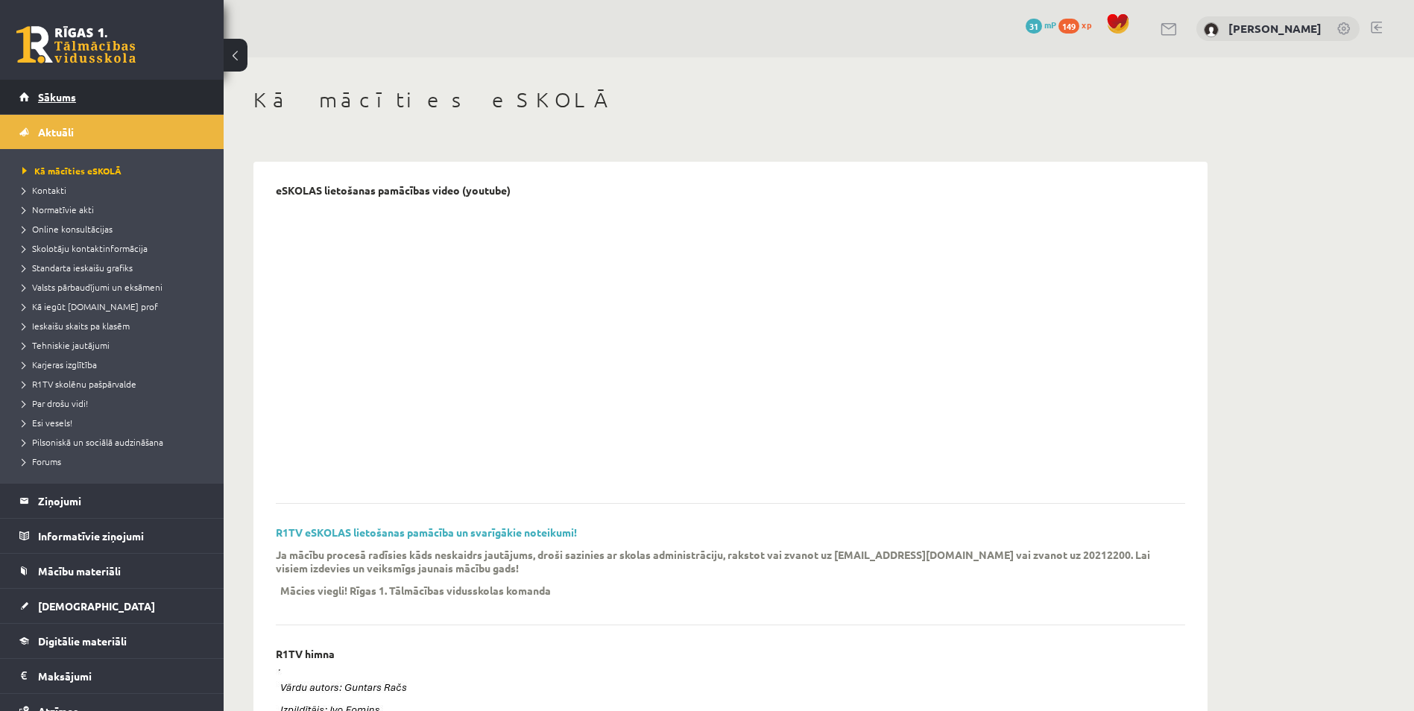
click at [58, 95] on span "Sākums" at bounding box center [57, 96] width 38 height 13
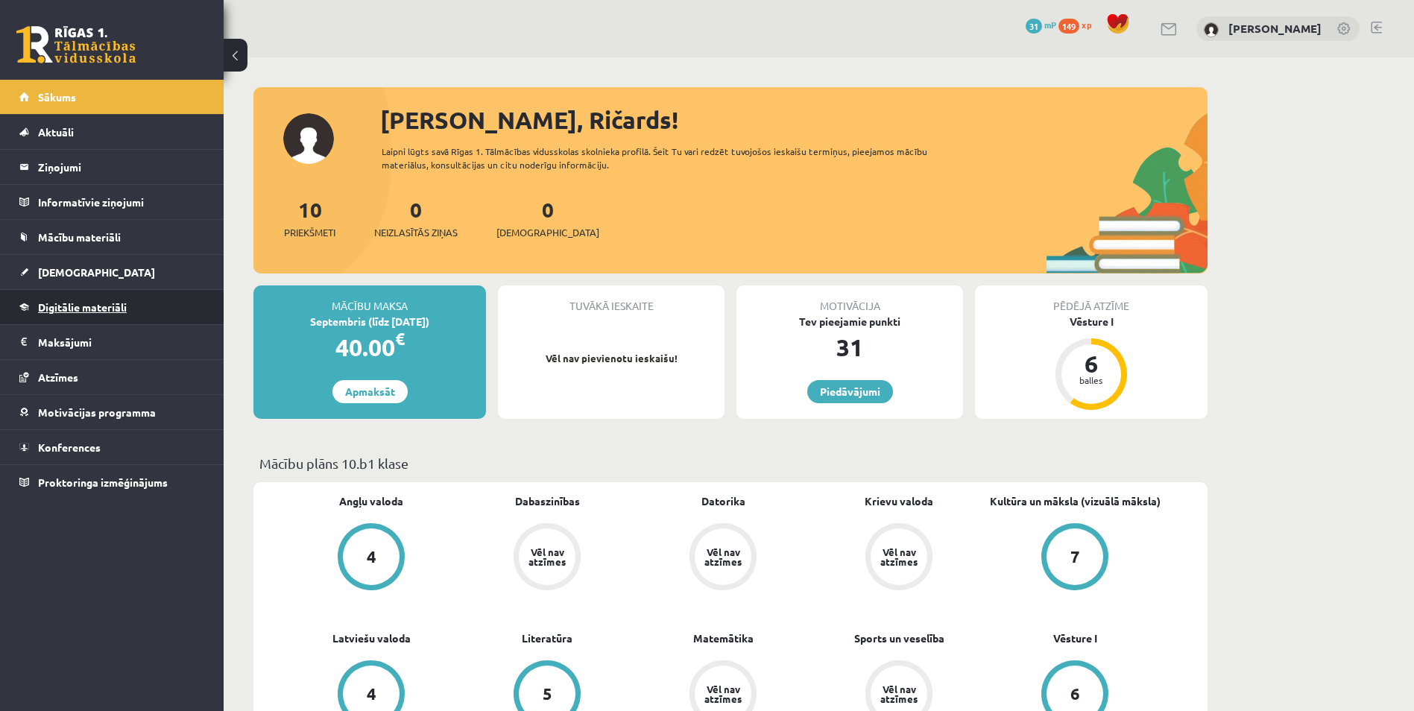
click at [88, 316] on link "Digitālie materiāli" at bounding box center [112, 307] width 186 height 34
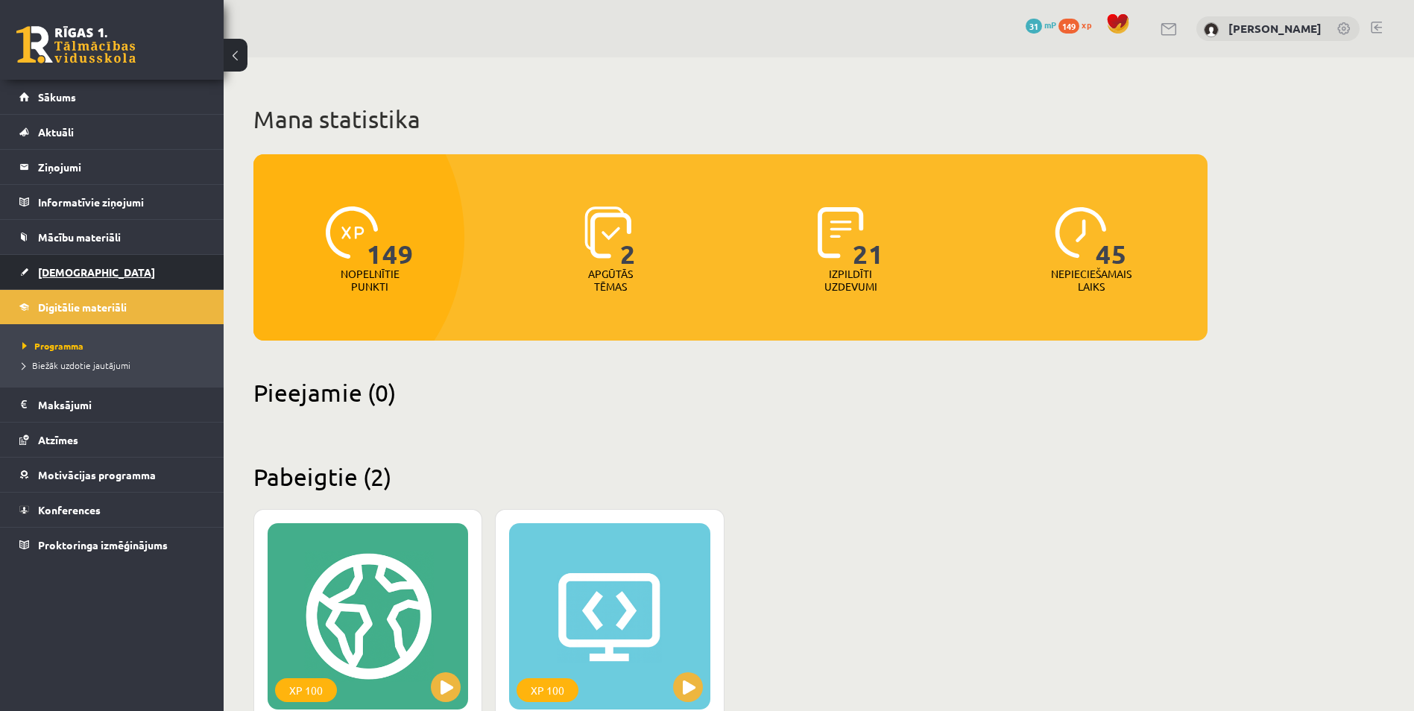
click at [107, 265] on link "[DEMOGRAPHIC_DATA]" at bounding box center [112, 272] width 186 height 34
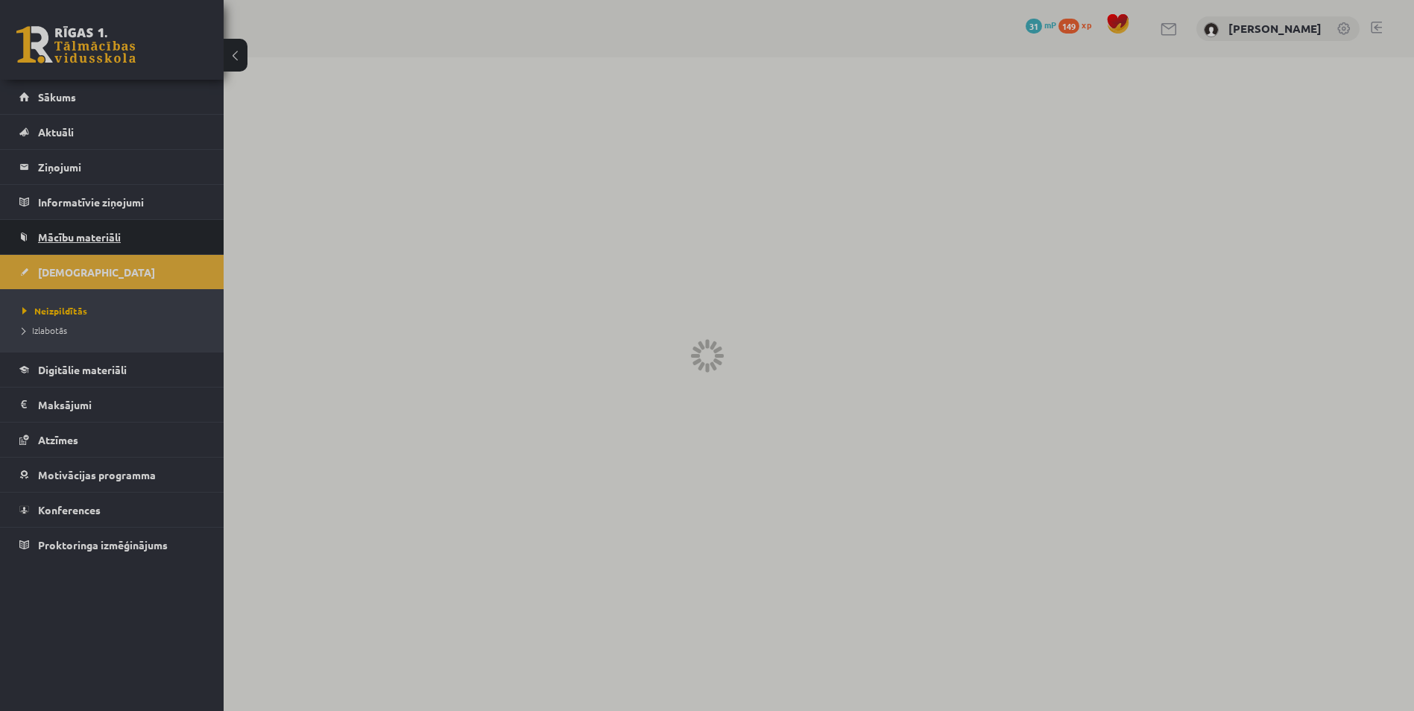
click at [102, 231] on span "Mācību materiāli" at bounding box center [79, 236] width 83 height 13
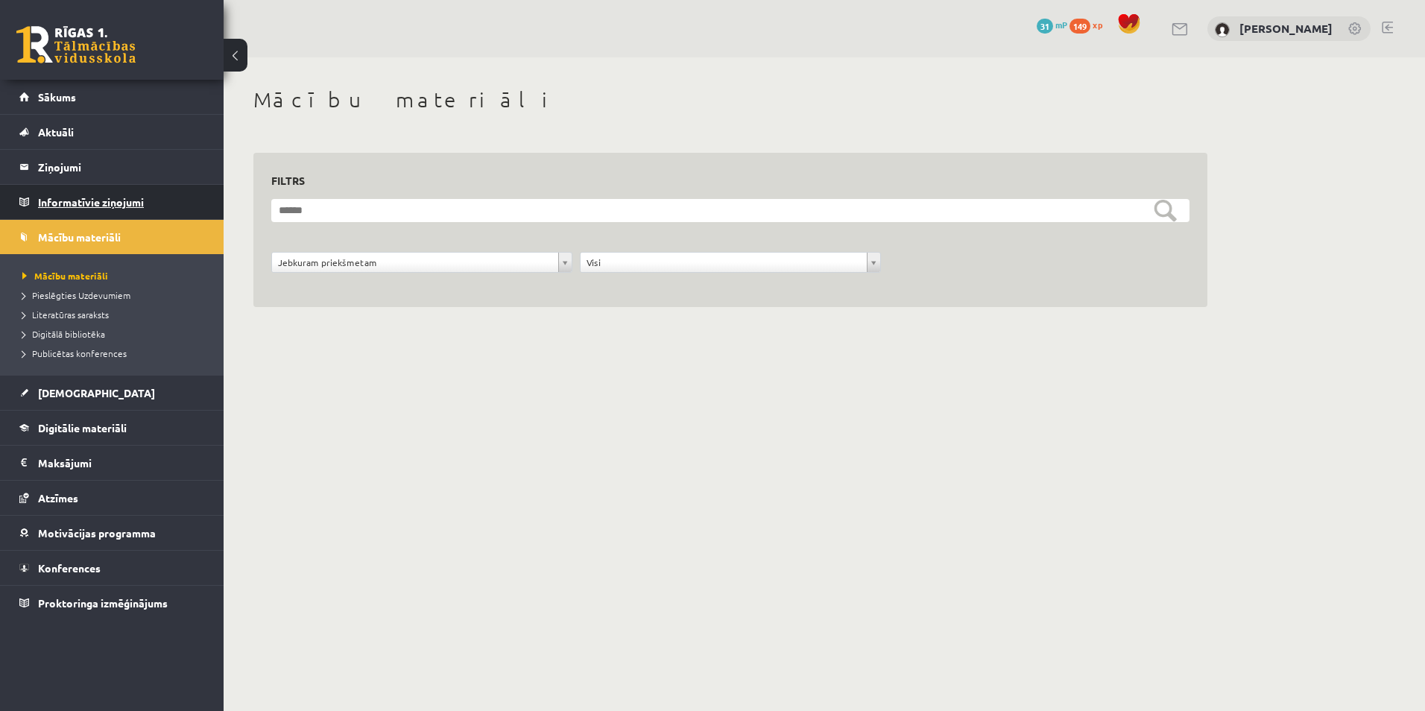
click at [109, 203] on legend "Informatīvie ziņojumi 0" at bounding box center [121, 202] width 167 height 34
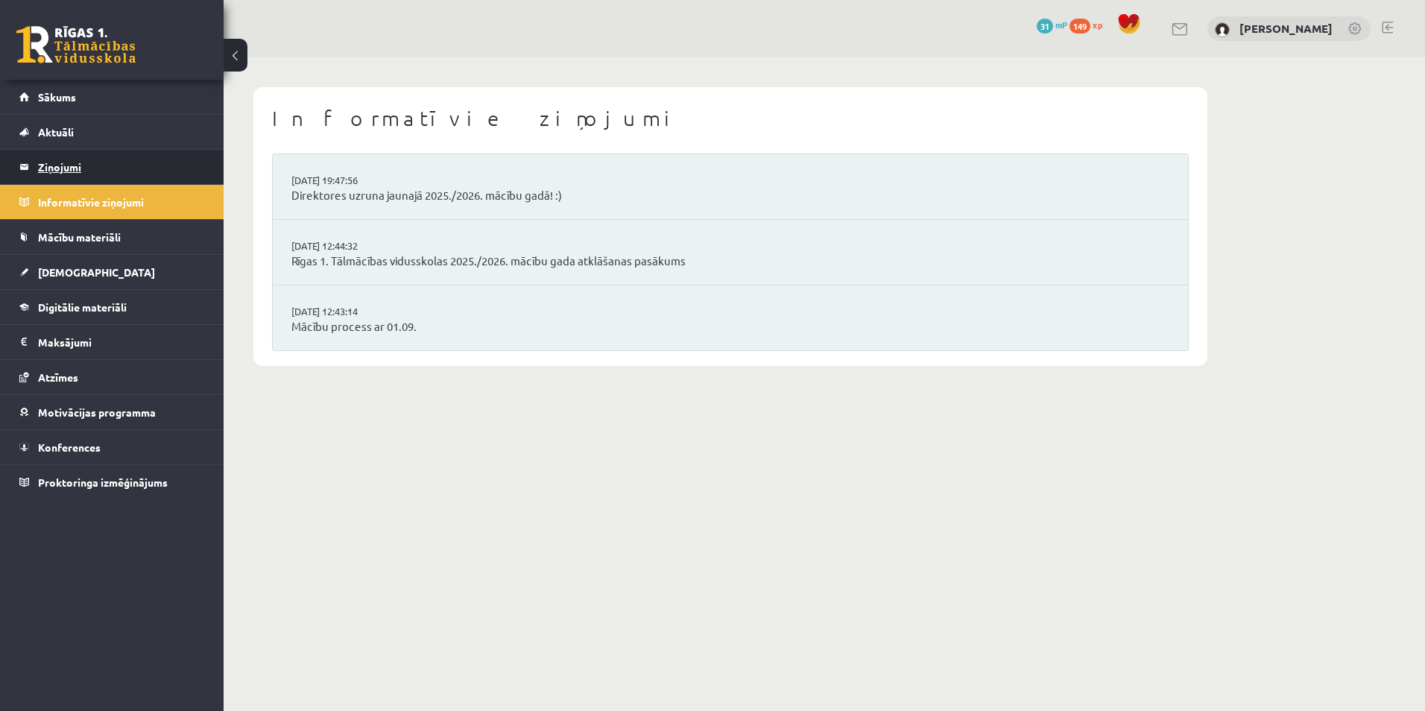
click at [110, 166] on legend "Ziņojumi 0" at bounding box center [121, 167] width 167 height 34
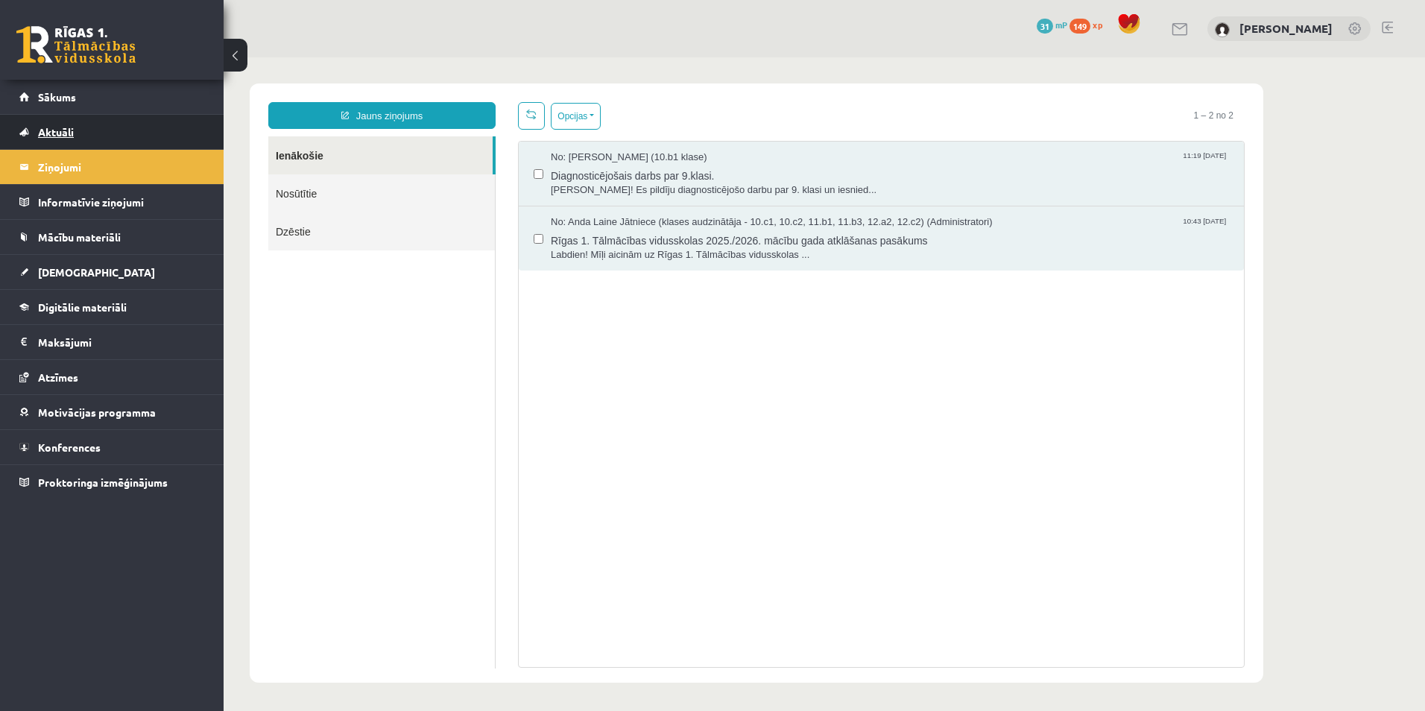
click at [99, 127] on link "Aktuāli" at bounding box center [112, 132] width 186 height 34
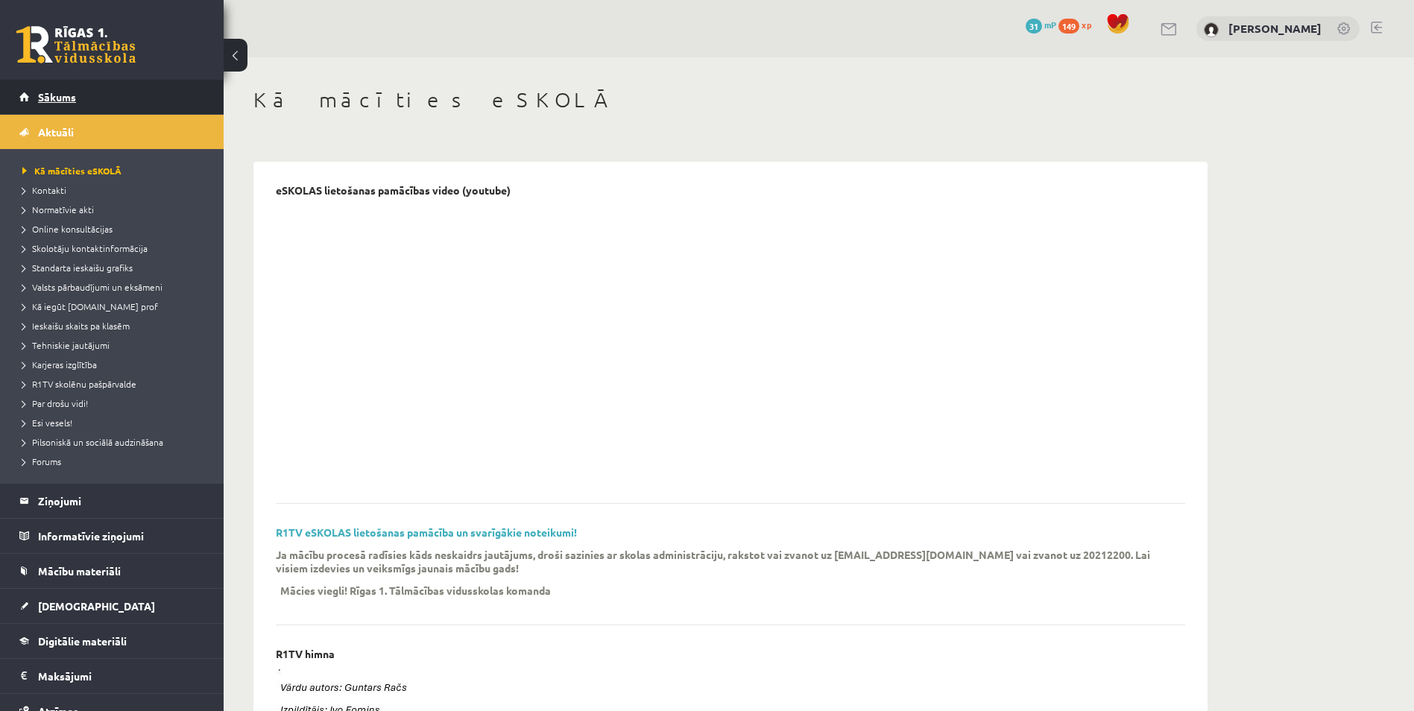
click at [89, 101] on link "Sākums" at bounding box center [112, 97] width 186 height 34
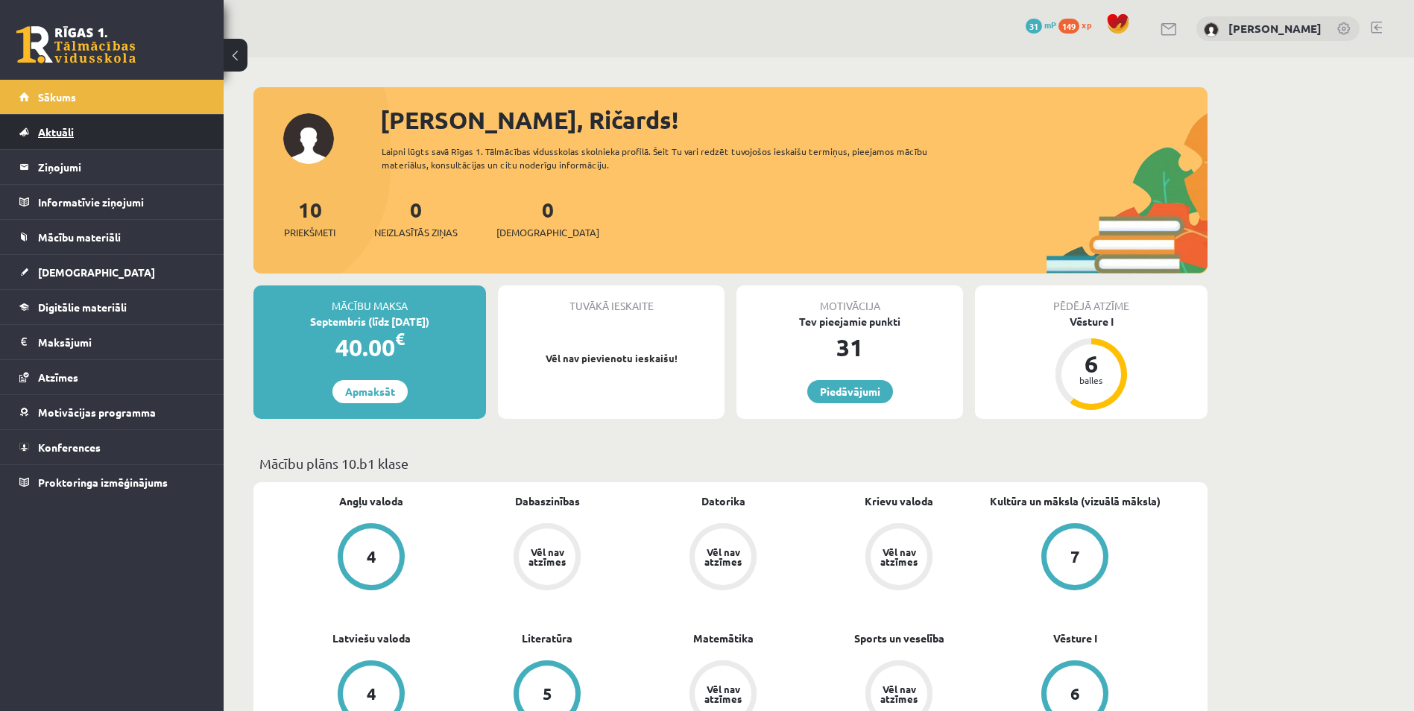
click at [82, 130] on link "Aktuāli" at bounding box center [112, 132] width 186 height 34
click at [77, 136] on link "Aktuāli" at bounding box center [112, 132] width 186 height 34
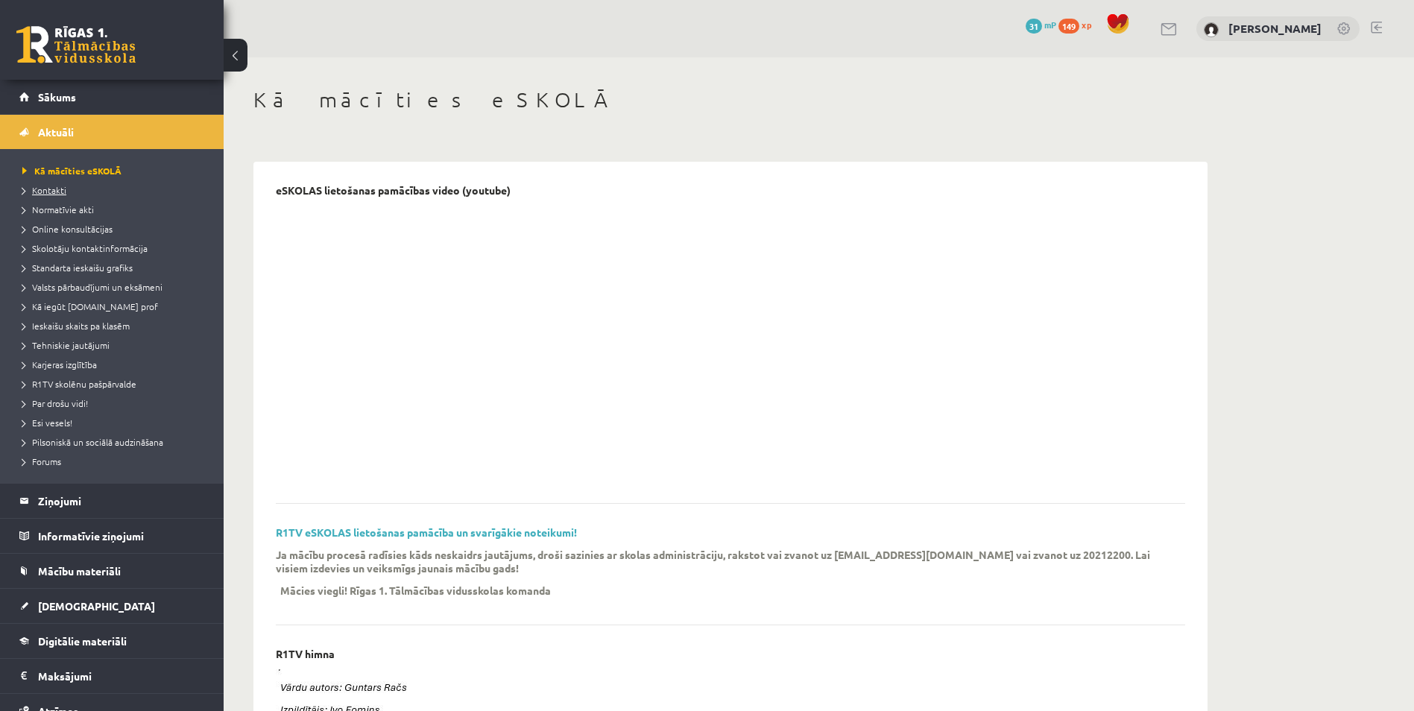
click at [67, 189] on link "Kontakti" at bounding box center [115, 189] width 186 height 13
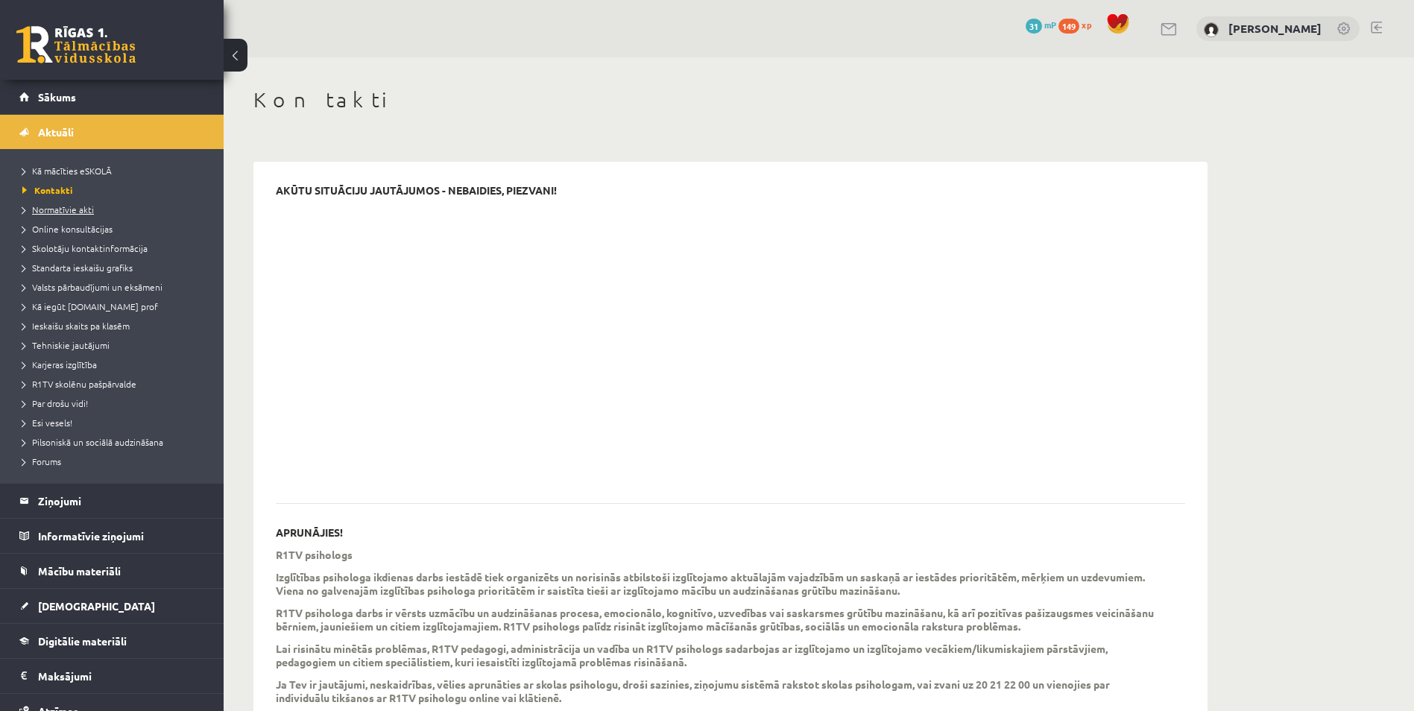
click at [63, 209] on span "Normatīvie akti" at bounding box center [58, 209] width 72 height 12
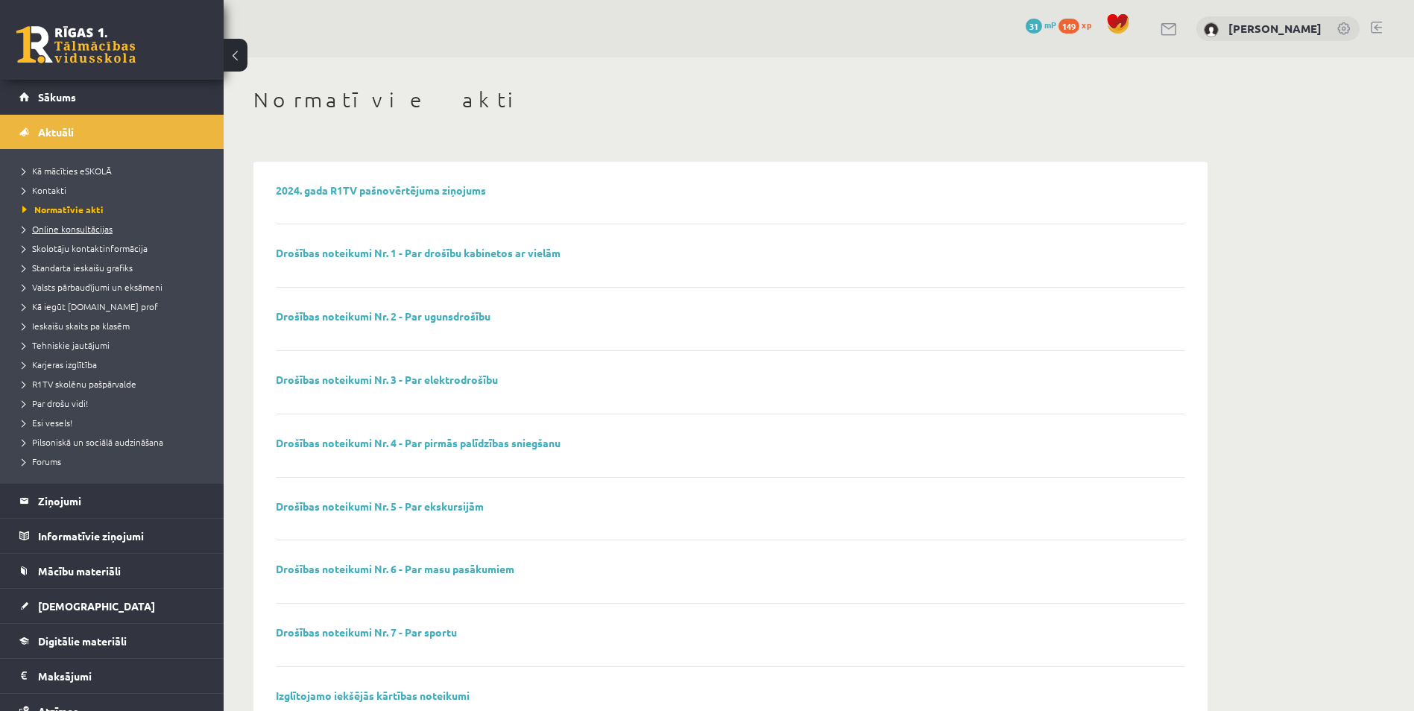
click at [56, 223] on link "Online konsultācijas" at bounding box center [115, 228] width 186 height 13
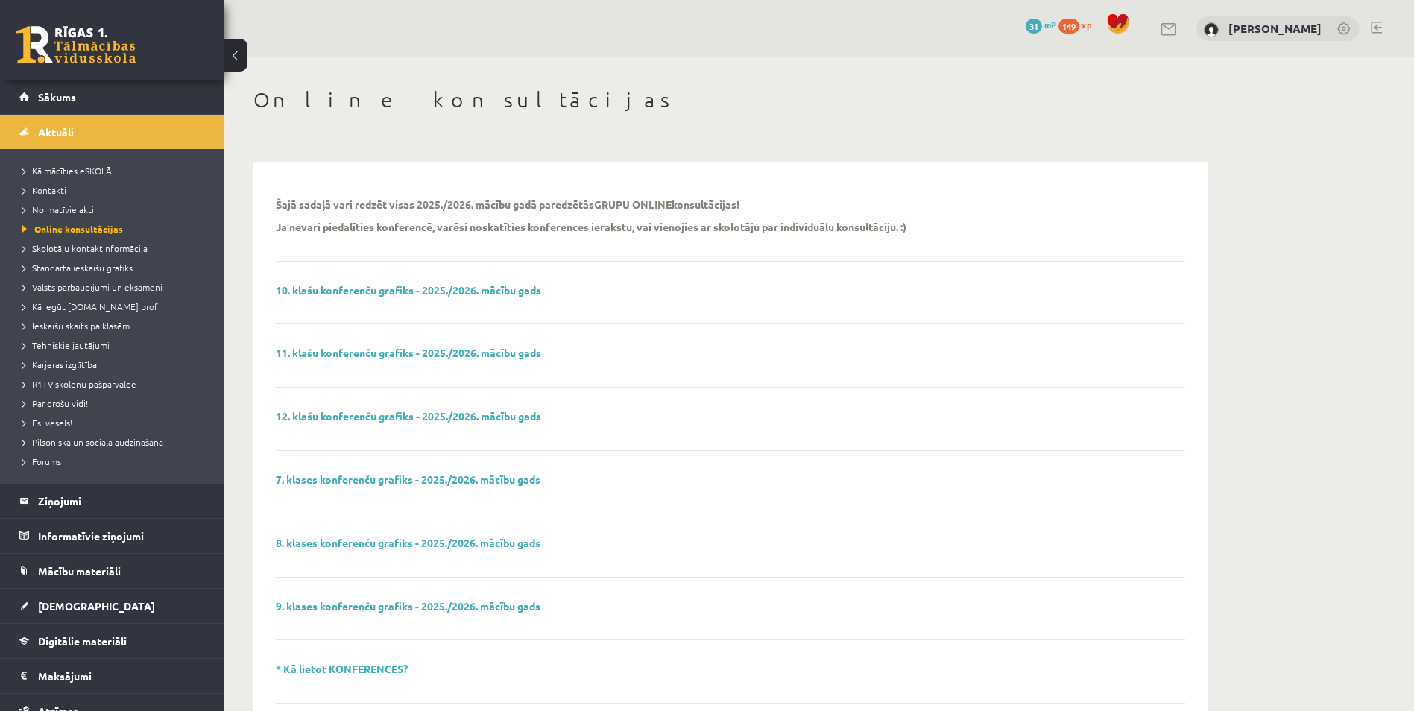
click at [56, 246] on span "Skolotāju kontaktinformācija" at bounding box center [84, 248] width 125 height 12
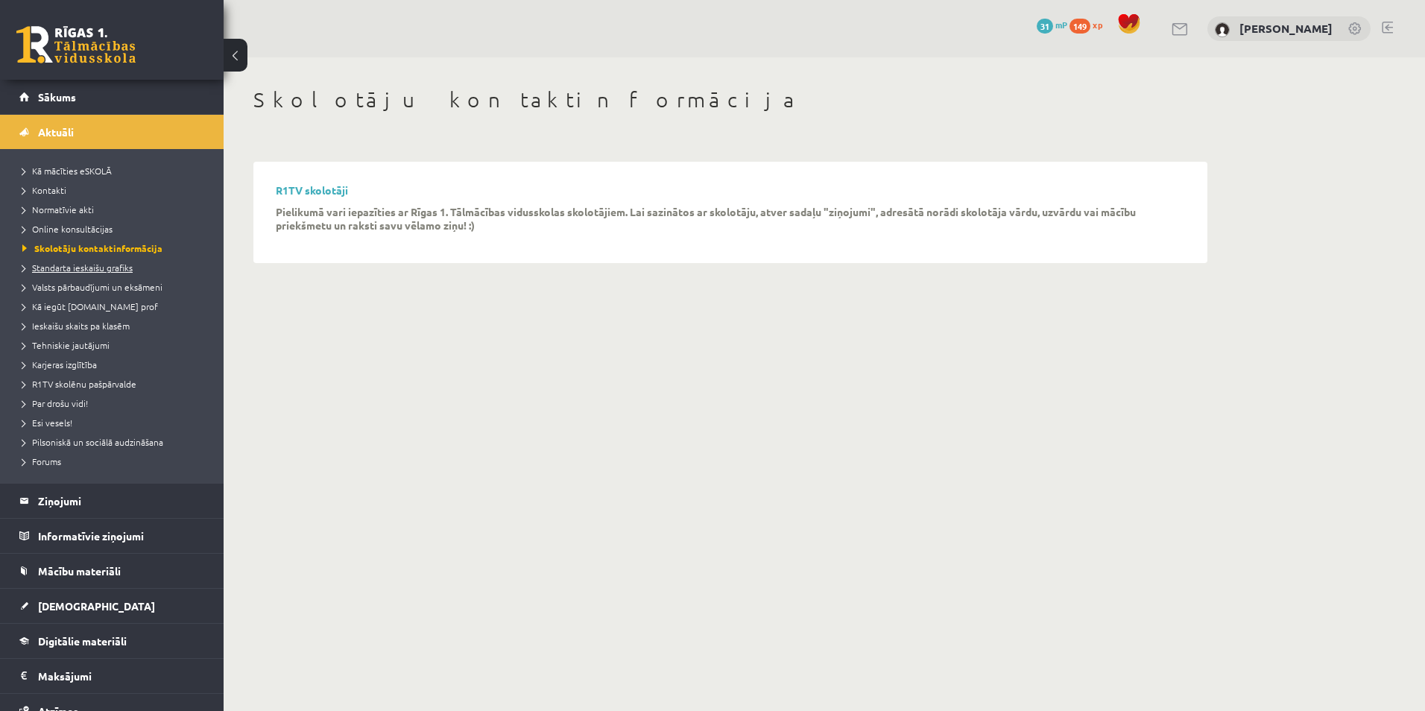
click at [73, 265] on span "Standarta ieskaišu grafiks" at bounding box center [77, 268] width 110 height 12
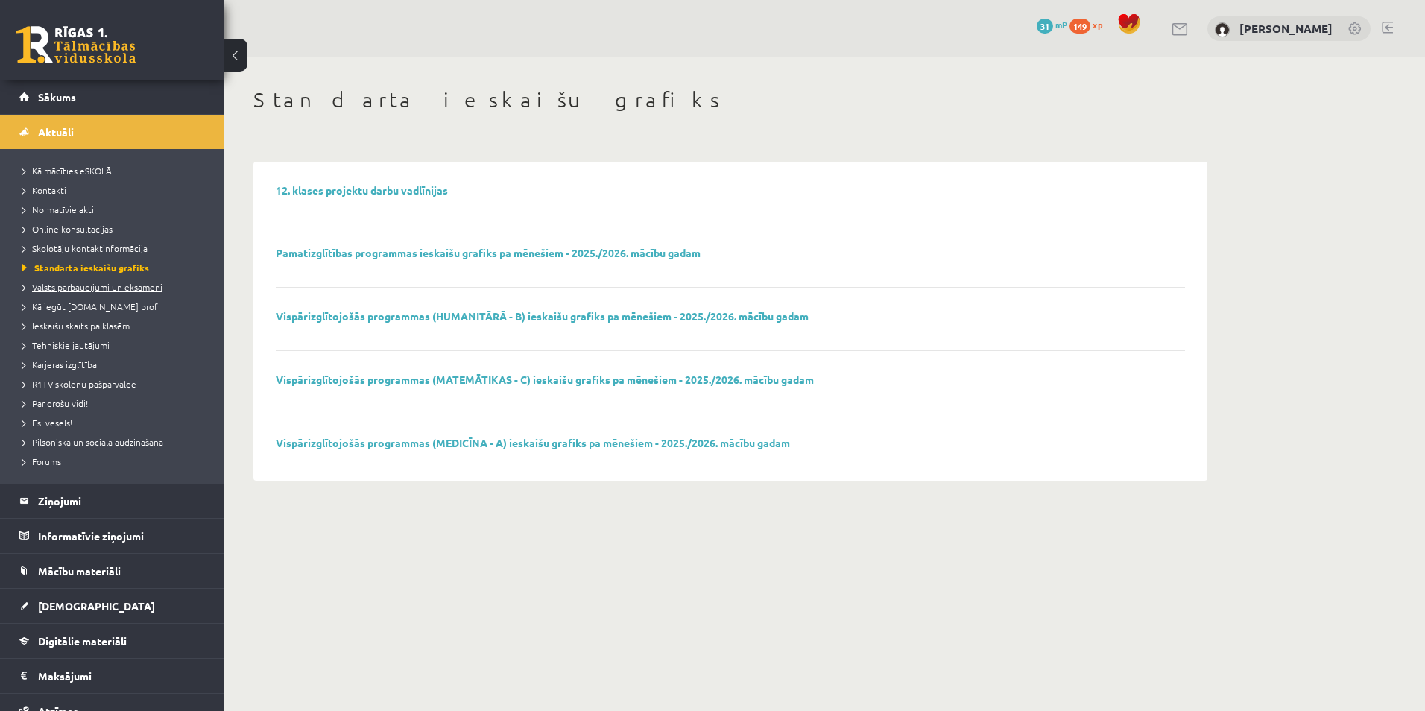
click at [86, 289] on span "Valsts pārbaudījumi un eksāmeni" at bounding box center [92, 287] width 140 height 12
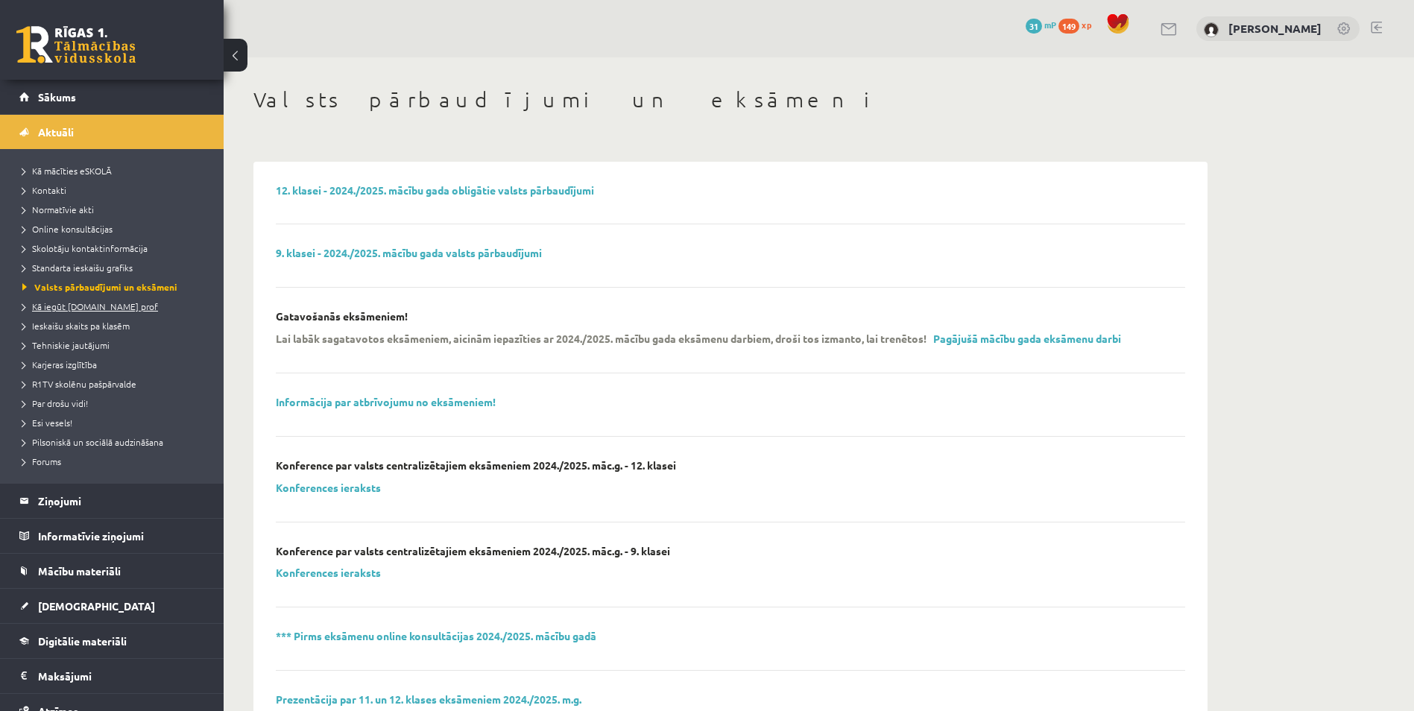
click at [84, 302] on span "Kā iegūt [DOMAIN_NAME] prof" at bounding box center [90, 306] width 136 height 12
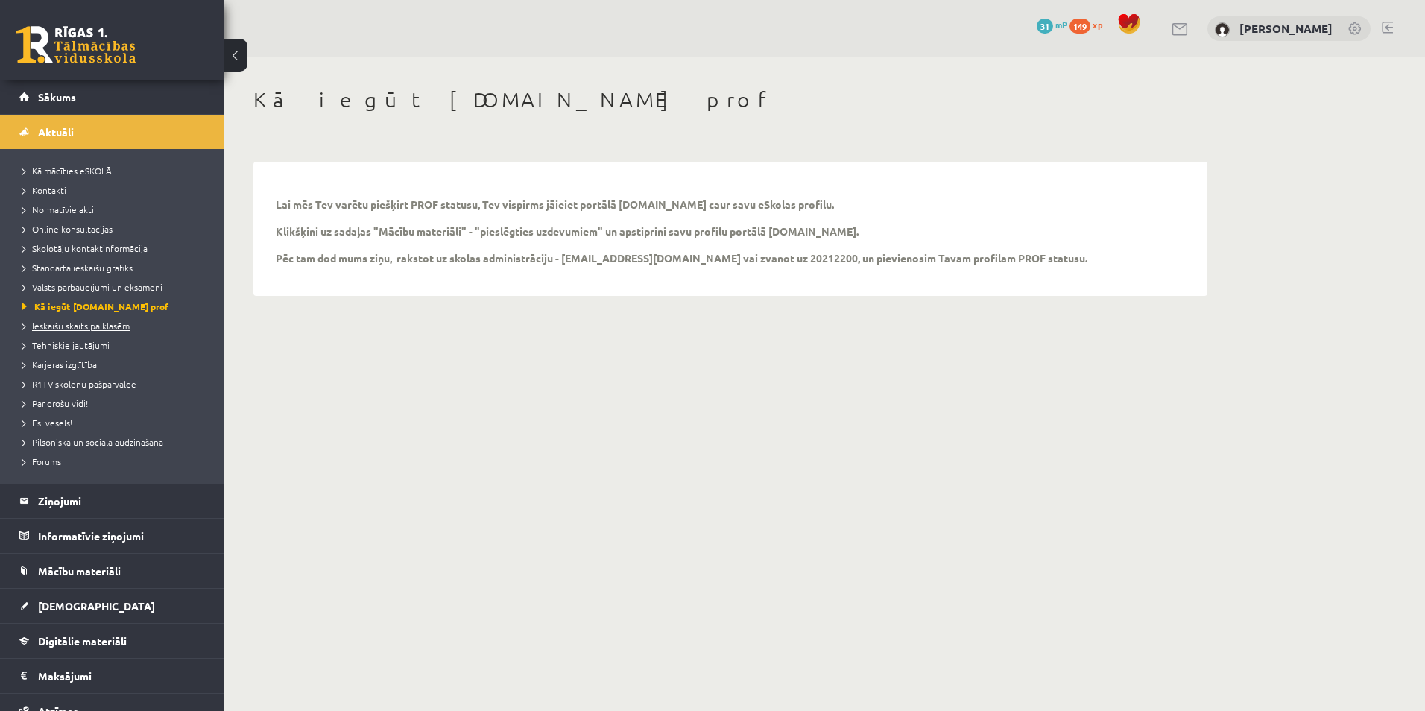
click at [78, 322] on span "Ieskaišu skaits pa klasēm" at bounding box center [75, 326] width 107 height 12
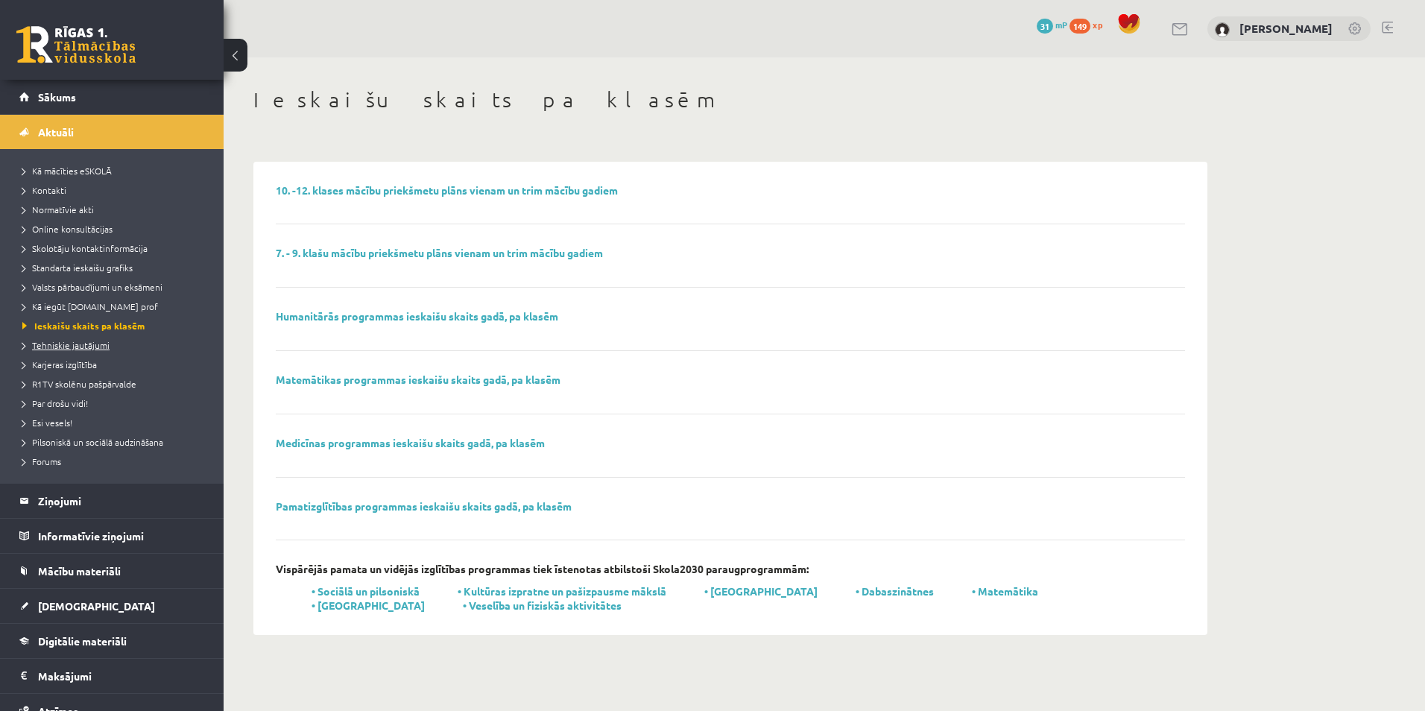
click at [77, 341] on span "Tehniskie jautājumi" at bounding box center [65, 345] width 87 height 12
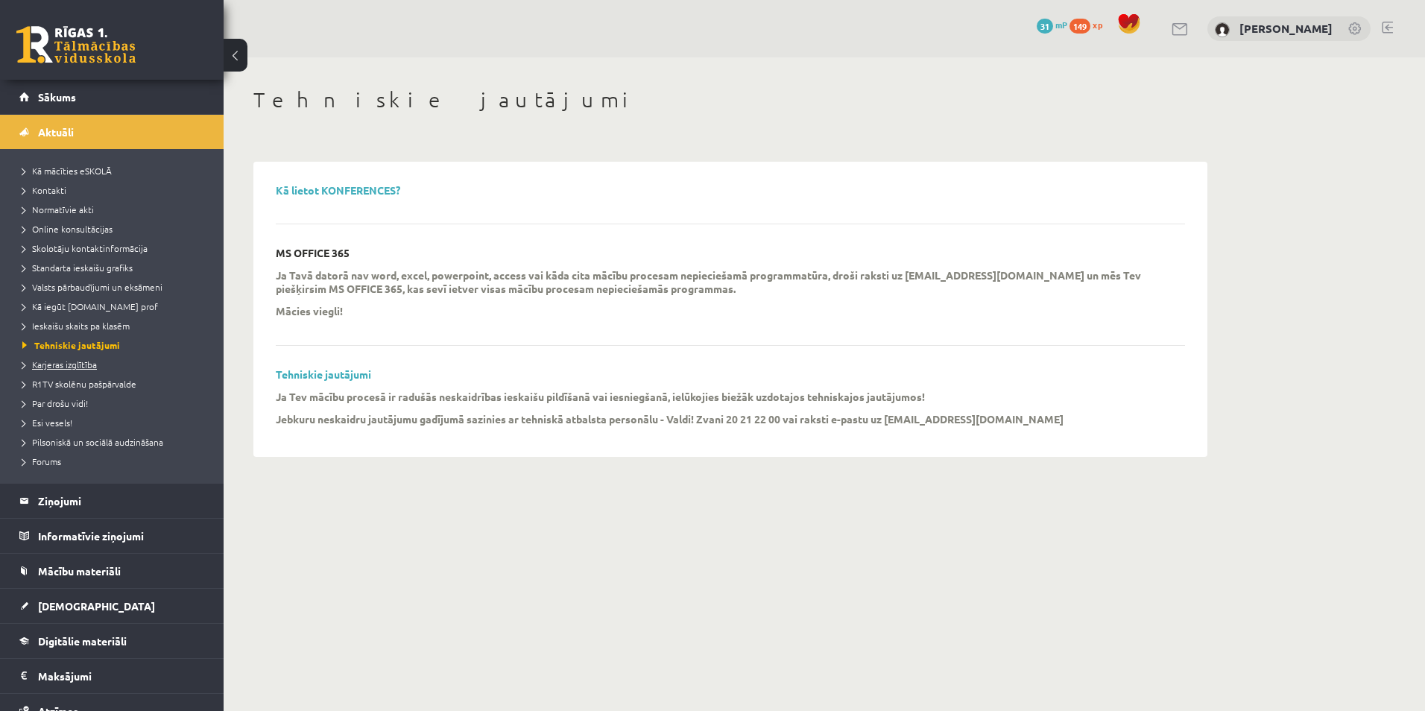
click at [56, 368] on span "Karjeras izglītība" at bounding box center [59, 364] width 75 height 12
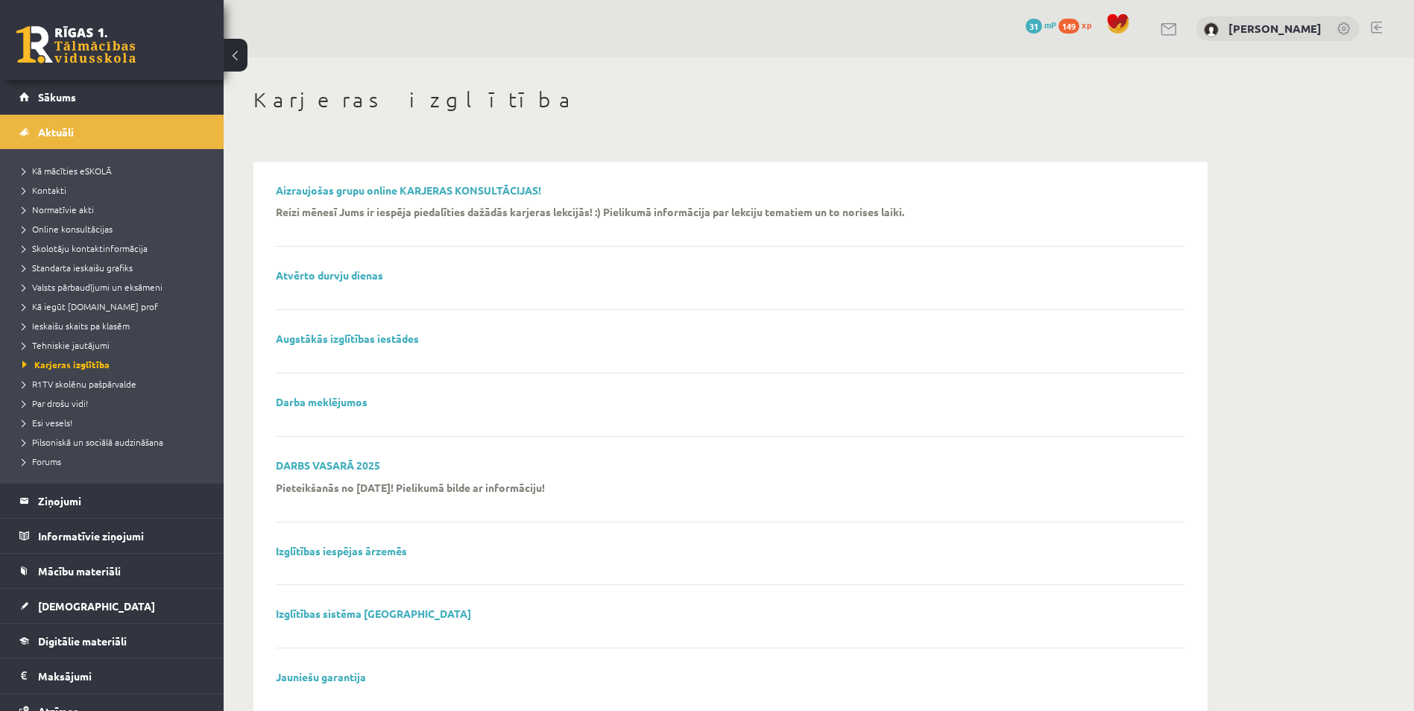
click at [67, 376] on li "R1TV skolēnu pašpārvalde" at bounding box center [115, 383] width 186 height 19
click at [83, 382] on span "R1TV skolēnu pašpārvalde" at bounding box center [85, 384] width 127 height 12
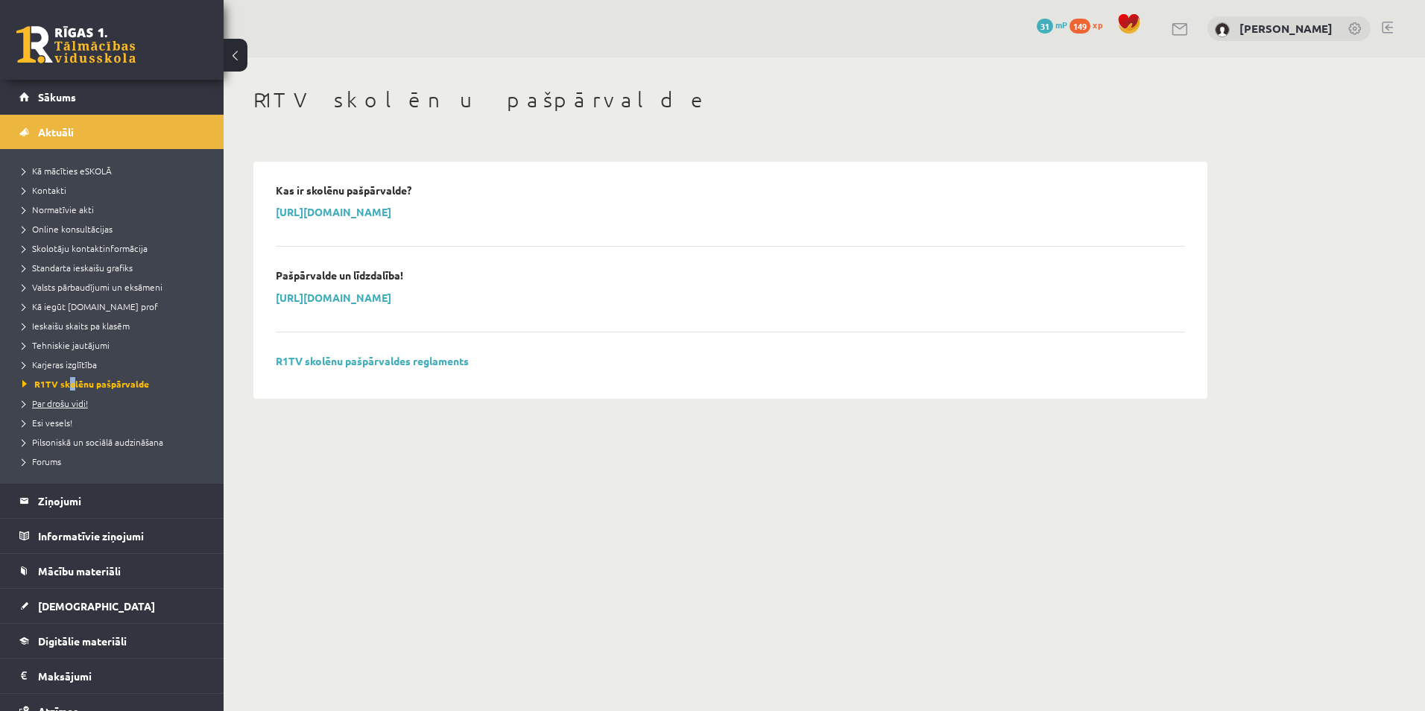
click at [75, 403] on span "Par drošu vidi!" at bounding box center [55, 403] width 66 height 12
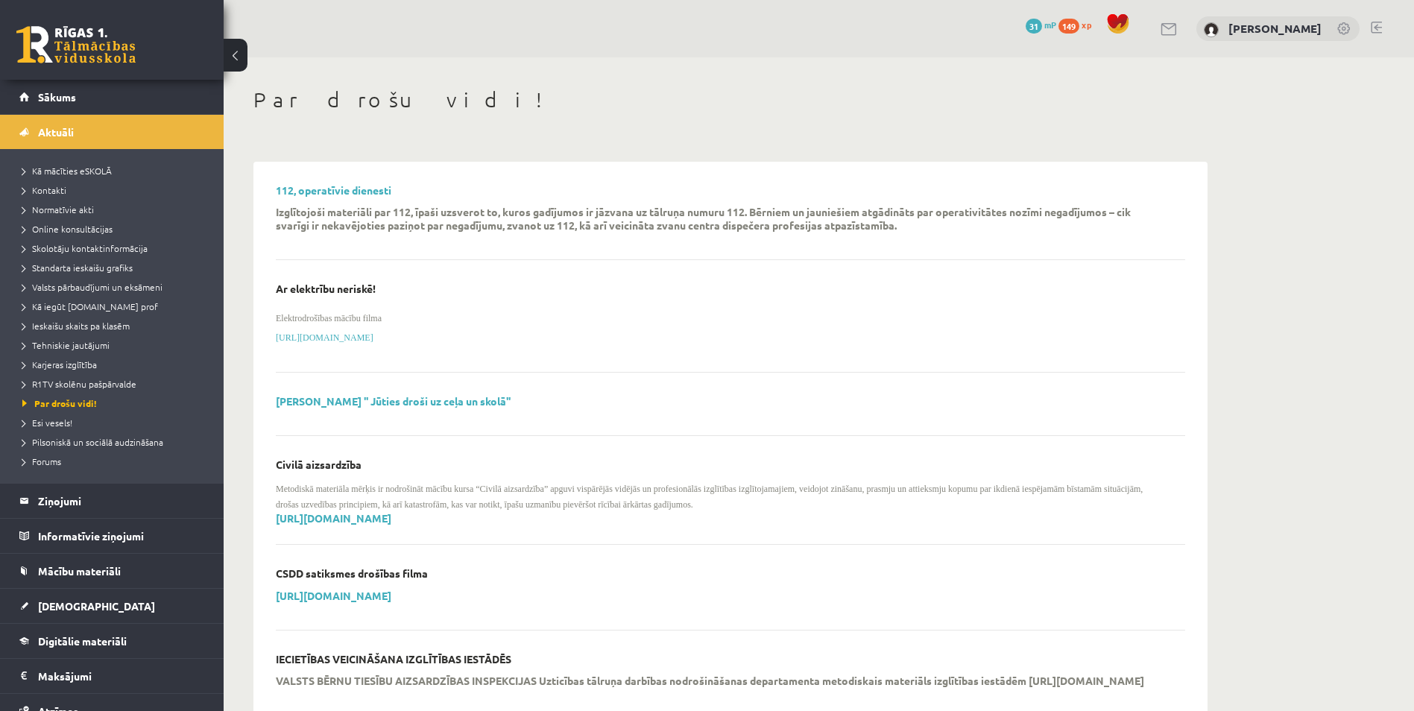
click at [61, 414] on li "Esi vesels!" at bounding box center [115, 422] width 186 height 19
click at [63, 418] on span "Esi vesels!" at bounding box center [50, 423] width 57 height 12
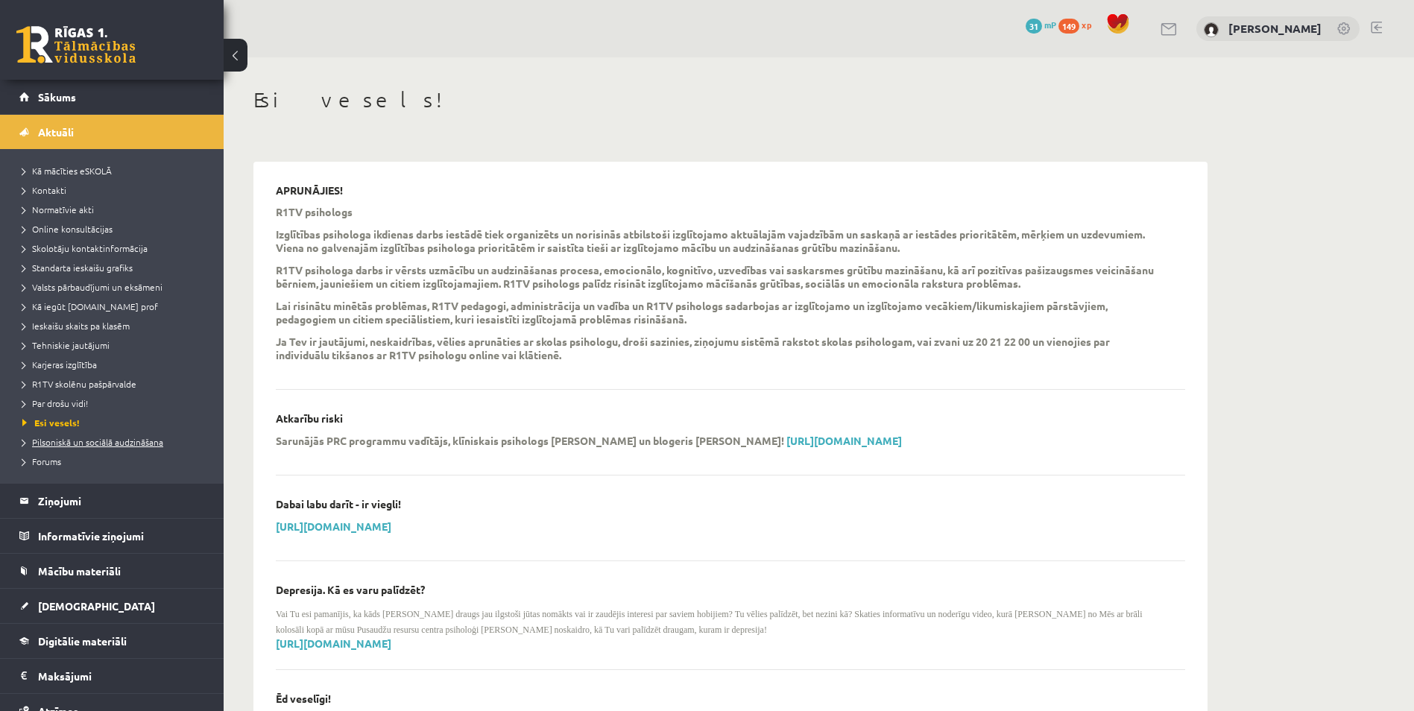
click at [56, 440] on span "Pilsoniskā un sociālā audzināšana" at bounding box center [92, 442] width 141 height 12
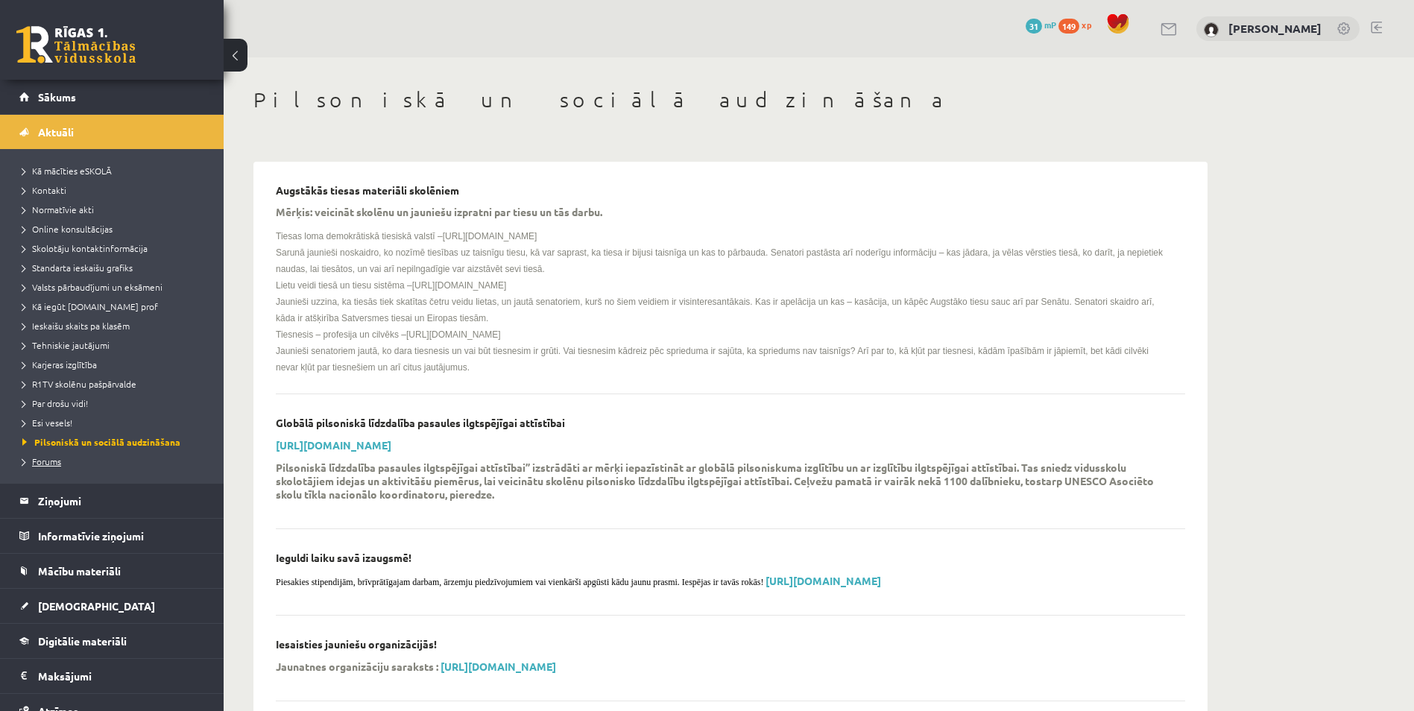
click at [60, 461] on span "Forums" at bounding box center [41, 461] width 39 height 12
click at [55, 459] on span "Forums" at bounding box center [43, 461] width 43 height 12
click at [65, 457] on span "Forums" at bounding box center [43, 461] width 43 height 12
click at [54, 461] on span "Forums" at bounding box center [43, 461] width 43 height 12
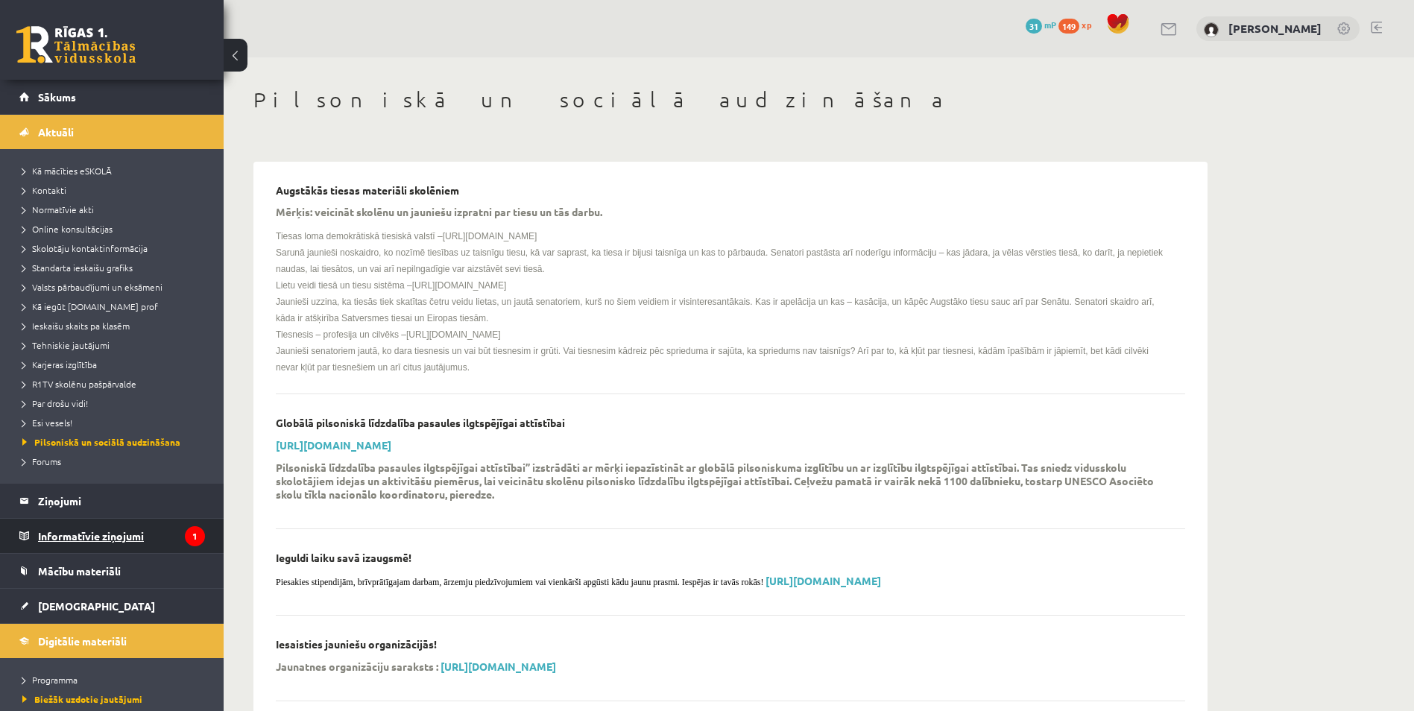
click at [80, 544] on legend "Informatīvie ziņojumi 1" at bounding box center [121, 536] width 167 height 34
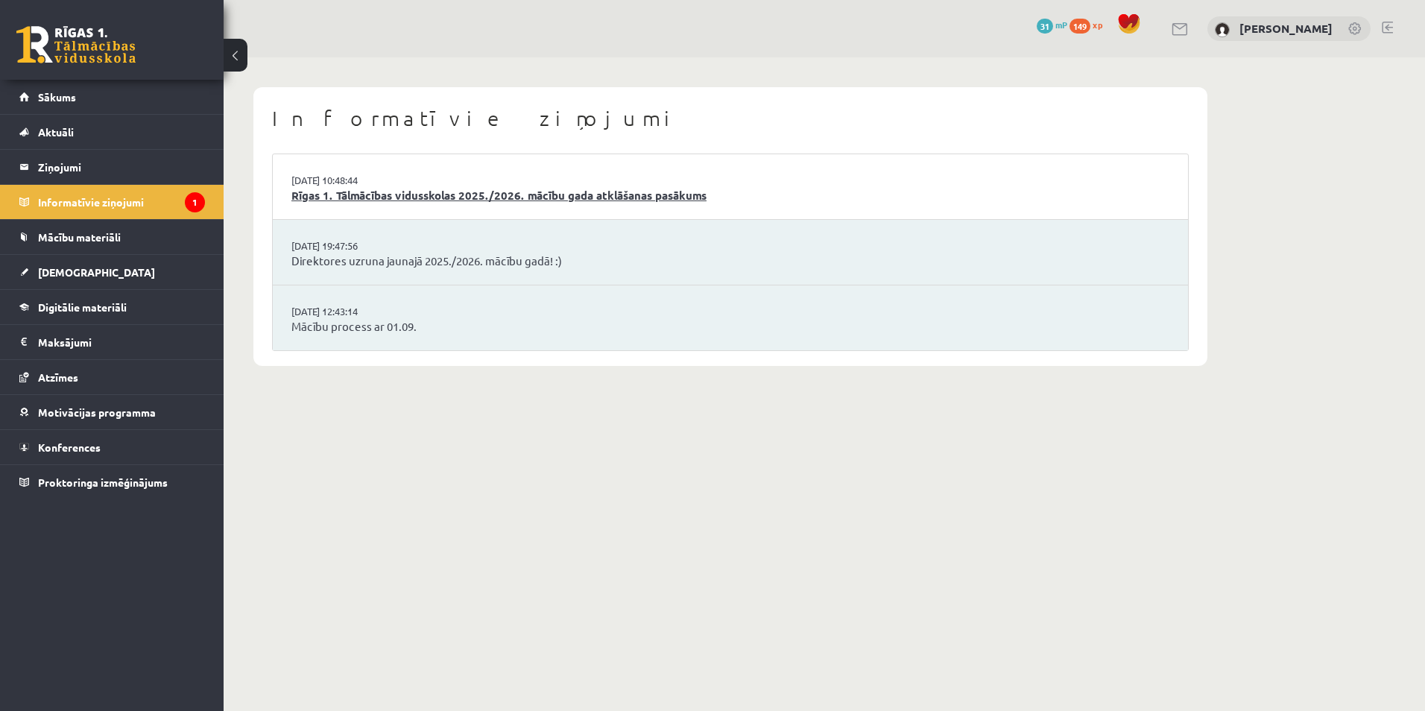
click at [614, 200] on link "Rīgas 1. Tālmācības vidusskolas 2025./2026. mācību gada atklāšanas pasākums" at bounding box center [730, 195] width 878 height 17
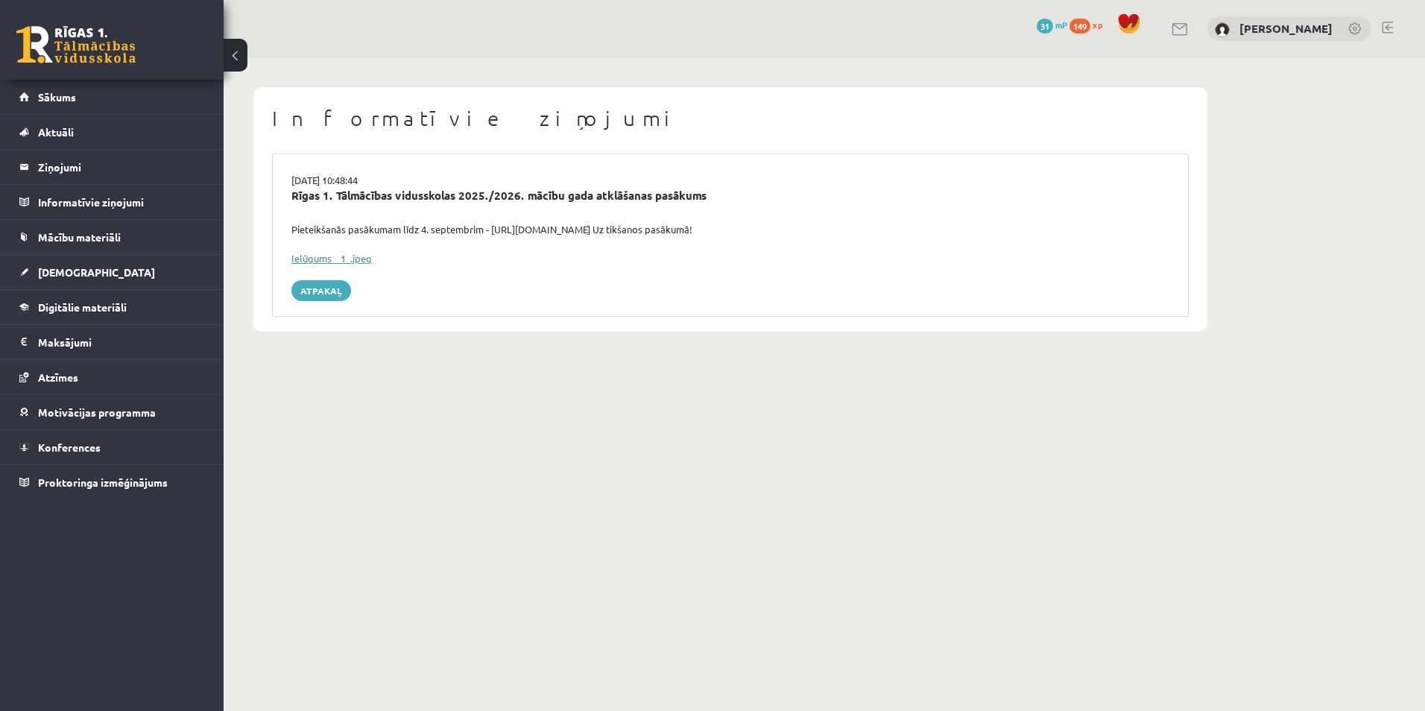
click at [335, 255] on link "Ielūgums__1_.jpeg" at bounding box center [331, 258] width 80 height 13
click at [832, 218] on div "Rīgas 1. Tālmācības vidusskolas 2025./2026. mācību gada atklāšanas pasākums" at bounding box center [730, 204] width 900 height 35
click at [63, 273] on span "[DEMOGRAPHIC_DATA]" at bounding box center [96, 271] width 117 height 13
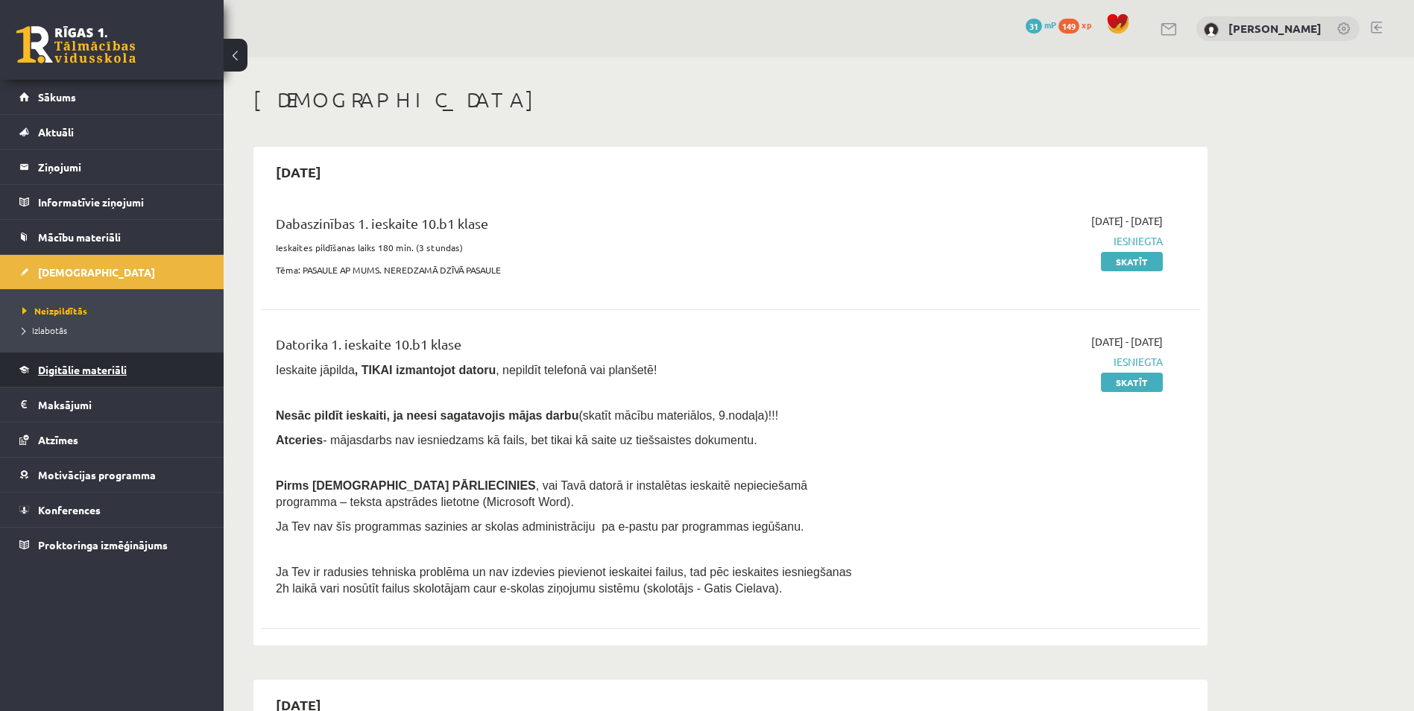
click at [63, 375] on span "Digitālie materiāli" at bounding box center [82, 369] width 89 height 13
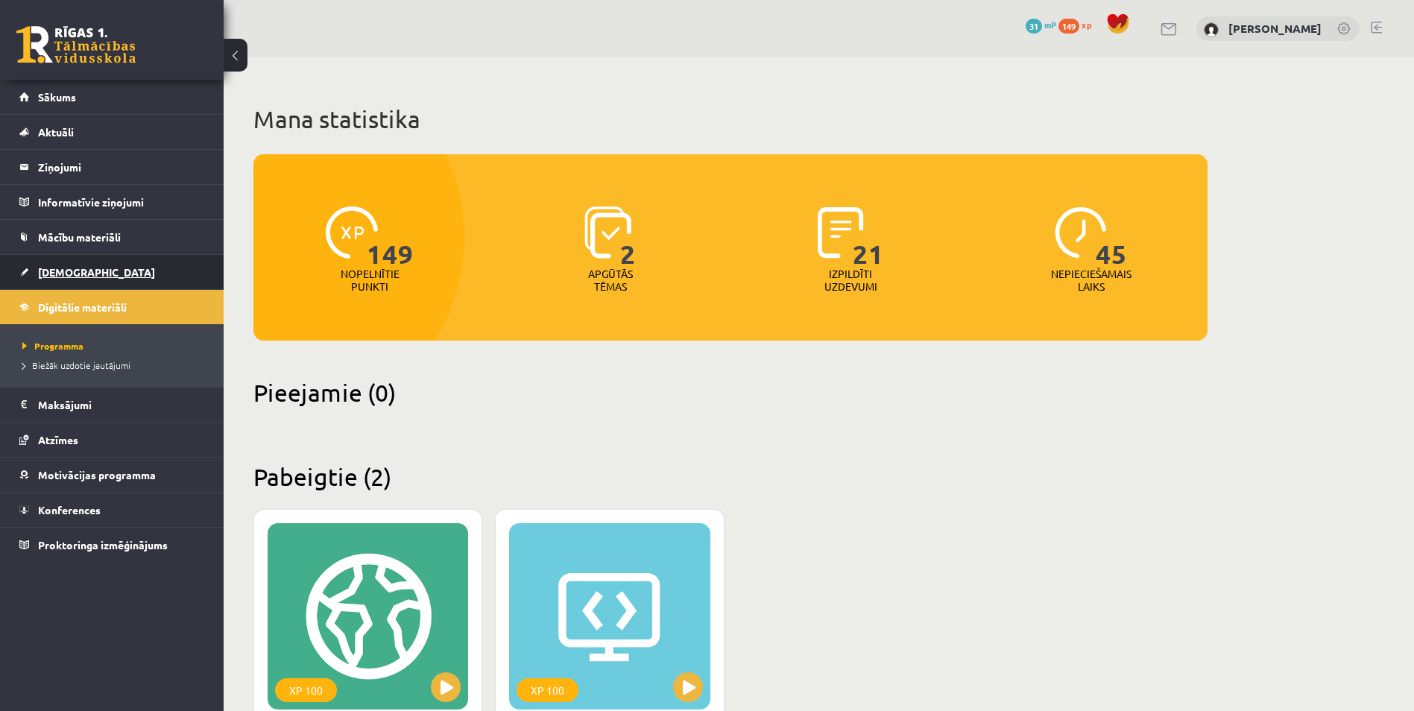
click at [65, 273] on span "[DEMOGRAPHIC_DATA]" at bounding box center [96, 271] width 117 height 13
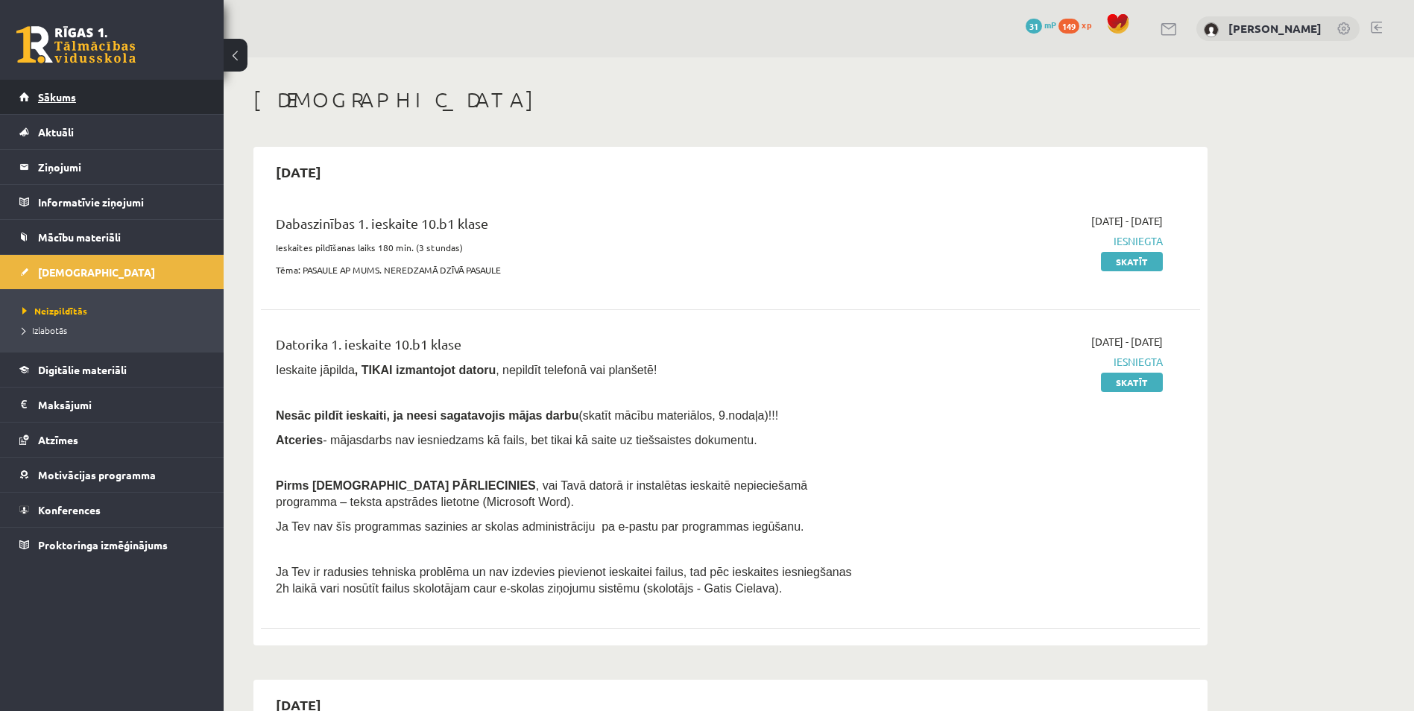
click at [86, 103] on link "Sākums" at bounding box center [112, 97] width 186 height 34
